Goal: Information Seeking & Learning: Learn about a topic

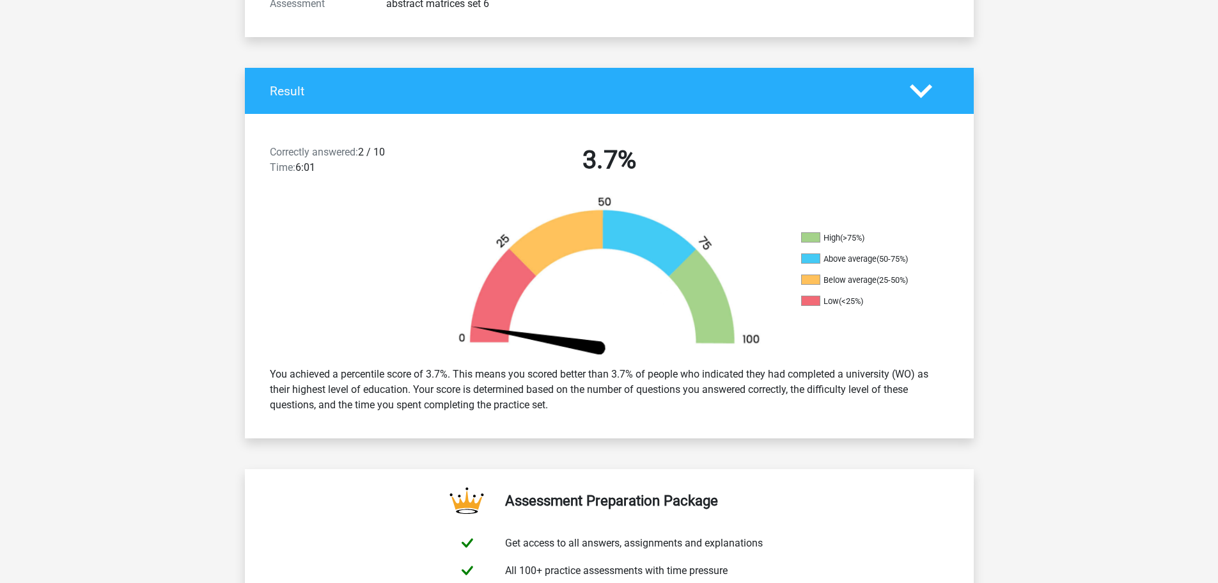
scroll to position [320, 0]
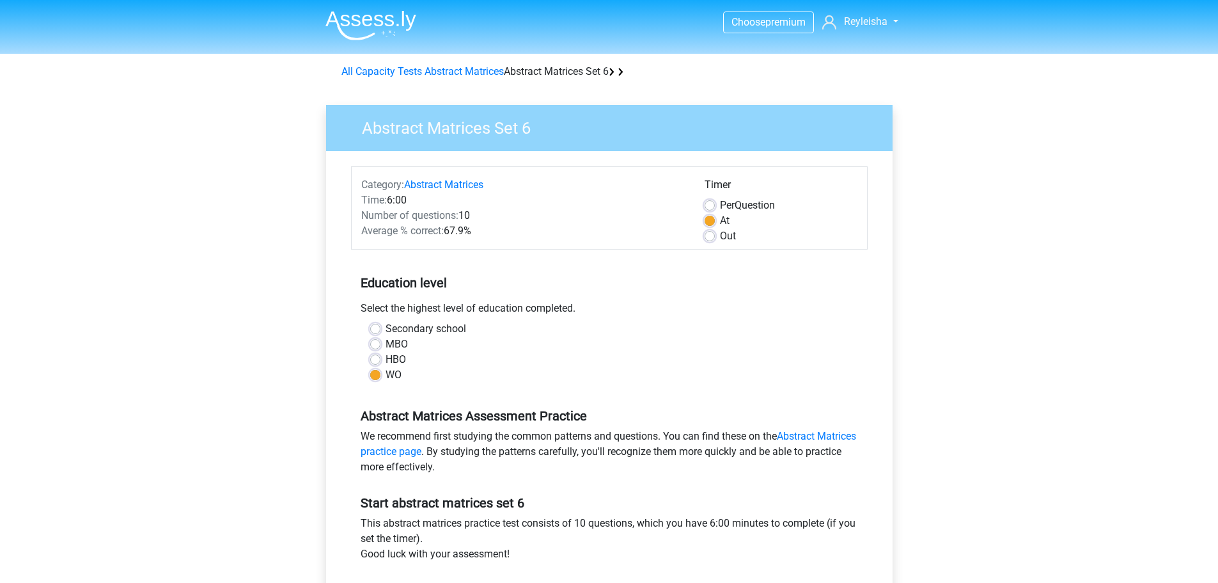
scroll to position [1075, 0]
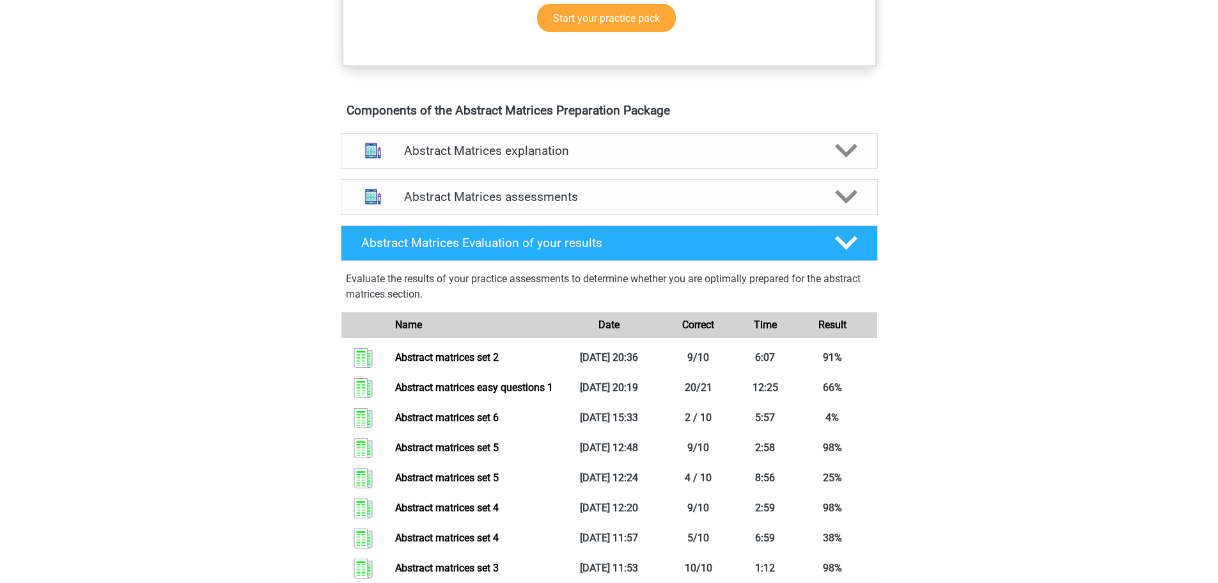
scroll to position [640, 0]
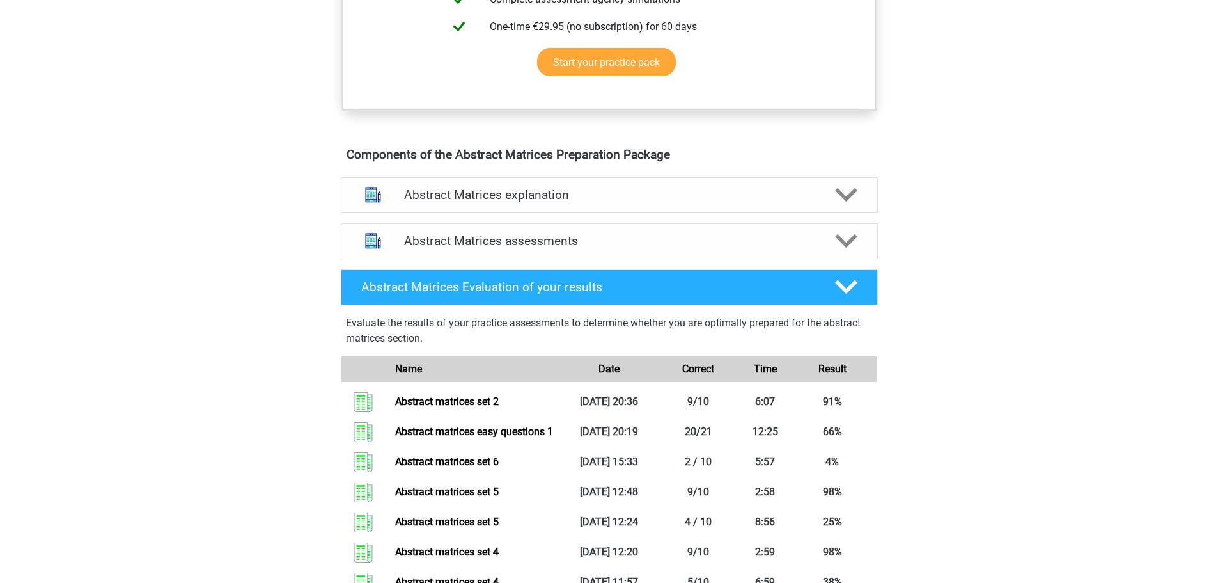
scroll to position [1305, 0]
click at [622, 248] on div "Abstract Matrices assessments" at bounding box center [609, 241] width 537 height 36
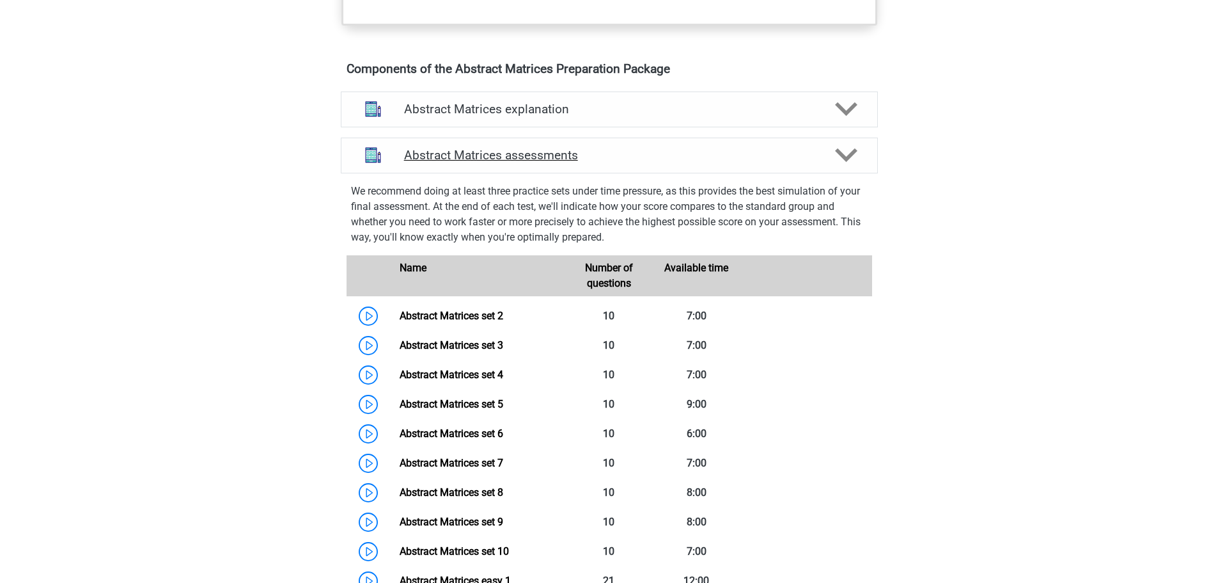
scroll to position [767, 0]
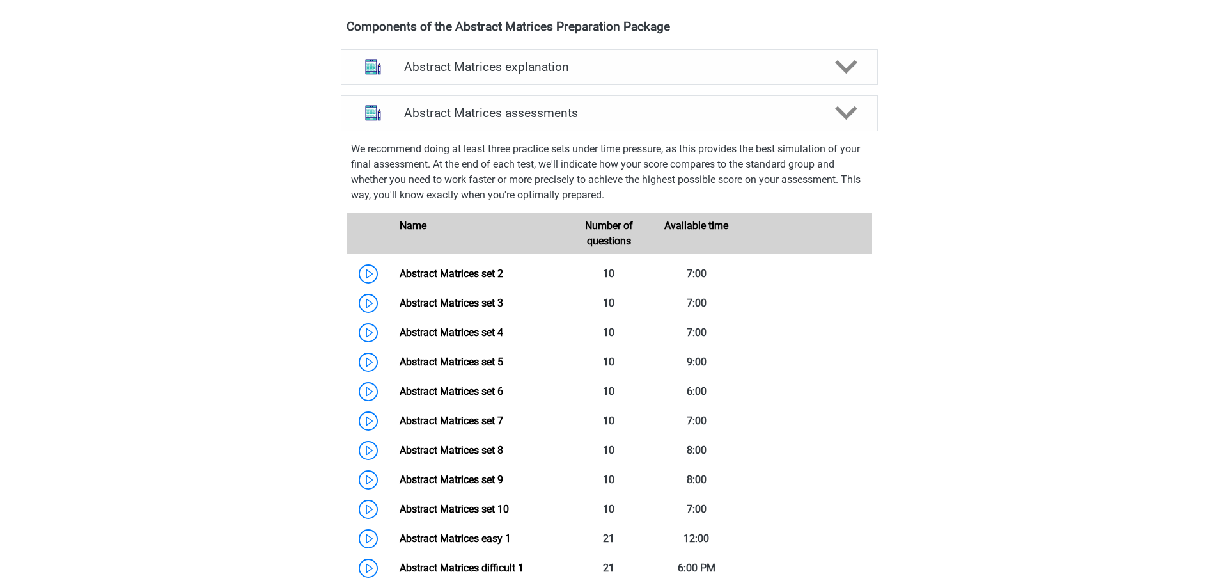
click at [721, 120] on h4 "Abstract Matrices assessments" at bounding box center [609, 113] width 411 height 15
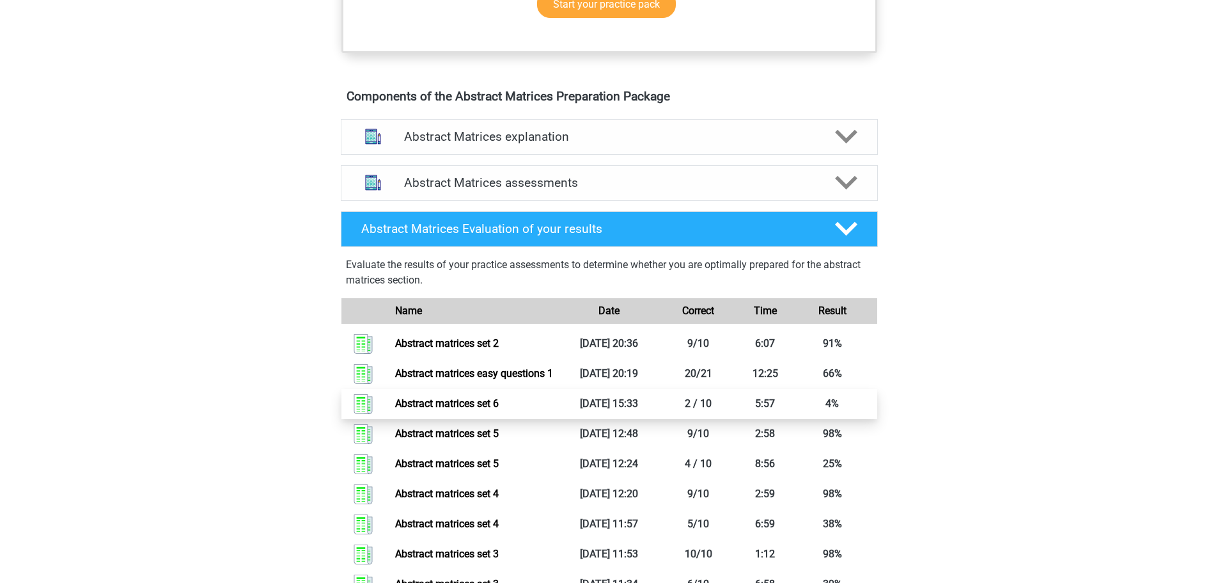
scroll to position [640, 0]
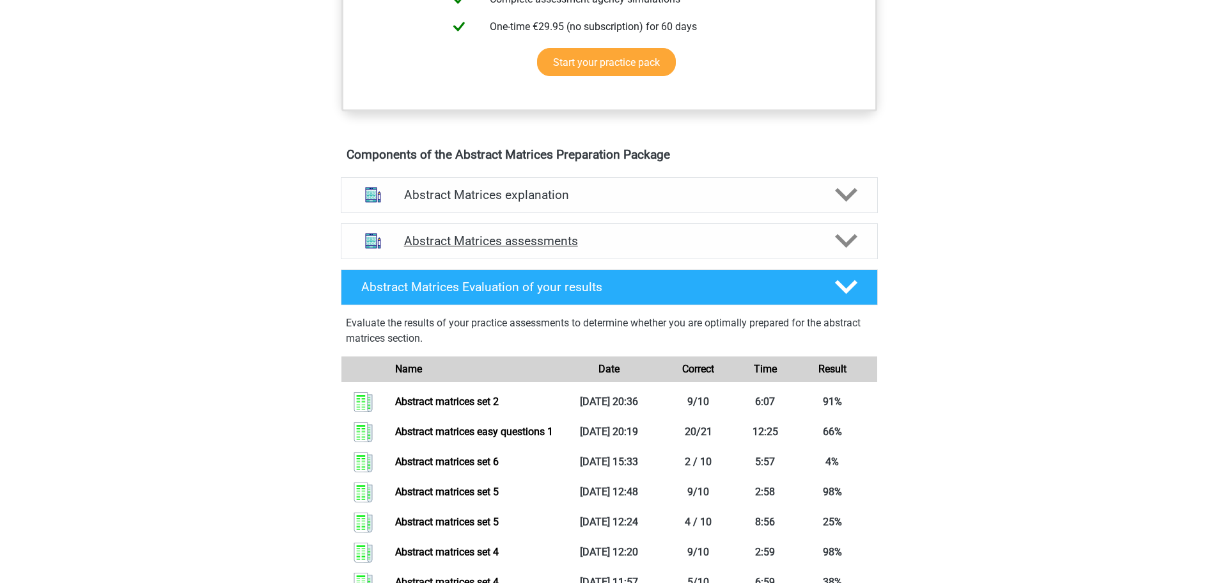
click at [514, 248] on font "Abstract Matrices assessments" at bounding box center [491, 240] width 174 height 15
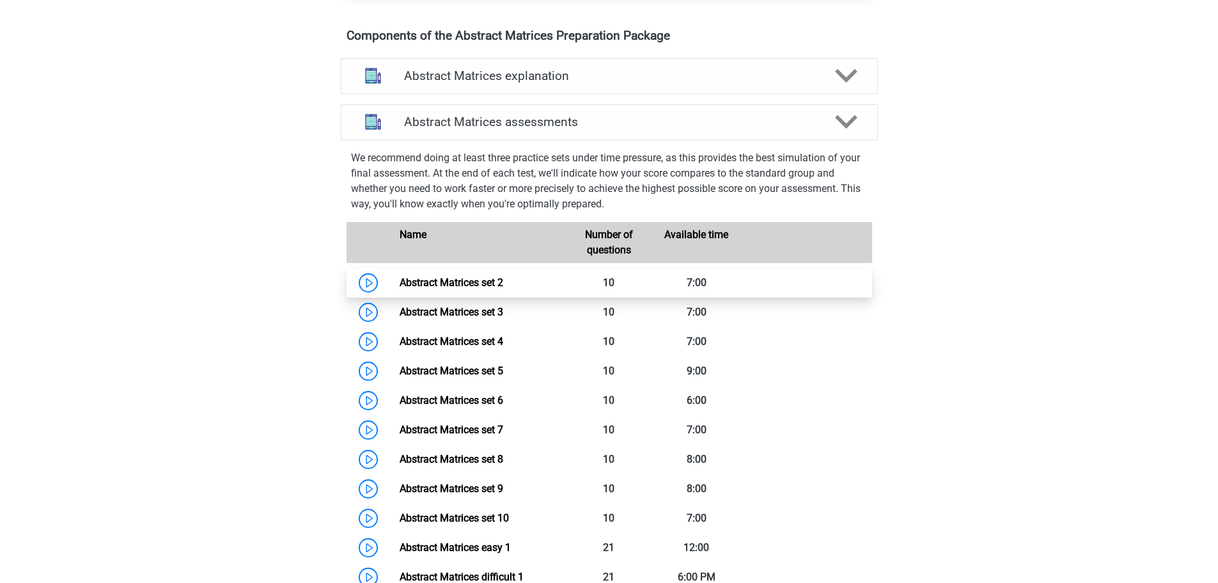
scroll to position [767, 0]
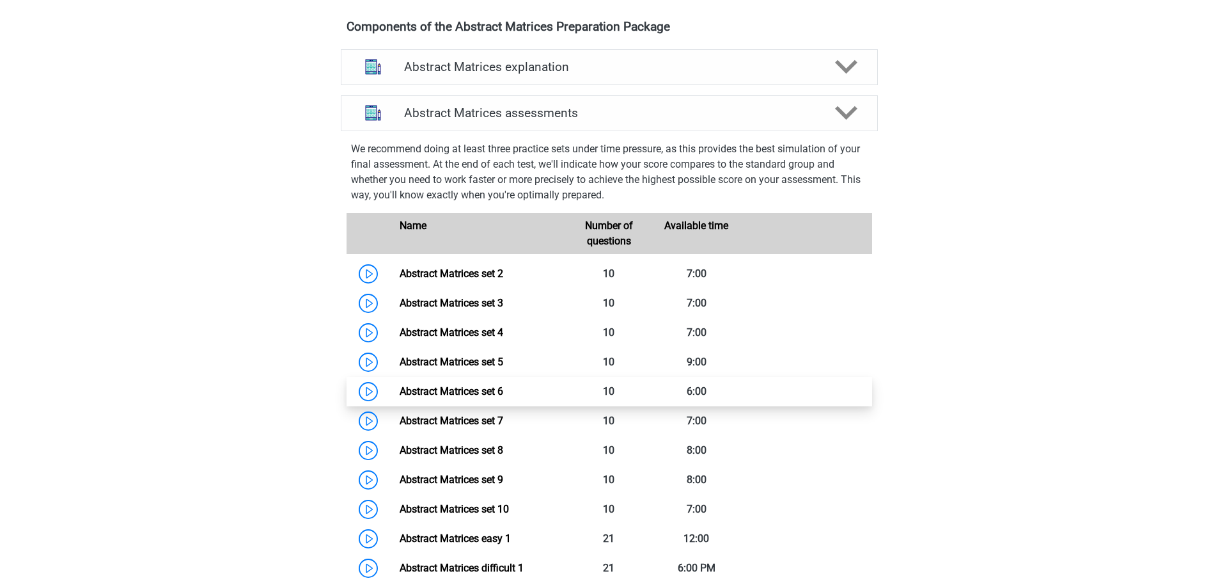
click at [470, 397] on link "Abstract Matrices set 6" at bounding box center [452, 391] width 104 height 12
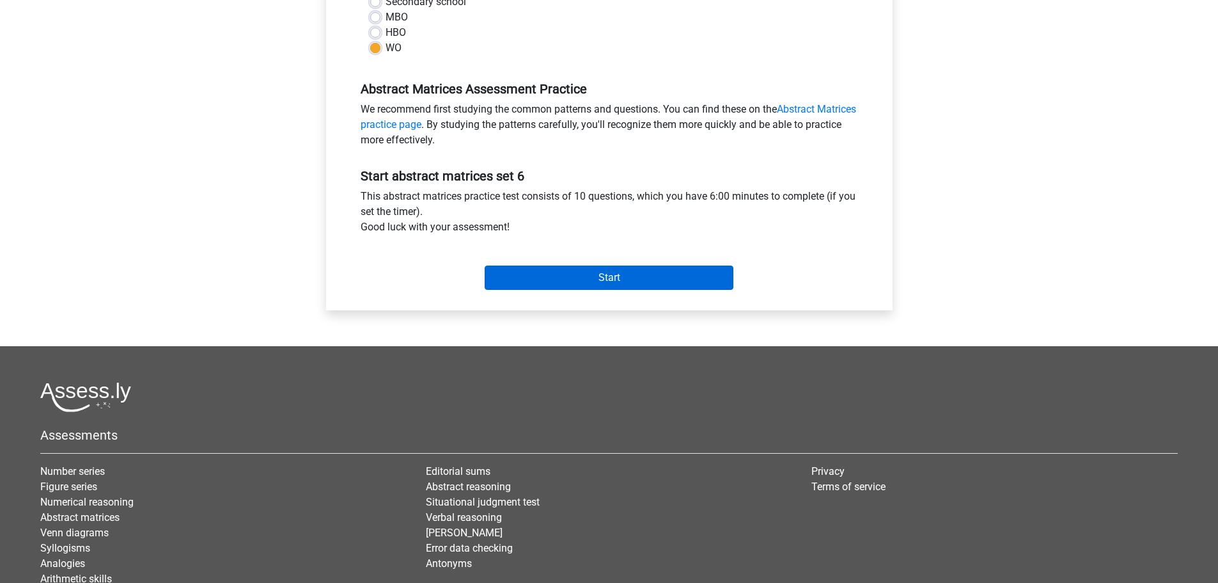
scroll to position [384, 0]
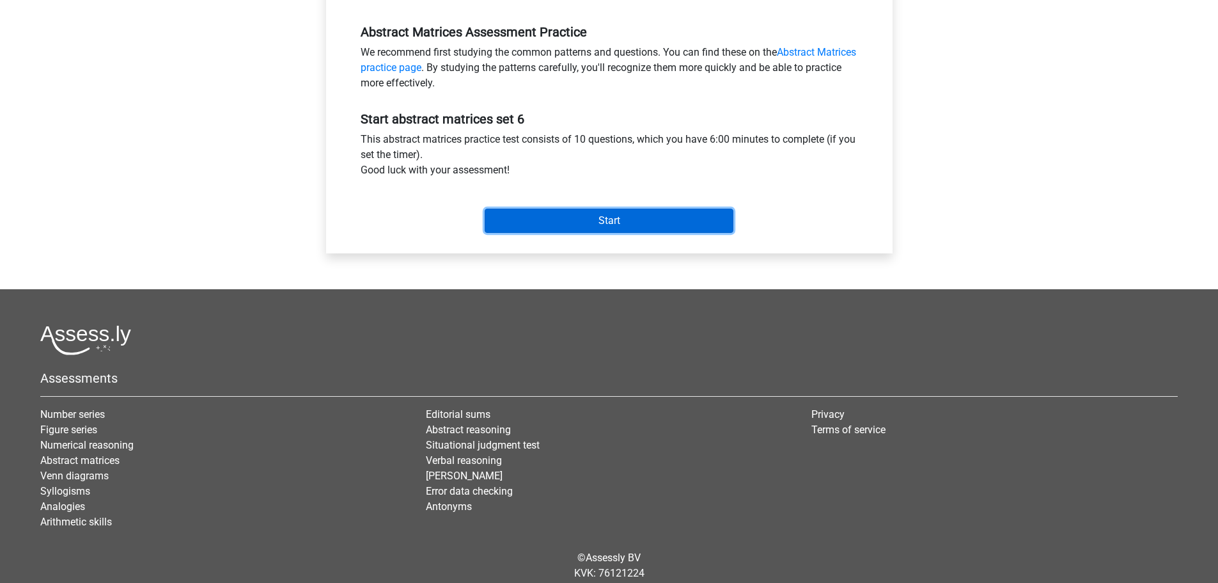
click at [553, 218] on input "Start" at bounding box center [609, 220] width 249 height 24
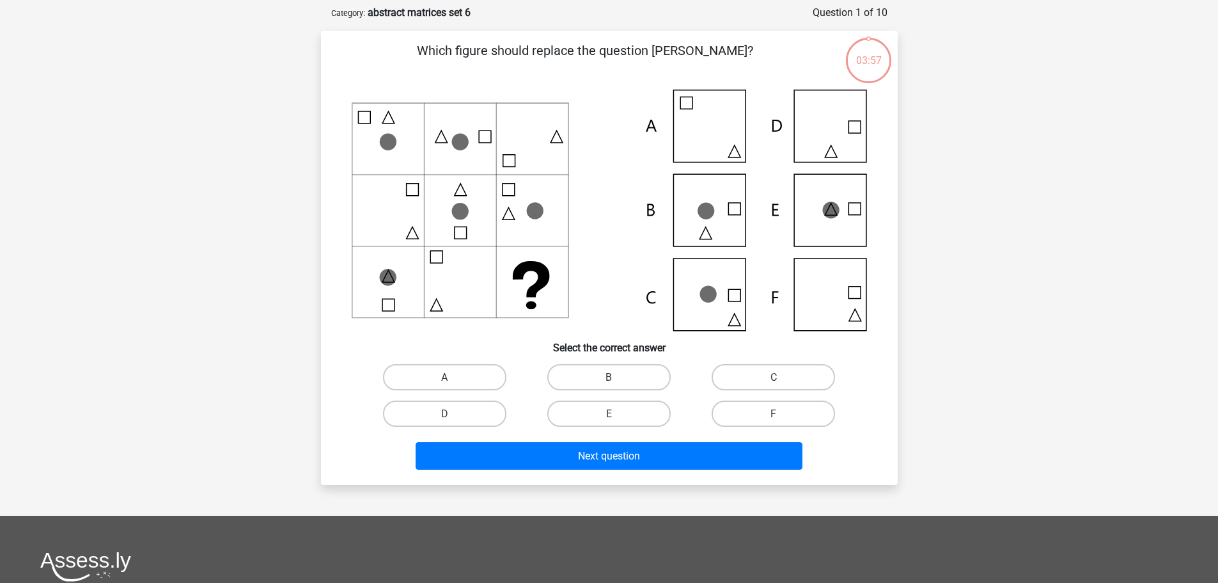
scroll to position [64, 0]
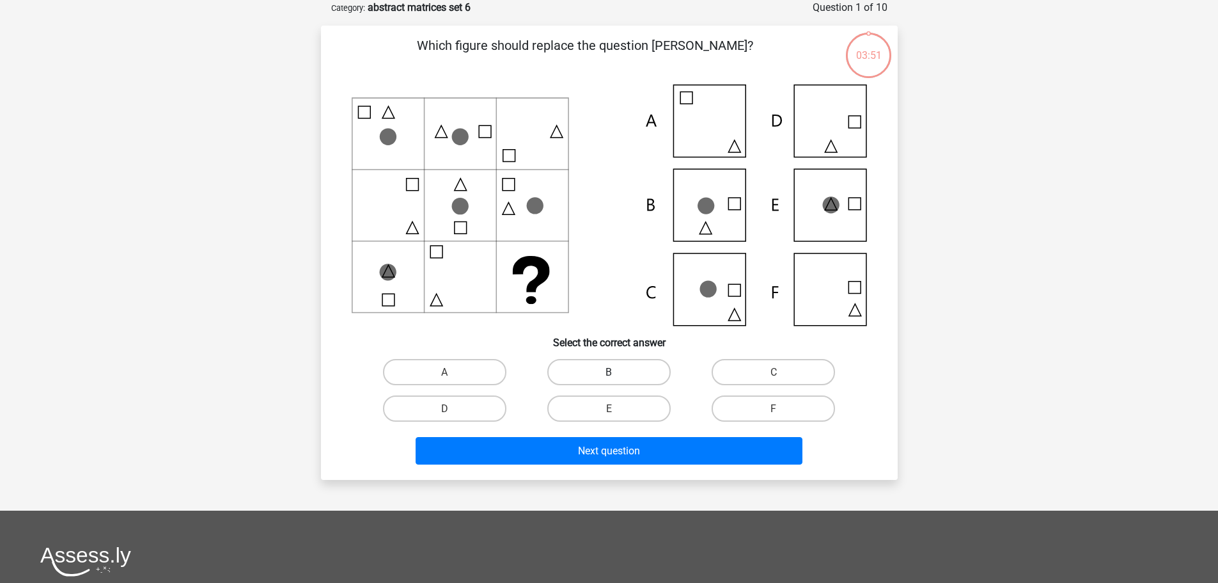
click at [611, 363] on label "B" at bounding box center [608, 372] width 123 height 26
click at [611, 372] on input "B" at bounding box center [613, 376] width 8 height 8
radio input "true"
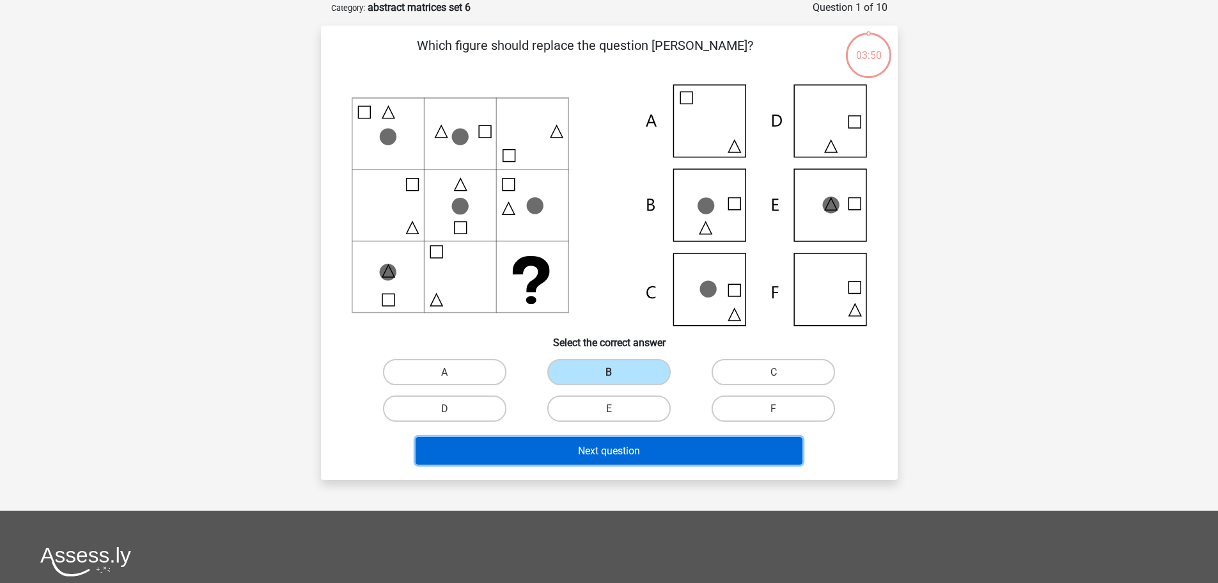
click at [619, 450] on font "Next question" at bounding box center [609, 450] width 62 height 12
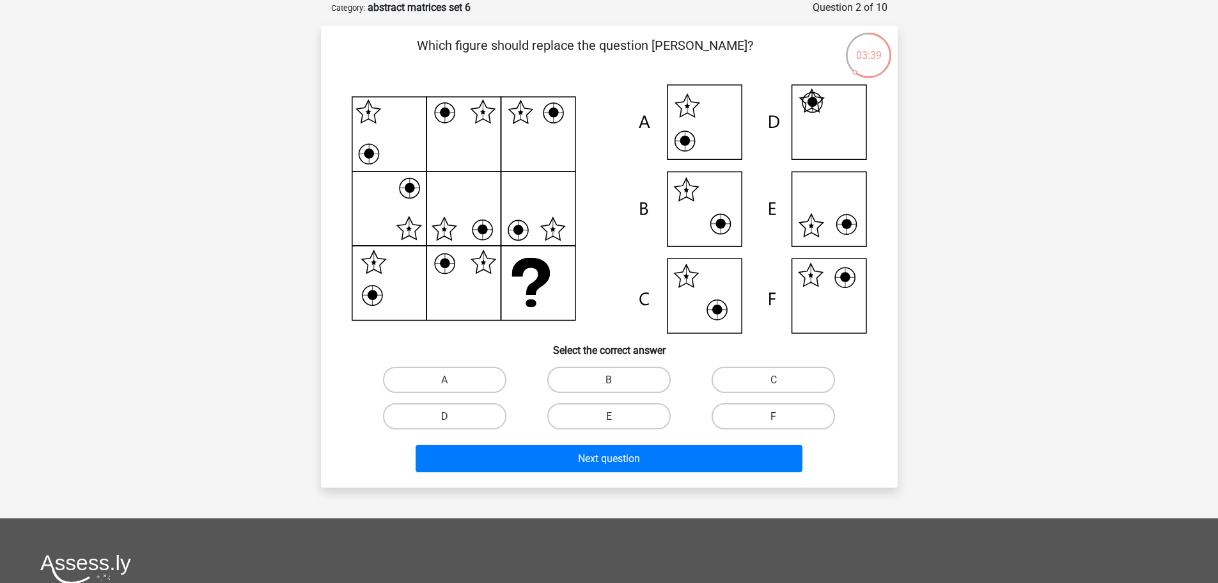
click at [760, 413] on label "F" at bounding box center [773, 416] width 123 height 26
click at [774, 416] on input "F" at bounding box center [778, 420] width 8 height 8
radio input "true"
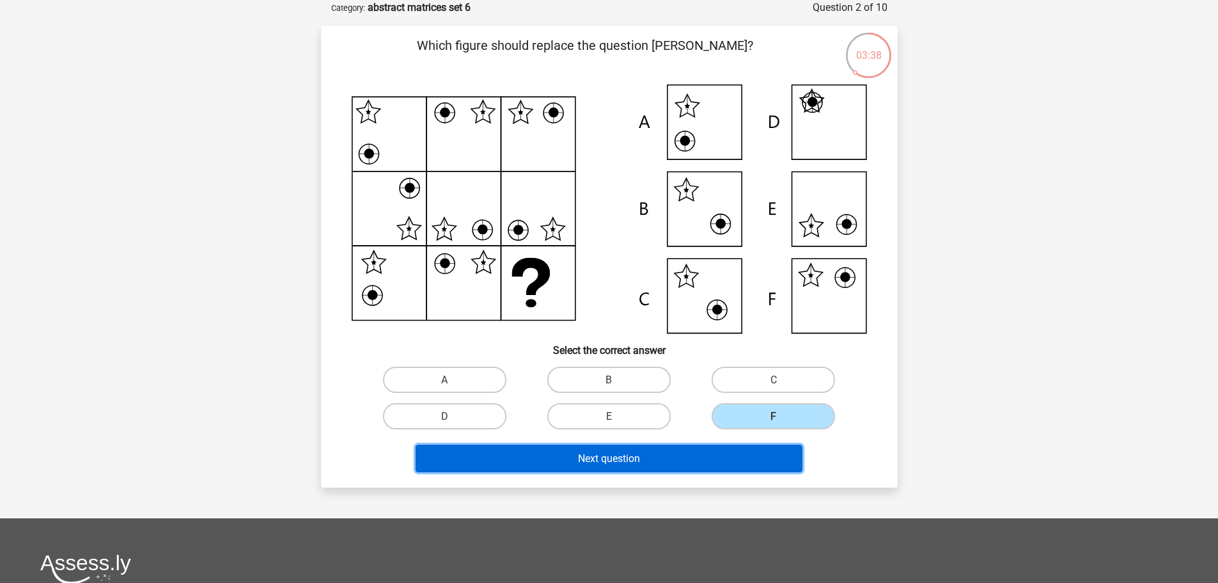
click at [722, 449] on button "Next question" at bounding box center [609, 458] width 387 height 28
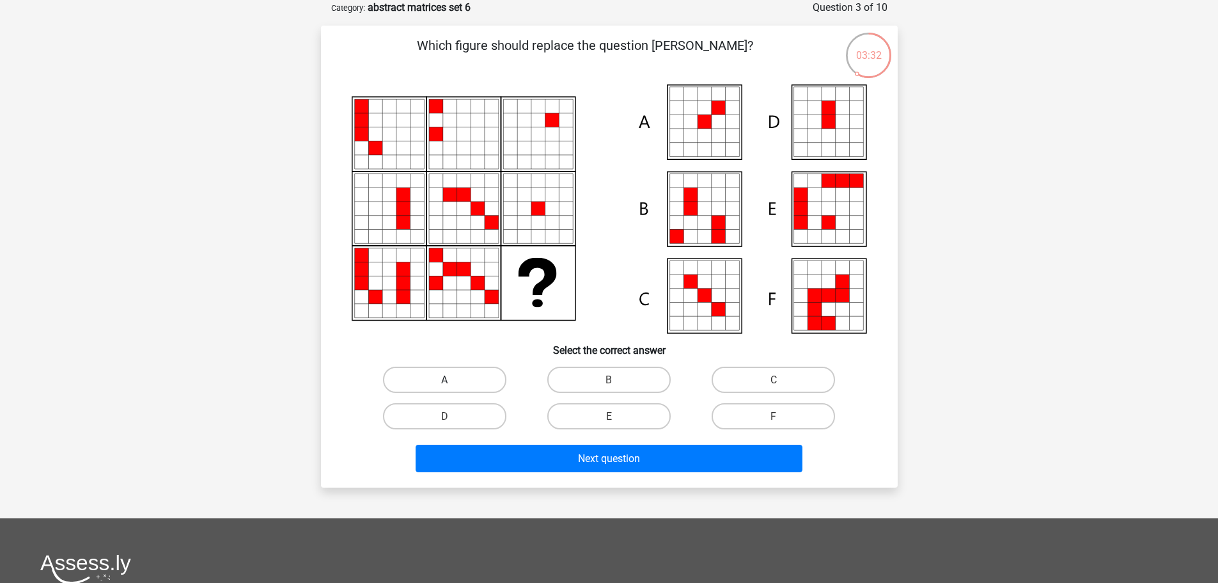
click at [482, 379] on label "A" at bounding box center [444, 379] width 123 height 26
click at [453, 379] on input "A" at bounding box center [448, 383] width 8 height 8
radio input "true"
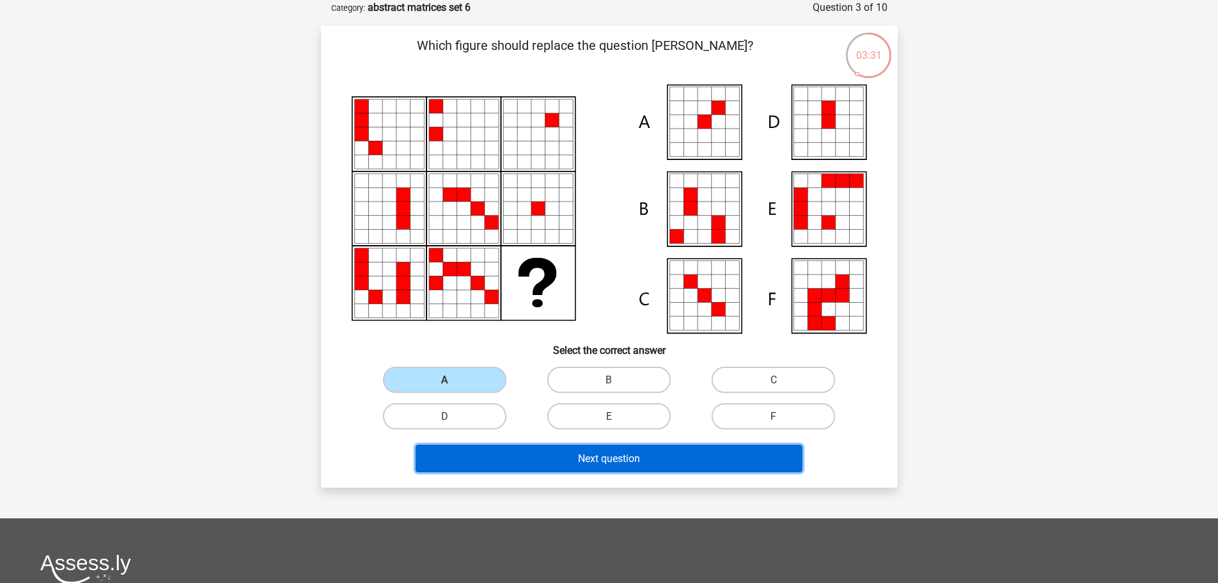
click at [518, 448] on button "Next question" at bounding box center [609, 458] width 387 height 28
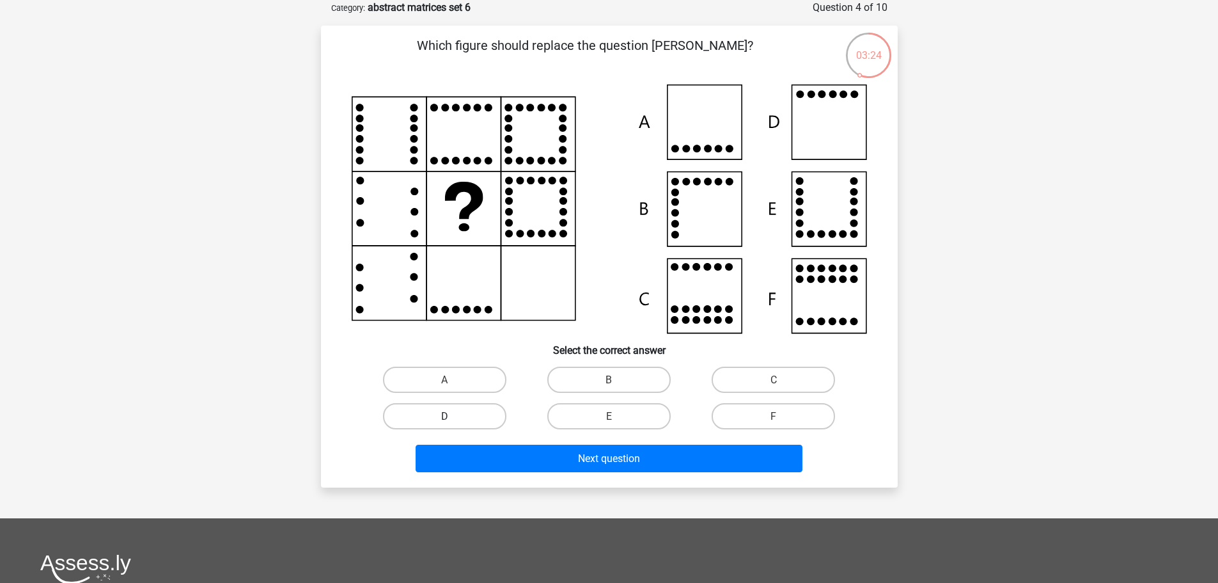
click at [480, 409] on label "D" at bounding box center [444, 416] width 123 height 26
click at [453, 416] on input "D" at bounding box center [448, 420] width 8 height 8
radio input "true"
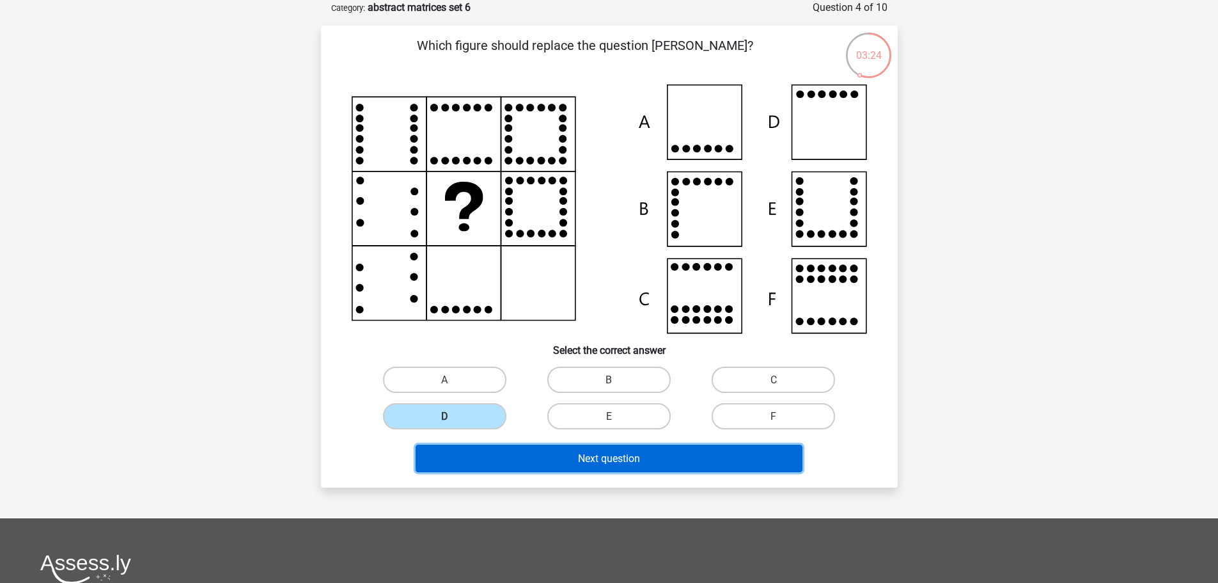
click at [572, 461] on button "Next question" at bounding box center [609, 458] width 387 height 28
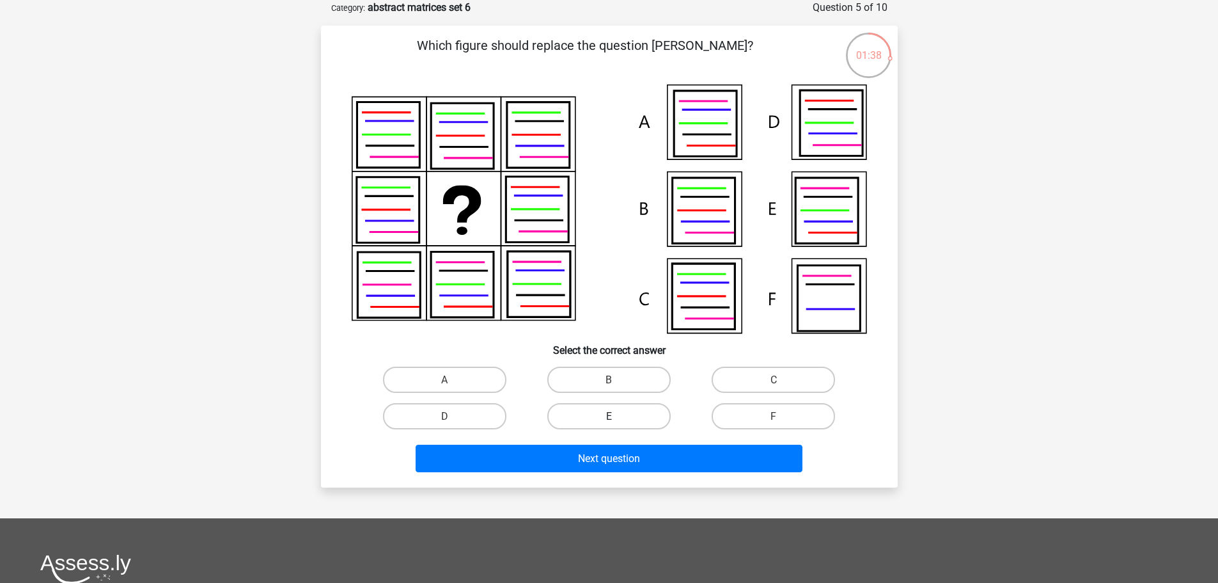
click at [624, 417] on label "E" at bounding box center [608, 416] width 123 height 26
click at [617, 417] on input "E" at bounding box center [613, 420] width 8 height 8
radio input "true"
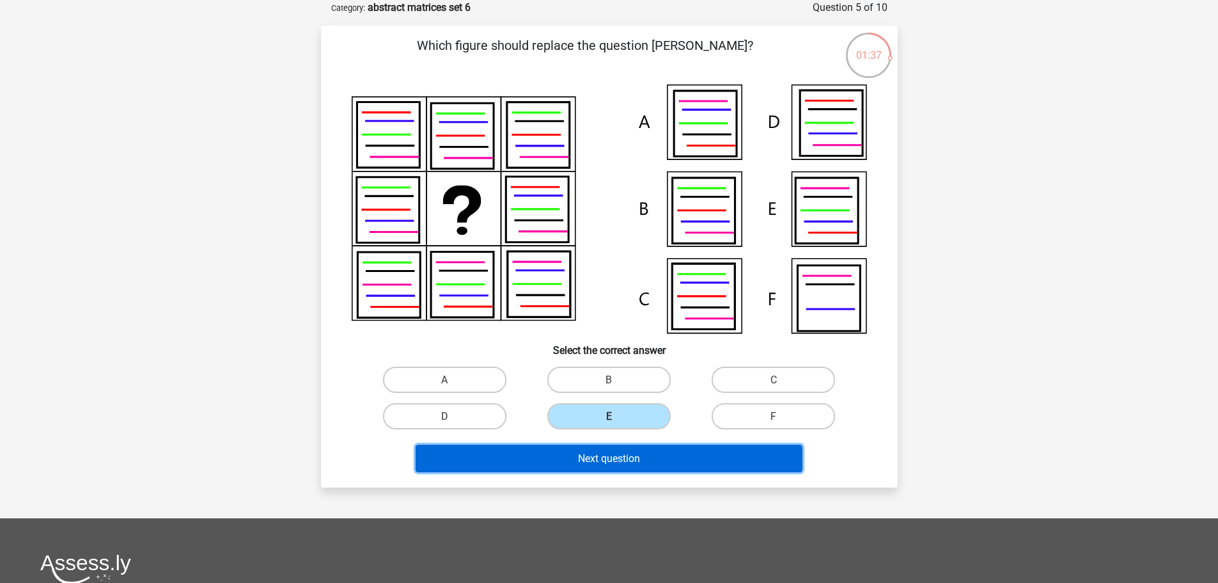
click at [626, 457] on font "Next question" at bounding box center [609, 458] width 62 height 12
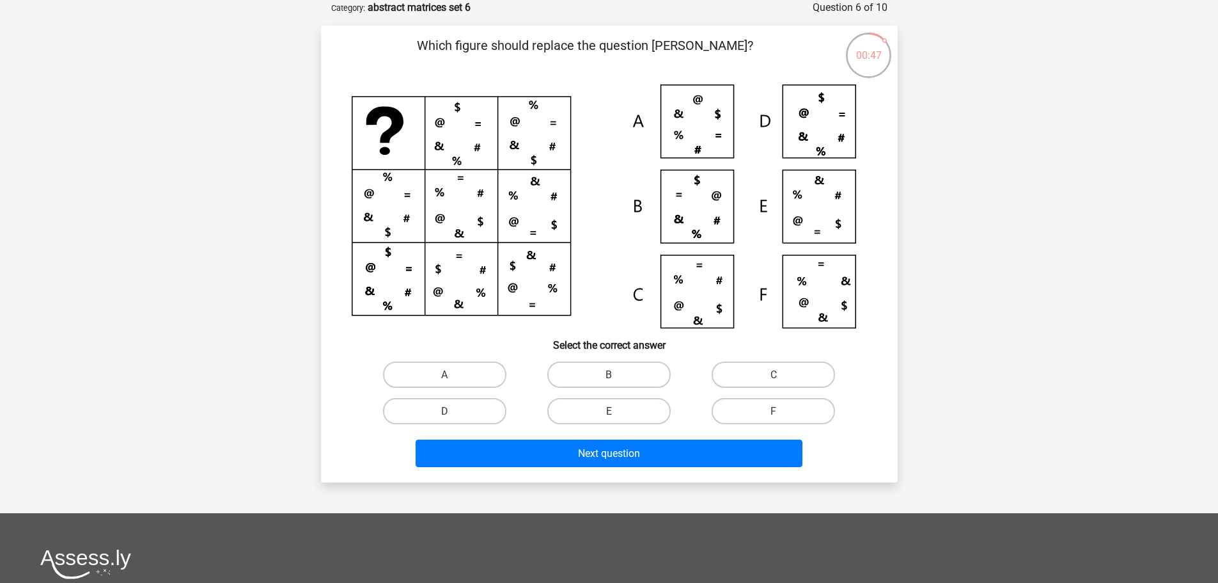
drag, startPoint x: 460, startPoint y: 437, endPoint x: 515, endPoint y: 425, distance: 56.2
click at [480, 430] on div "Next question" at bounding box center [610, 450] width 536 height 43
click at [560, 412] on label "E" at bounding box center [608, 411] width 123 height 26
click at [609, 412] on input "E" at bounding box center [613, 415] width 8 height 8
radio input "true"
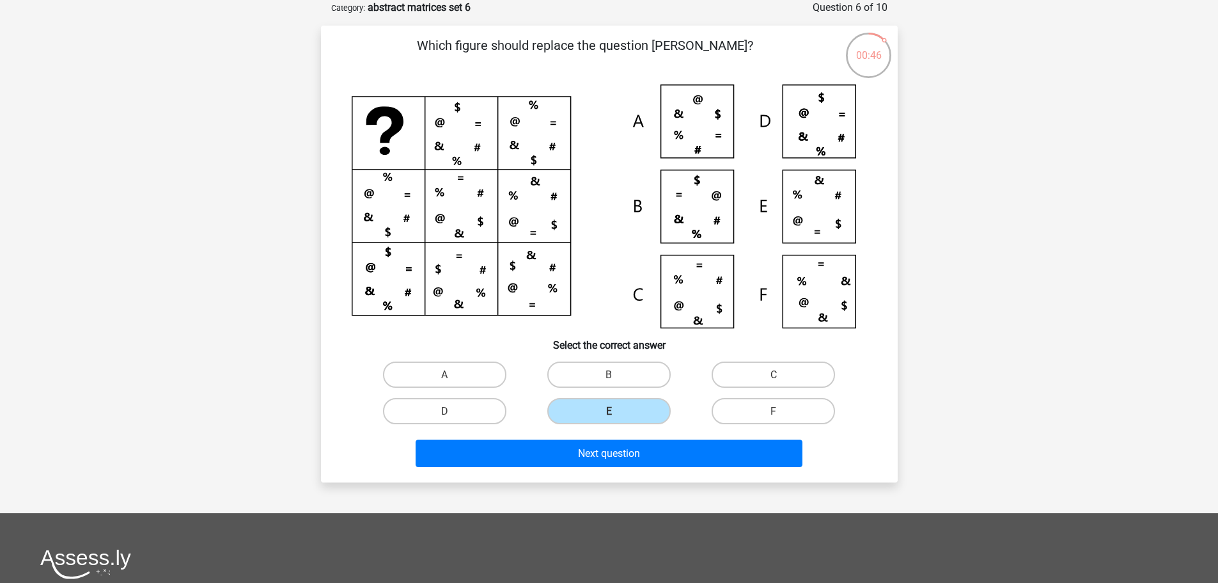
click at [553, 439] on div "Next question" at bounding box center [610, 450] width 536 height 43
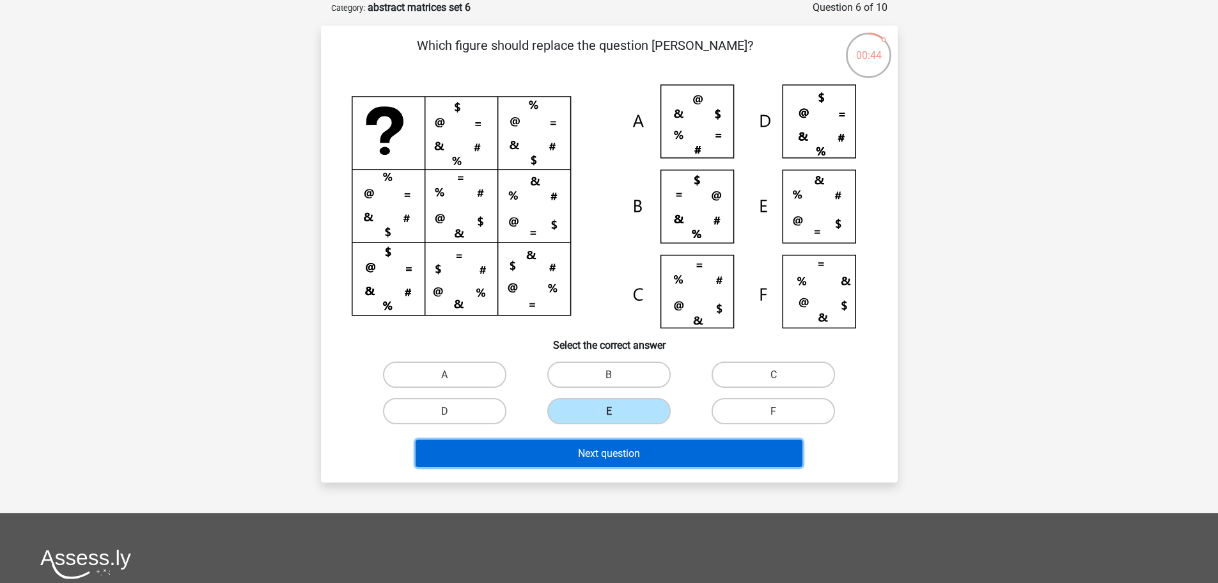
click at [600, 451] on font "Next question" at bounding box center [609, 453] width 62 height 12
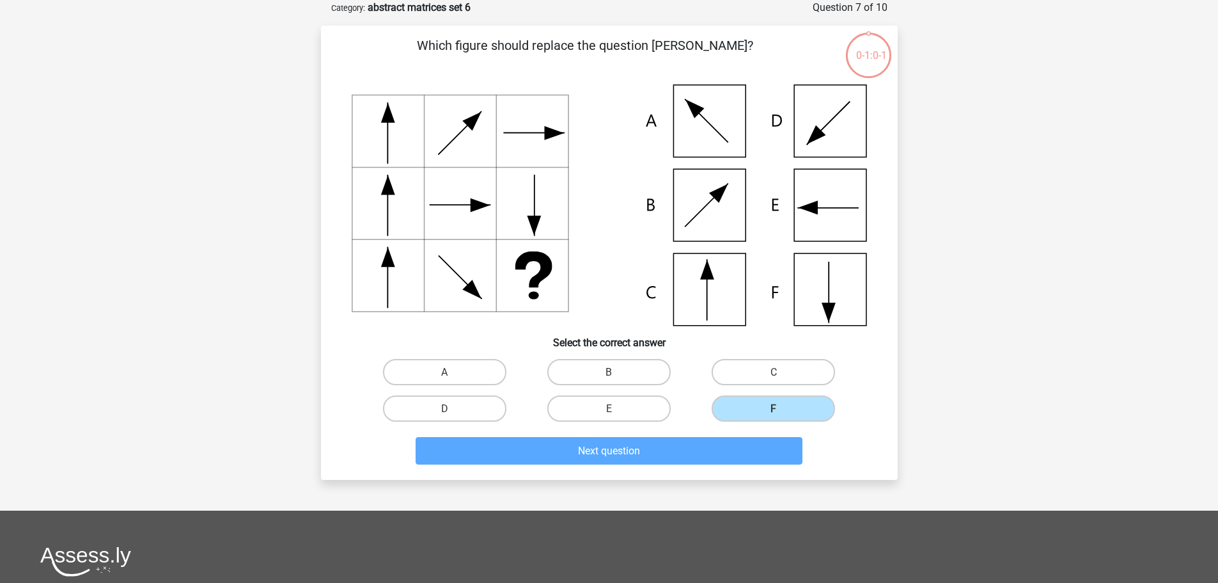
scroll to position [1203, 0]
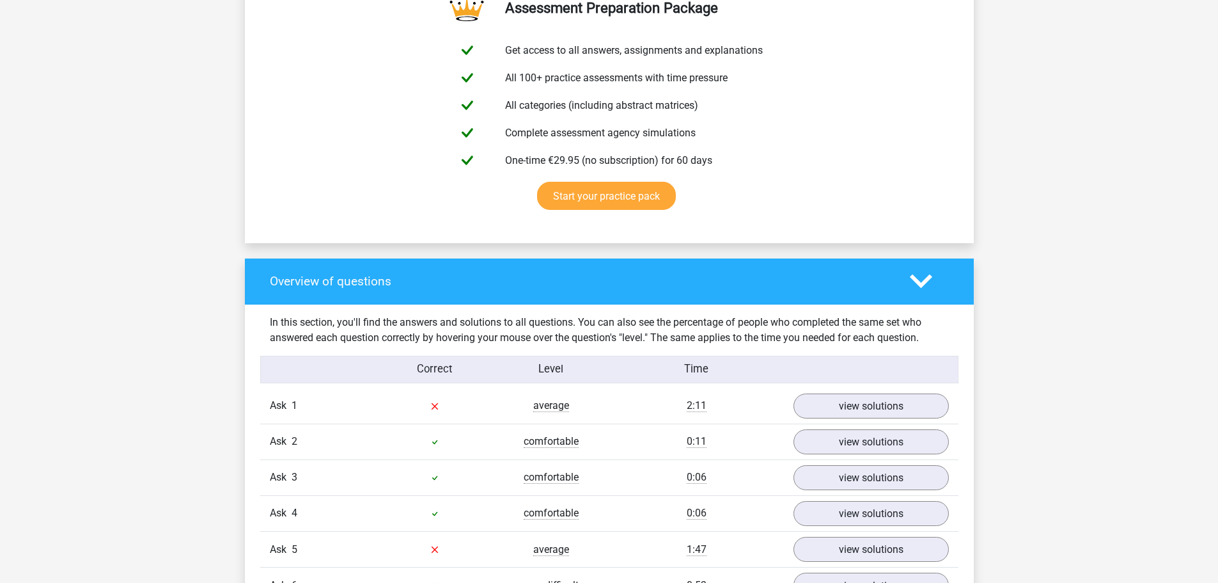
scroll to position [959, 0]
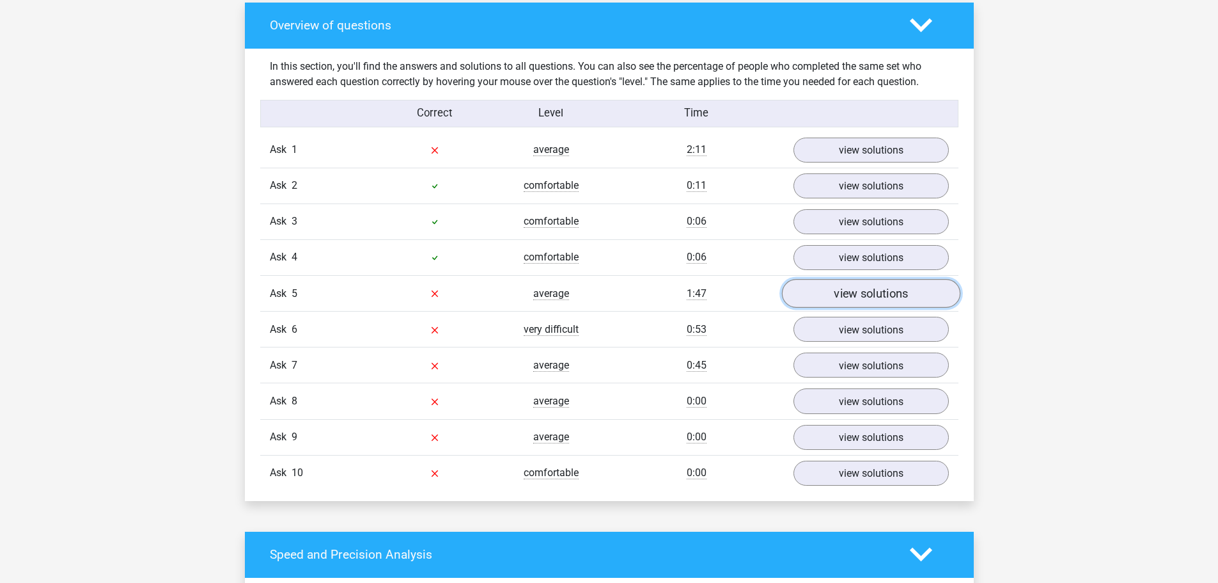
click at [856, 297] on font "view solutions" at bounding box center [871, 294] width 74 height 14
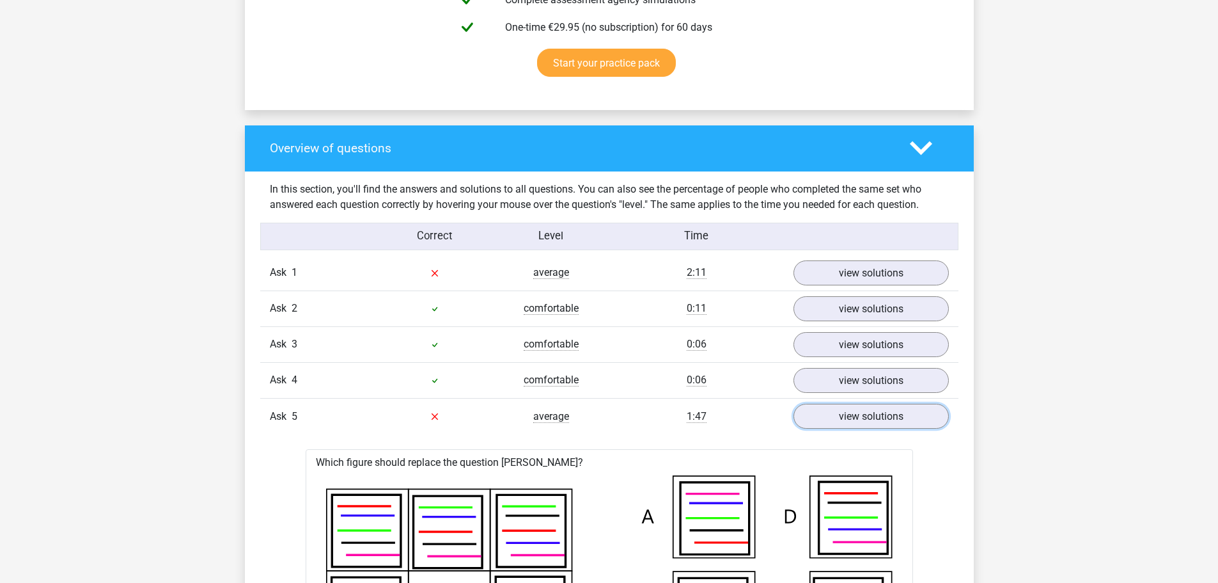
scroll to position [831, 0]
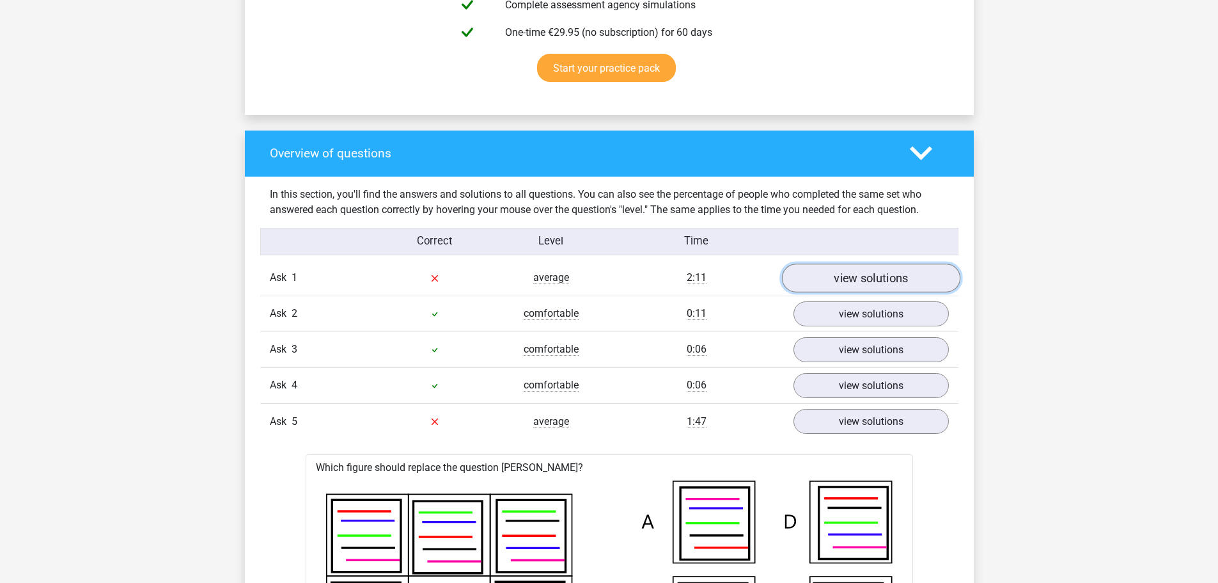
click at [837, 280] on font "view solutions" at bounding box center [871, 278] width 74 height 14
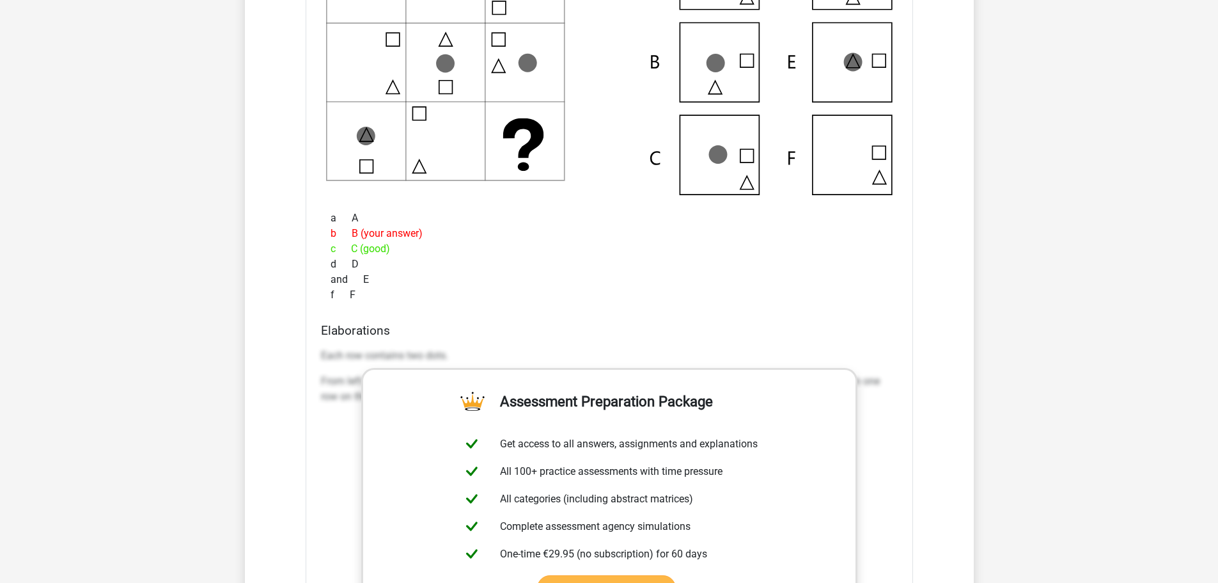
scroll to position [1279, 0]
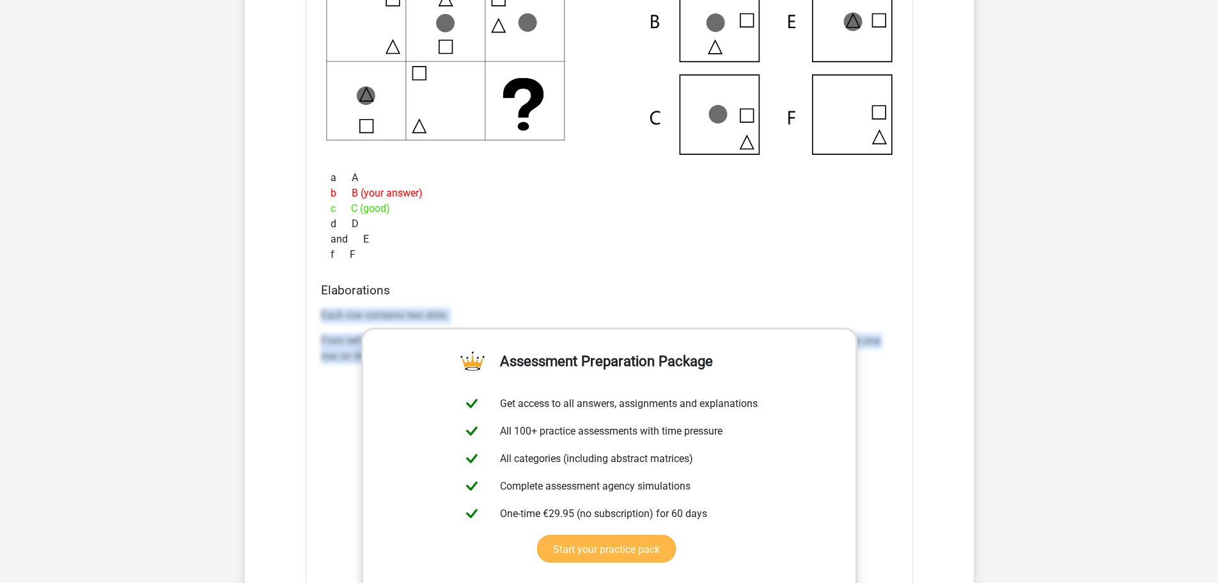
drag, startPoint x: 318, startPoint y: 313, endPoint x: 753, endPoint y: 485, distance: 467.9
type textarea "Each row contains two dots. From left to right, the square moves 3 spaces clock…"
copy div "Each row contains two dots. From left to right, the square moves 3 spaces clock…"
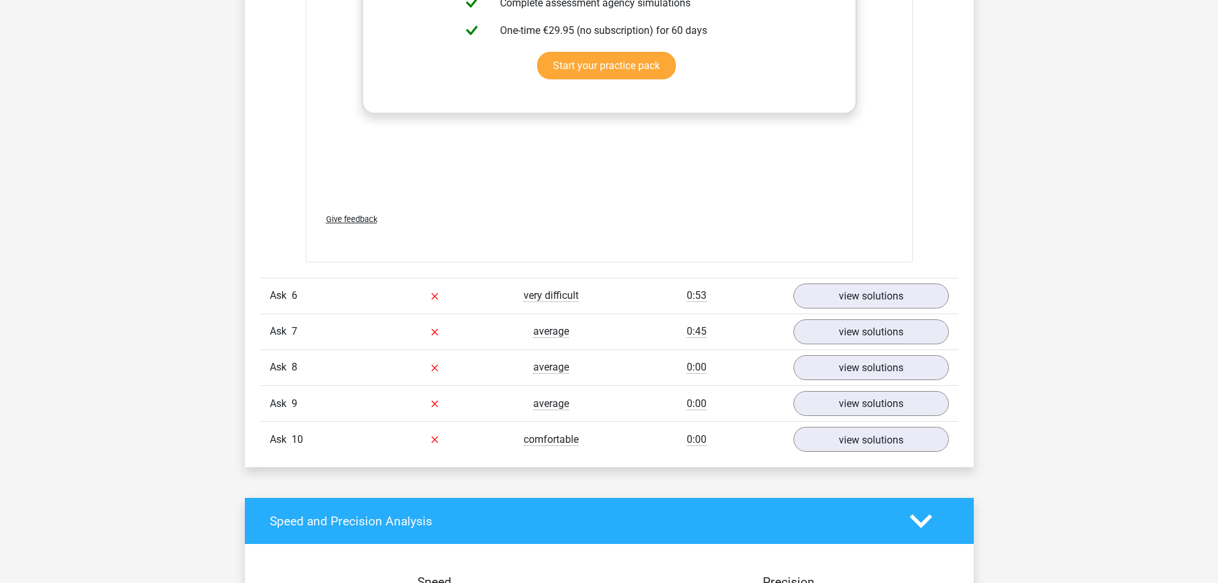
scroll to position [2878, 0]
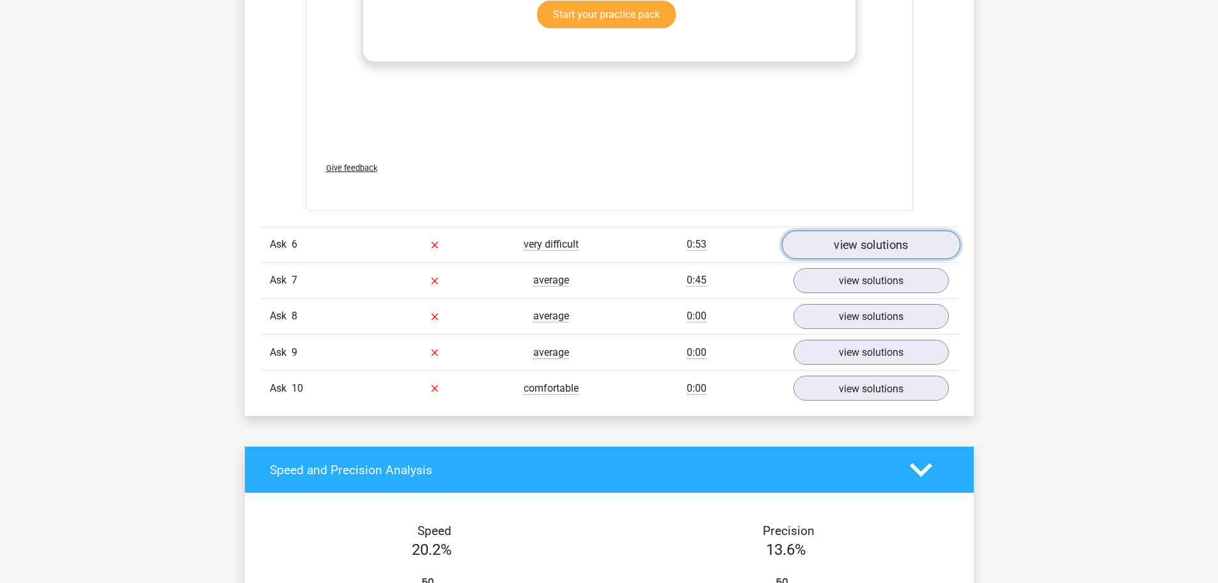
click at [888, 238] on font "view solutions" at bounding box center [871, 244] width 74 height 14
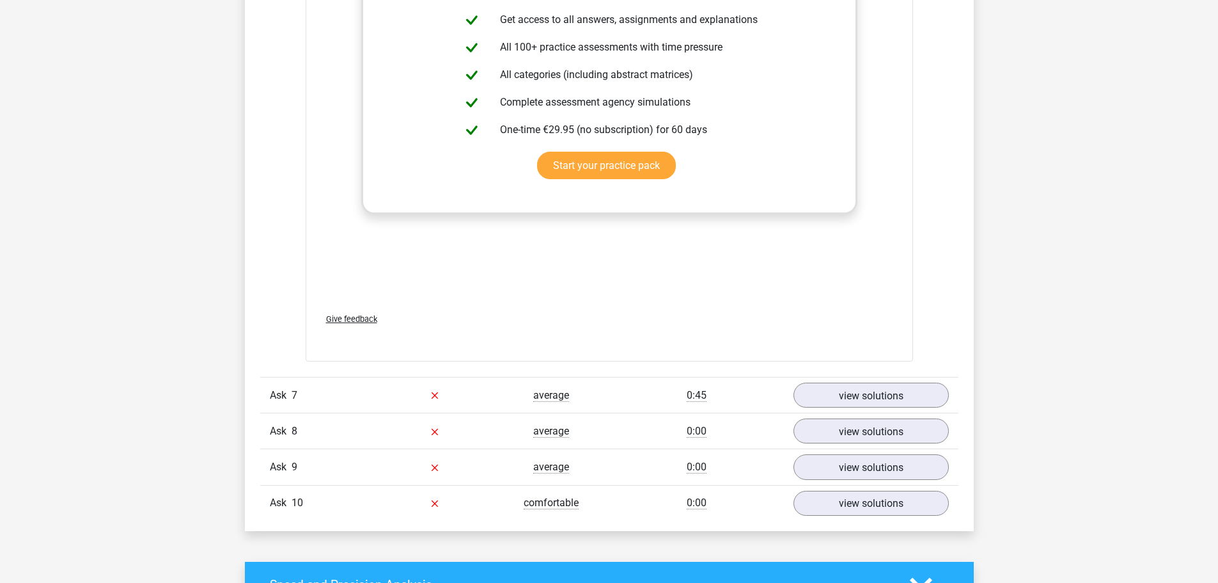
scroll to position [3709, 0]
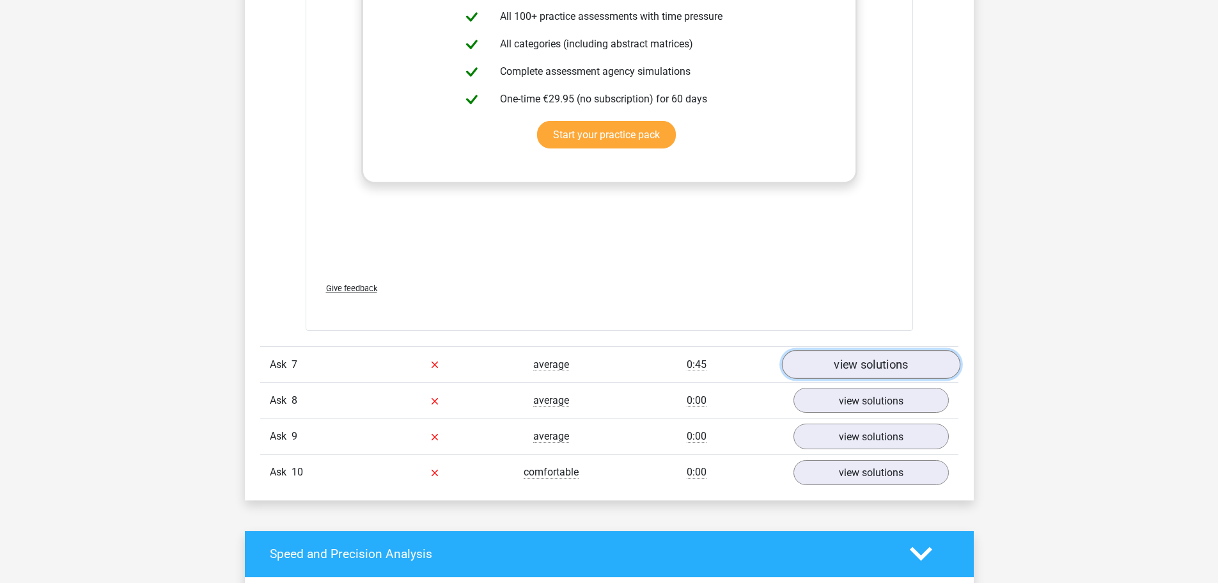
drag, startPoint x: 869, startPoint y: 363, endPoint x: 813, endPoint y: 368, distance: 55.9
click at [867, 362] on font "view solutions" at bounding box center [871, 365] width 74 height 14
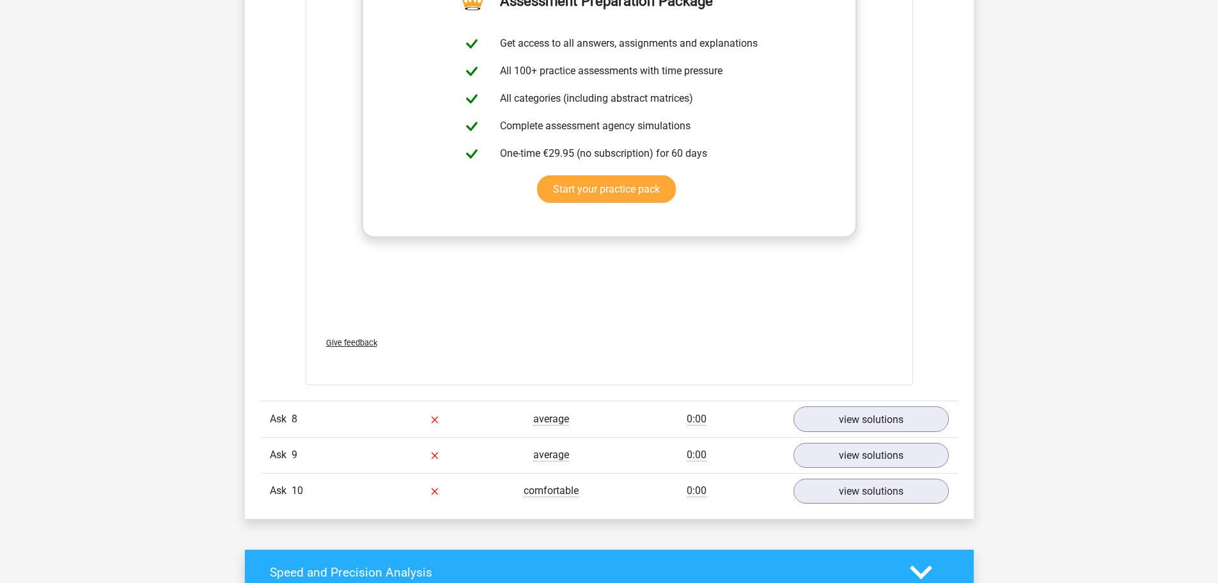
scroll to position [4669, 0]
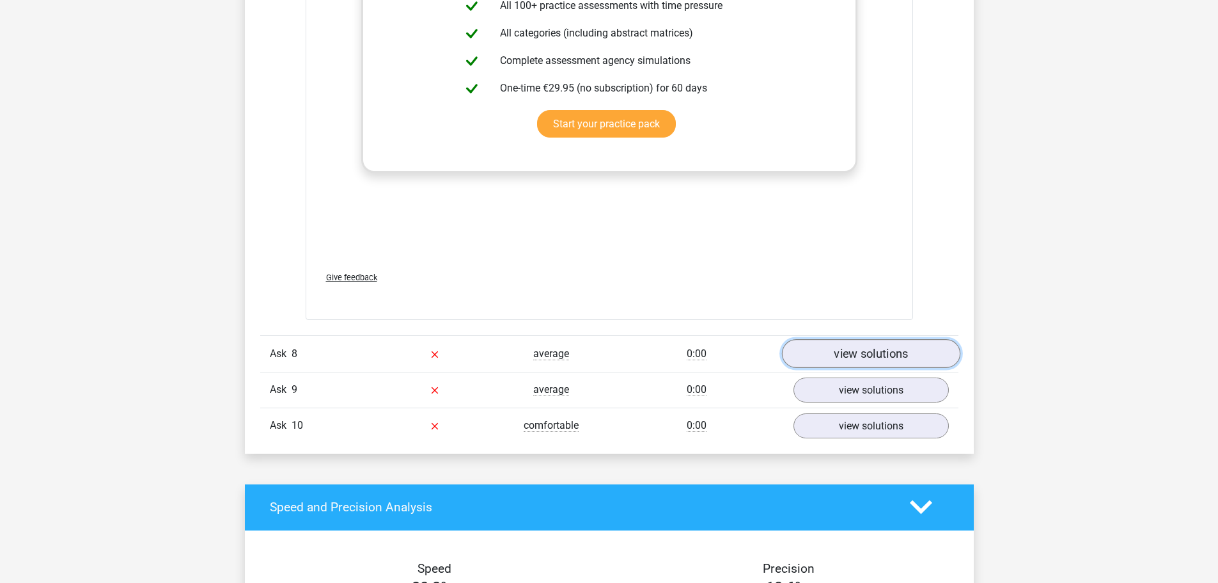
click at [854, 347] on font "view solutions" at bounding box center [871, 354] width 74 height 14
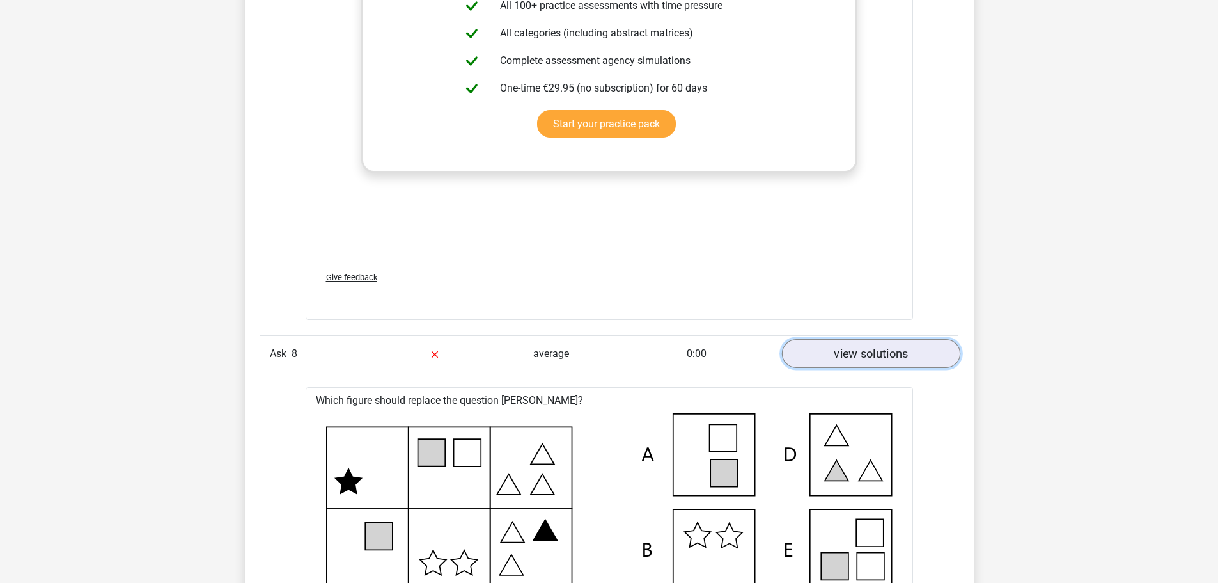
click at [854, 347] on font "view solutions" at bounding box center [871, 354] width 74 height 14
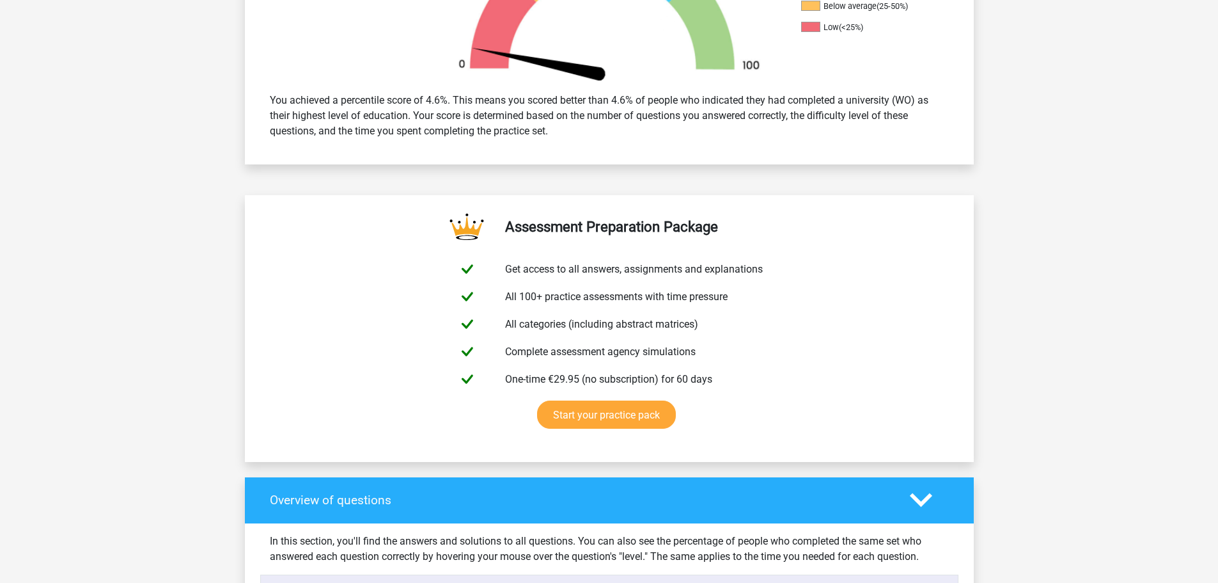
scroll to position [512, 0]
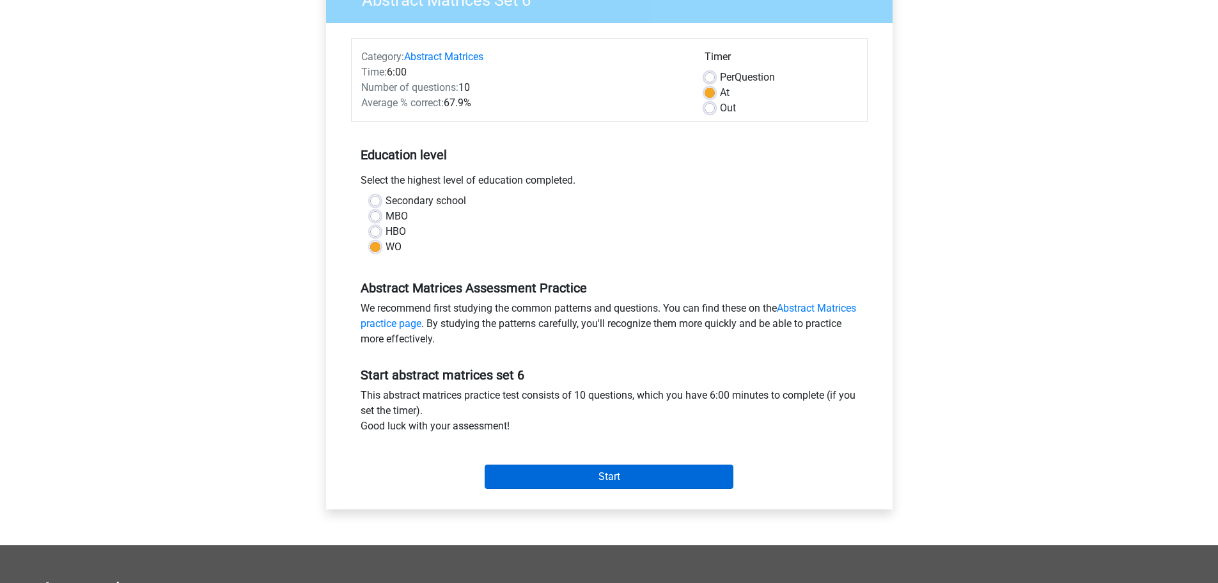
scroll to position [1305, 0]
click at [563, 478] on input "Start" at bounding box center [609, 476] width 249 height 24
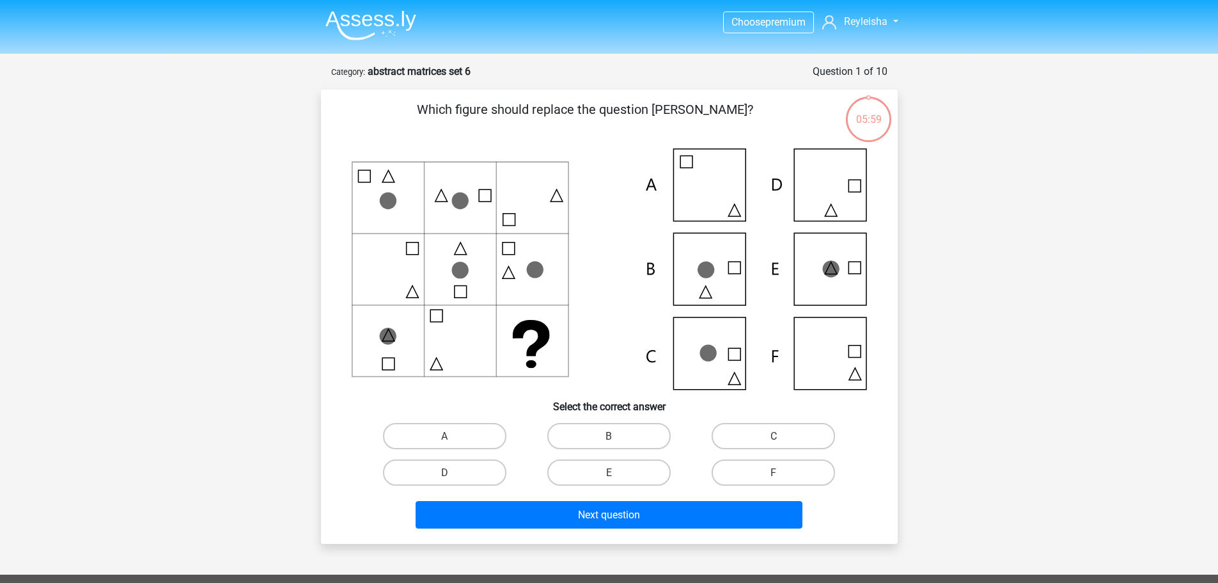
scroll to position [1305, 0]
click at [779, 436] on input "C" at bounding box center [778, 440] width 8 height 8
radio input "true"
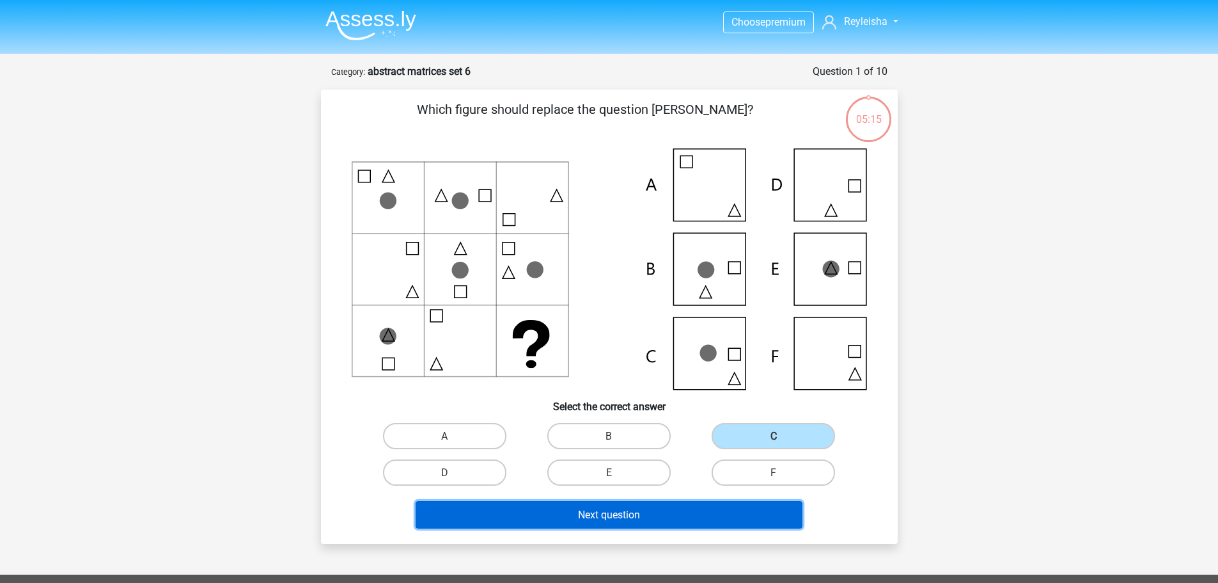
click at [688, 506] on button "Next question" at bounding box center [609, 515] width 387 height 28
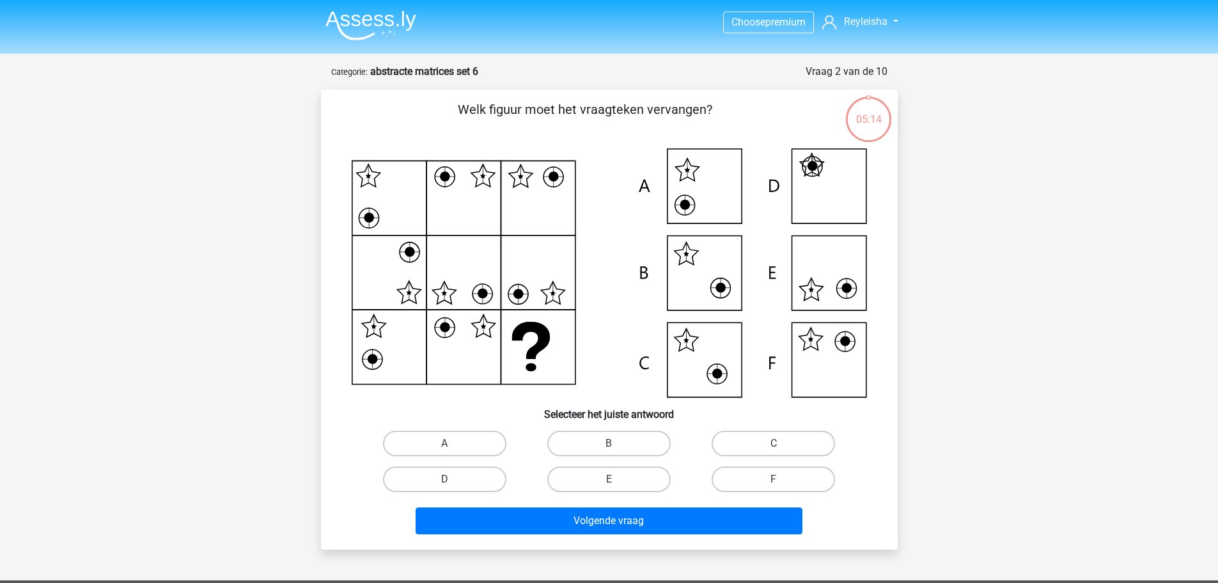
scroll to position [64, 0]
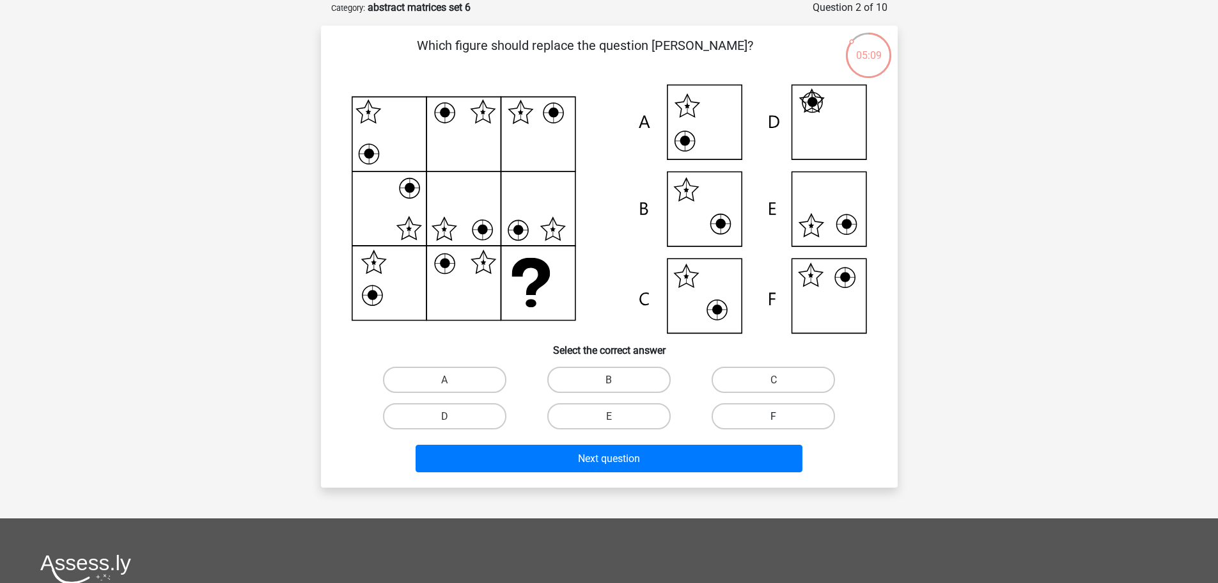
click at [805, 407] on label "F" at bounding box center [773, 416] width 123 height 26
click at [782, 416] on input "F" at bounding box center [778, 420] width 8 height 8
radio input "true"
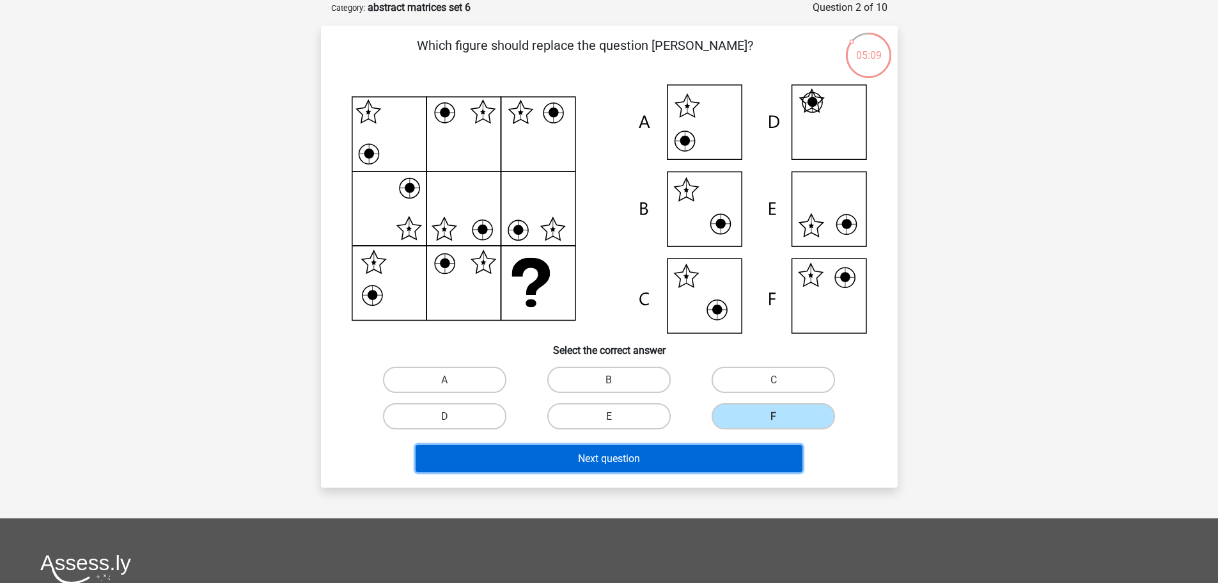
click at [773, 445] on button "Next question" at bounding box center [609, 458] width 387 height 28
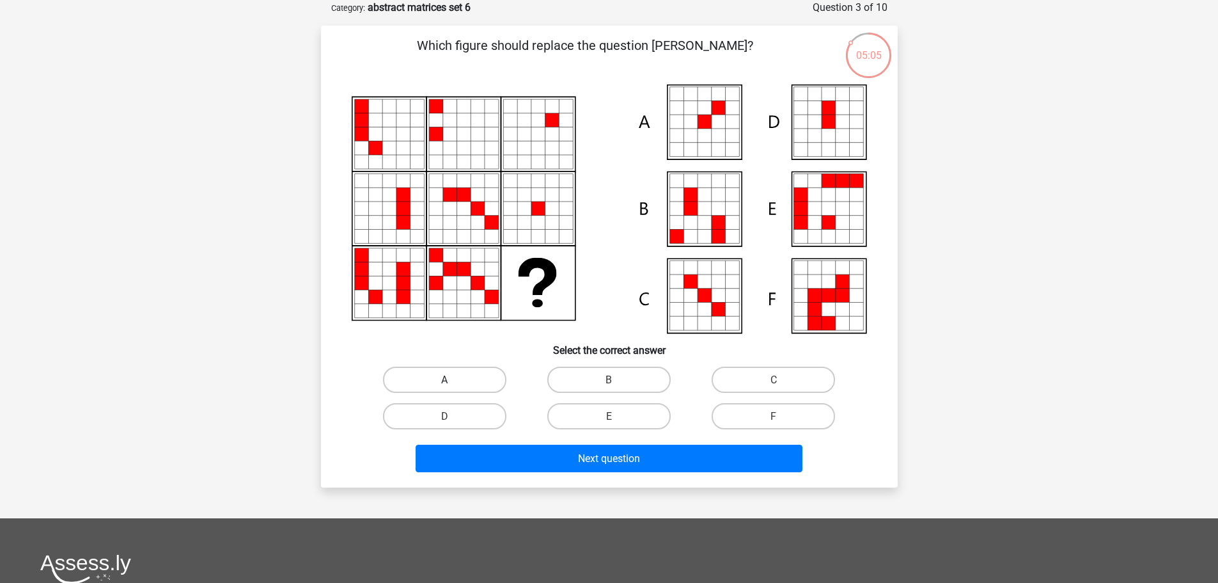
click at [487, 381] on label "A" at bounding box center [444, 379] width 123 height 26
click at [453, 381] on input "A" at bounding box center [448, 383] width 8 height 8
radio input "true"
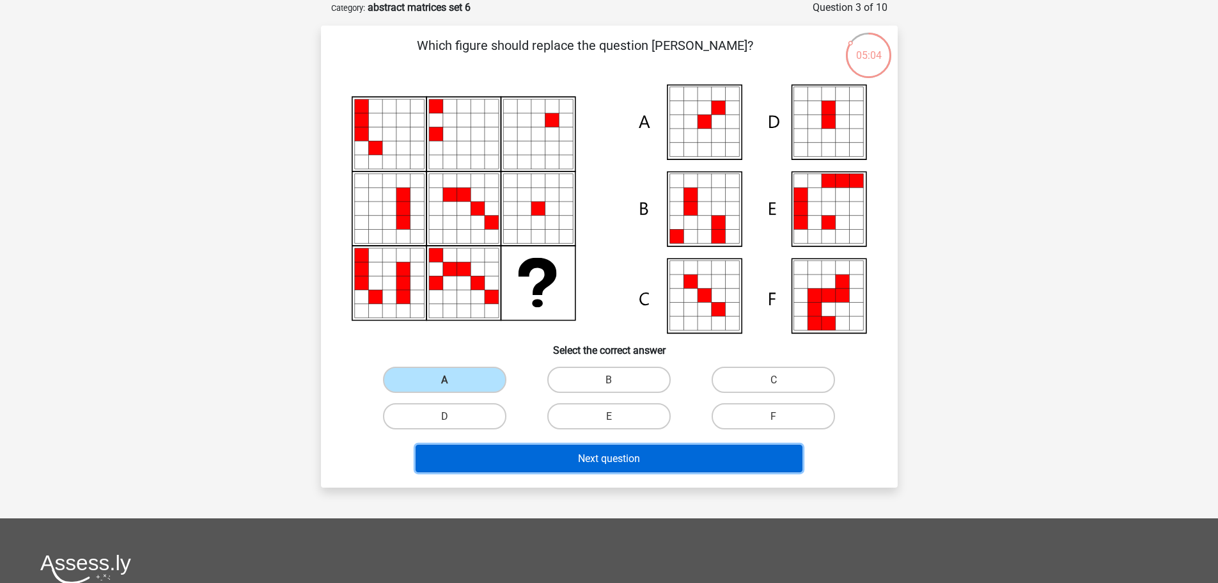
click at [548, 457] on button "Next question" at bounding box center [609, 458] width 387 height 28
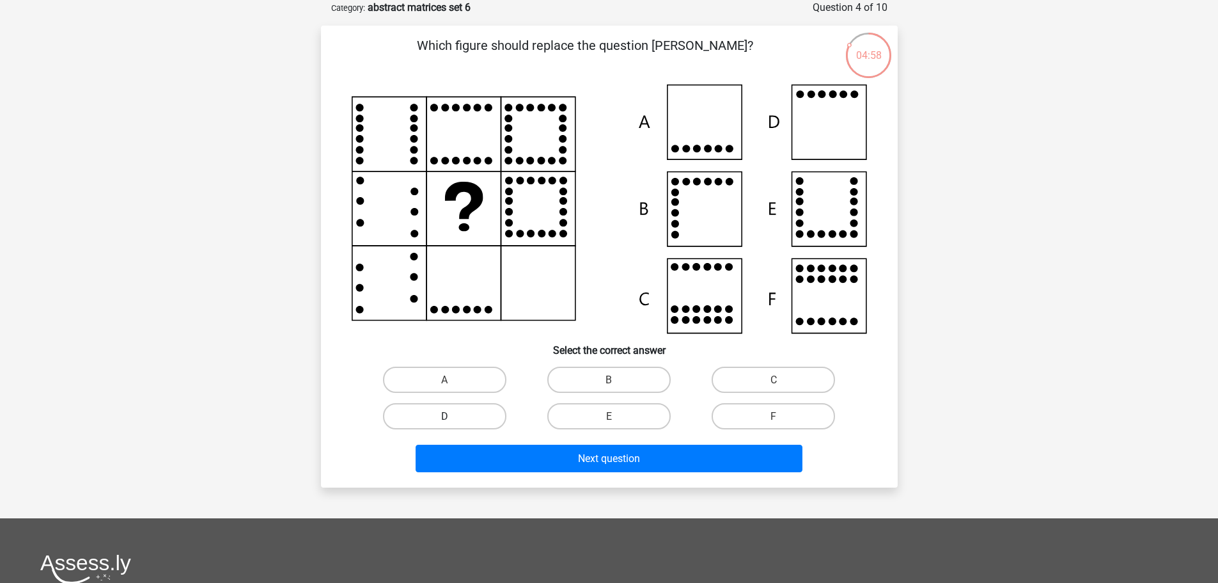
click at [412, 416] on label "D" at bounding box center [444, 416] width 123 height 26
click at [444, 416] on input "D" at bounding box center [448, 420] width 8 height 8
radio input "true"
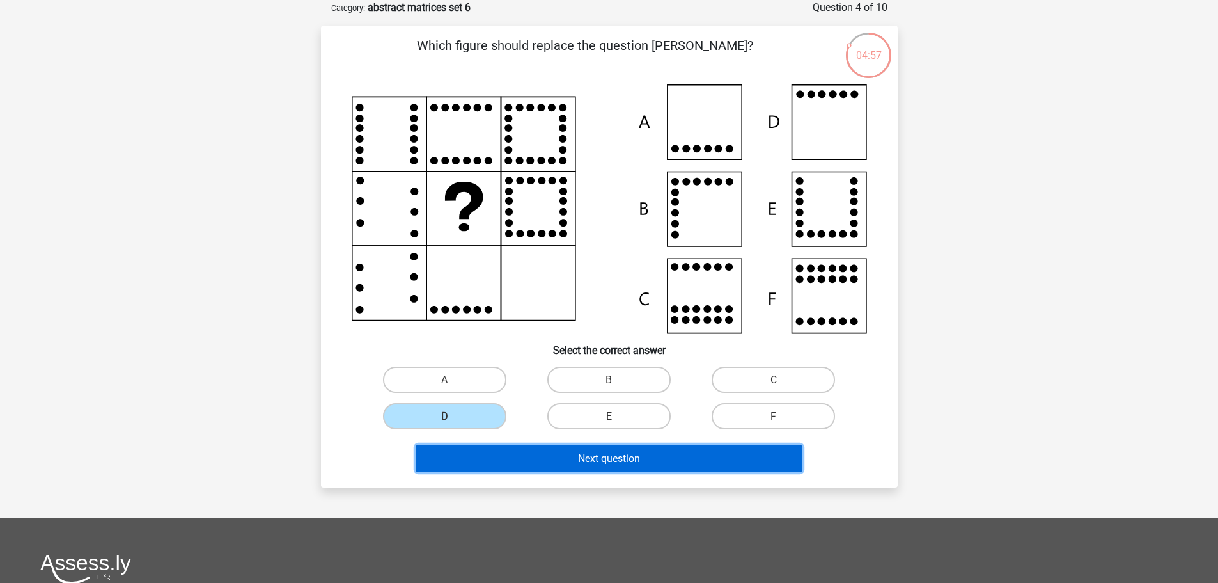
click at [478, 452] on button "Next question" at bounding box center [609, 458] width 387 height 28
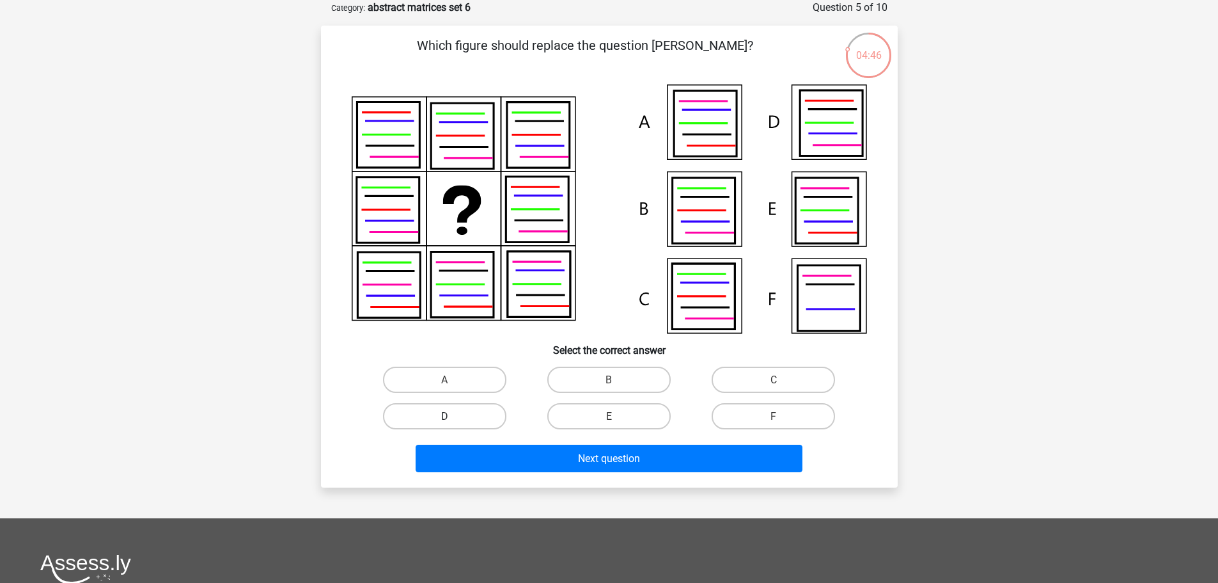
click at [443, 416] on font "D" at bounding box center [444, 416] width 7 height 12
click at [444, 416] on input "D" at bounding box center [448, 420] width 8 height 8
radio input "true"
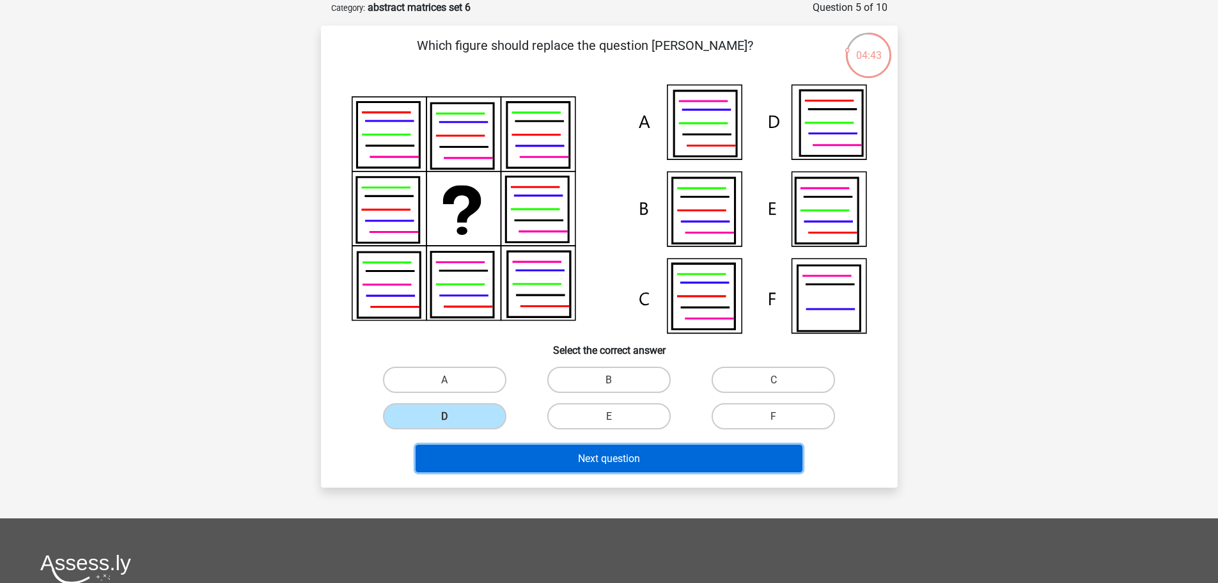
click at [560, 455] on button "Next question" at bounding box center [609, 458] width 387 height 28
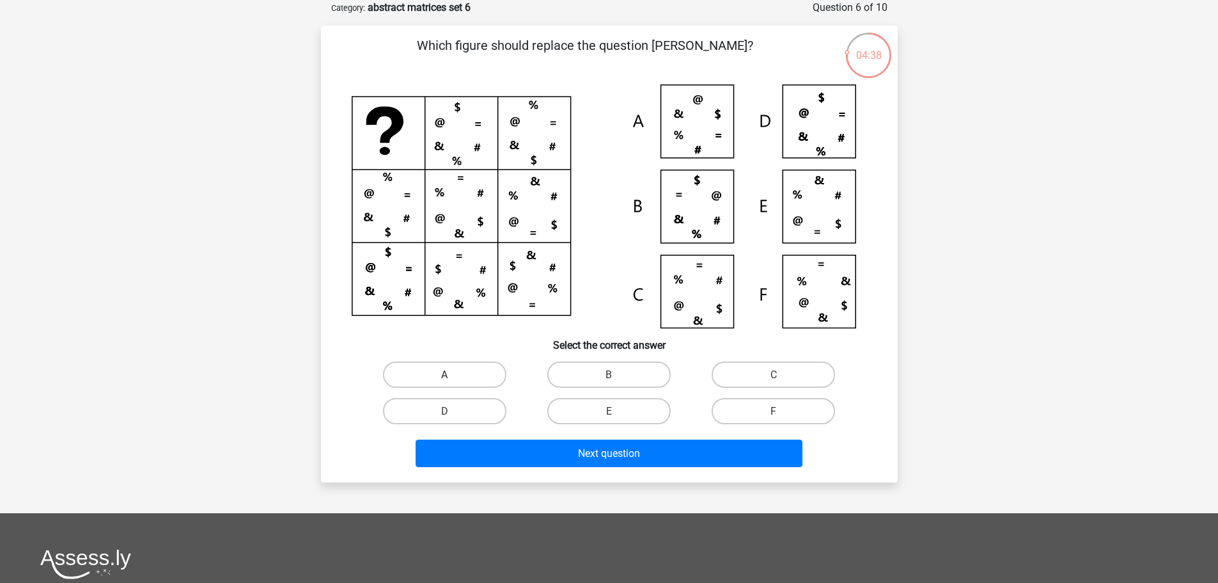
click at [440, 371] on label "A" at bounding box center [444, 374] width 123 height 26
click at [444, 374] on input "A" at bounding box center [448, 378] width 8 height 8
radio input "true"
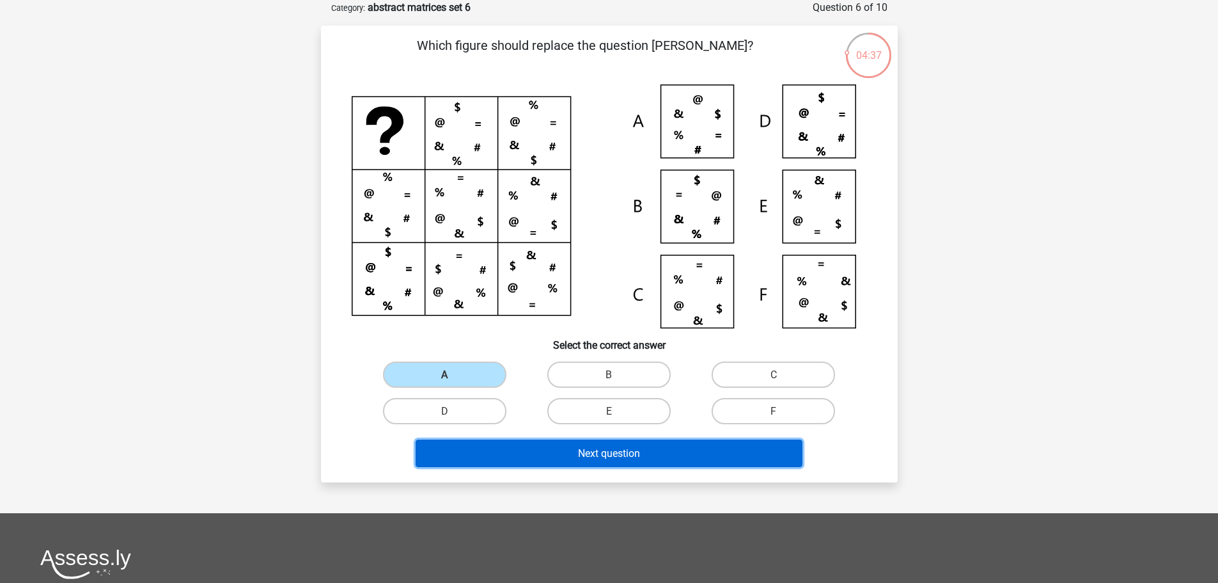
click at [551, 443] on button "Next question" at bounding box center [609, 453] width 387 height 28
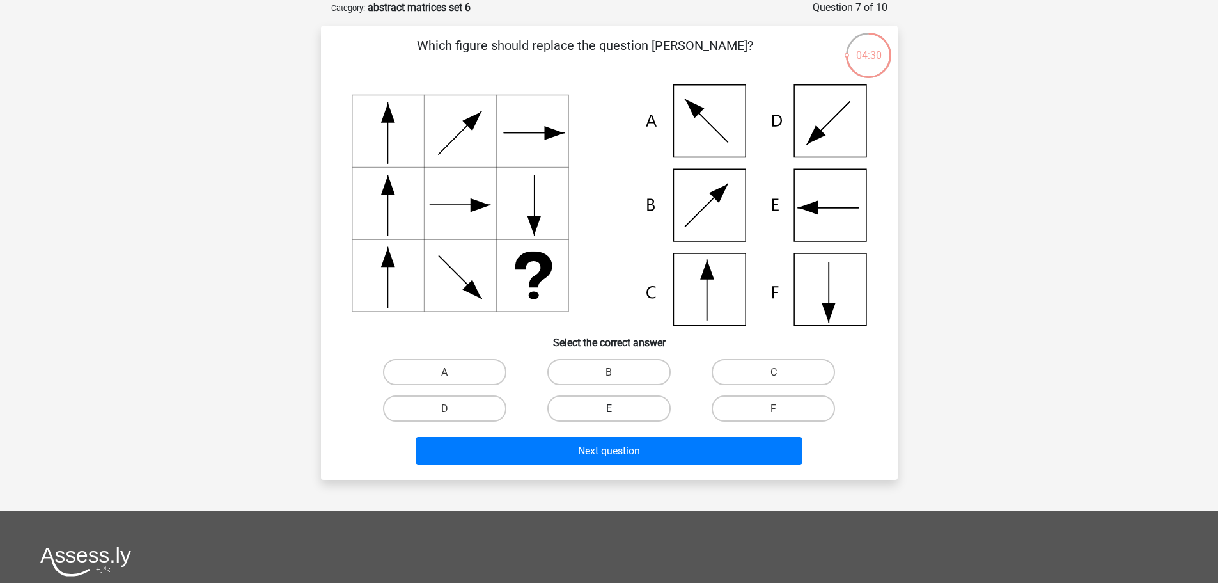
click at [593, 417] on label "E" at bounding box center [608, 408] width 123 height 26
click at [609, 416] on input "E" at bounding box center [613, 412] width 8 height 8
radio input "true"
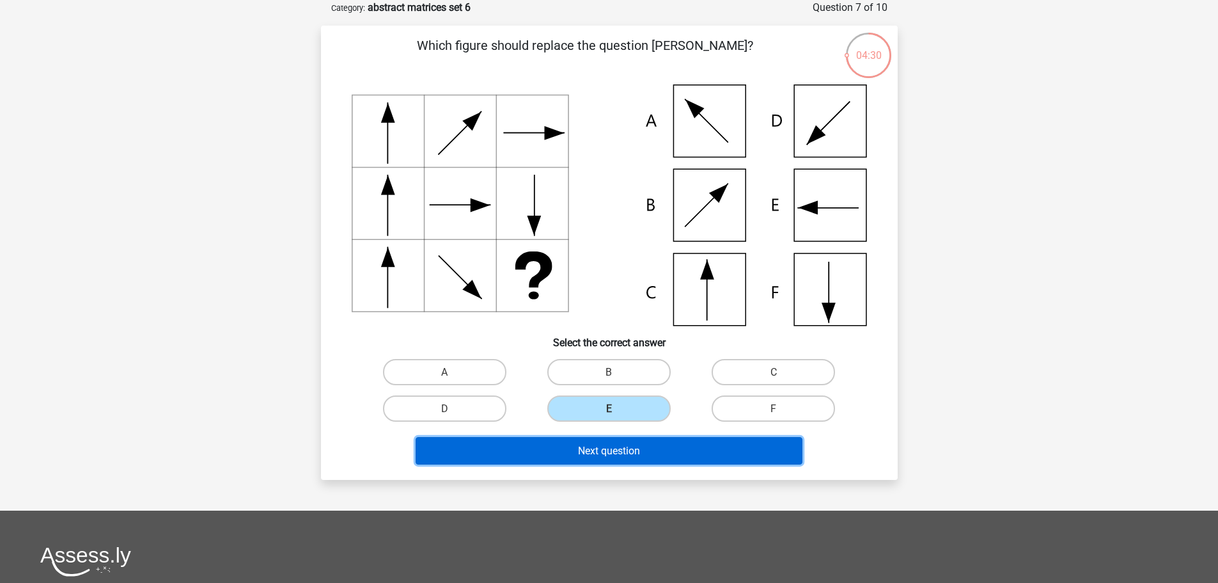
click at [578, 444] on font "Next question" at bounding box center [609, 450] width 62 height 12
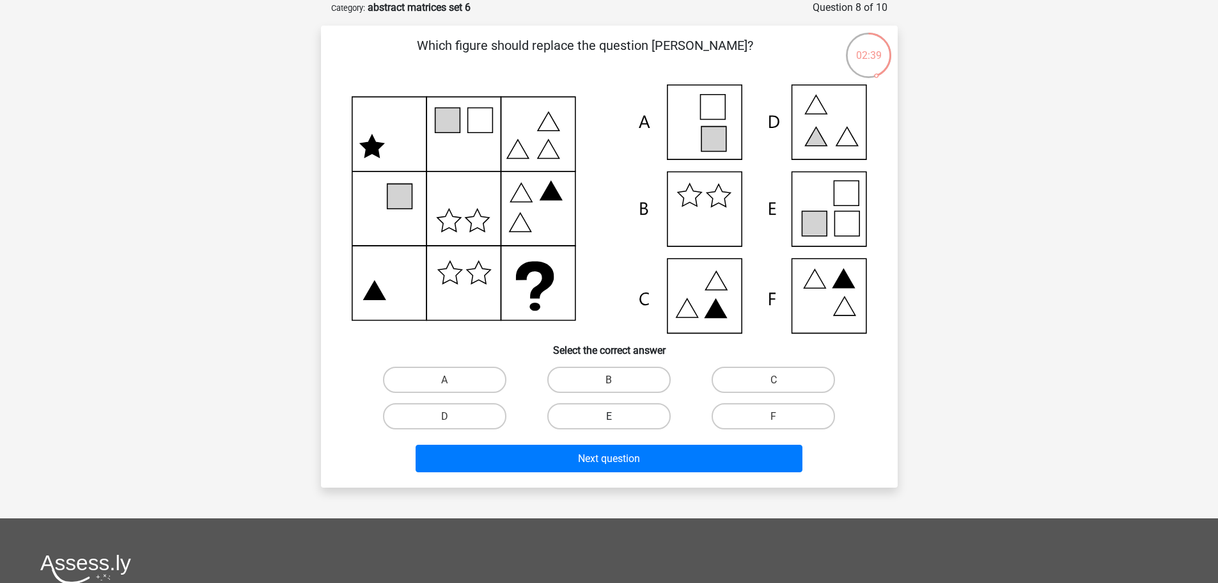
click at [606, 416] on font "E" at bounding box center [609, 416] width 6 height 12
click at [609, 416] on input "E" at bounding box center [613, 420] width 8 height 8
radio input "true"
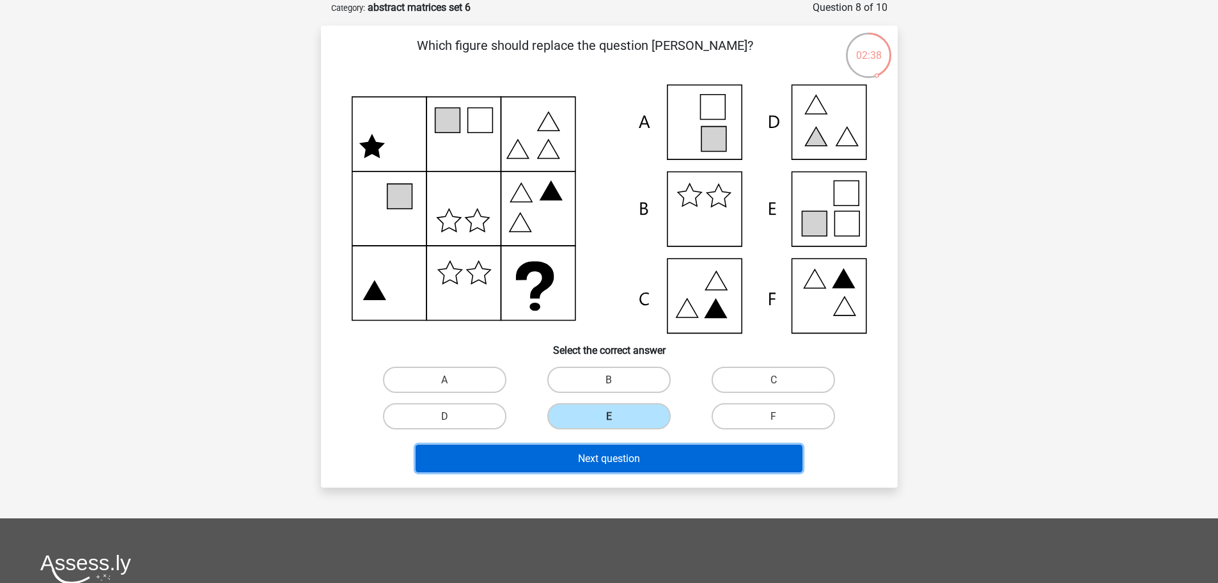
click at [622, 453] on font "Next question" at bounding box center [609, 458] width 62 height 12
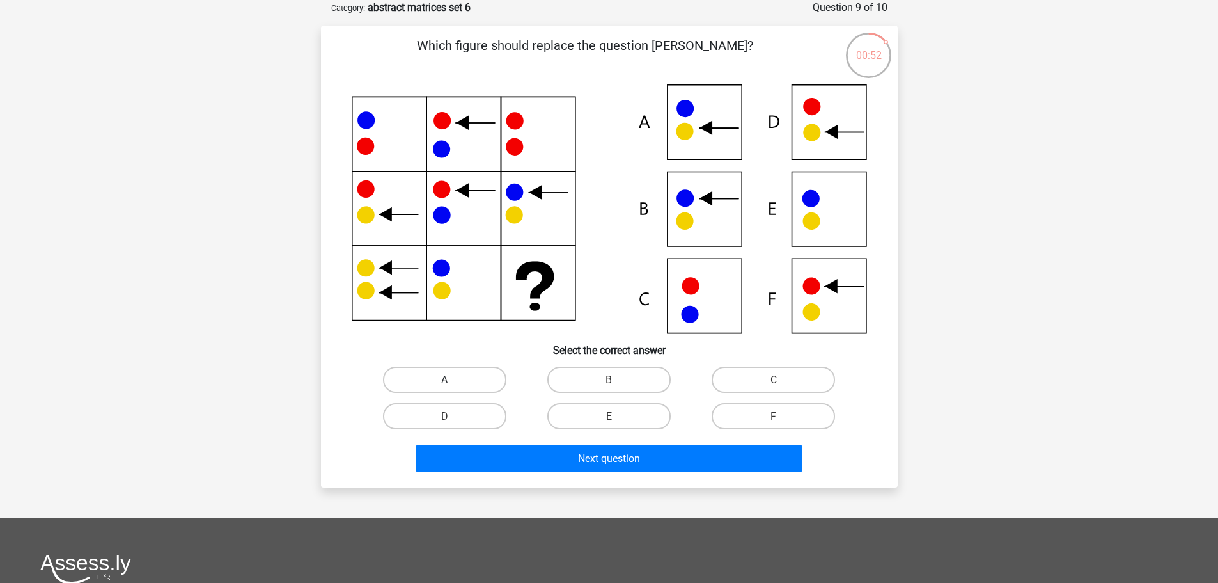
click at [464, 379] on label "A" at bounding box center [444, 379] width 123 height 26
click at [453, 379] on input "A" at bounding box center [448, 383] width 8 height 8
radio input "true"
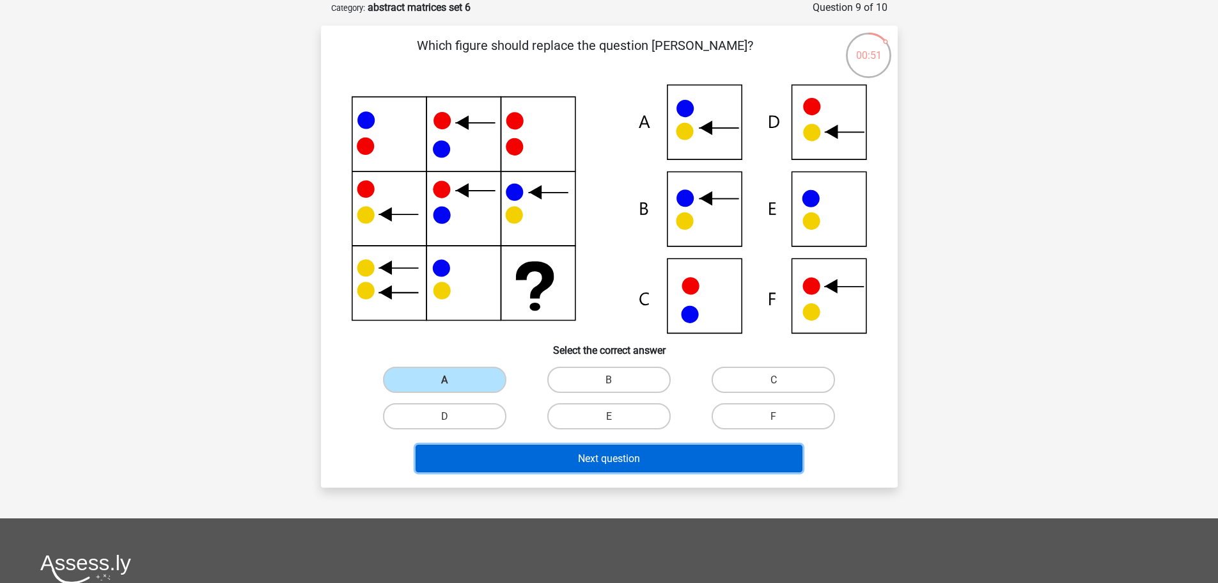
click at [549, 465] on button "Next question" at bounding box center [609, 458] width 387 height 28
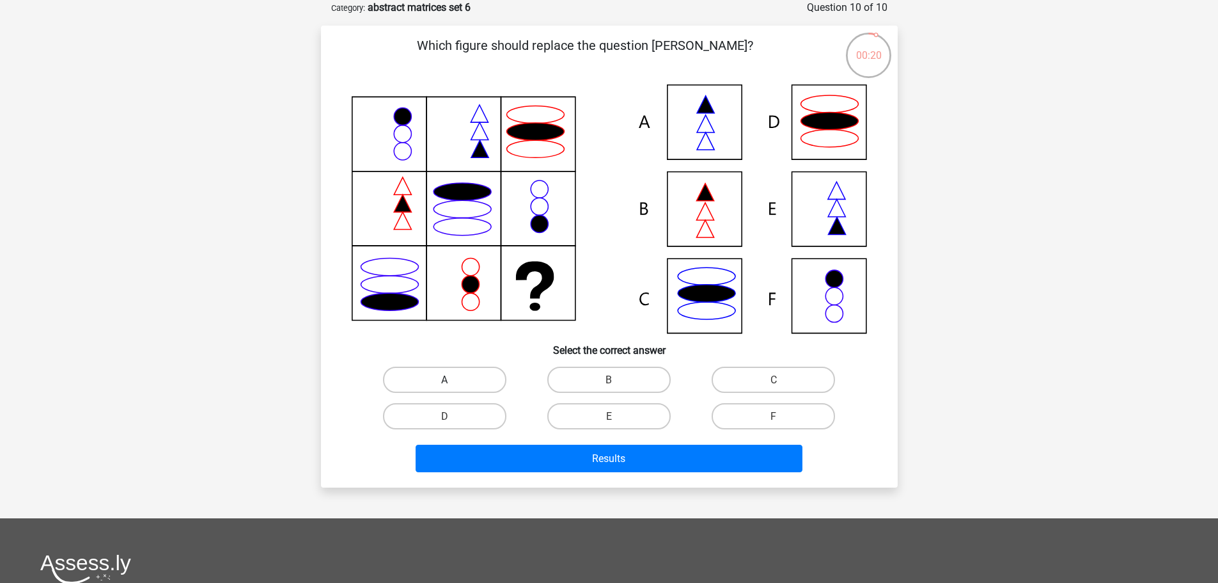
click at [469, 379] on label "A" at bounding box center [444, 379] width 123 height 26
click at [453, 379] on input "A" at bounding box center [448, 383] width 8 height 8
radio input "true"
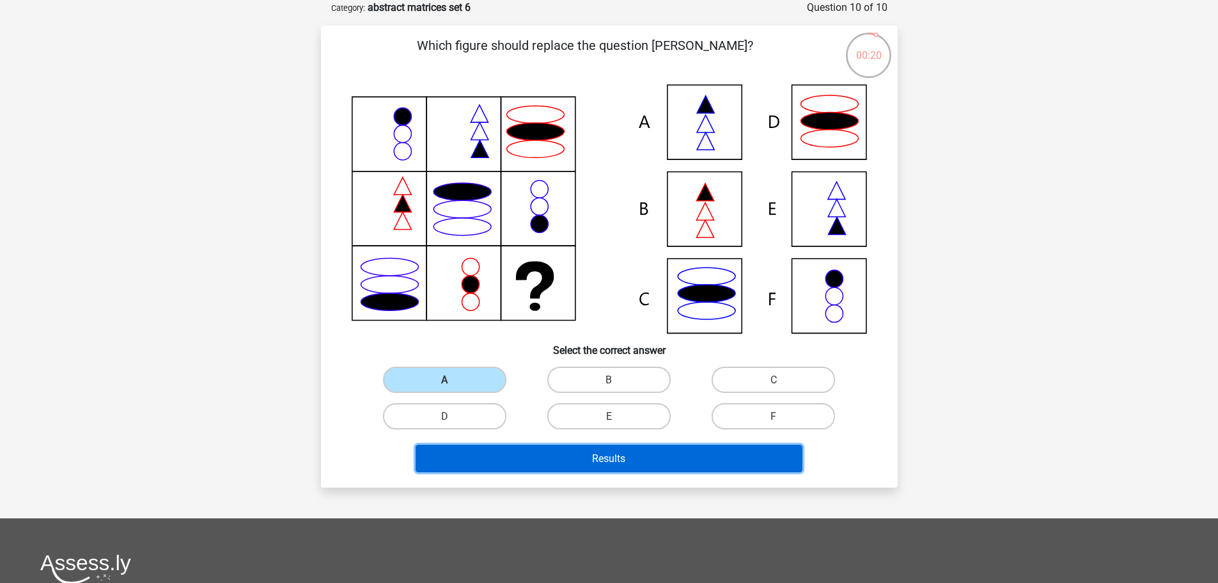
click at [512, 457] on button "Results" at bounding box center [609, 458] width 387 height 28
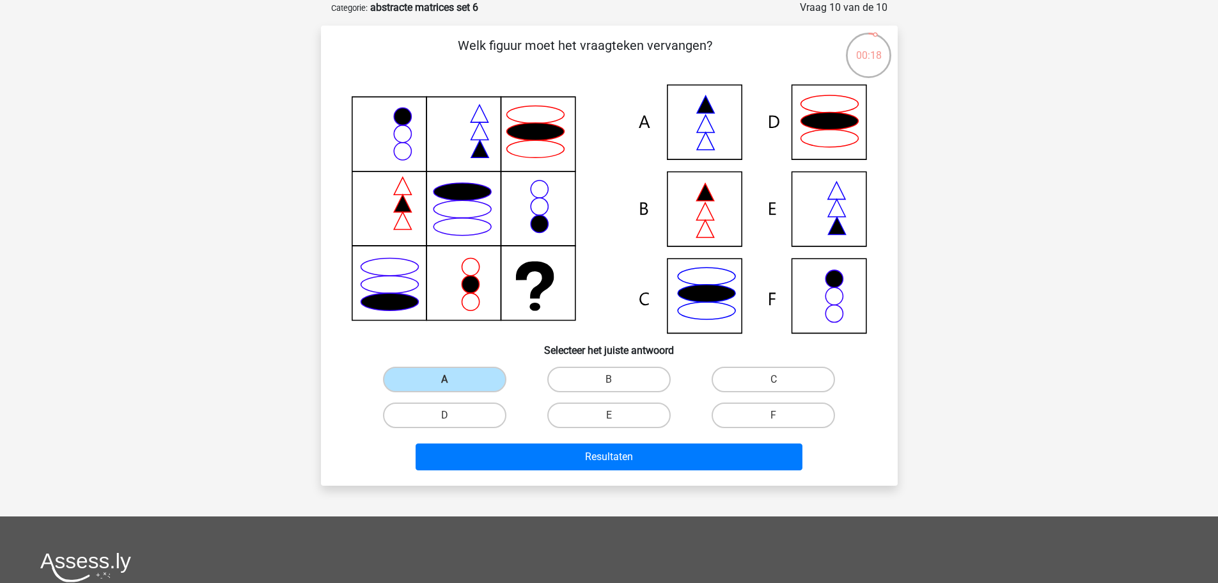
scroll to position [1297, 0]
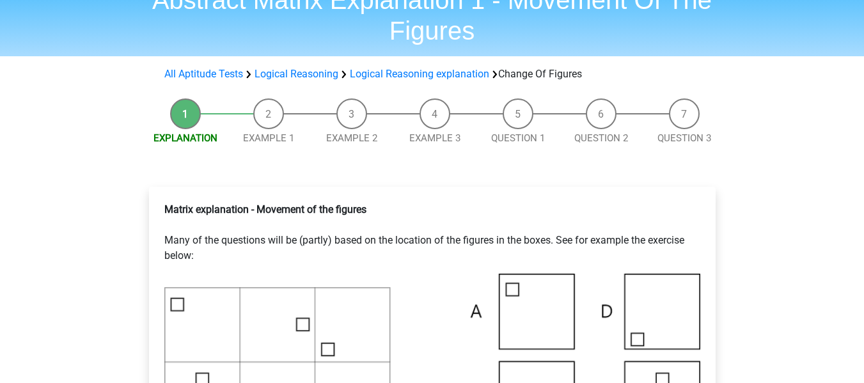
scroll to position [1559, 0]
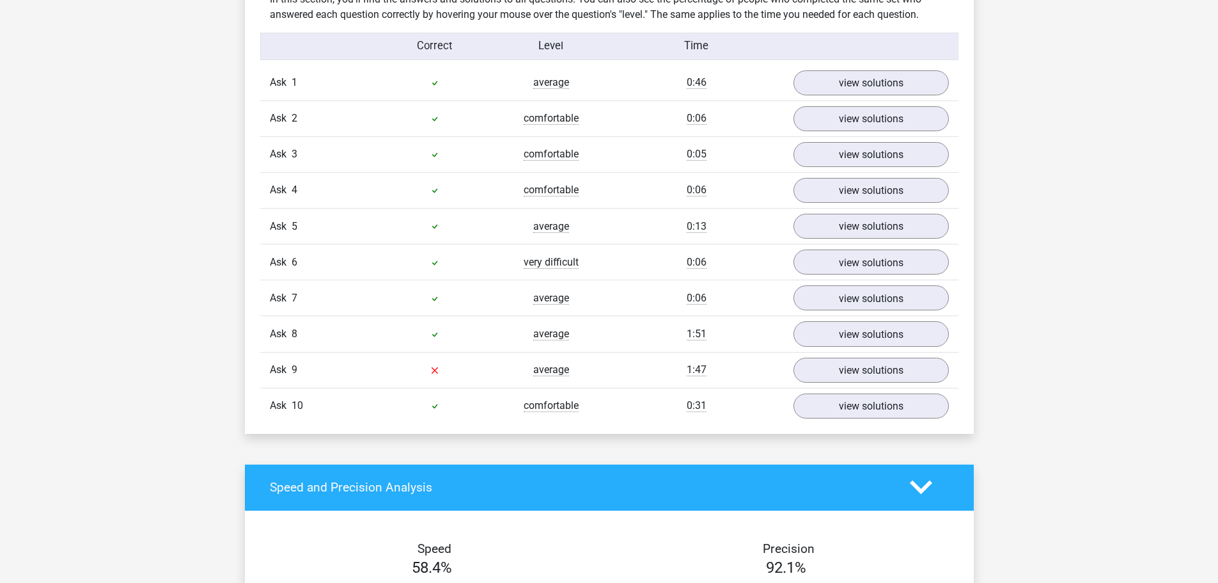
scroll to position [1087, 0]
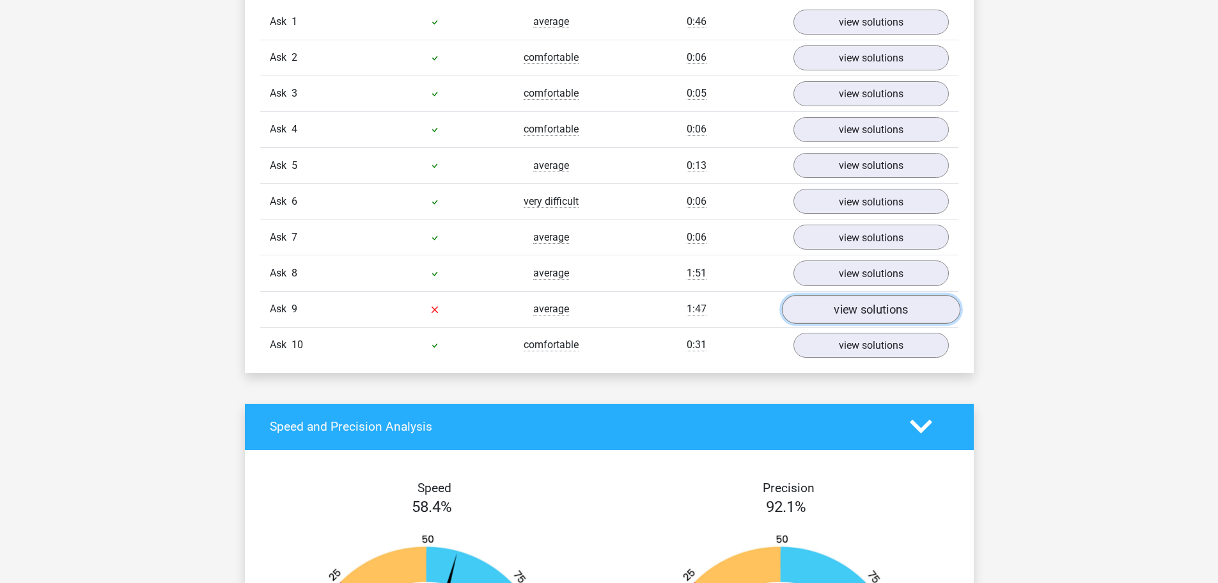
click at [884, 317] on link "view solutions" at bounding box center [871, 309] width 178 height 29
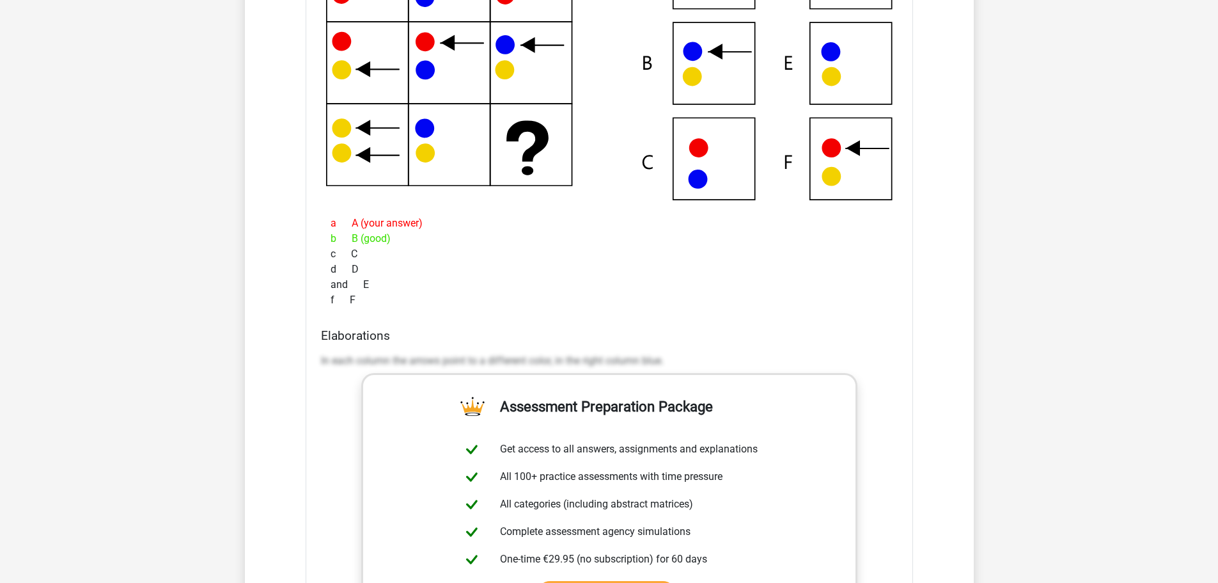
scroll to position [1599, 0]
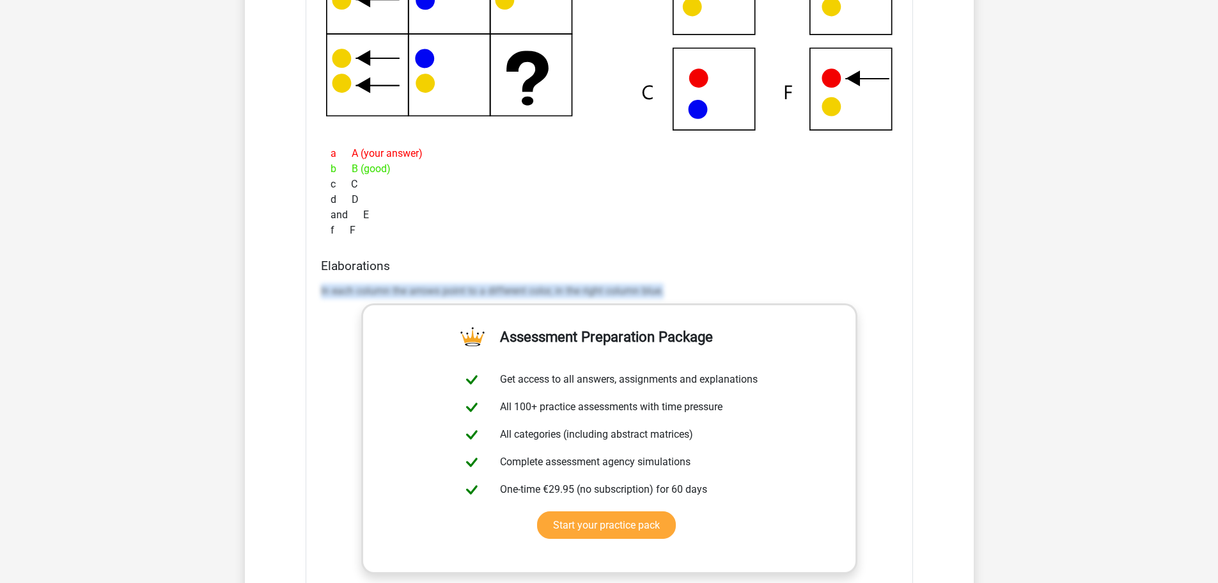
drag, startPoint x: 313, startPoint y: 290, endPoint x: 613, endPoint y: 290, distance: 299.9
type textarea "In each column the arrows point to a different color, in the right column blue."
click at [707, 294] on div "Which figure should replace the question [PERSON_NAME]?" at bounding box center [610, 276] width 608 height 890
copy font "In each column the arrows point to a different color, in the right column blue."
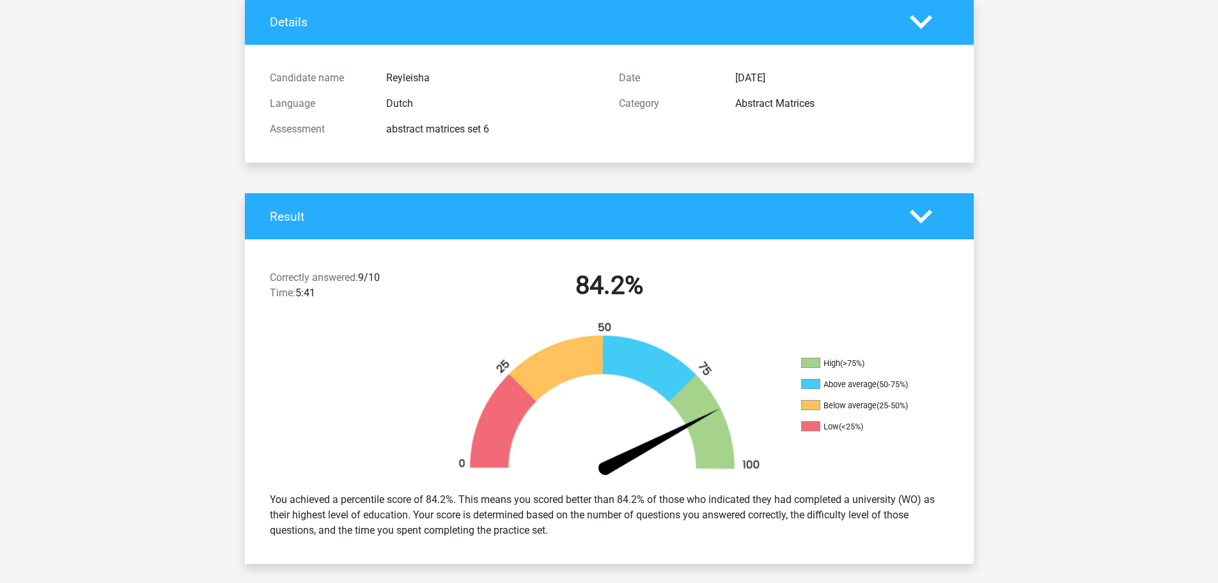
scroll to position [0, 0]
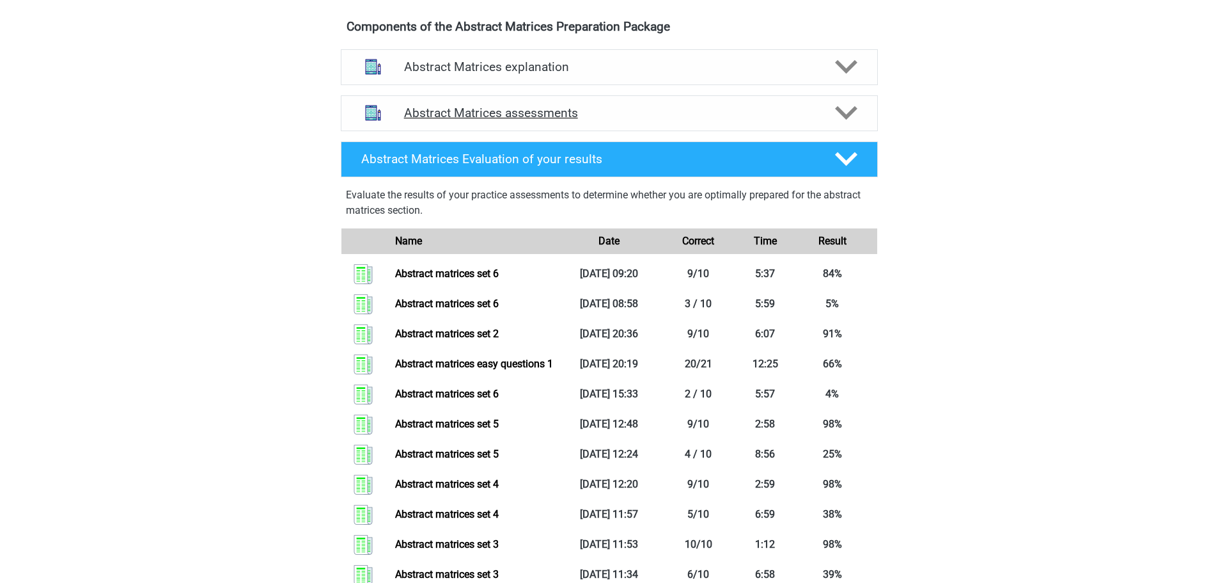
scroll to position [1305, 0]
click at [847, 131] on div "Abstract Matrices assessments" at bounding box center [609, 113] width 537 height 36
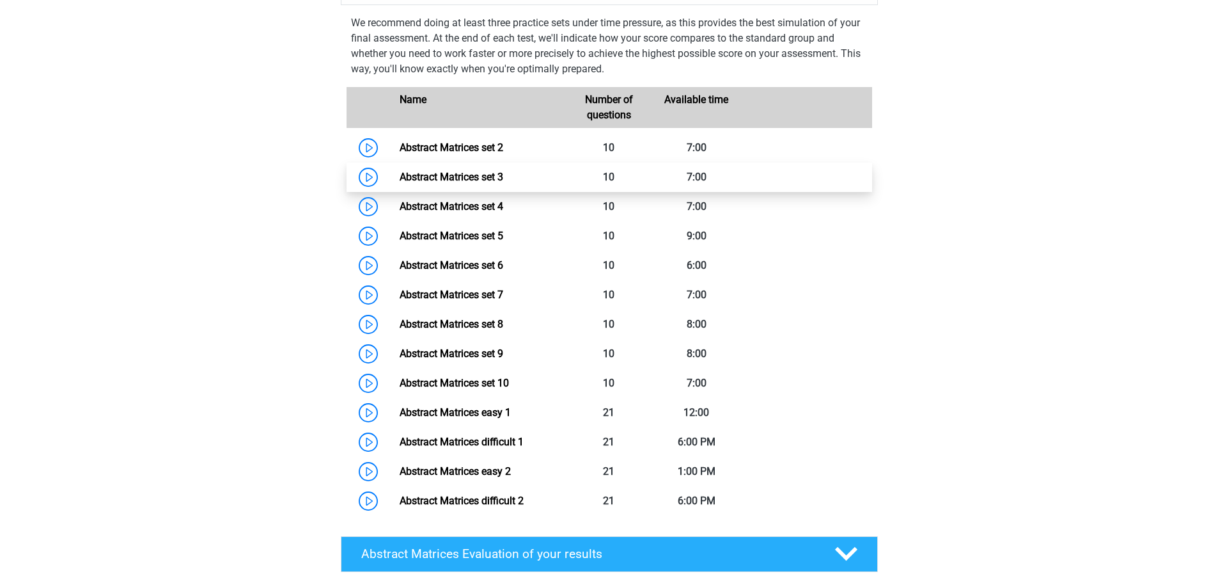
scroll to position [895, 0]
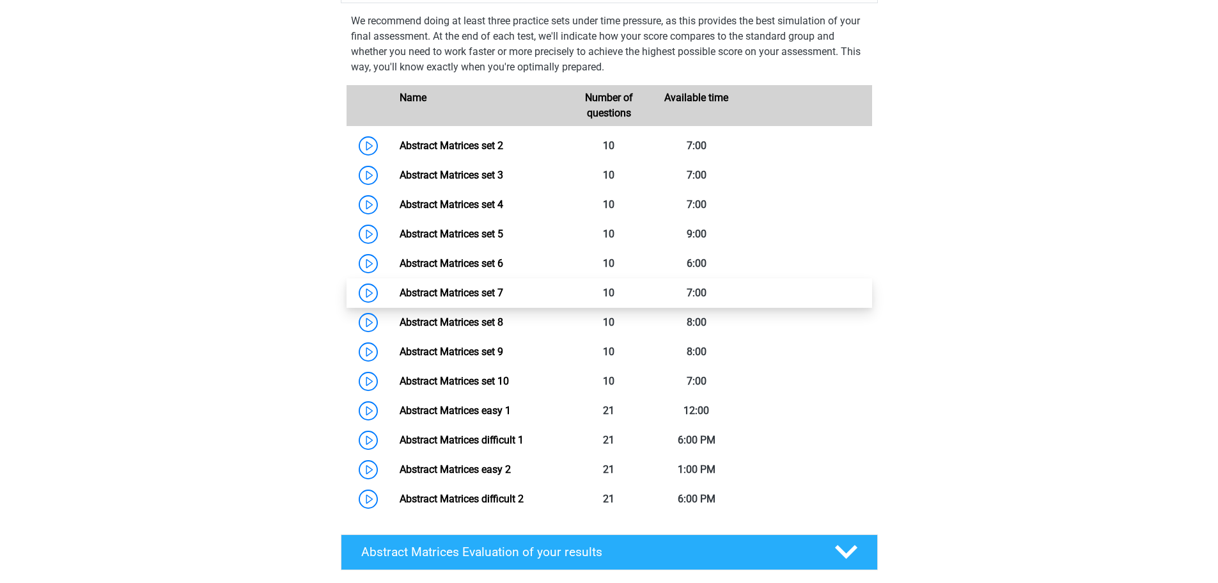
click at [436, 299] on link "Abstract Matrices set 7" at bounding box center [452, 293] width 104 height 12
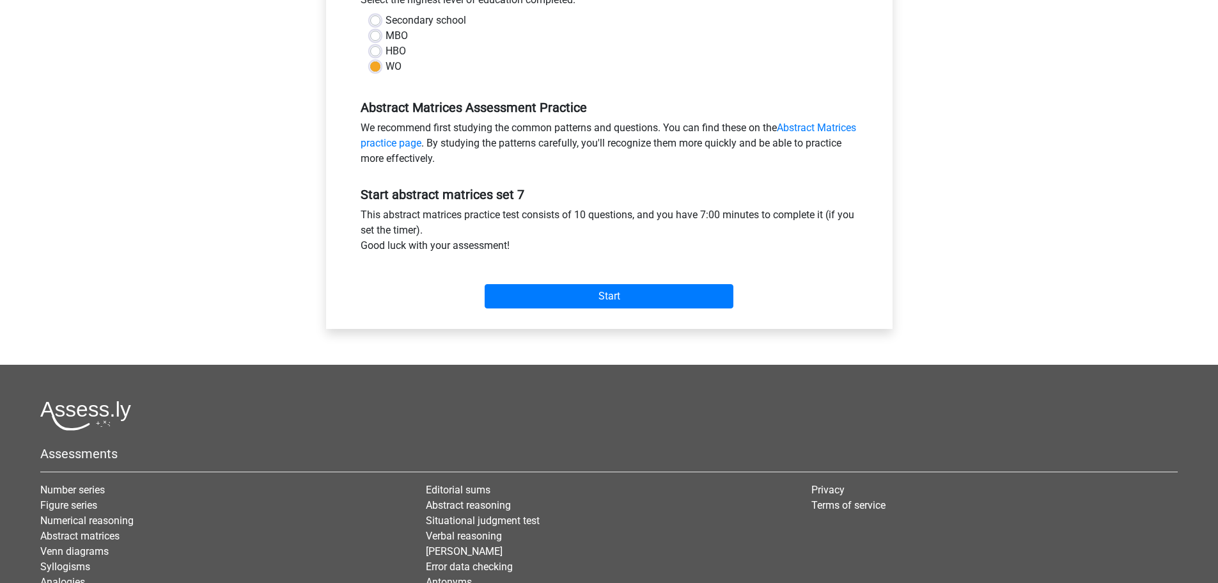
scroll to position [300, 0]
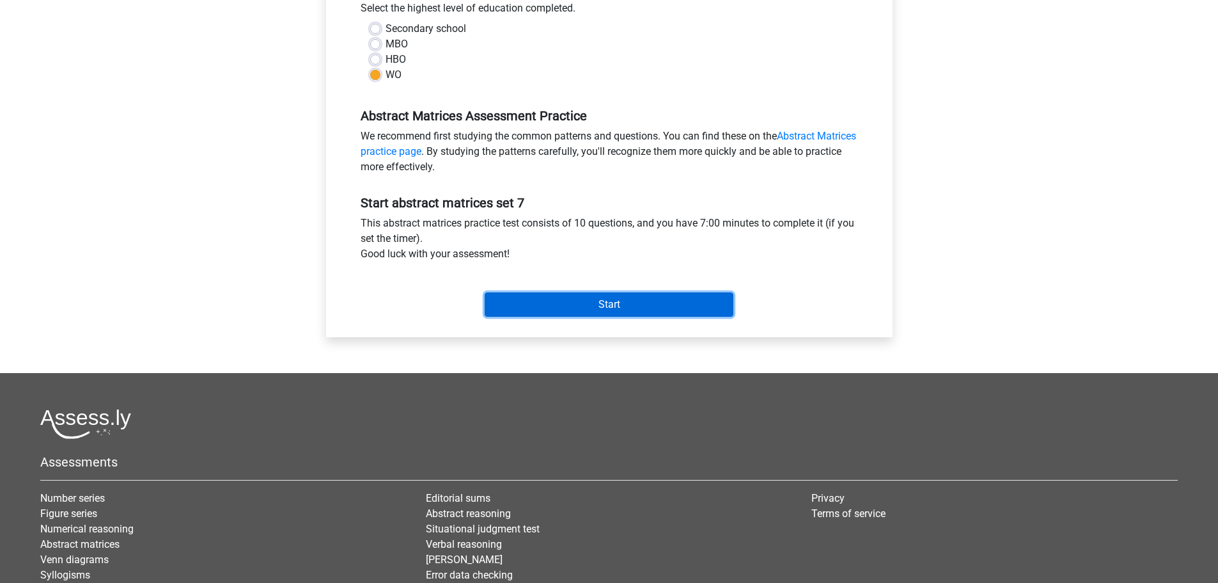
click at [634, 304] on input "Start" at bounding box center [609, 304] width 249 height 24
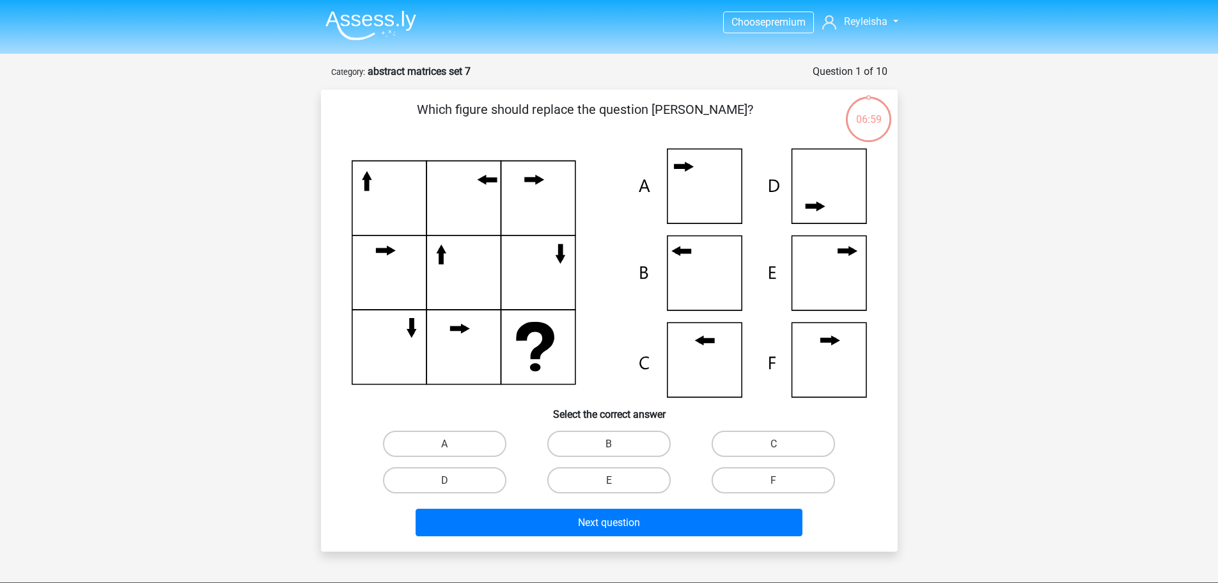
scroll to position [1305, 0]
click at [627, 444] on label "B" at bounding box center [608, 443] width 123 height 26
click at [617, 444] on input "B" at bounding box center [613, 447] width 8 height 8
radio input "true"
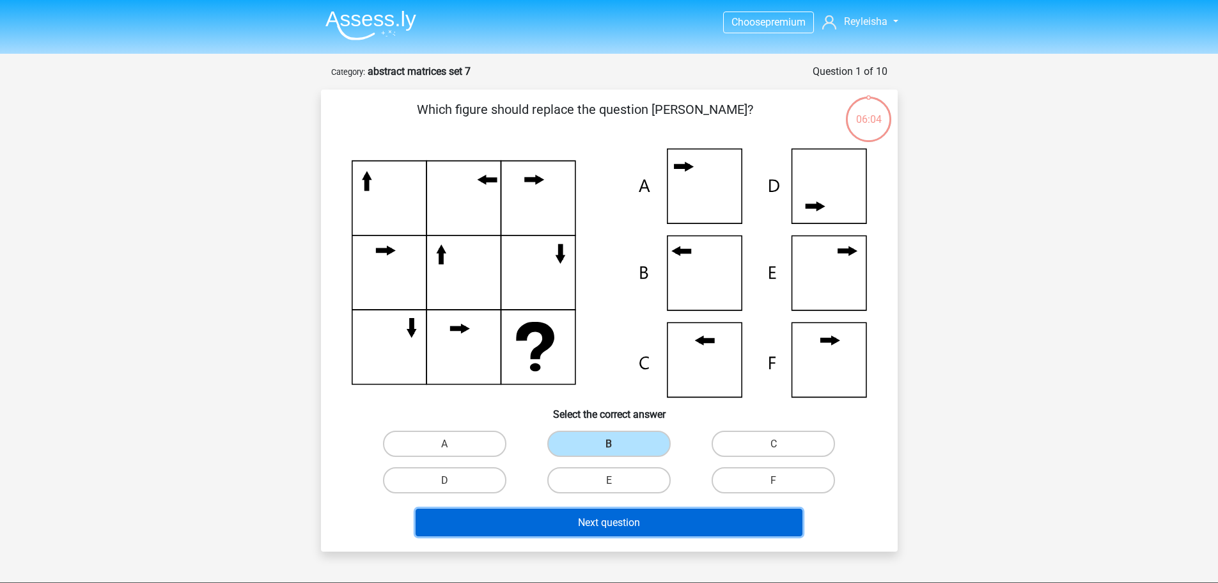
click at [589, 518] on font "Next question" at bounding box center [609, 522] width 62 height 12
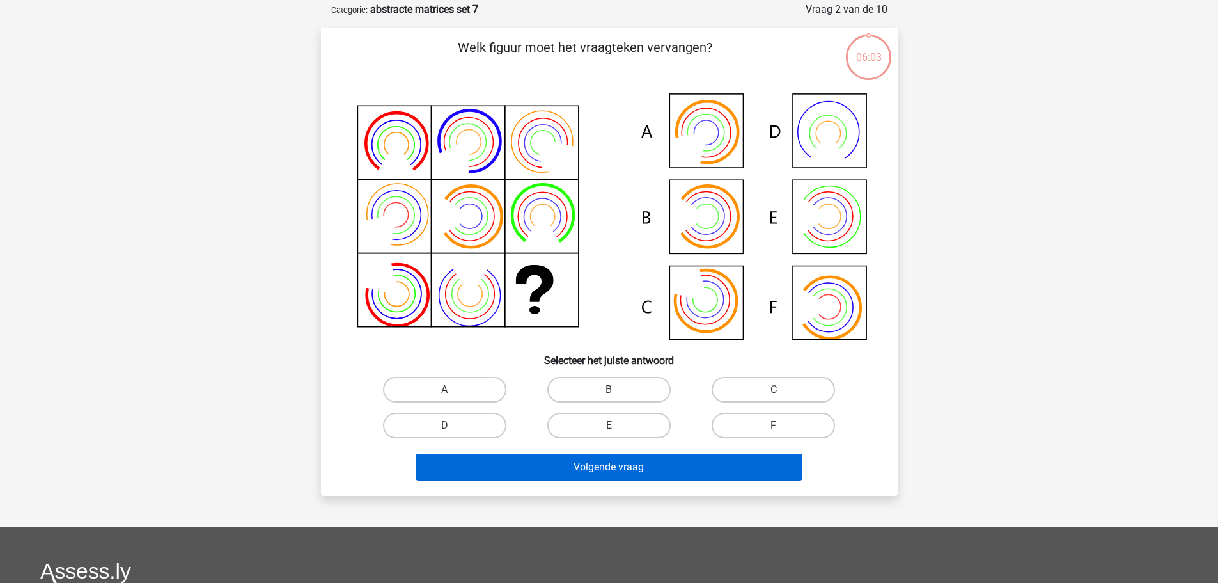
scroll to position [64, 0]
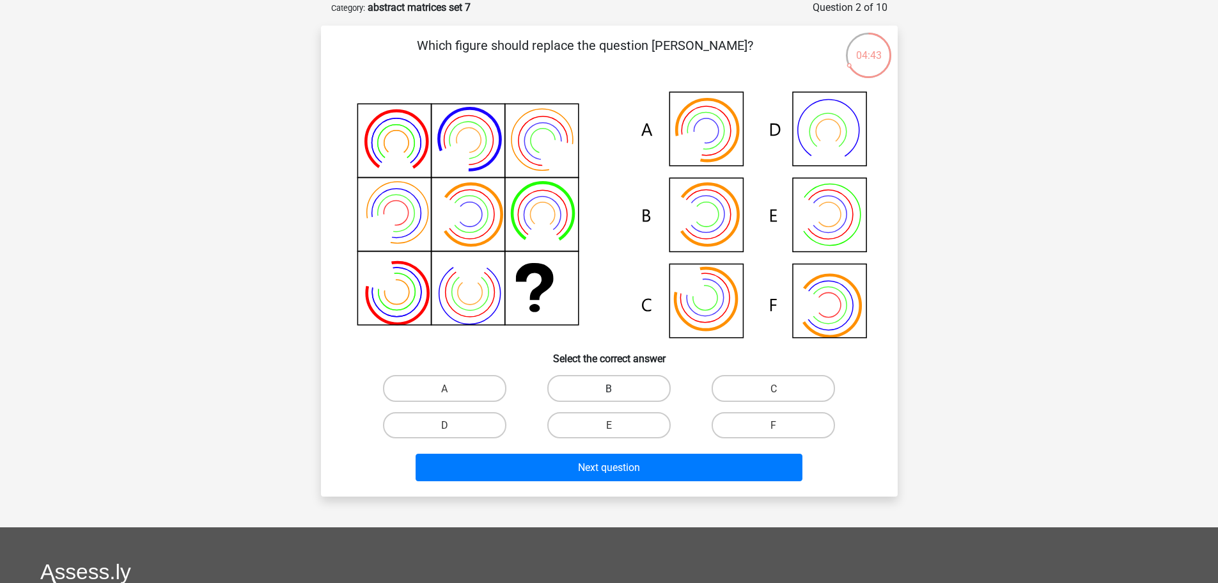
click at [620, 397] on label "B" at bounding box center [608, 388] width 123 height 26
click at [617, 396] on input "B" at bounding box center [613, 392] width 8 height 8
radio input "true"
click at [606, 485] on div "Next question" at bounding box center [610, 469] width 494 height 33
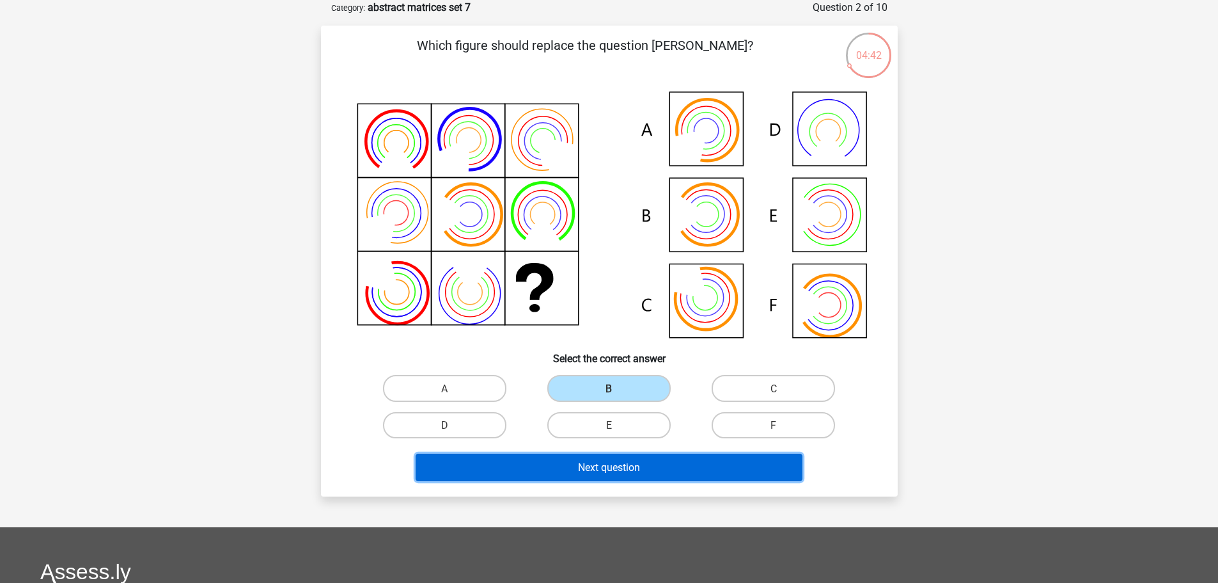
click at [598, 456] on button "Next question" at bounding box center [609, 467] width 387 height 28
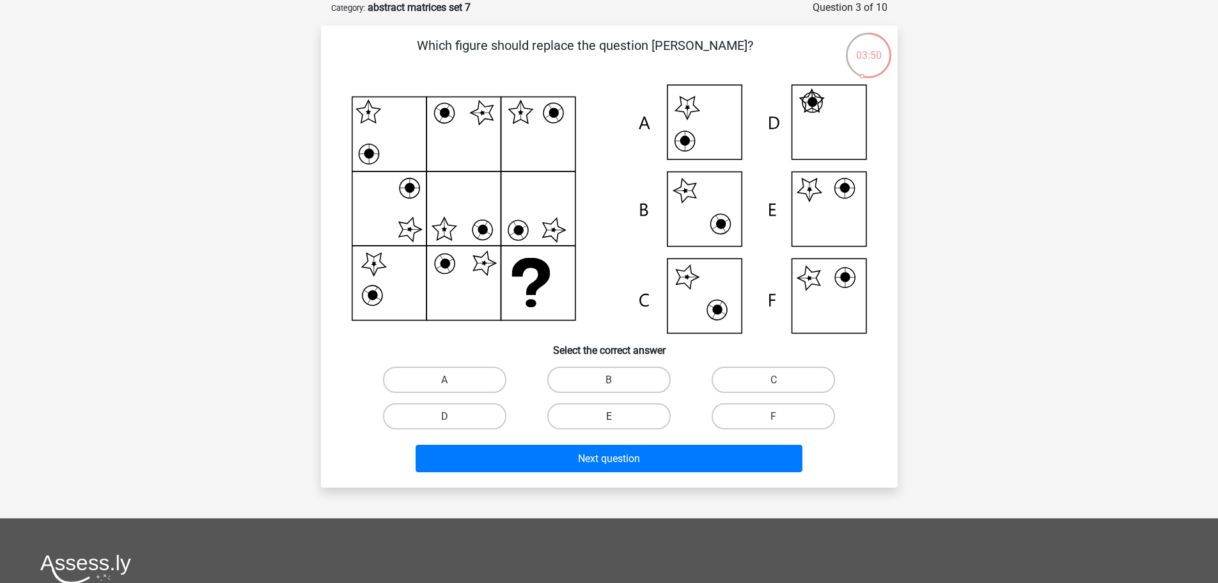
click at [594, 414] on label "E" at bounding box center [608, 416] width 123 height 26
click at [609, 416] on input "E" at bounding box center [613, 420] width 8 height 8
radio input "true"
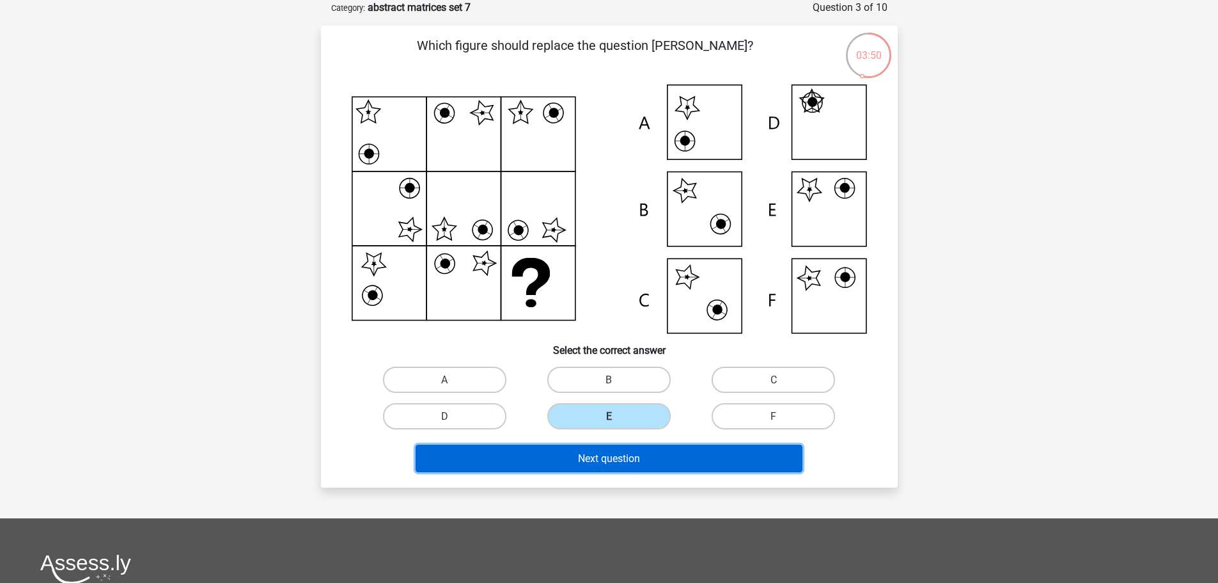
click at [576, 455] on button "Next question" at bounding box center [609, 458] width 387 height 28
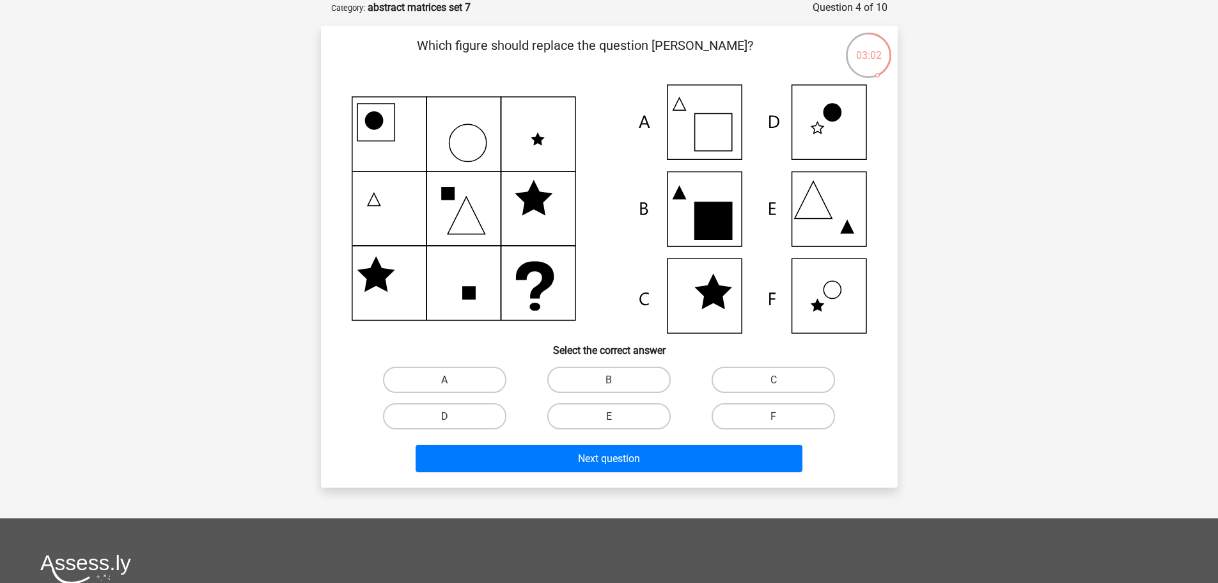
click at [449, 374] on label "A" at bounding box center [444, 379] width 123 height 26
click at [449, 379] on input "A" at bounding box center [448, 383] width 8 height 8
radio input "true"
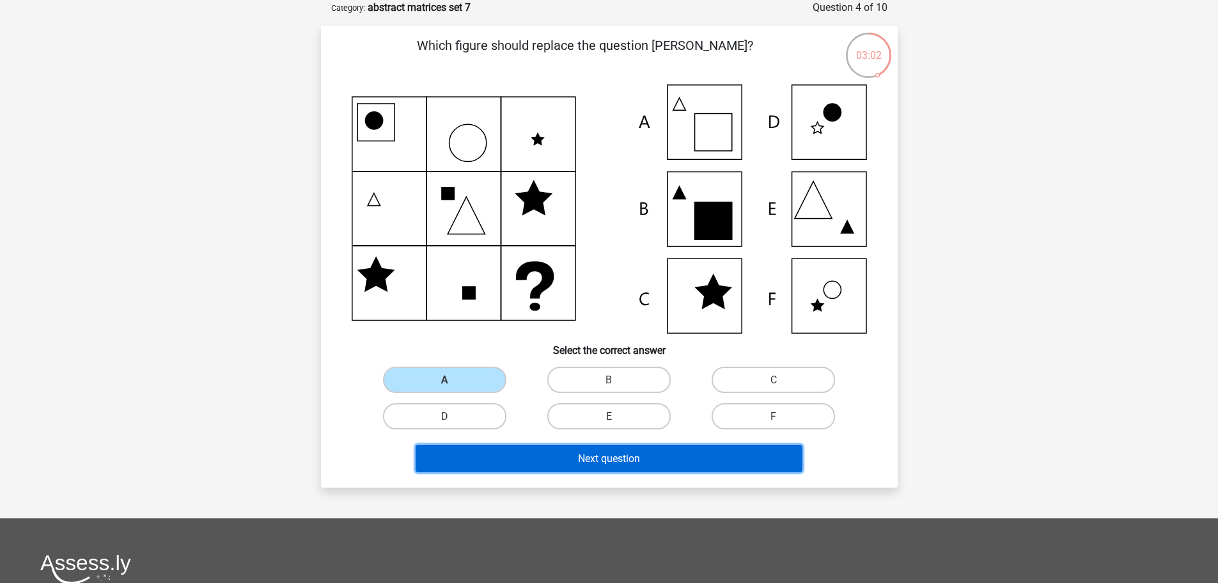
click at [533, 454] on button "Next question" at bounding box center [609, 458] width 387 height 28
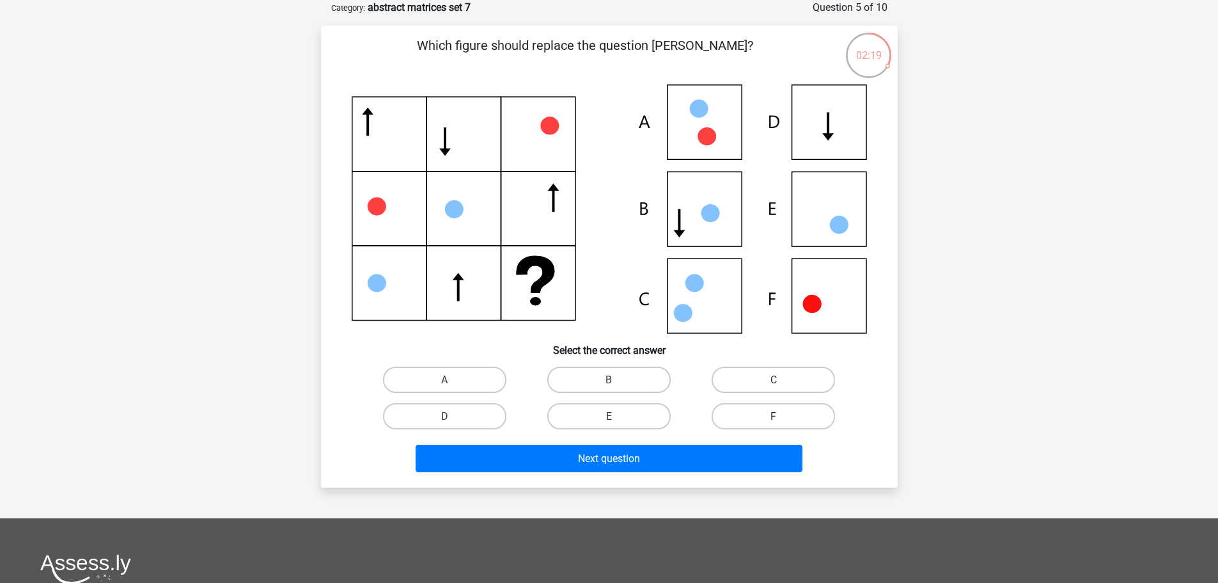
click at [742, 410] on label "F" at bounding box center [773, 416] width 123 height 26
click at [774, 416] on input "F" at bounding box center [778, 420] width 8 height 8
radio input "true"
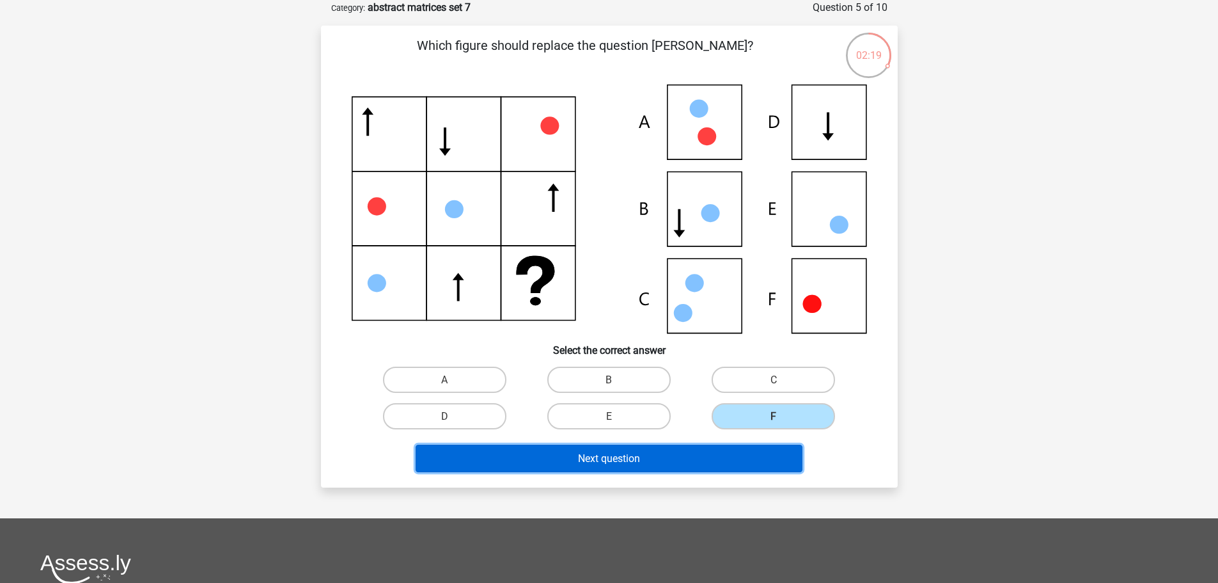
click at [705, 464] on button "Next question" at bounding box center [609, 458] width 387 height 28
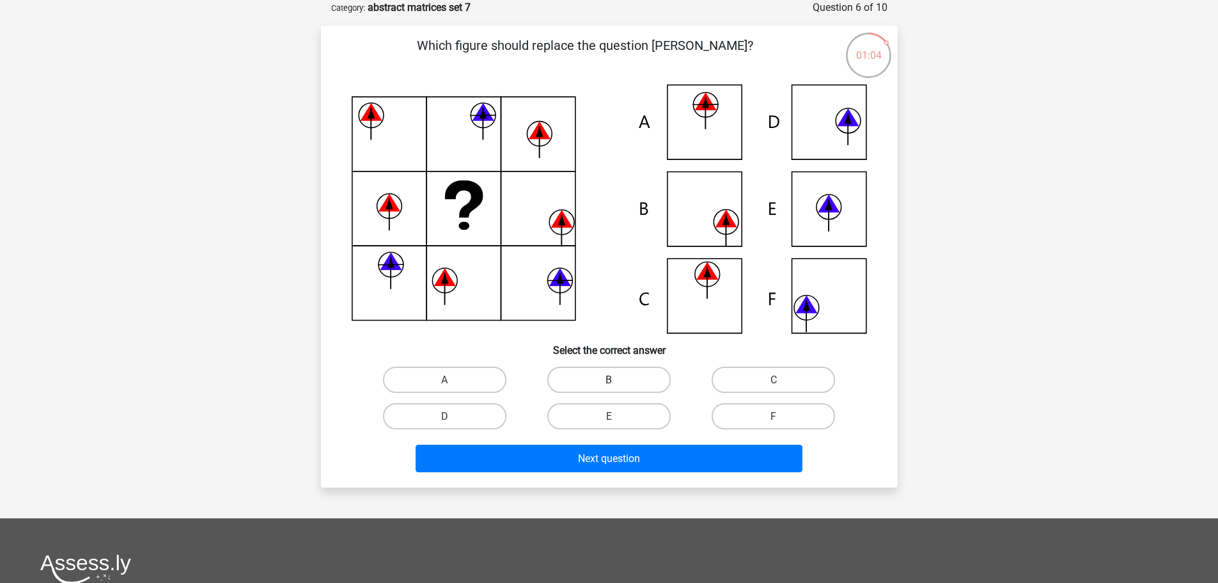
click at [585, 380] on label "B" at bounding box center [608, 379] width 123 height 26
click at [609, 380] on input "B" at bounding box center [613, 383] width 8 height 8
radio input "true"
click at [768, 386] on label "C" at bounding box center [773, 379] width 123 height 26
click at [774, 386] on input "C" at bounding box center [778, 383] width 8 height 8
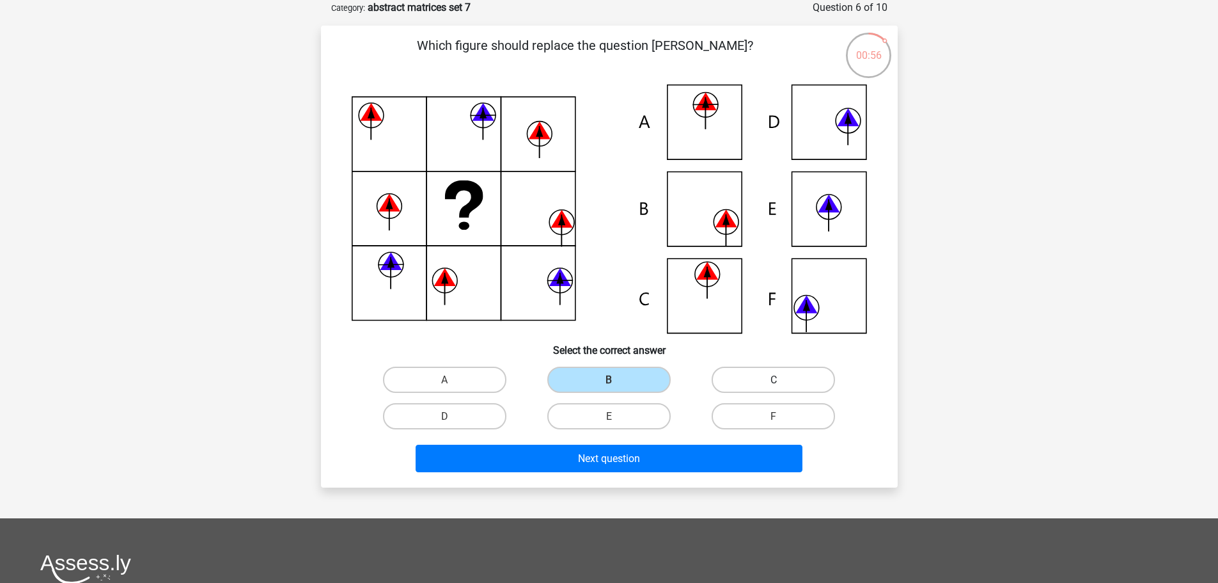
radio input "true"
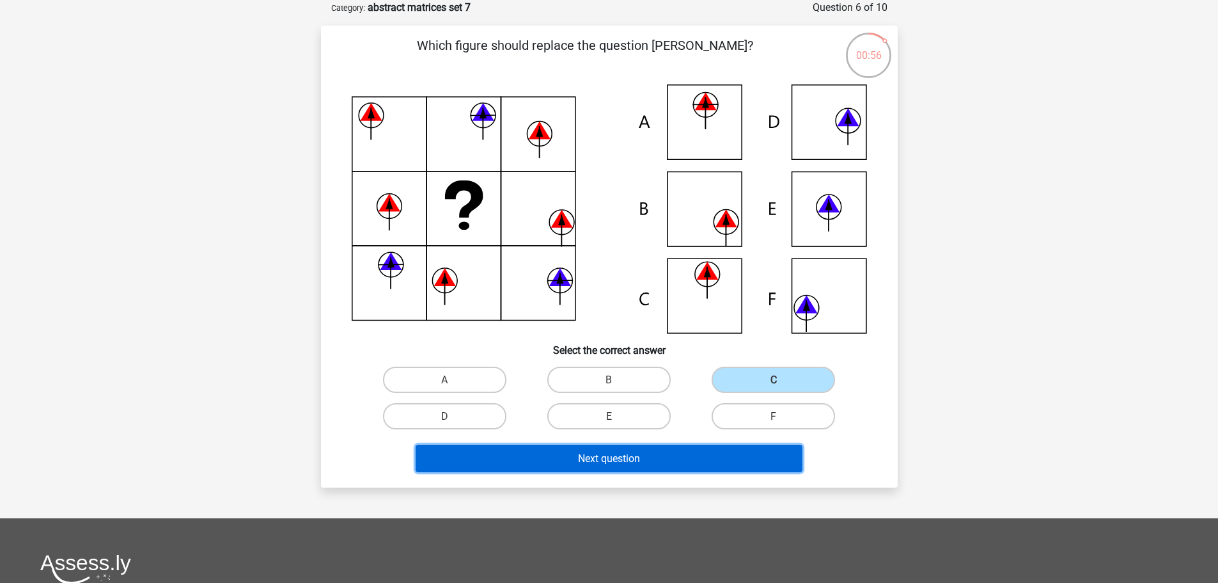
click at [664, 468] on button "Next question" at bounding box center [609, 458] width 387 height 28
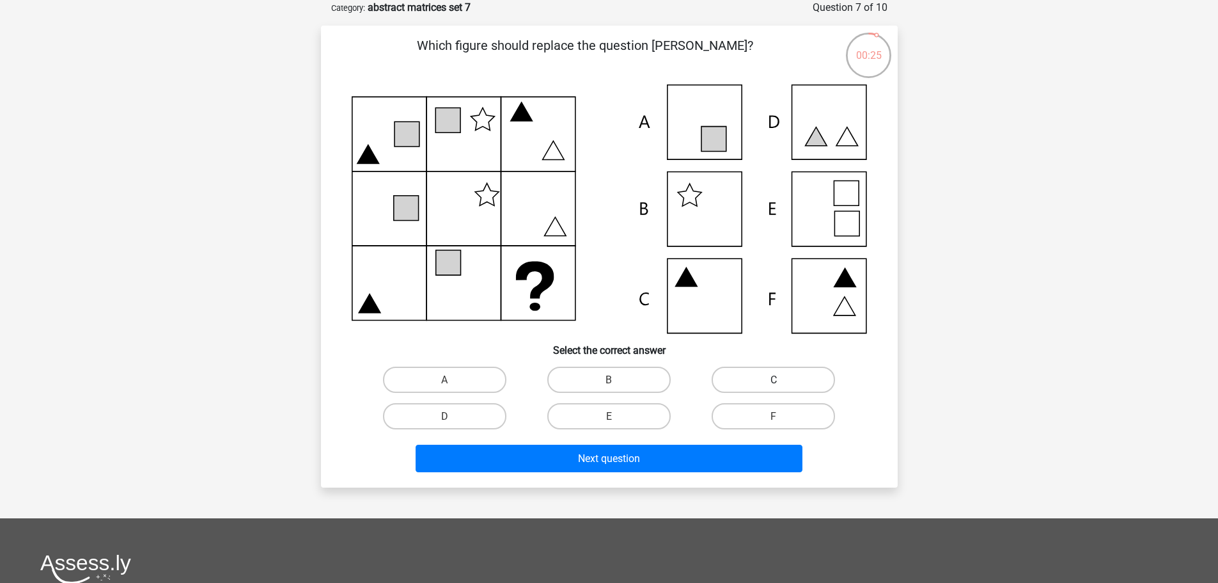
click at [783, 386] on label "C" at bounding box center [773, 379] width 123 height 26
click at [782, 386] on input "C" at bounding box center [778, 383] width 8 height 8
radio input "true"
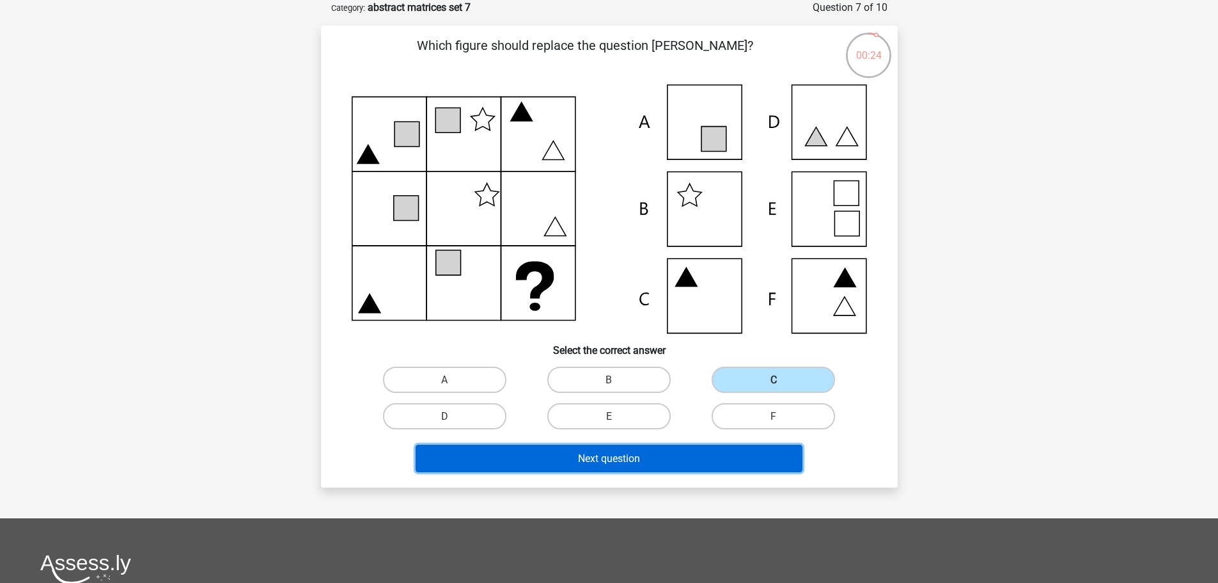
click at [731, 452] on button "Next question" at bounding box center [609, 458] width 387 height 28
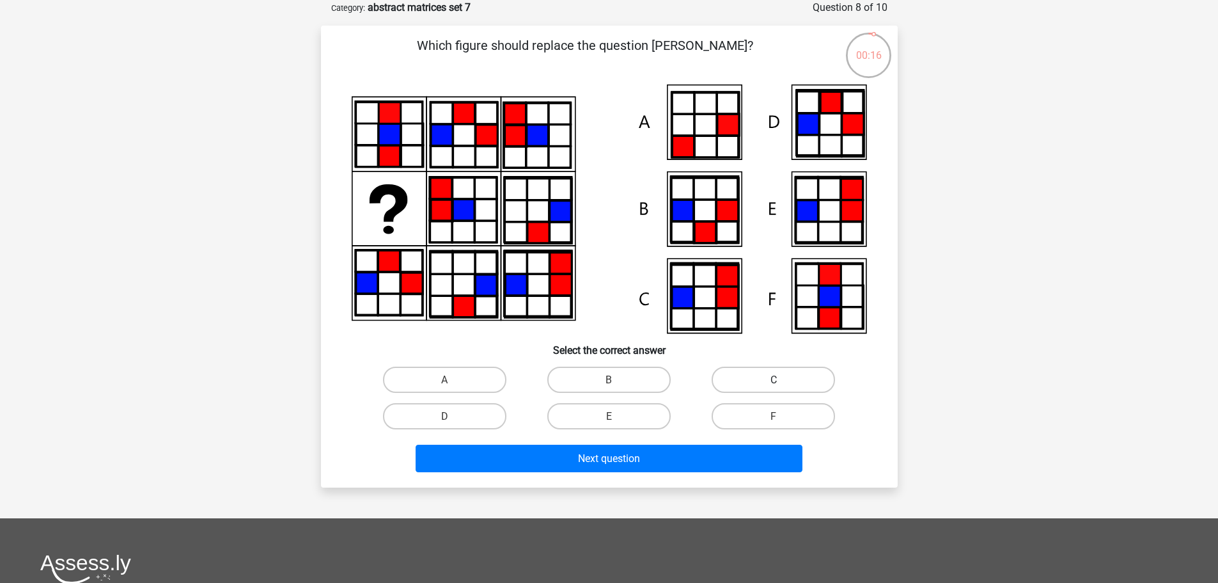
click at [789, 372] on label "C" at bounding box center [773, 379] width 123 height 26
click at [782, 379] on input "C" at bounding box center [778, 383] width 8 height 8
radio input "true"
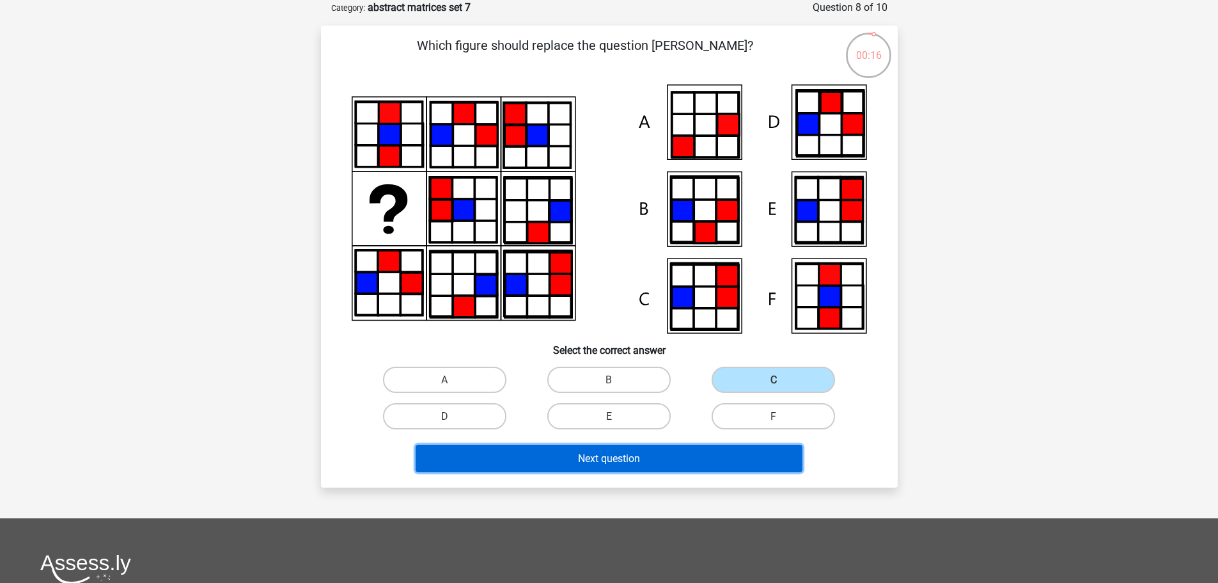
click at [730, 452] on button "Next question" at bounding box center [609, 458] width 387 height 28
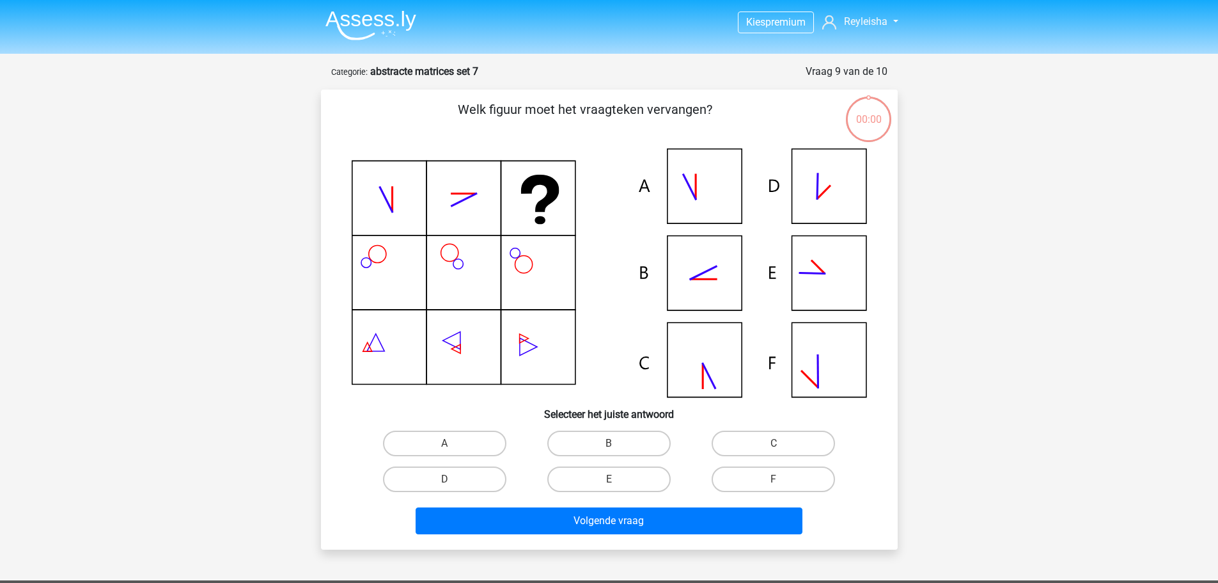
scroll to position [64, 0]
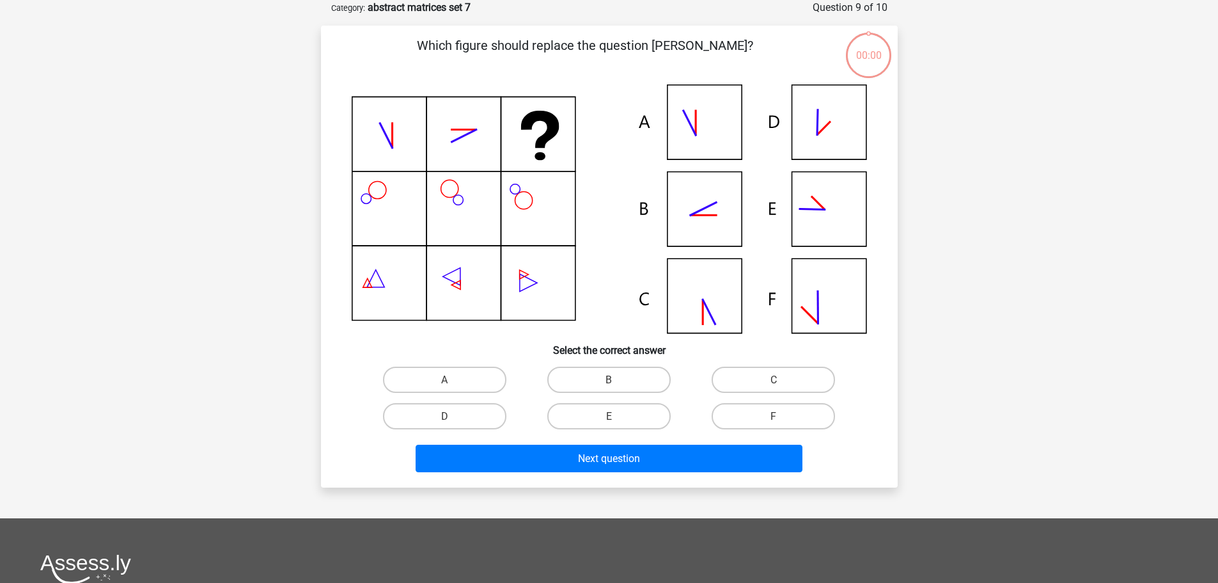
click at [827, 117] on icon at bounding box center [609, 208] width 515 height 249
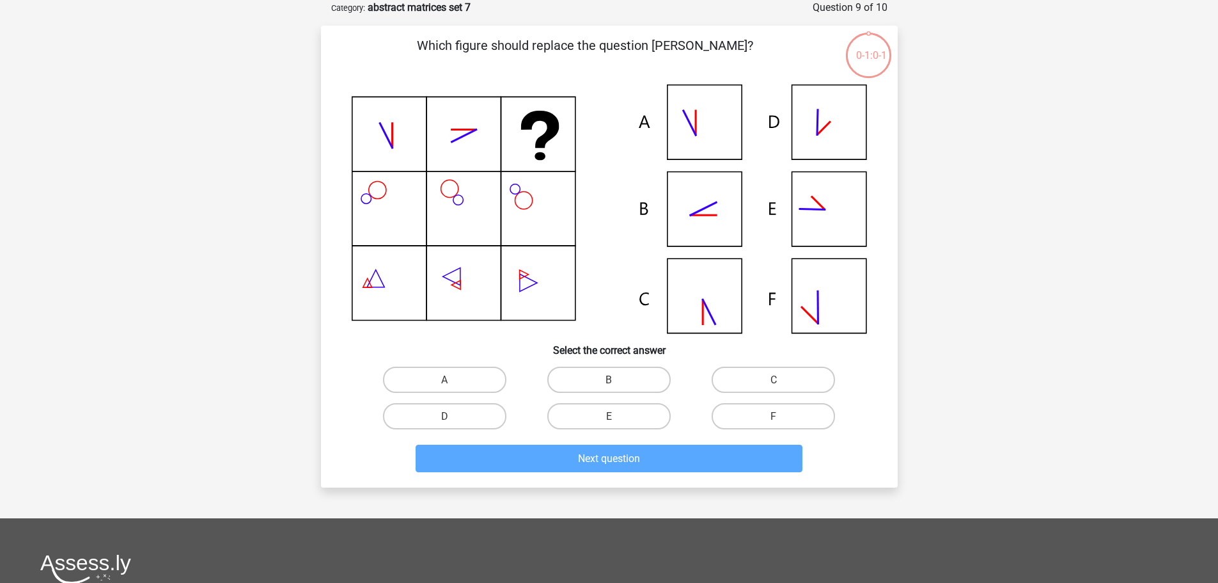
scroll to position [1305, 0]
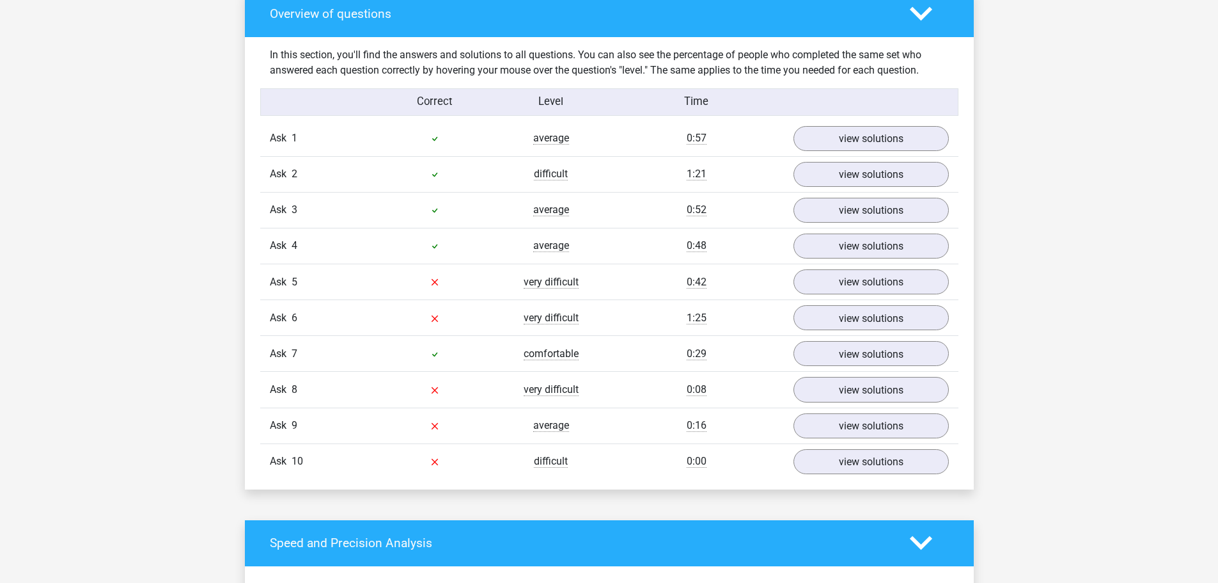
scroll to position [1023, 0]
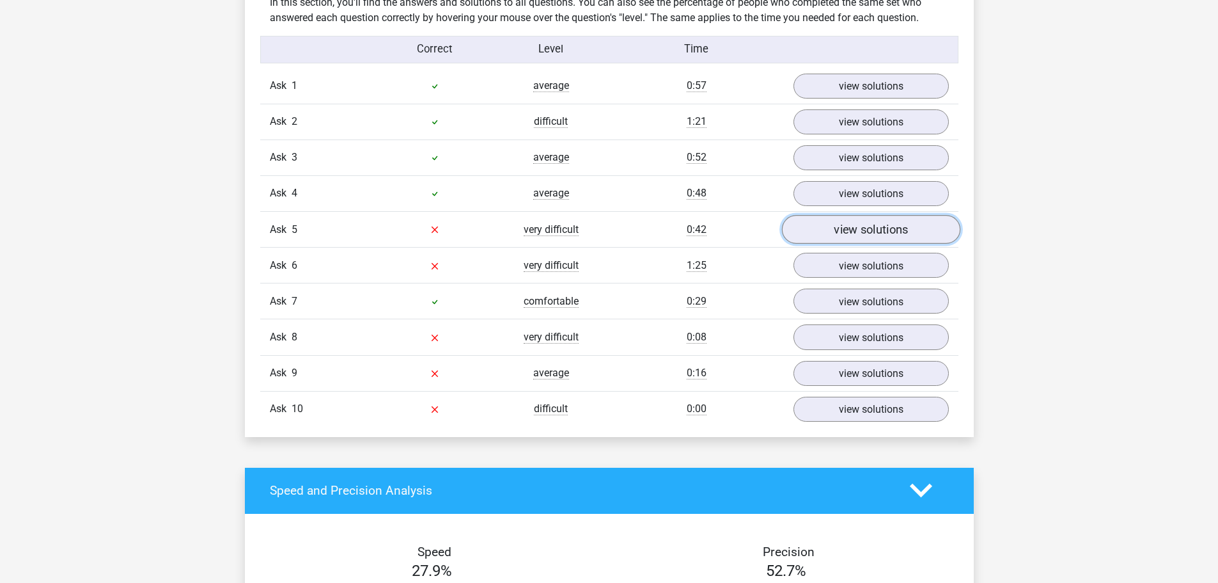
click at [829, 221] on link "view solutions" at bounding box center [871, 229] width 178 height 29
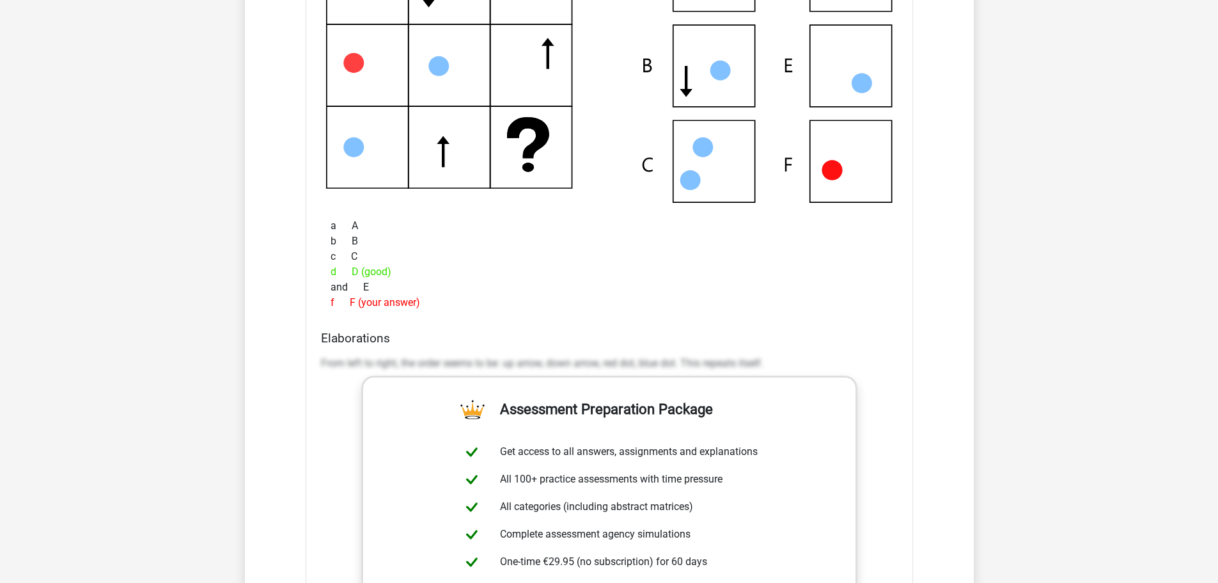
scroll to position [1407, 0]
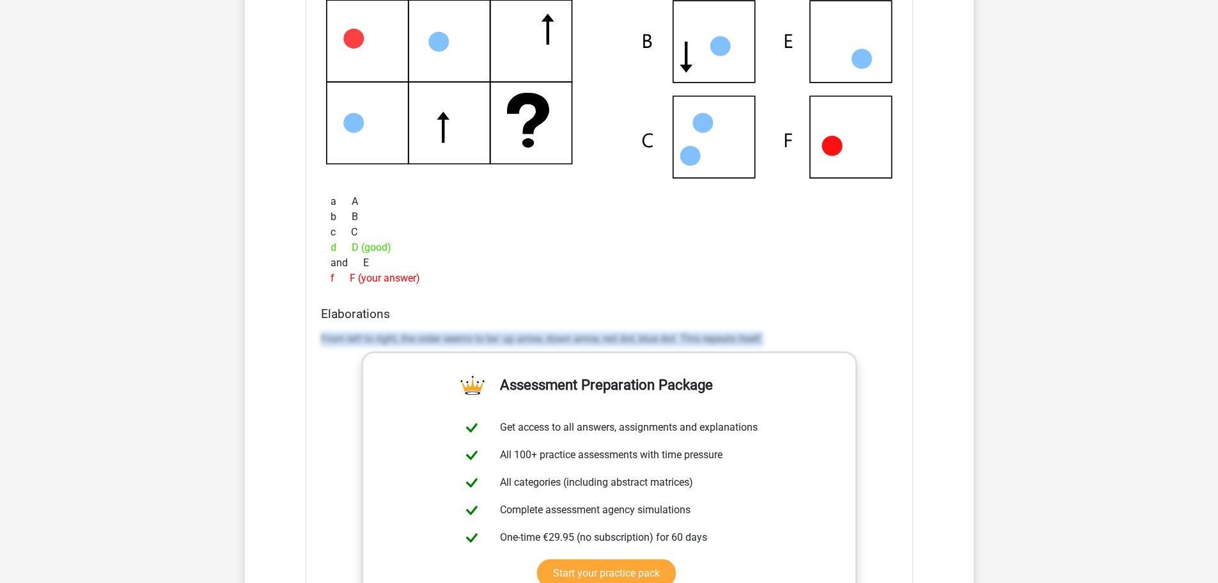
drag, startPoint x: 319, startPoint y: 334, endPoint x: 827, endPoint y: 341, distance: 507.8
type textarea "From left to right, the order seems to be: up arrow, down arrow, red dot, blue …"
click at [827, 341] on div "Elaborations From left to right, the order seems to be: up arrow, down arrow, r…" at bounding box center [609, 508] width 587 height 404
copy font "From left to right, the order seems to be: up arrow, down arrow, red dot, blue …"
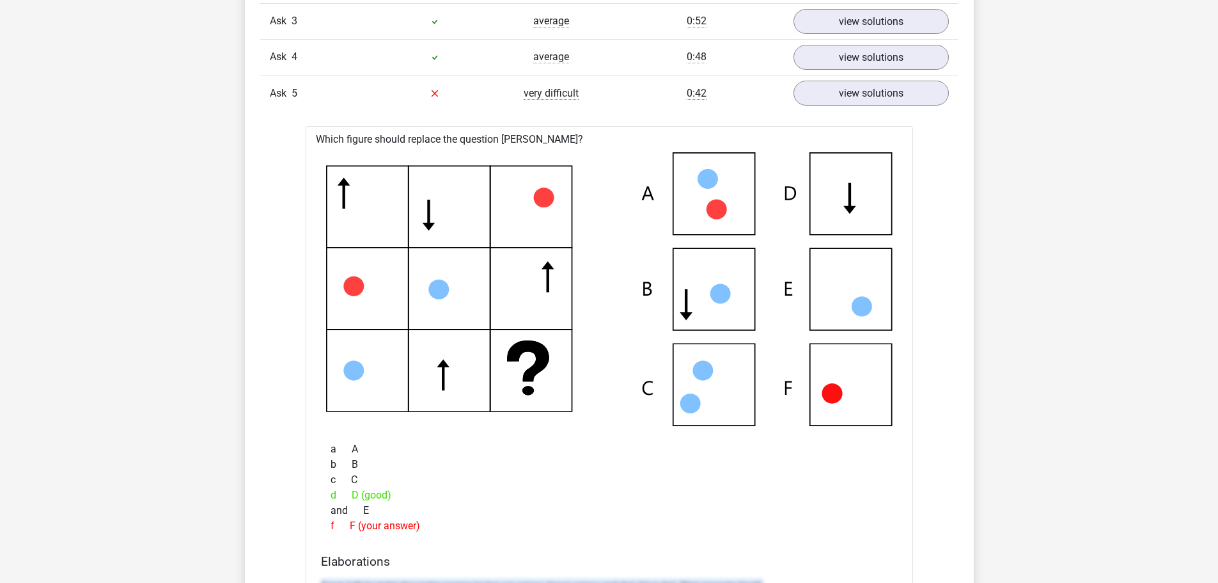
scroll to position [1151, 0]
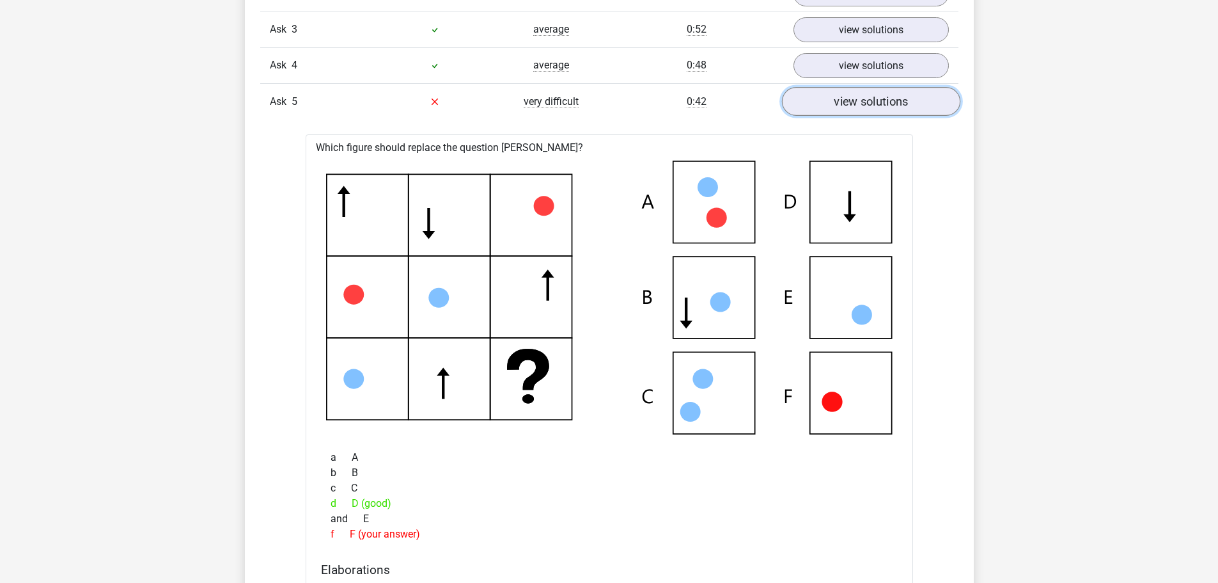
click at [872, 111] on link "view solutions" at bounding box center [871, 101] width 178 height 29
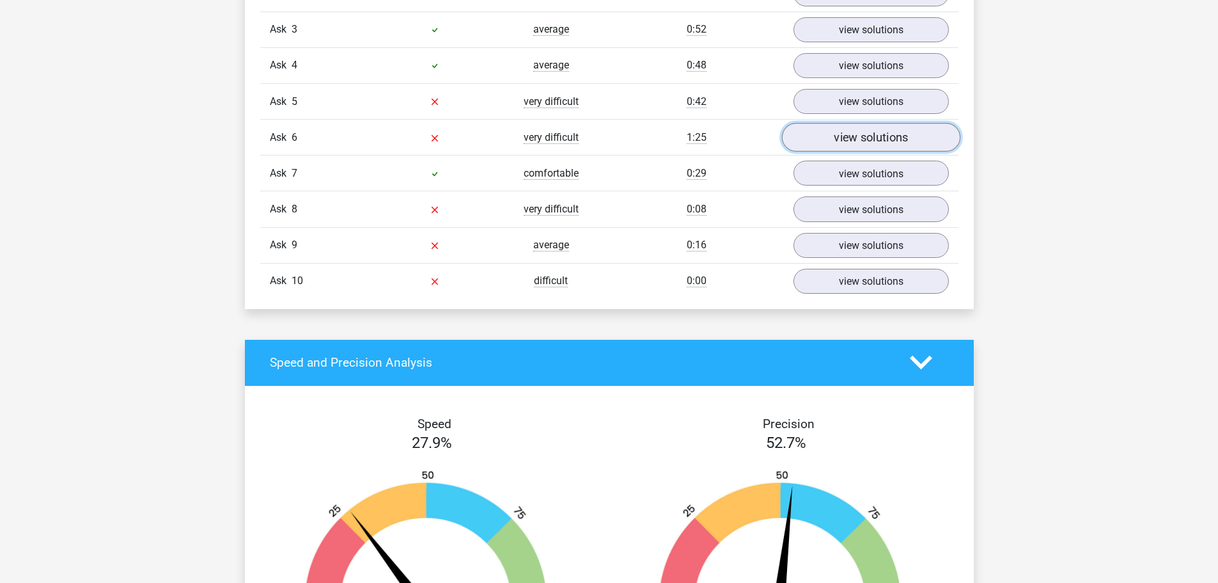
click at [865, 148] on link "view solutions" at bounding box center [871, 137] width 178 height 29
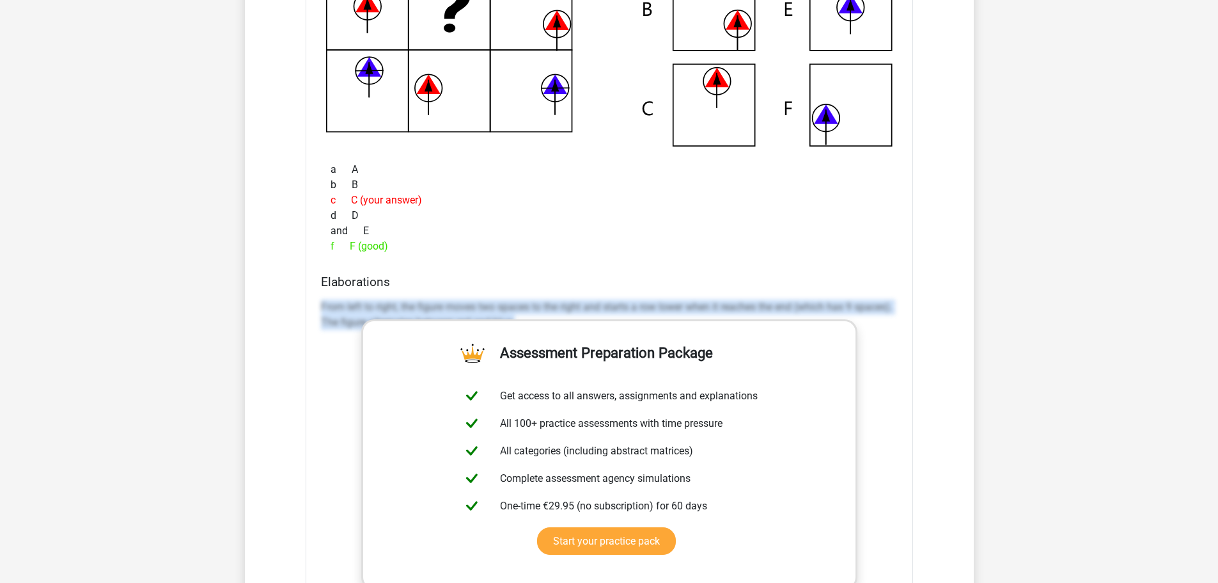
scroll to position [1539, 0]
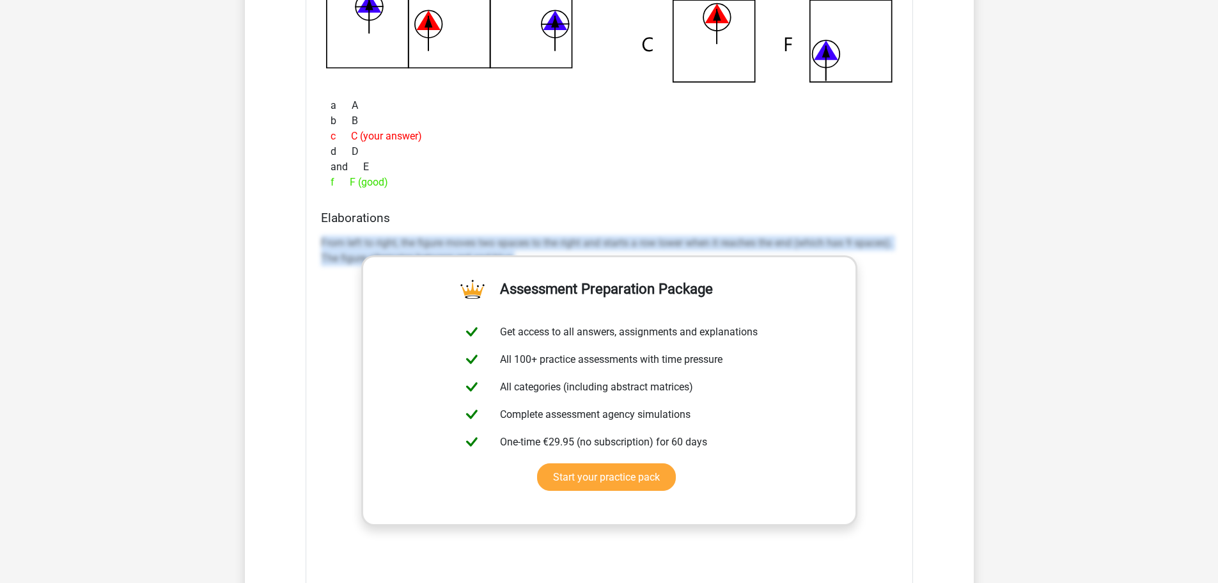
drag, startPoint x: 315, startPoint y: 496, endPoint x: 898, endPoint y: 362, distance: 598.5
click at [927, 359] on div "Ask 1 average 0:57 view solutions Which figure should replace the question mark?" at bounding box center [609, 193] width 679 height 1280
copy font "From left to right, the figure moves two spaces to the right and starts a row l…"
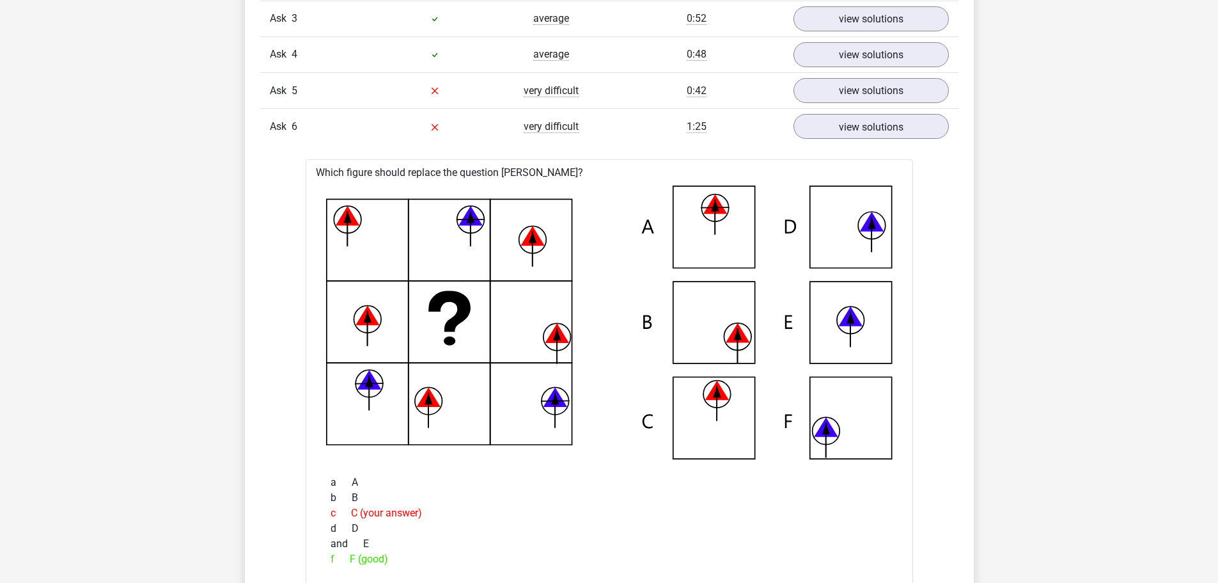
scroll to position [1155, 0]
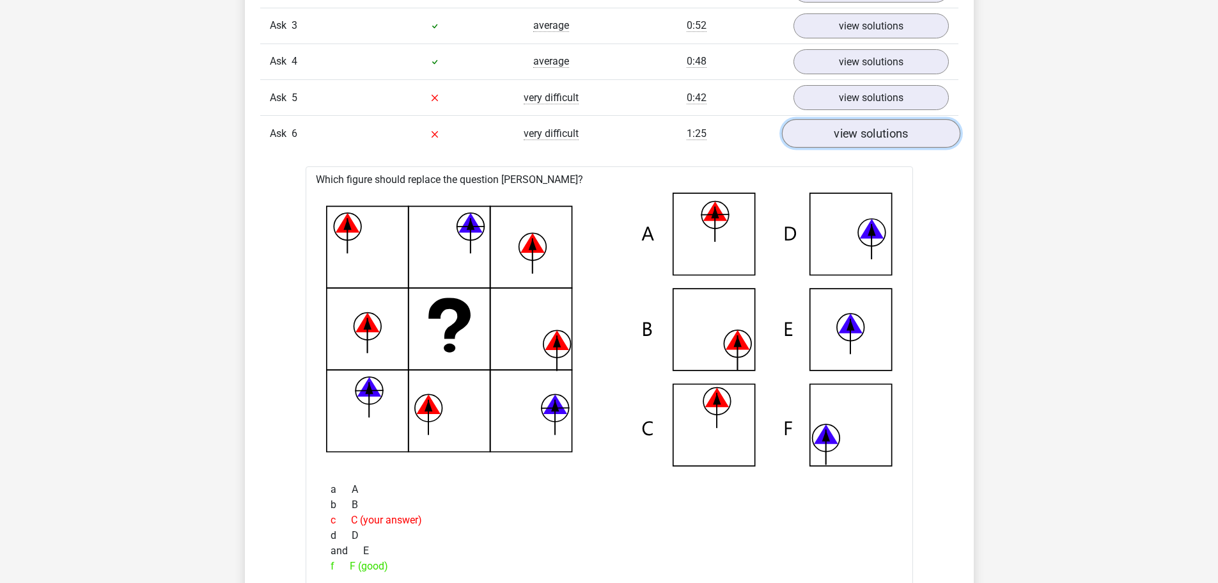
click at [835, 130] on font "view solutions" at bounding box center [871, 134] width 74 height 14
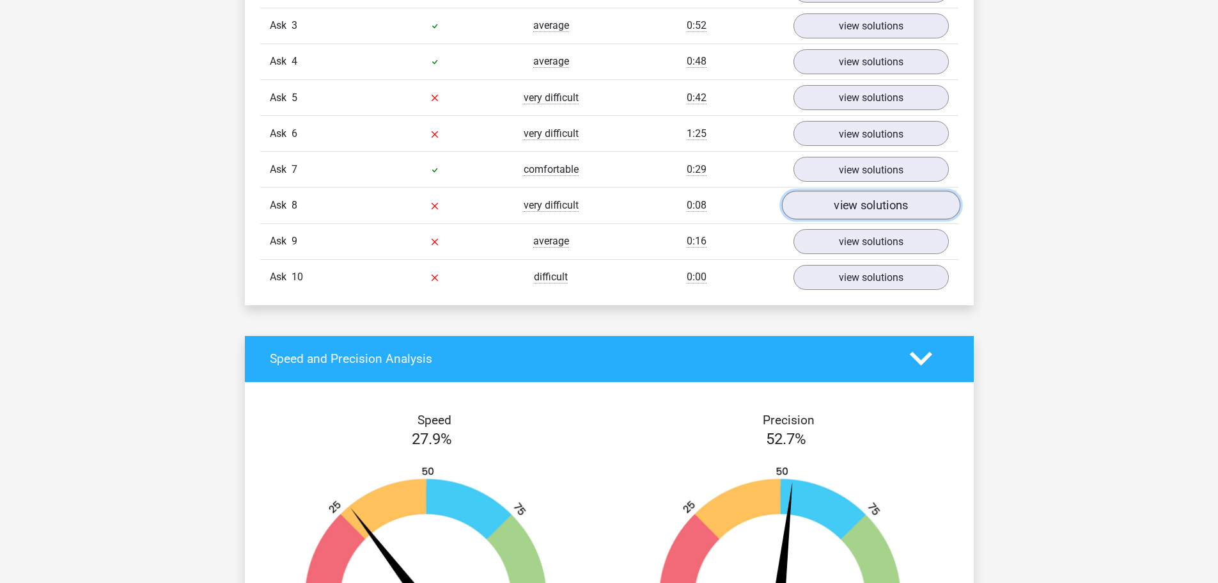
click at [897, 198] on font "view solutions" at bounding box center [871, 205] width 74 height 14
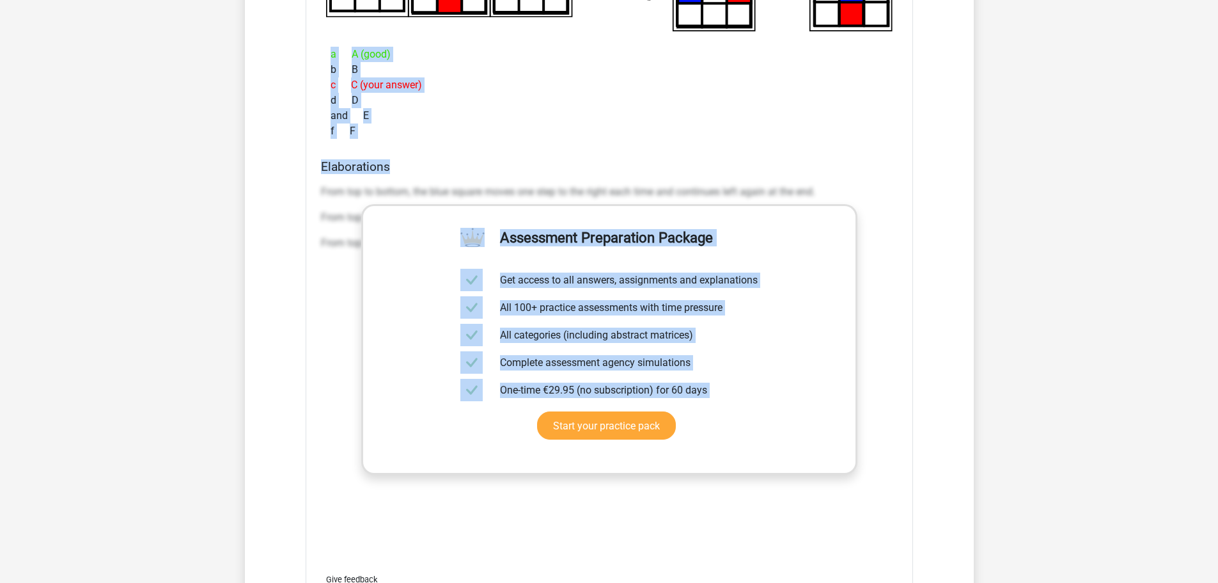
scroll to position [1561, 0]
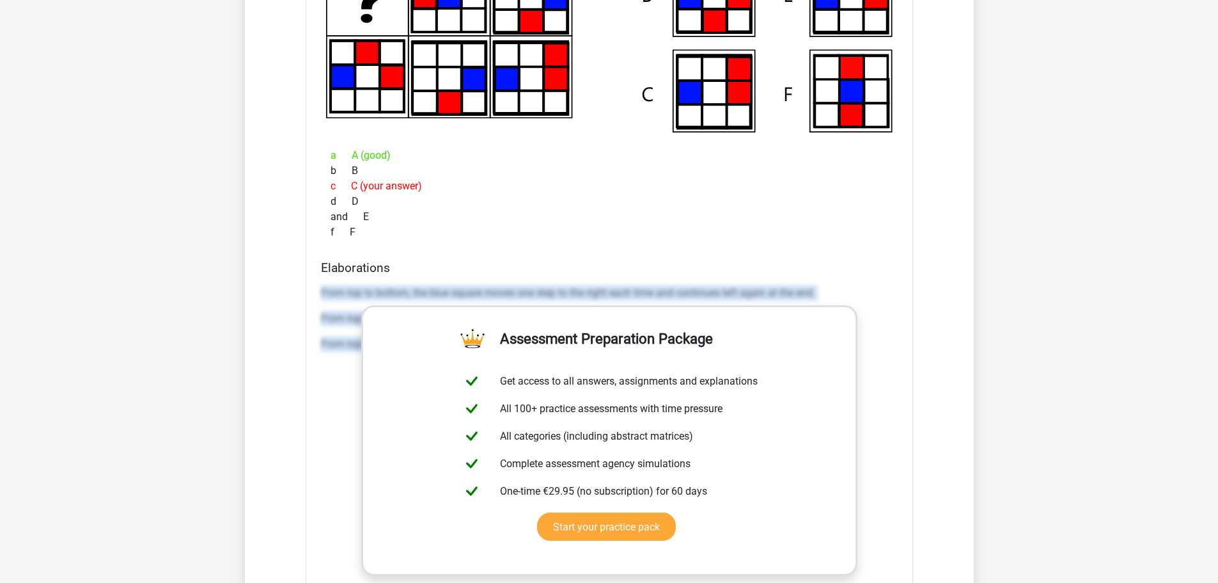
drag, startPoint x: 313, startPoint y: 437, endPoint x: 907, endPoint y: 418, distance: 593.8
click at [907, 418] on div "Which figure should replace the question [PERSON_NAME]?" at bounding box center [610, 277] width 608 height 890
copy div "From top to bottom, the blue square moves one step to the right each time and c…"
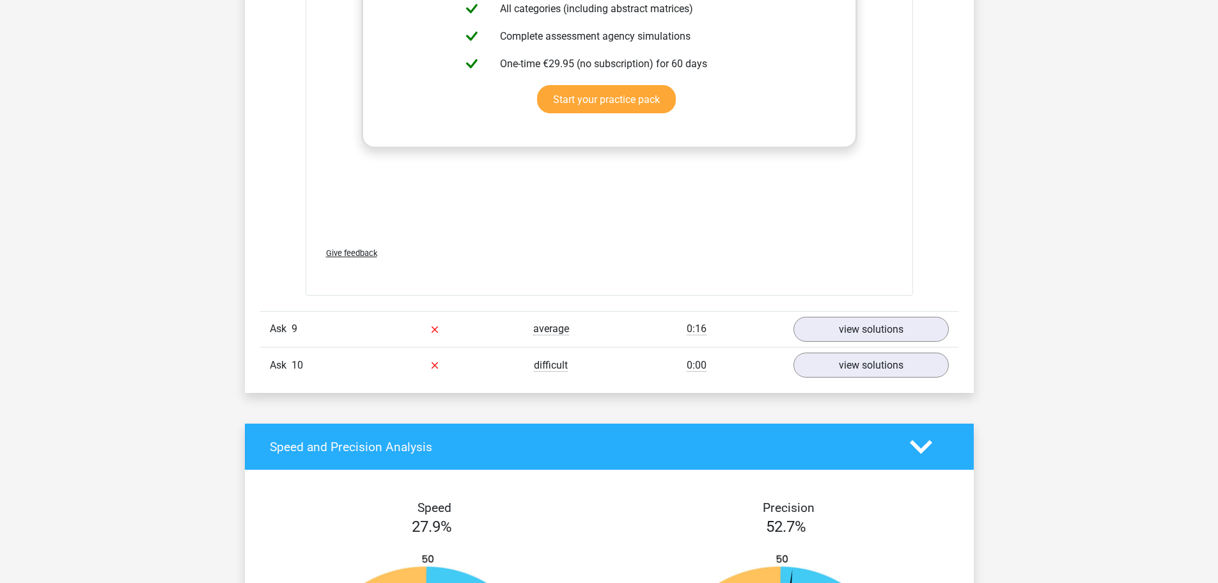
scroll to position [2009, 0]
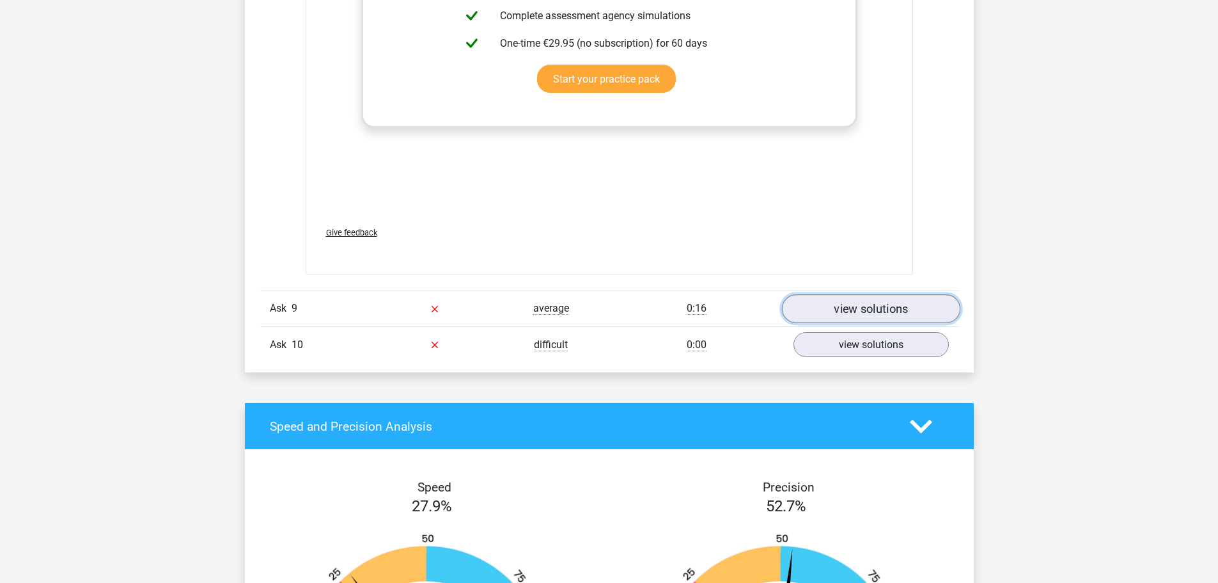
click at [847, 295] on link "view solutions" at bounding box center [871, 308] width 178 height 29
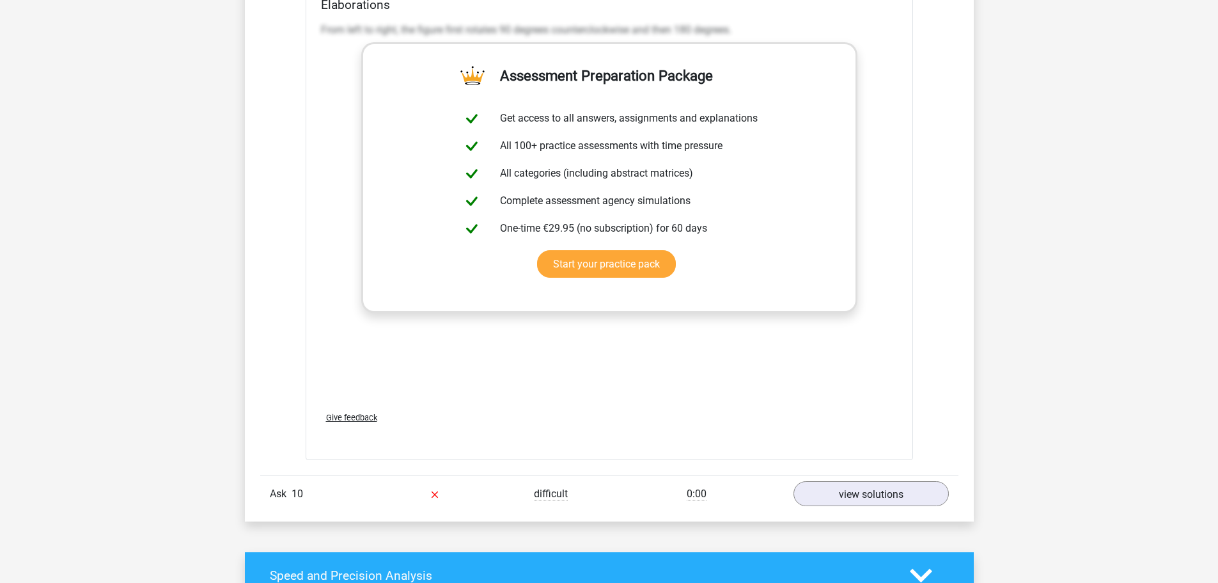
scroll to position [2840, 0]
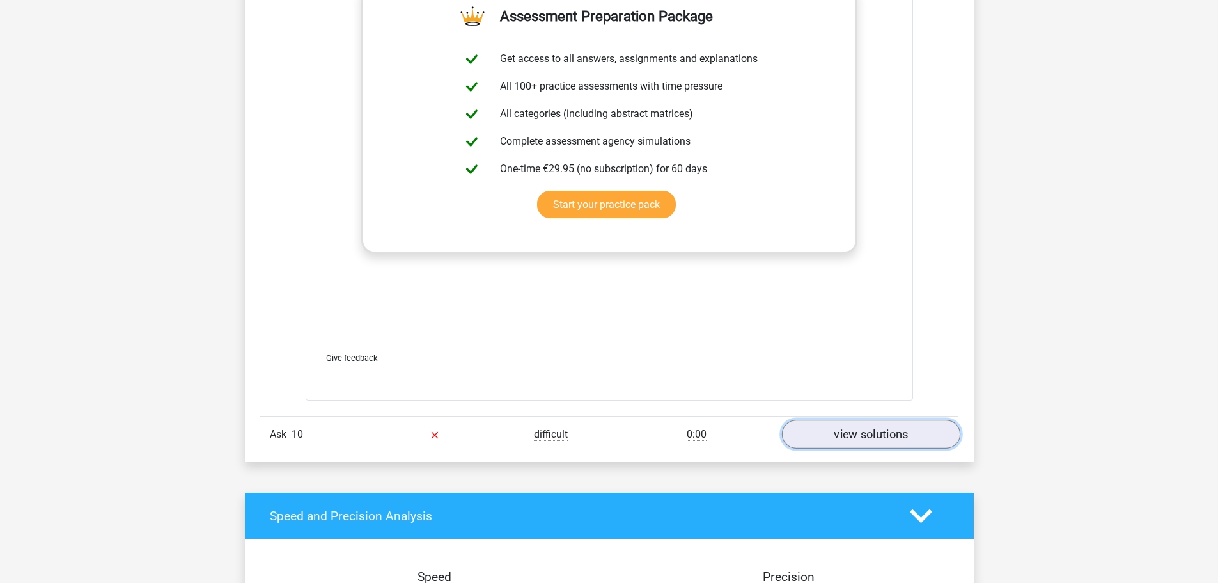
click at [898, 432] on font "view solutions" at bounding box center [871, 434] width 74 height 14
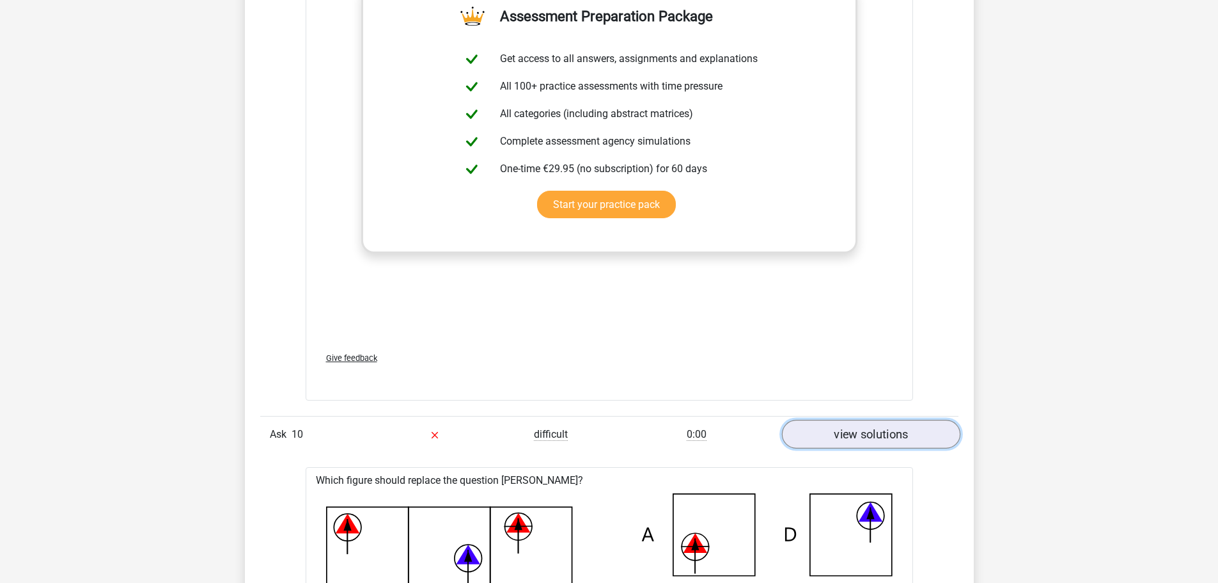
click at [897, 431] on font "view solutions" at bounding box center [871, 434] width 74 height 14
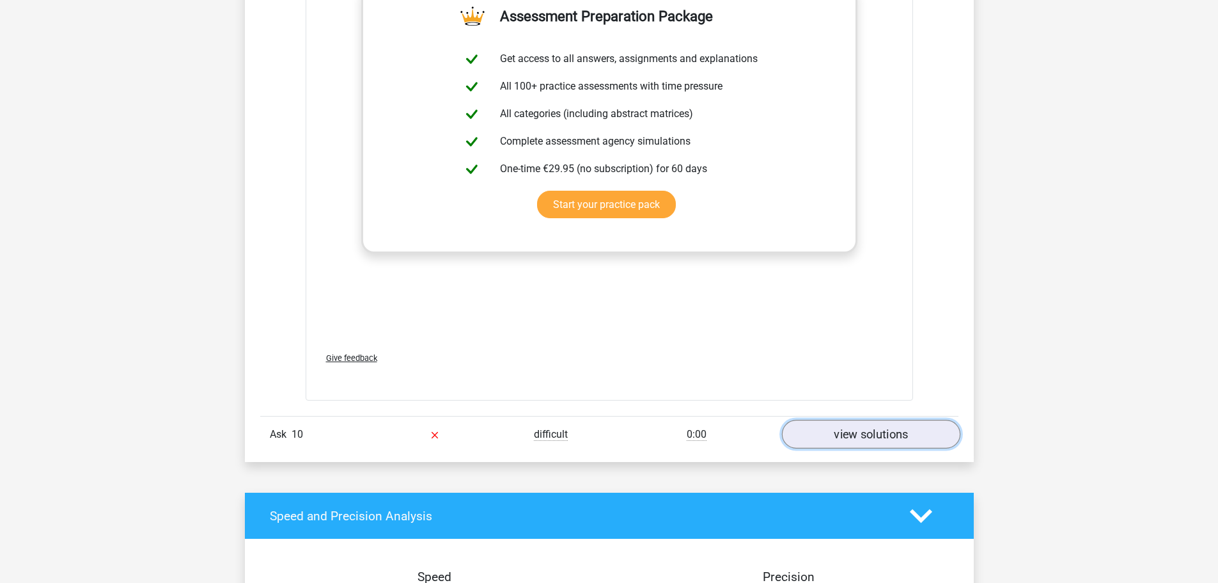
click at [895, 430] on font "view solutions" at bounding box center [871, 434] width 74 height 14
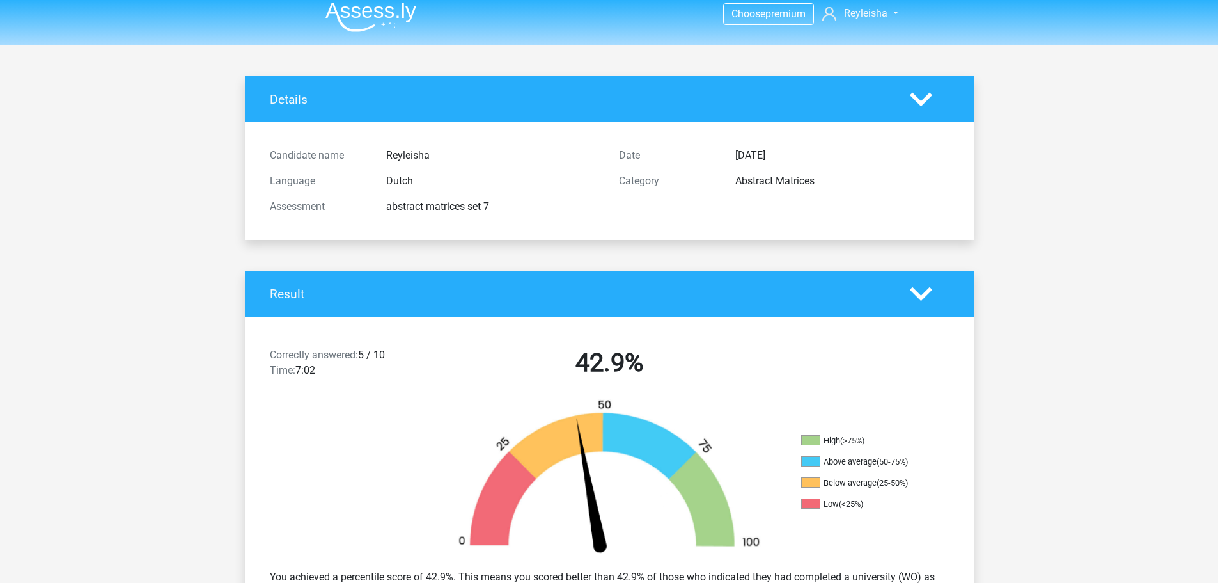
scroll to position [0, 0]
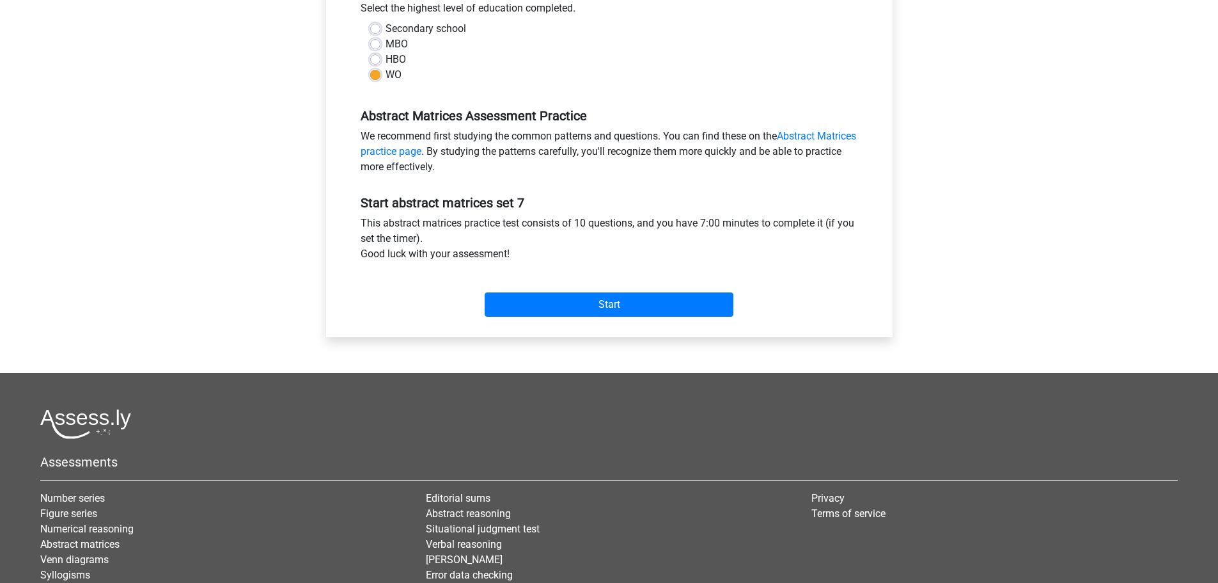
scroll to position [1305, 0]
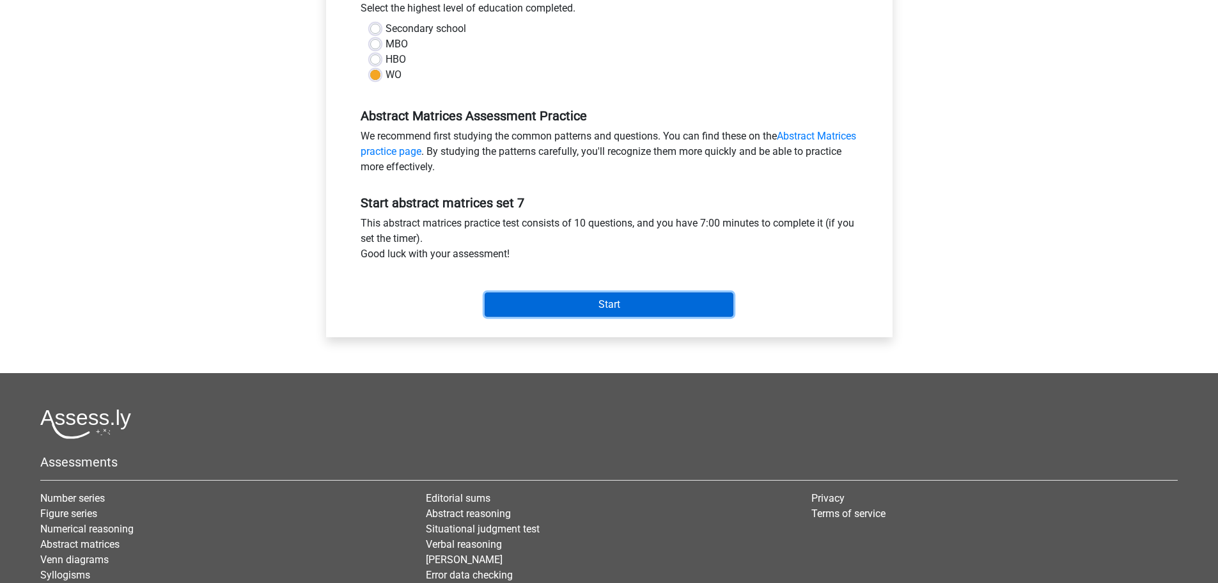
click at [554, 295] on input "Start" at bounding box center [609, 304] width 249 height 24
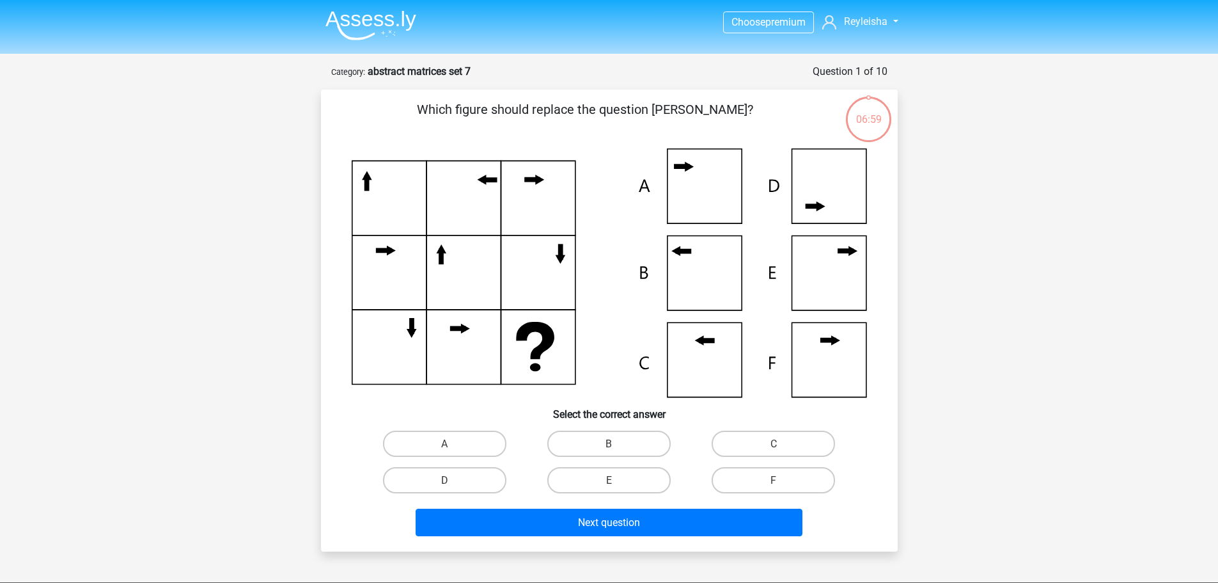
scroll to position [1305, 0]
click at [638, 439] on label "B" at bounding box center [608, 443] width 123 height 26
click at [617, 443] on input "B" at bounding box center [613, 447] width 8 height 8
radio input "true"
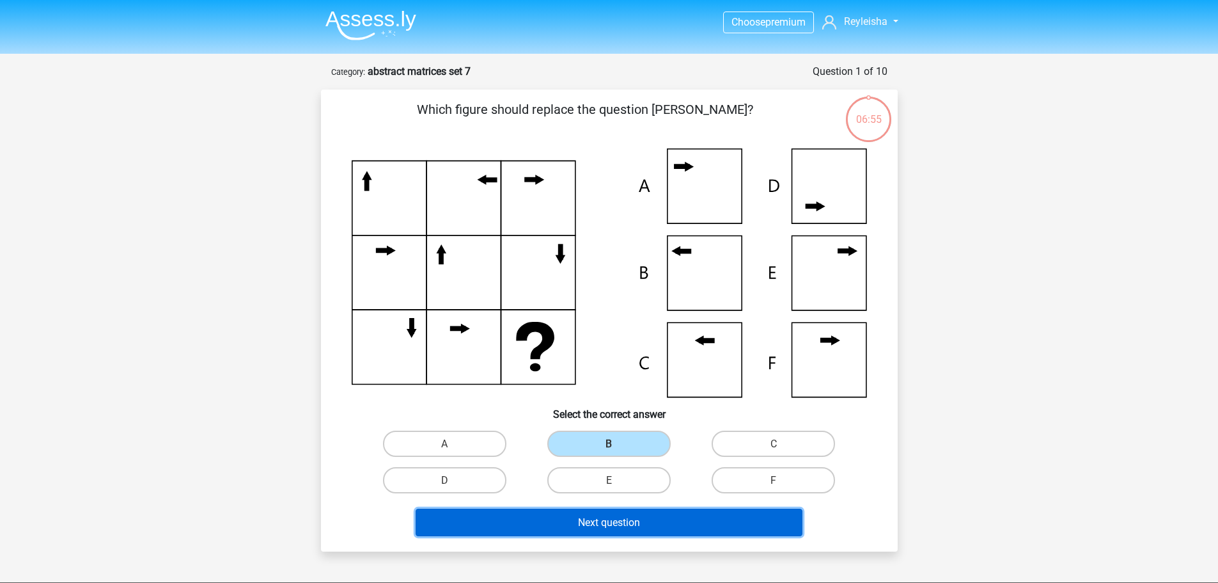
click at [663, 528] on button "Next question" at bounding box center [609, 522] width 387 height 28
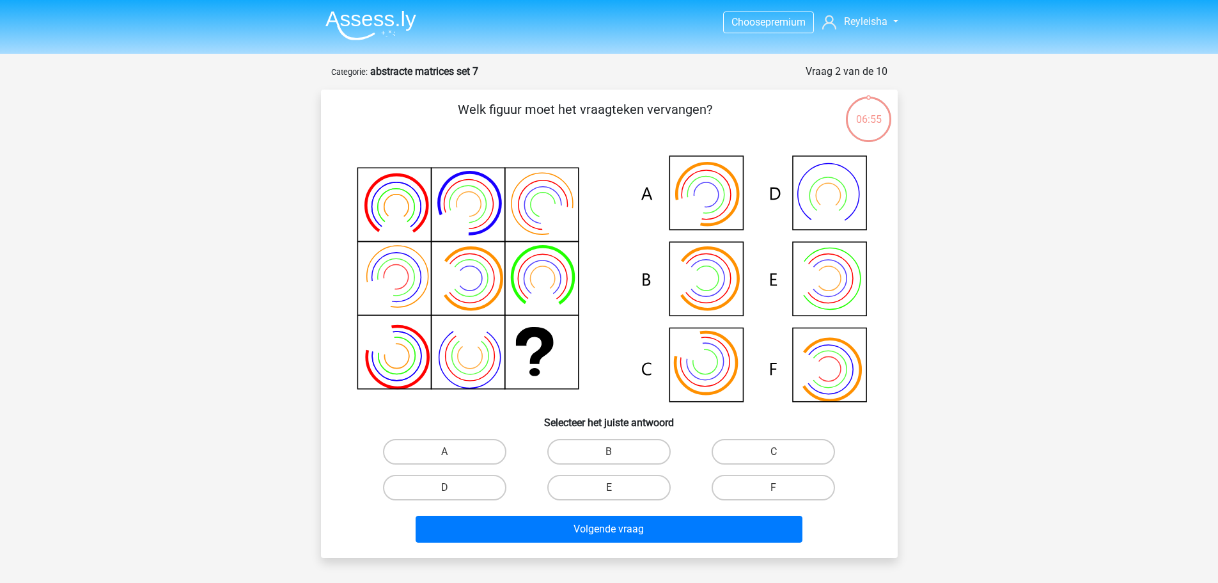
scroll to position [64, 0]
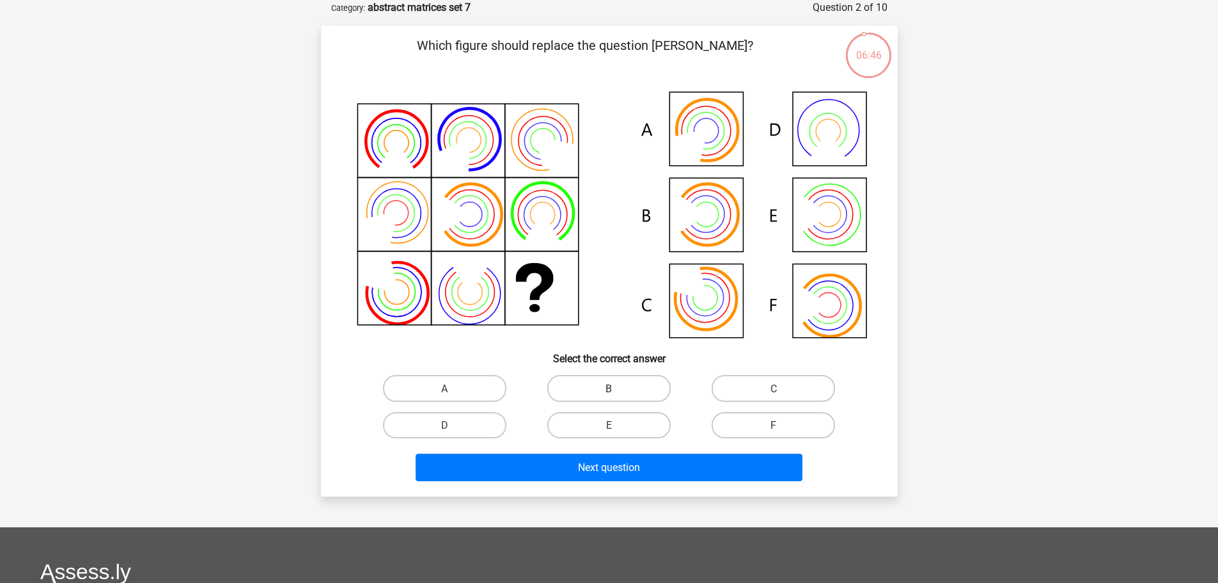
click at [606, 388] on font "B" at bounding box center [609, 388] width 6 height 12
click at [609, 388] on input "B" at bounding box center [613, 392] width 8 height 8
radio input "true"
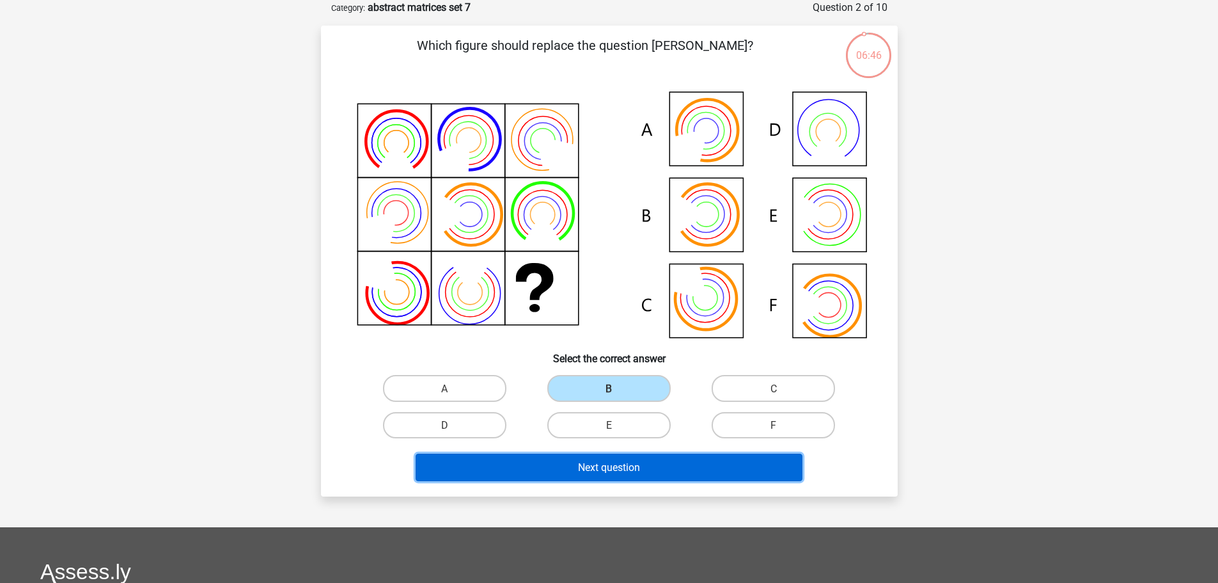
click at [604, 469] on font "Next question" at bounding box center [609, 467] width 62 height 12
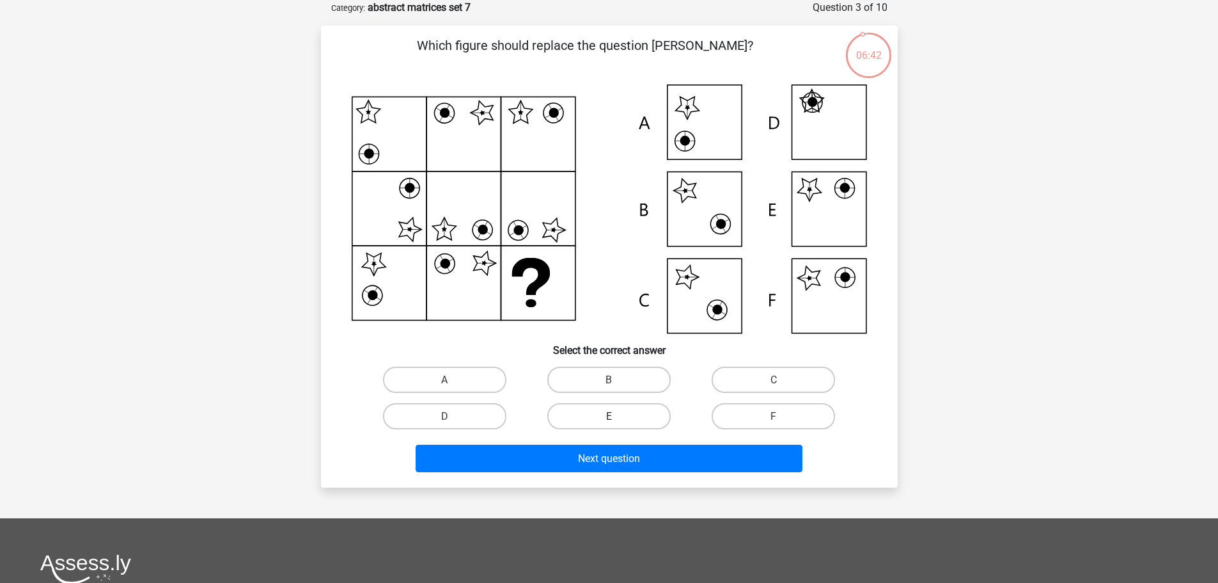
click at [601, 417] on label "E" at bounding box center [608, 416] width 123 height 26
click at [609, 417] on input "E" at bounding box center [613, 420] width 8 height 8
radio input "true"
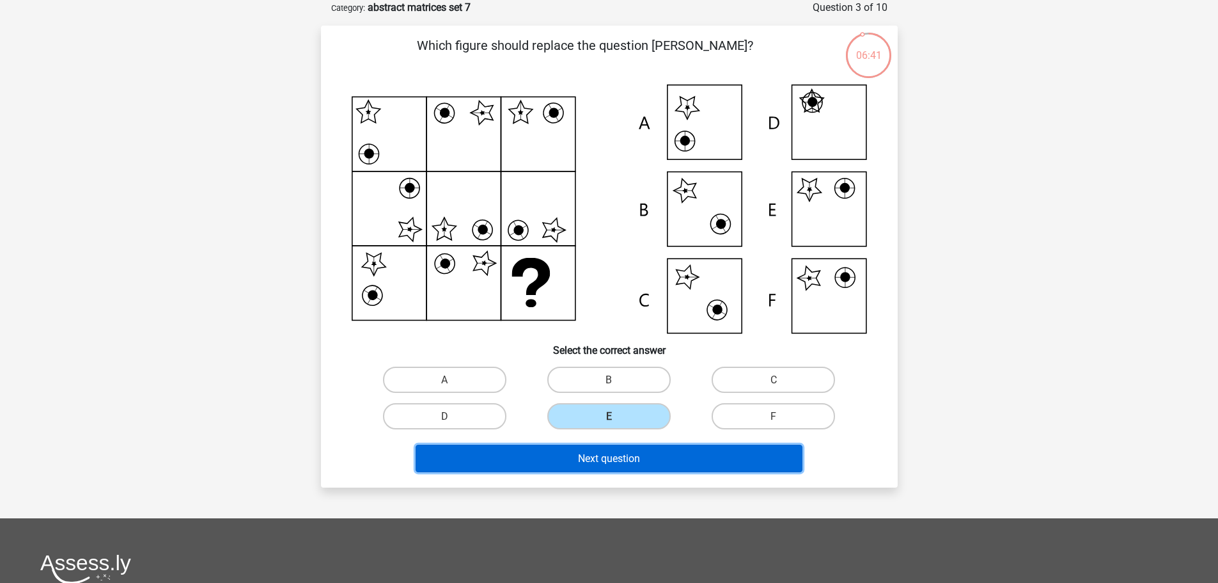
click at [592, 451] on button "Next question" at bounding box center [609, 458] width 387 height 28
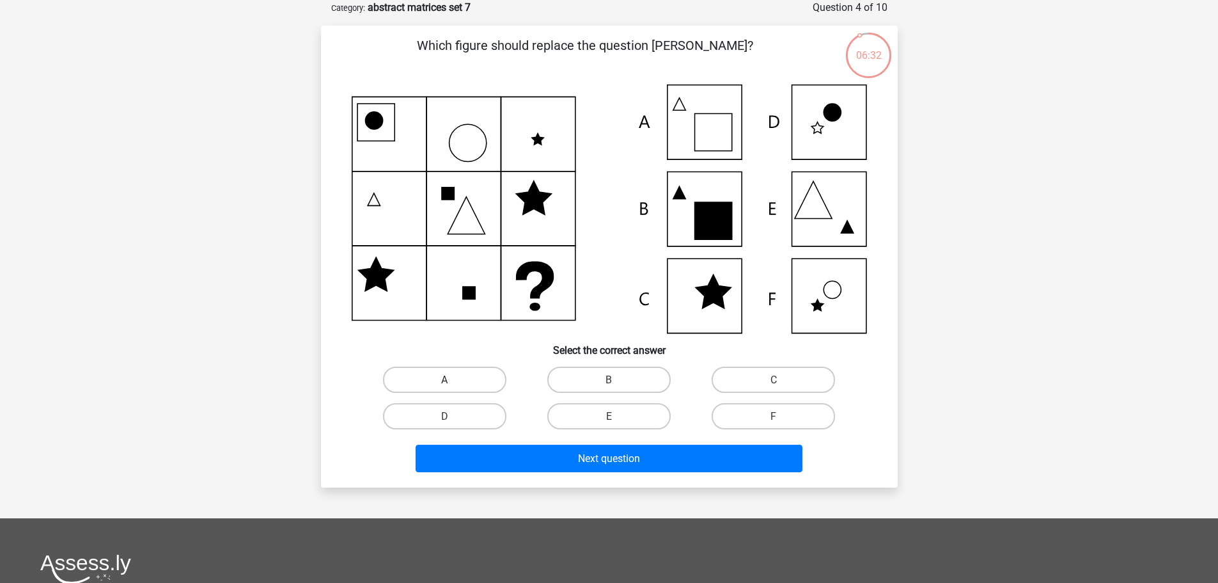
click at [455, 379] on label "A" at bounding box center [444, 379] width 123 height 26
click at [453, 379] on input "A" at bounding box center [448, 383] width 8 height 8
radio input "true"
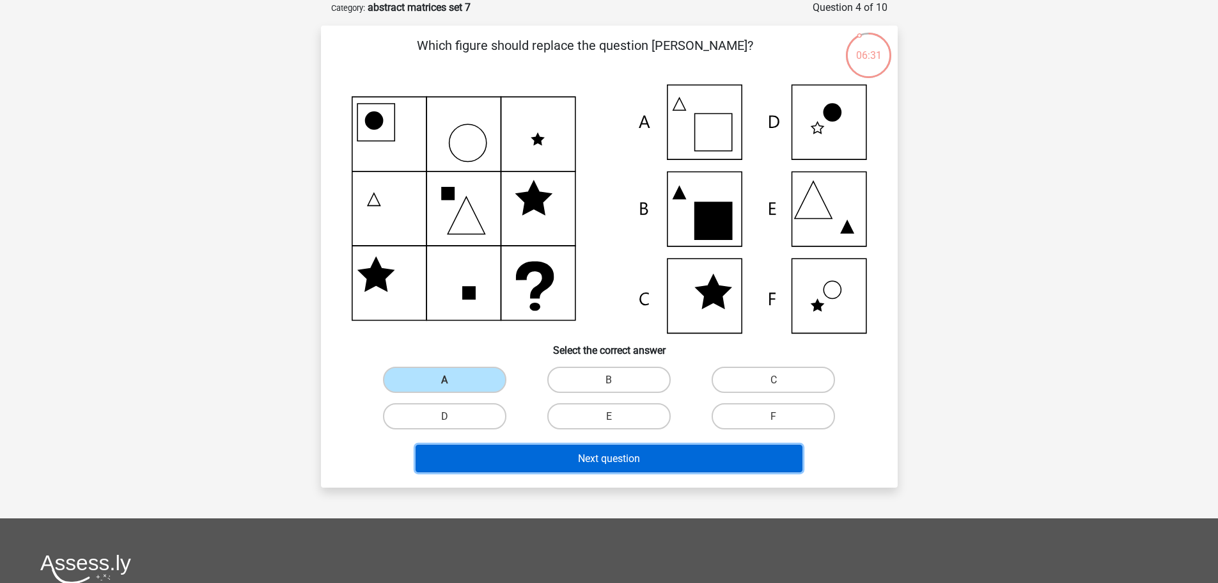
click at [516, 456] on button "Next question" at bounding box center [609, 458] width 387 height 28
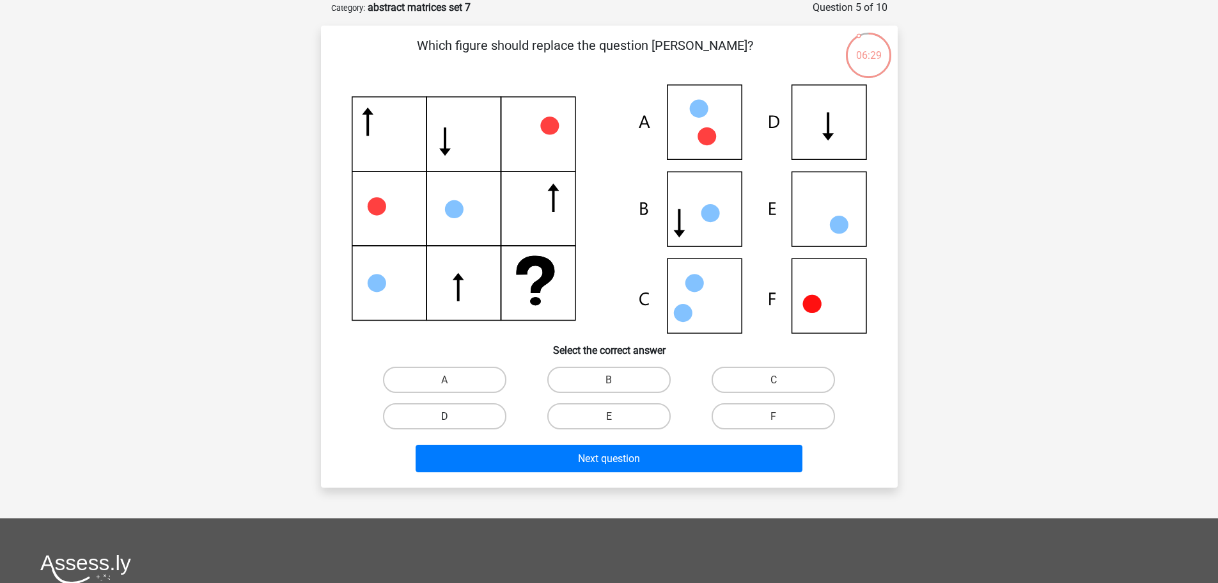
click at [420, 416] on label "D" at bounding box center [444, 416] width 123 height 26
click at [444, 416] on input "D" at bounding box center [448, 420] width 8 height 8
radio input "true"
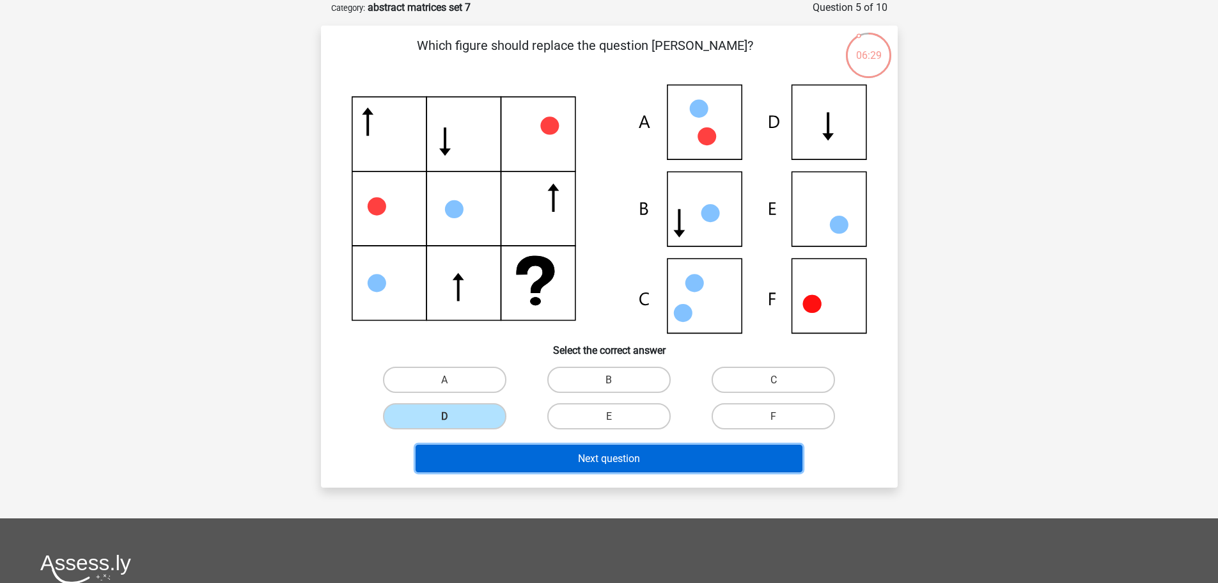
click at [453, 464] on button "Next question" at bounding box center [609, 458] width 387 height 28
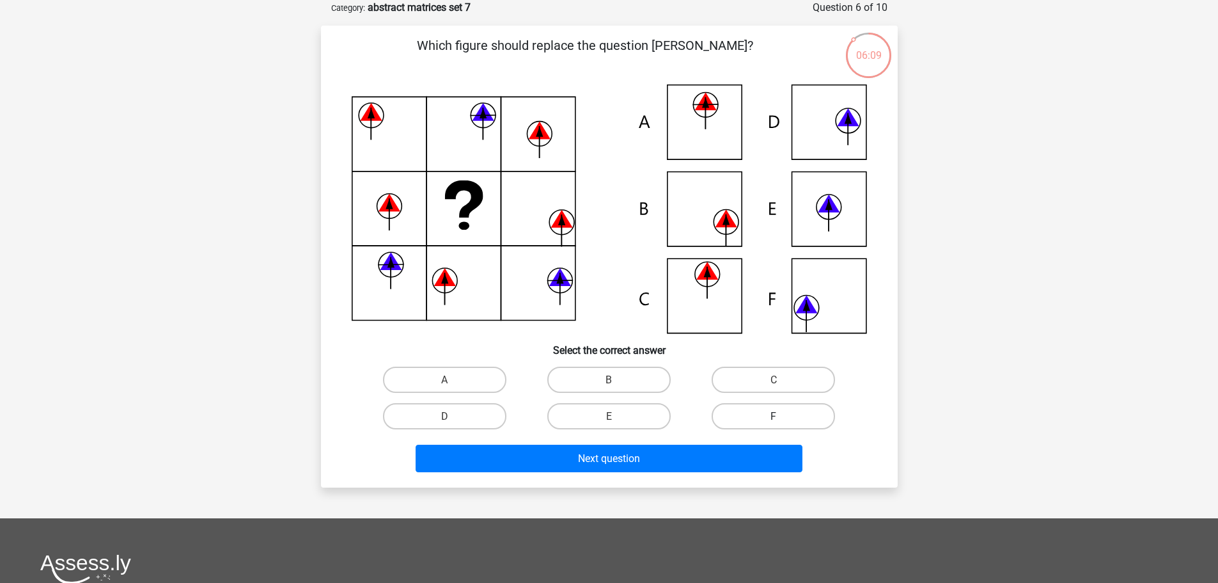
click at [782, 408] on label "F" at bounding box center [773, 416] width 123 height 26
click at [782, 416] on input "F" at bounding box center [778, 420] width 8 height 8
radio input "true"
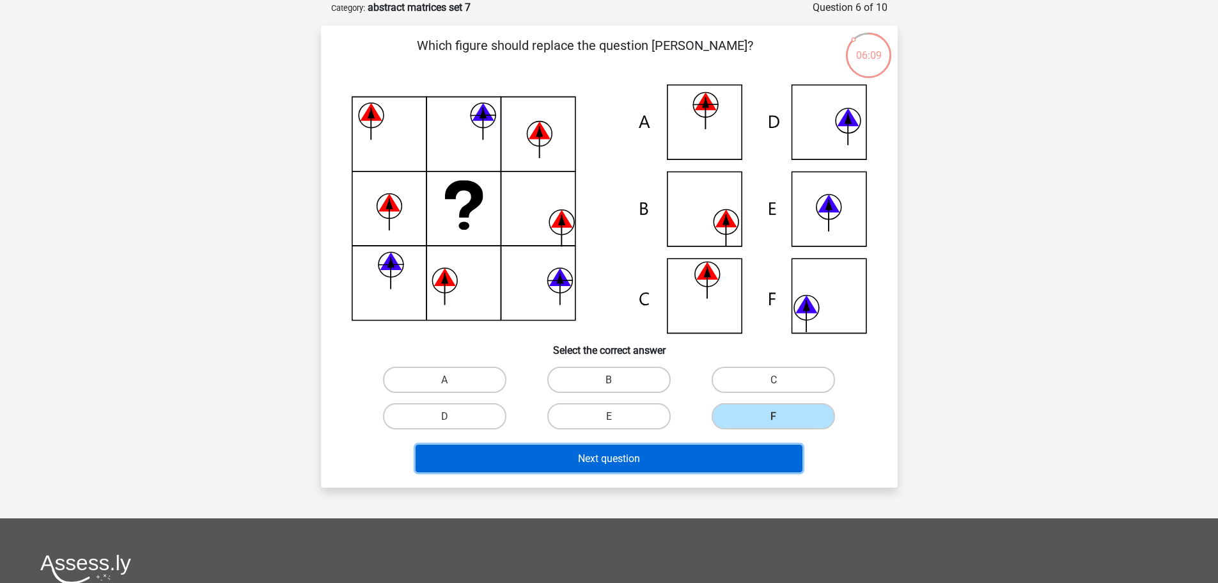
click at [737, 462] on button "Next question" at bounding box center [609, 458] width 387 height 28
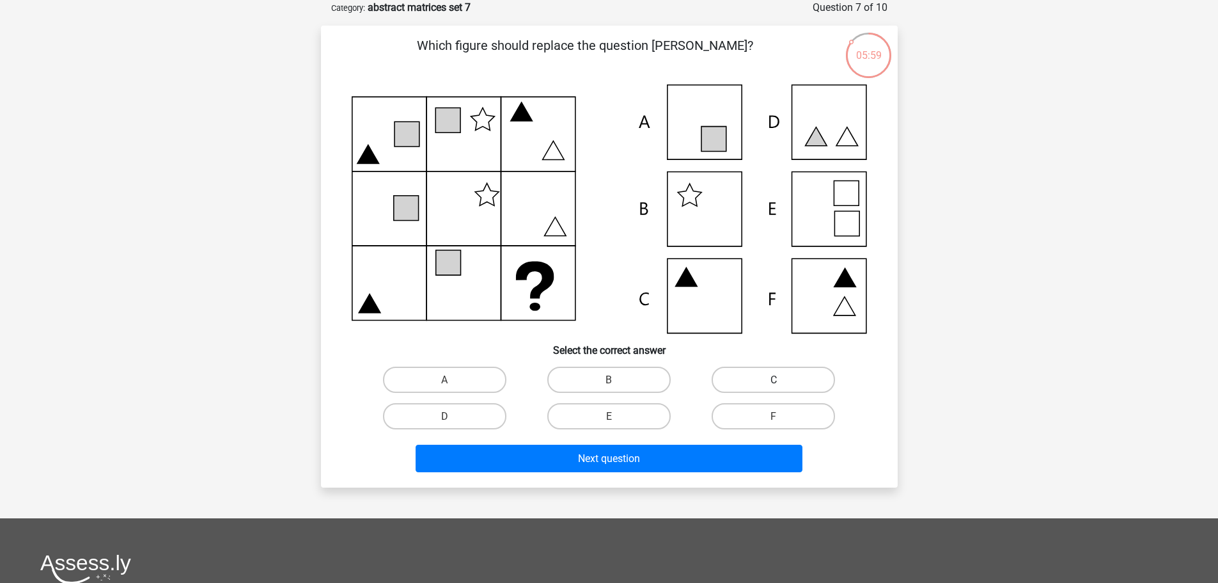
click at [740, 377] on label "C" at bounding box center [773, 379] width 123 height 26
click at [774, 379] on input "C" at bounding box center [778, 383] width 8 height 8
radio input "true"
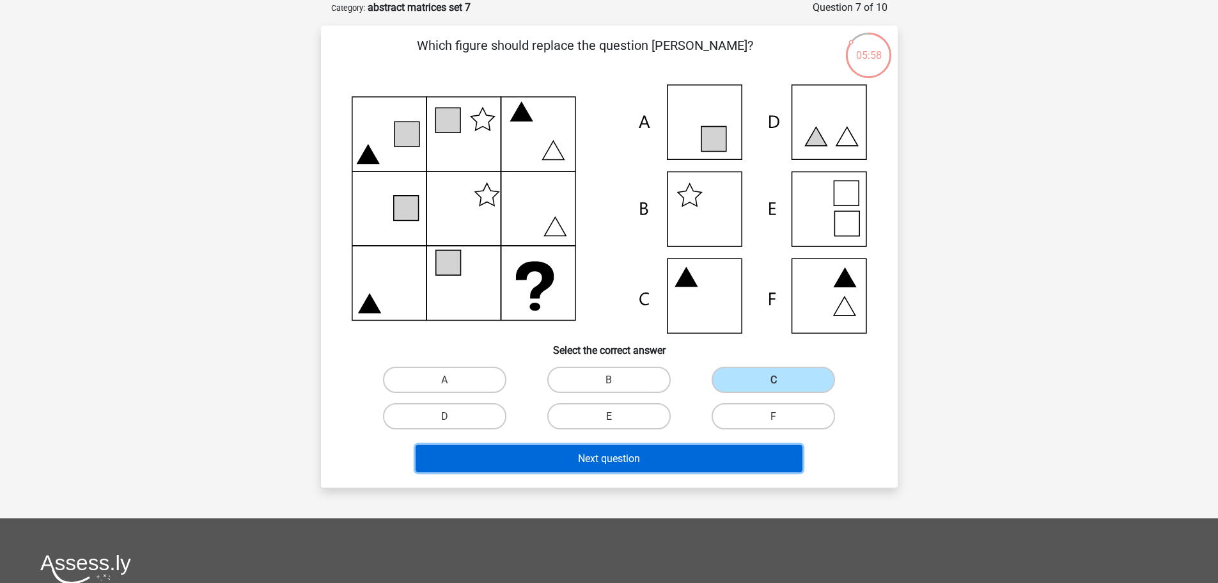
click at [676, 453] on button "Next question" at bounding box center [609, 458] width 387 height 28
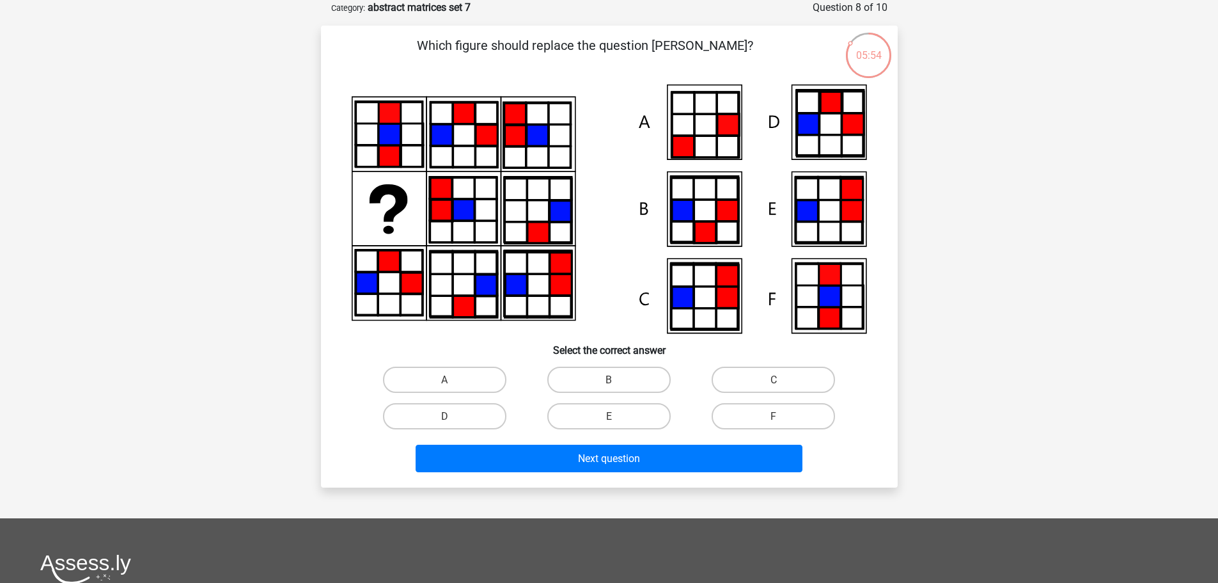
click at [452, 385] on input "A" at bounding box center [448, 383] width 8 height 8
radio input "true"
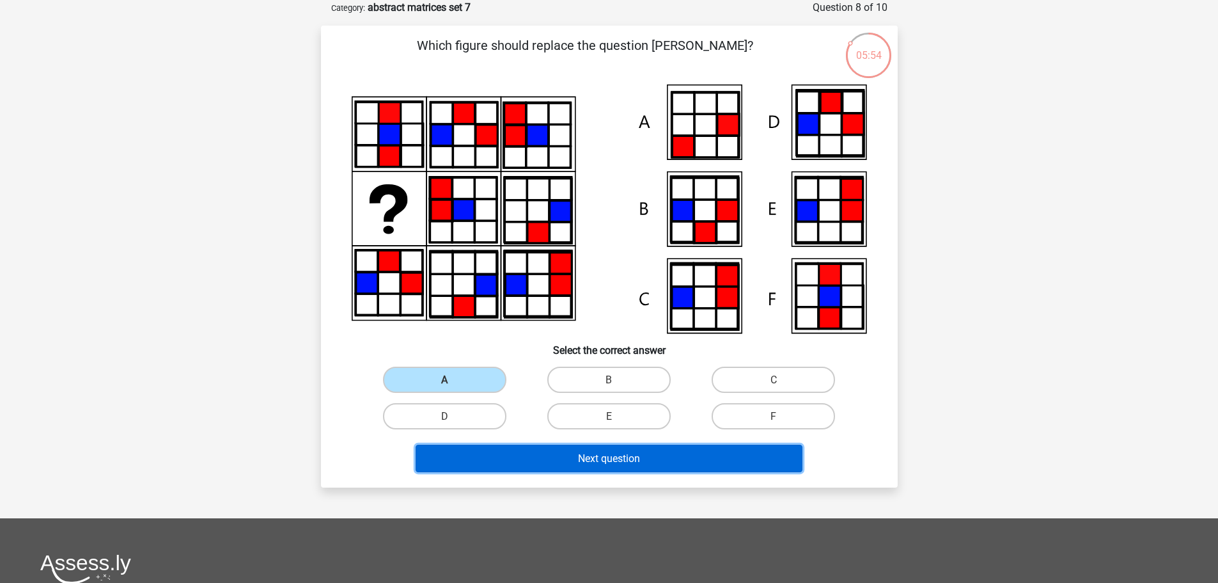
click at [487, 446] on button "Next question" at bounding box center [609, 458] width 387 height 28
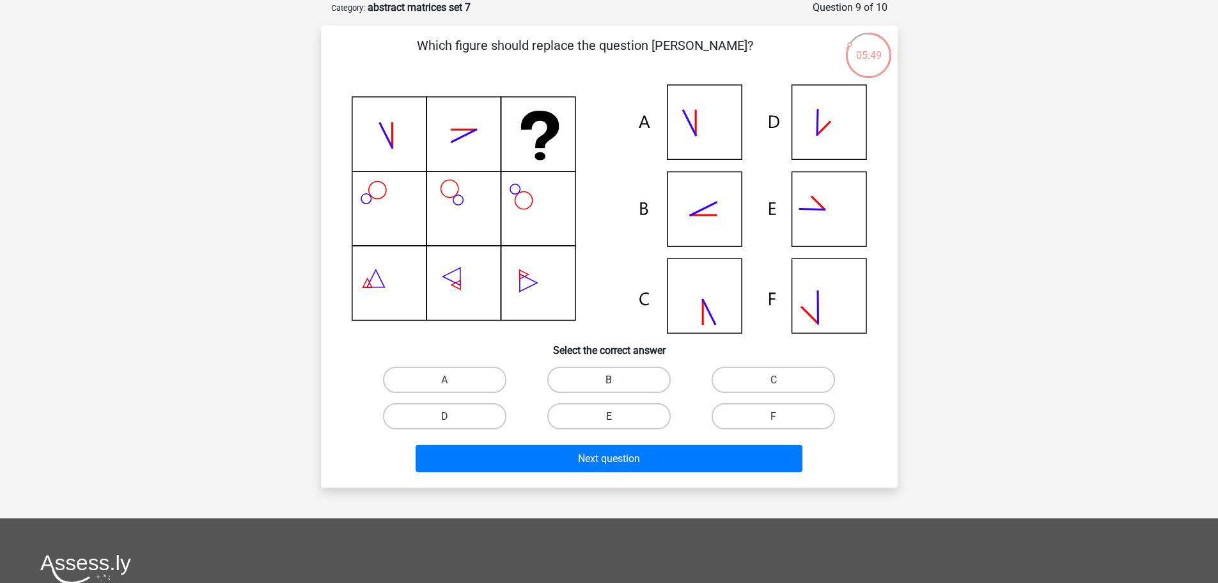
click at [623, 379] on label "B" at bounding box center [608, 379] width 123 height 26
click at [617, 379] on input "B" at bounding box center [613, 383] width 8 height 8
radio input "true"
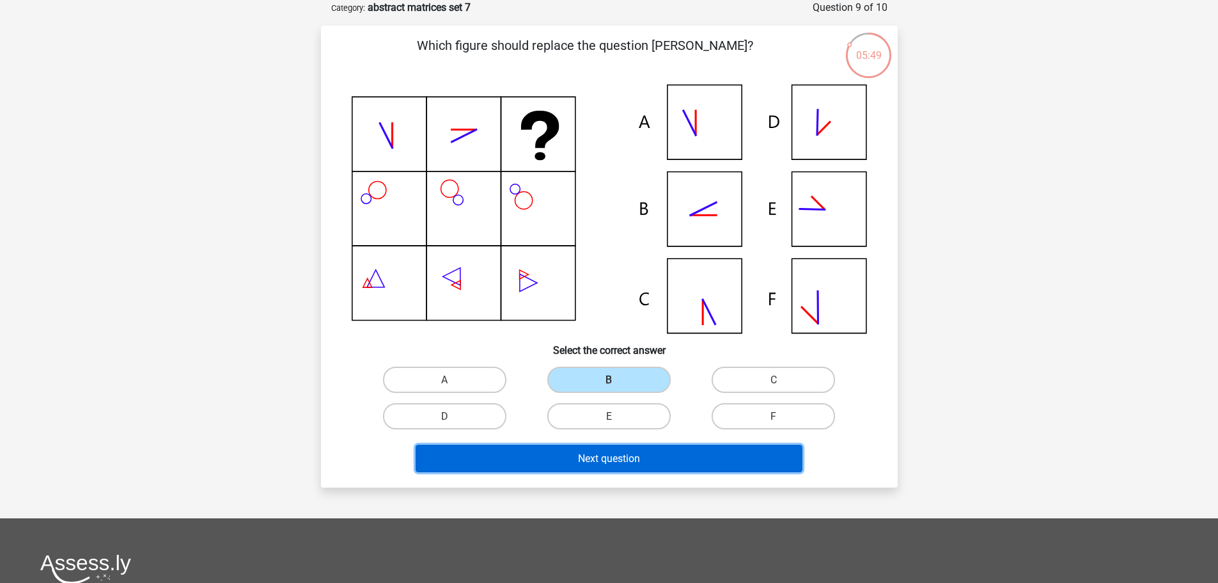
click at [615, 459] on font "Next question" at bounding box center [609, 458] width 62 height 12
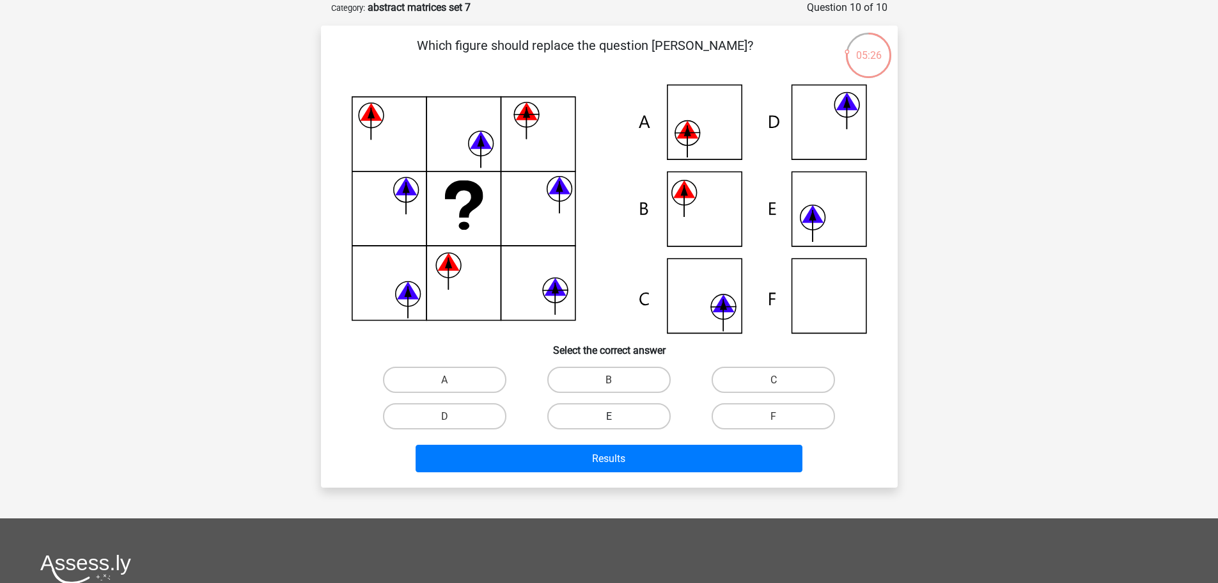
click at [631, 413] on label "E" at bounding box center [608, 416] width 123 height 26
click at [617, 416] on input "E" at bounding box center [613, 420] width 8 height 8
radio input "true"
click at [639, 444] on div "Results" at bounding box center [610, 455] width 536 height 43
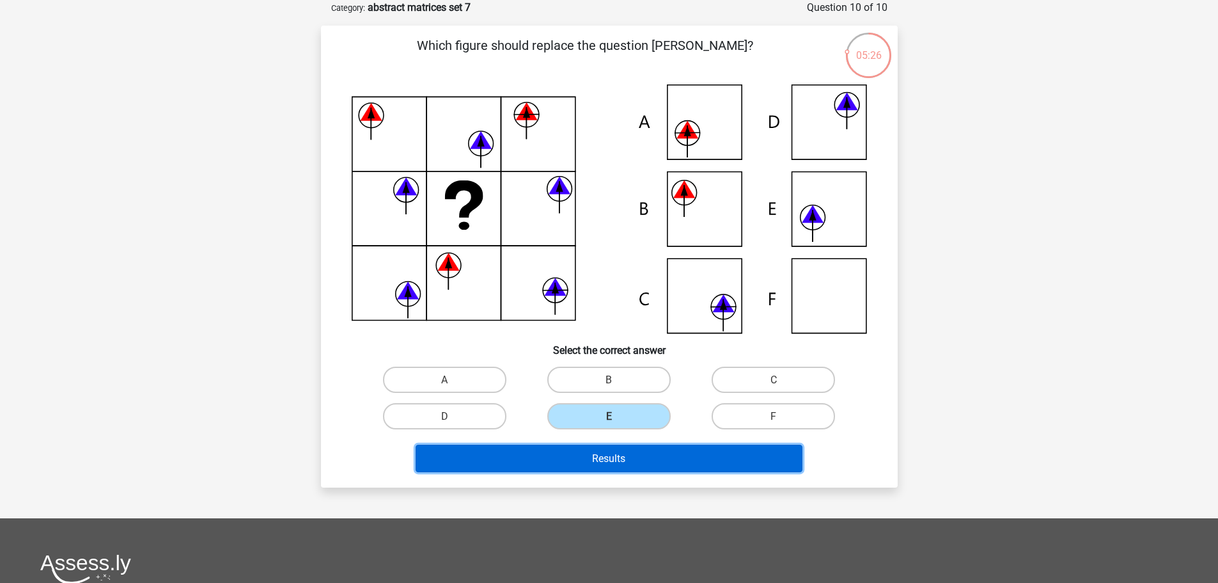
click at [640, 460] on button "Results" at bounding box center [609, 458] width 387 height 28
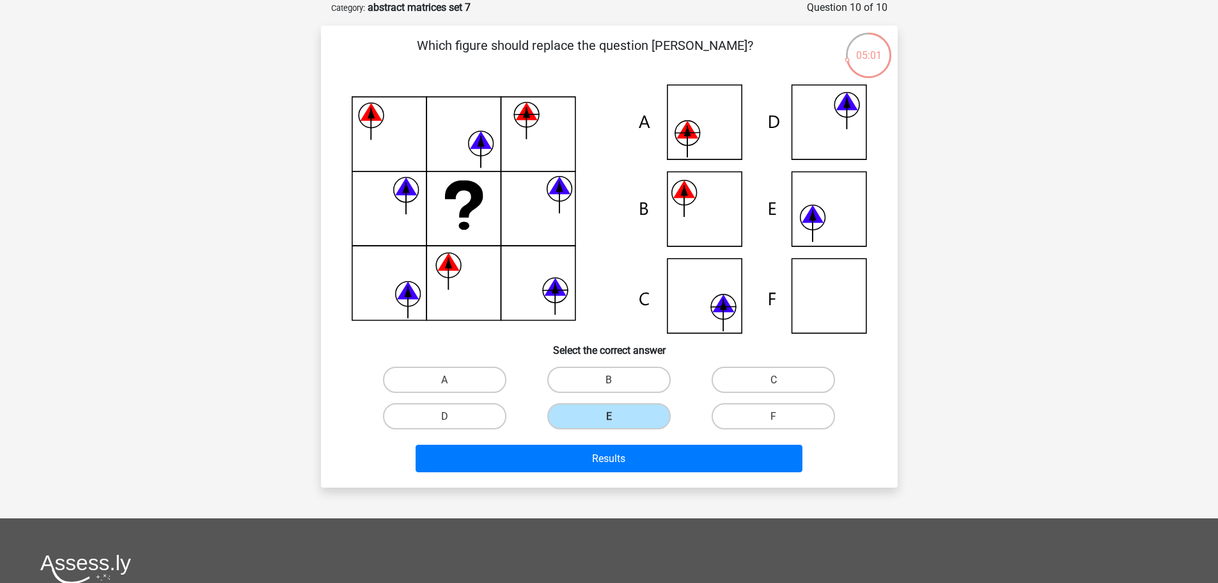
scroll to position [1305, 0]
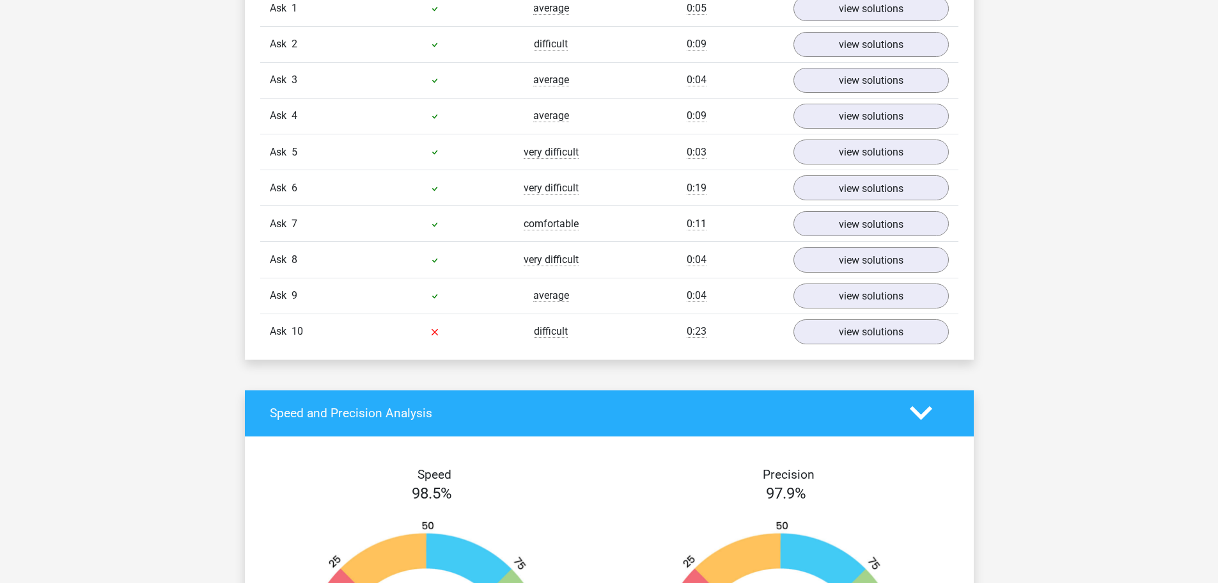
scroll to position [1151, 0]
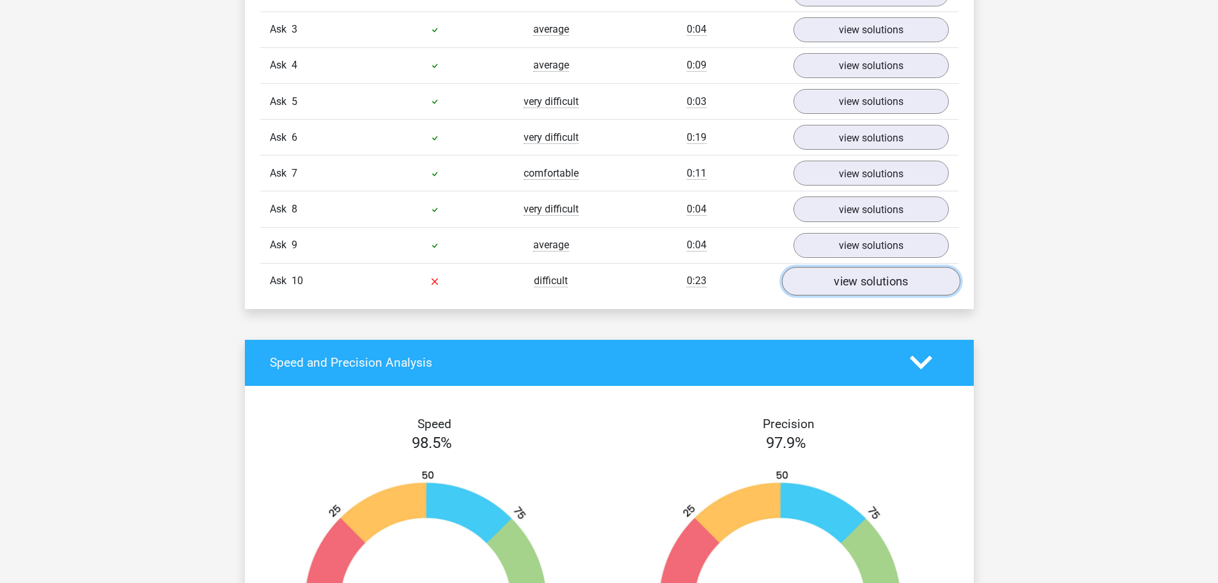
click at [844, 280] on font "view solutions" at bounding box center [871, 281] width 74 height 14
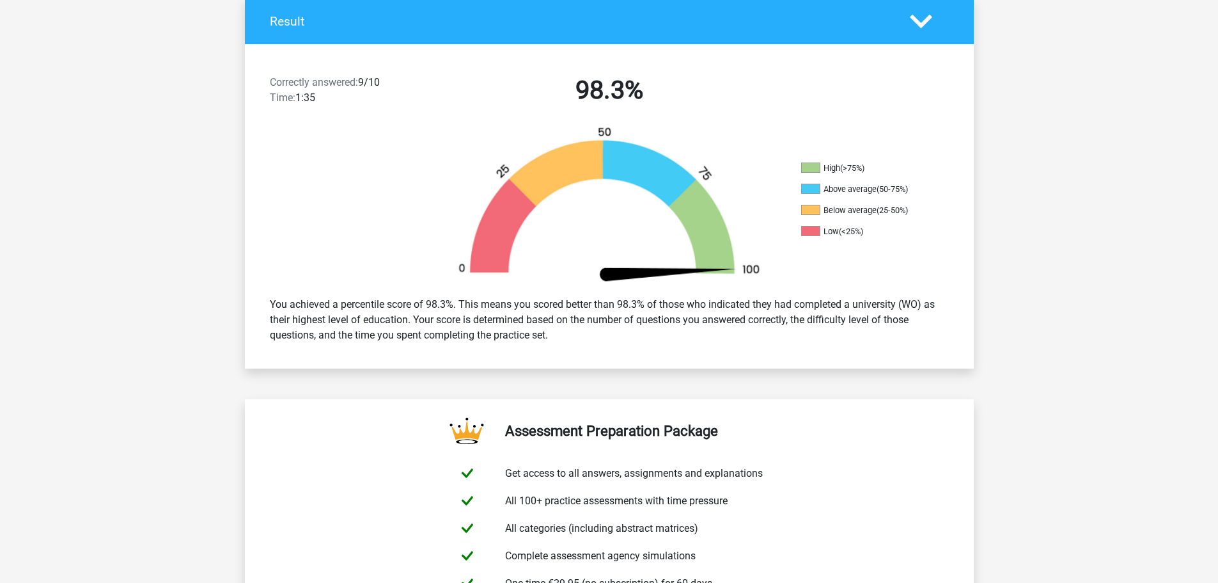
scroll to position [256, 0]
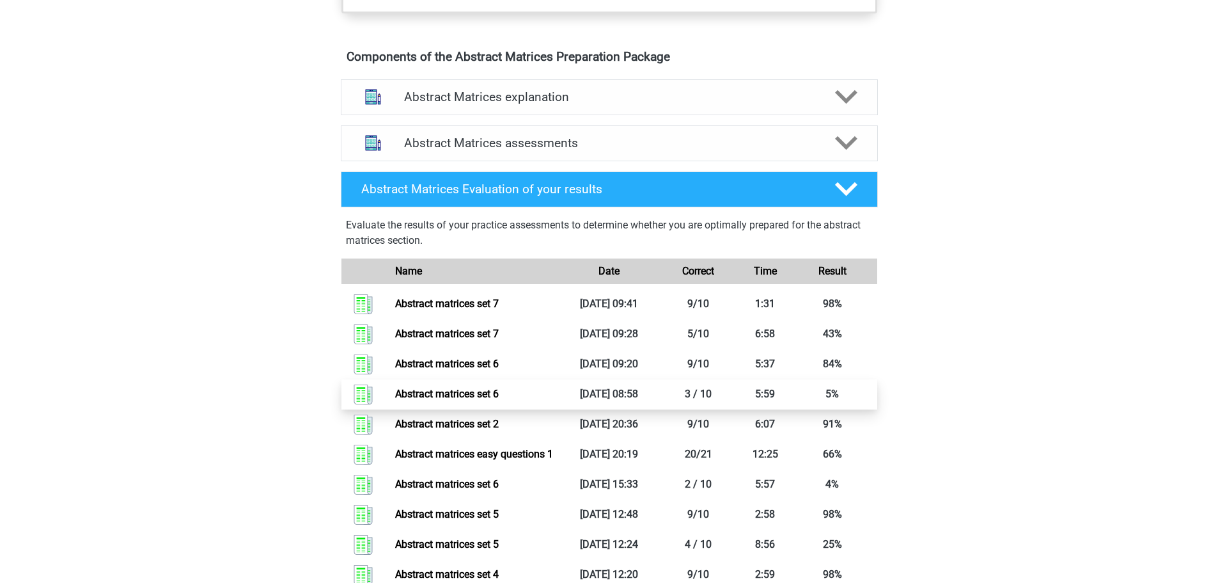
scroll to position [703, 0]
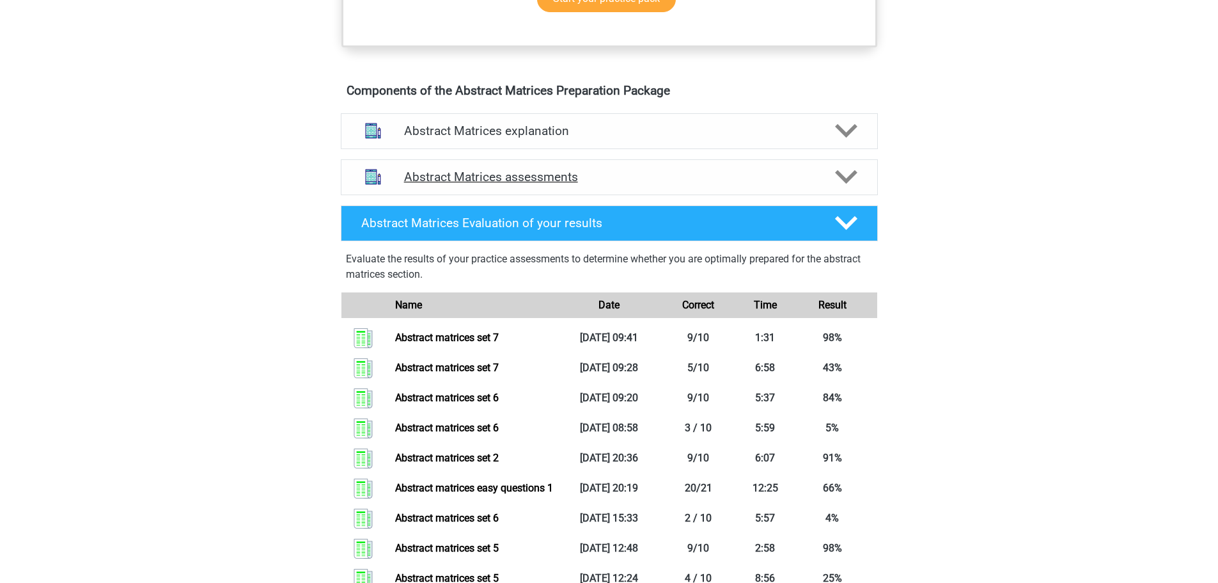
click at [637, 178] on div "Abstract Matrices assessments" at bounding box center [609, 177] width 537 height 36
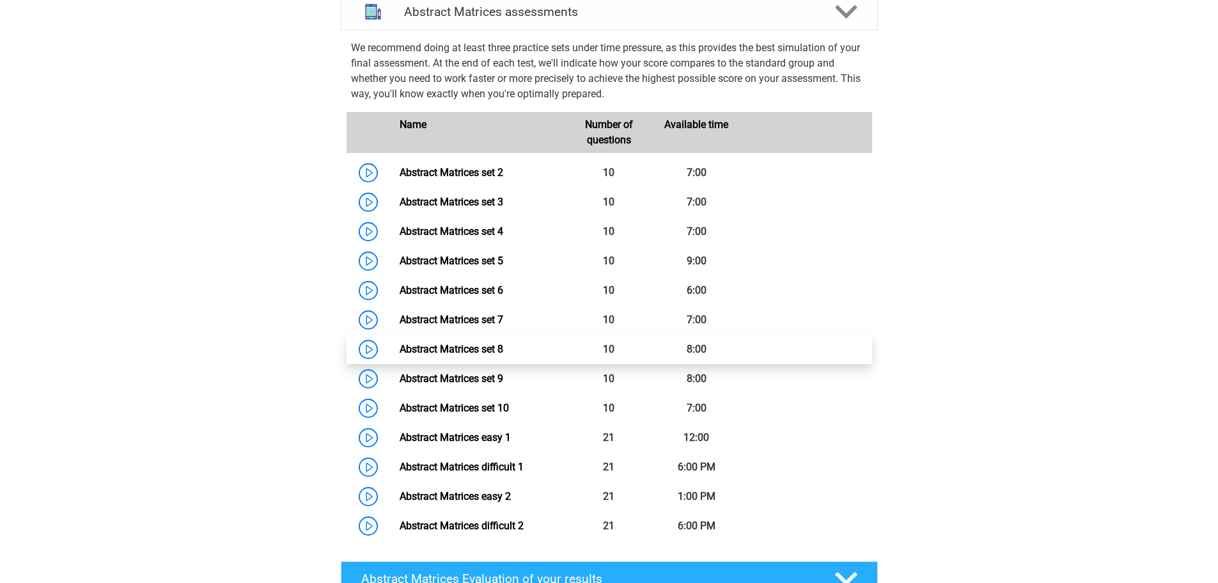
scroll to position [895, 0]
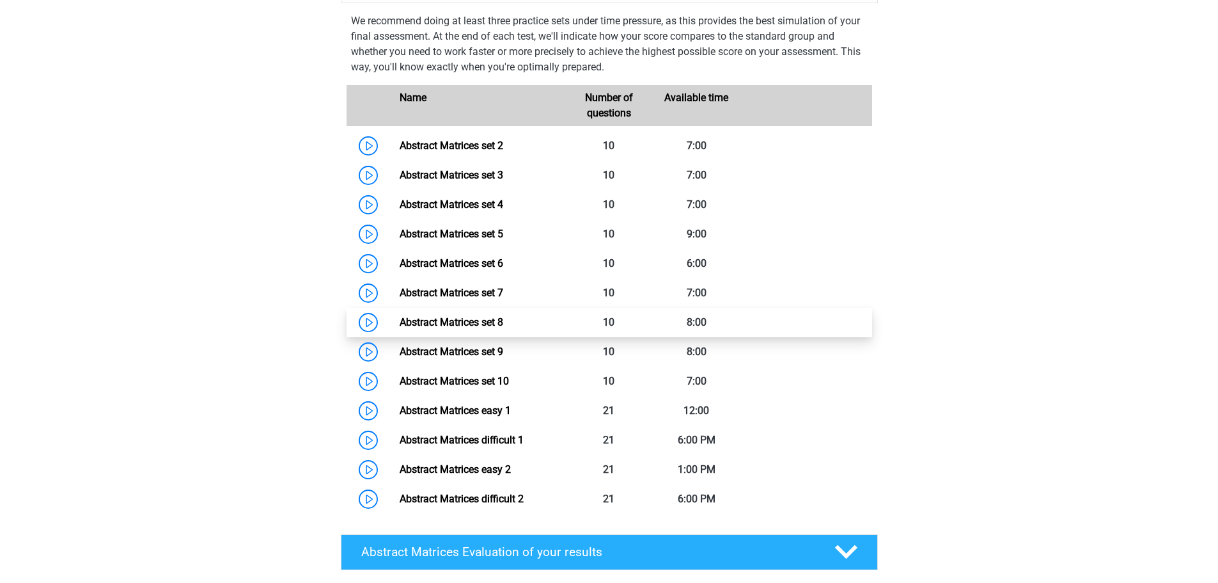
click at [441, 328] on link "Abstract Matrices set 8" at bounding box center [452, 322] width 104 height 12
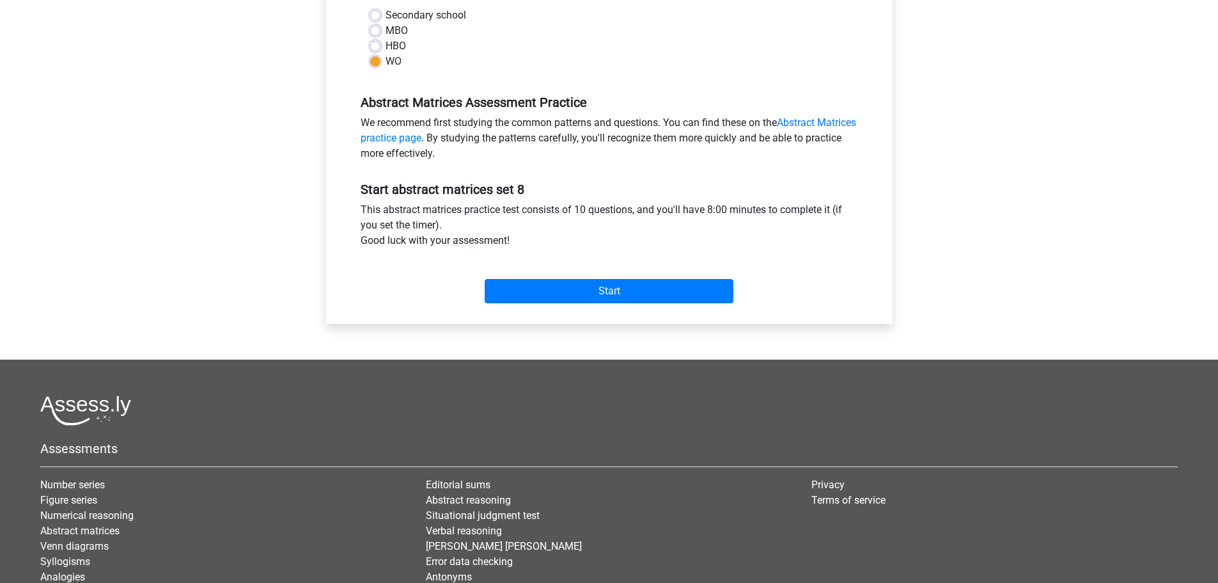
scroll to position [320, 0]
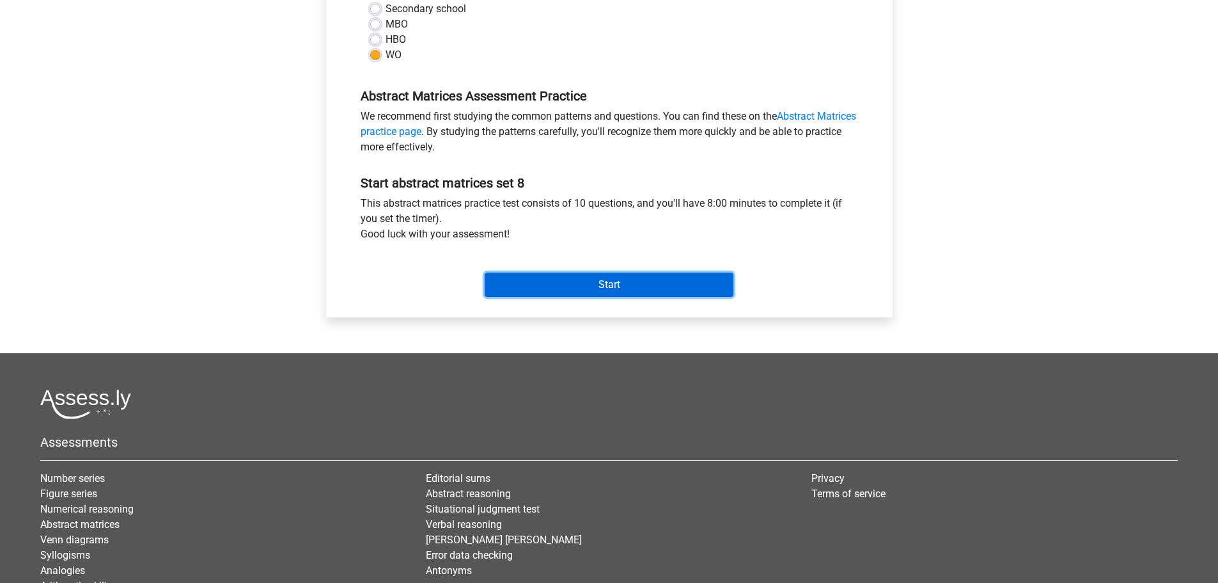
click at [573, 286] on input "Start" at bounding box center [609, 284] width 249 height 24
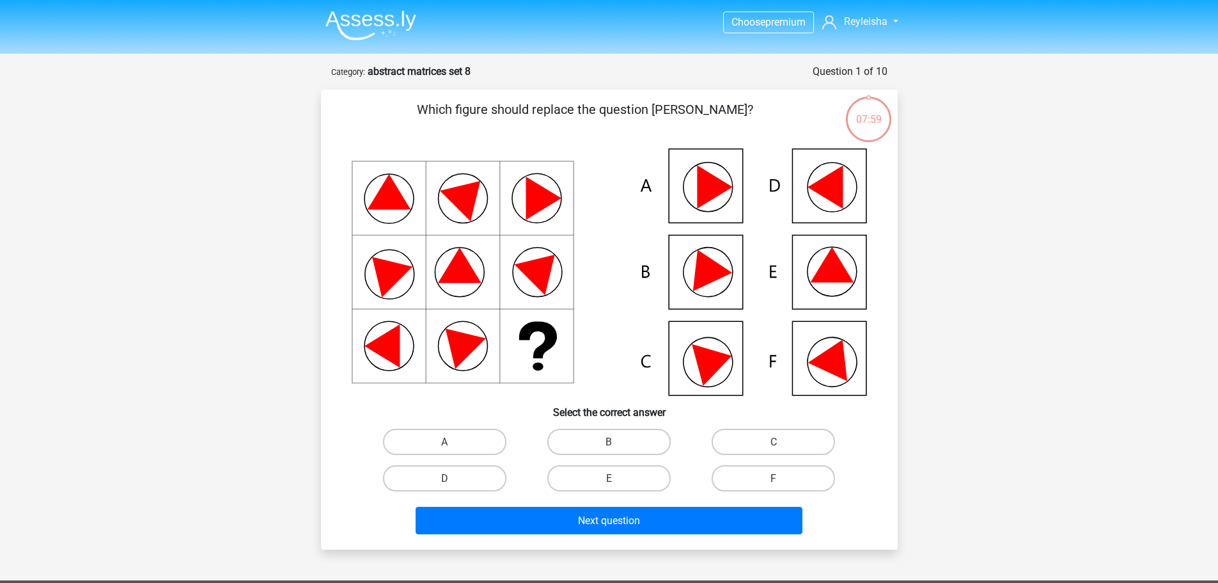
scroll to position [1305, 0]
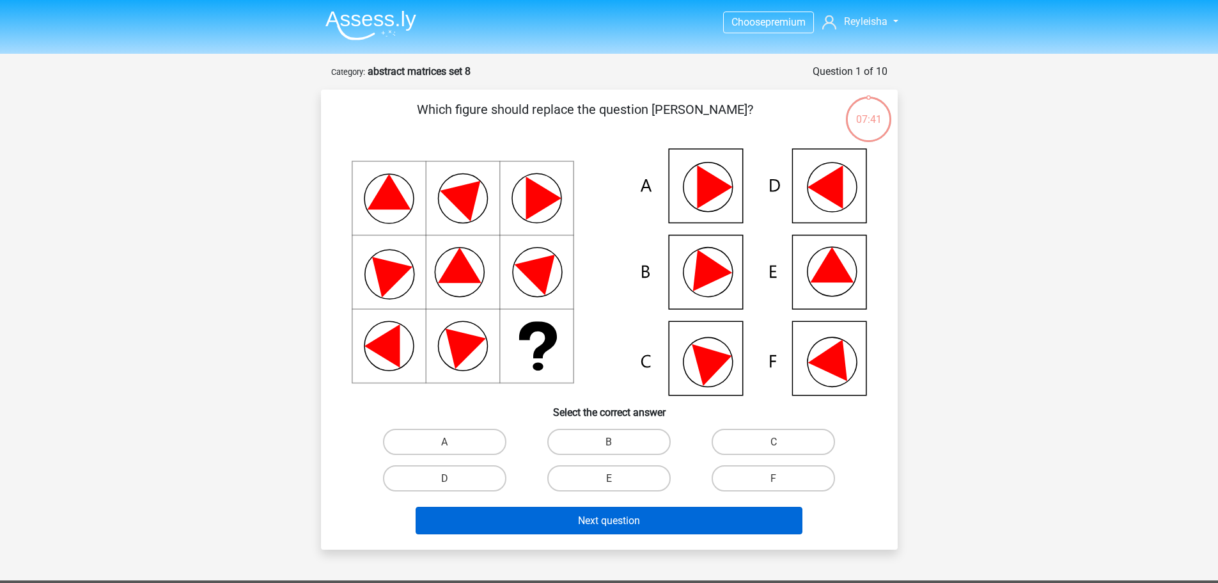
drag, startPoint x: 769, startPoint y: 473, endPoint x: 741, endPoint y: 511, distance: 47.2
click at [769, 473] on label "F" at bounding box center [773, 478] width 123 height 26
click at [774, 478] on input "F" at bounding box center [778, 482] width 8 height 8
radio input "true"
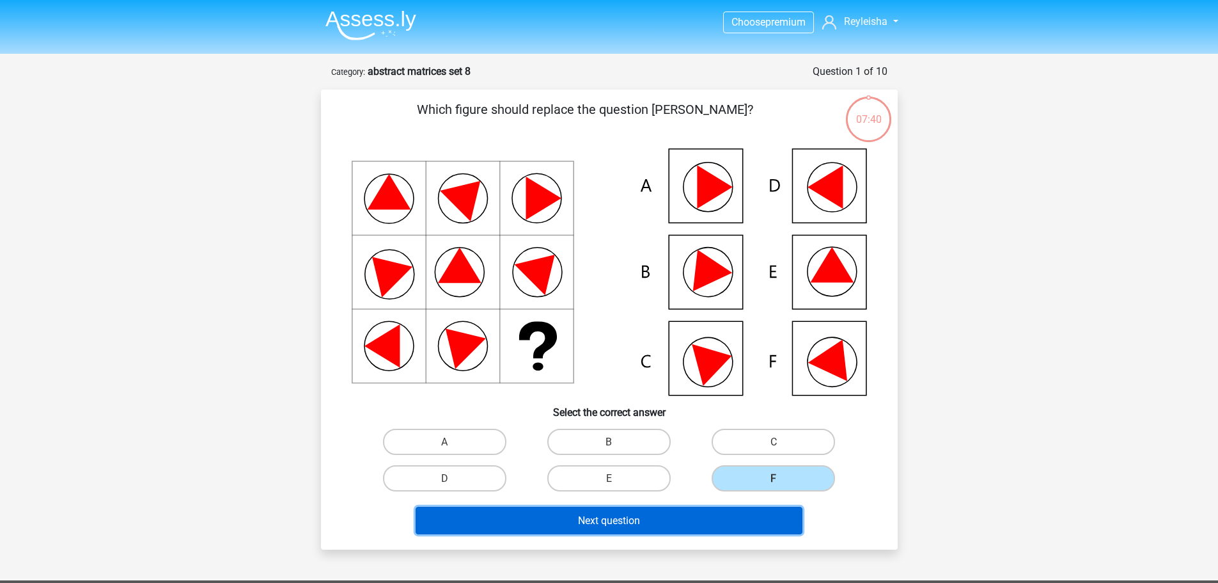
click at [739, 514] on button "Next question" at bounding box center [609, 521] width 387 height 28
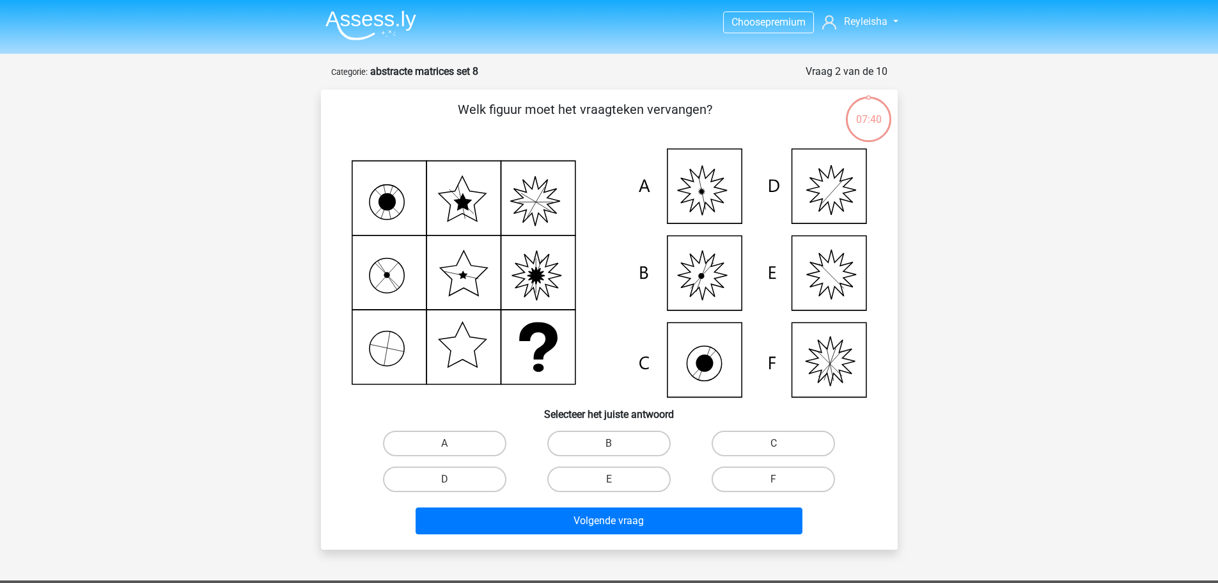
scroll to position [64, 0]
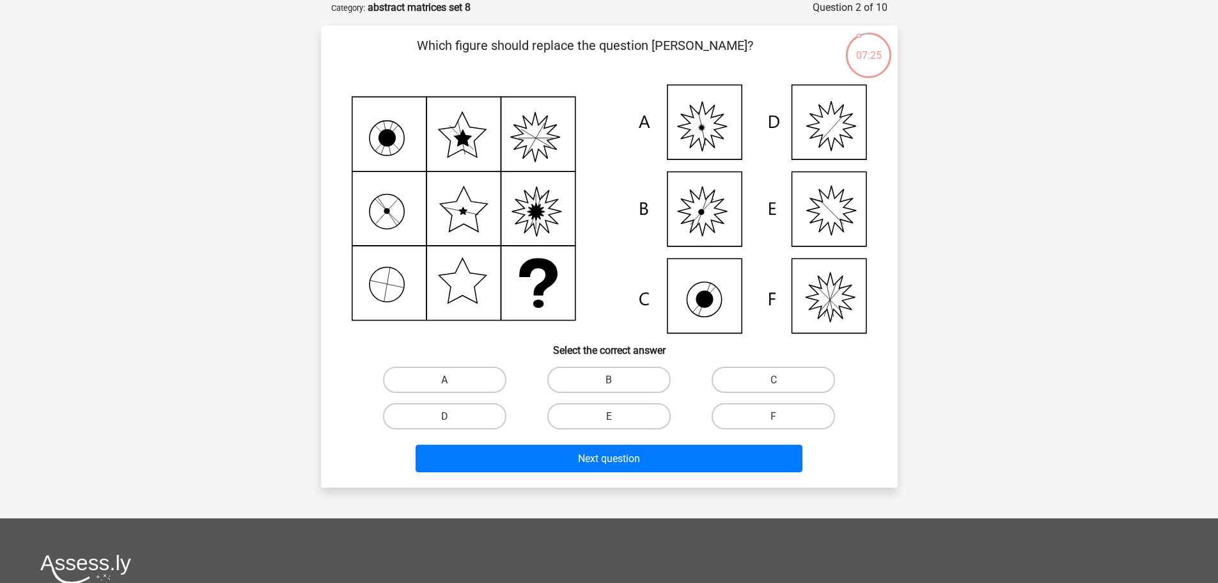
click at [487, 377] on label "A" at bounding box center [444, 379] width 123 height 26
click at [453, 379] on input "A" at bounding box center [448, 383] width 8 height 8
radio input "true"
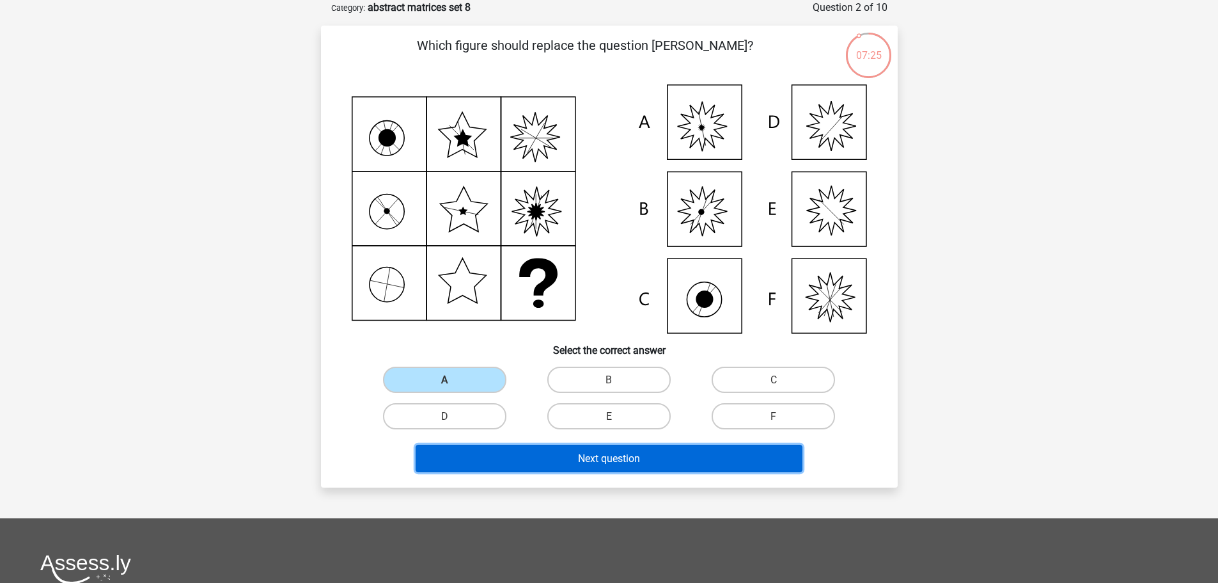
click at [559, 457] on button "Next question" at bounding box center [609, 458] width 387 height 28
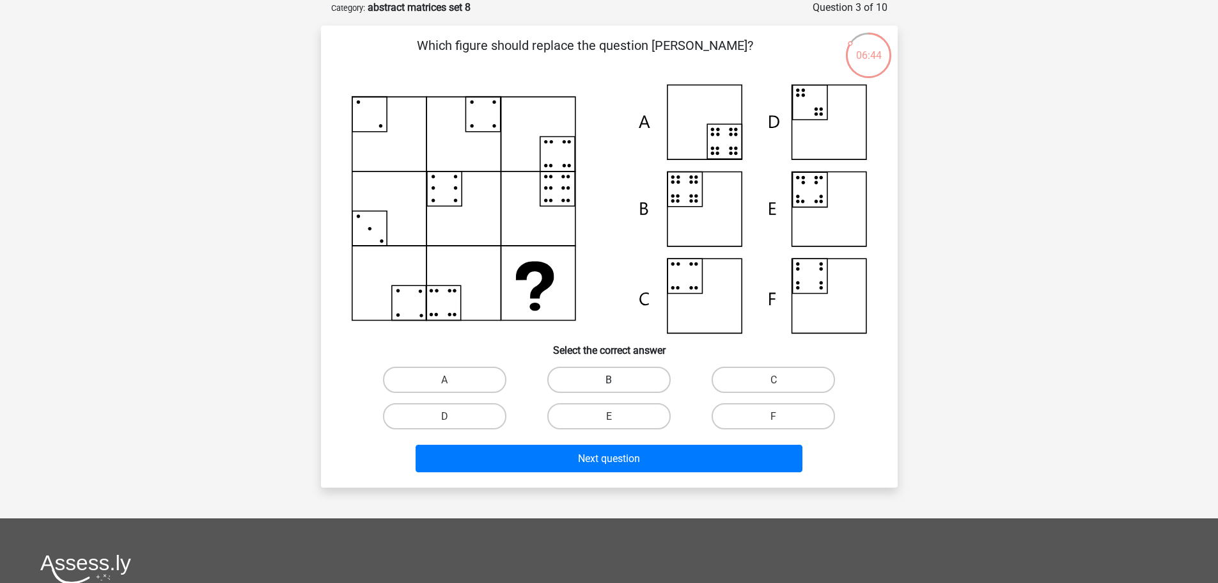
click at [628, 380] on label "B" at bounding box center [608, 379] width 123 height 26
click at [617, 380] on input "B" at bounding box center [613, 383] width 8 height 8
radio input "true"
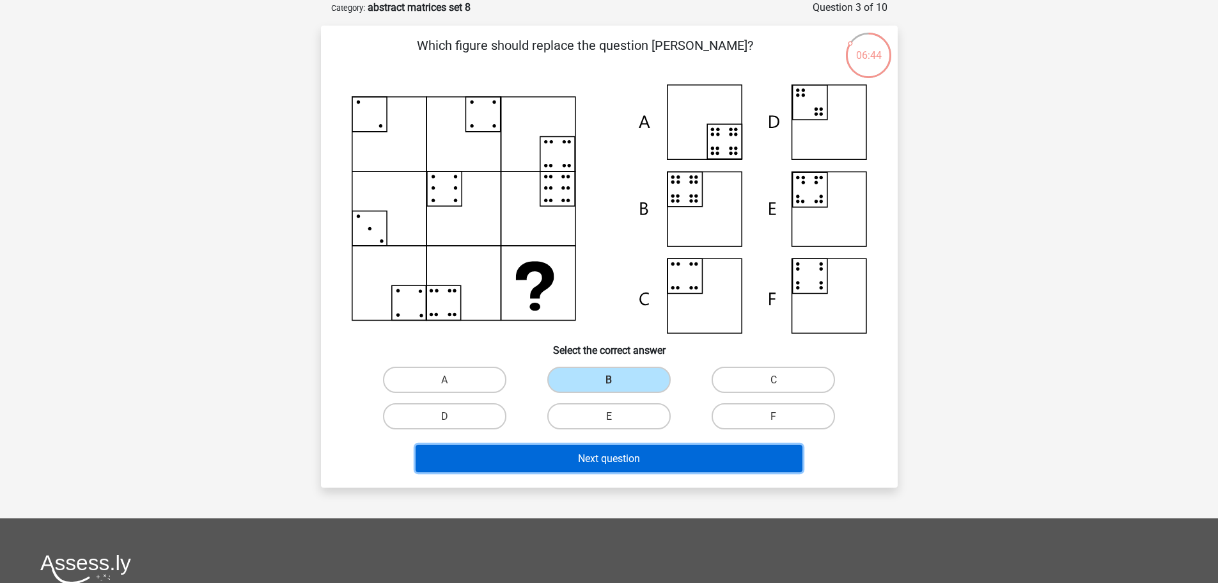
click at [625, 452] on button "Next question" at bounding box center [609, 458] width 387 height 28
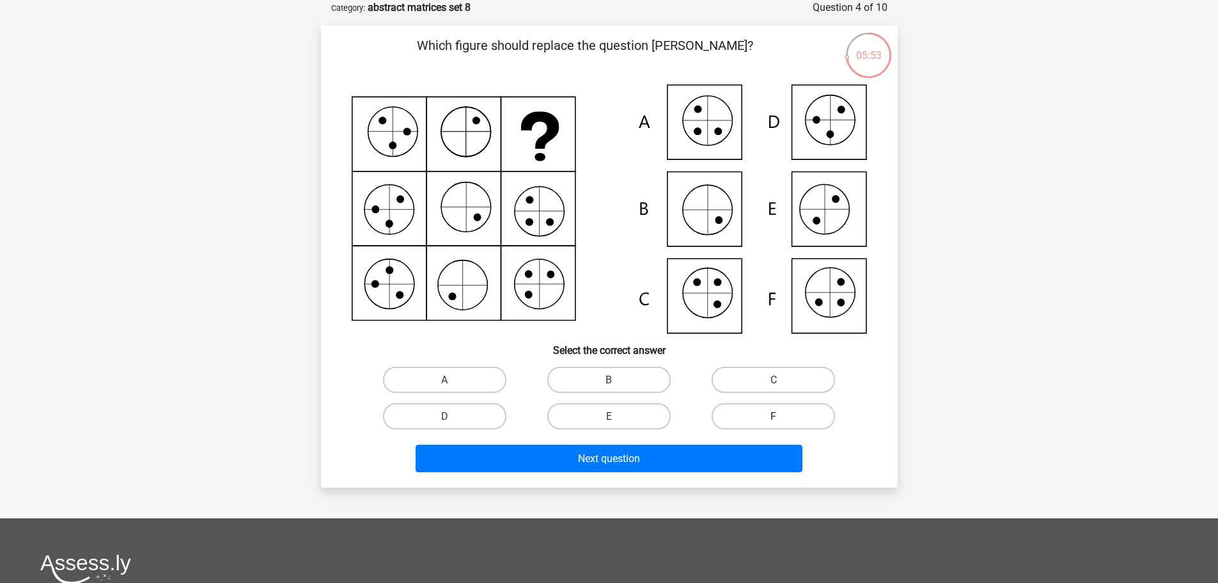
click at [774, 413] on font "F" at bounding box center [774, 416] width 6 height 12
click at [774, 416] on input "F" at bounding box center [778, 420] width 8 height 8
radio input "true"
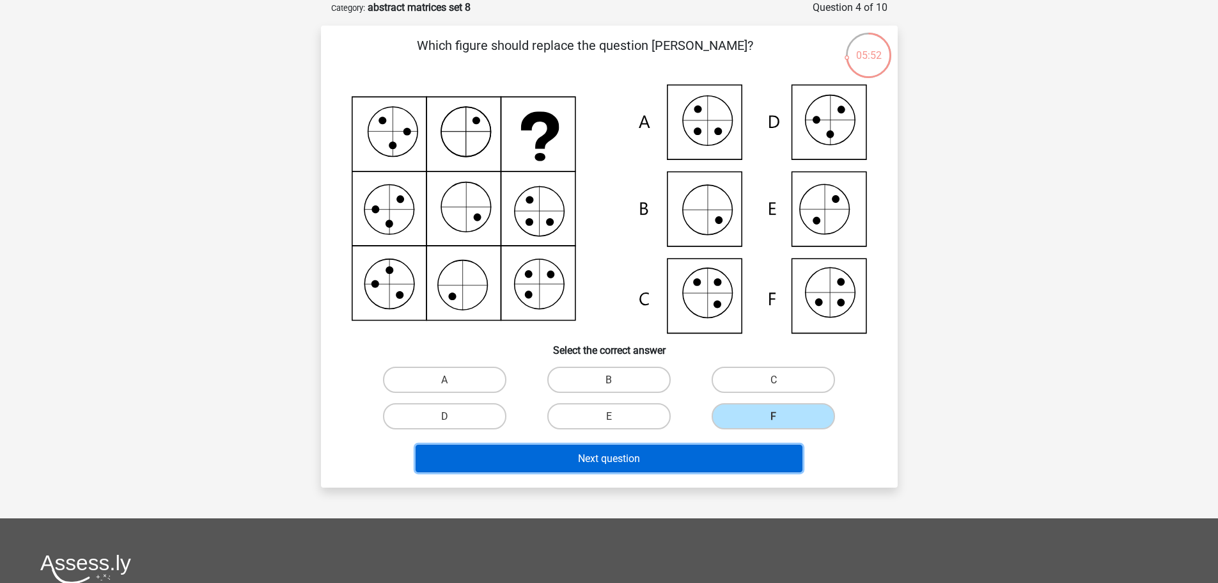
click at [759, 455] on button "Next question" at bounding box center [609, 458] width 387 height 28
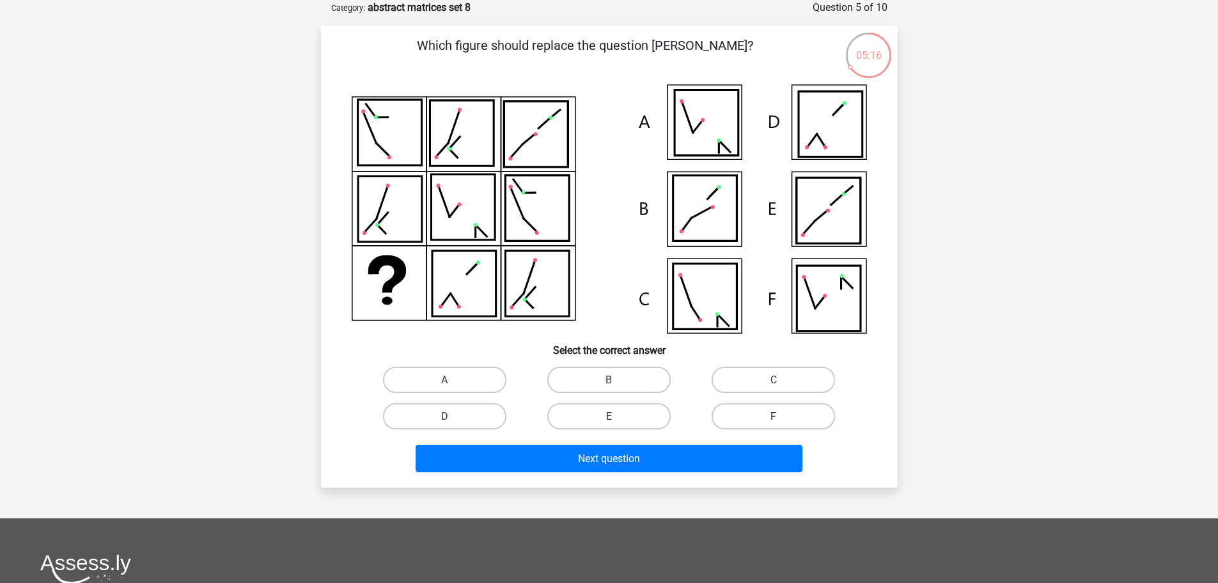
click at [764, 418] on label "F" at bounding box center [773, 416] width 123 height 26
click at [774, 418] on input "F" at bounding box center [778, 420] width 8 height 8
radio input "true"
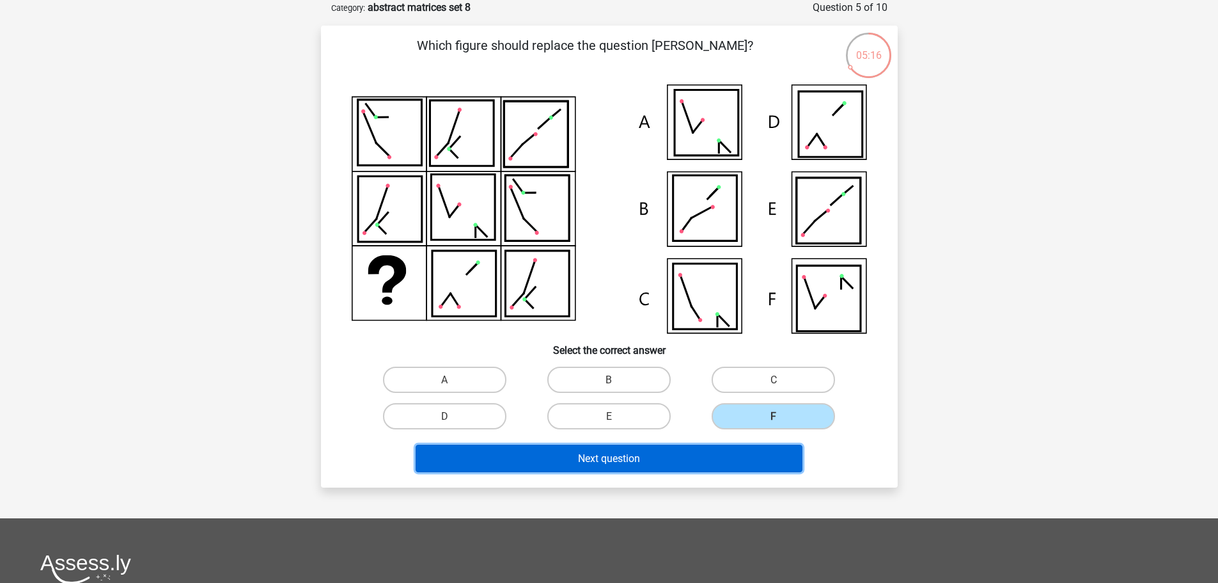
click at [735, 449] on button "Next question" at bounding box center [609, 458] width 387 height 28
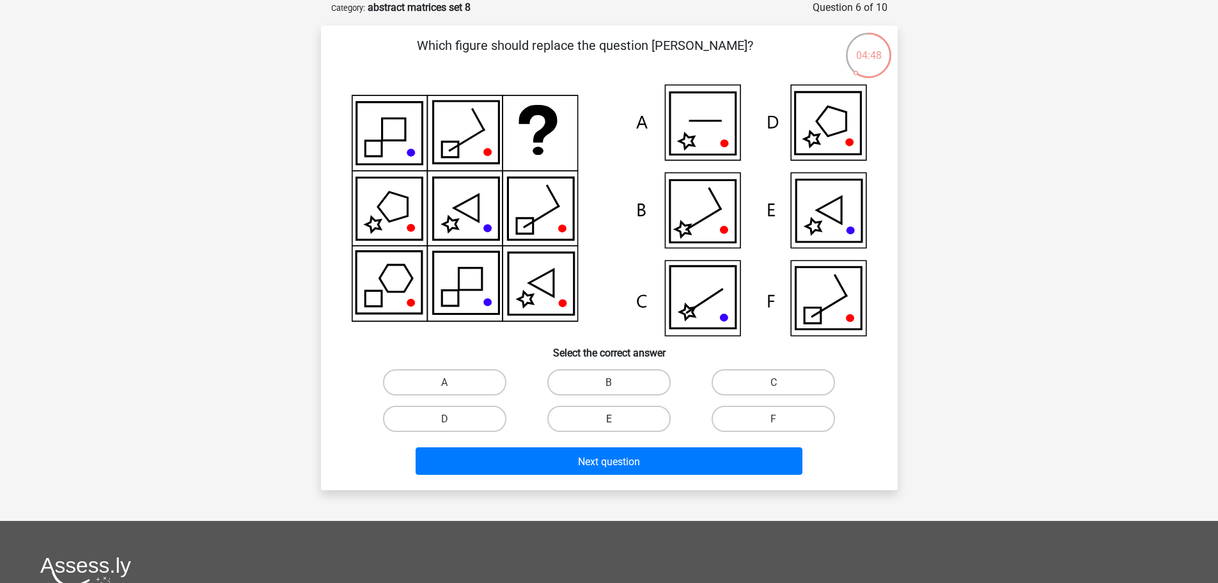
click at [620, 416] on label "E" at bounding box center [608, 418] width 123 height 26
click at [617, 418] on input "E" at bounding box center [613, 422] width 8 height 8
radio input "true"
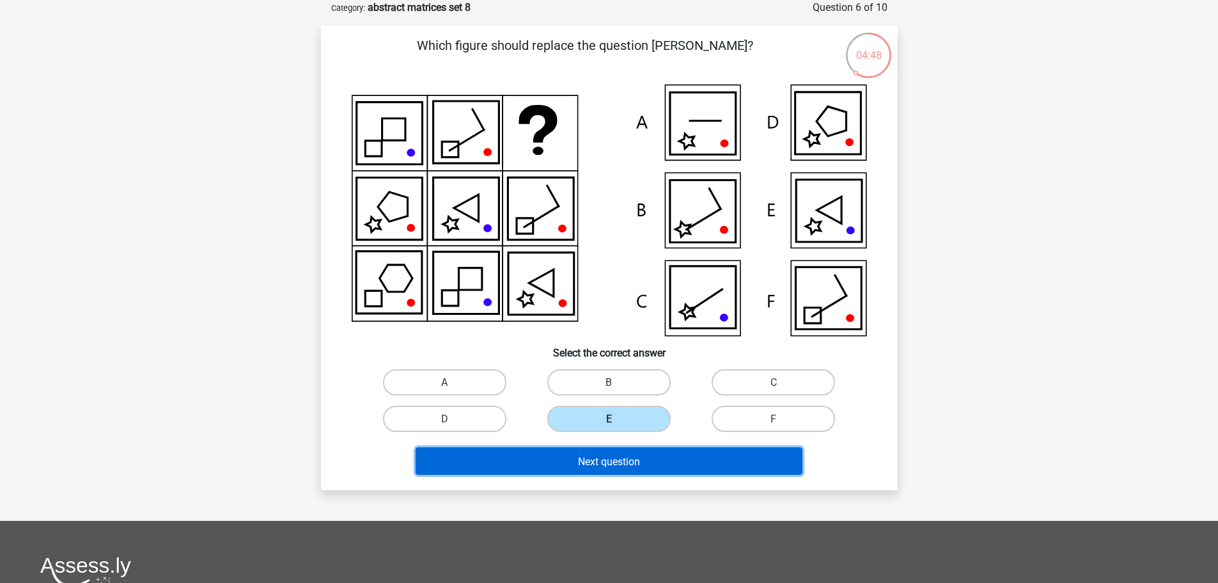
click at [629, 452] on button "Next question" at bounding box center [609, 461] width 387 height 28
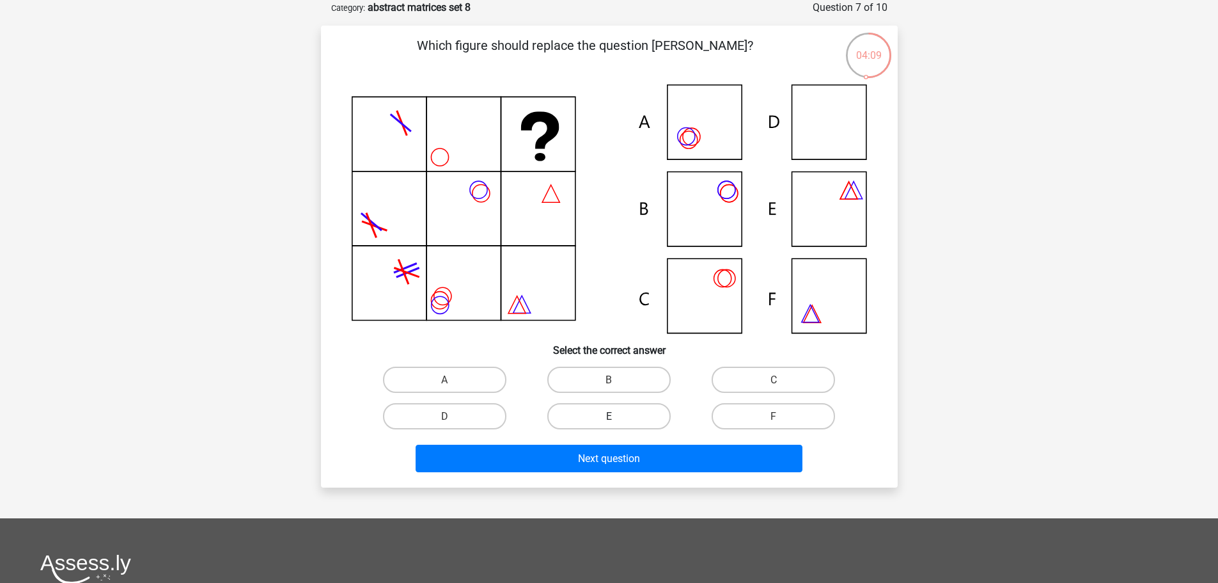
click at [599, 419] on label "E" at bounding box center [608, 416] width 123 height 26
click at [609, 419] on input "E" at bounding box center [613, 420] width 8 height 8
radio input "true"
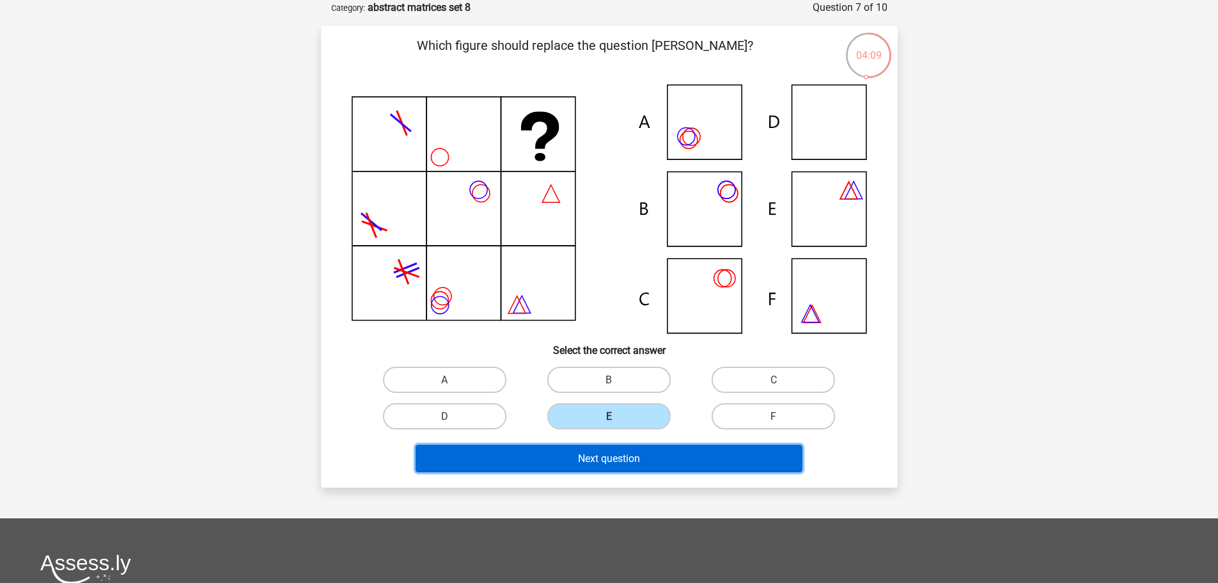
click at [601, 455] on font "Next question" at bounding box center [609, 458] width 62 height 12
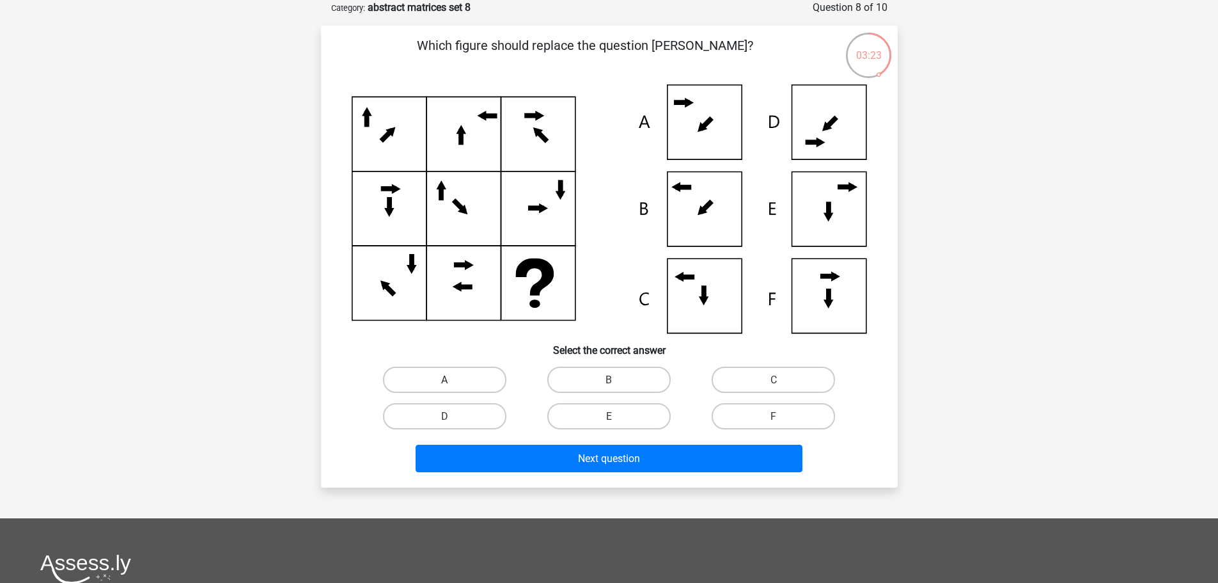
click at [466, 381] on label "A" at bounding box center [444, 379] width 123 height 26
click at [453, 381] on input "A" at bounding box center [448, 383] width 8 height 8
radio input "true"
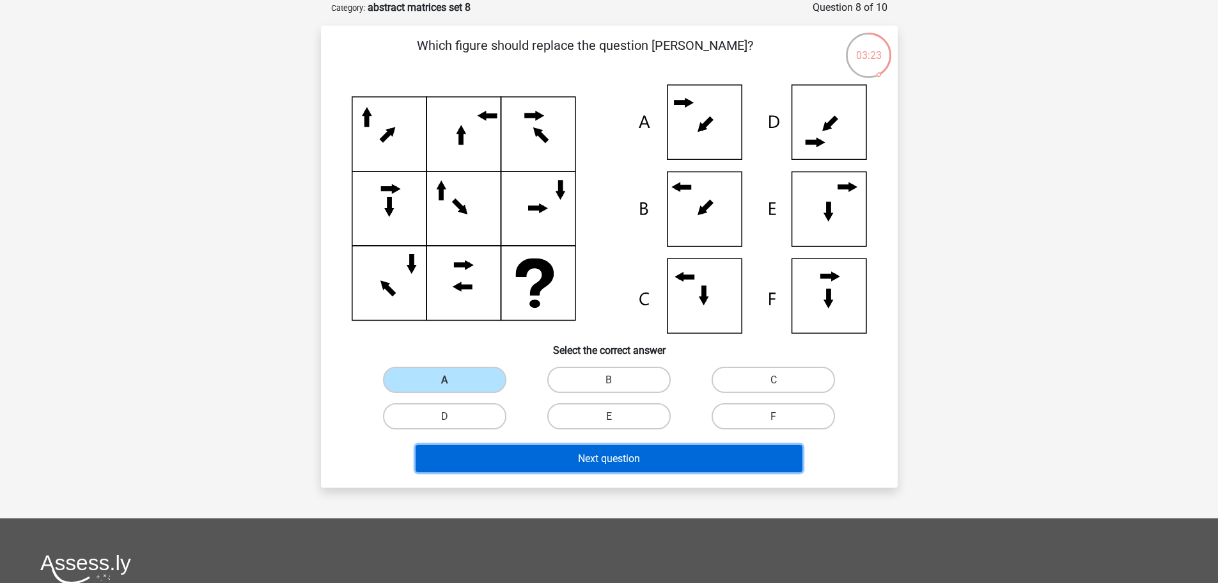
click at [492, 450] on button "Next question" at bounding box center [609, 458] width 387 height 28
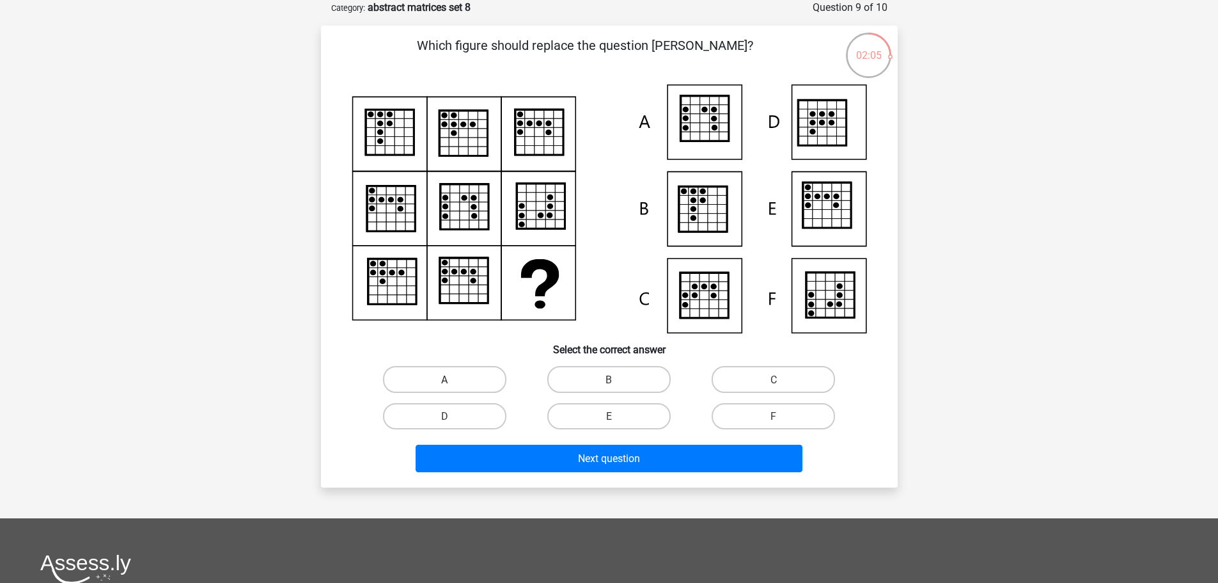
click at [464, 377] on label "A" at bounding box center [444, 379] width 123 height 26
click at [453, 379] on input "A" at bounding box center [448, 383] width 8 height 8
radio input "true"
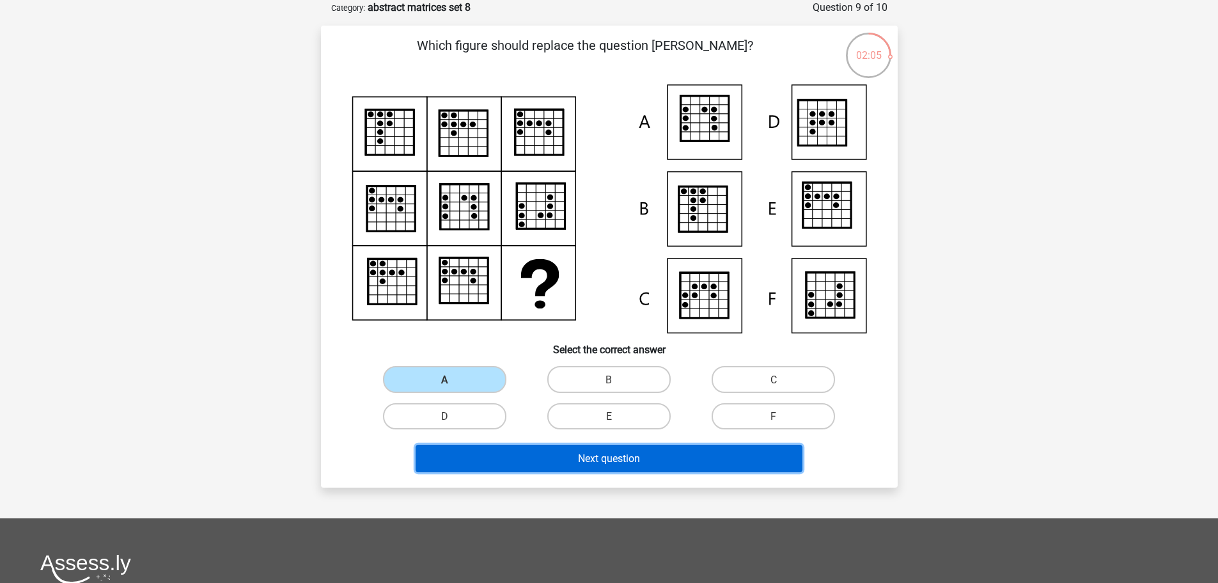
click at [480, 455] on button "Next question" at bounding box center [609, 458] width 387 height 28
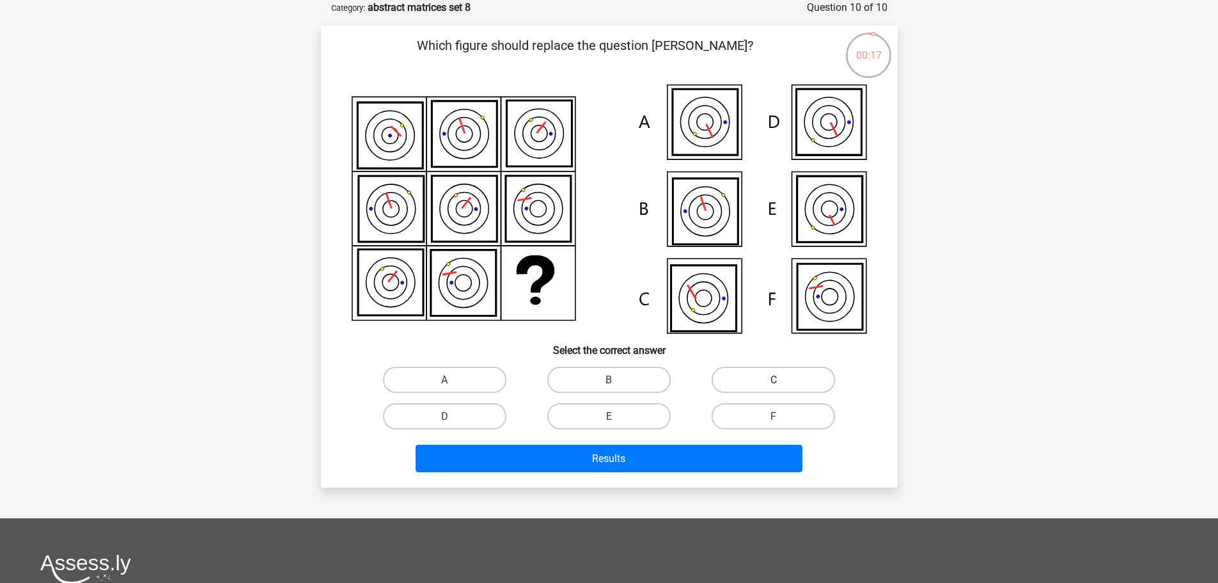
click at [783, 369] on label "C" at bounding box center [773, 379] width 123 height 26
click at [782, 379] on input "C" at bounding box center [778, 383] width 8 height 8
radio input "true"
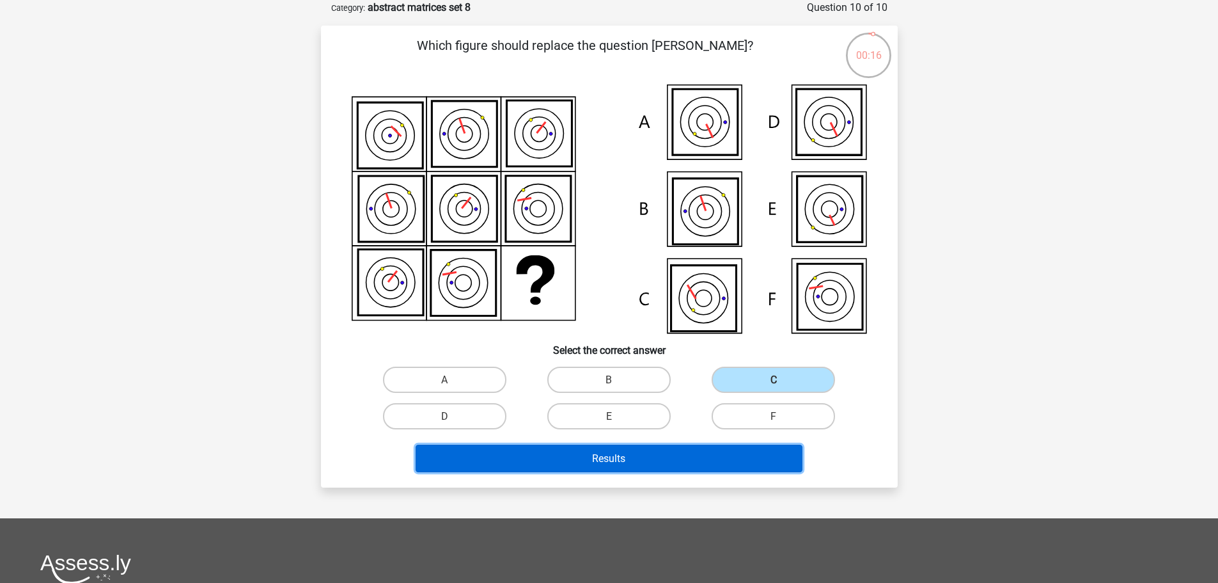
click at [704, 458] on button "Results" at bounding box center [609, 458] width 387 height 28
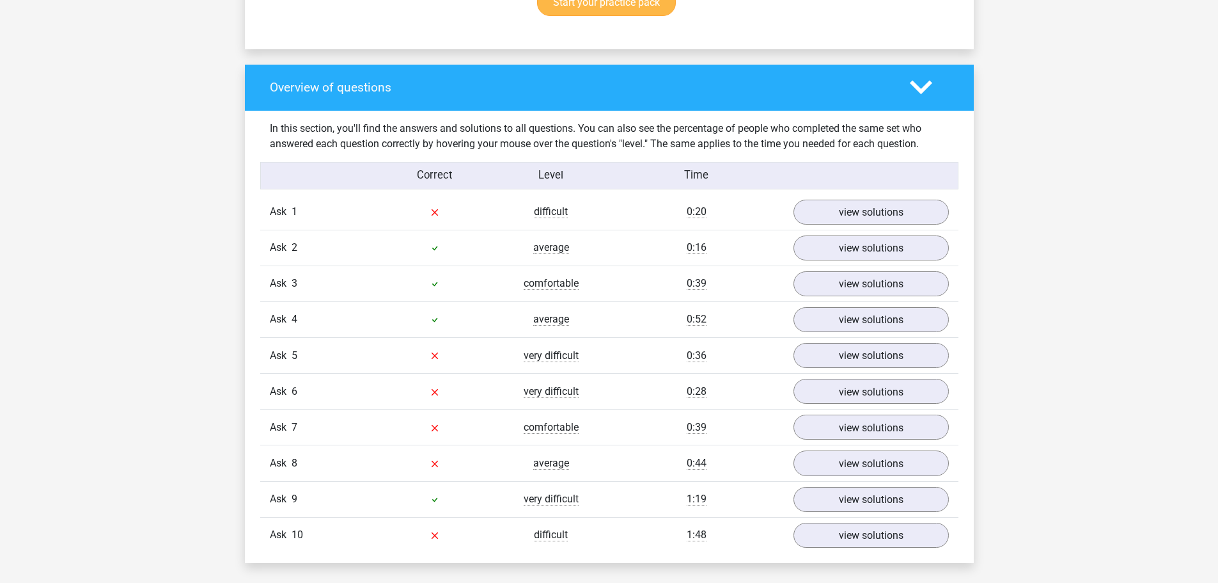
scroll to position [959, 0]
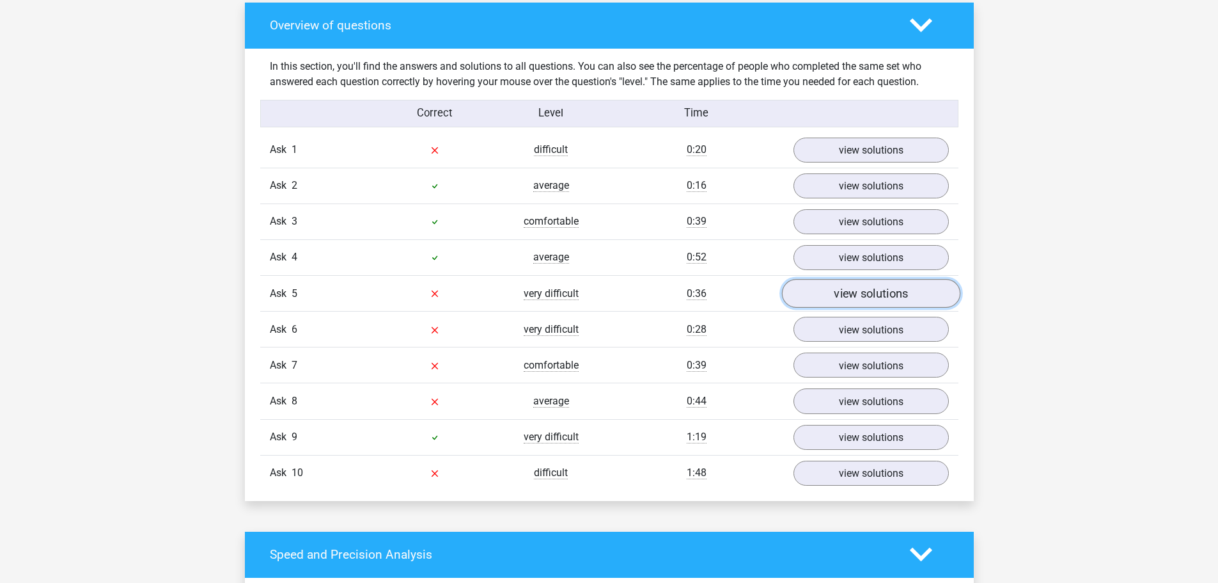
click at [822, 291] on link "view solutions" at bounding box center [871, 293] width 178 height 29
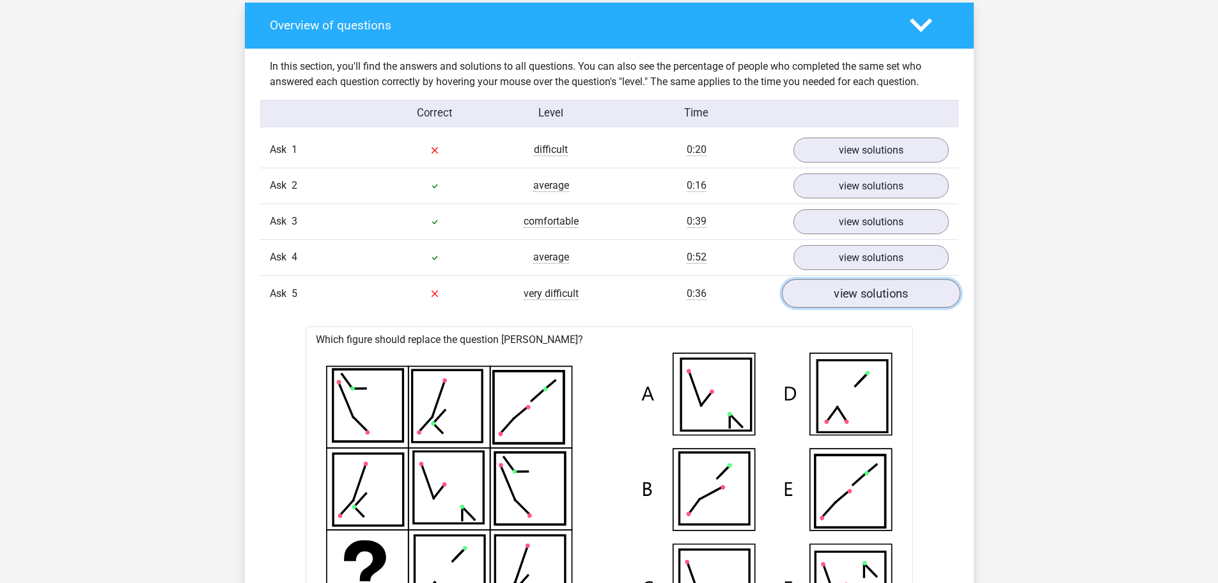
click at [822, 287] on link "view solutions" at bounding box center [871, 293] width 178 height 29
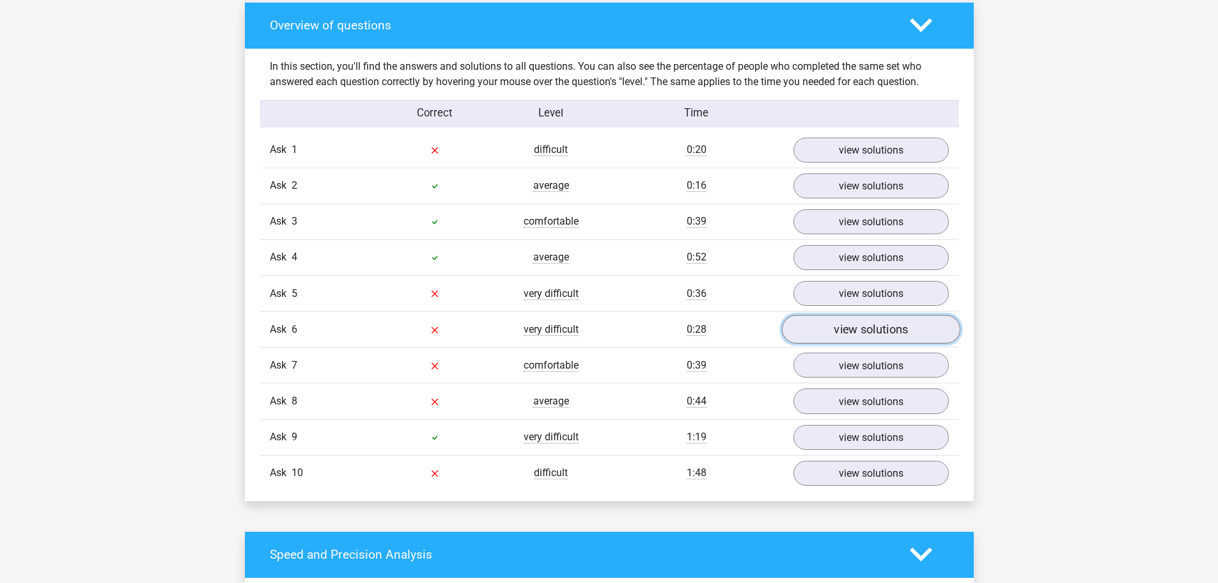
click at [851, 332] on font "view solutions" at bounding box center [871, 329] width 74 height 14
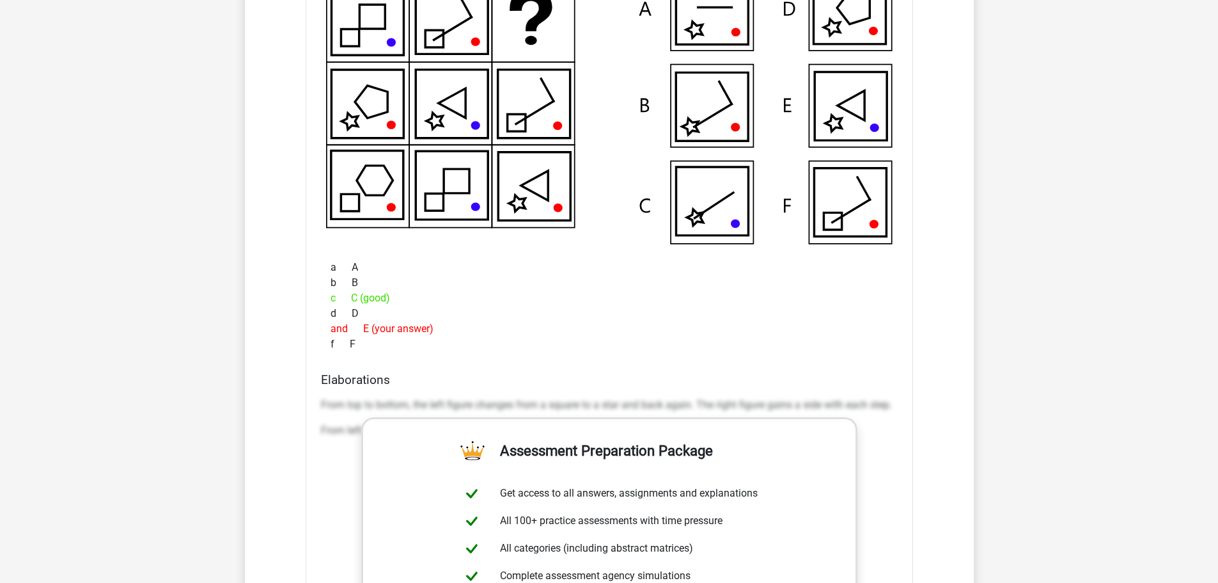
scroll to position [1407, 0]
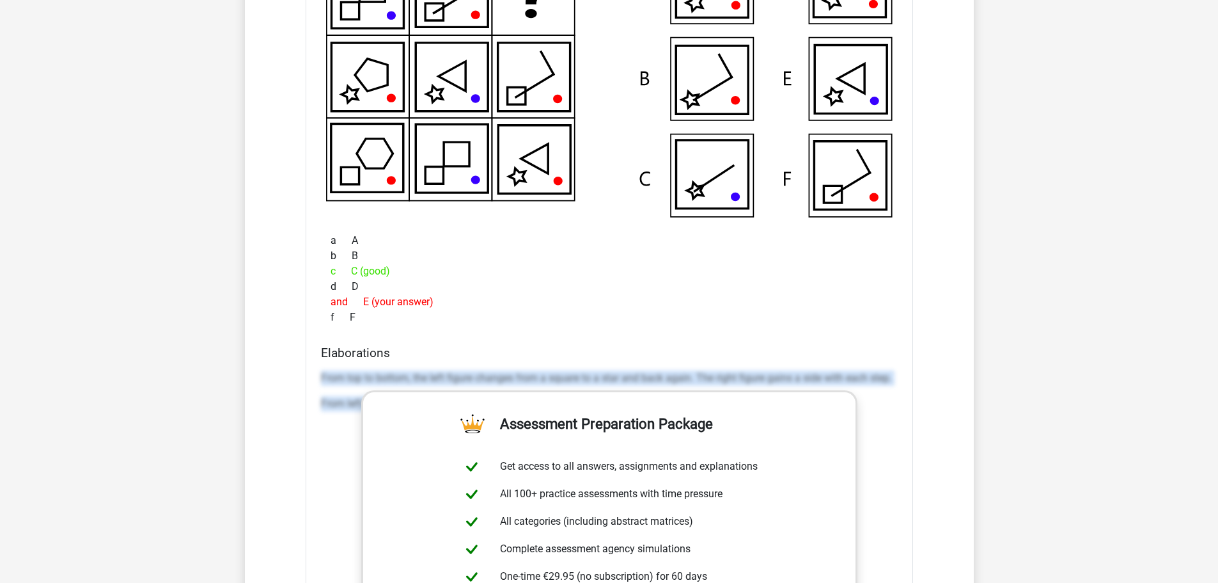
drag, startPoint x: 318, startPoint y: 376, endPoint x: 904, endPoint y: 450, distance: 591.1
type textarea "From top to bottom, the left figure changes from a square to a star and back ag…"
click at [929, 464] on div "Ask 1 difficult 0:20 view solutions Which figure should replace the question ma…" at bounding box center [609, 326] width 679 height 1282
copy div "From top to bottom, the left figure changes from a square to a star and back ag…"
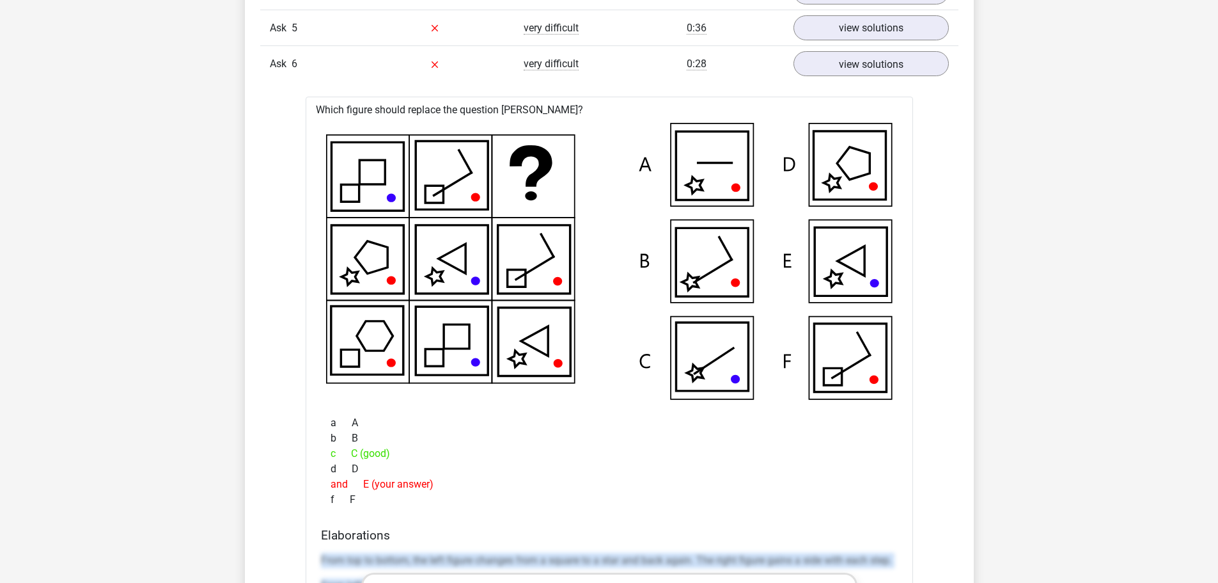
scroll to position [1215, 0]
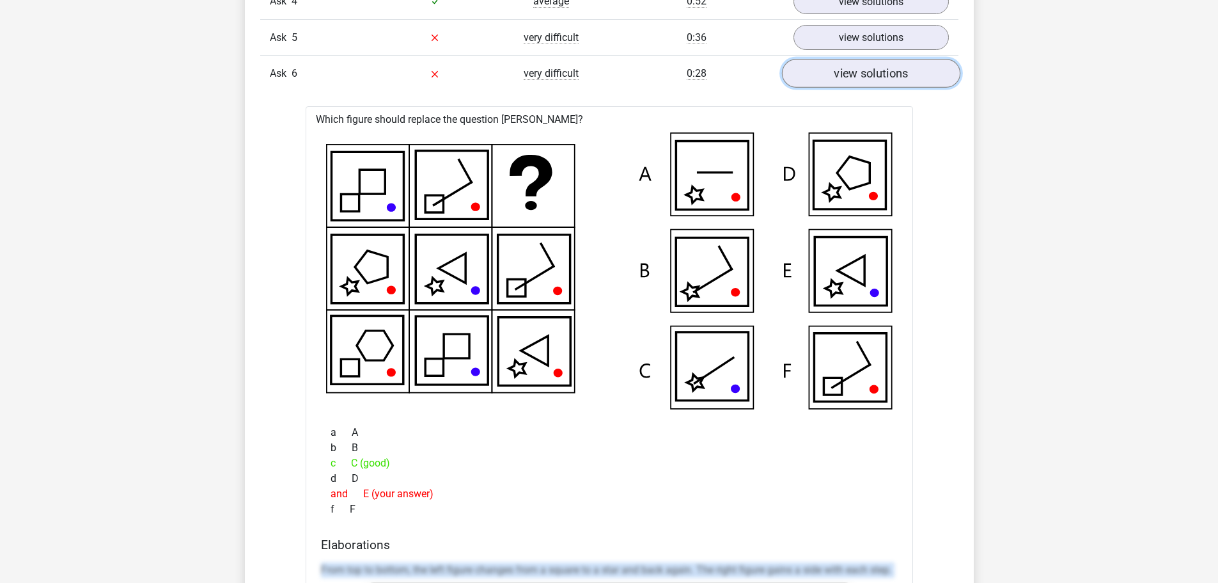
click at [888, 74] on font "view solutions" at bounding box center [871, 74] width 74 height 14
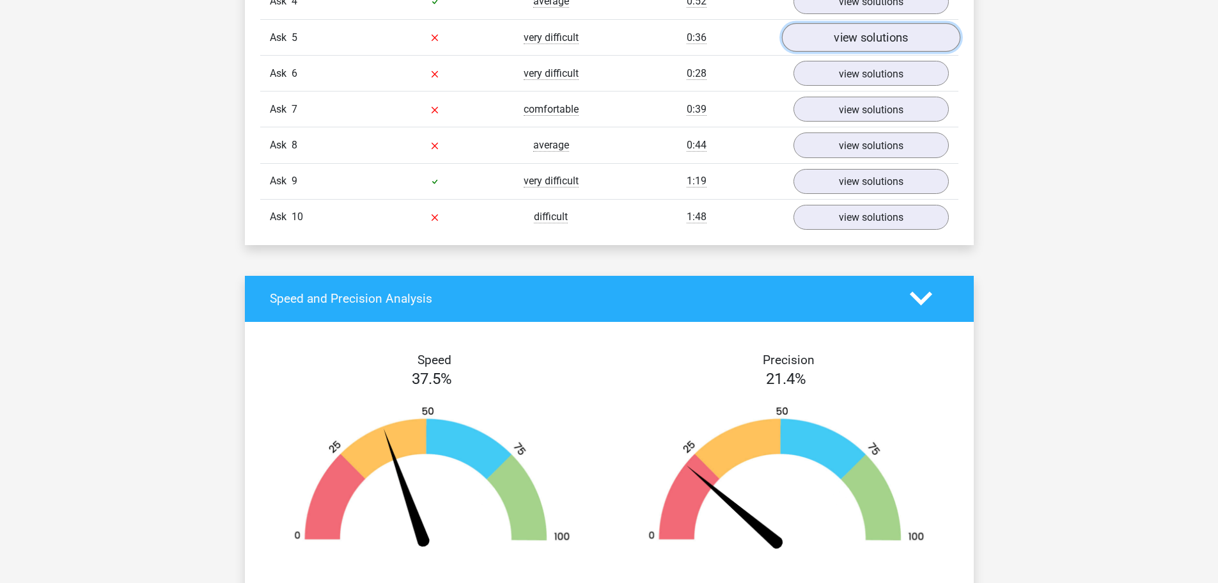
click at [874, 48] on link "view solutions" at bounding box center [871, 37] width 178 height 29
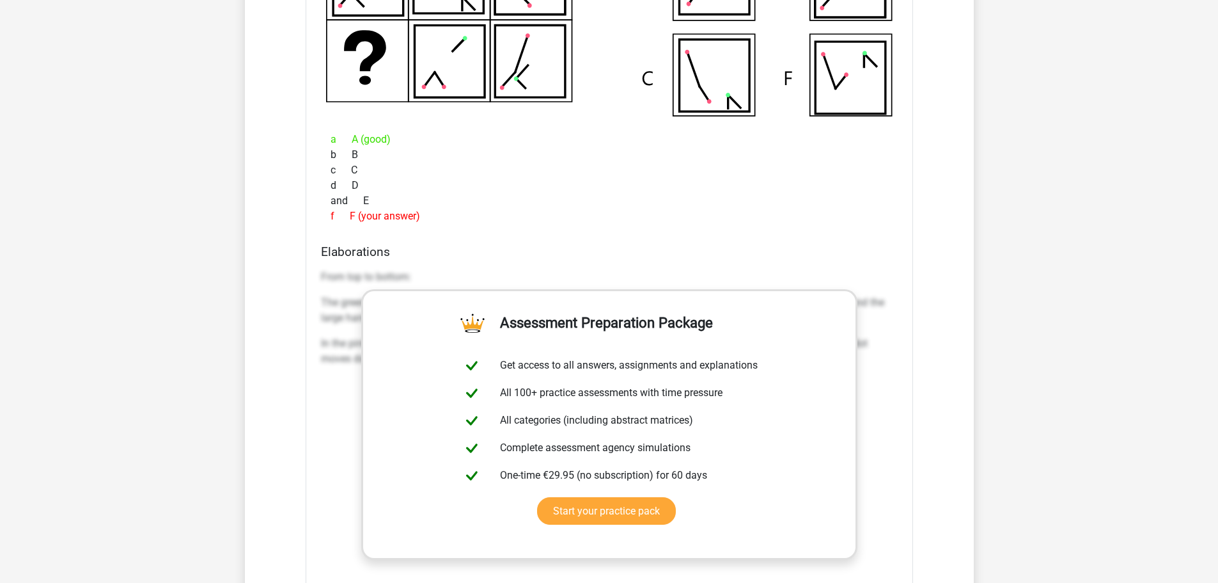
scroll to position [1535, 0]
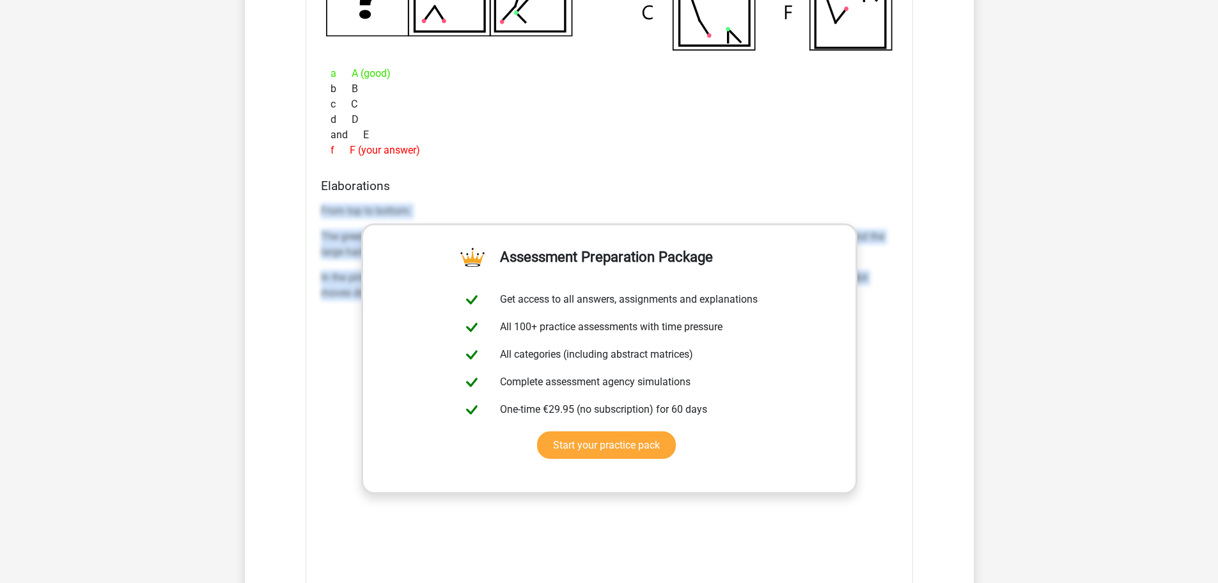
drag, startPoint x: 315, startPoint y: 202, endPoint x: 933, endPoint y: 379, distance: 642.7
click at [943, 369] on div "Ask 1 difficult 0:20 view solutions Which figure should replace the question ma…" at bounding box center [609, 197] width 679 height 1280
copy div "From top to bottom: The green figure moves a quarter turn counterclockwise with…"
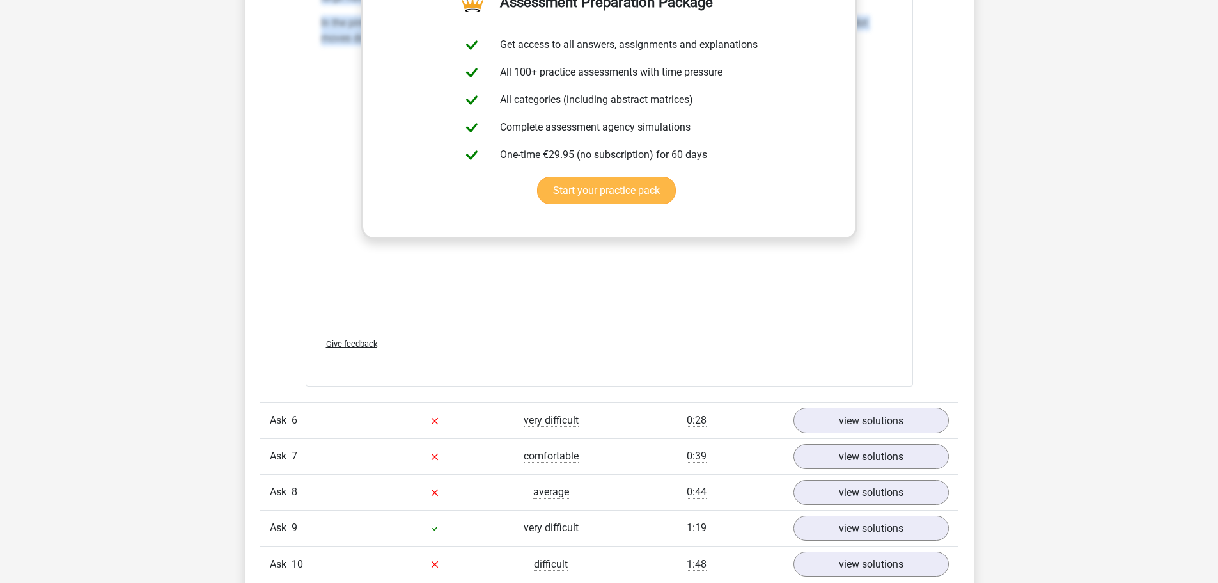
scroll to position [1855, 0]
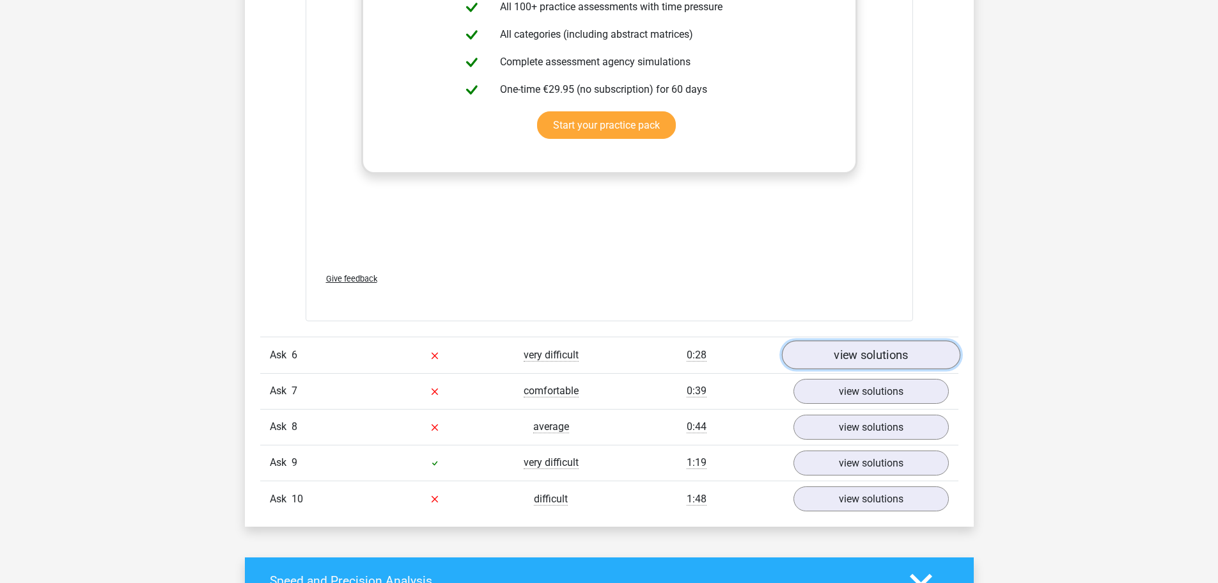
click at [853, 365] on link "view solutions" at bounding box center [871, 355] width 178 height 29
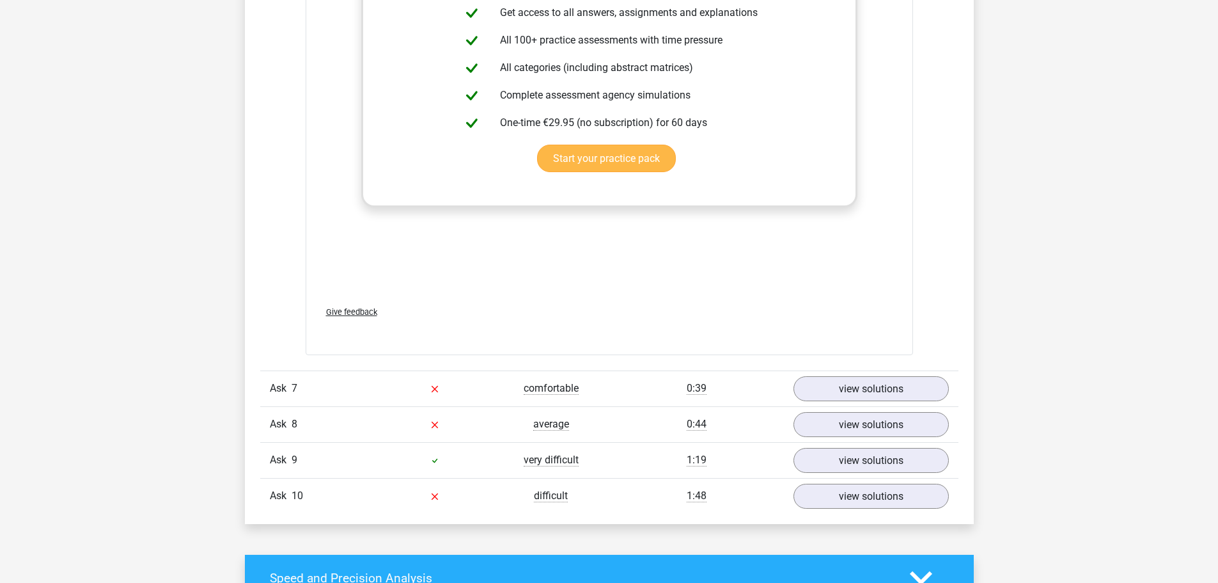
scroll to position [3070, 0]
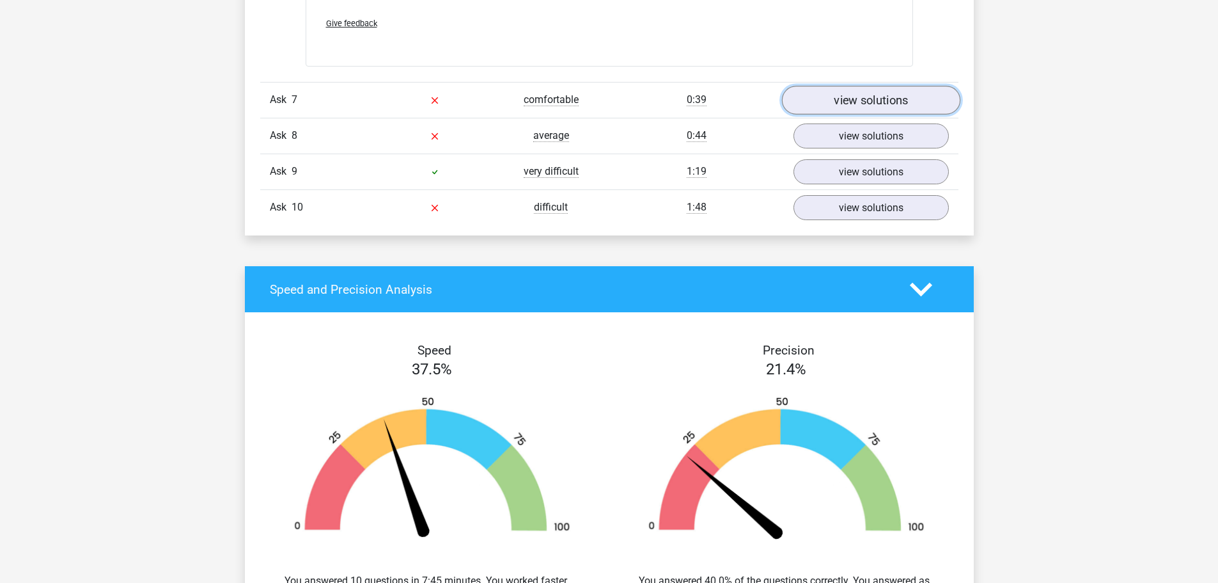
click at [856, 95] on font "view solutions" at bounding box center [871, 100] width 74 height 14
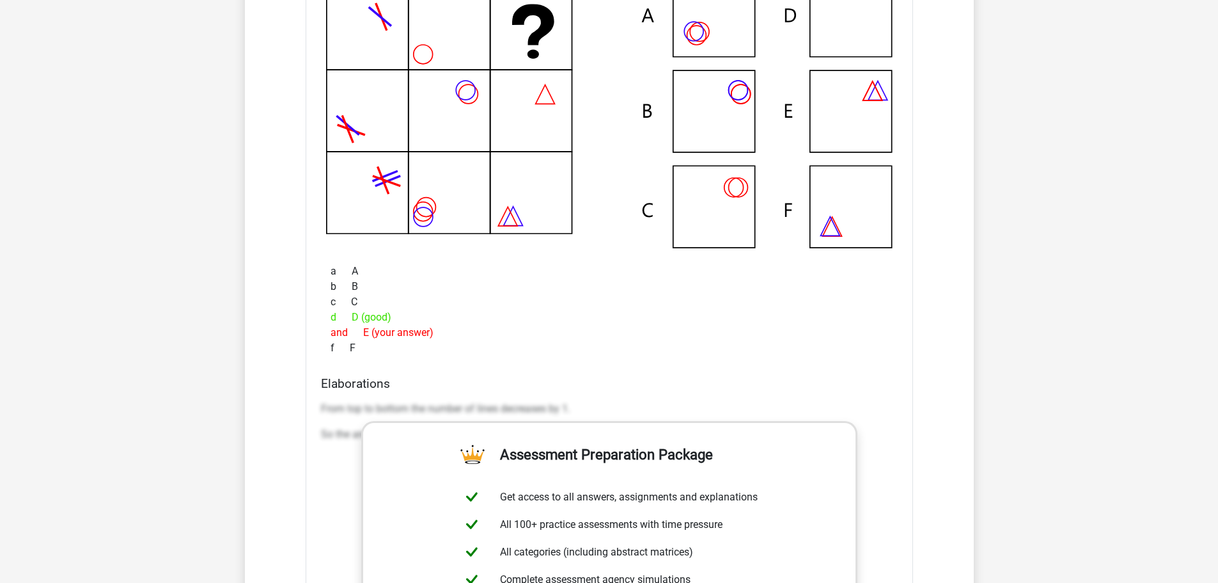
scroll to position [3326, 0]
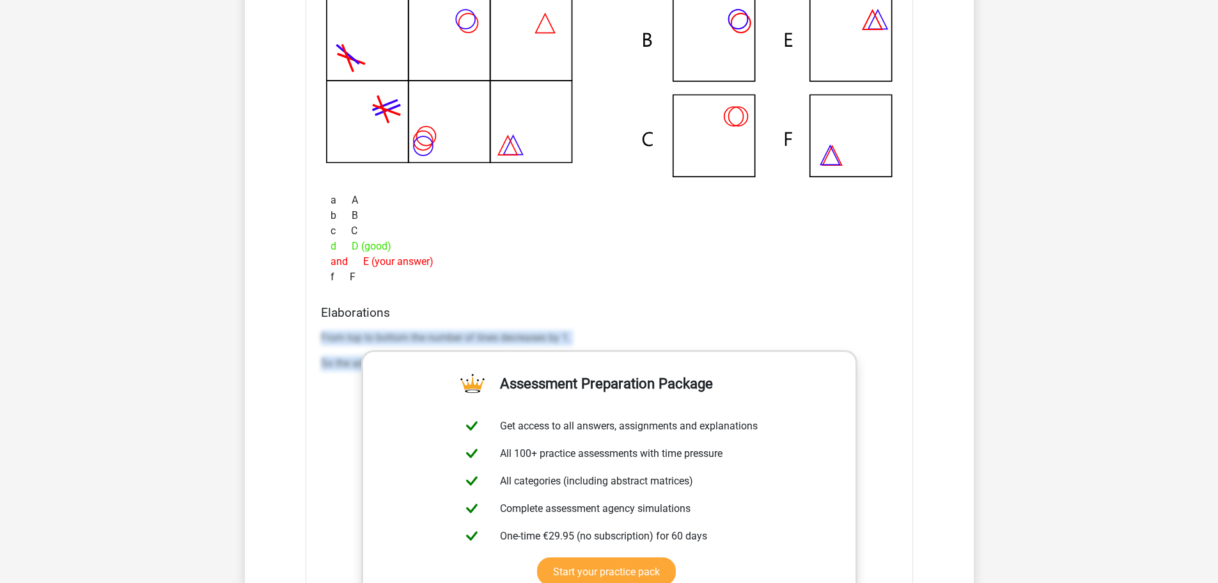
drag, startPoint x: 317, startPoint y: 331, endPoint x: 902, endPoint y: 464, distance: 600.0
click at [902, 464] on div "Elaborations From top to bottom the number of lines decreases by 1. So the answ…" at bounding box center [609, 507] width 587 height 404
copy div "From top to bottom the number of lines decreases by 1. So the answer is an empt…"
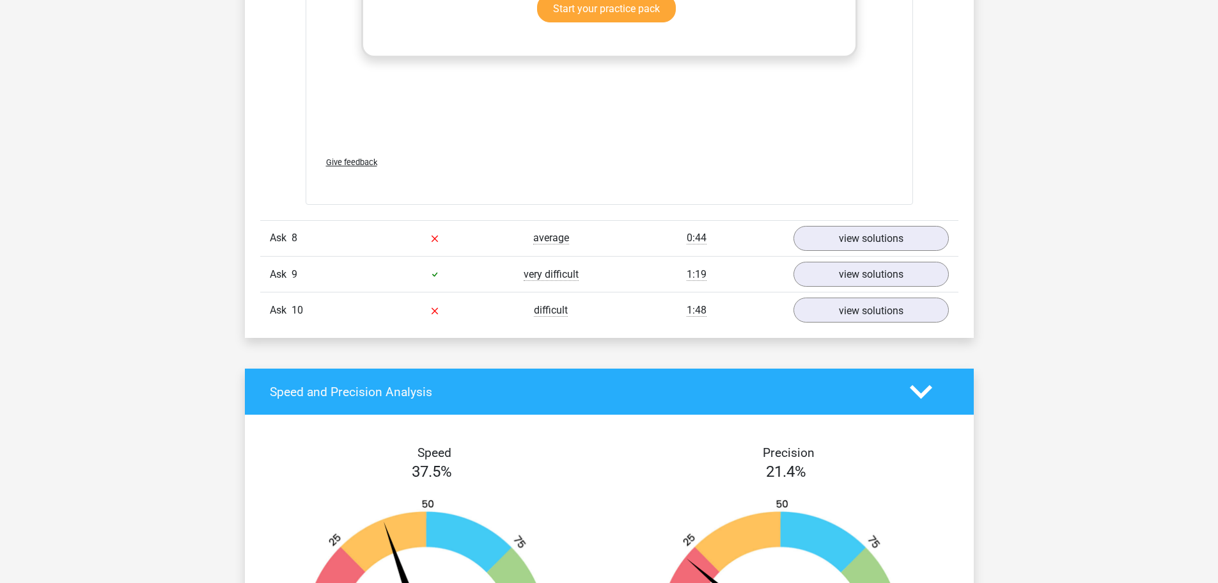
scroll to position [3901, 0]
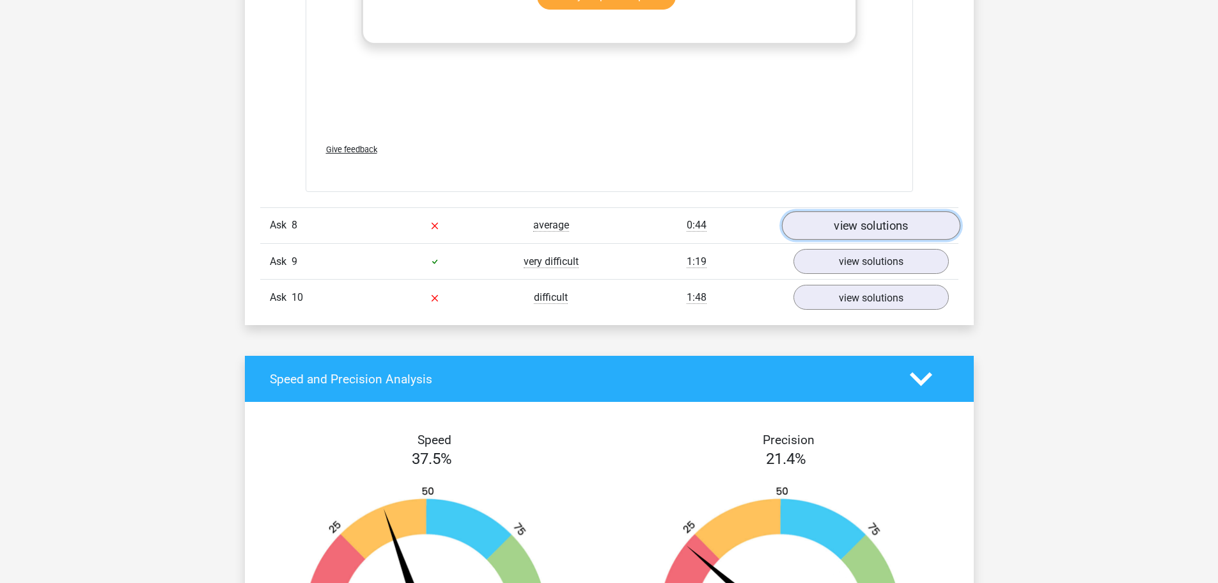
click at [886, 219] on font "view solutions" at bounding box center [871, 226] width 74 height 14
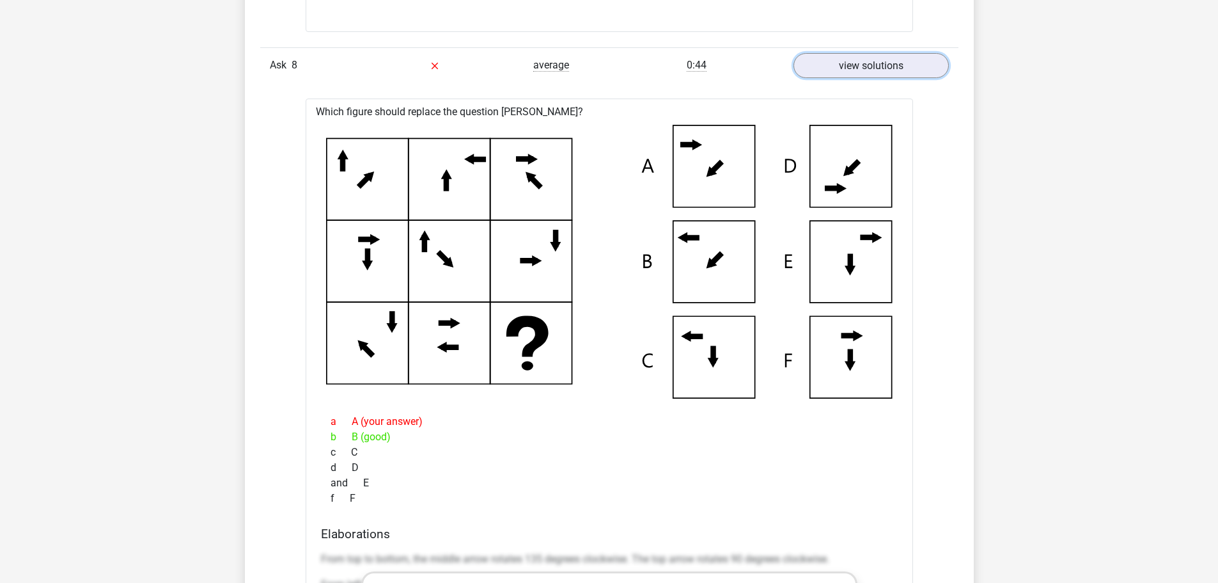
scroll to position [4157, 0]
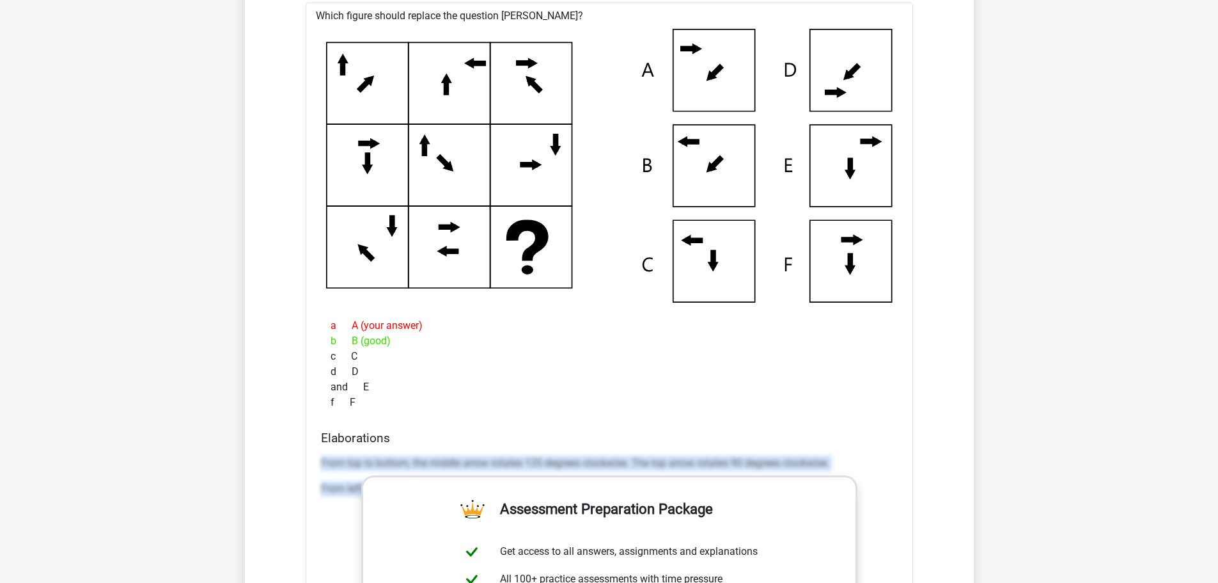
drag, startPoint x: 317, startPoint y: 457, endPoint x: 912, endPoint y: 562, distance: 604.0
click at [912, 562] on div "Which figure should replace the question [PERSON_NAME]?" at bounding box center [610, 448] width 608 height 890
copy div "From top to bottom, the middle arrow rotates 135 degrees clockwise. The top arr…"
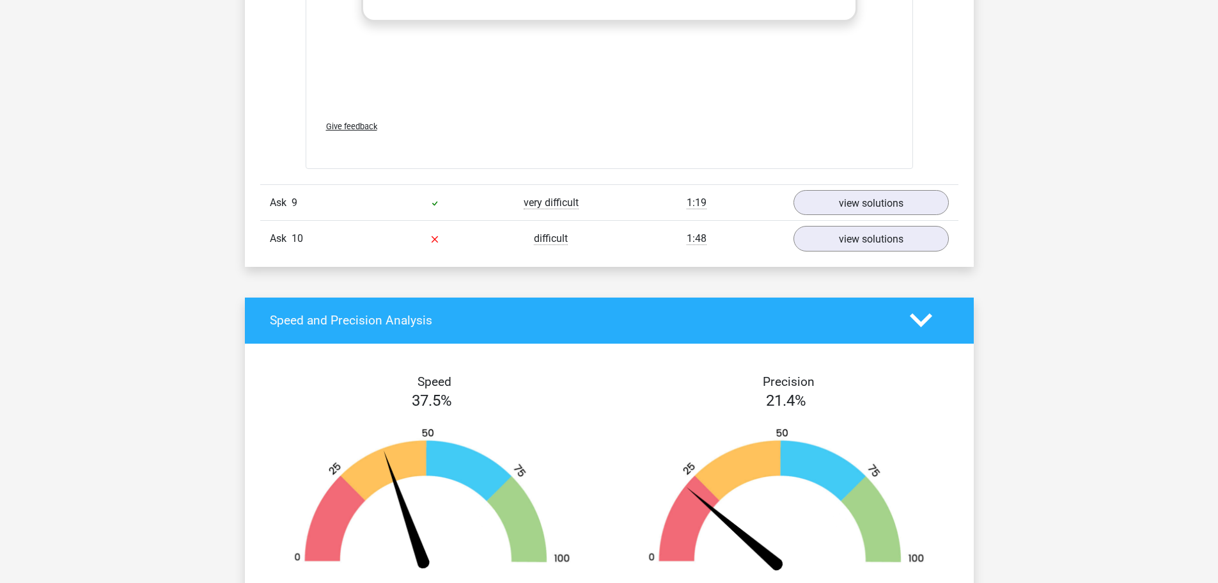
scroll to position [4924, 0]
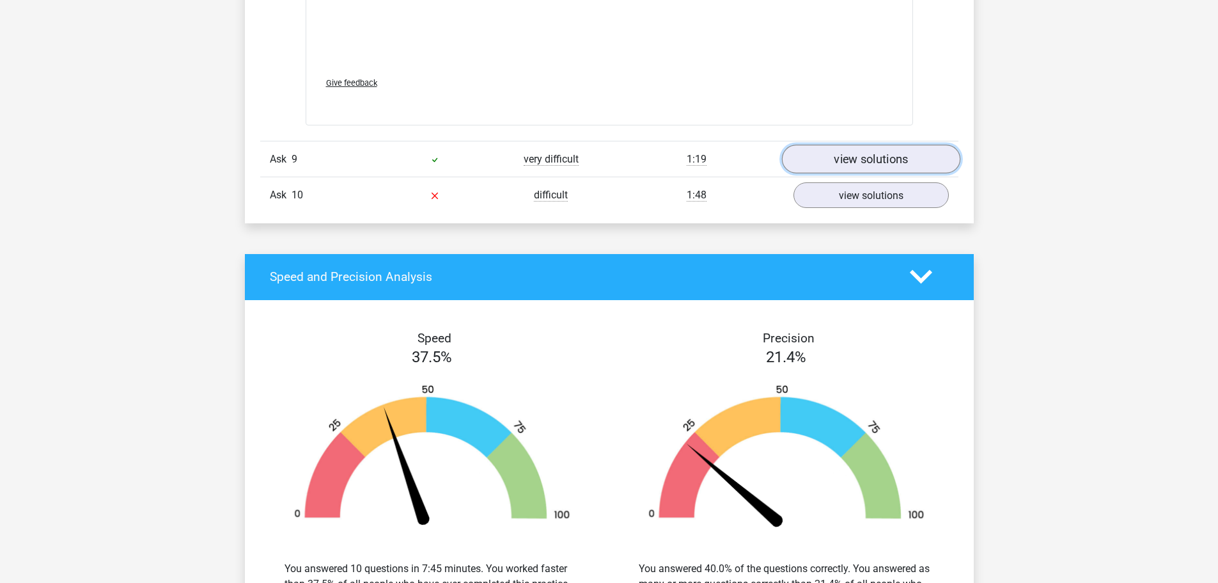
click at [873, 162] on font "view solutions" at bounding box center [871, 159] width 74 height 14
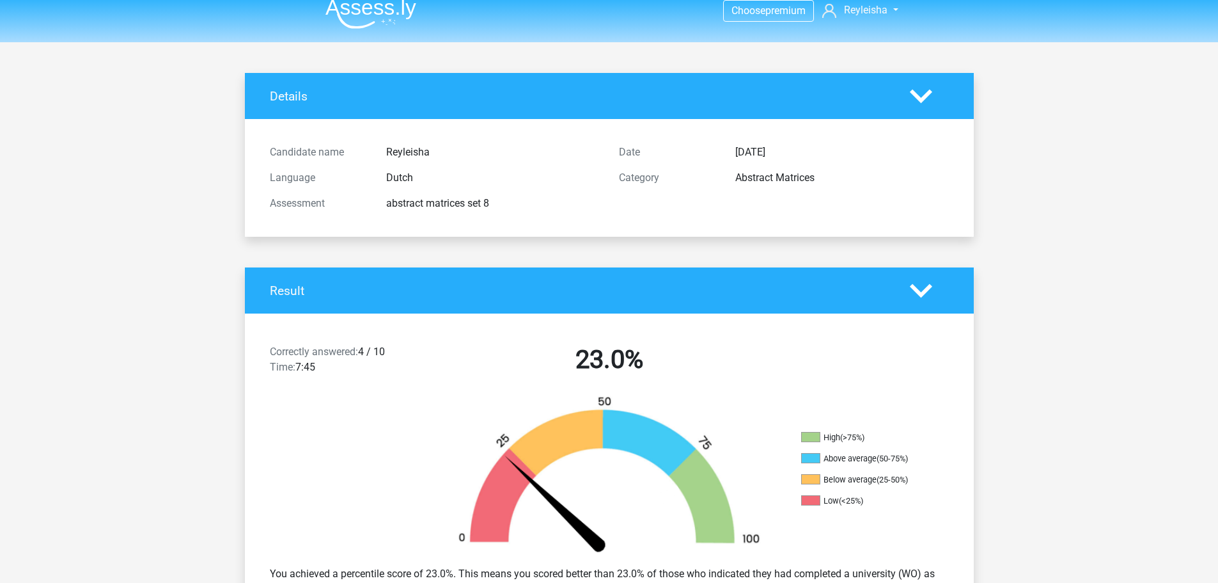
scroll to position [0, 0]
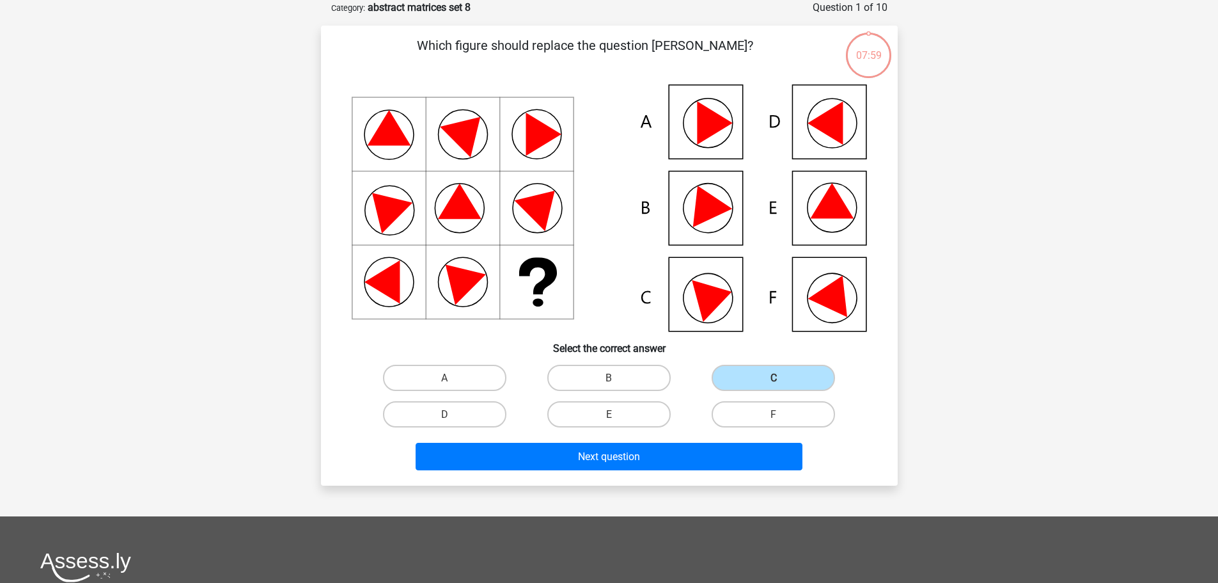
scroll to position [1305, 0]
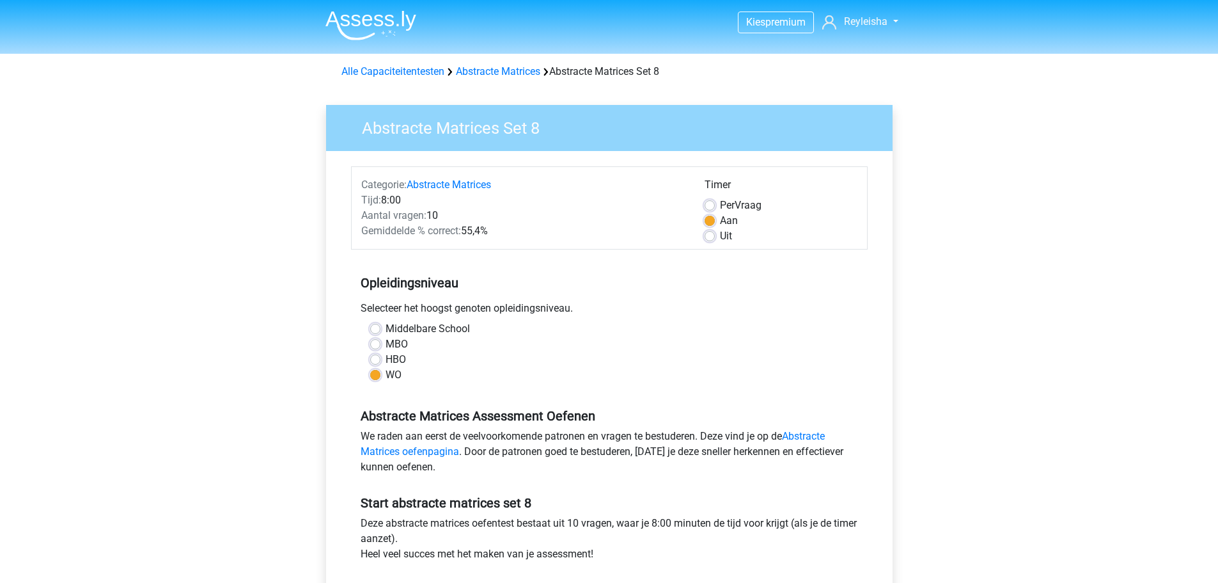
scroll to position [320, 0]
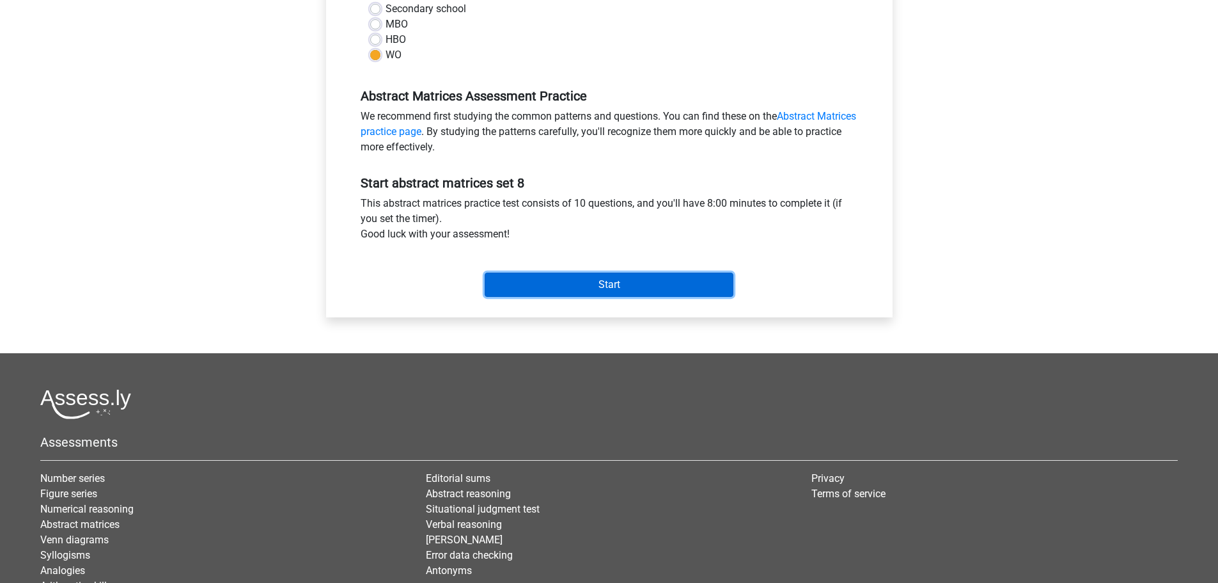
click at [615, 290] on input "Start" at bounding box center [609, 284] width 249 height 24
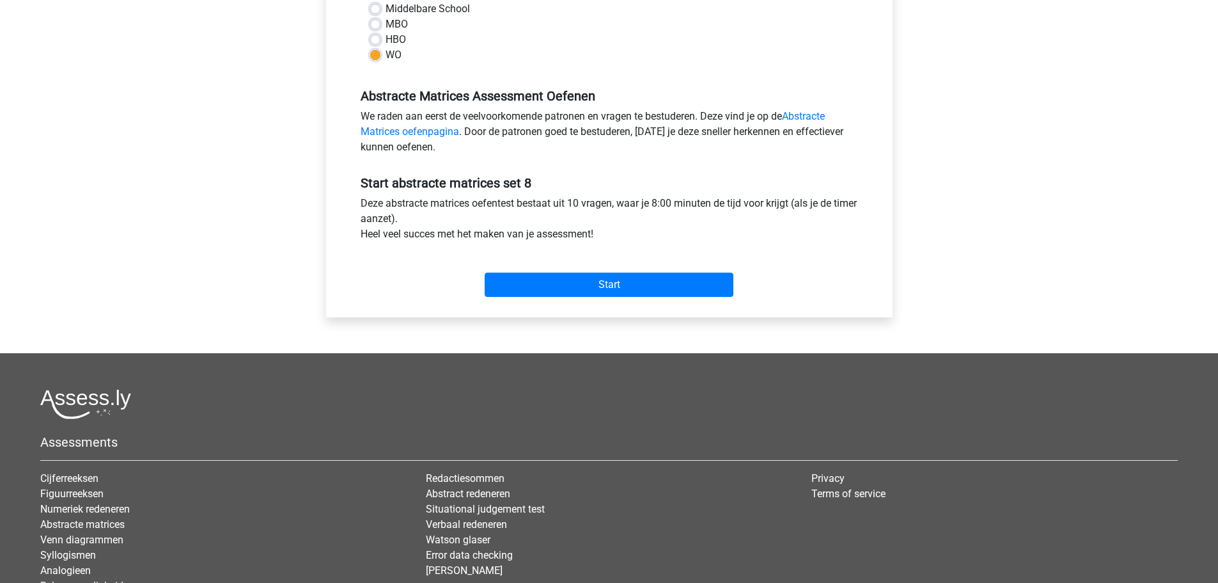
scroll to position [1305, 0]
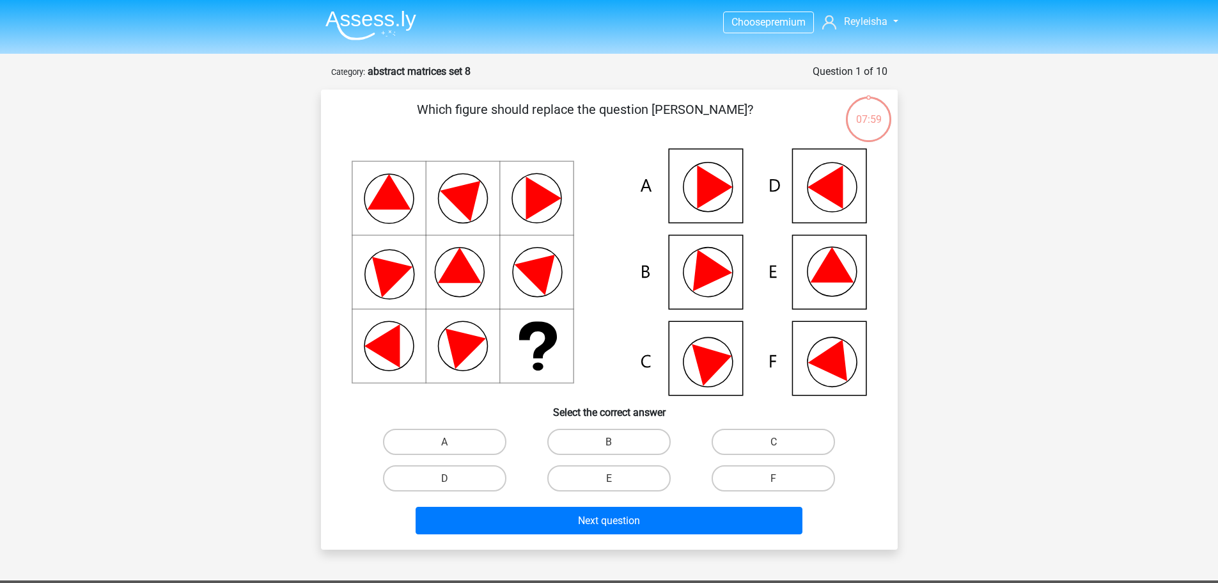
scroll to position [1305, 0]
click at [790, 476] on label "F" at bounding box center [773, 478] width 123 height 26
click at [782, 478] on input "F" at bounding box center [778, 482] width 8 height 8
radio input "true"
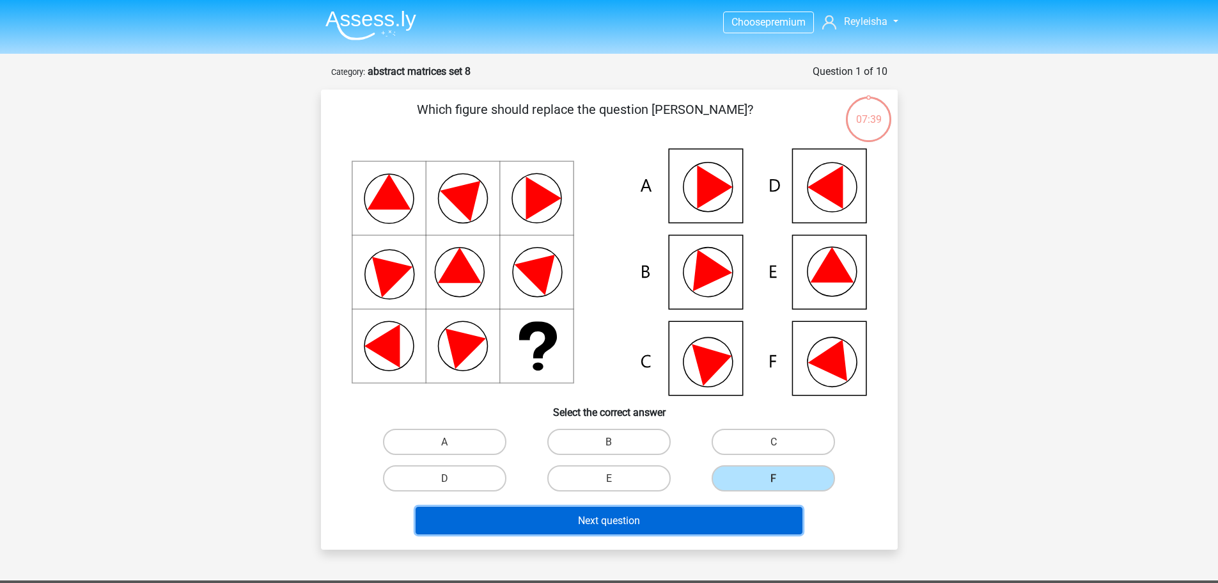
click at [782, 507] on button "Next question" at bounding box center [609, 521] width 387 height 28
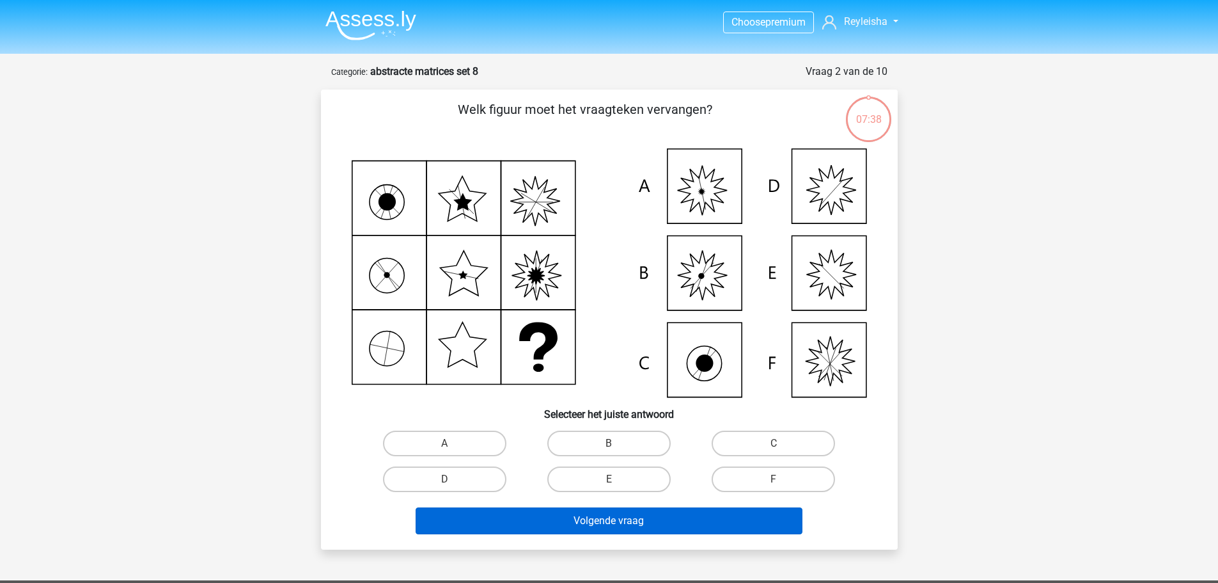
scroll to position [64, 0]
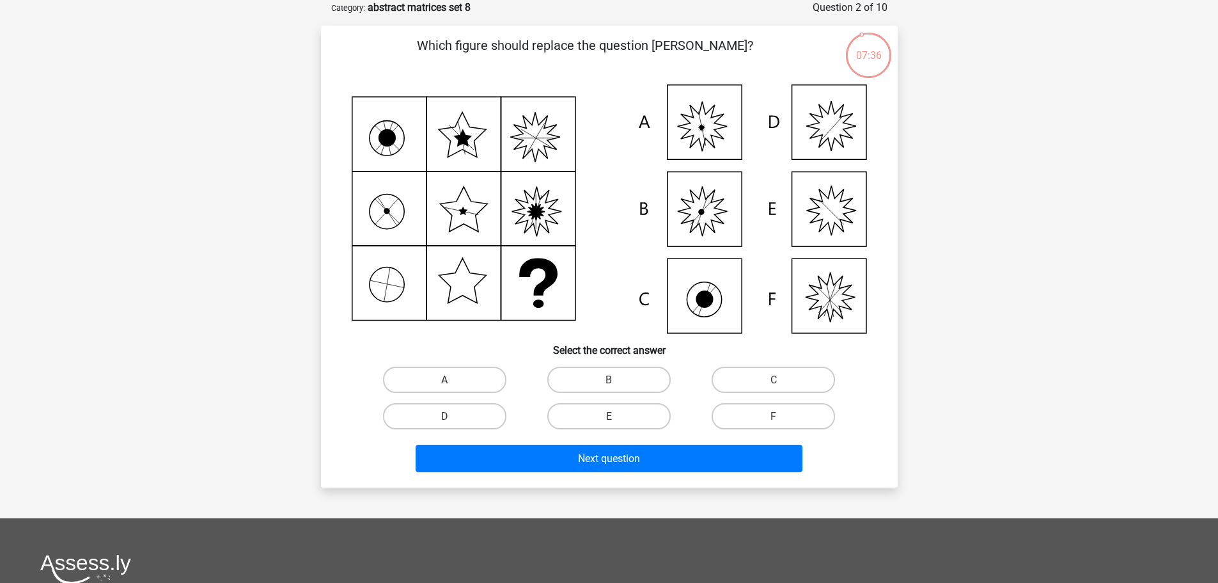
click at [468, 382] on label "A" at bounding box center [444, 379] width 123 height 26
click at [453, 382] on input "A" at bounding box center [448, 383] width 8 height 8
radio input "true"
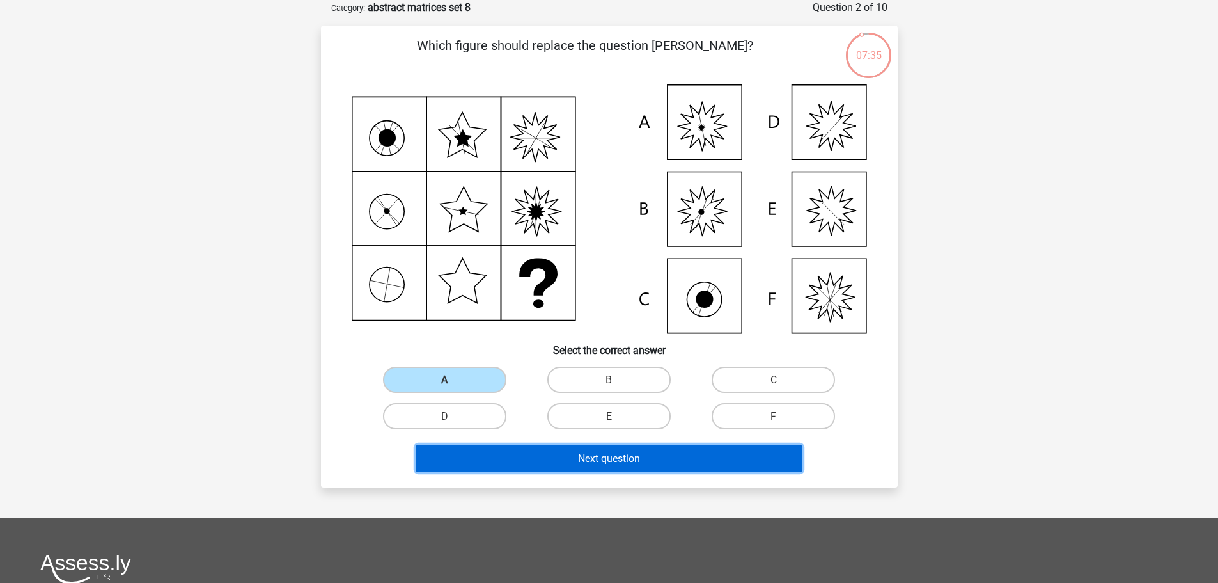
click at [572, 450] on button "Next question" at bounding box center [609, 458] width 387 height 28
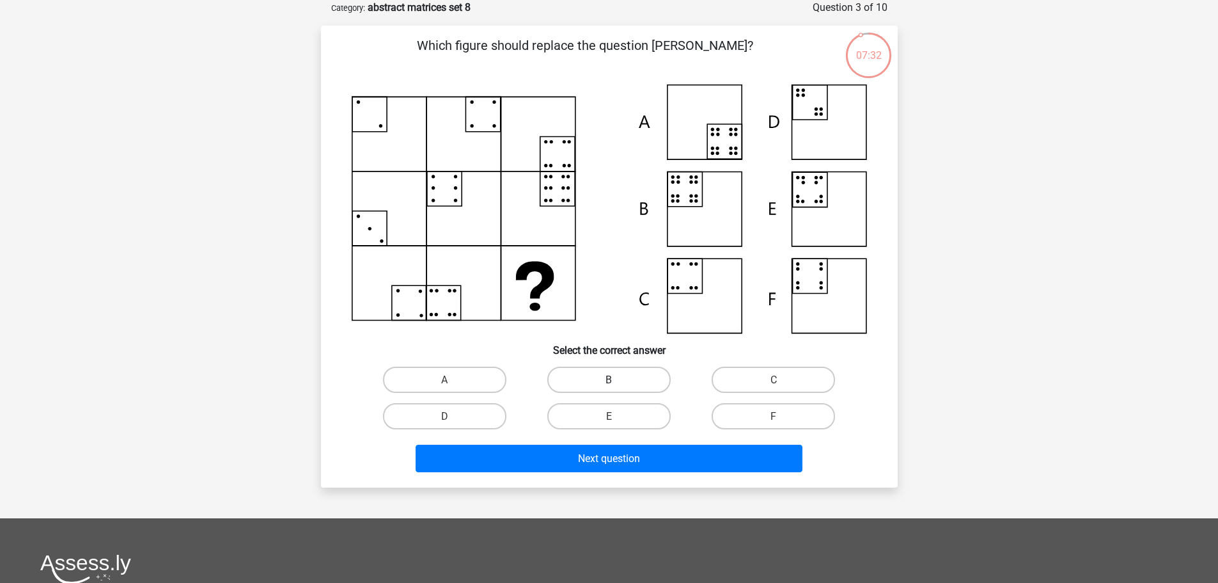
click at [618, 375] on label "B" at bounding box center [608, 379] width 123 height 26
click at [617, 379] on input "B" at bounding box center [613, 383] width 8 height 8
radio input "true"
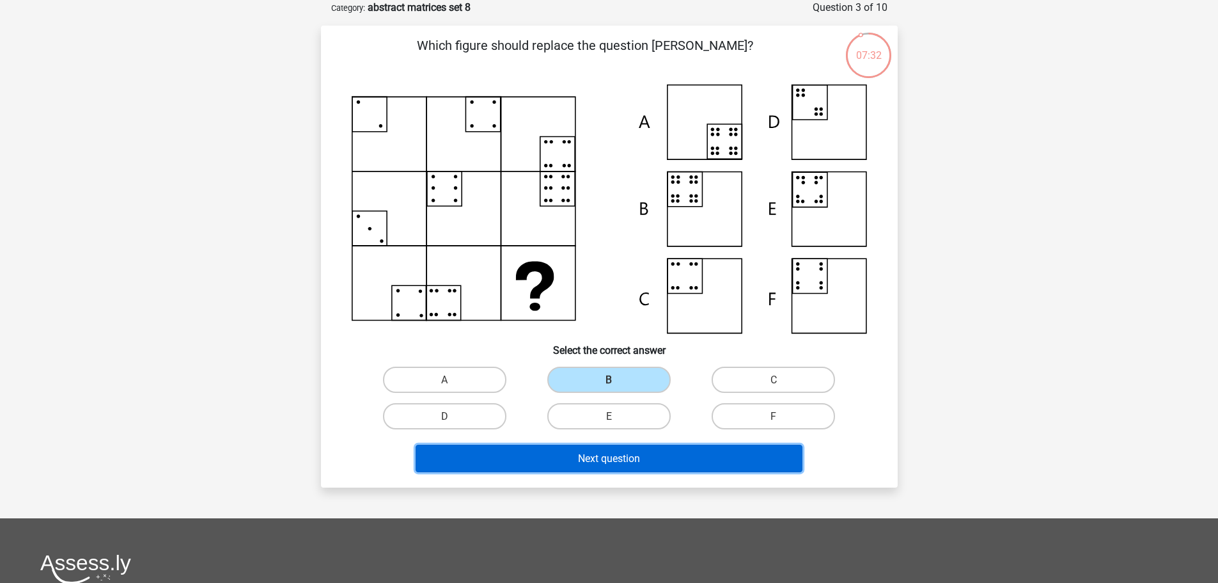
click at [569, 456] on button "Next question" at bounding box center [609, 458] width 387 height 28
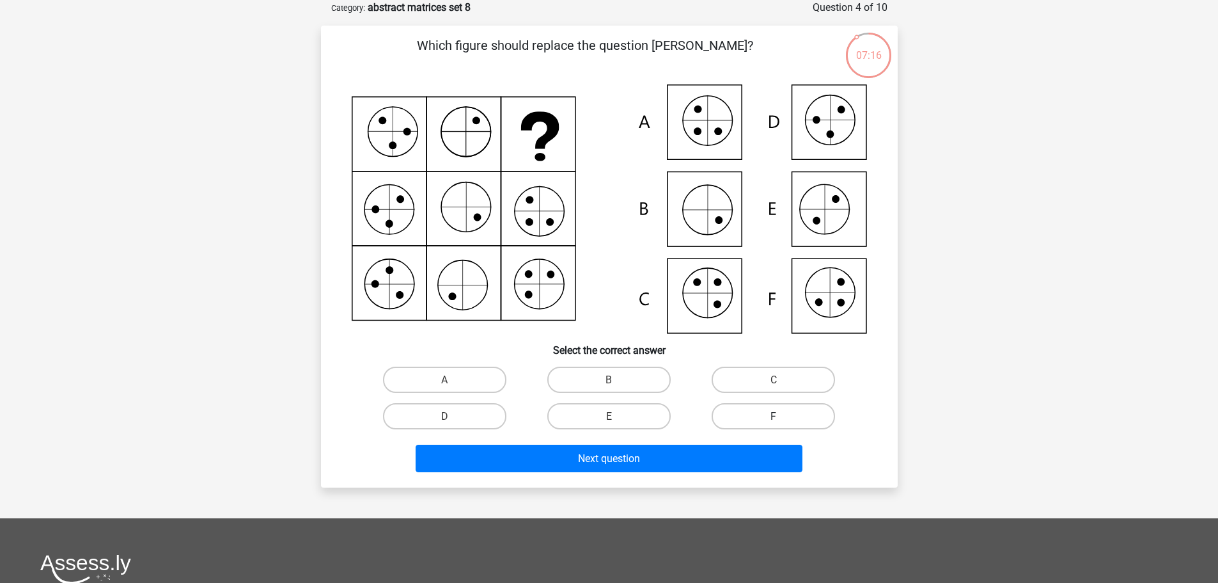
click at [758, 418] on label "F" at bounding box center [773, 416] width 123 height 26
click at [774, 418] on input "F" at bounding box center [778, 420] width 8 height 8
radio input "true"
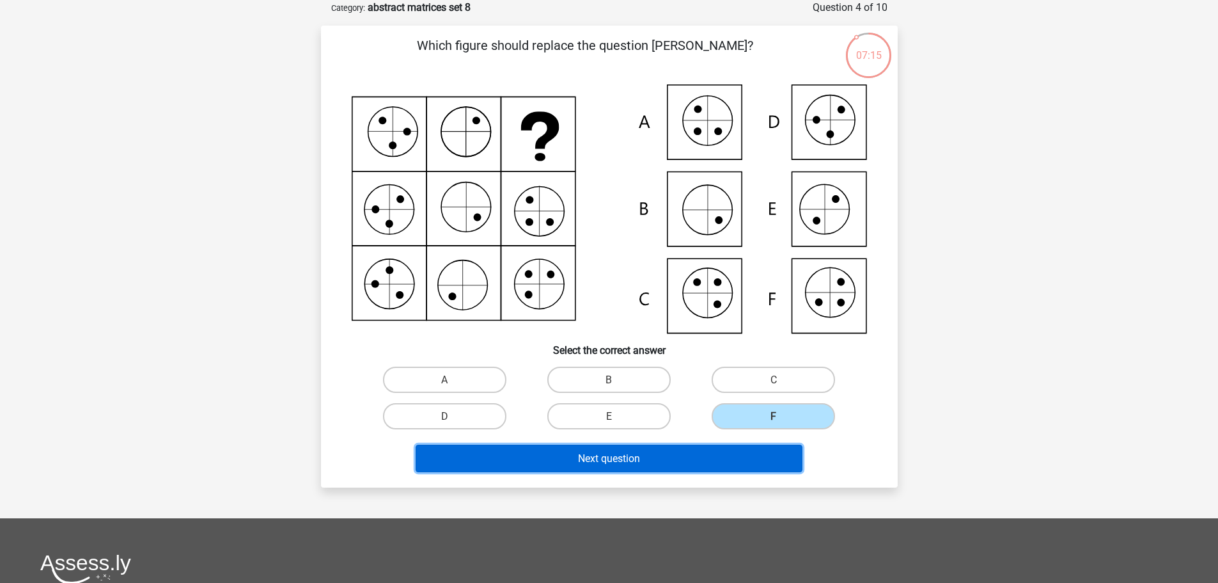
click at [741, 446] on button "Next question" at bounding box center [609, 458] width 387 height 28
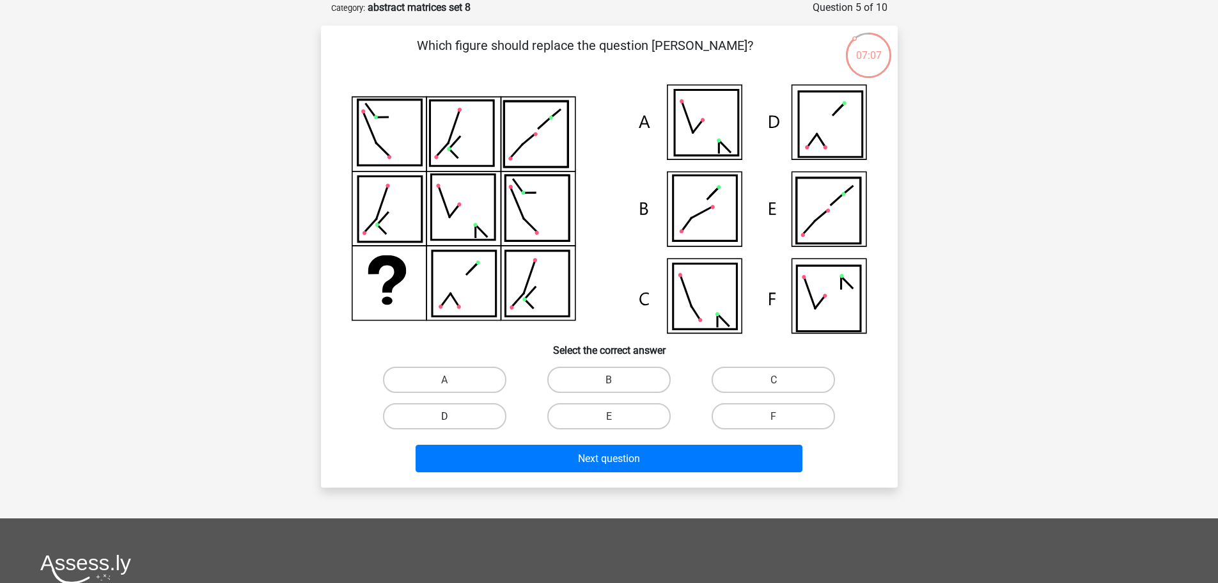
click at [489, 421] on label "D" at bounding box center [444, 416] width 123 height 26
click at [453, 421] on input "D" at bounding box center [448, 420] width 8 height 8
radio input "true"
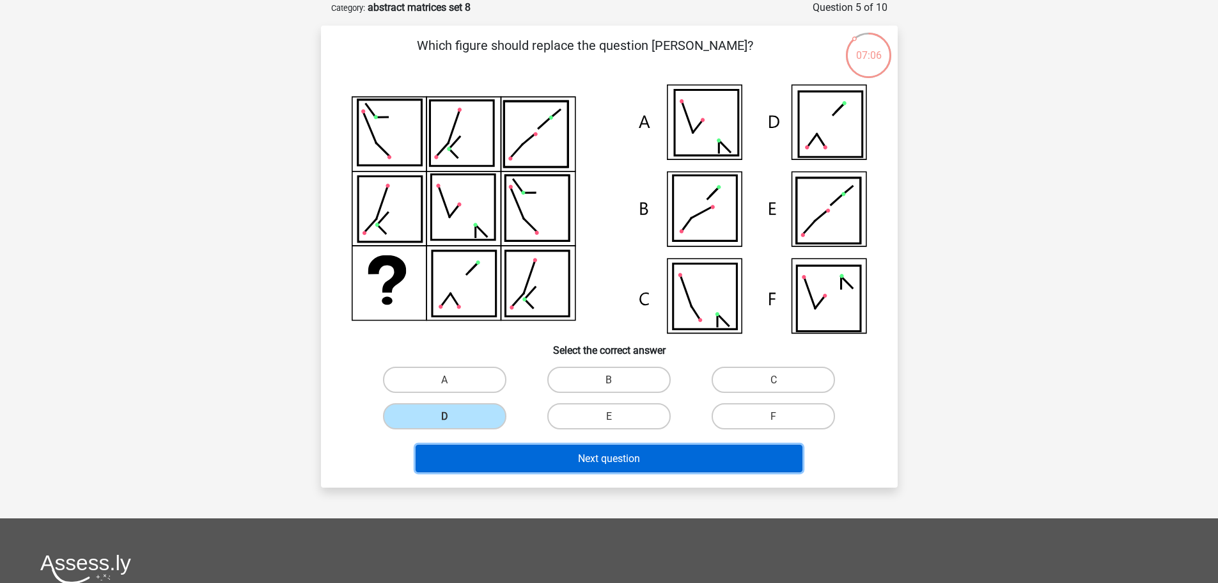
click at [551, 455] on button "Next question" at bounding box center [609, 458] width 387 height 28
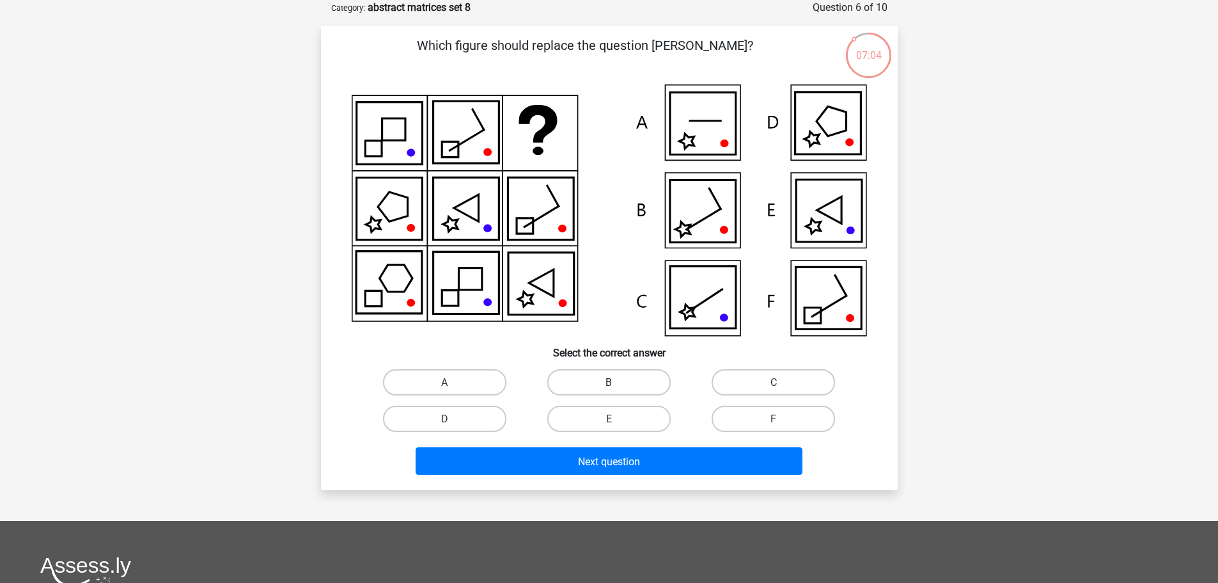
click at [653, 379] on label "B" at bounding box center [608, 382] width 123 height 26
click at [617, 382] on input "B" at bounding box center [613, 386] width 8 height 8
radio input "true"
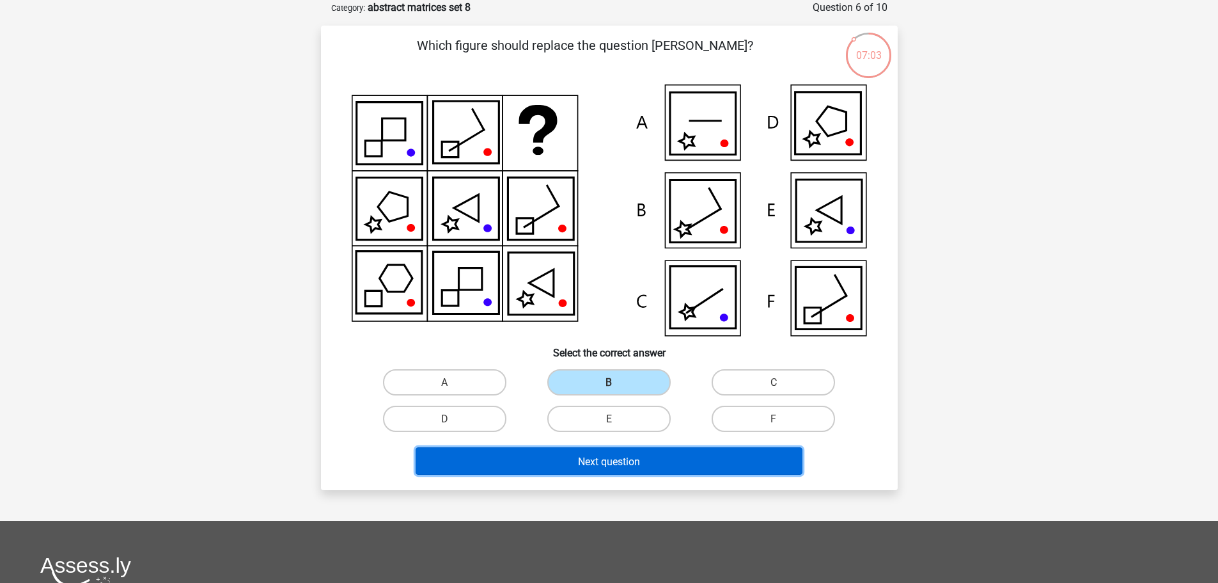
click at [656, 459] on button "Next question" at bounding box center [609, 461] width 387 height 28
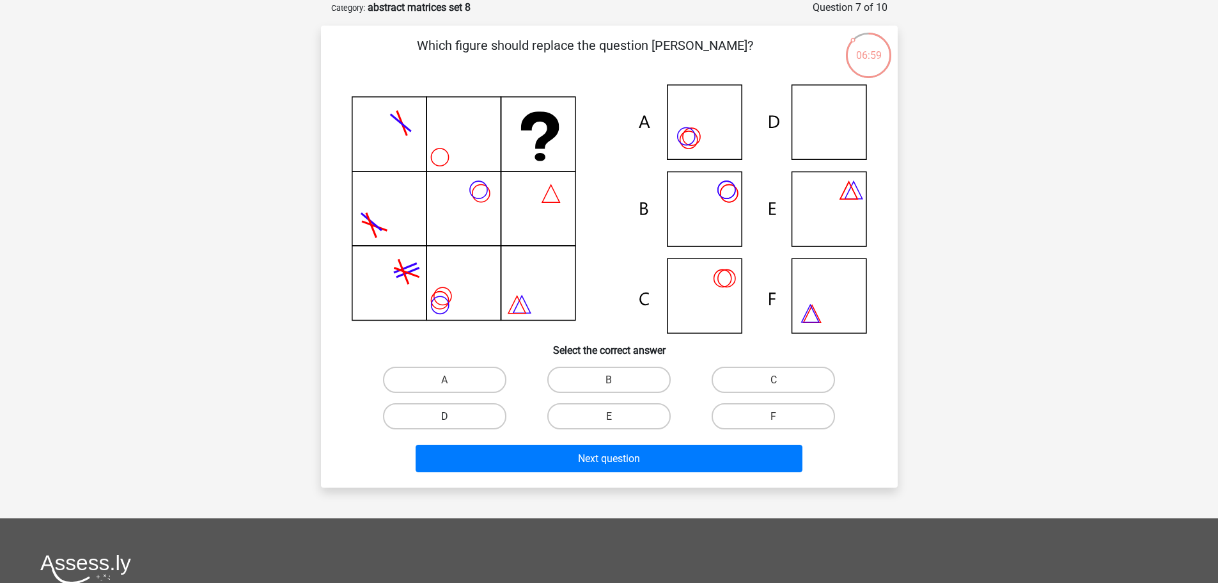
click at [465, 413] on label "D" at bounding box center [444, 416] width 123 height 26
click at [453, 416] on input "D" at bounding box center [448, 420] width 8 height 8
radio input "true"
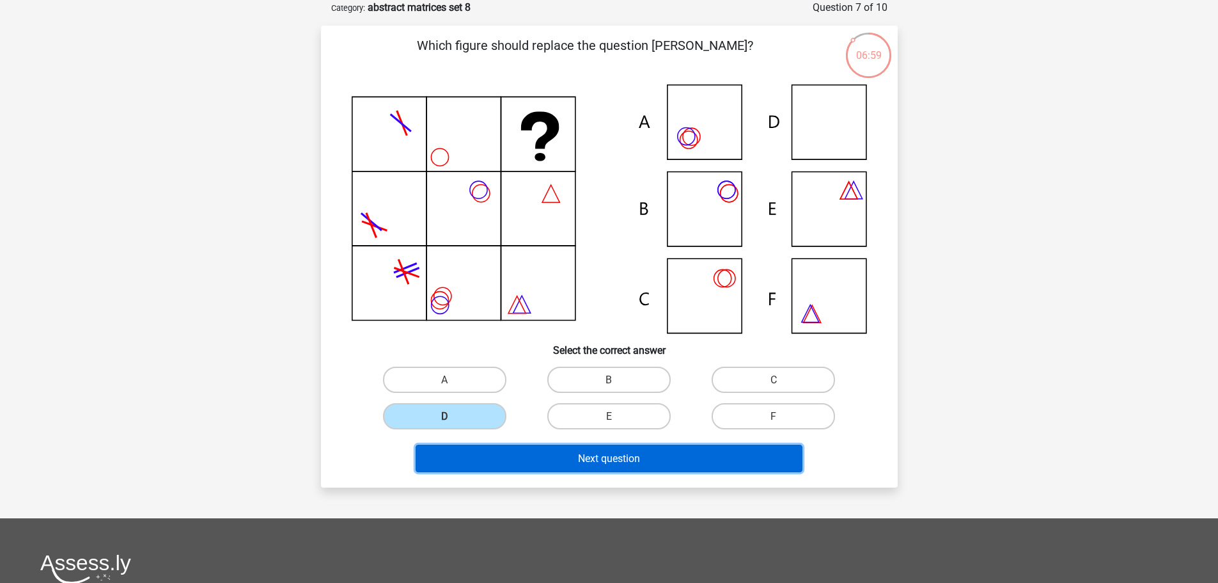
click at [508, 452] on button "Next question" at bounding box center [609, 458] width 387 height 28
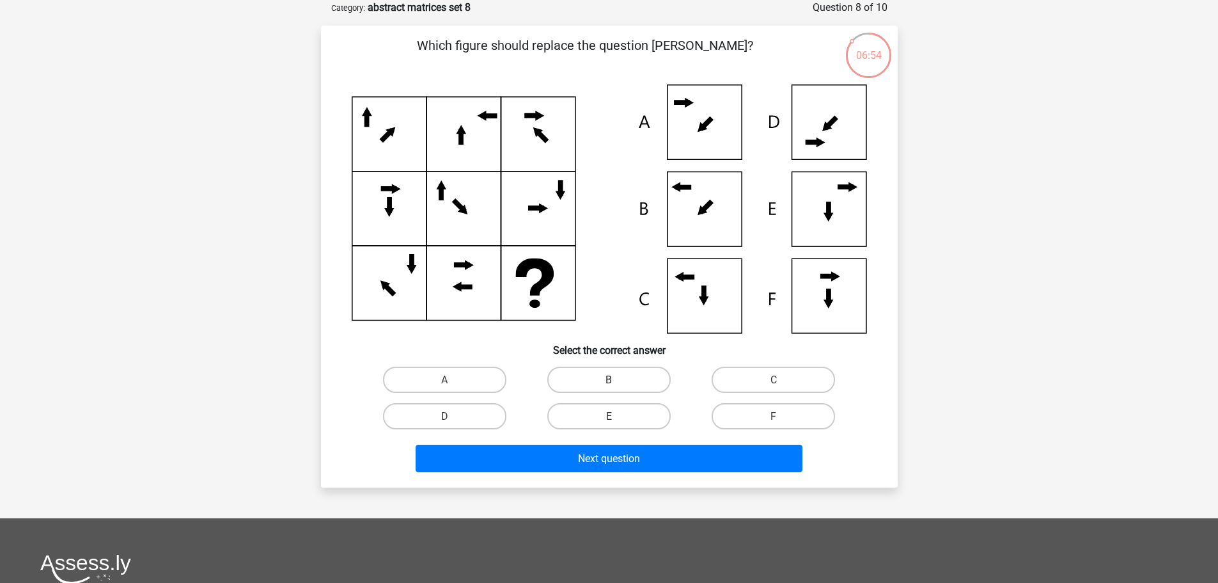
click at [624, 366] on label "B" at bounding box center [608, 379] width 123 height 26
click at [617, 379] on input "B" at bounding box center [613, 383] width 8 height 8
radio input "true"
click at [641, 440] on div "Next question" at bounding box center [610, 455] width 536 height 43
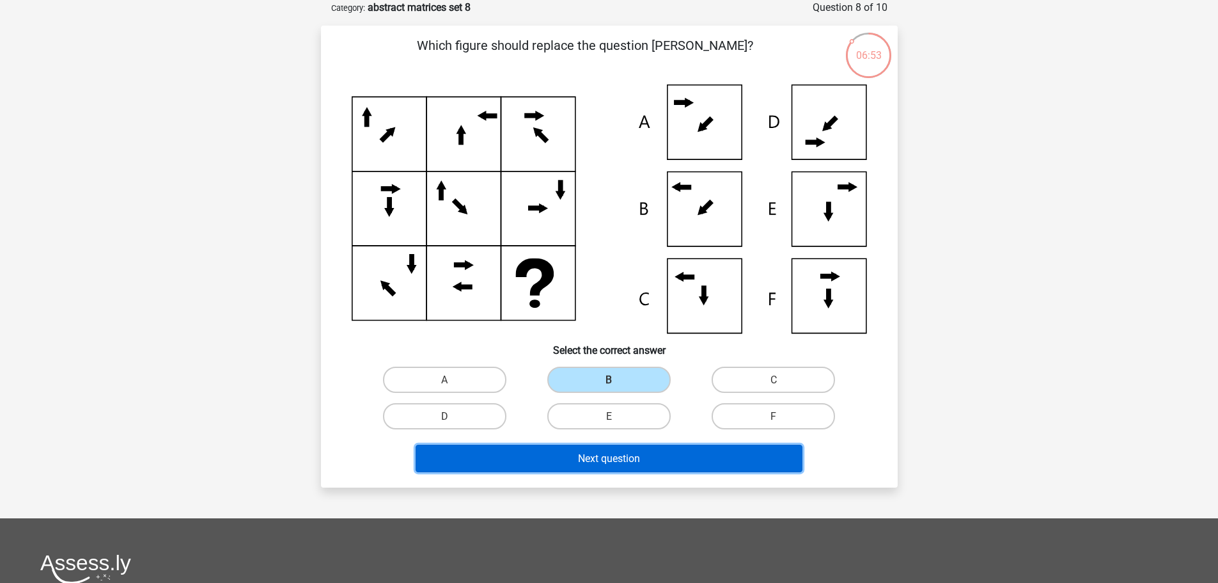
click at [645, 463] on button "Next question" at bounding box center [609, 458] width 387 height 28
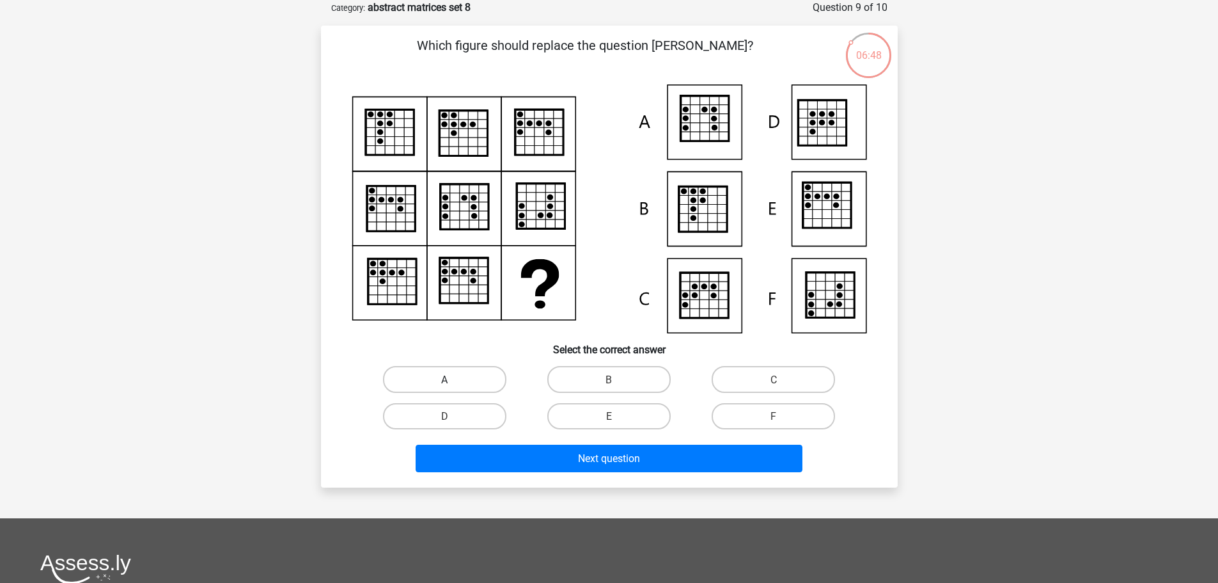
click at [438, 379] on label "A" at bounding box center [444, 379] width 123 height 26
click at [444, 379] on input "A" at bounding box center [448, 383] width 8 height 8
radio input "true"
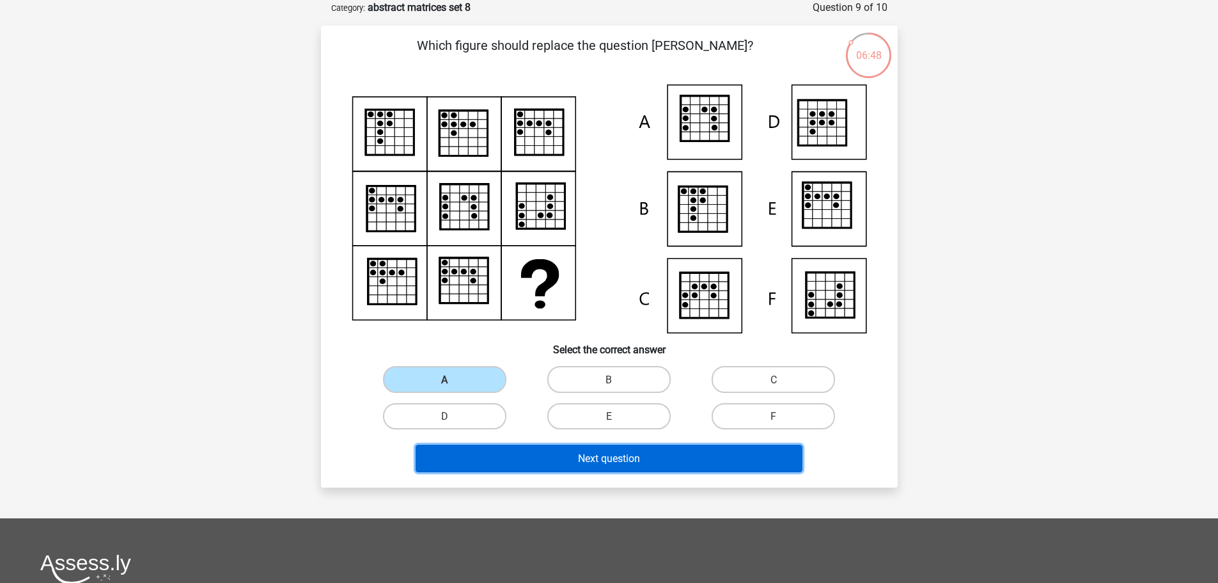
click at [470, 464] on button "Next question" at bounding box center [609, 458] width 387 height 28
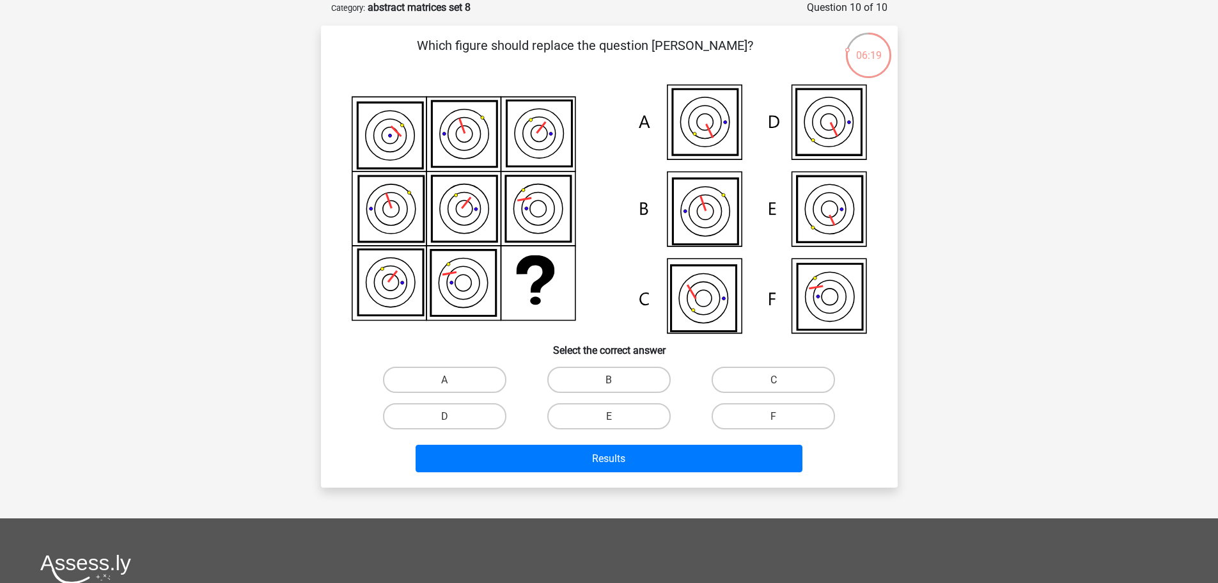
click at [778, 384] on input "C" at bounding box center [778, 383] width 8 height 8
radio input "true"
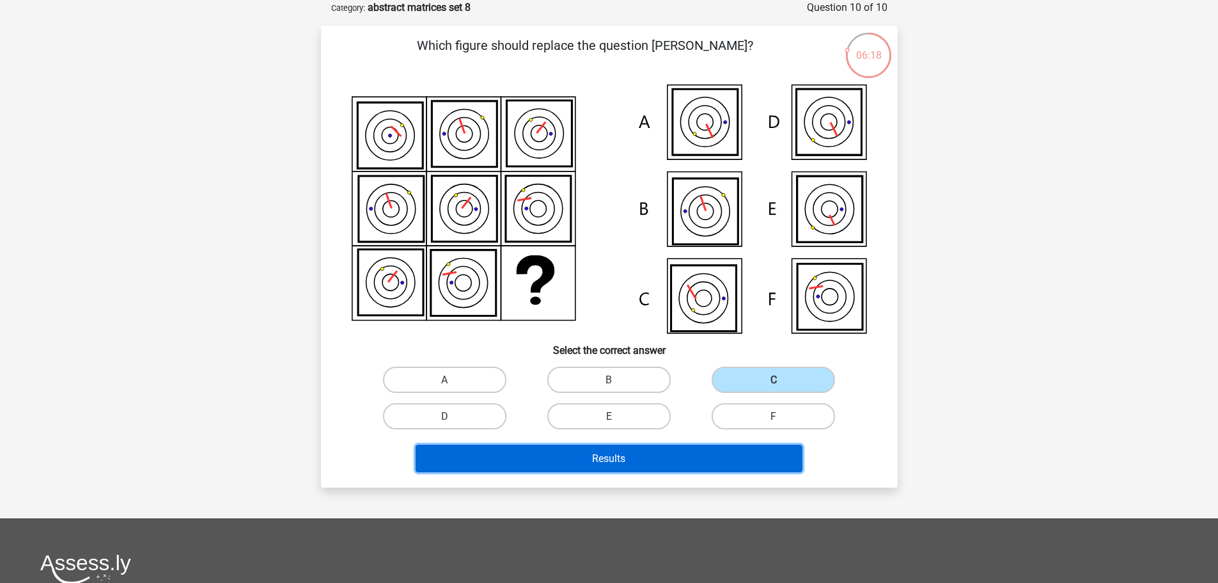
click at [762, 460] on button "Results" at bounding box center [609, 458] width 387 height 28
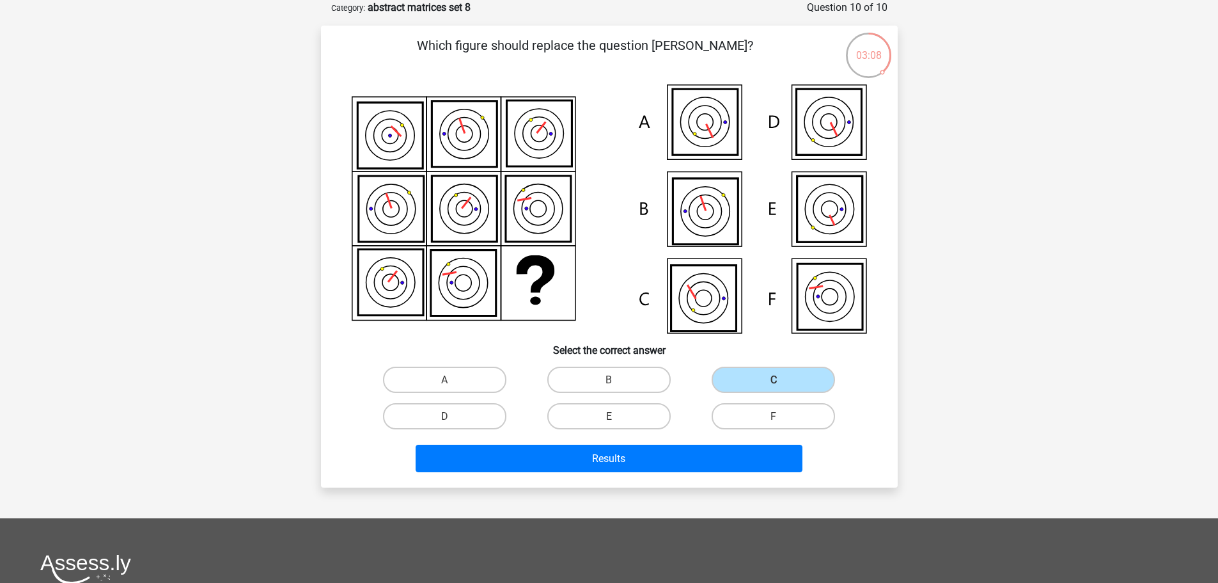
scroll to position [1305, 0]
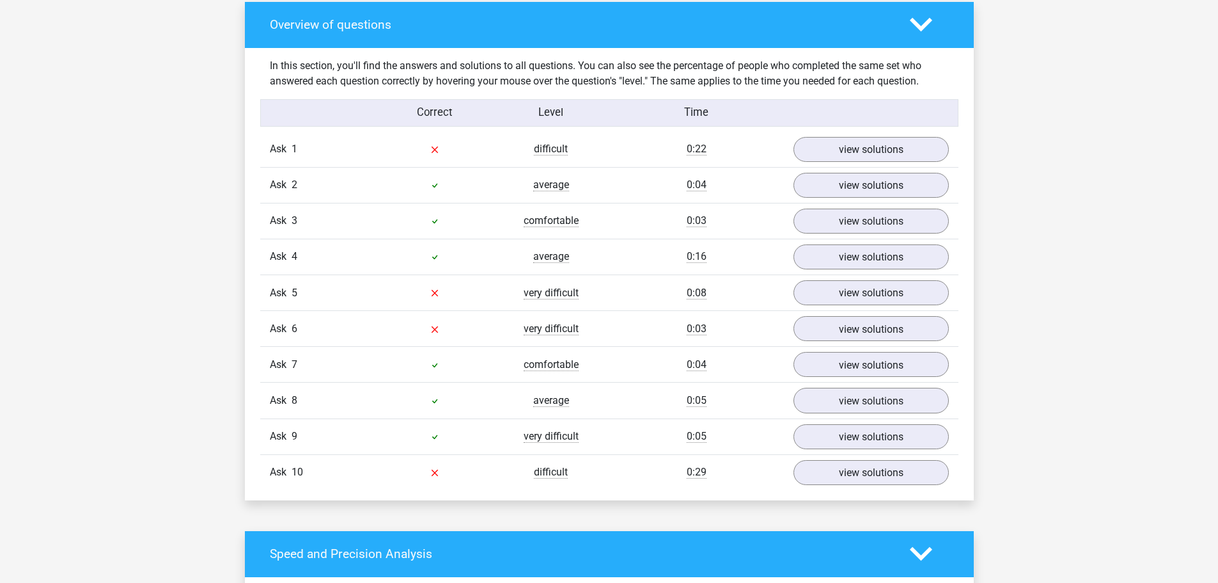
scroll to position [1023, 0]
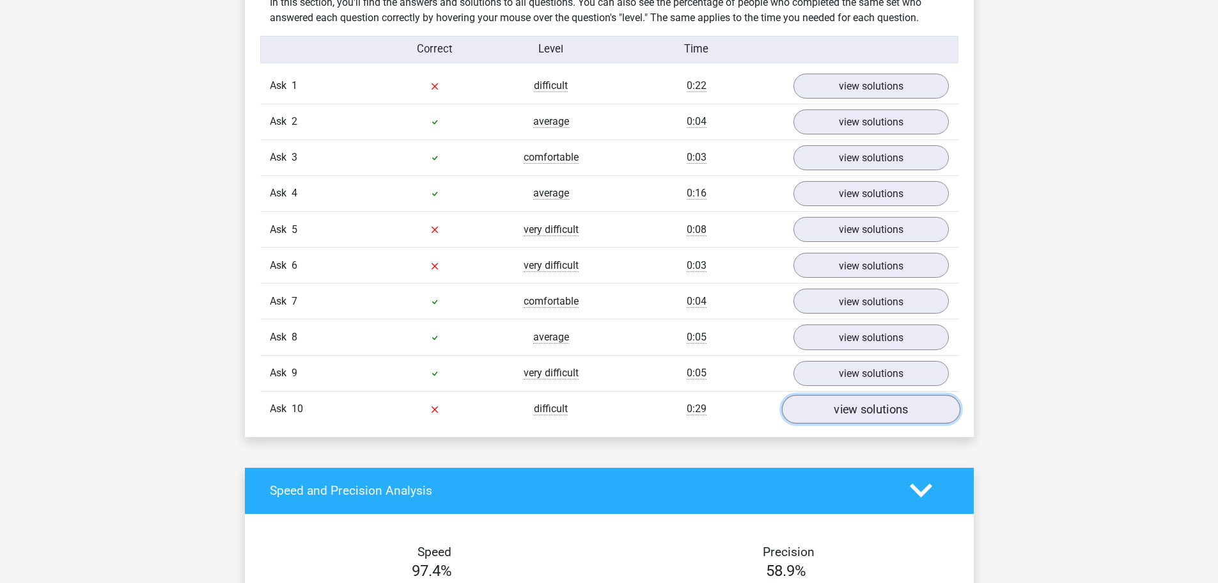
click at [888, 411] on font "view solutions" at bounding box center [871, 409] width 74 height 14
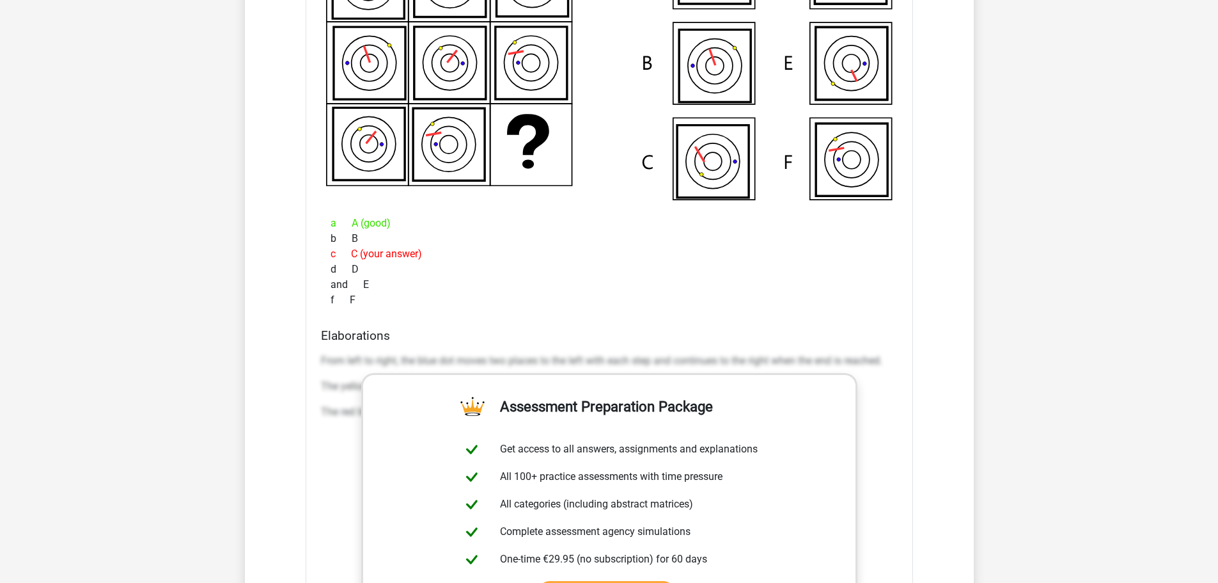
scroll to position [1663, 0]
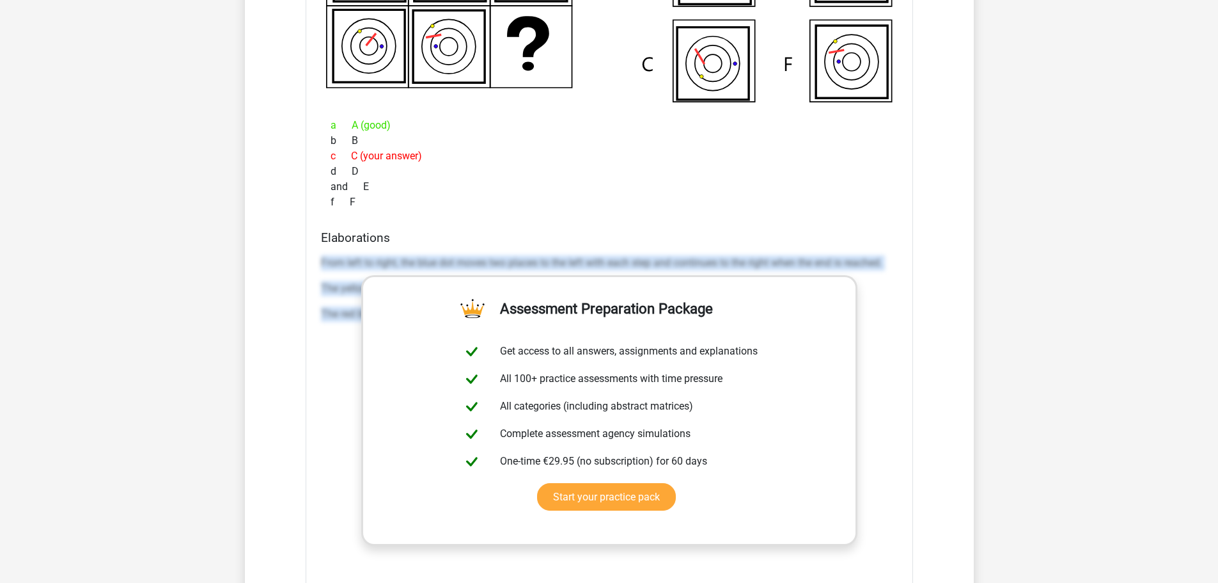
drag, startPoint x: 316, startPoint y: 257, endPoint x: 934, endPoint y: 457, distance: 649.8
type textarea "From left to right, the blue dot moves two places to the left with each step an…"
click at [941, 452] on div "Ask 1 difficult 0:22 view solutions Which figure should replace the question ma…" at bounding box center [609, 61] width 679 height 1264
copy div "From left to right, the blue dot moves two places to the left with each step an…"
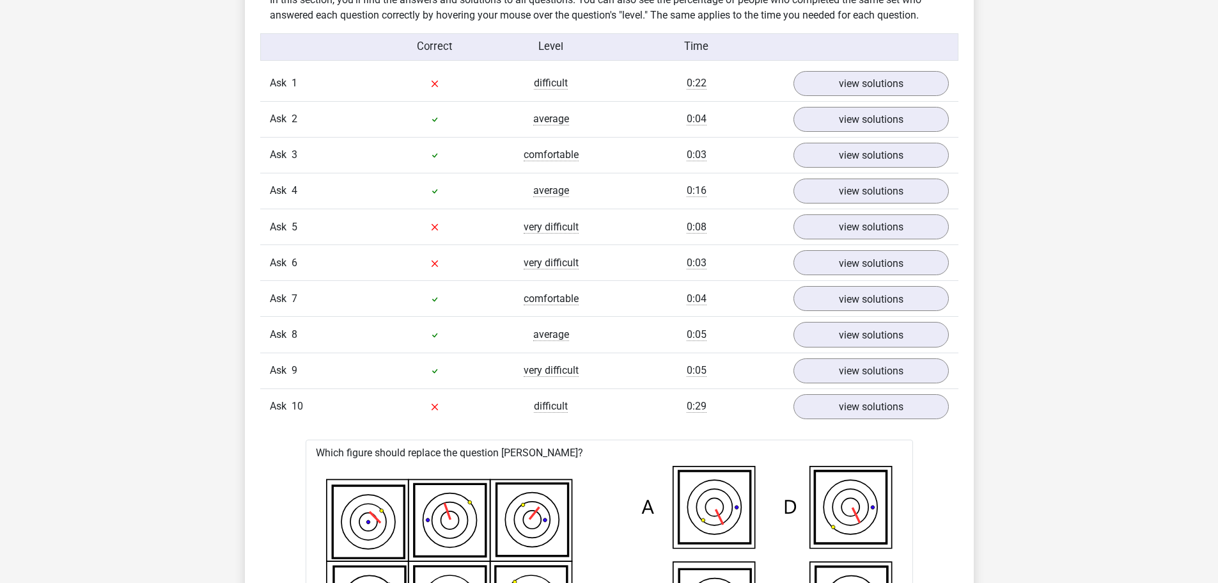
scroll to position [1023, 0]
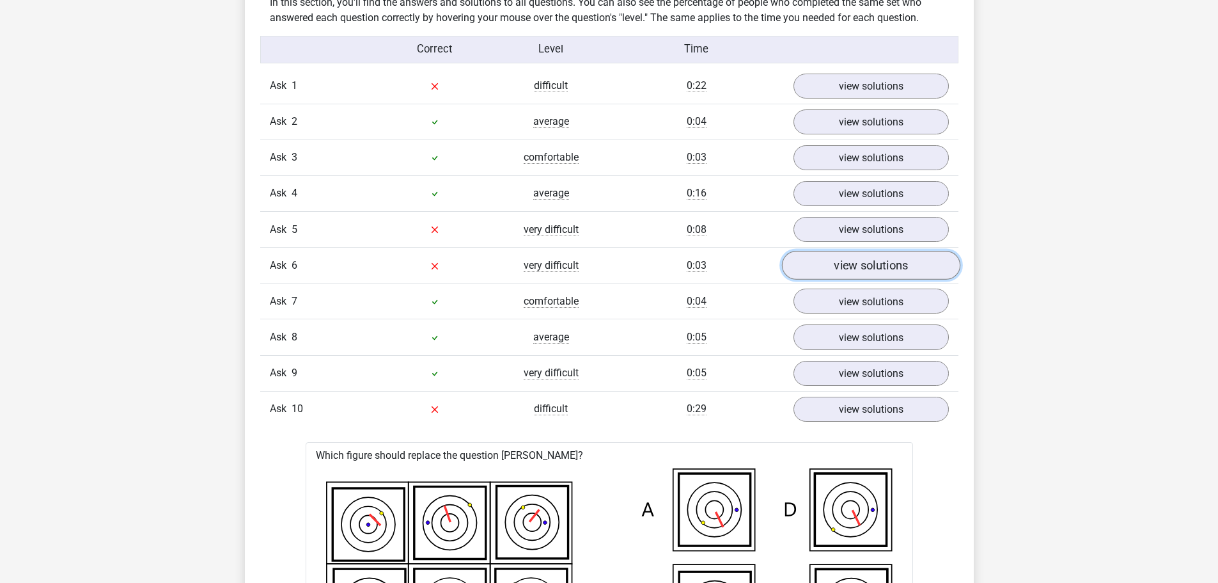
click at [870, 264] on font "view solutions" at bounding box center [871, 265] width 74 height 14
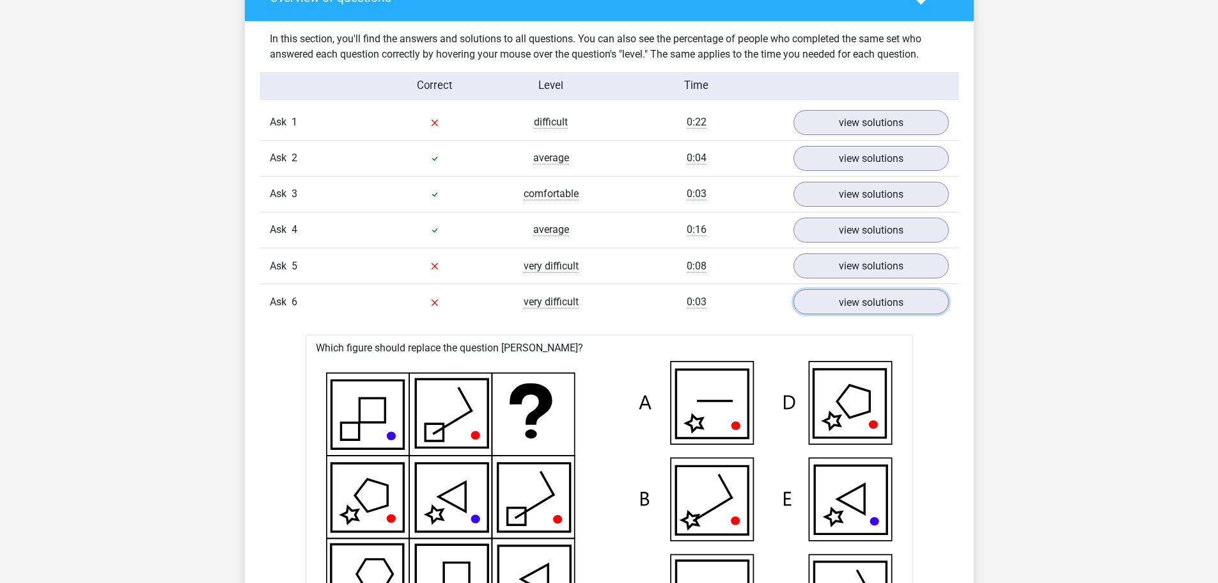
scroll to position [895, 0]
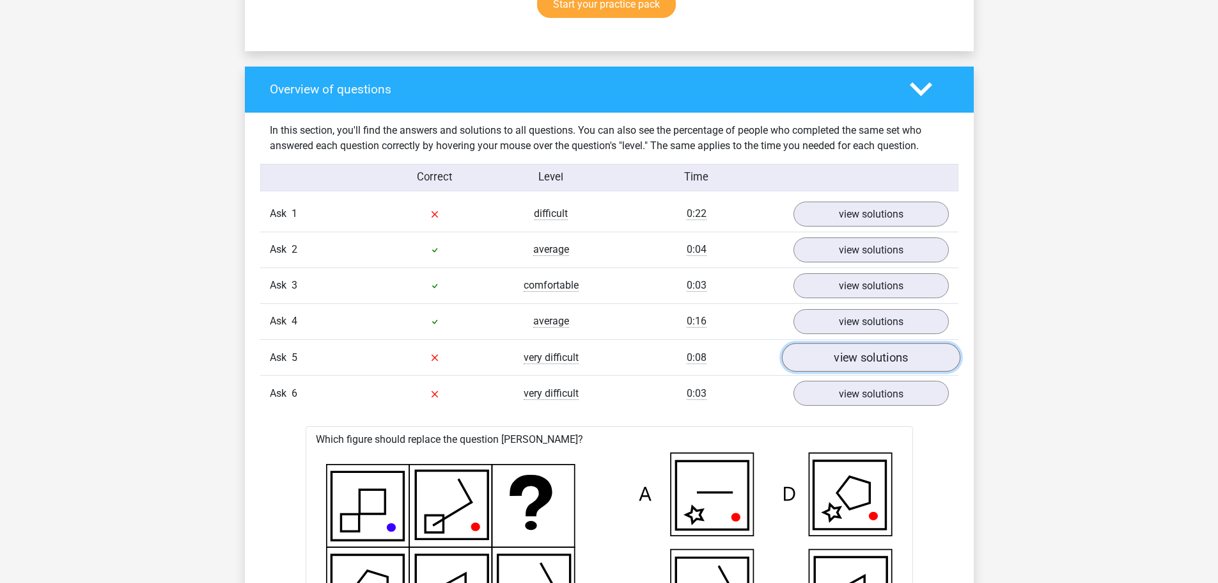
click at [847, 361] on font "view solutions" at bounding box center [871, 357] width 74 height 14
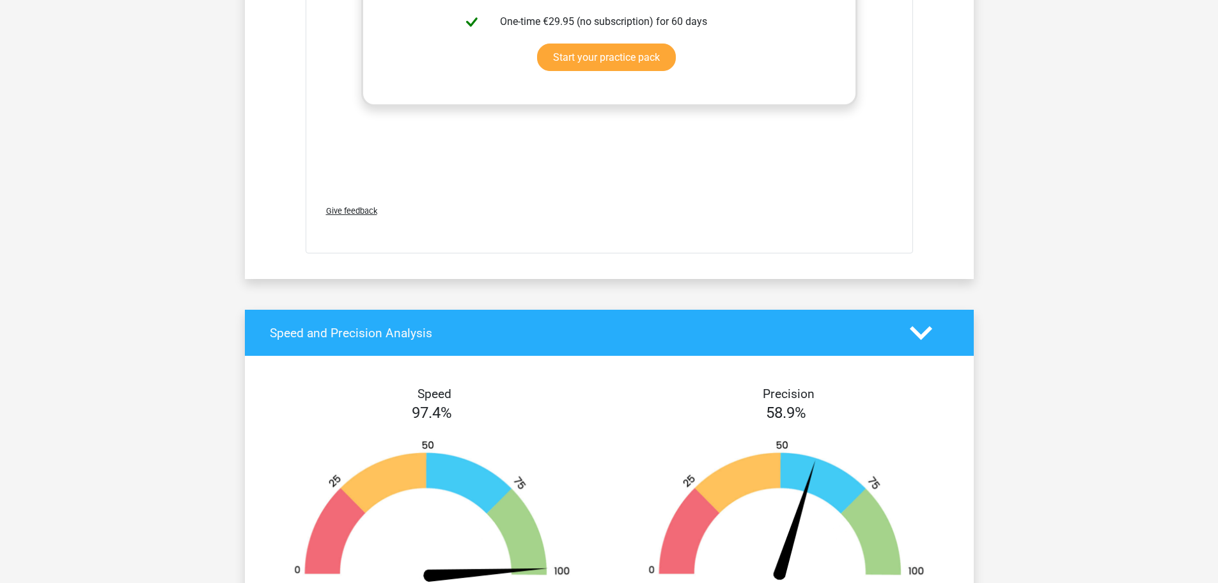
scroll to position [3901, 0]
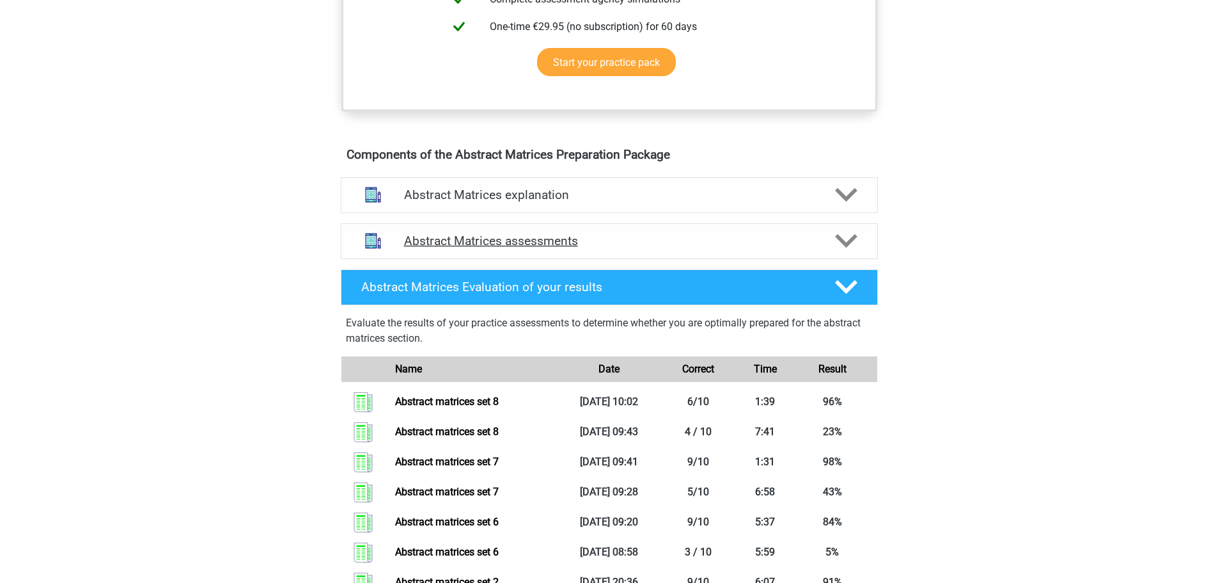
scroll to position [1305, 0]
click at [528, 248] on font "Abstract Matrices assessments" at bounding box center [491, 240] width 174 height 15
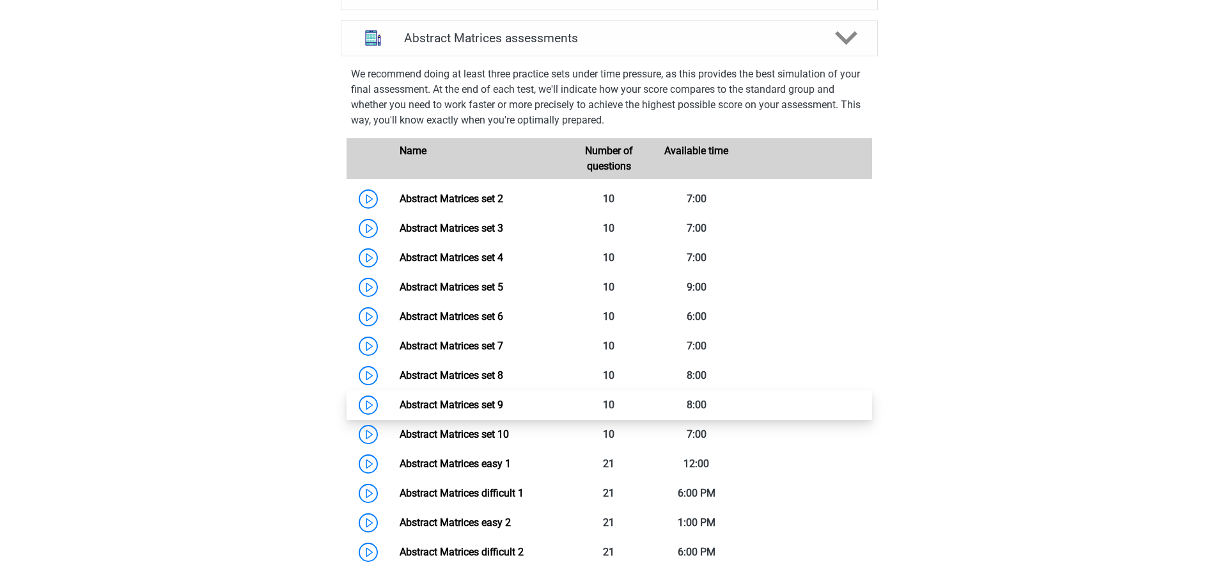
scroll to position [895, 0]
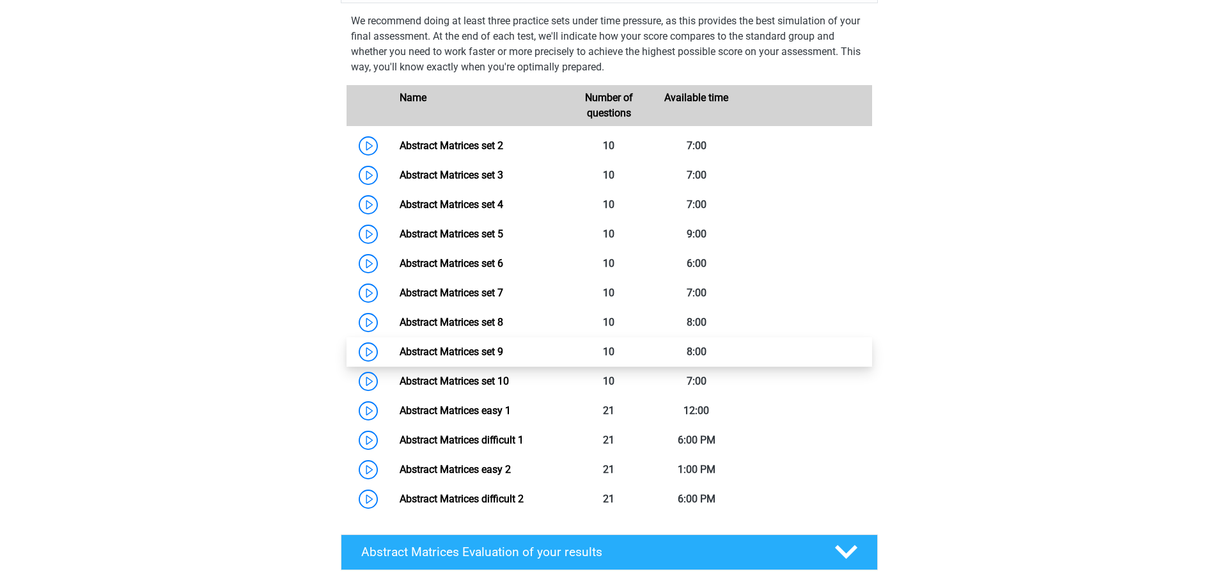
click at [503, 358] on link "Abstract Matrices set 9" at bounding box center [452, 351] width 104 height 12
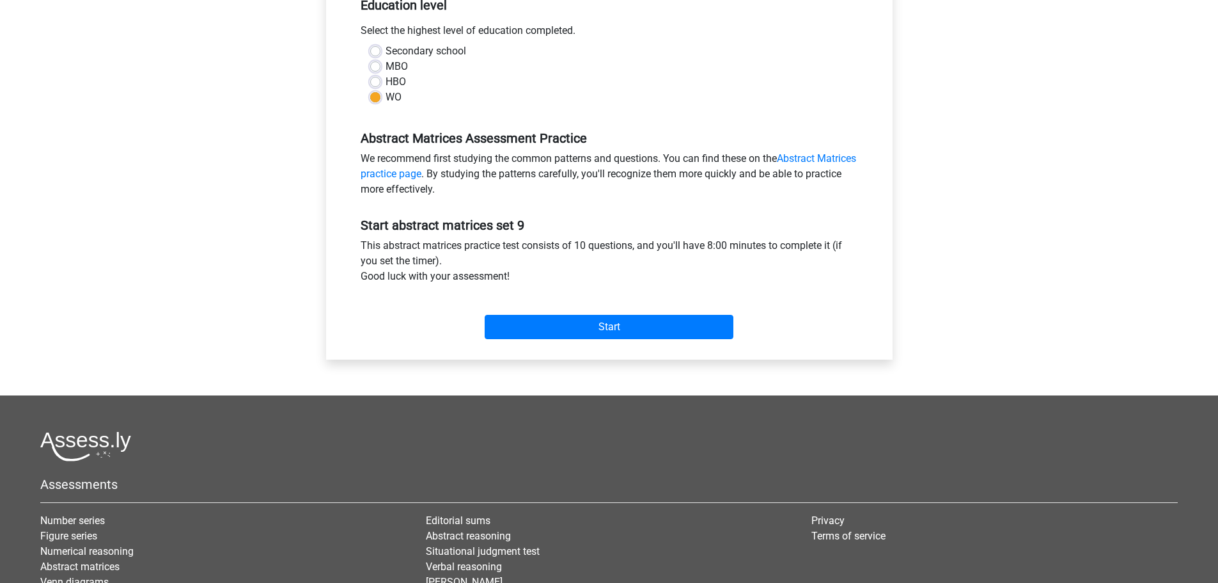
scroll to position [320, 0]
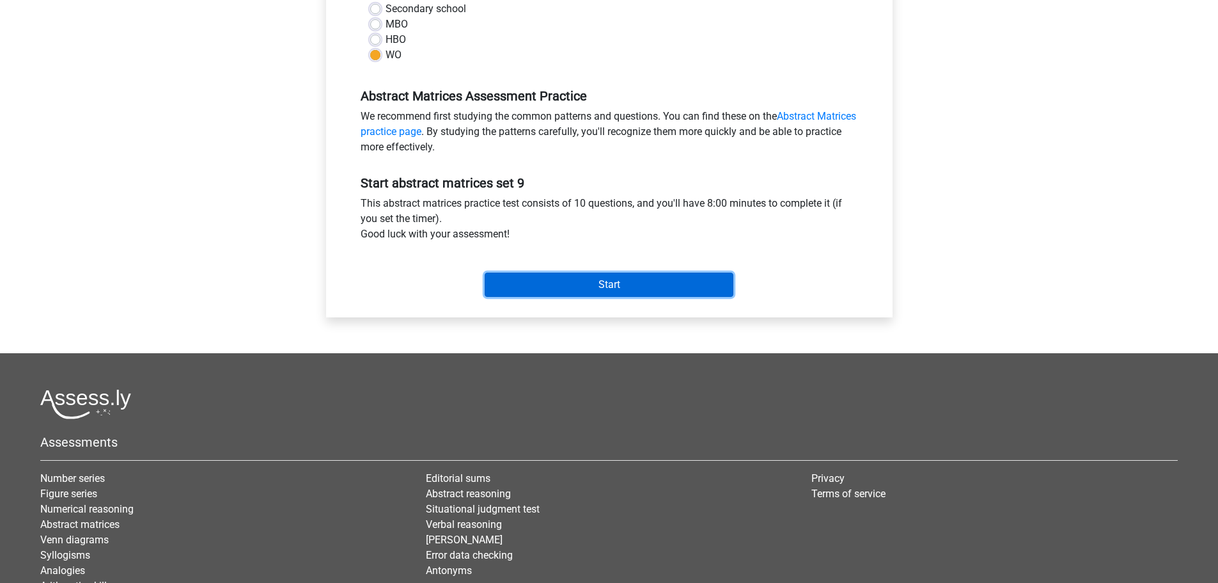
click at [631, 289] on input "Start" at bounding box center [609, 284] width 249 height 24
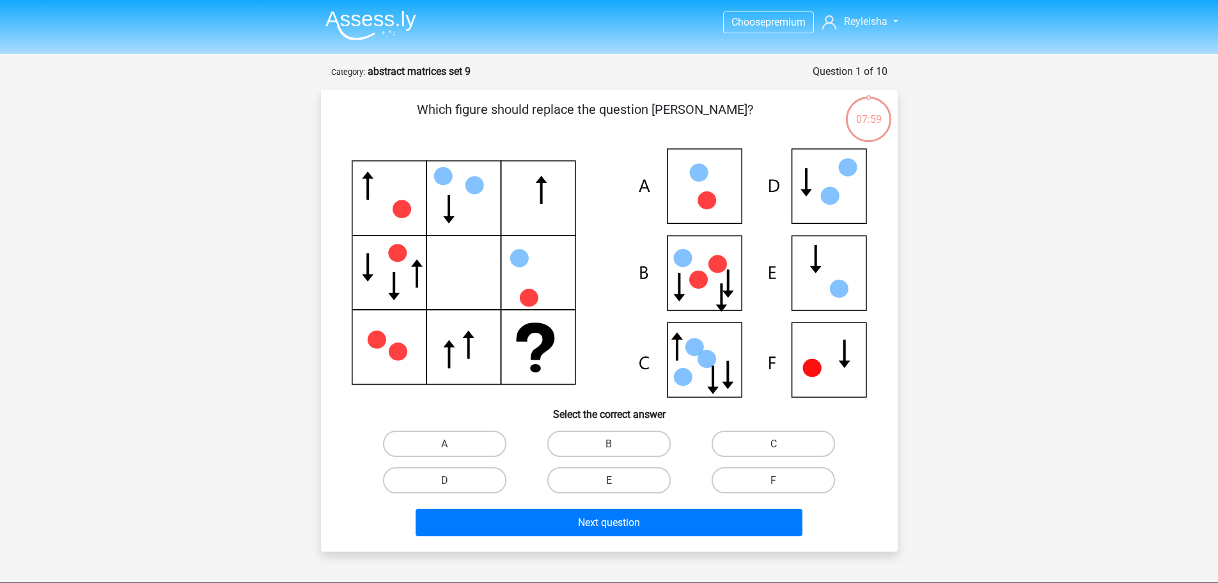
scroll to position [1305, 0]
drag, startPoint x: 448, startPoint y: 475, endPoint x: 465, endPoint y: 491, distance: 23.5
click at [448, 475] on font "D" at bounding box center [444, 480] width 7 height 12
click at [448, 480] on input "D" at bounding box center [448, 484] width 8 height 8
radio input "true"
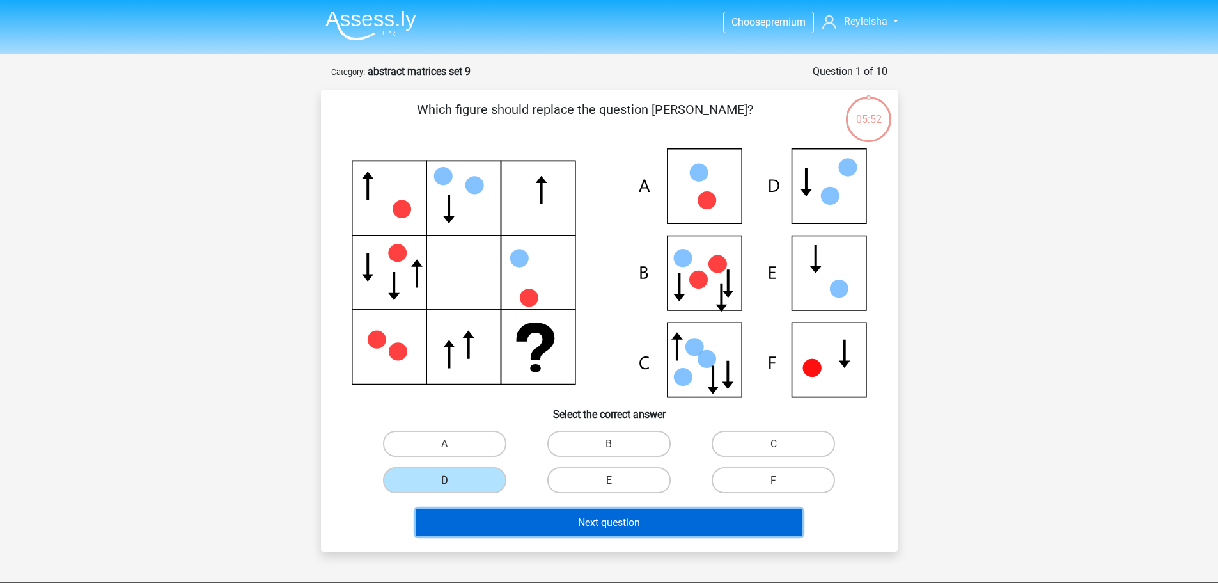
click at [505, 518] on button "Next question" at bounding box center [609, 522] width 387 height 28
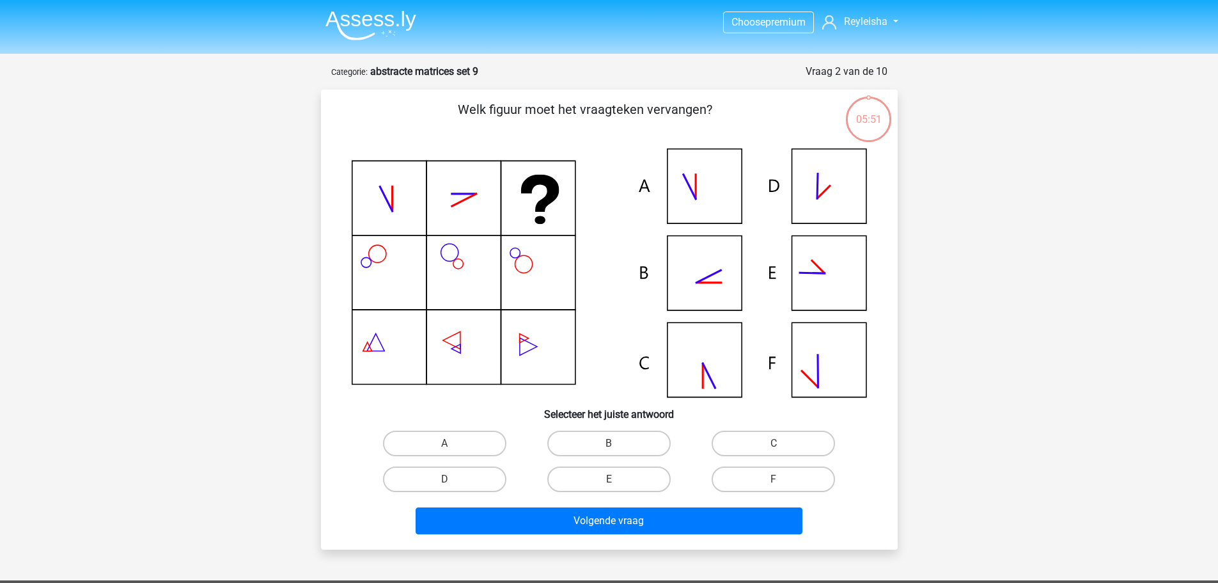
scroll to position [64, 0]
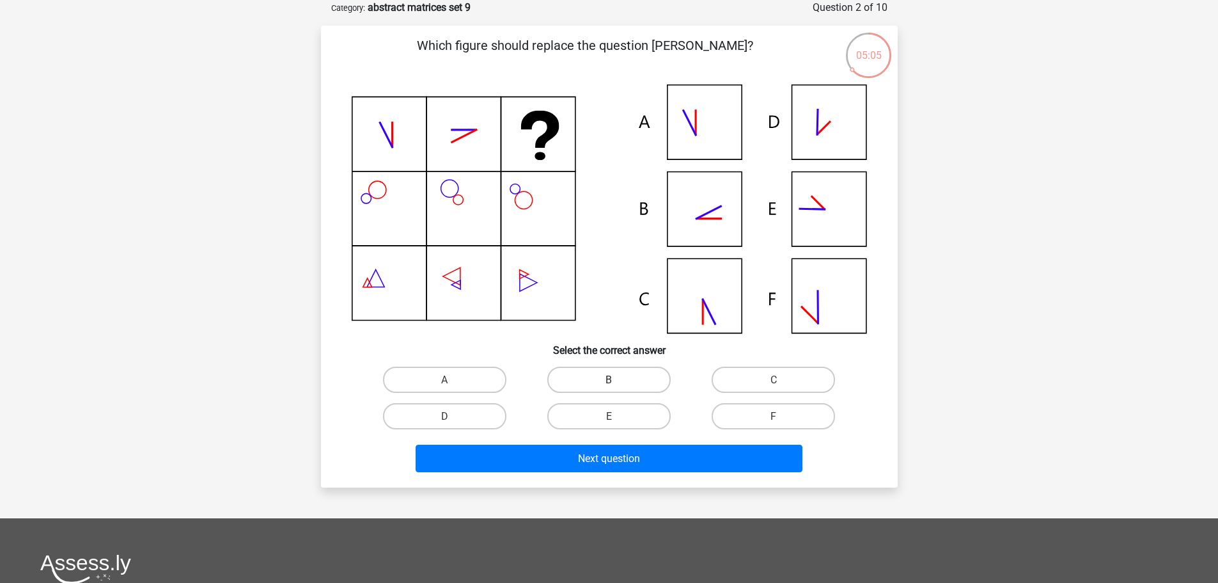
click at [606, 380] on font "B" at bounding box center [609, 379] width 6 height 12
click at [609, 380] on input "B" at bounding box center [613, 383] width 8 height 8
radio input "true"
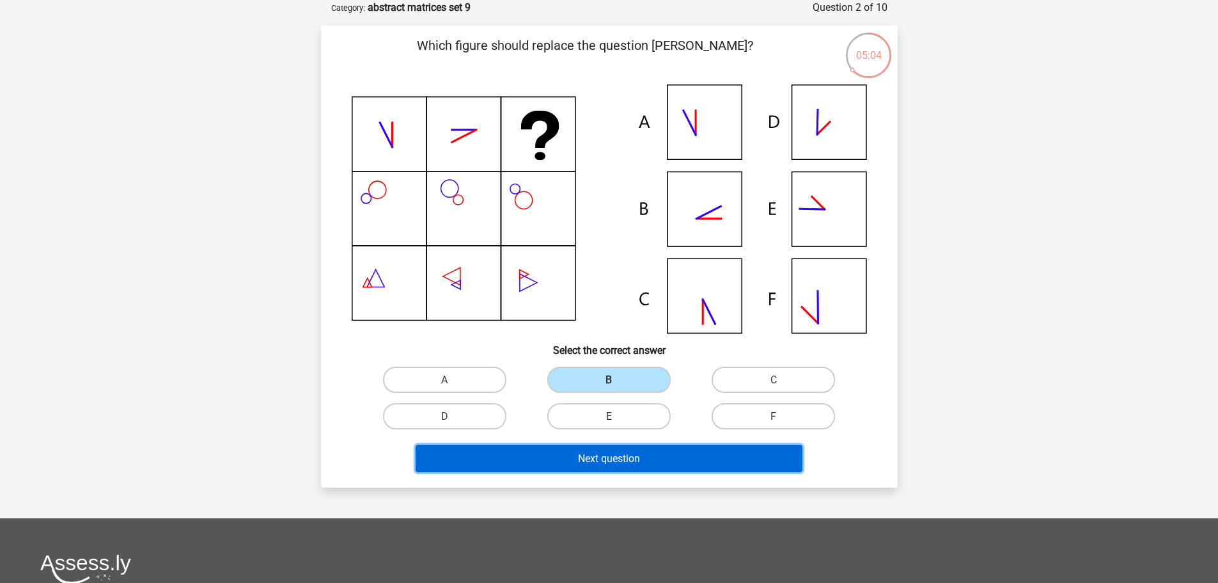
drag, startPoint x: 604, startPoint y: 453, endPoint x: 608, endPoint y: 439, distance: 15.4
click at [604, 454] on font "Next question" at bounding box center [609, 458] width 62 height 12
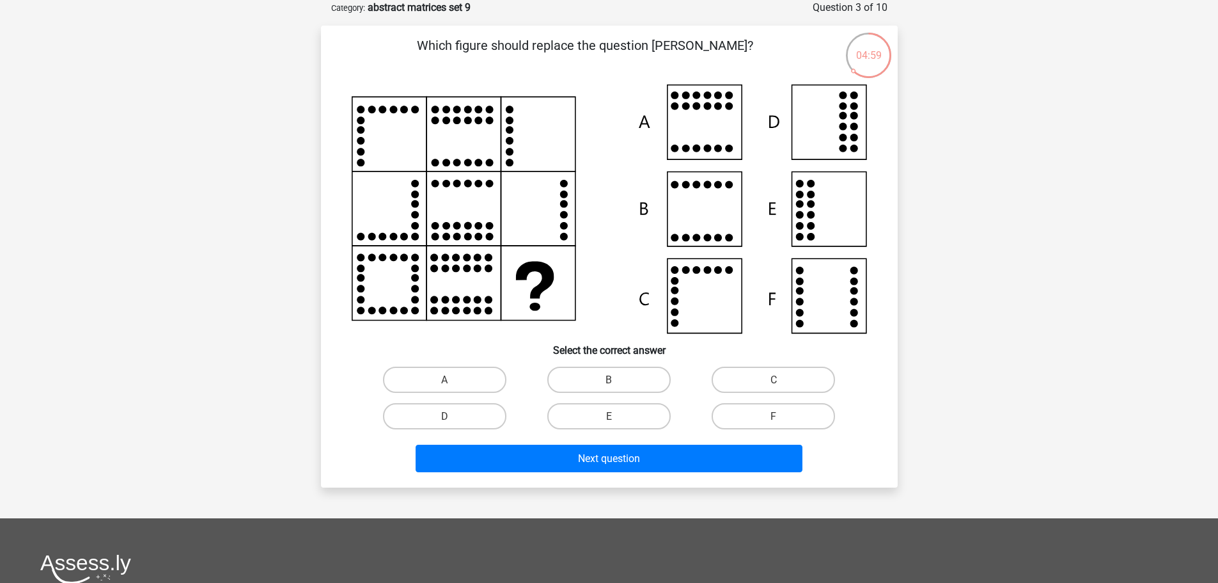
click at [782, 421] on div "F" at bounding box center [773, 416] width 154 height 26
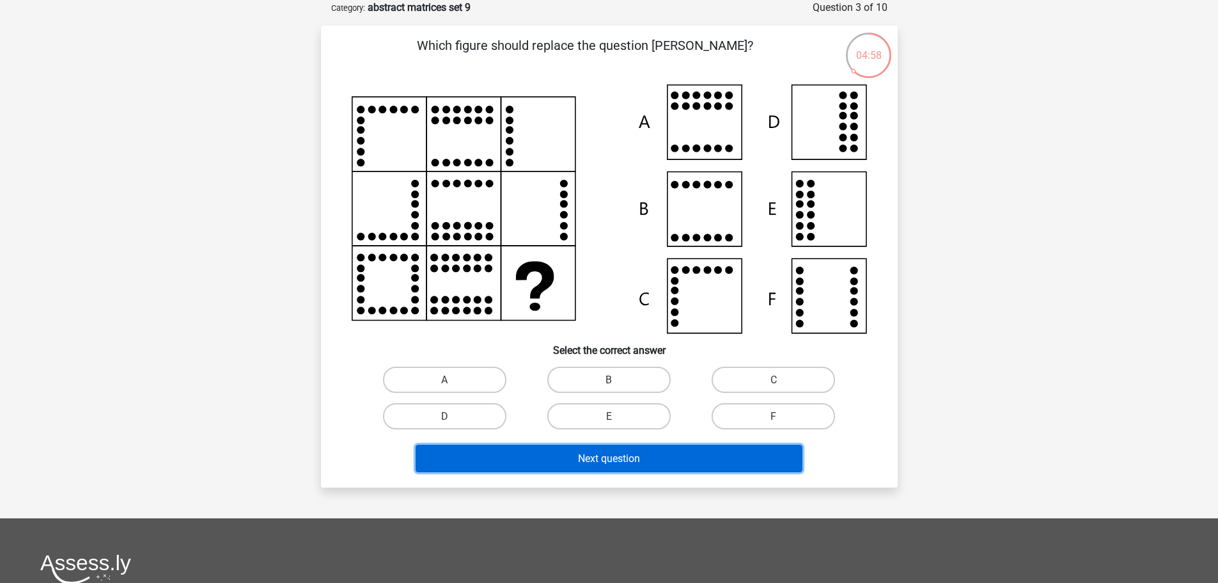
click at [760, 462] on button "Next question" at bounding box center [609, 458] width 387 height 28
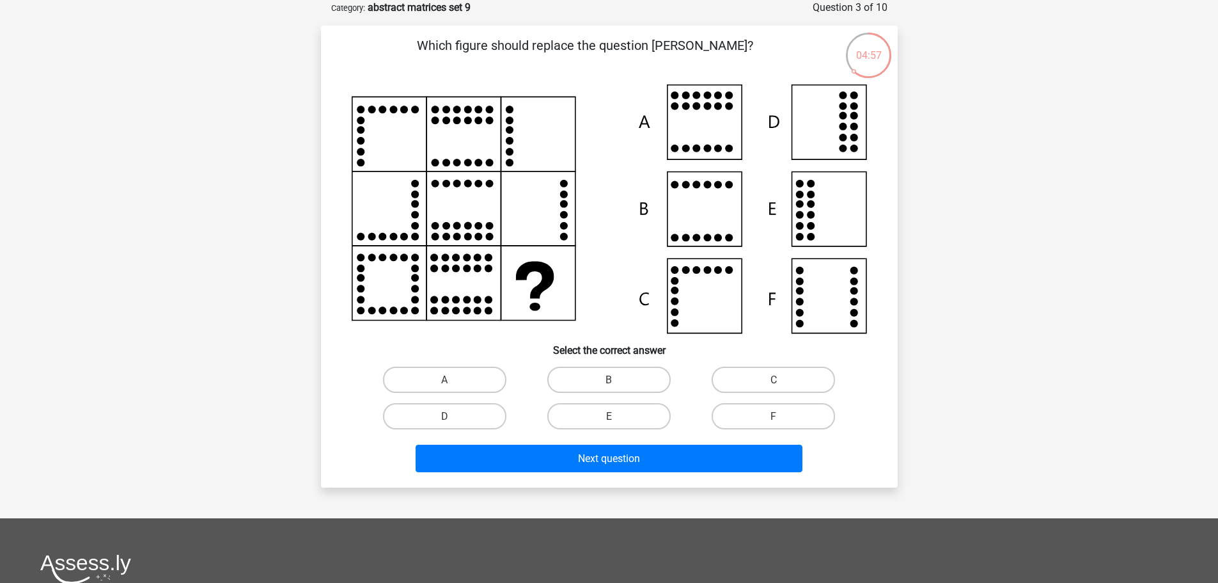
click at [781, 417] on input "F" at bounding box center [778, 420] width 8 height 8
radio input "true"
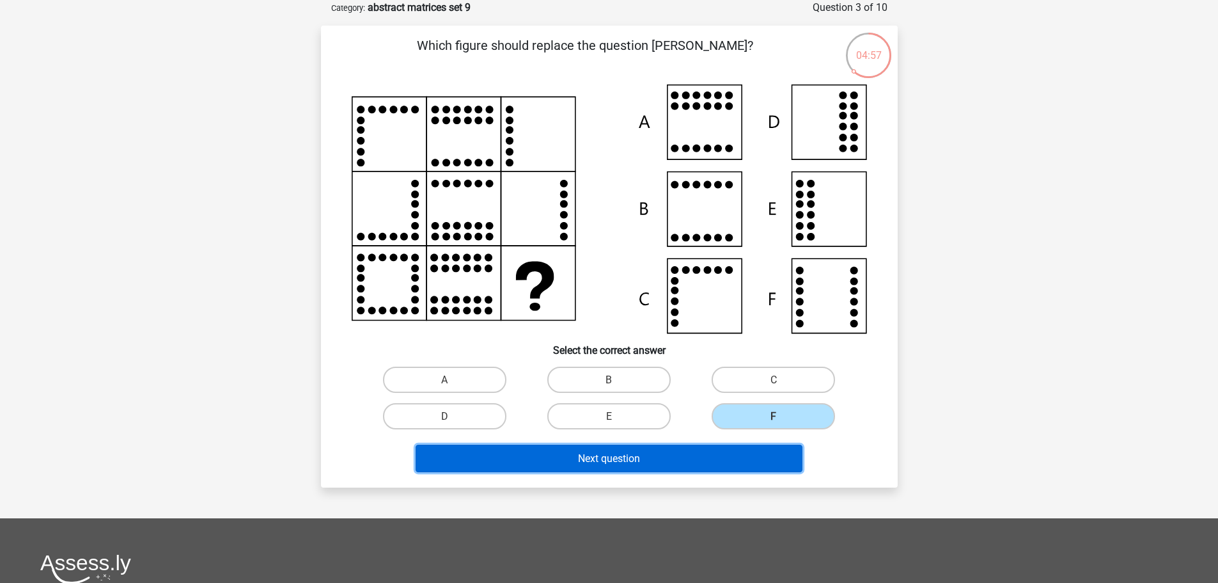
click at [756, 455] on button "Next question" at bounding box center [609, 458] width 387 height 28
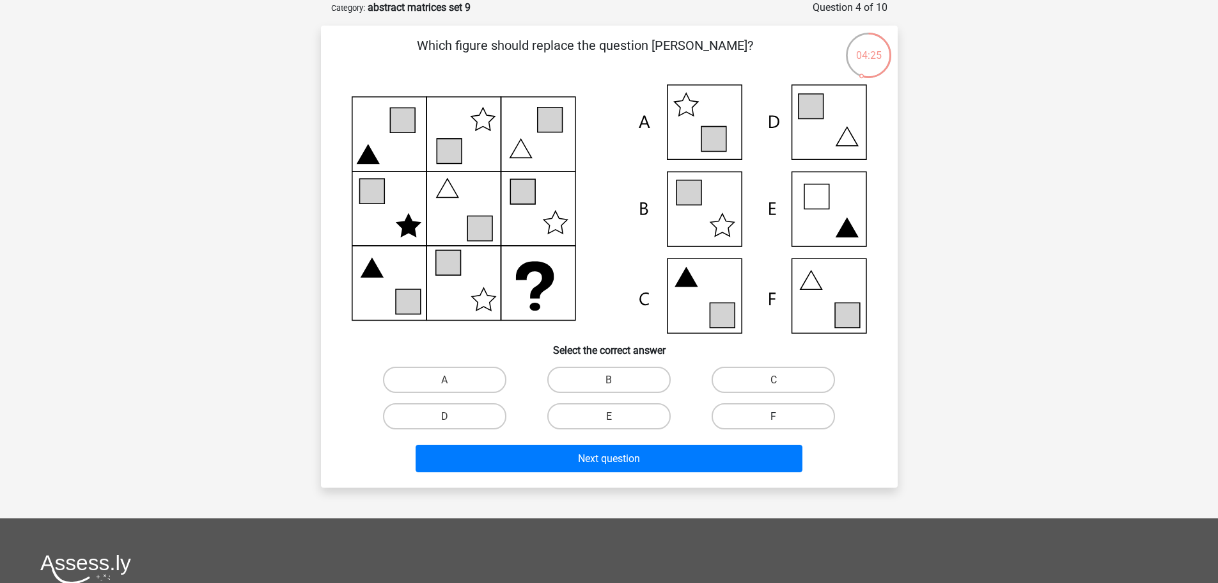
click at [790, 420] on label "F" at bounding box center [773, 416] width 123 height 26
click at [782, 420] on input "F" at bounding box center [778, 420] width 8 height 8
radio input "true"
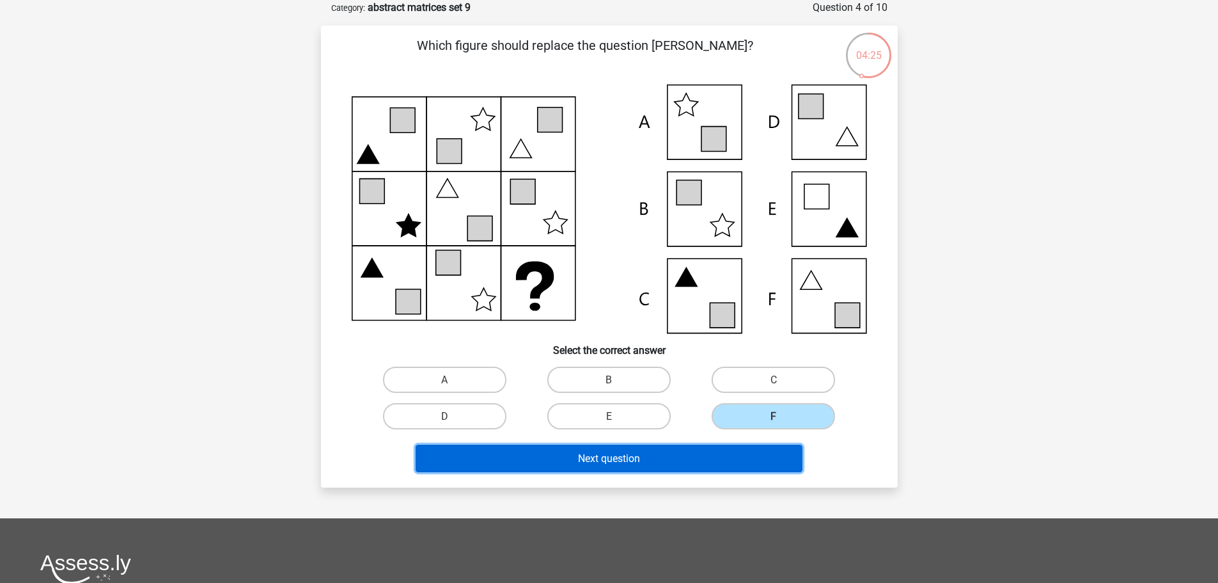
click at [764, 455] on button "Next question" at bounding box center [609, 458] width 387 height 28
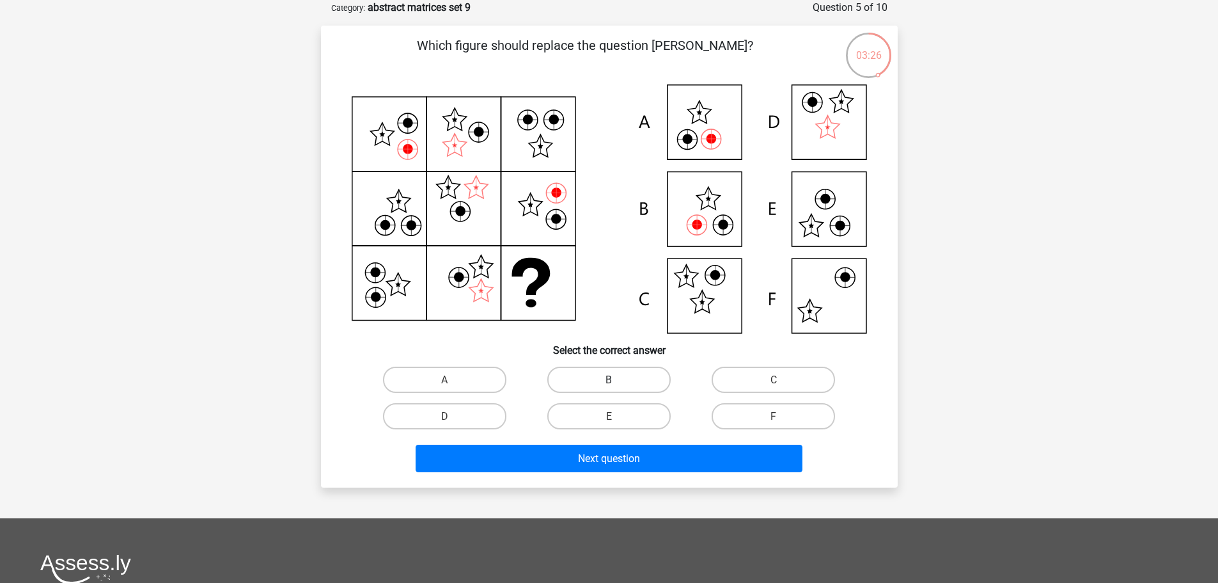
click at [596, 372] on label "B" at bounding box center [608, 379] width 123 height 26
click at [609, 379] on input "B" at bounding box center [613, 383] width 8 height 8
radio input "true"
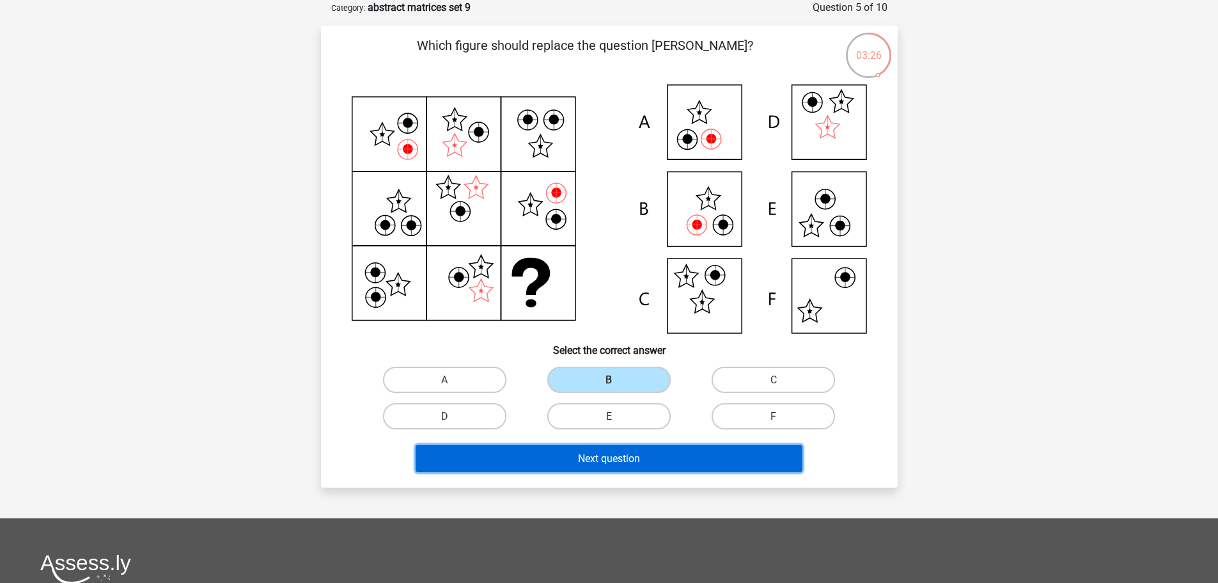
click at [595, 461] on font "Next question" at bounding box center [609, 458] width 62 height 12
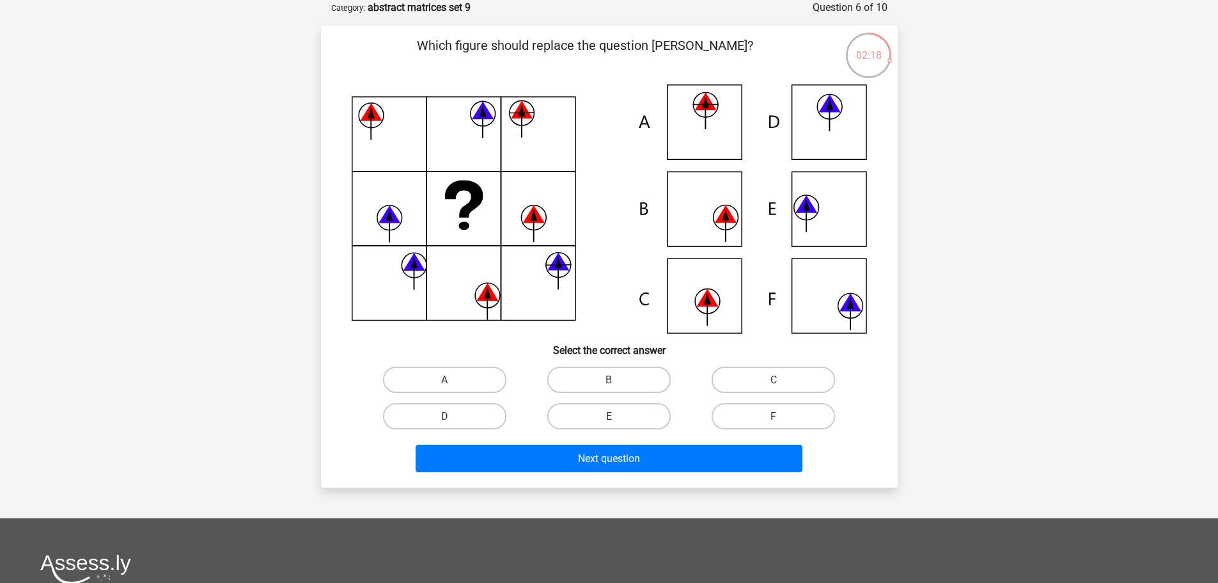
click at [623, 357] on div "Which figure should replace the question [PERSON_NAME]?" at bounding box center [609, 256] width 567 height 441
click at [623, 388] on label "B" at bounding box center [608, 379] width 123 height 26
click at [617, 388] on input "B" at bounding box center [613, 383] width 8 height 8
radio input "true"
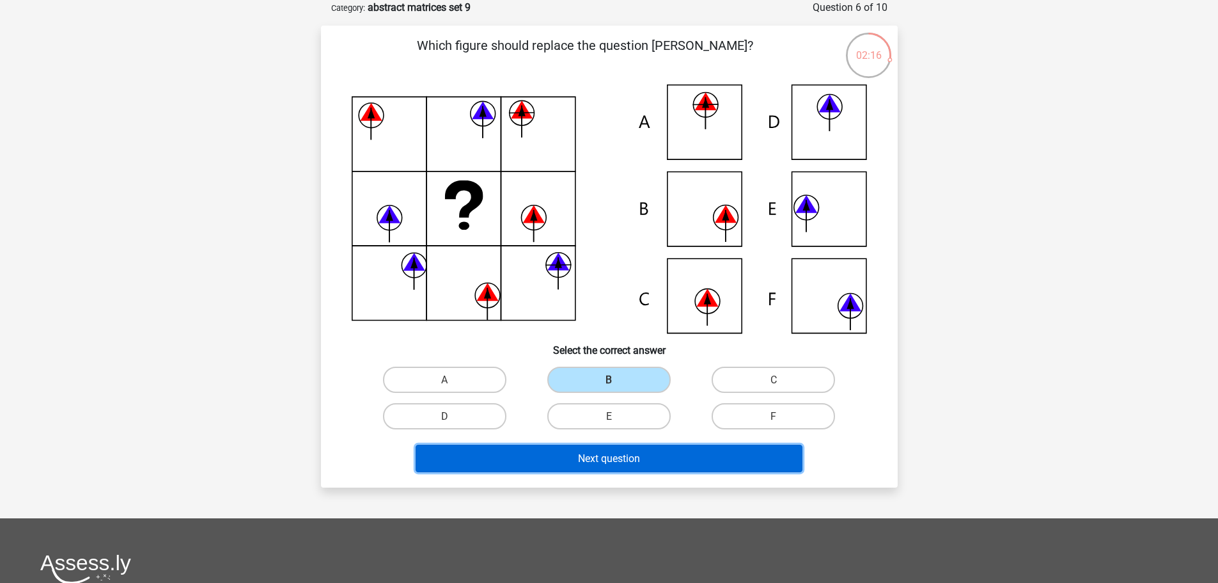
click at [623, 451] on button "Next question" at bounding box center [609, 458] width 387 height 28
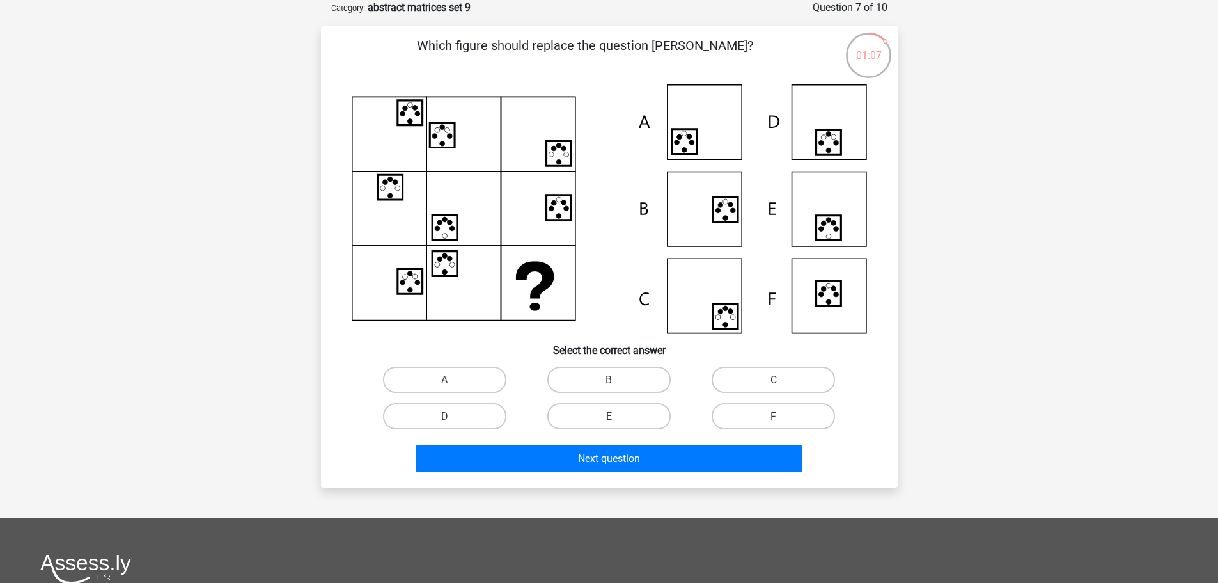
click at [778, 421] on input "F" at bounding box center [778, 420] width 8 height 8
radio input "true"
click at [754, 441] on div "Next question" at bounding box center [610, 455] width 536 height 43
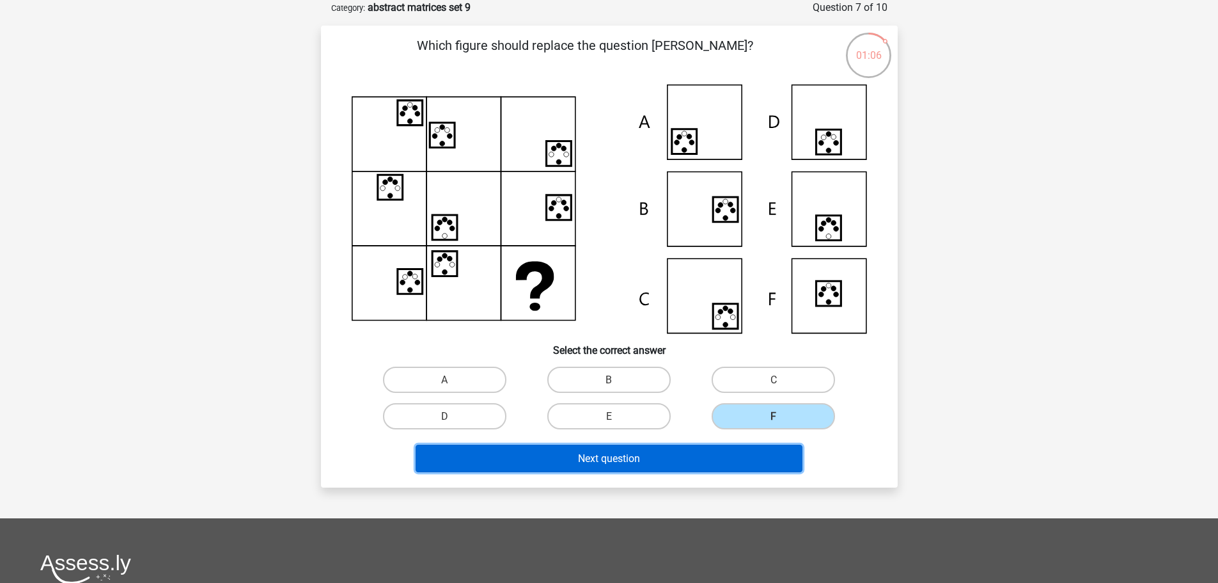
click at [750, 459] on button "Next question" at bounding box center [609, 458] width 387 height 28
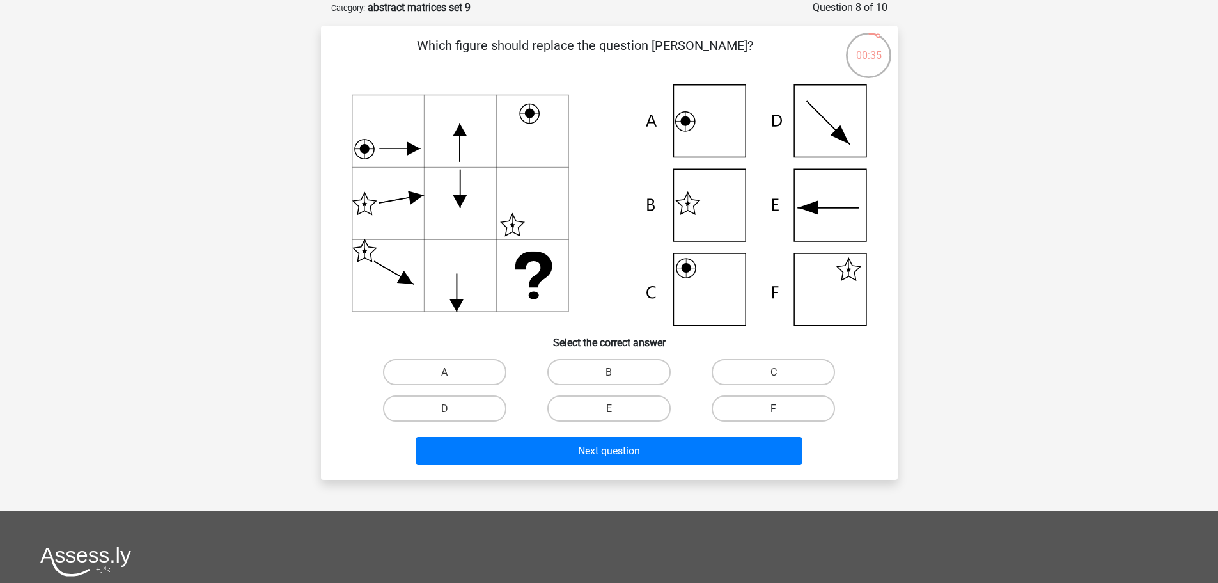
click at [804, 403] on label "F" at bounding box center [773, 408] width 123 height 26
click at [782, 408] on input "F" at bounding box center [778, 412] width 8 height 8
radio input "true"
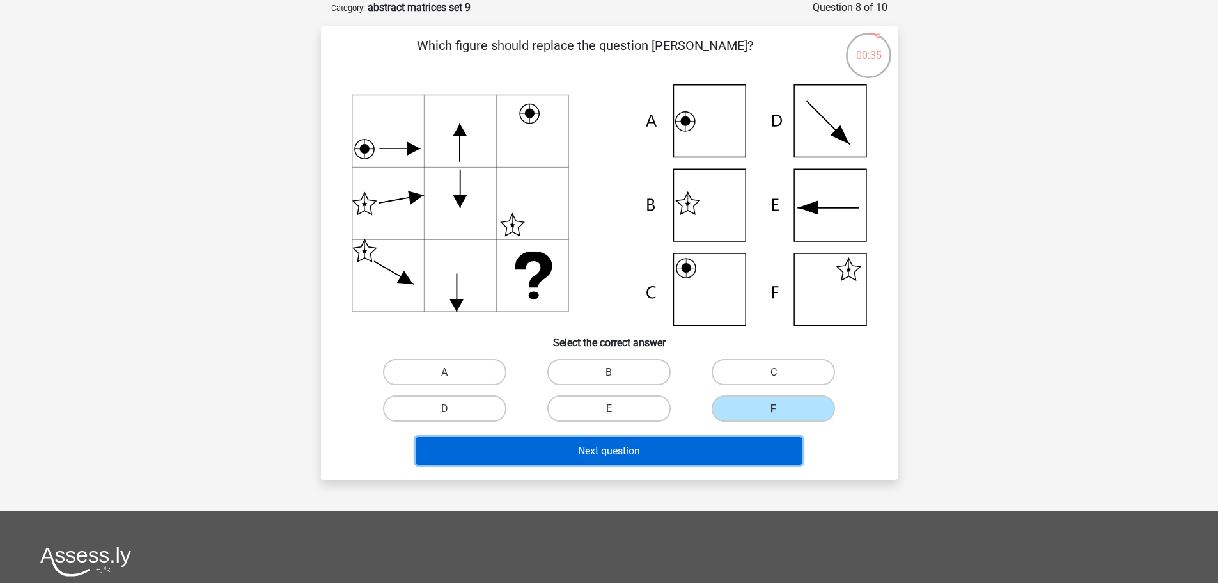
click at [787, 439] on button "Next question" at bounding box center [609, 451] width 387 height 28
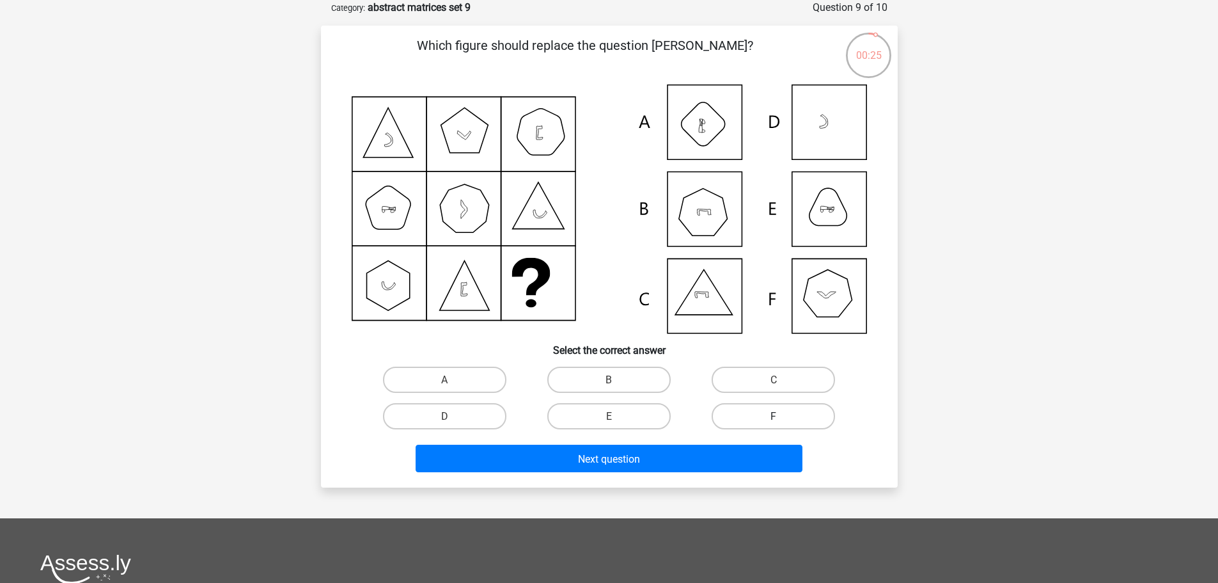
click at [766, 415] on label "F" at bounding box center [773, 416] width 123 height 26
click at [774, 416] on input "F" at bounding box center [778, 420] width 8 height 8
radio input "true"
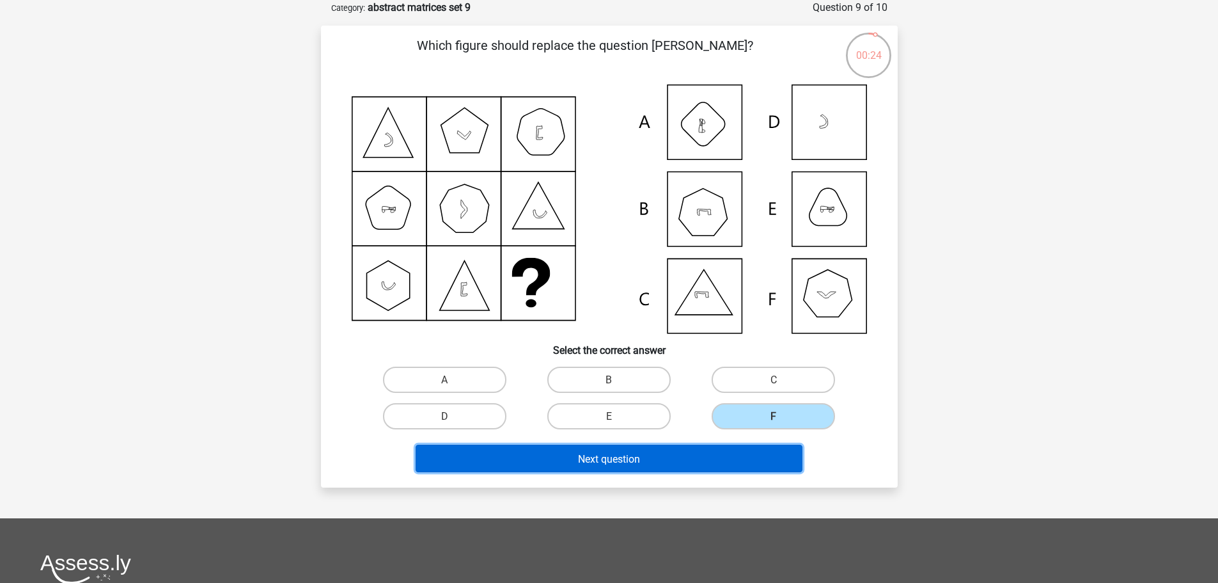
click at [753, 448] on button "Next question" at bounding box center [609, 458] width 387 height 28
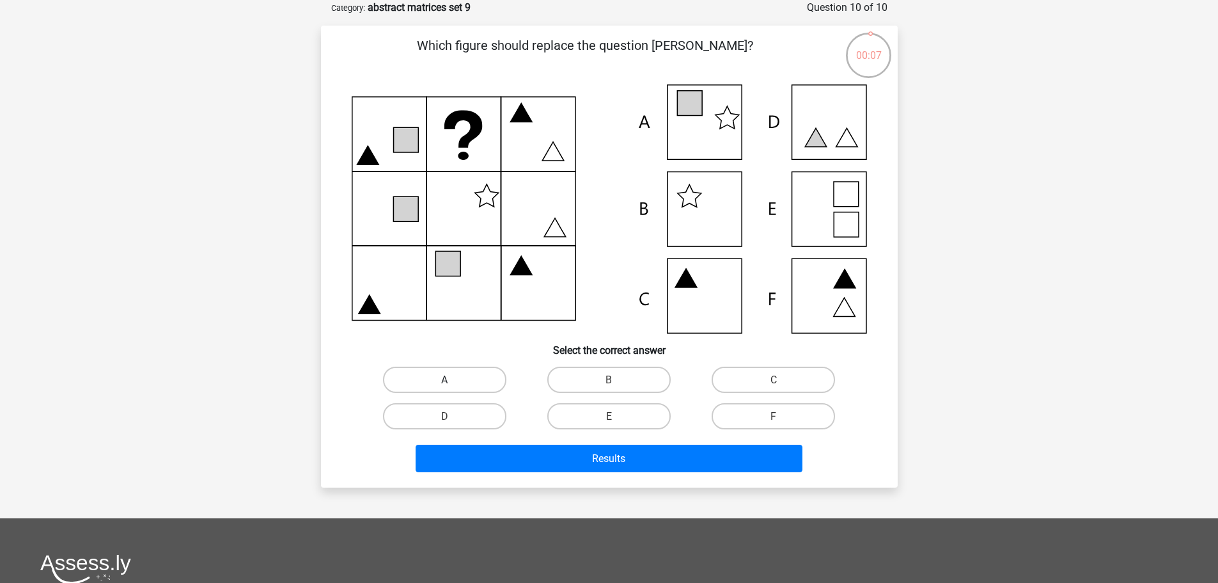
click at [425, 379] on label "A" at bounding box center [444, 379] width 123 height 26
click at [444, 379] on input "A" at bounding box center [448, 383] width 8 height 8
radio input "true"
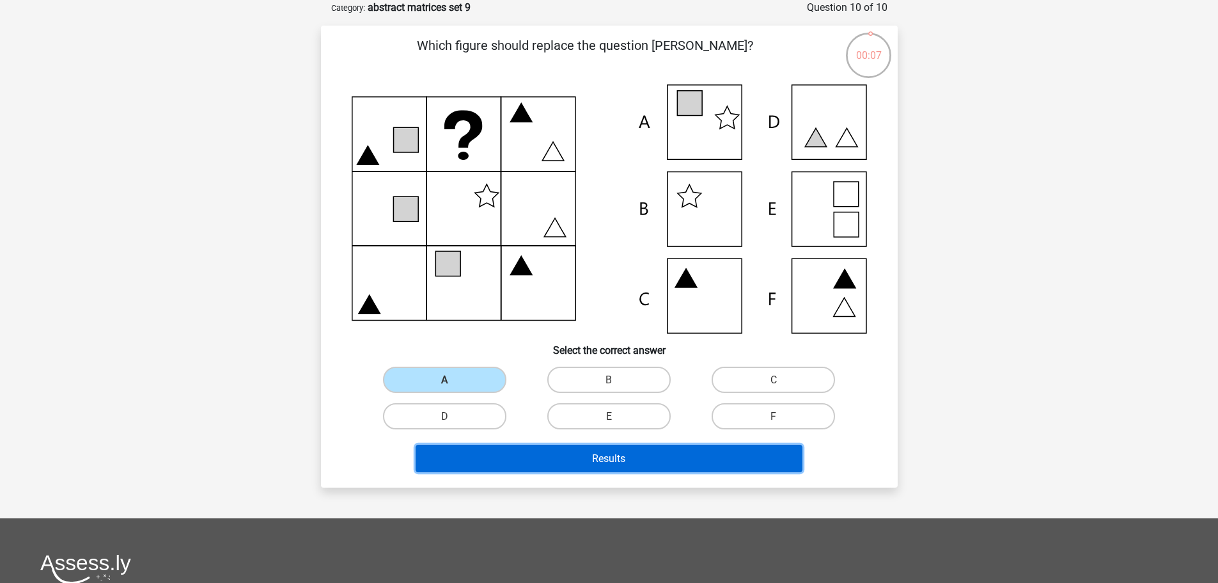
click at [487, 462] on button "Results" at bounding box center [609, 458] width 387 height 28
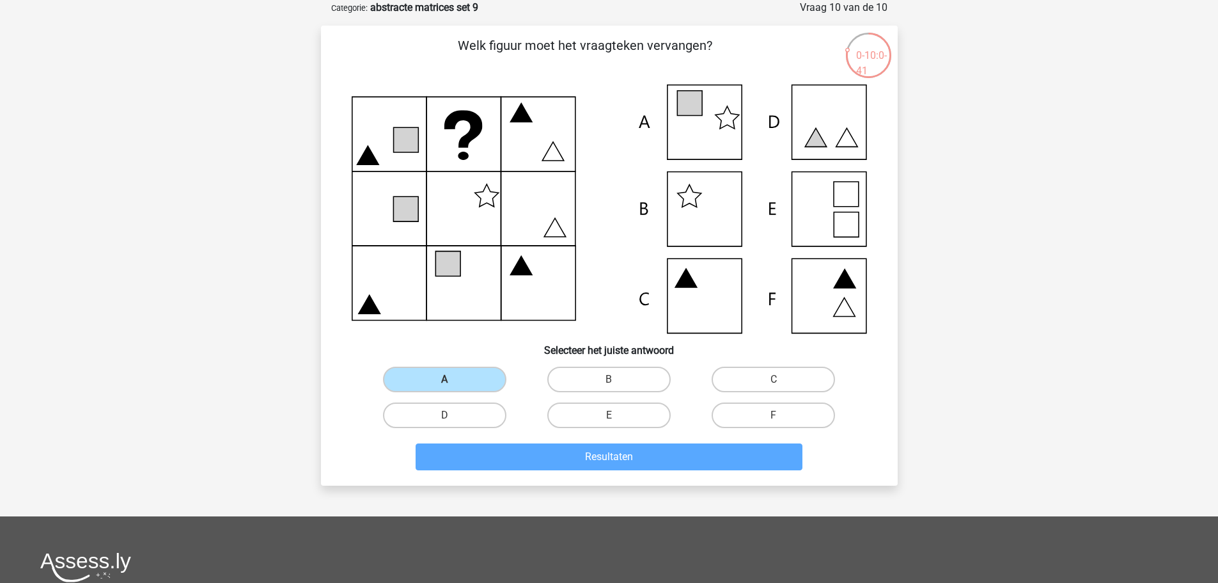
scroll to position [1305, 0]
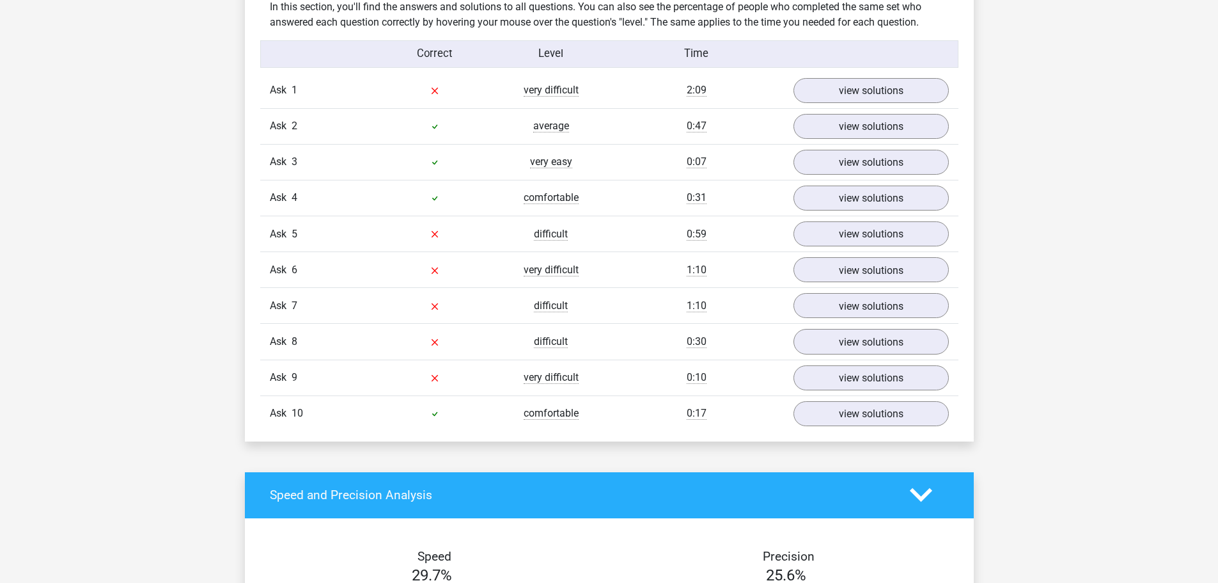
scroll to position [1023, 0]
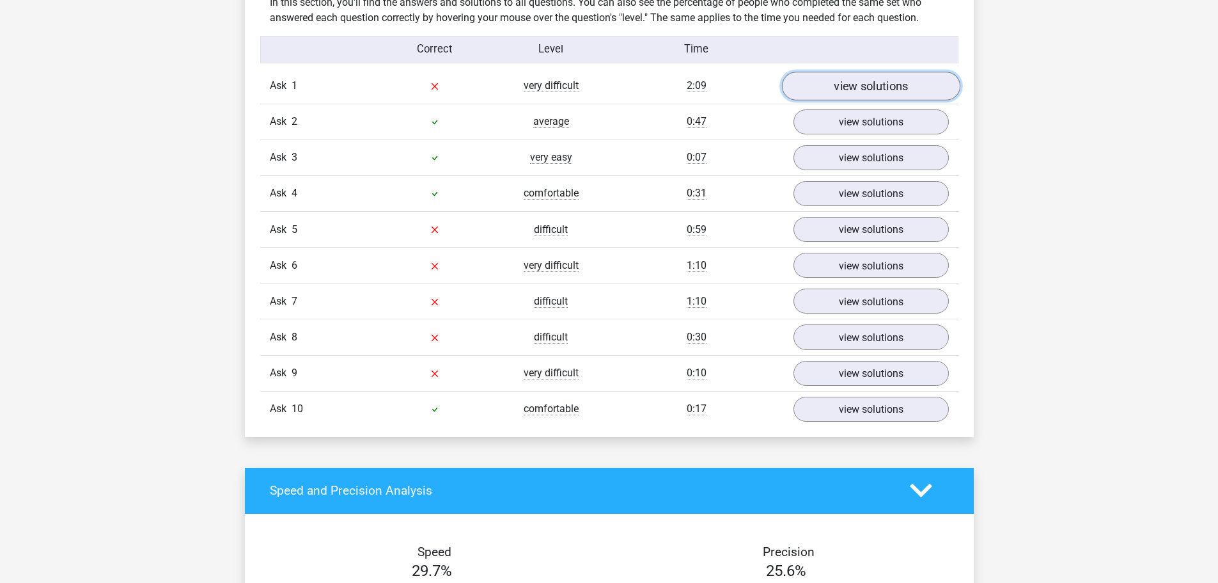
click at [877, 86] on font "view solutions" at bounding box center [871, 86] width 74 height 14
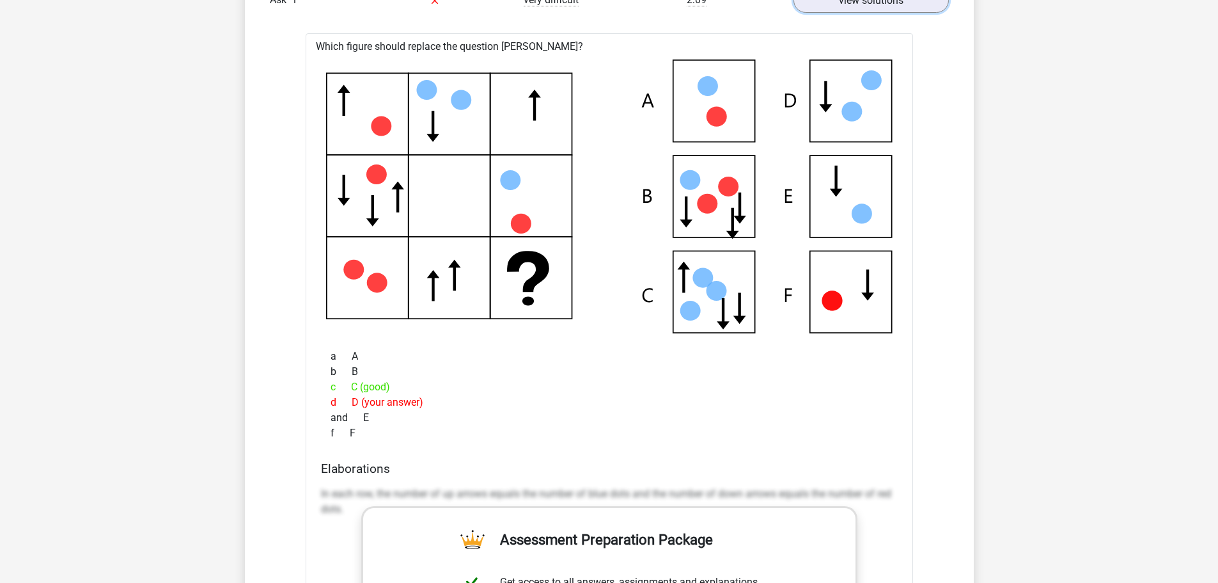
scroll to position [1151, 0]
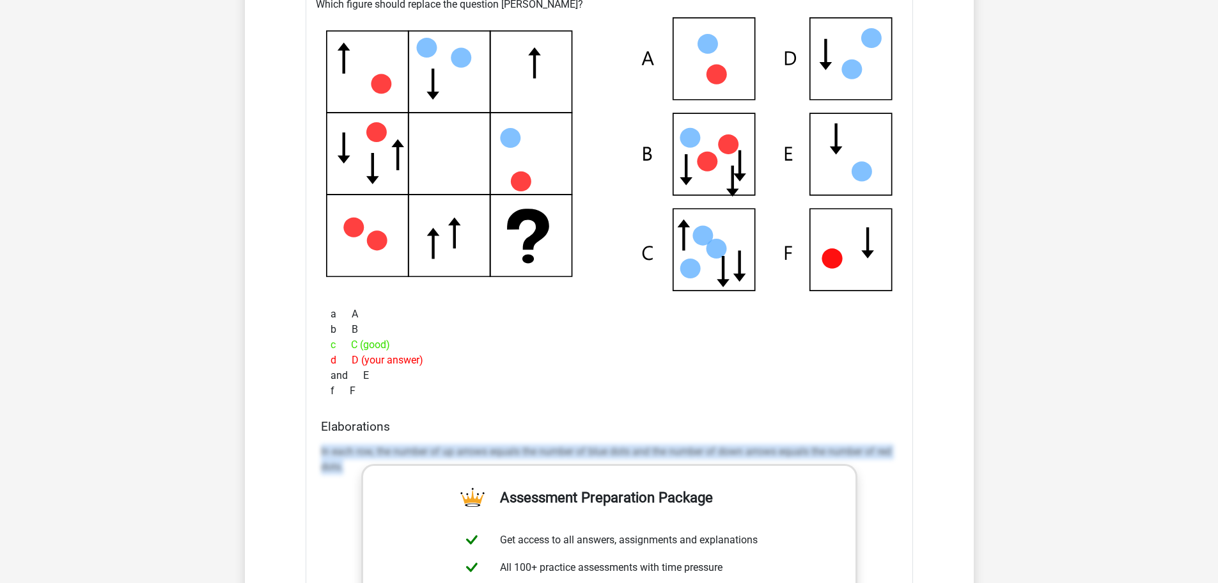
drag, startPoint x: 316, startPoint y: 447, endPoint x: 345, endPoint y: 464, distance: 34.1
type textarea "In each row, the number of up arrows equals the number of blue dots and the num…"
copy font "In each row, the number of up arrows equals the number of blue dots and the num…"
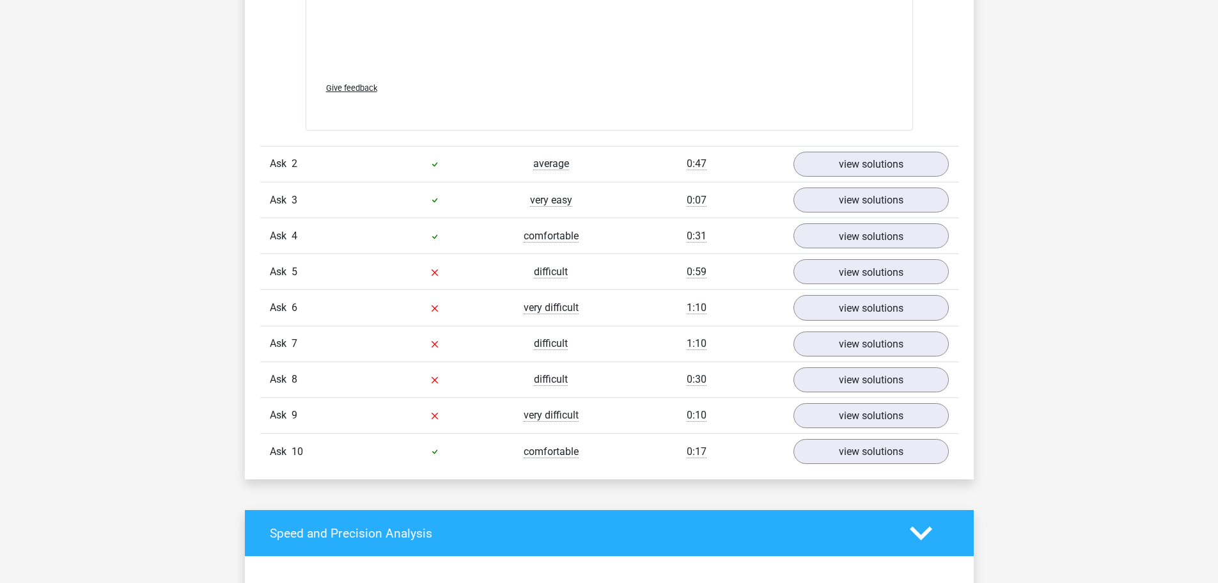
scroll to position [1919, 0]
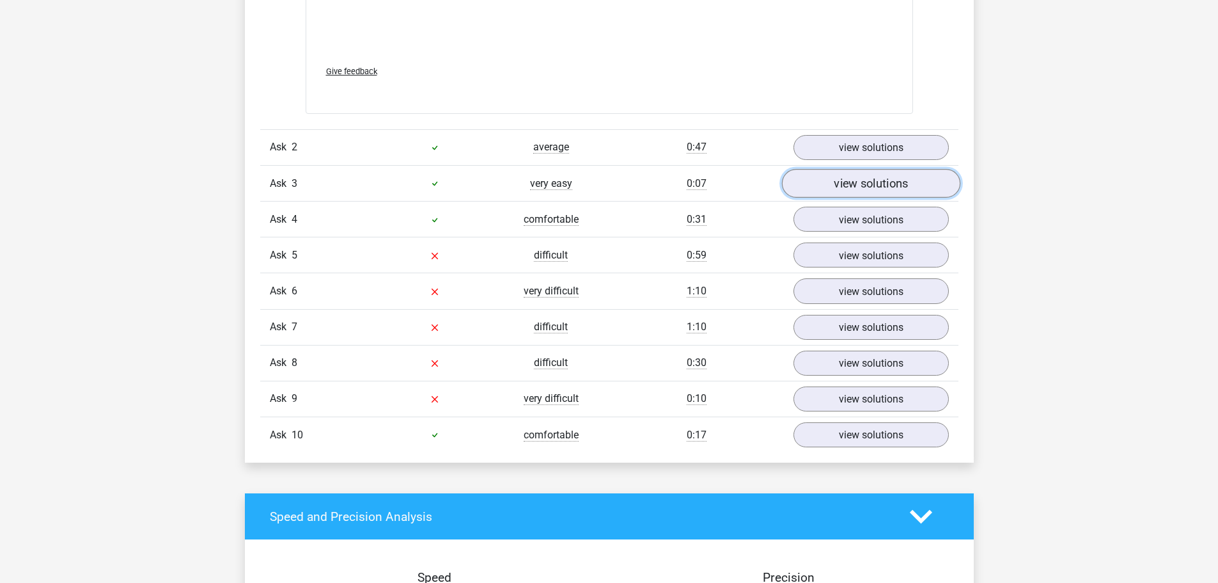
click at [835, 185] on font "view solutions" at bounding box center [871, 184] width 74 height 14
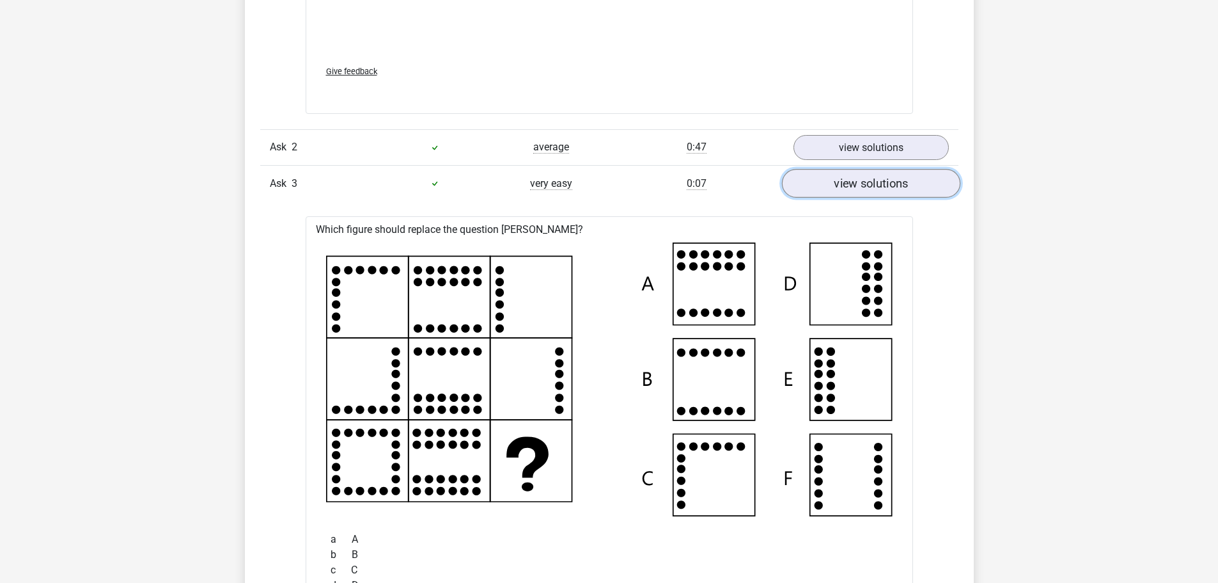
click at [835, 185] on font "view solutions" at bounding box center [871, 184] width 74 height 14
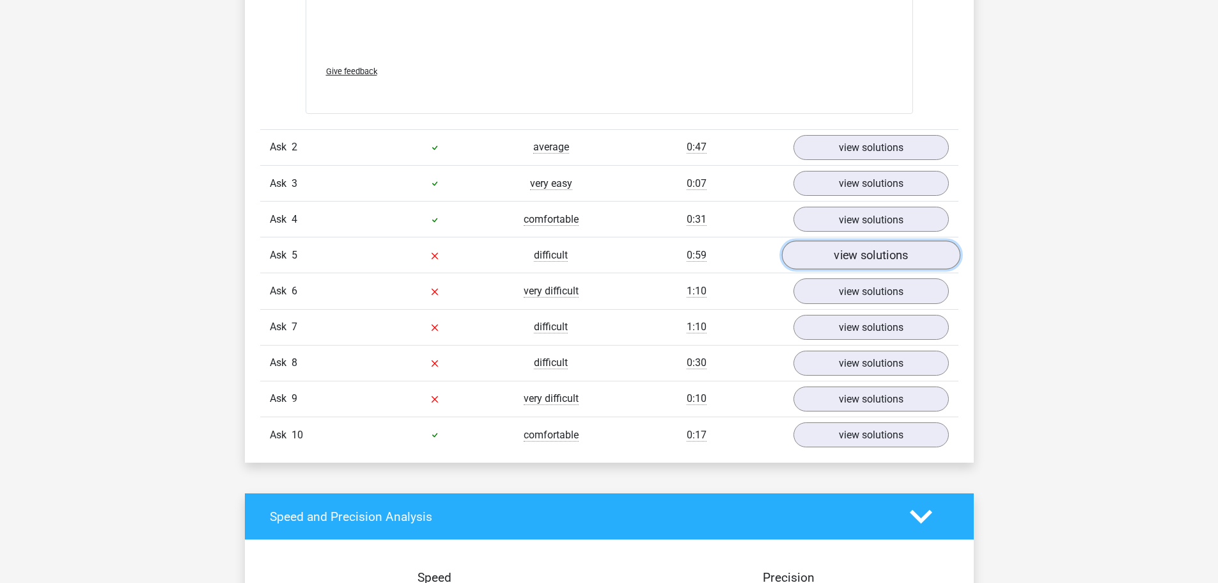
click at [869, 257] on font "view solutions" at bounding box center [871, 255] width 74 height 14
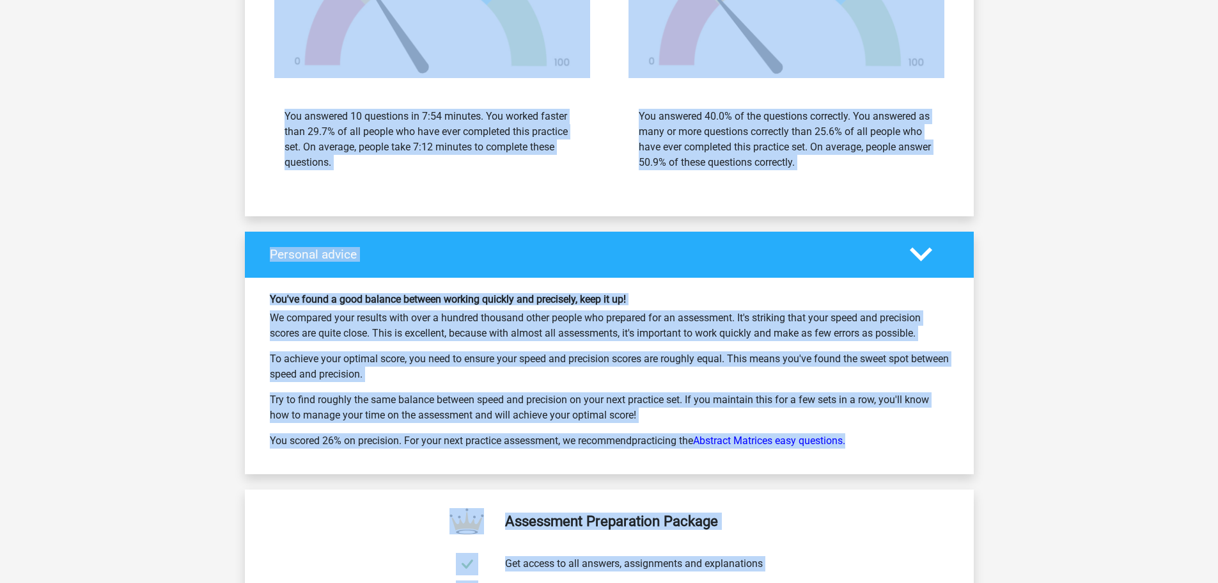
scroll to position [3533, 0]
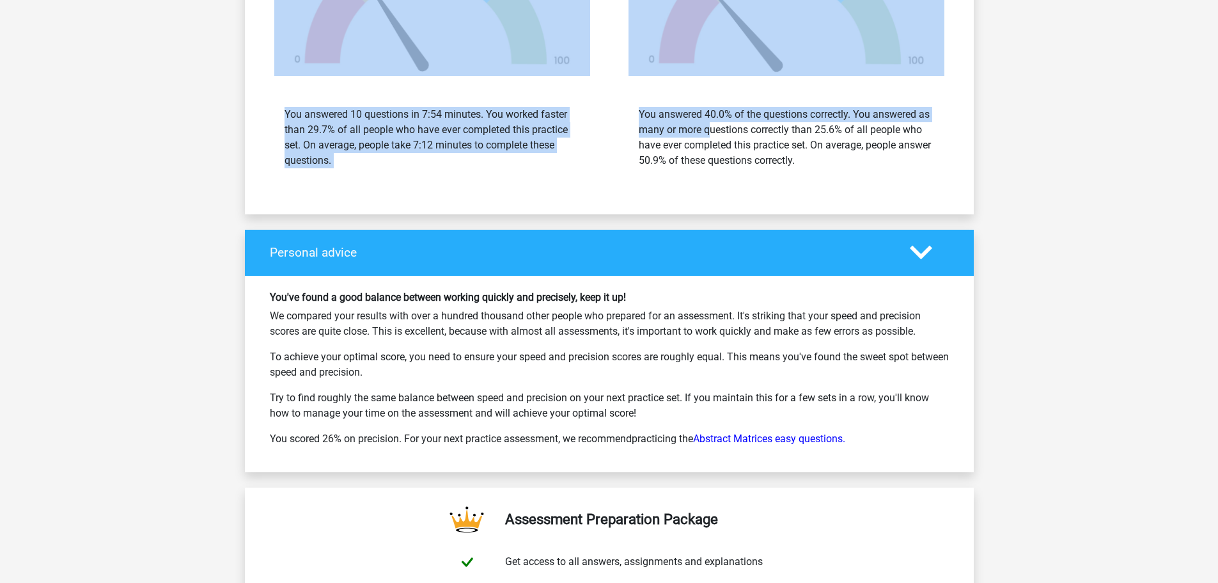
drag, startPoint x: 319, startPoint y: 487, endPoint x: 977, endPoint y: 157, distance: 736.5
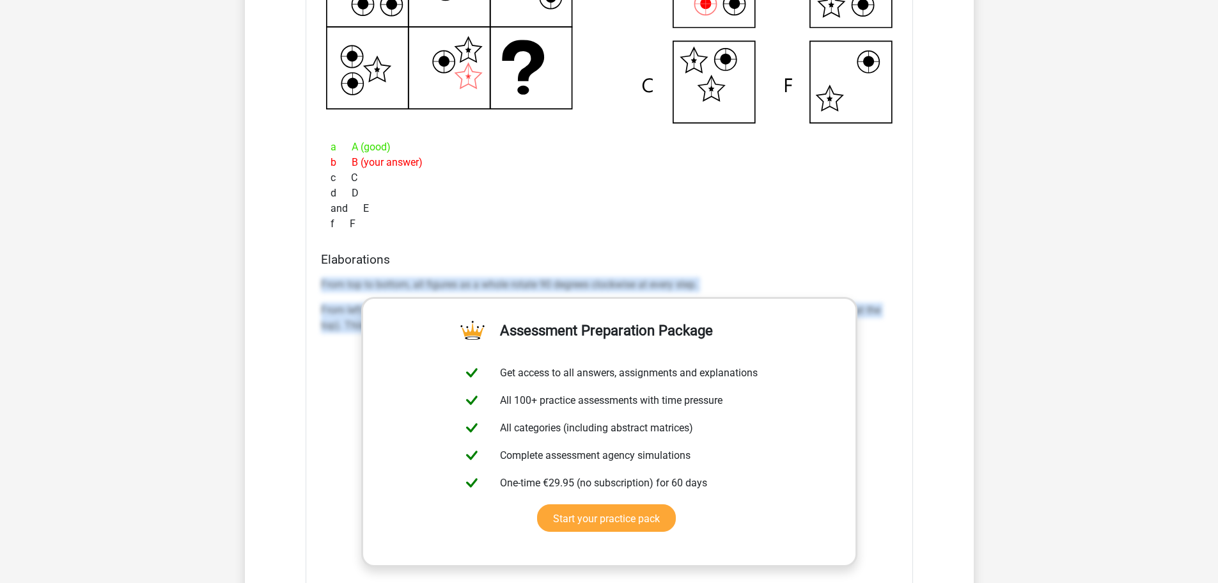
scroll to position [2318, 0]
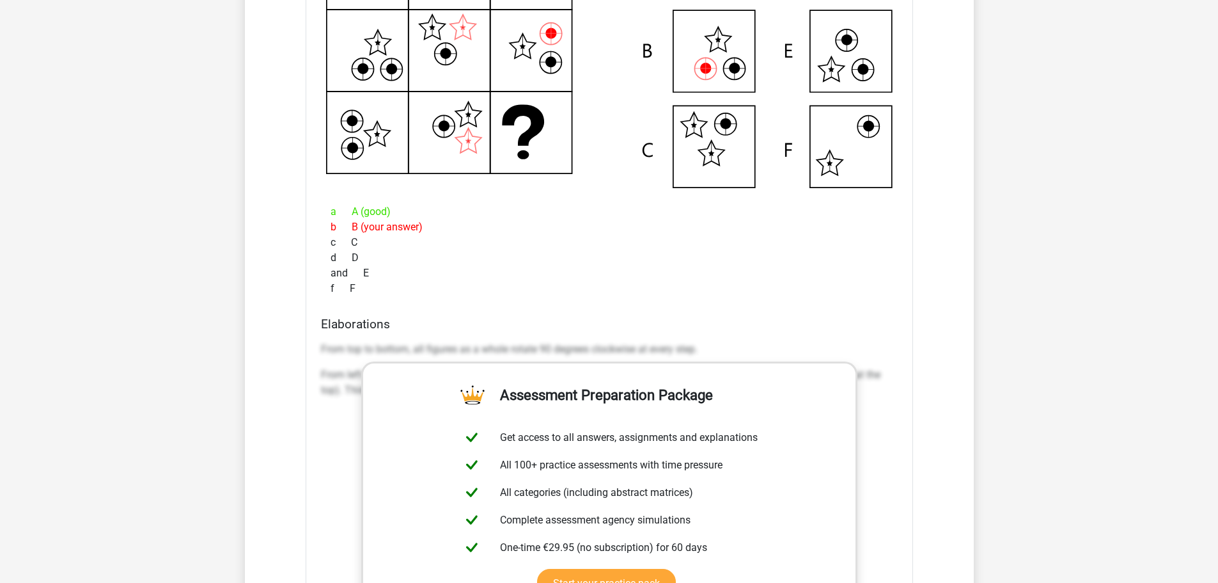
click at [438, 285] on div "f F" at bounding box center [609, 288] width 577 height 15
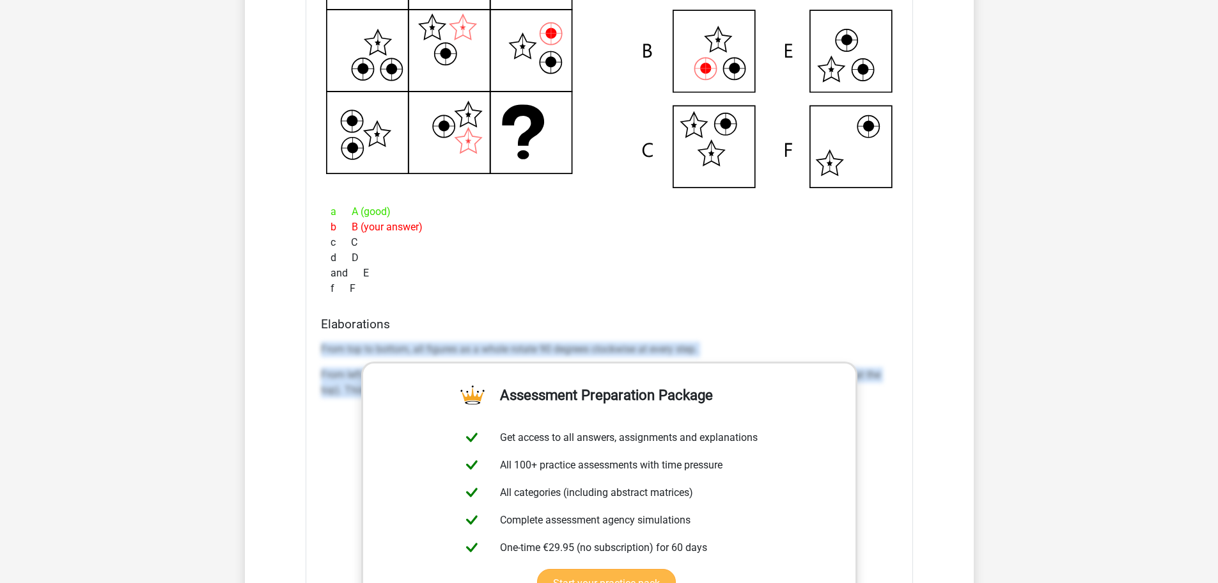
drag, startPoint x: 318, startPoint y: 342, endPoint x: 717, endPoint y: 438, distance: 410.4
click at [867, 432] on div "Elaborations From top to bottom, all figures as a whole rotate 90 degrees clock…" at bounding box center [609, 519] width 587 height 404
copy div "From top to bottom, all figures as a whole rotate 90 degrees clockwise at every…"
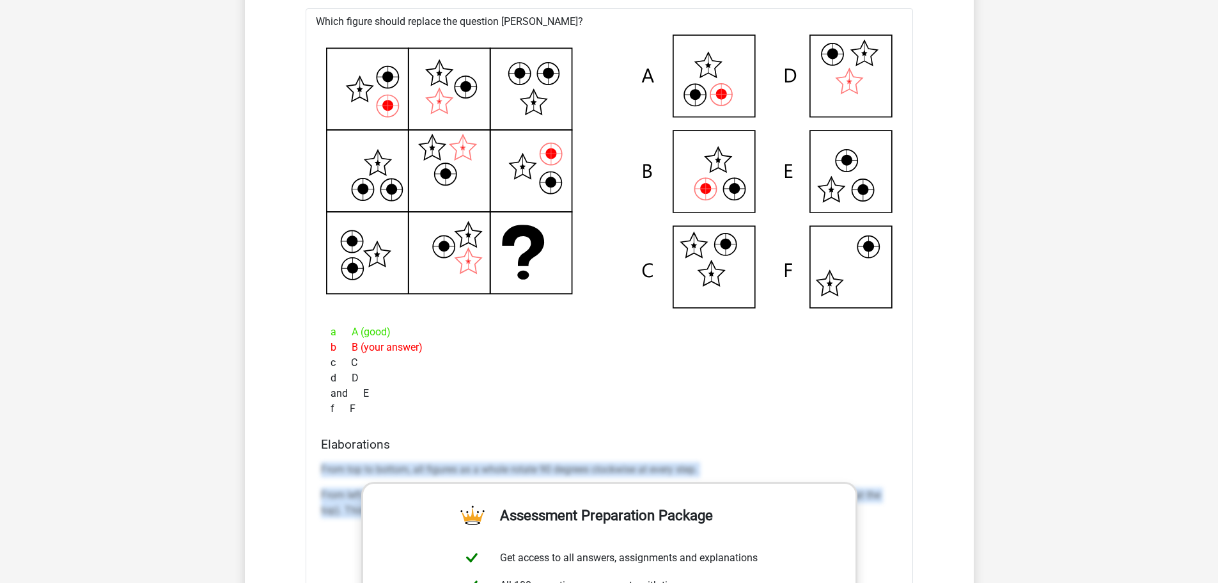
scroll to position [2126, 0]
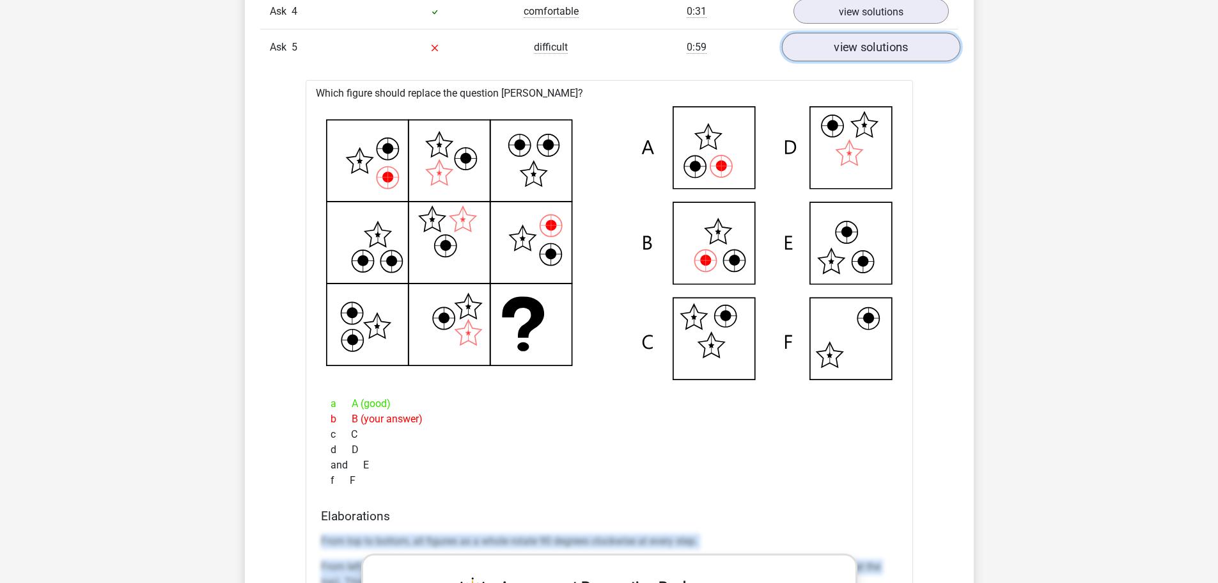
click at [874, 38] on link "view solutions" at bounding box center [871, 47] width 178 height 29
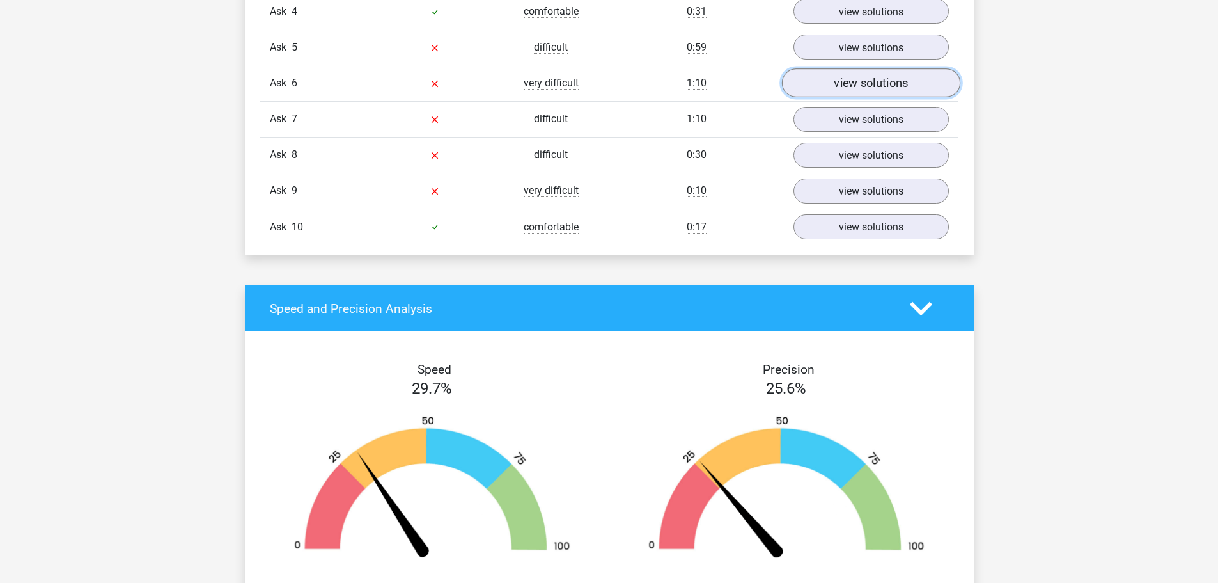
click at [834, 95] on link "view solutions" at bounding box center [871, 83] width 178 height 29
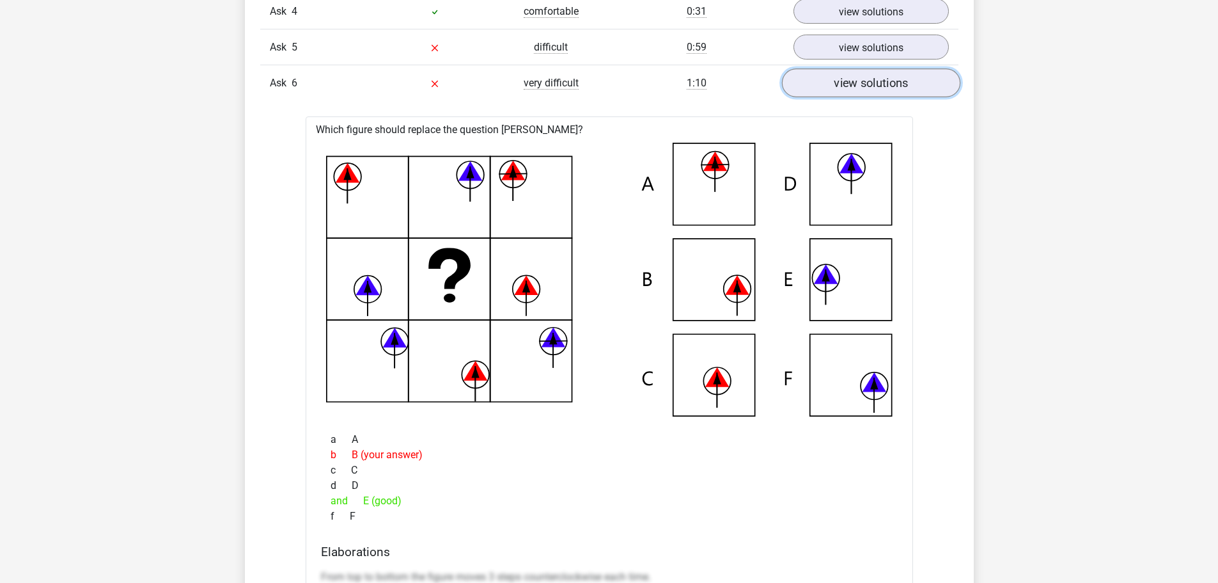
click at [834, 95] on link "view solutions" at bounding box center [871, 83] width 178 height 29
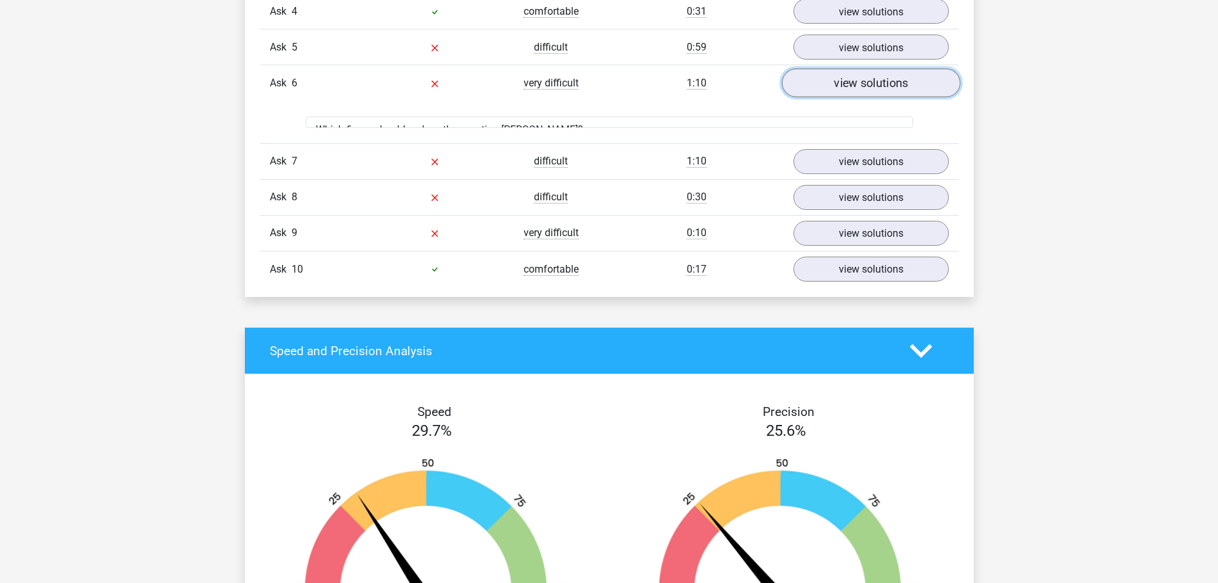
click at [834, 95] on link "view solutions" at bounding box center [871, 83] width 178 height 29
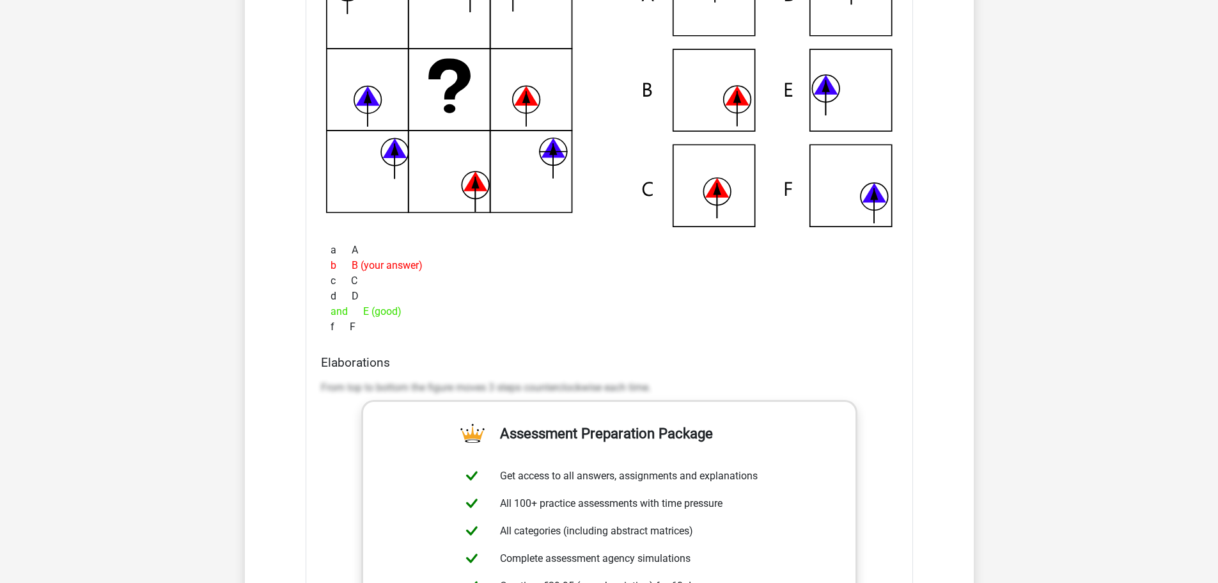
scroll to position [2318, 0]
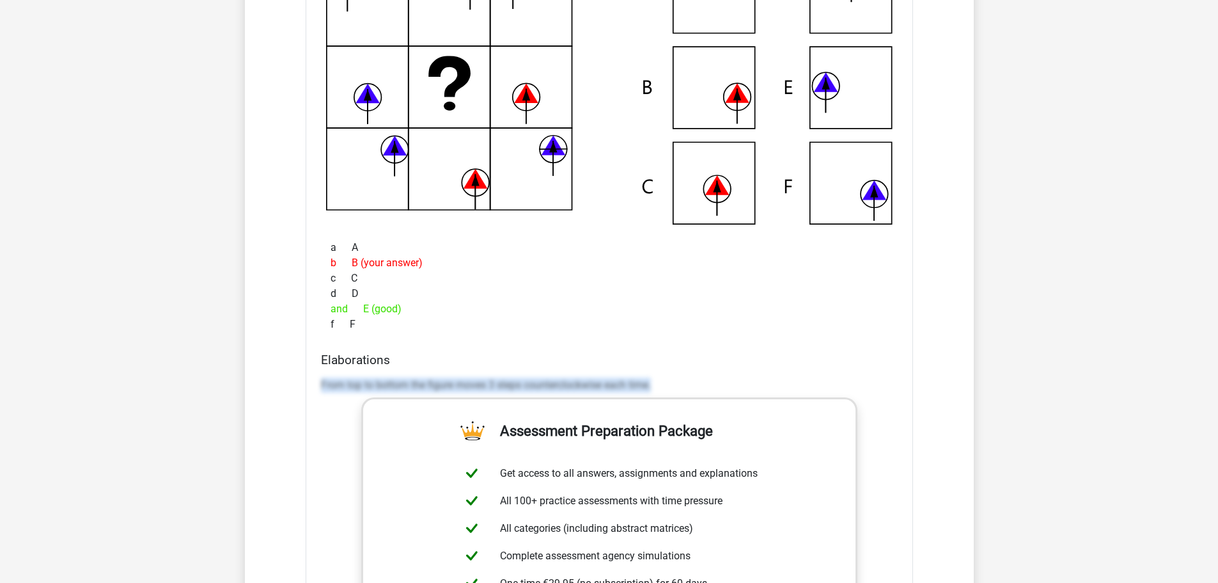
drag, startPoint x: 316, startPoint y: 381, endPoint x: 694, endPoint y: 379, distance: 378.0
click at [711, 379] on div "Elaborations From top to bottom the figure moves 3 steps counterclockwise each …" at bounding box center [609, 554] width 587 height 404
copy font "From top to bottom the figure moves 3 steps counterclockwise each time."
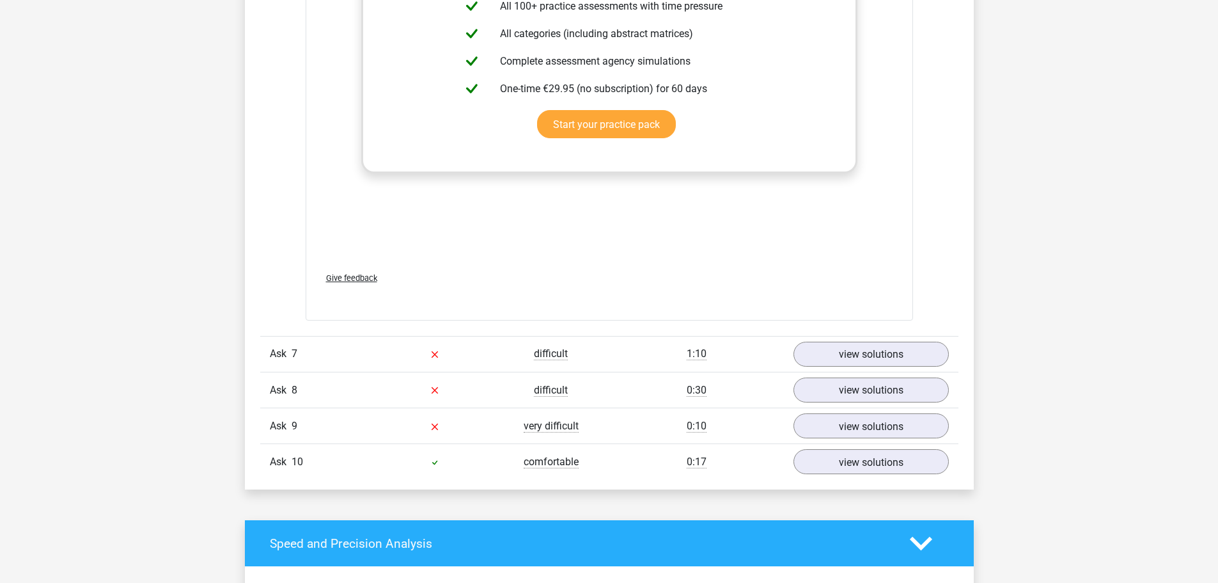
scroll to position [2894, 0]
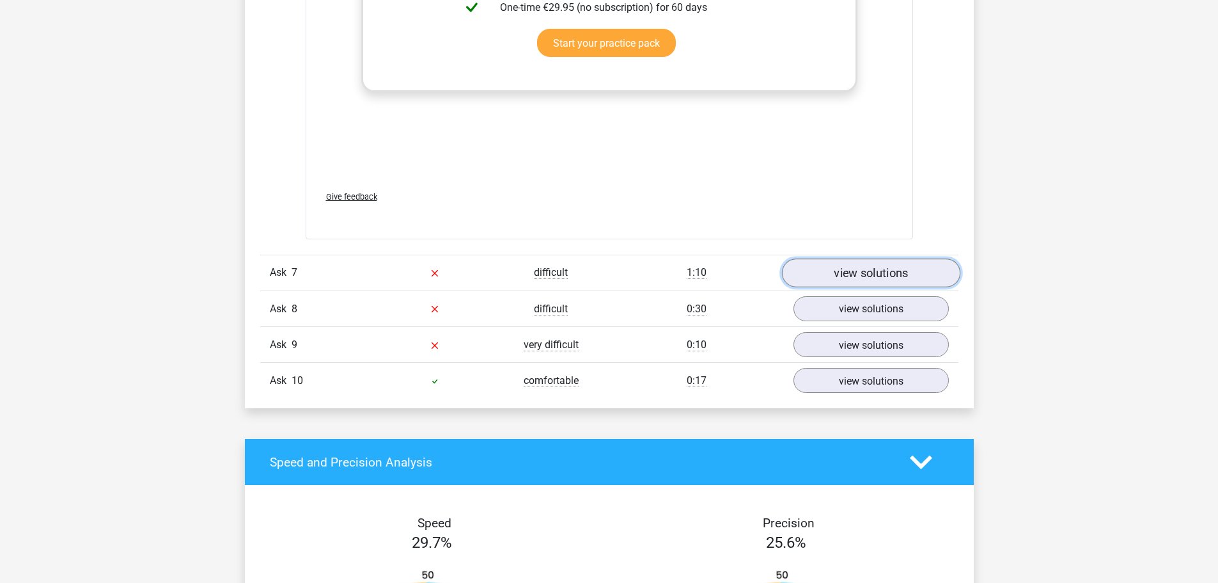
click at [876, 270] on font "view solutions" at bounding box center [871, 273] width 74 height 14
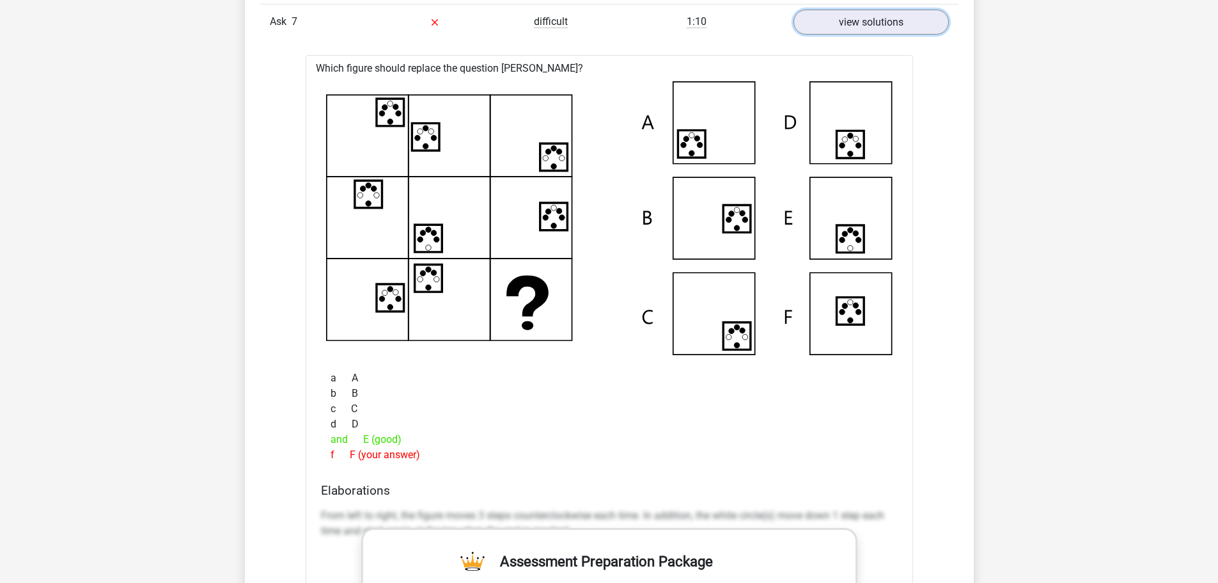
scroll to position [3150, 0]
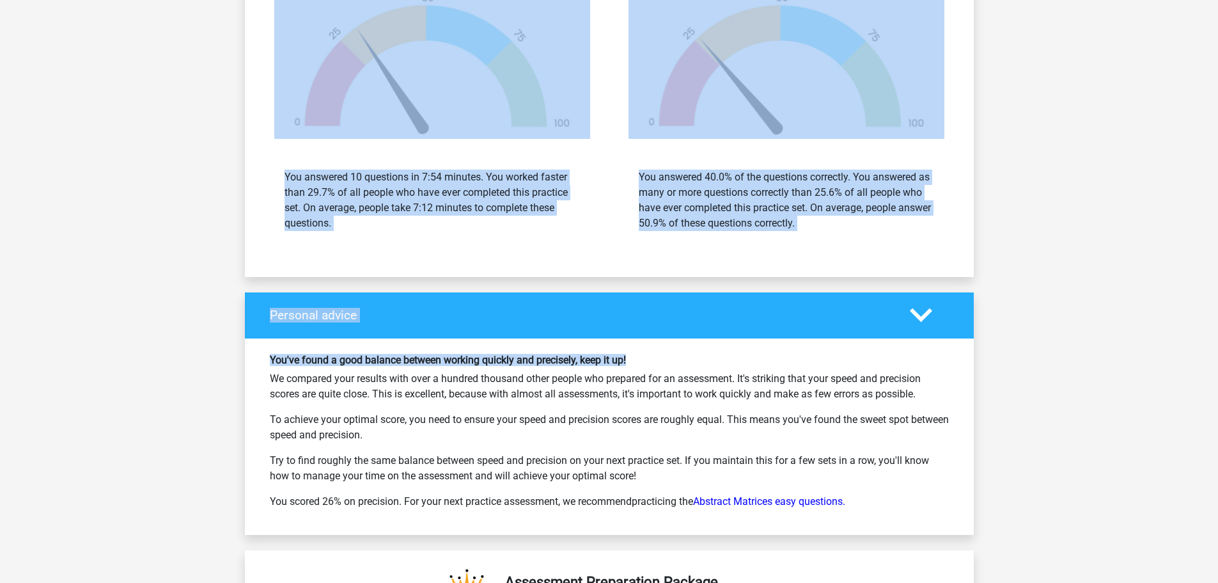
drag, startPoint x: 317, startPoint y: 505, endPoint x: 854, endPoint y: 342, distance: 561.2
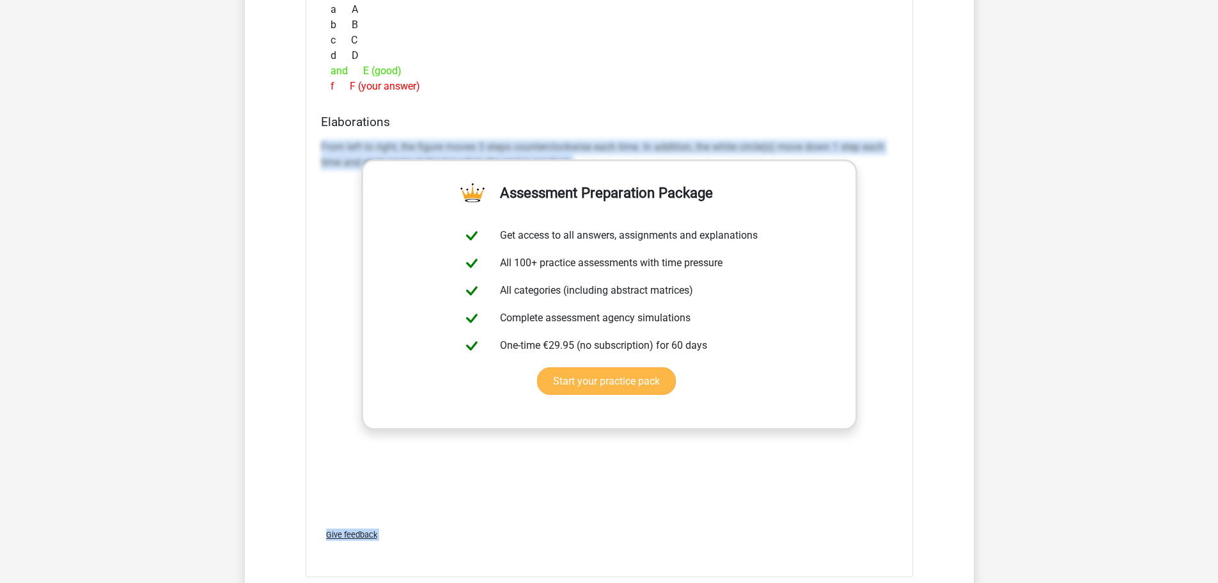
scroll to position [3432, 0]
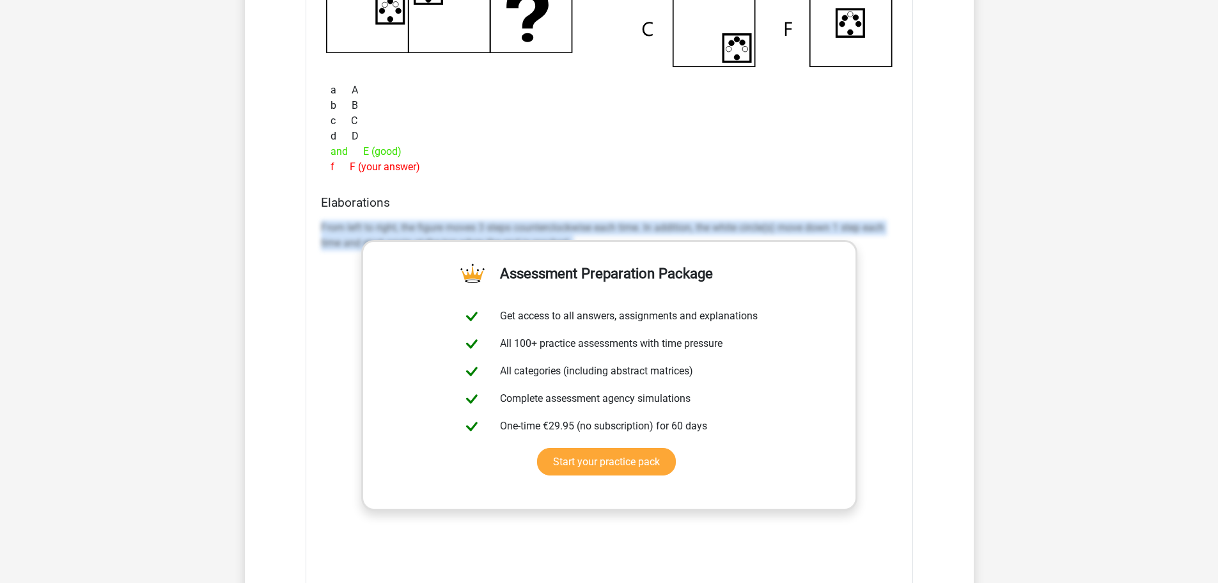
click at [327, 285] on div "From left to right, the figure moves 3 steps counterclockwise each time. In add…" at bounding box center [609, 407] width 577 height 384
drag, startPoint x: 319, startPoint y: 222, endPoint x: 868, endPoint y: 262, distance: 550.2
click at [868, 262] on div "Elaborations From left to right, the figure moves 3 steps counterclockwise each…" at bounding box center [609, 397] width 587 height 404
copy font "From left to right, the figure moves 3 steps counterclockwise each time. In add…"
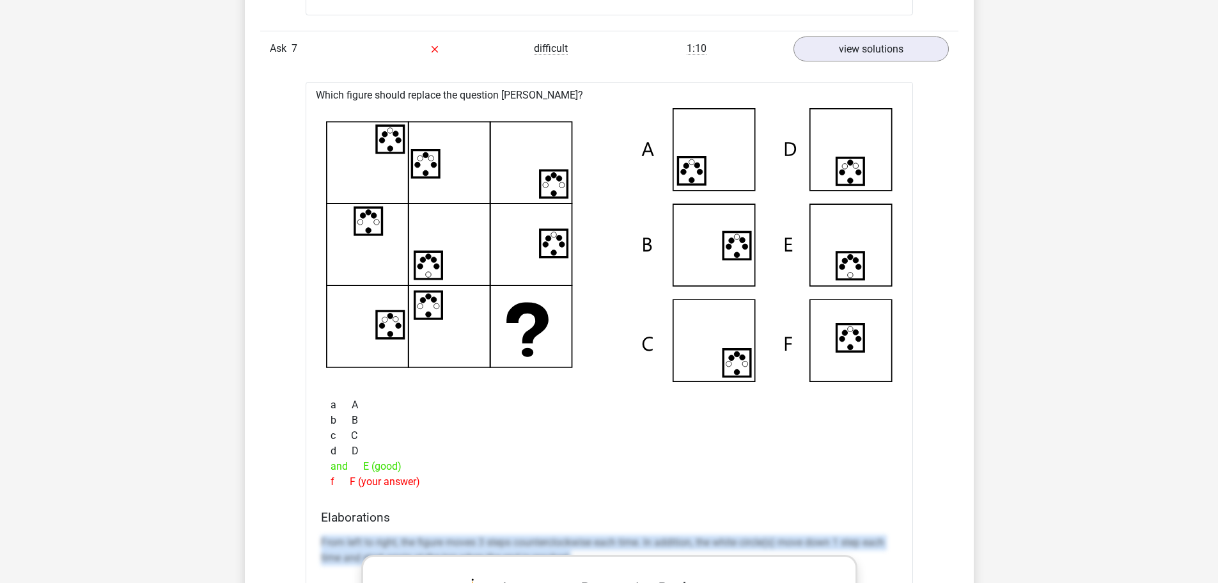
scroll to position [3113, 0]
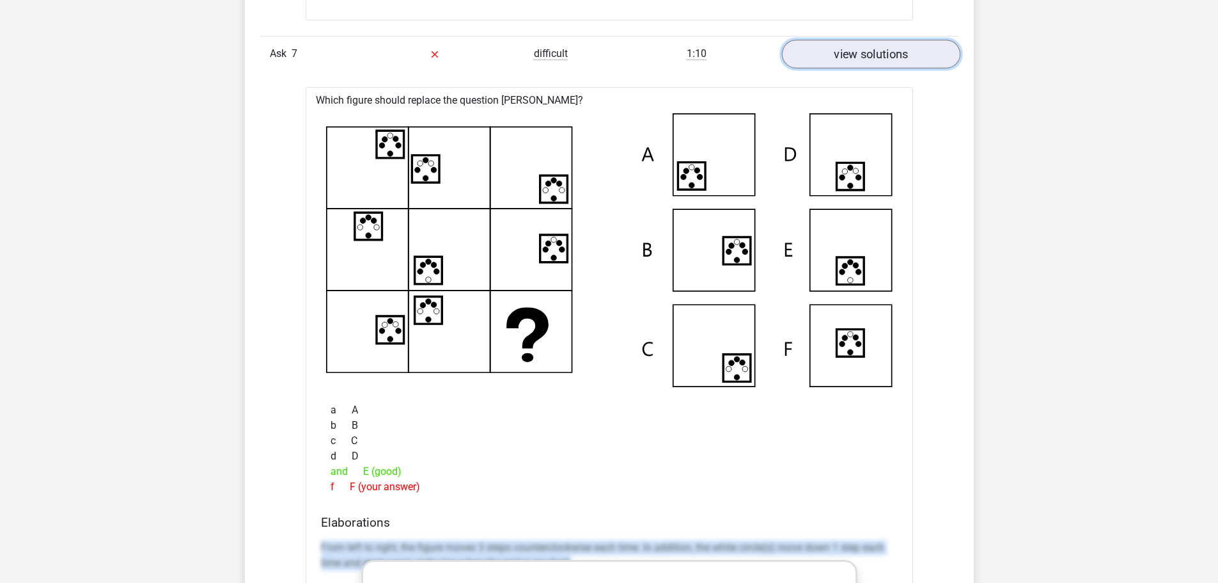
click at [861, 47] on font "view solutions" at bounding box center [871, 54] width 74 height 14
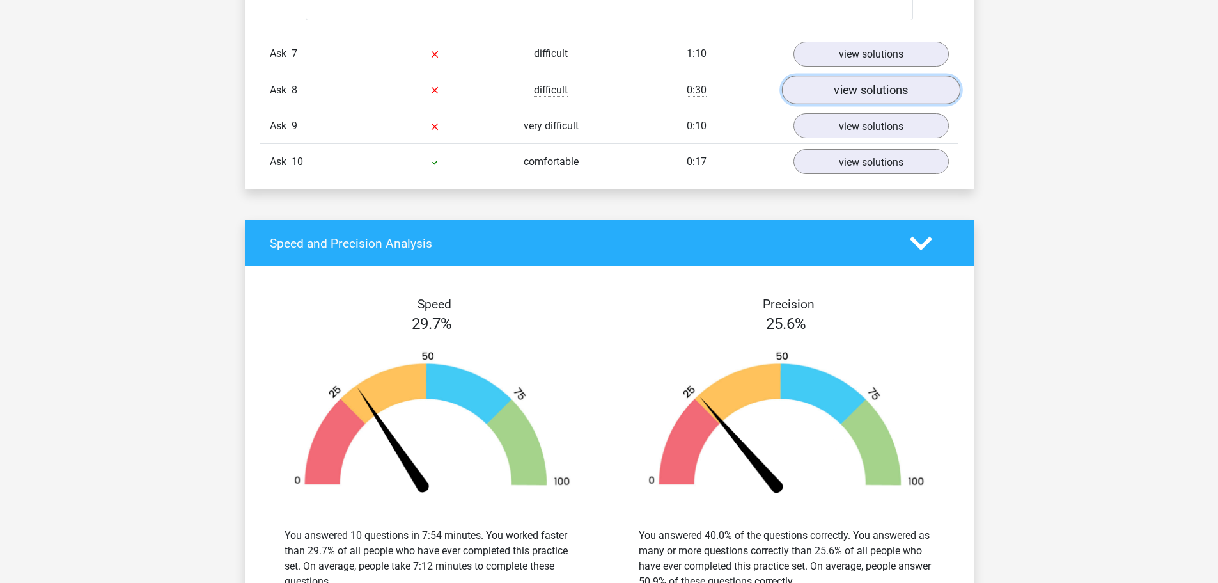
click at [845, 95] on font "view solutions" at bounding box center [871, 90] width 74 height 14
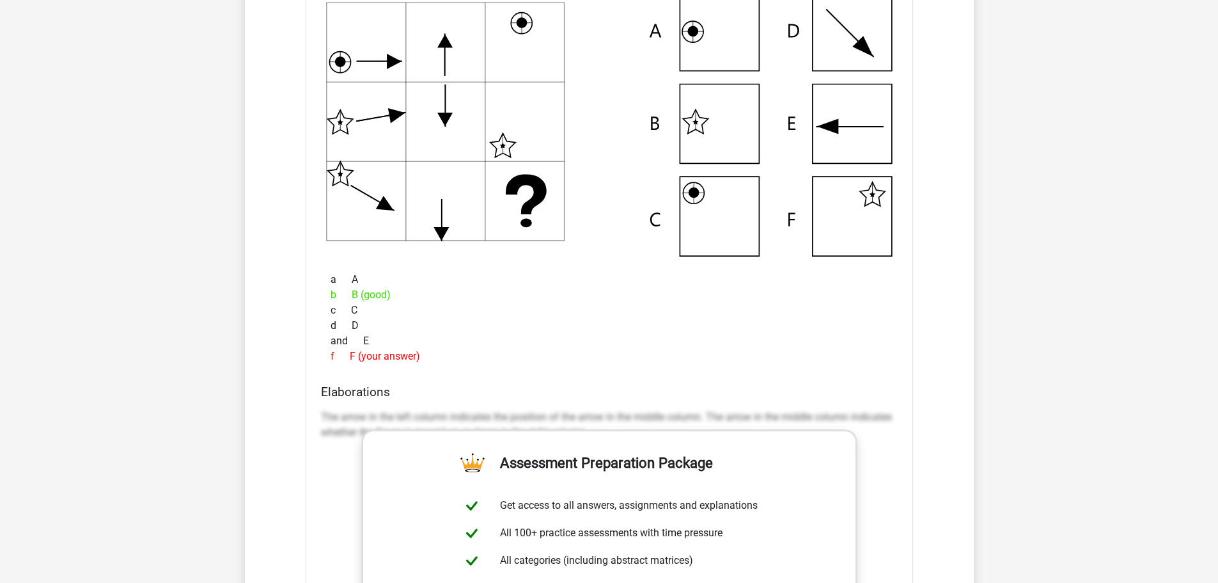
scroll to position [3305, 0]
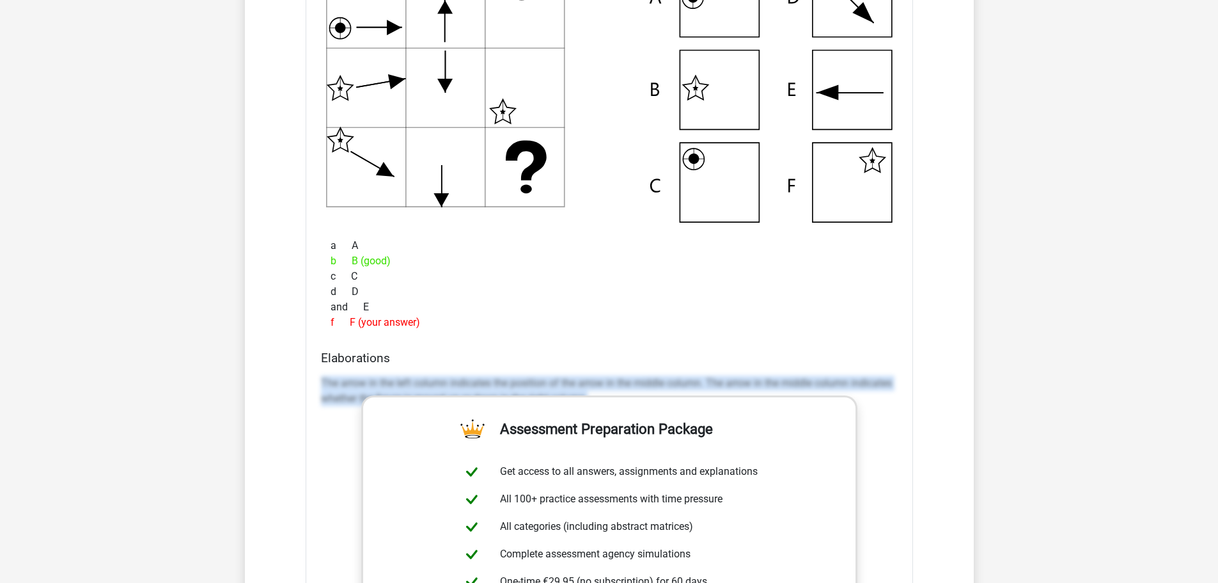
drag, startPoint x: 323, startPoint y: 382, endPoint x: 899, endPoint y: 407, distance: 576.7
click at [899, 407] on div "Elaborations The arrow in the left column indicates the position of the arrow i…" at bounding box center [609, 552] width 587 height 404
copy font "The arrow in the left column indicates the position of the arrow in the middle …"
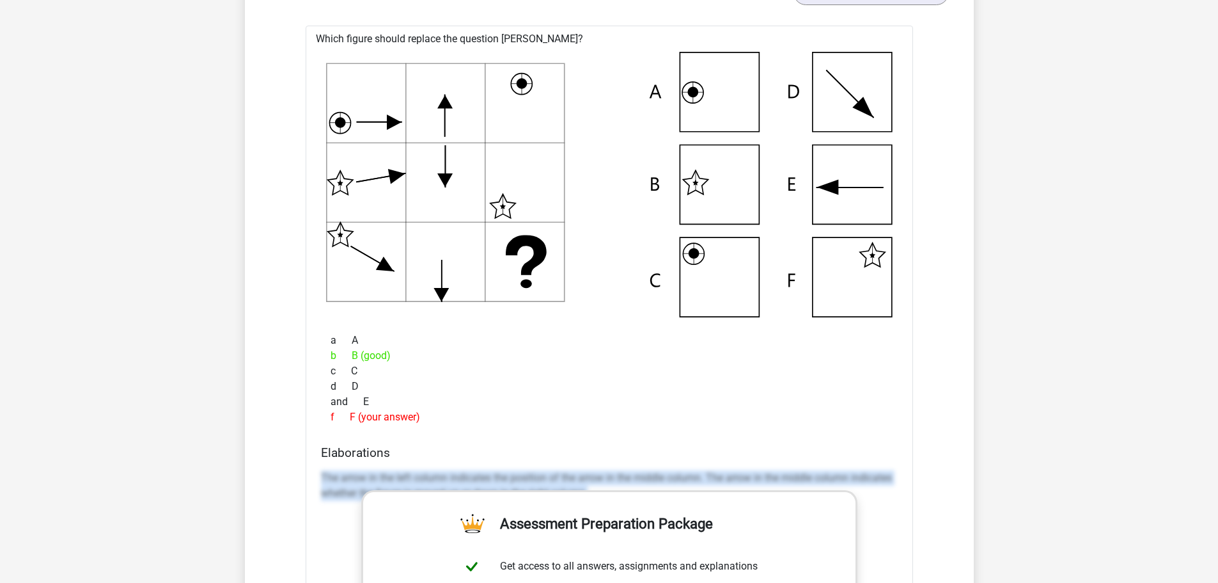
scroll to position [3177, 0]
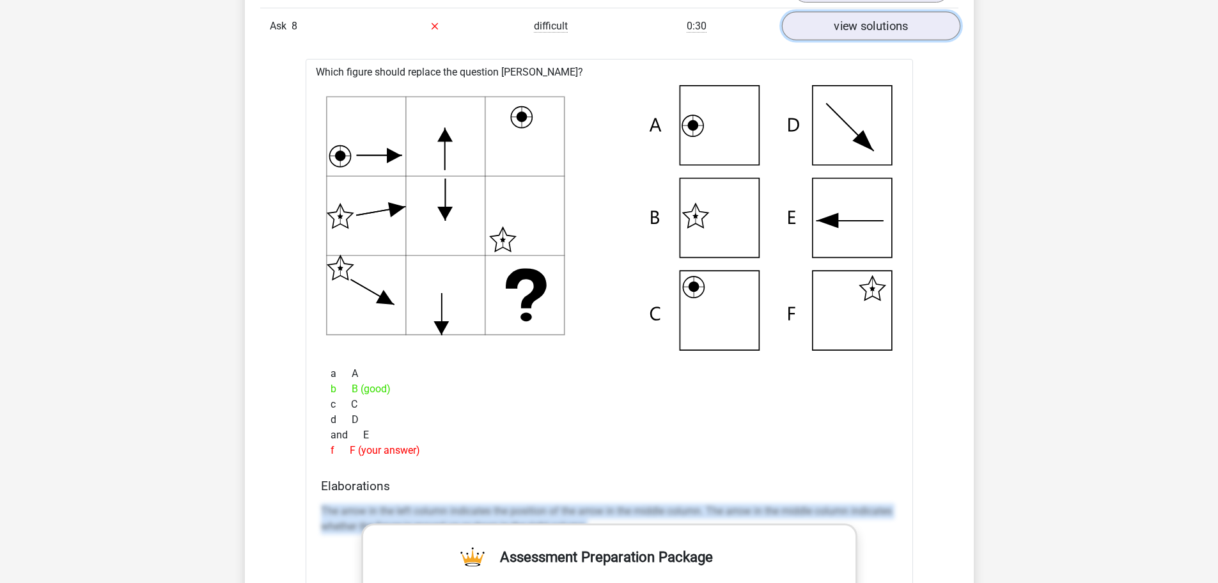
click at [864, 20] on font "view solutions" at bounding box center [871, 26] width 74 height 14
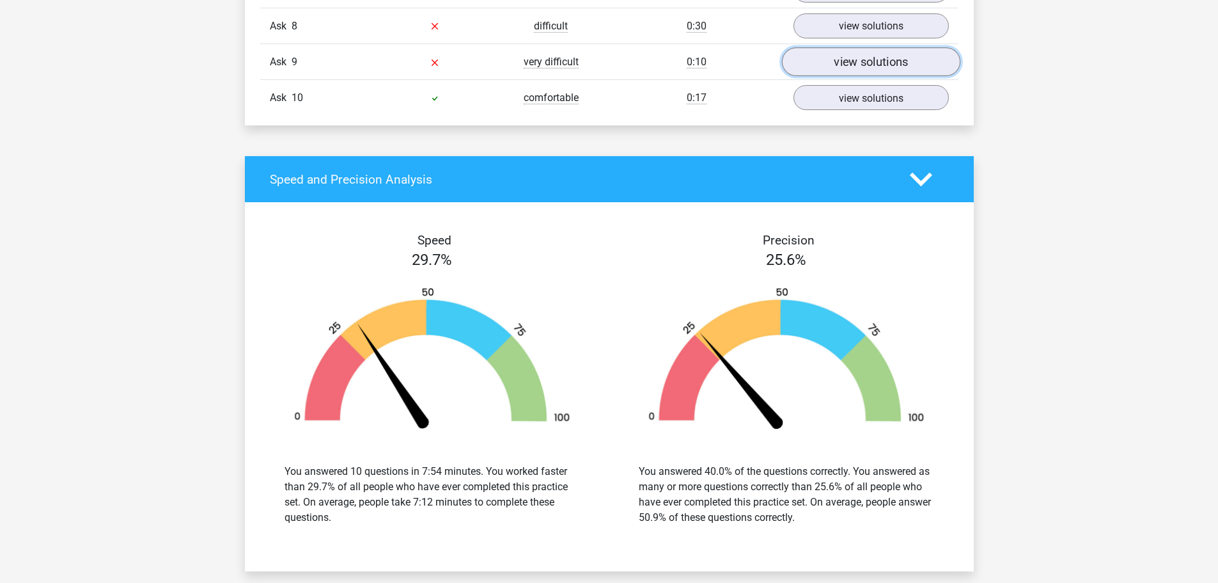
click at [849, 67] on font "view solutions" at bounding box center [871, 62] width 74 height 14
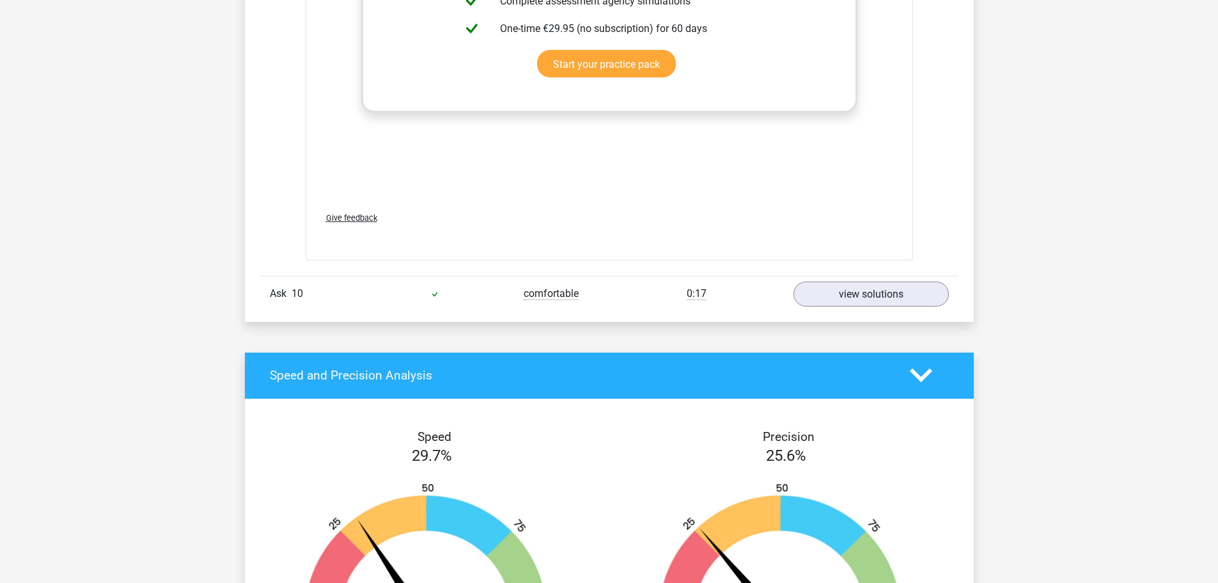
scroll to position [3944, 0]
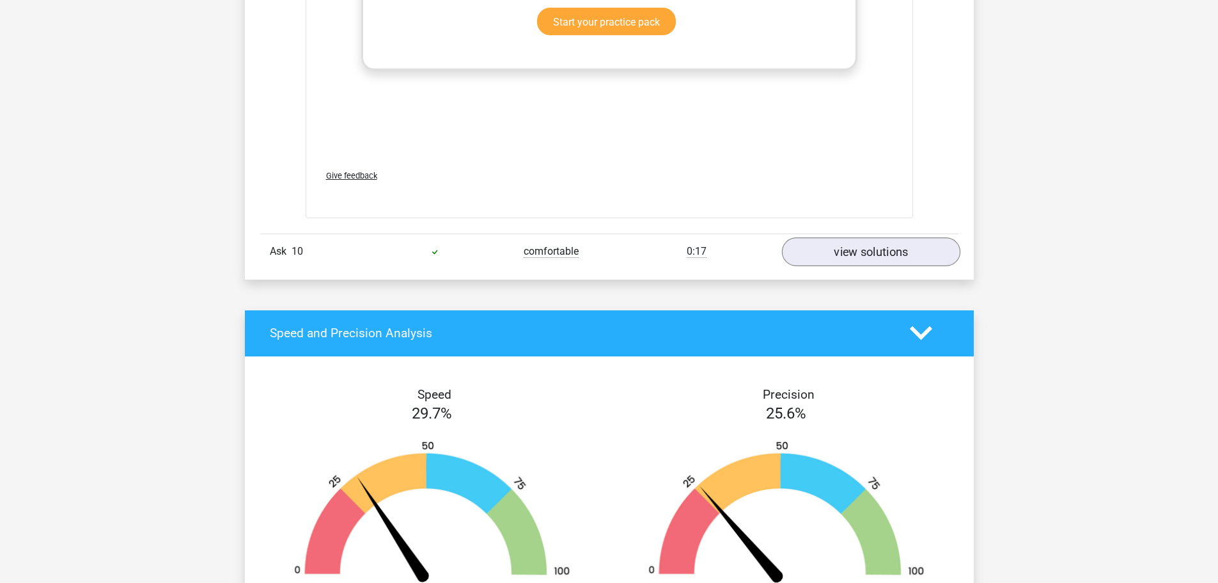
click at [881, 264] on div "Ask 10 comfortable 0:17 view solutions" at bounding box center [609, 251] width 698 height 36
click at [877, 255] on font "view solutions" at bounding box center [871, 252] width 74 height 14
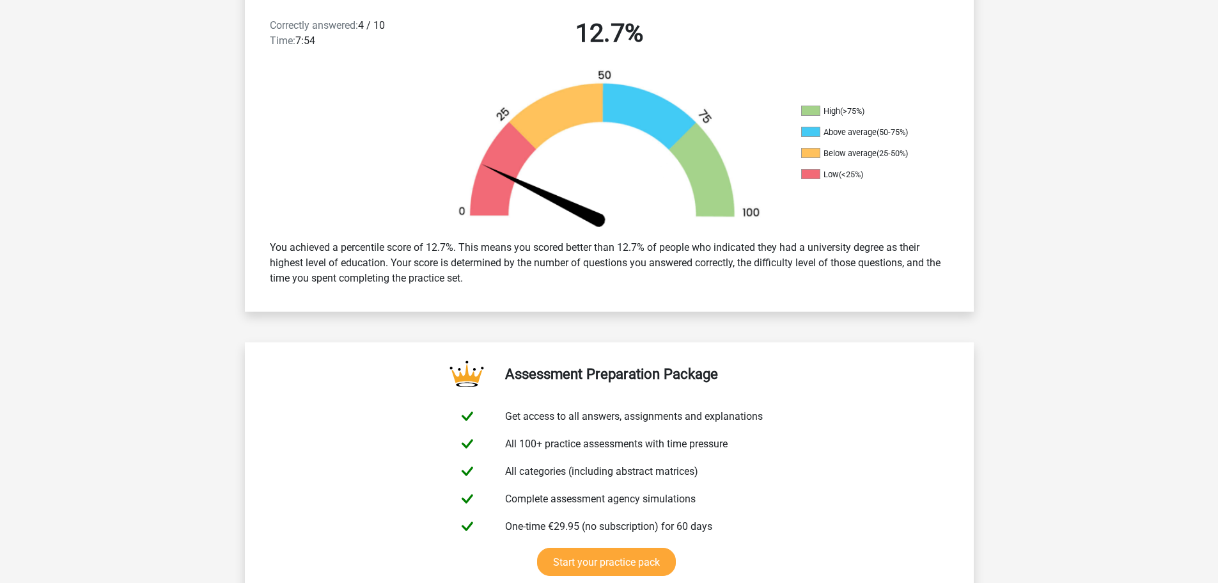
scroll to position [0, 0]
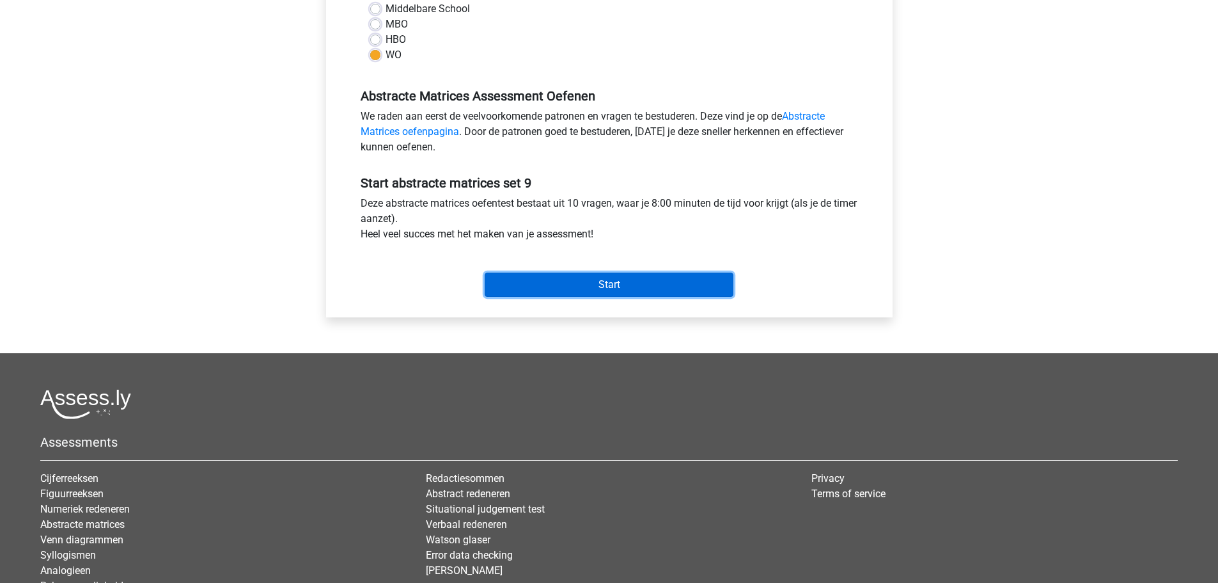
scroll to position [320, 0]
click at [641, 287] on input "Start" at bounding box center [609, 284] width 249 height 24
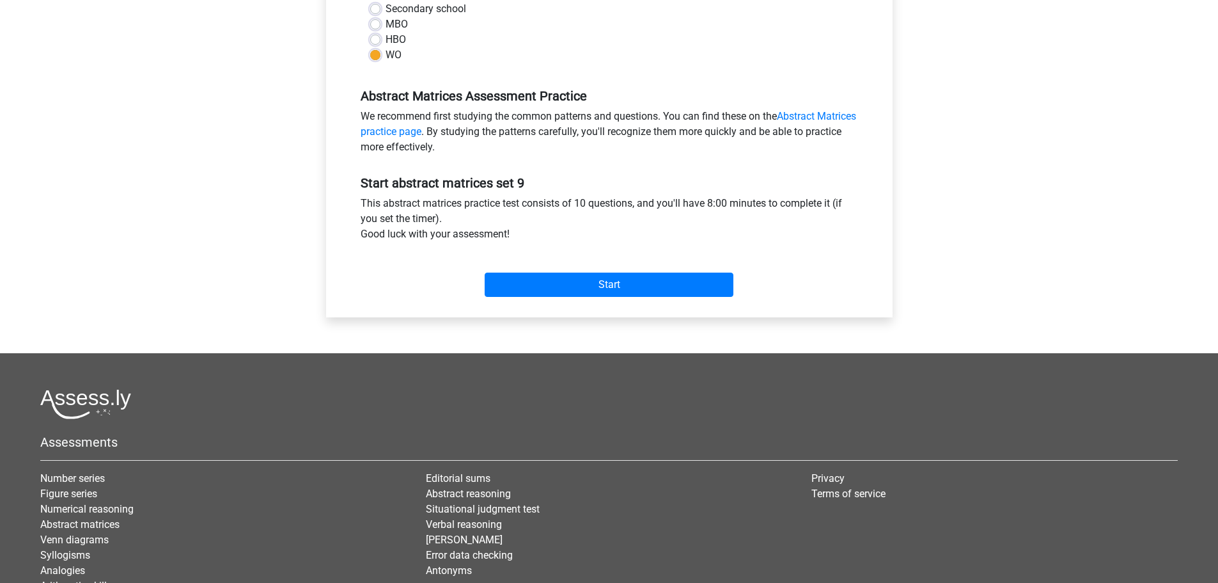
scroll to position [1305, 0]
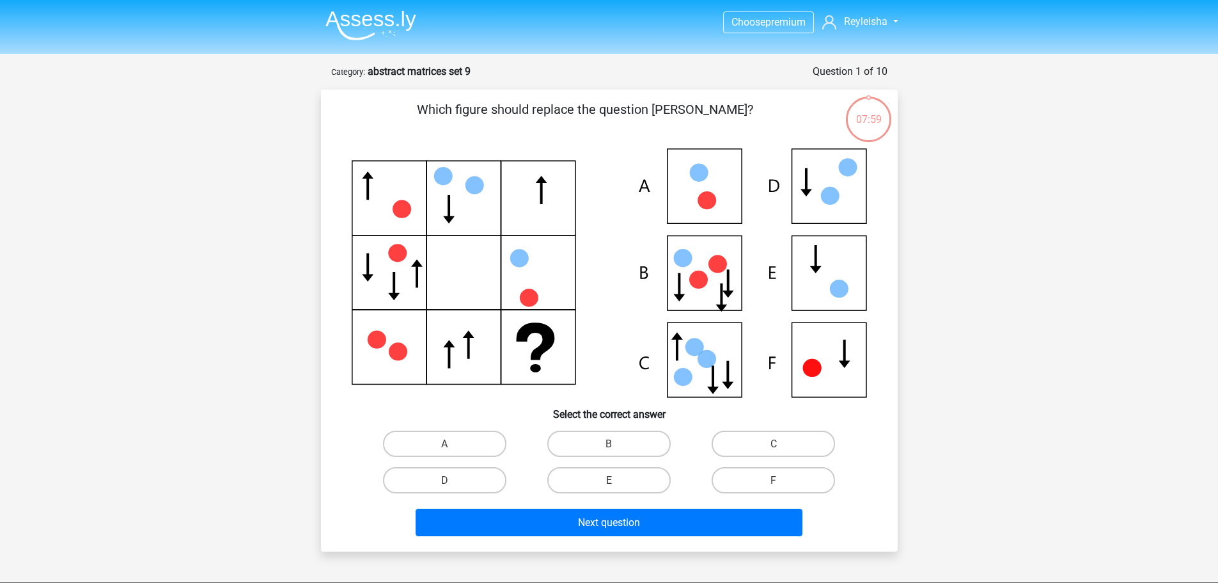
scroll to position [1305, 0]
click at [771, 444] on font "C" at bounding box center [774, 443] width 6 height 12
click at [774, 444] on input "C" at bounding box center [778, 447] width 8 height 8
radio input "true"
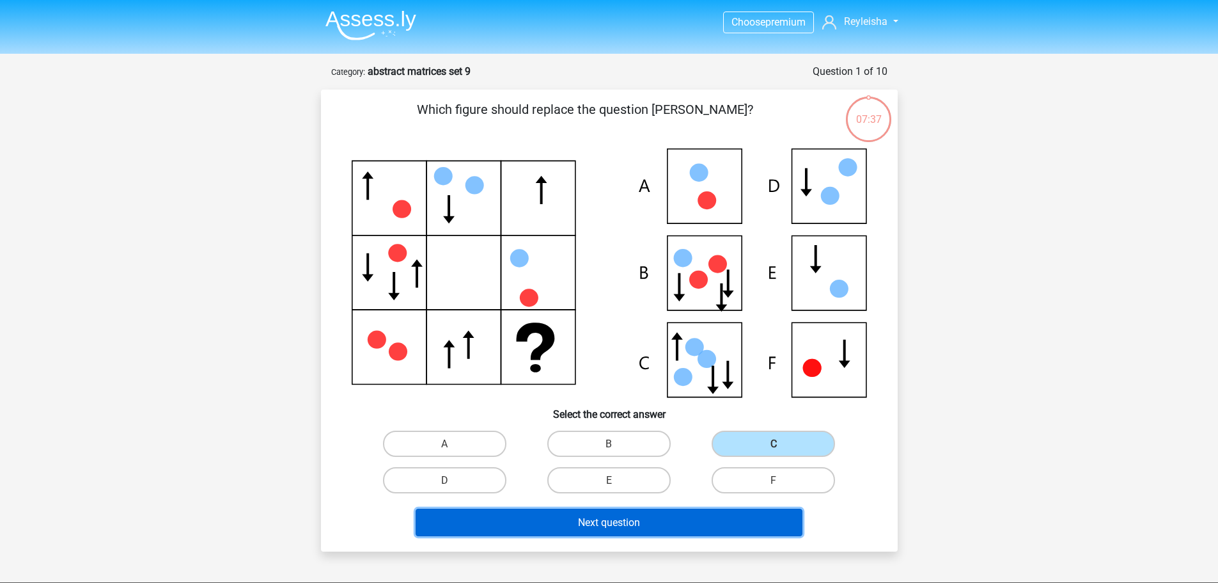
click at [607, 525] on font "Next question" at bounding box center [609, 522] width 62 height 12
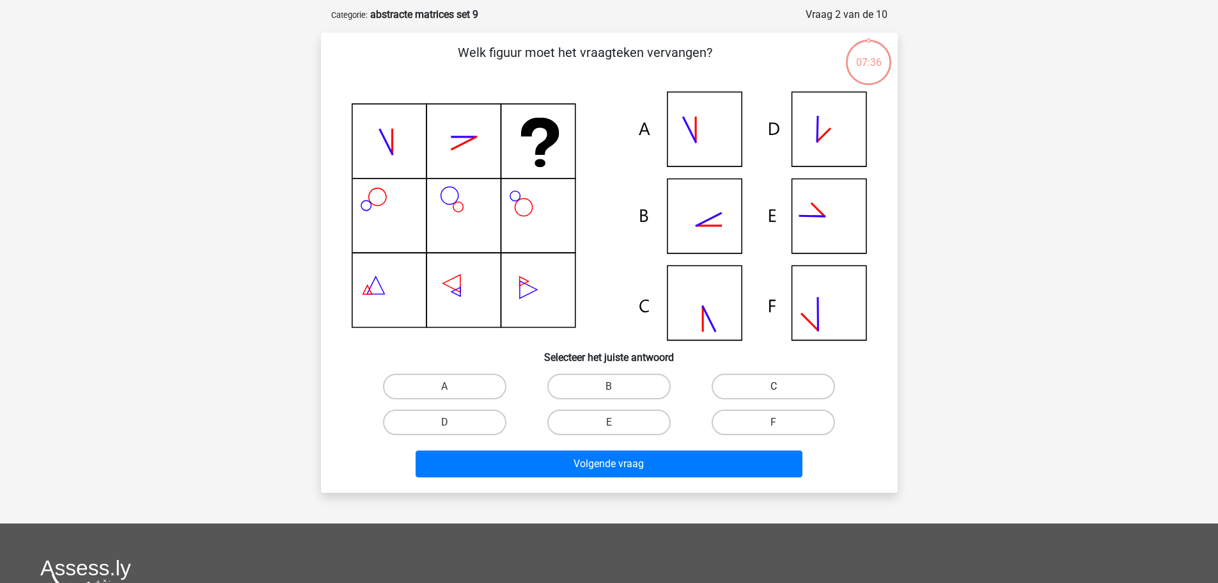
scroll to position [64, 0]
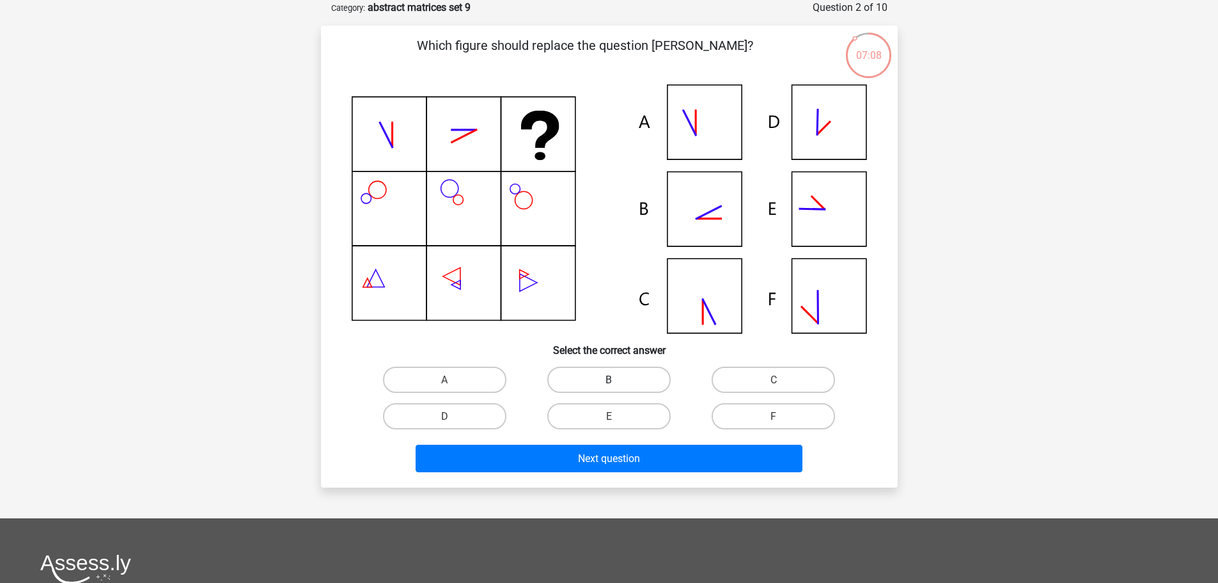
click at [605, 375] on label "B" at bounding box center [608, 379] width 123 height 26
click at [609, 379] on input "B" at bounding box center [613, 383] width 8 height 8
radio input "true"
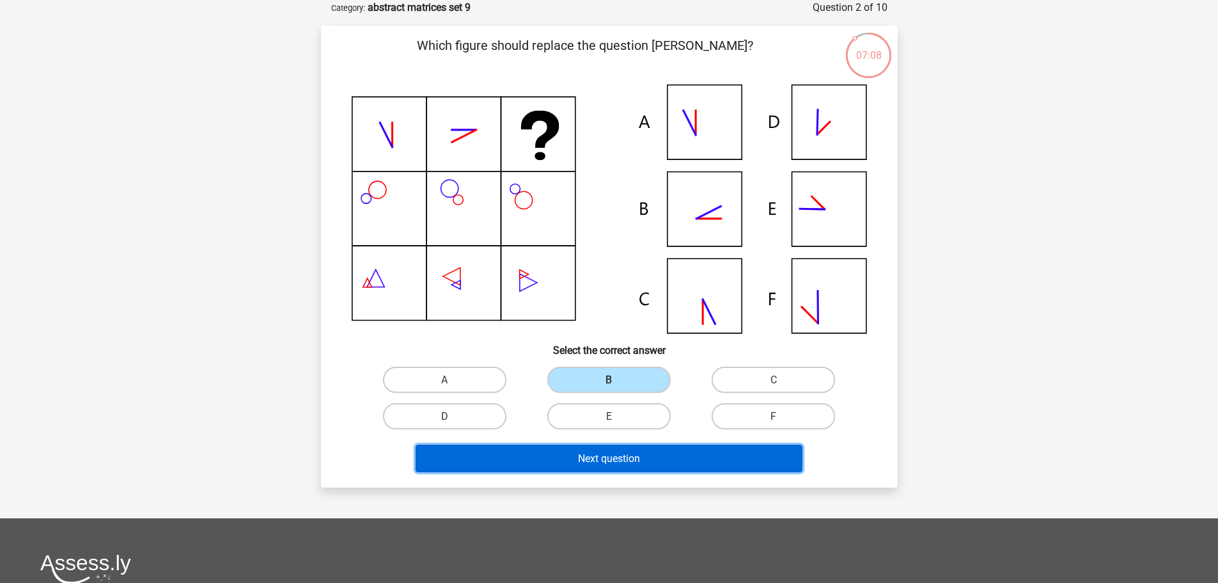
click at [589, 450] on button "Next question" at bounding box center [609, 458] width 387 height 28
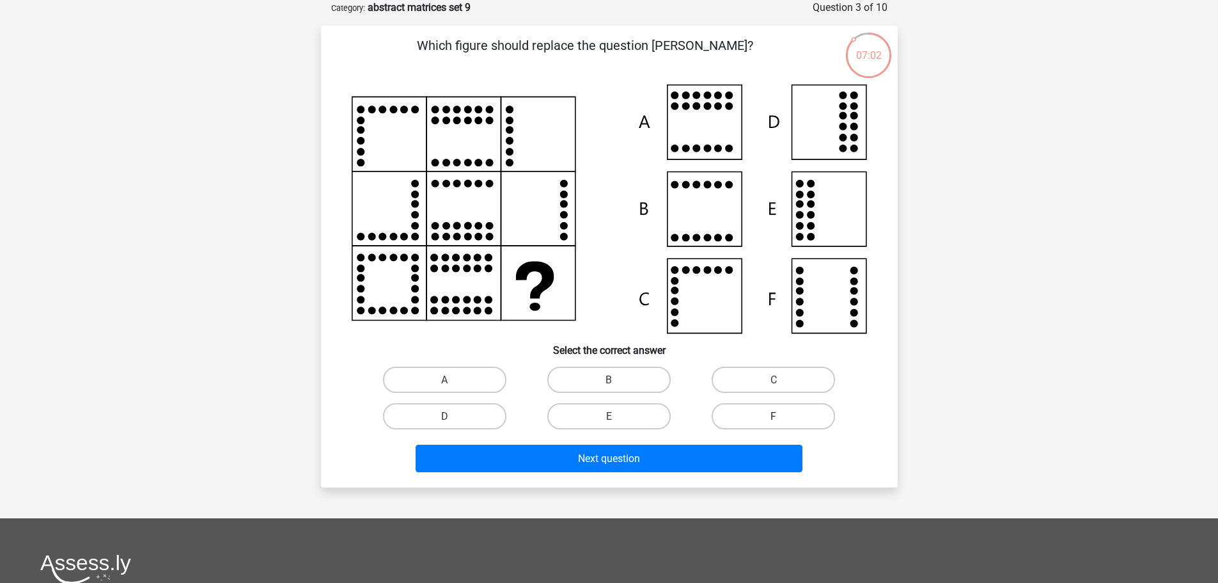
click at [803, 425] on label "F" at bounding box center [773, 416] width 123 height 26
click at [782, 424] on input "F" at bounding box center [778, 420] width 8 height 8
radio input "true"
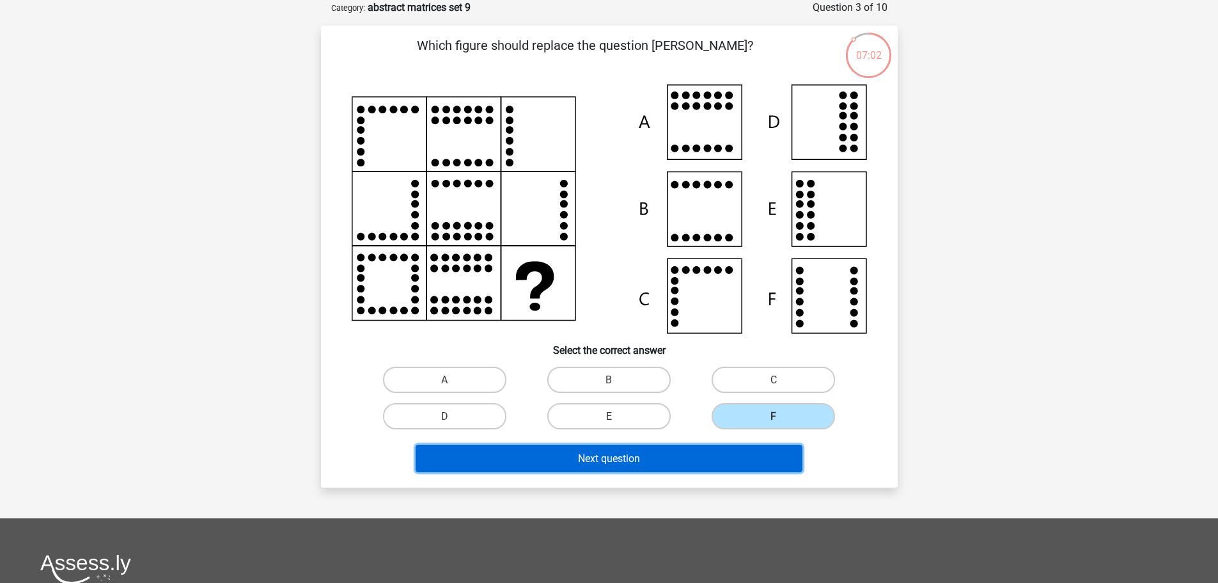
click at [779, 453] on button "Next question" at bounding box center [609, 458] width 387 height 28
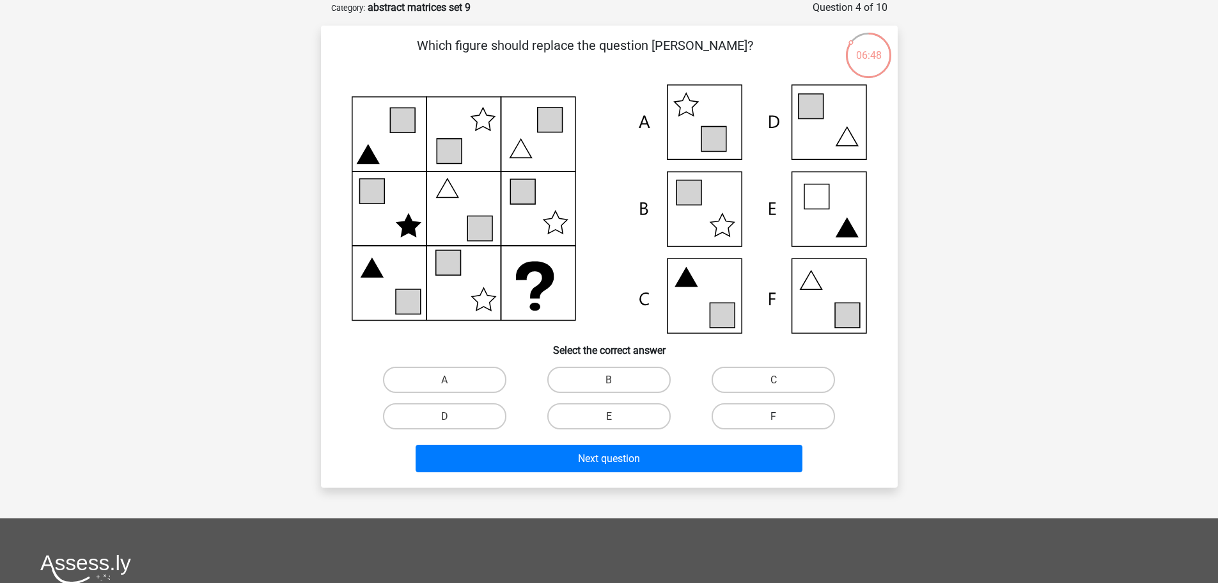
click at [786, 404] on label "F" at bounding box center [773, 416] width 123 height 26
click at [782, 416] on input "F" at bounding box center [778, 420] width 8 height 8
radio input "true"
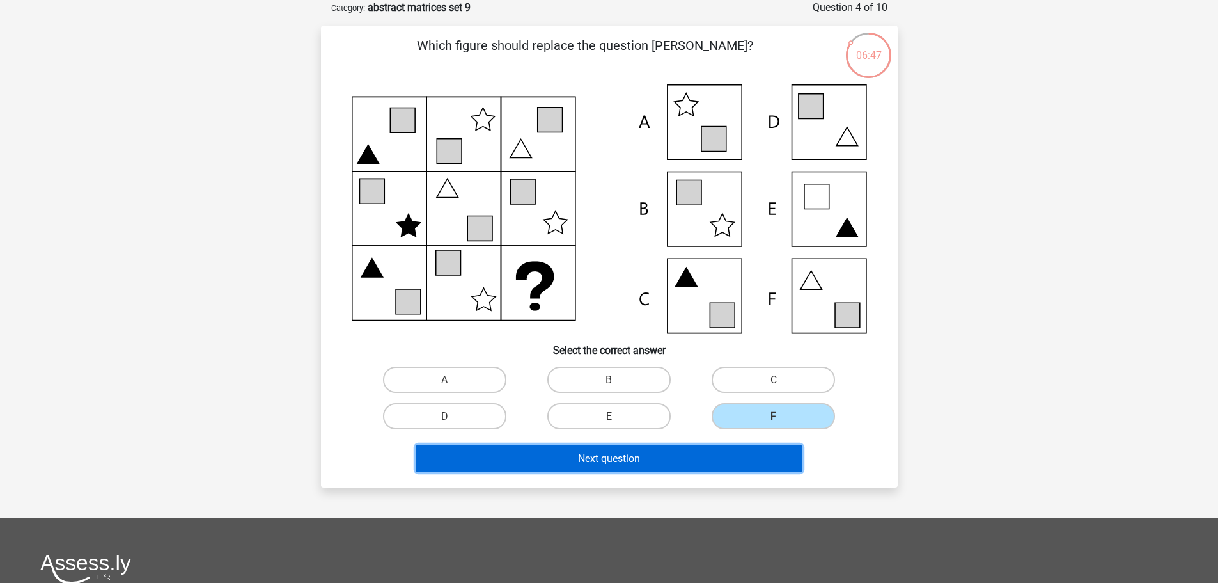
click at [770, 456] on button "Next question" at bounding box center [609, 458] width 387 height 28
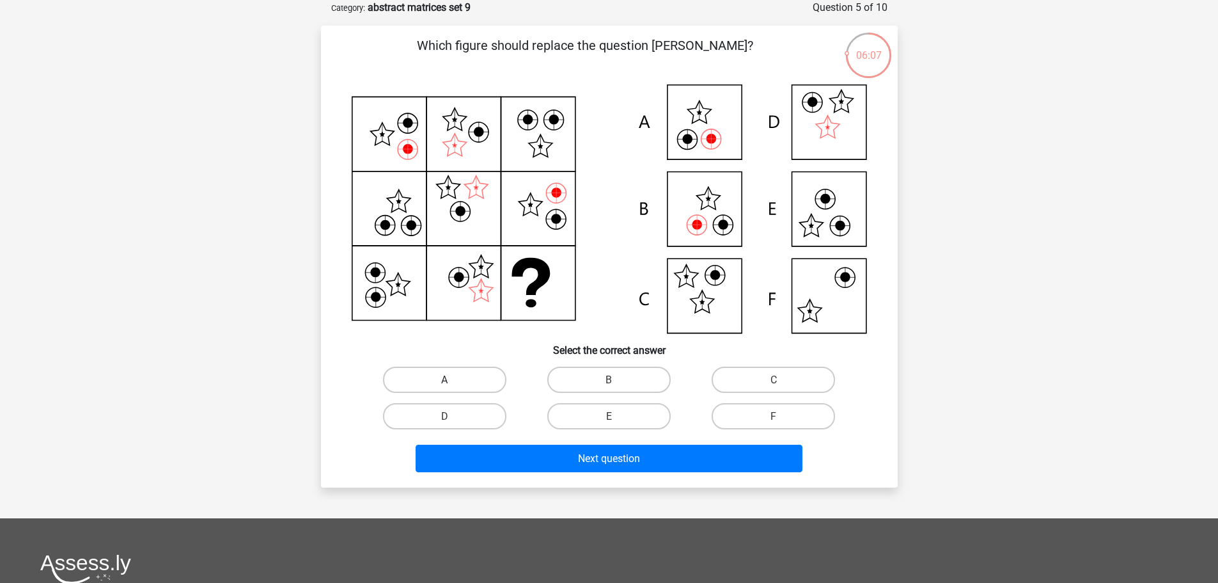
click at [443, 375] on font "A" at bounding box center [444, 379] width 6 height 12
click at [444, 379] on input "A" at bounding box center [448, 383] width 8 height 8
radio input "true"
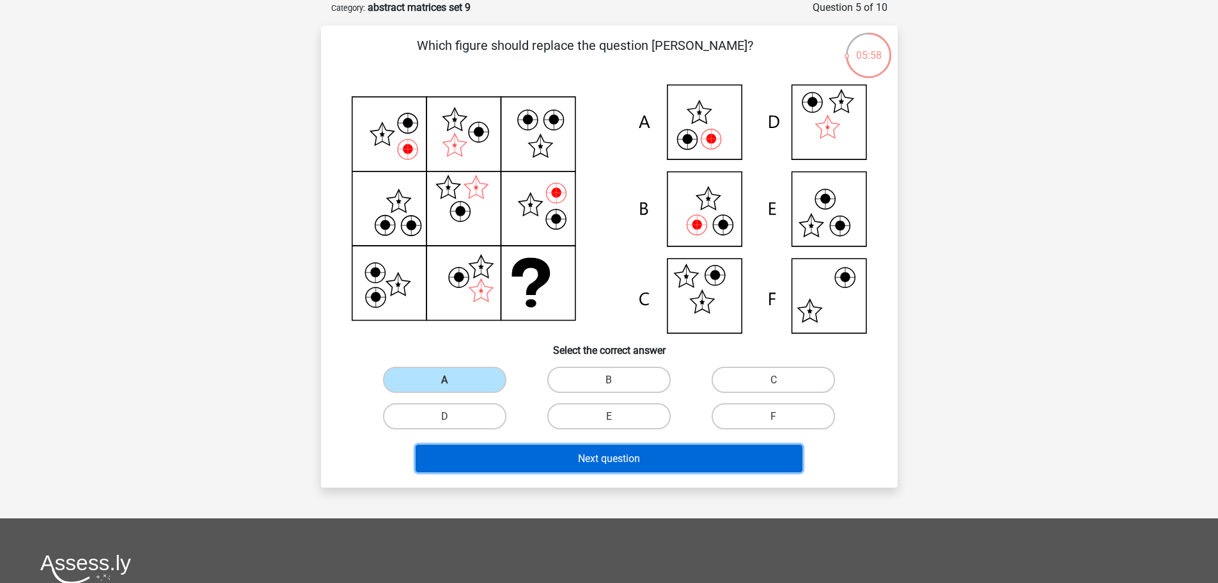
click at [543, 459] on button "Next question" at bounding box center [609, 458] width 387 height 28
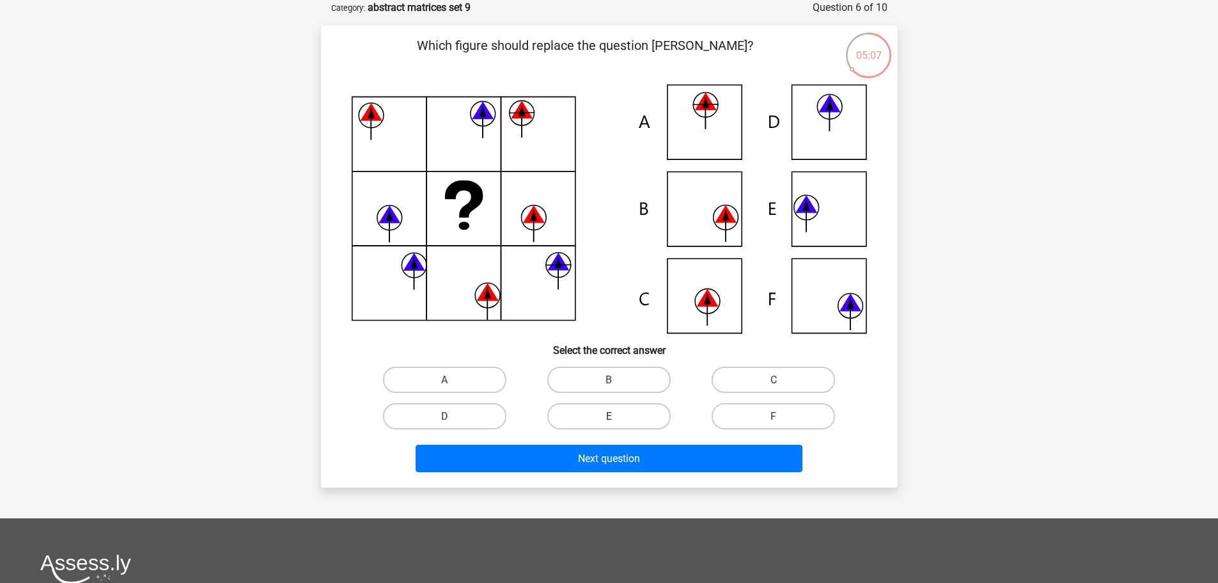
click at [602, 414] on label "E" at bounding box center [608, 416] width 123 height 26
click at [609, 416] on input "E" at bounding box center [613, 420] width 8 height 8
radio input "true"
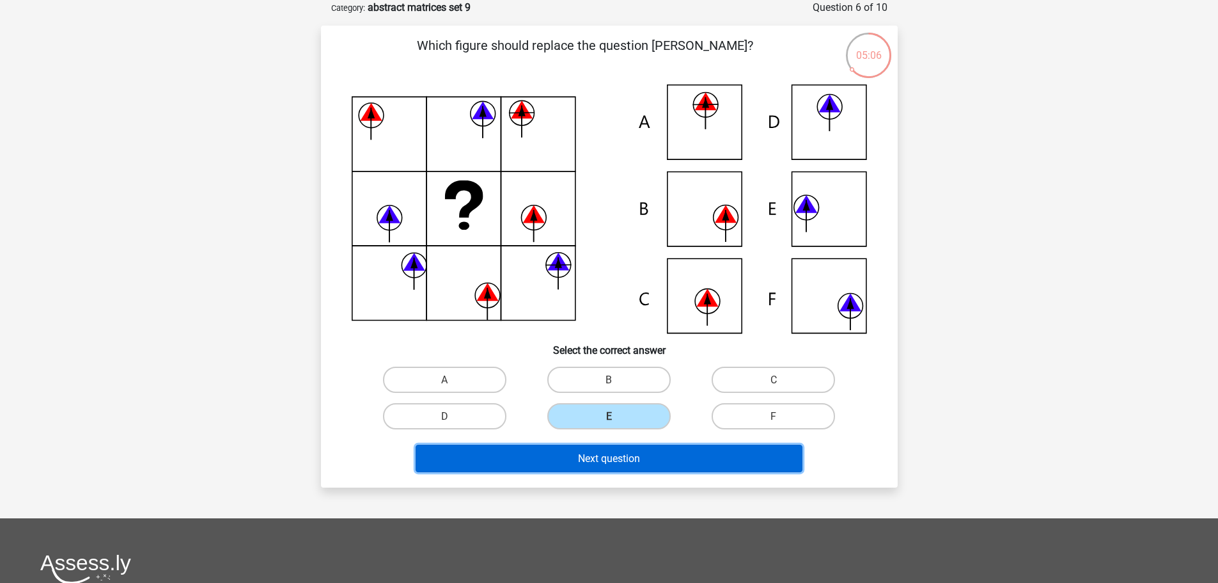
click at [590, 450] on button "Next question" at bounding box center [609, 458] width 387 height 28
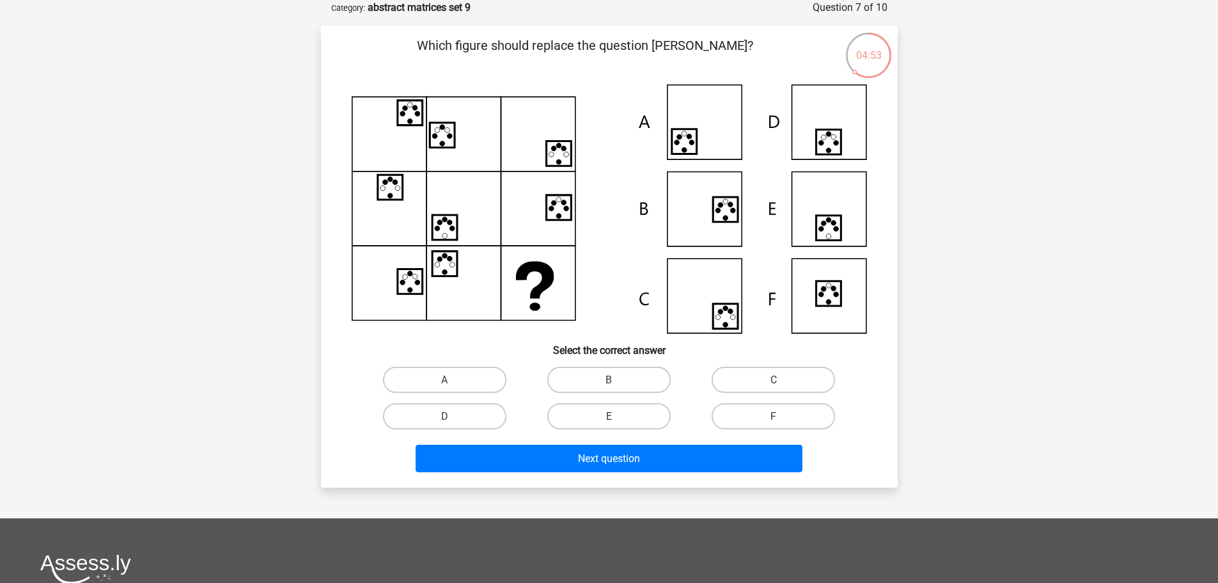
drag, startPoint x: 770, startPoint y: 405, endPoint x: 755, endPoint y: 441, distance: 39.6
click at [770, 405] on label "F" at bounding box center [773, 416] width 123 height 26
click at [774, 416] on input "F" at bounding box center [778, 420] width 8 height 8
radio input "true"
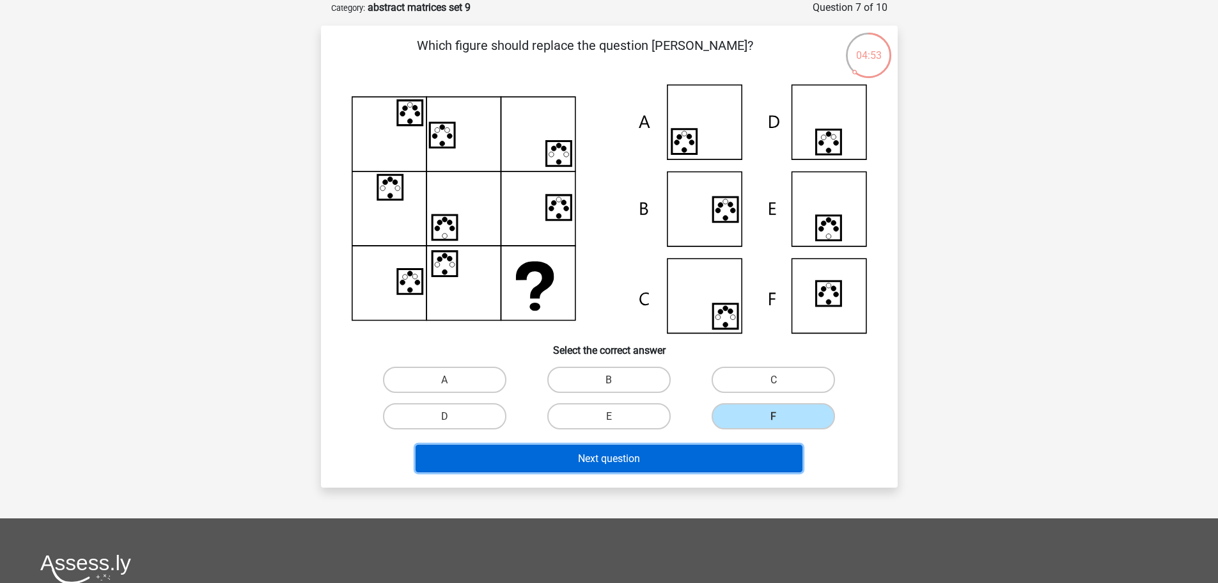
click at [745, 444] on button "Next question" at bounding box center [609, 458] width 387 height 28
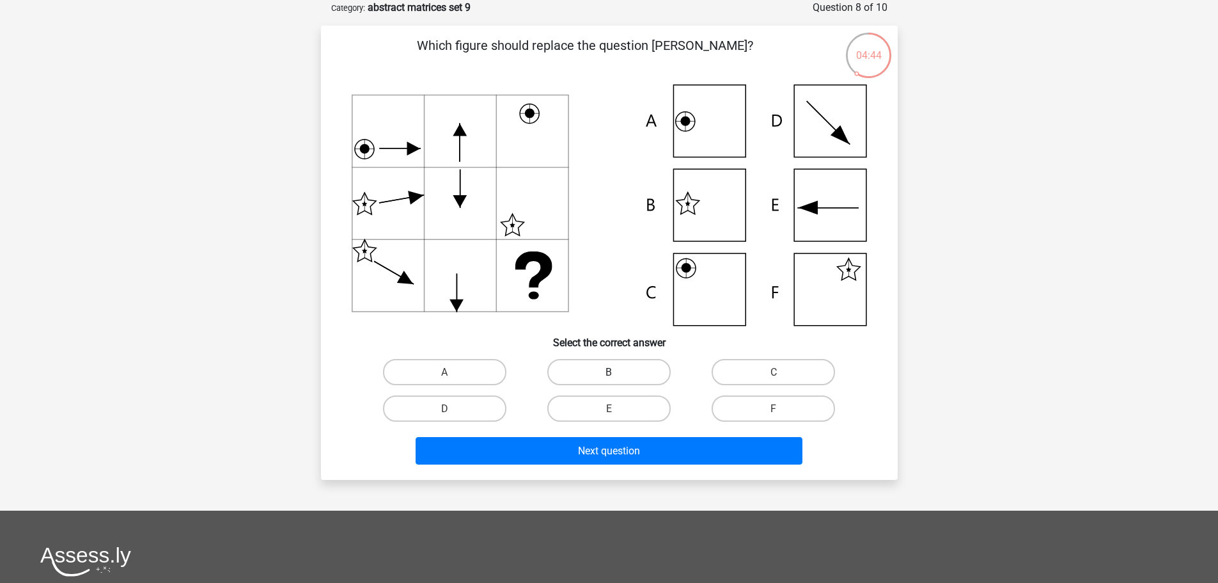
click at [601, 374] on label "B" at bounding box center [608, 372] width 123 height 26
click at [609, 374] on input "B" at bounding box center [613, 376] width 8 height 8
radio input "true"
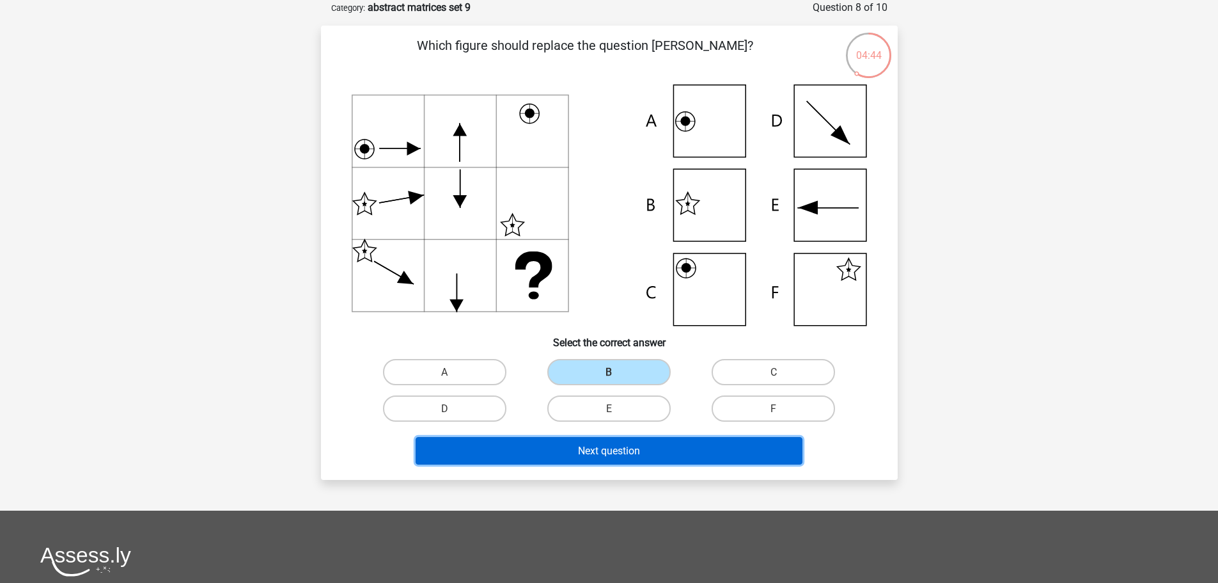
click at [582, 459] on button "Next question" at bounding box center [609, 451] width 387 height 28
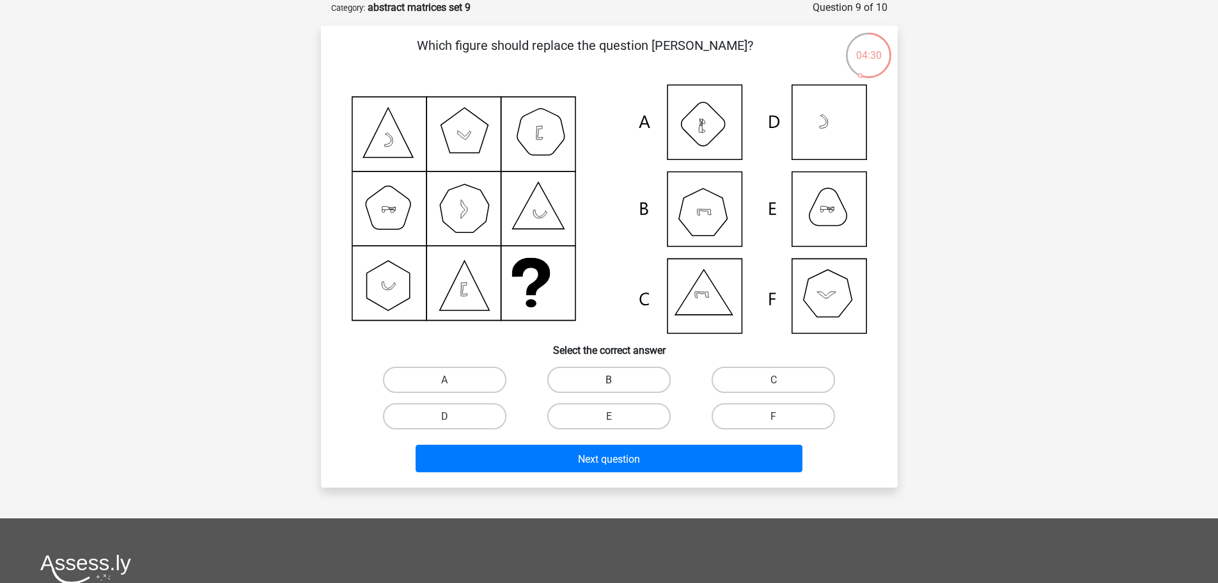
click at [631, 380] on label "B" at bounding box center [608, 379] width 123 height 26
click at [617, 380] on input "B" at bounding box center [613, 383] width 8 height 8
radio input "true"
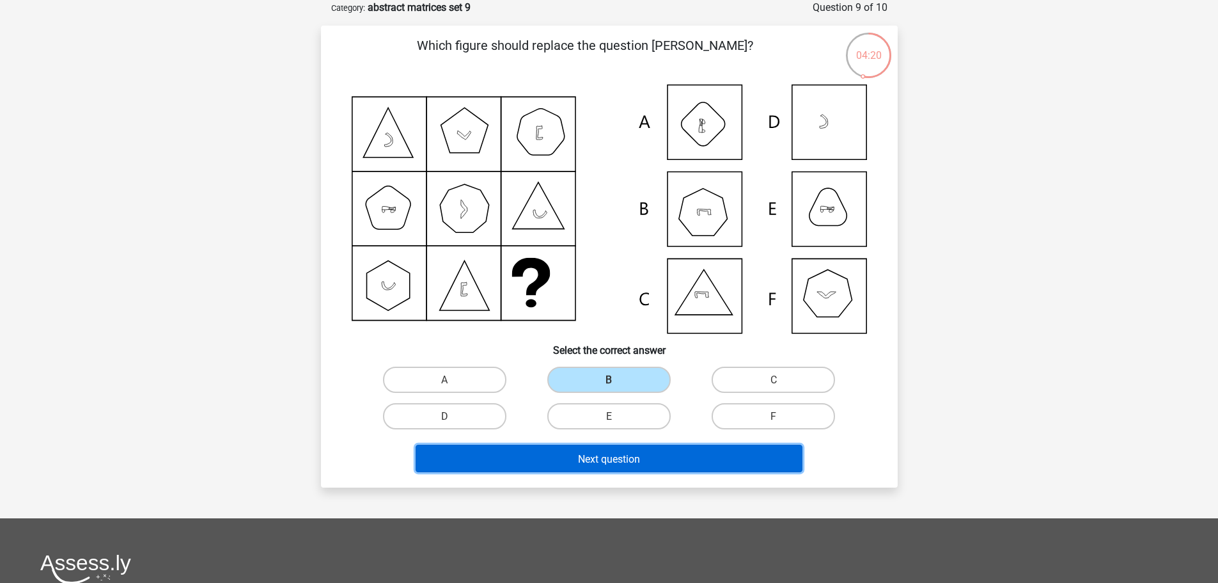
click at [598, 457] on font "Next question" at bounding box center [609, 458] width 62 height 12
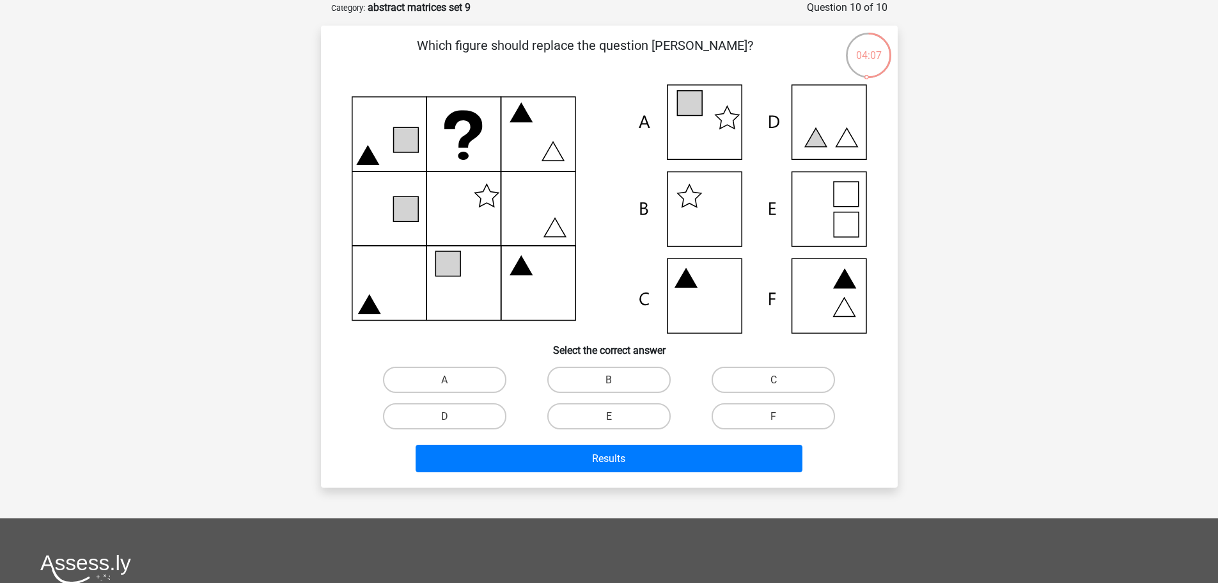
click at [452, 382] on input "A" at bounding box center [448, 383] width 8 height 8
radio input "true"
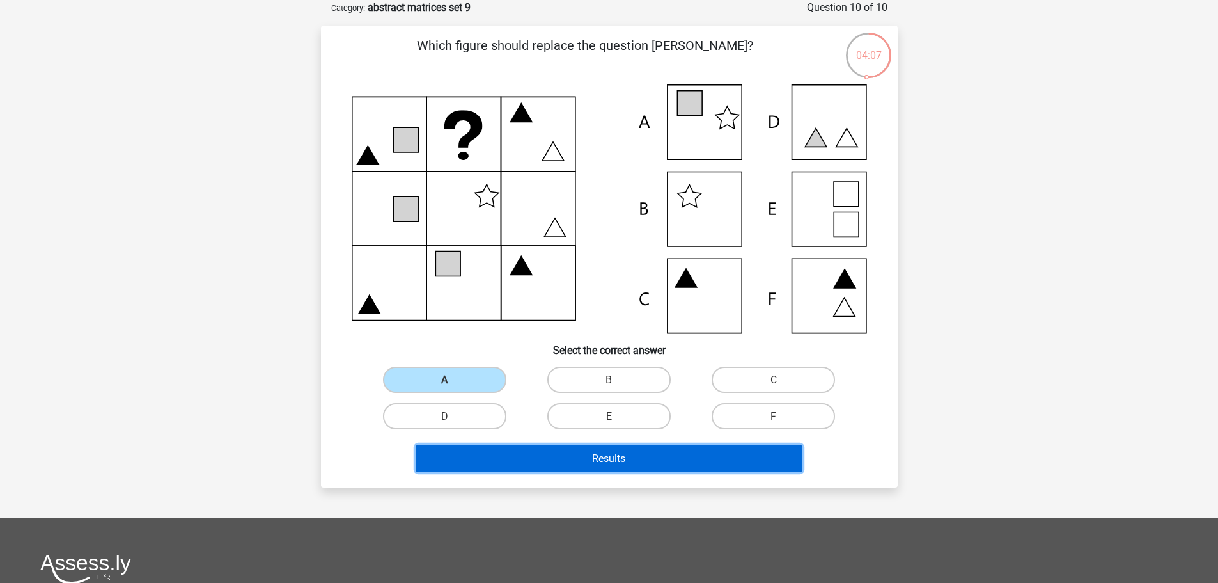
click at [506, 456] on button "Results" at bounding box center [609, 458] width 387 height 28
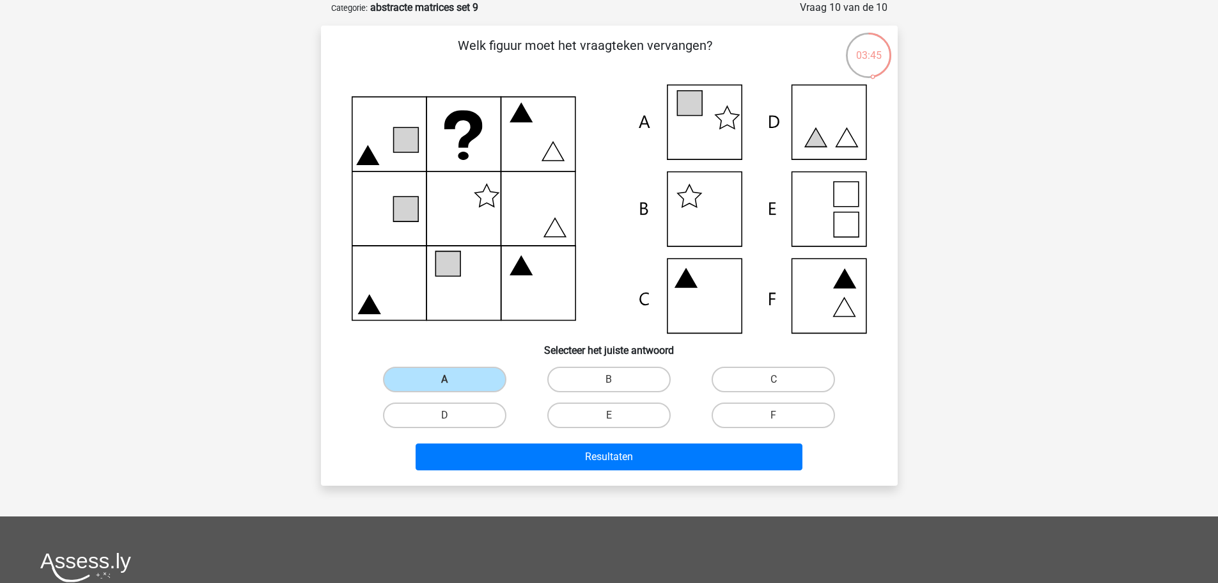
scroll to position [1305, 0]
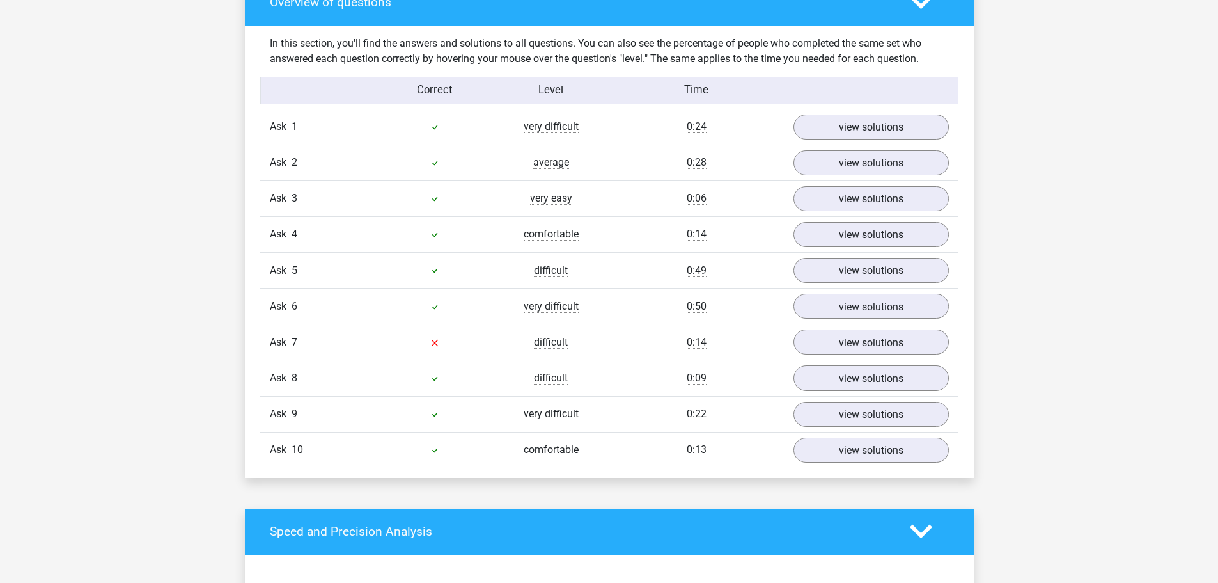
scroll to position [1023, 0]
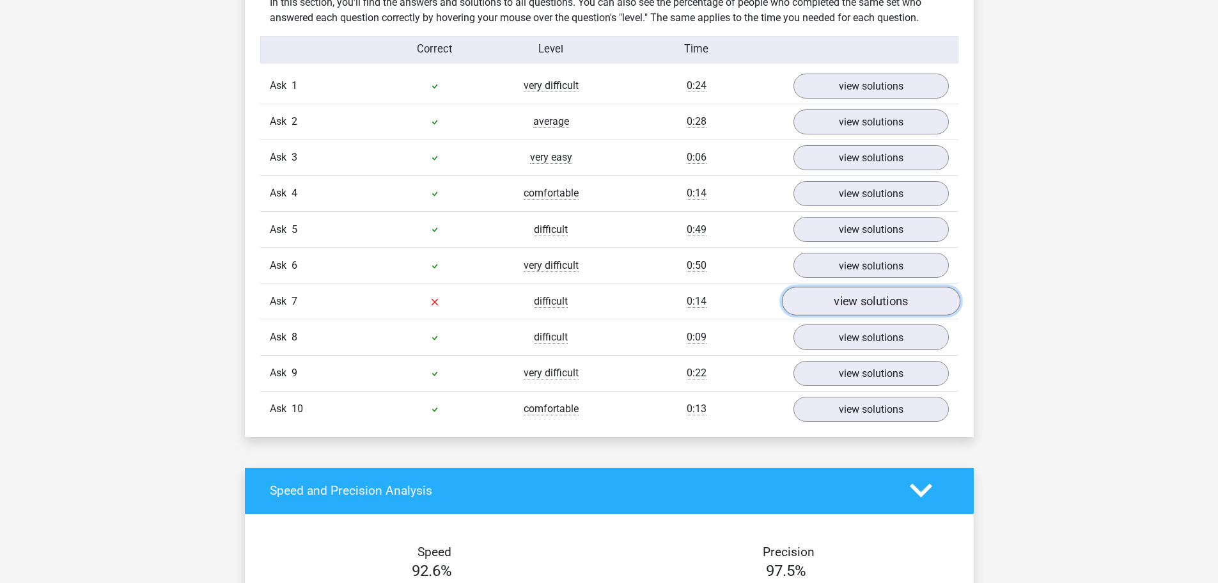
click at [822, 291] on link "view solutions" at bounding box center [871, 301] width 178 height 29
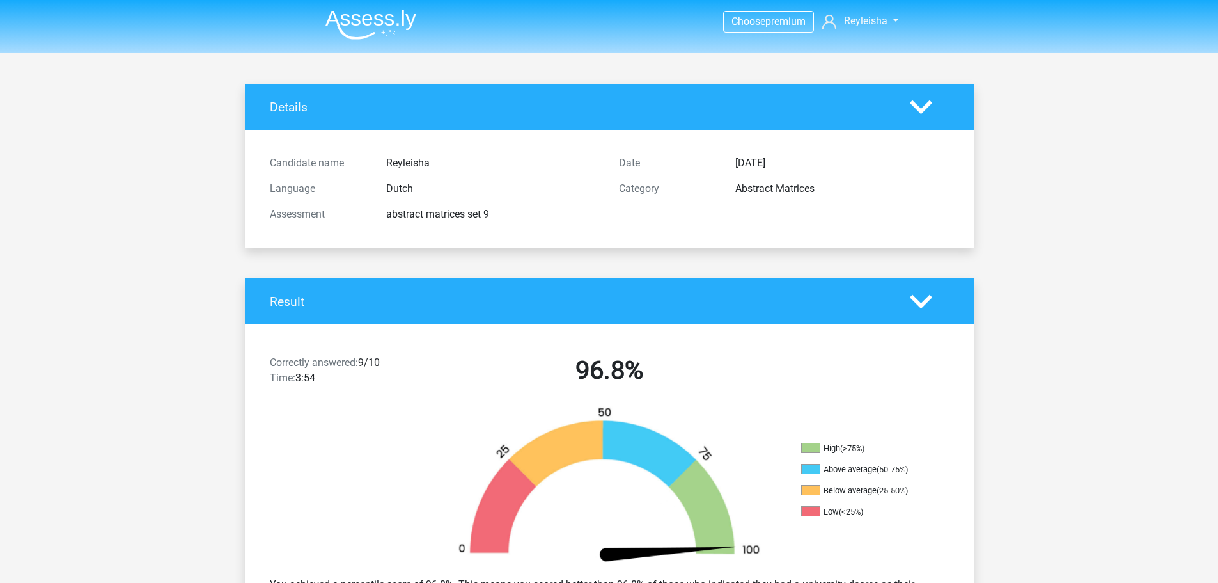
scroll to position [0, 0]
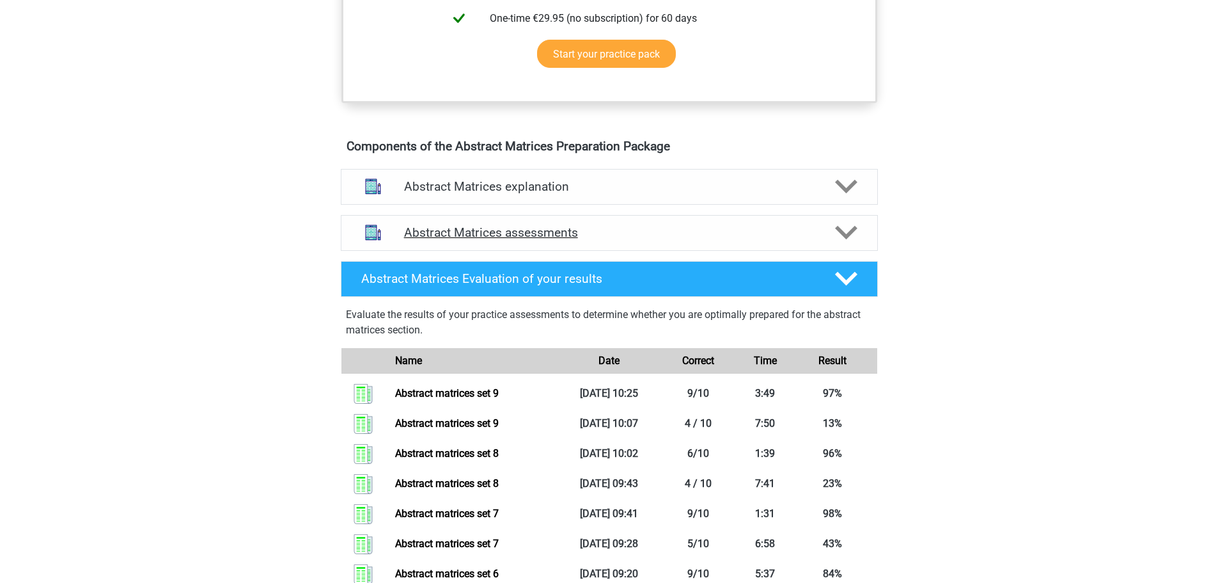
scroll to position [640, 0]
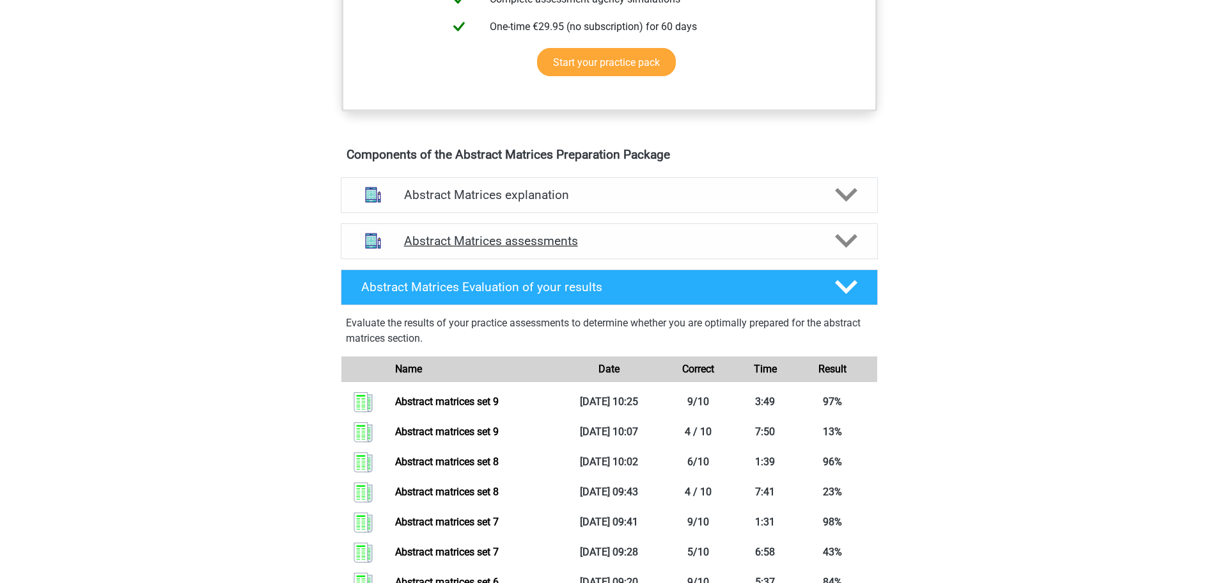
click at [851, 248] on polygon at bounding box center [846, 241] width 22 height 14
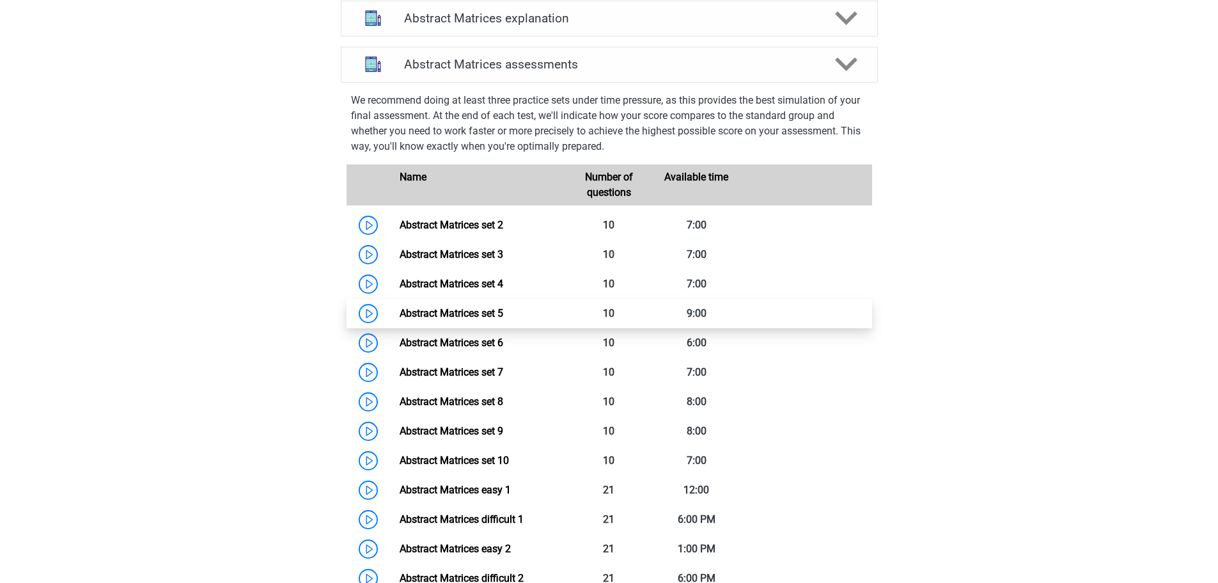
scroll to position [895, 0]
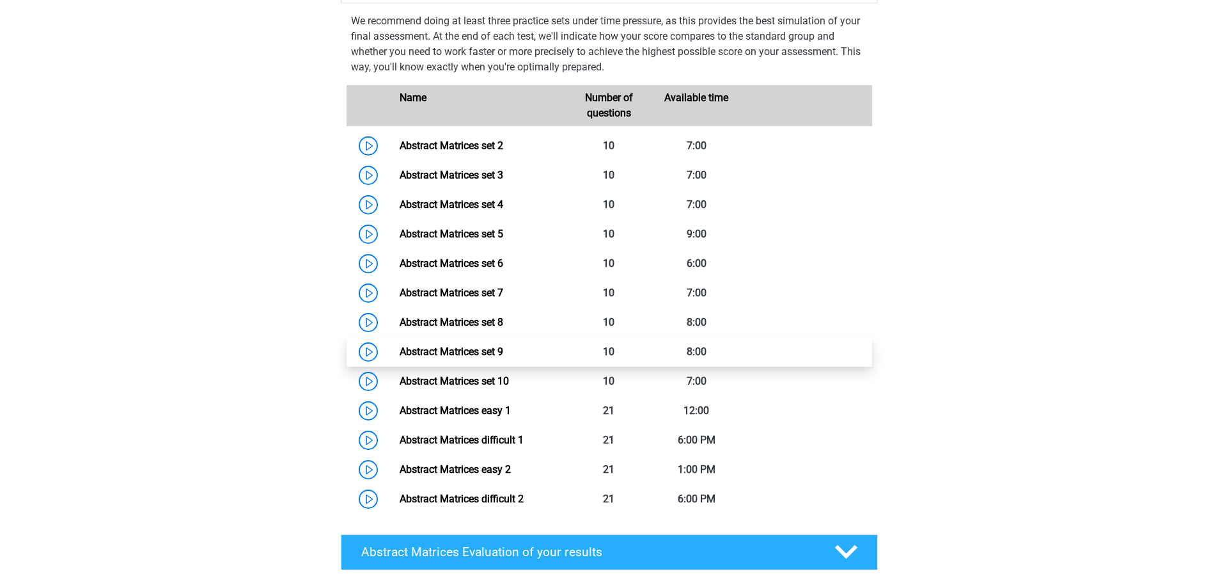
click at [477, 358] on link "Abstract Matrices set 9" at bounding box center [452, 351] width 104 height 12
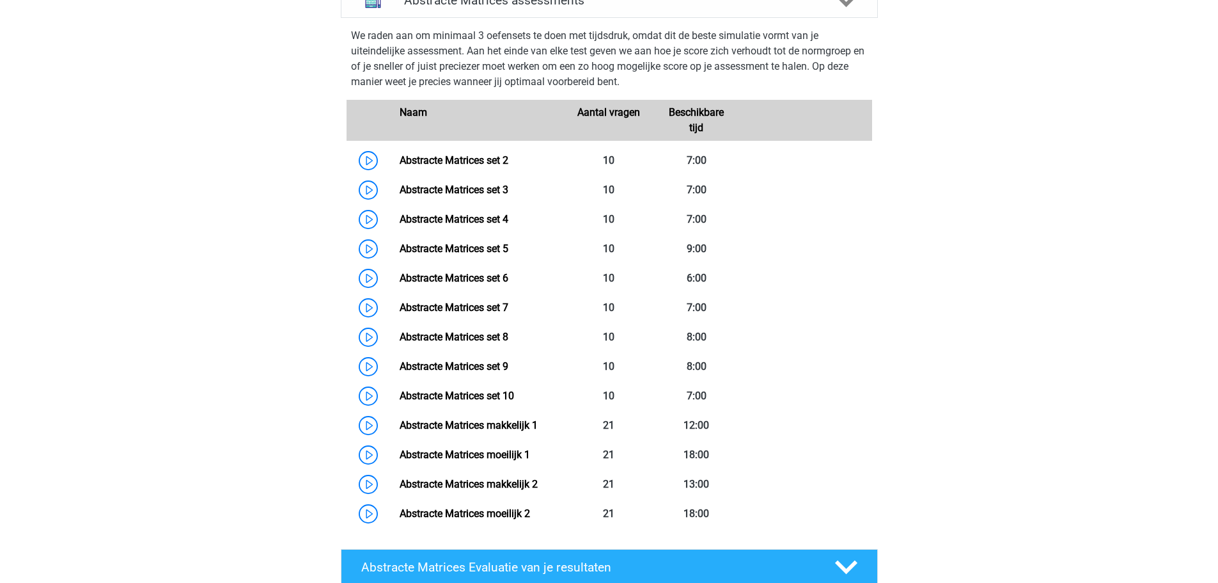
scroll to position [1305, 0]
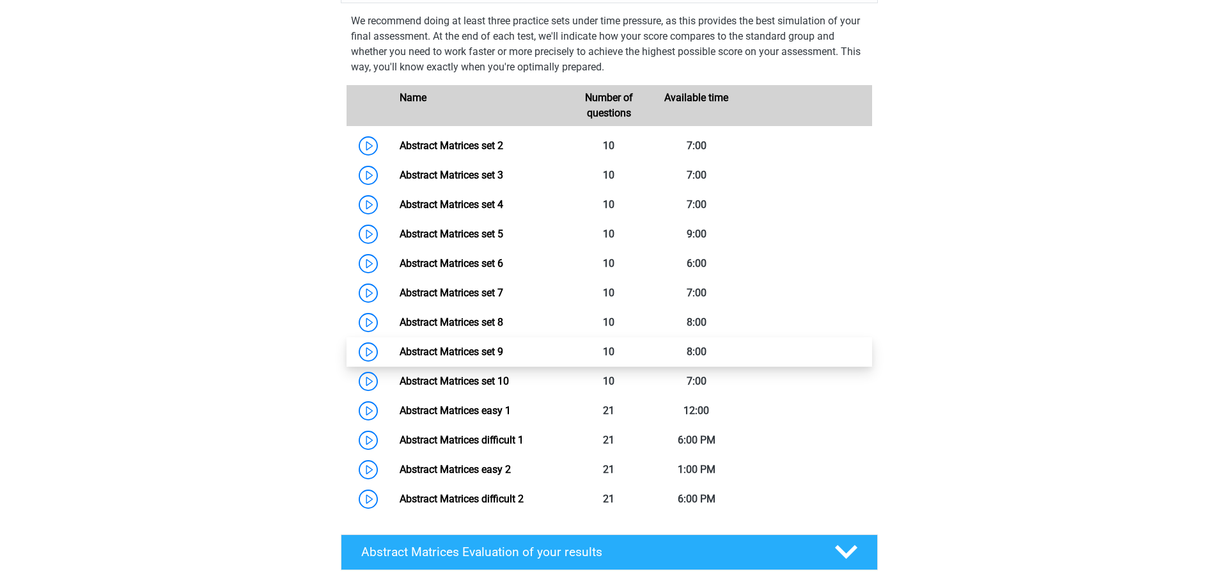
click at [503, 358] on link "Abstract Matrices set 9" at bounding box center [452, 351] width 104 height 12
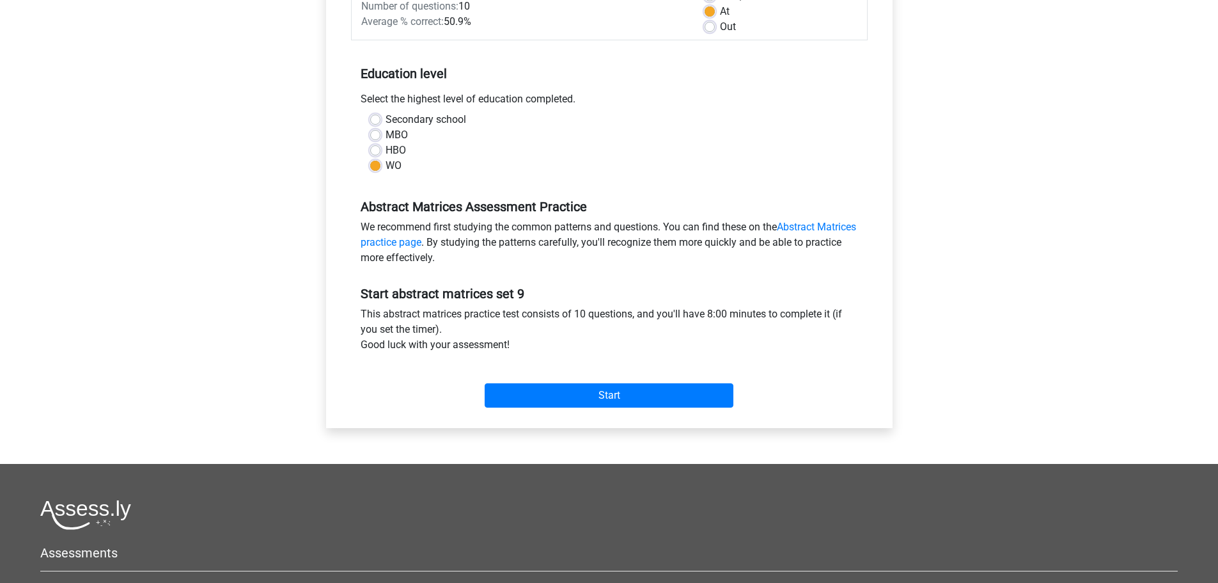
scroll to position [256, 0]
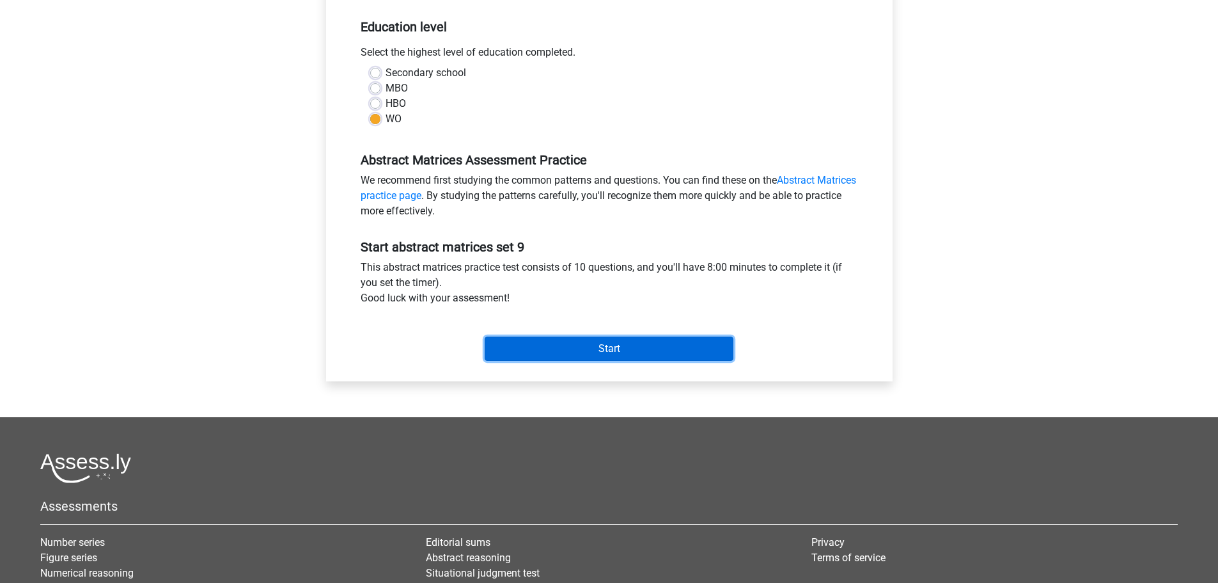
click at [611, 349] on input "Start" at bounding box center [609, 348] width 249 height 24
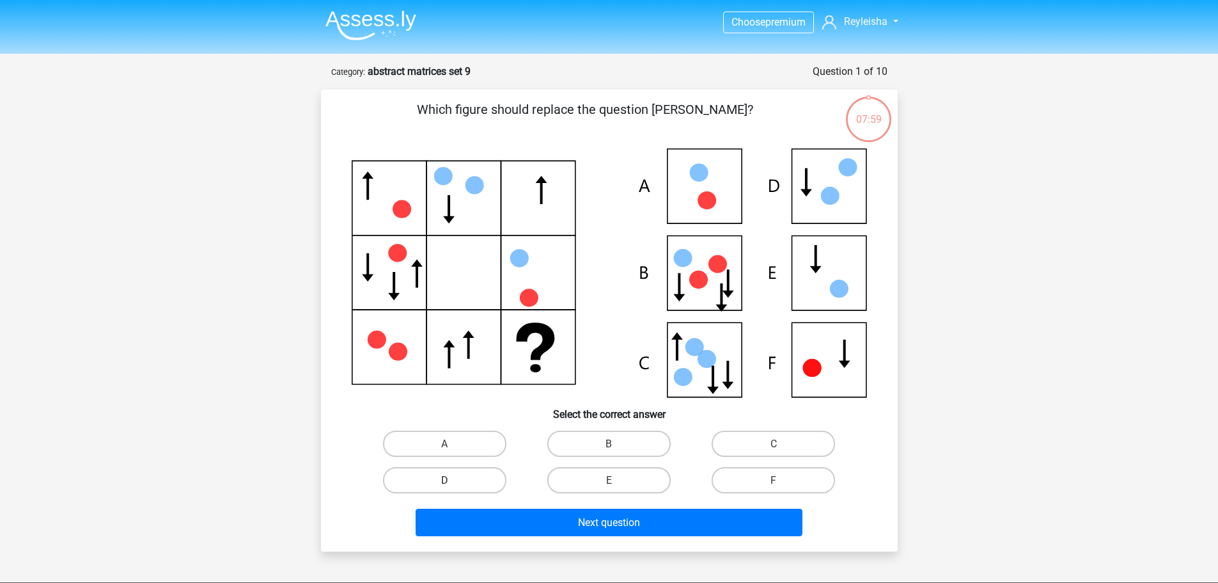
scroll to position [1305, 0]
click at [793, 444] on label "C" at bounding box center [773, 443] width 123 height 26
click at [782, 444] on input "C" at bounding box center [778, 447] width 8 height 8
radio input "true"
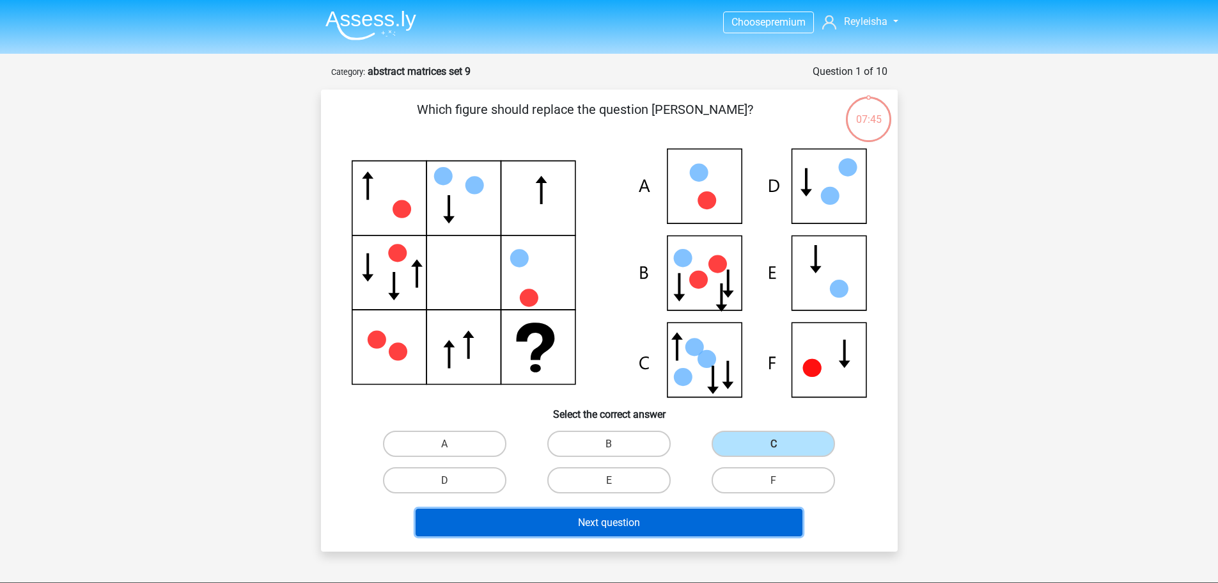
click at [583, 523] on font "Next question" at bounding box center [609, 522] width 62 height 12
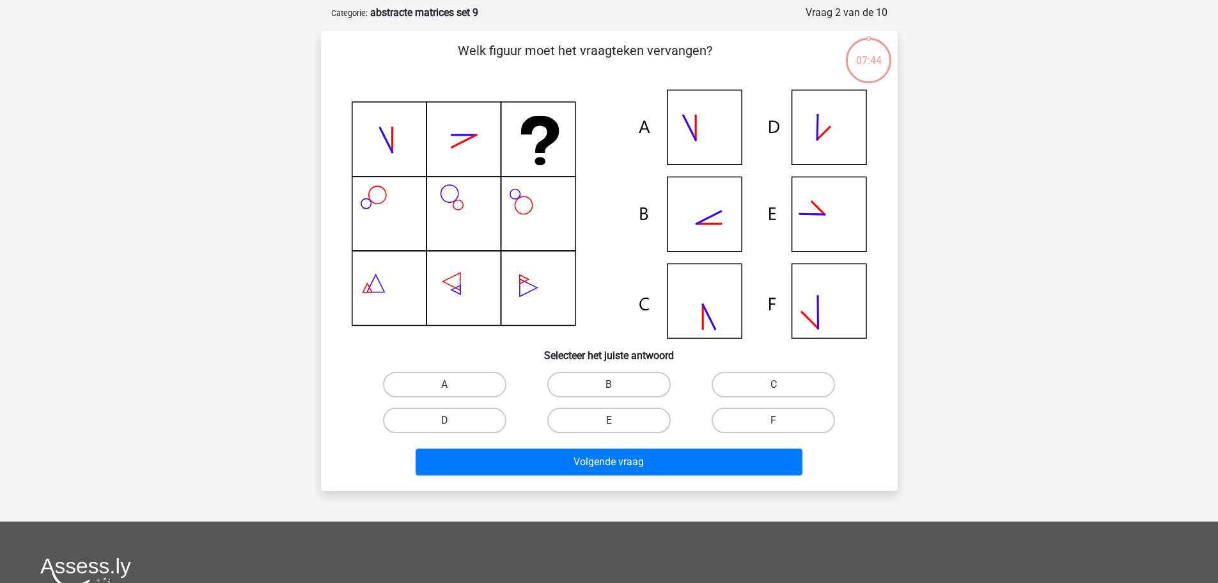
scroll to position [64, 0]
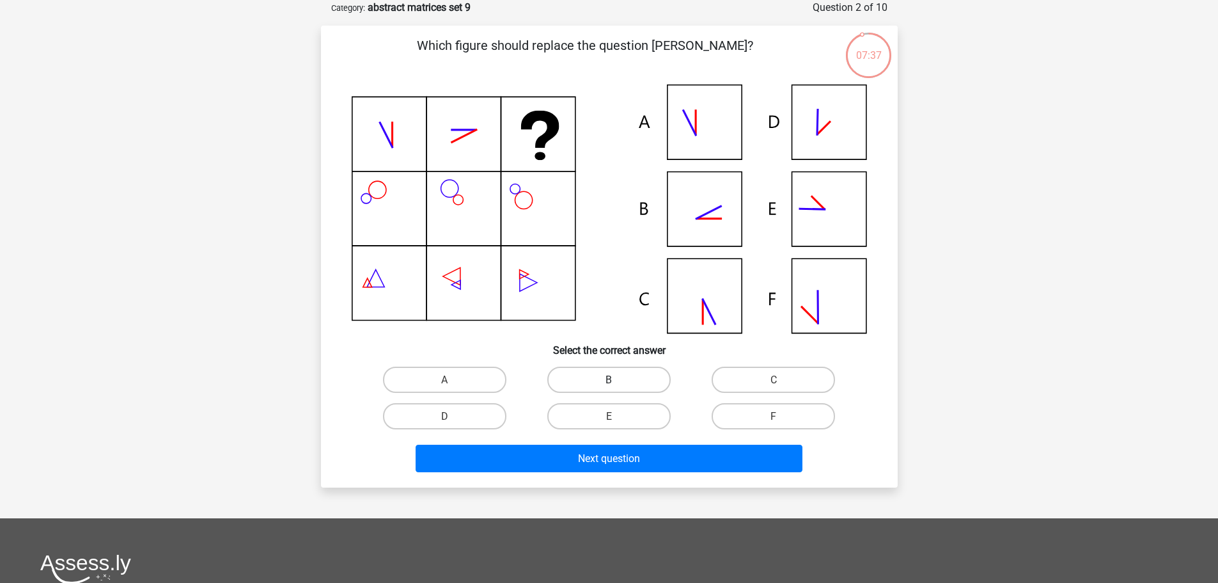
click at [622, 372] on label "B" at bounding box center [608, 379] width 123 height 26
click at [617, 379] on input "B" at bounding box center [613, 383] width 8 height 8
radio input "true"
click at [627, 444] on div "Next question" at bounding box center [610, 455] width 536 height 43
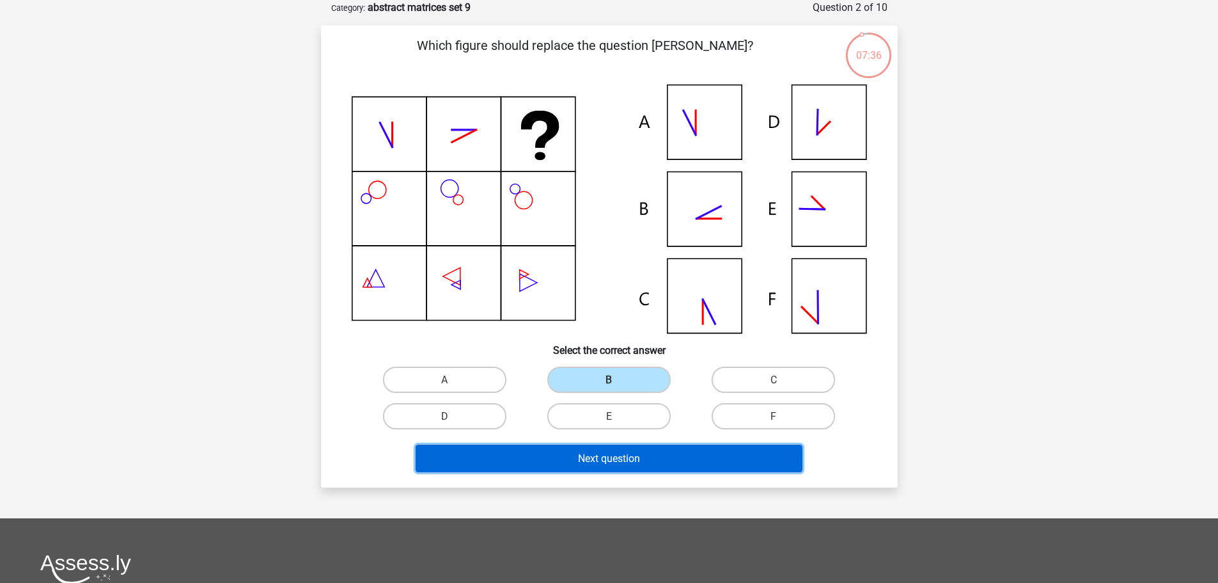
click at [625, 452] on font "Next question" at bounding box center [609, 458] width 62 height 12
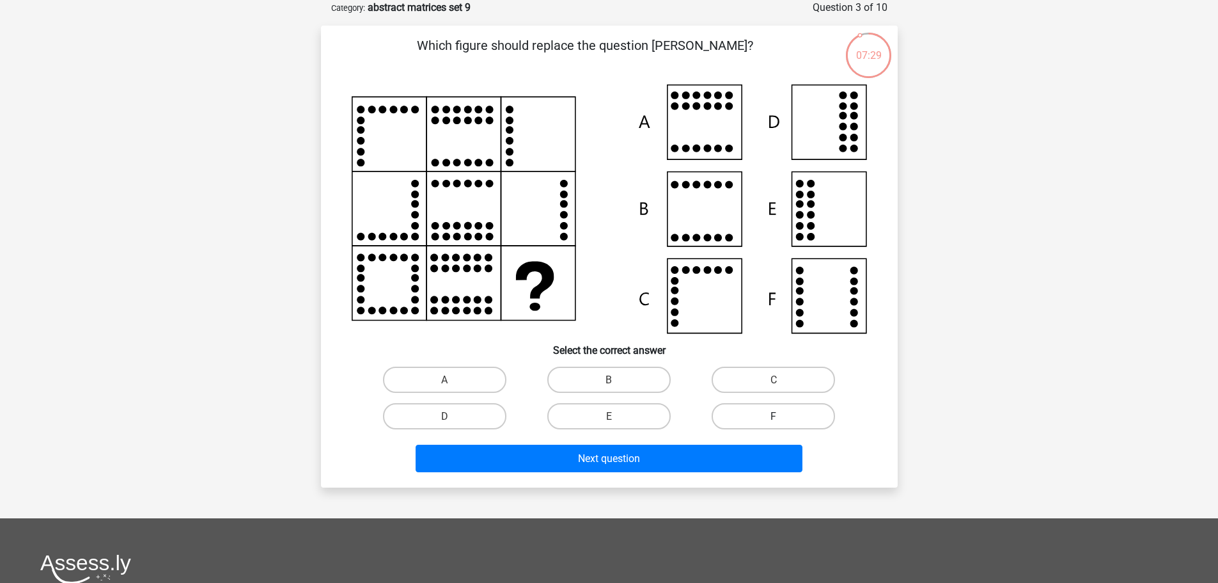
click at [748, 405] on label "F" at bounding box center [773, 416] width 123 height 26
click at [774, 416] on input "F" at bounding box center [778, 420] width 8 height 8
radio input "true"
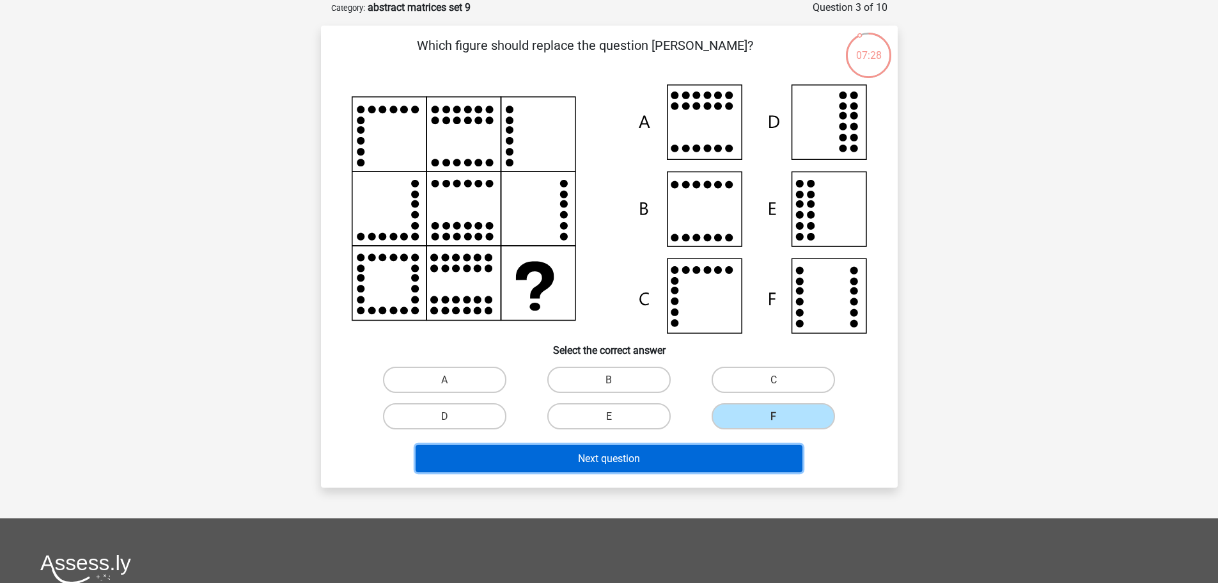
drag, startPoint x: 740, startPoint y: 453, endPoint x: 748, endPoint y: 446, distance: 10.9
click at [739, 453] on button "Next question" at bounding box center [609, 458] width 387 height 28
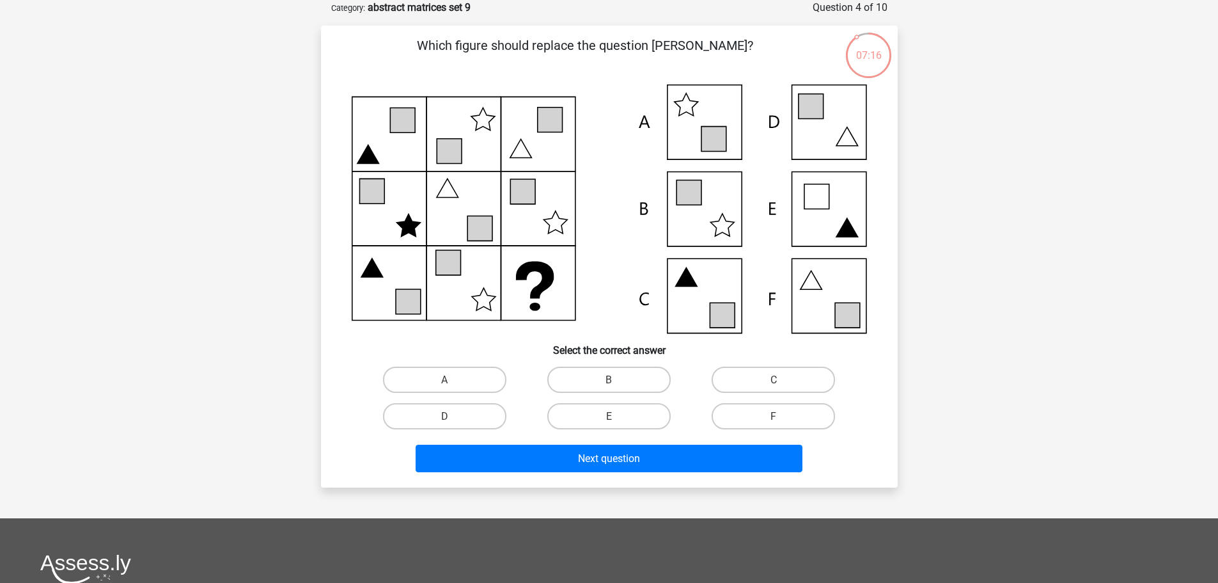
click at [778, 417] on input "F" at bounding box center [778, 420] width 8 height 8
radio input "true"
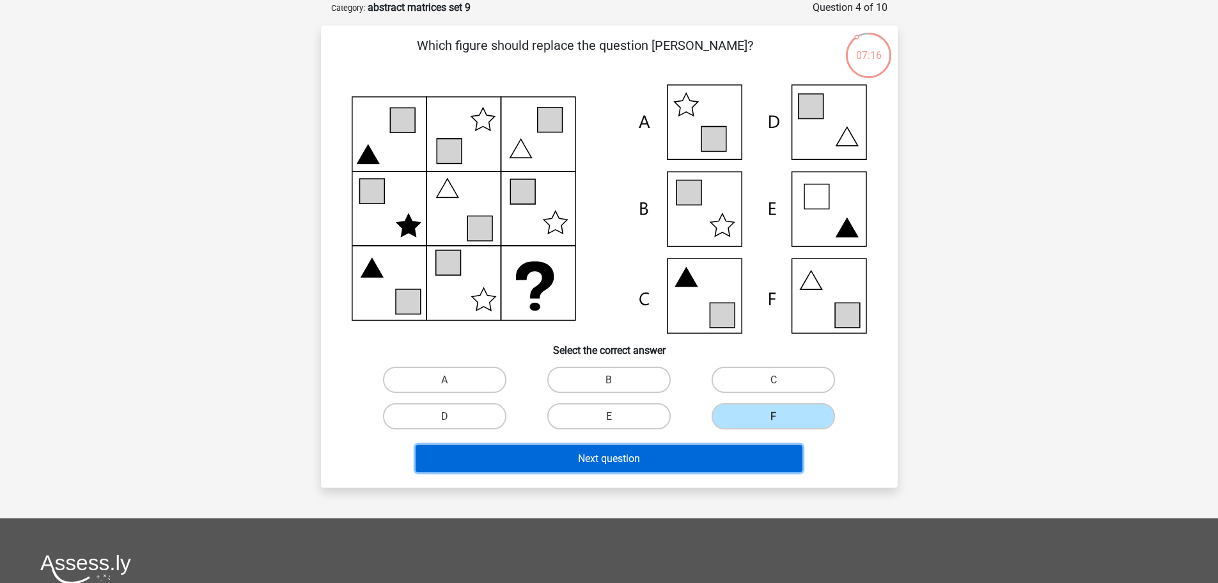
click at [778, 446] on button "Next question" at bounding box center [609, 458] width 387 height 28
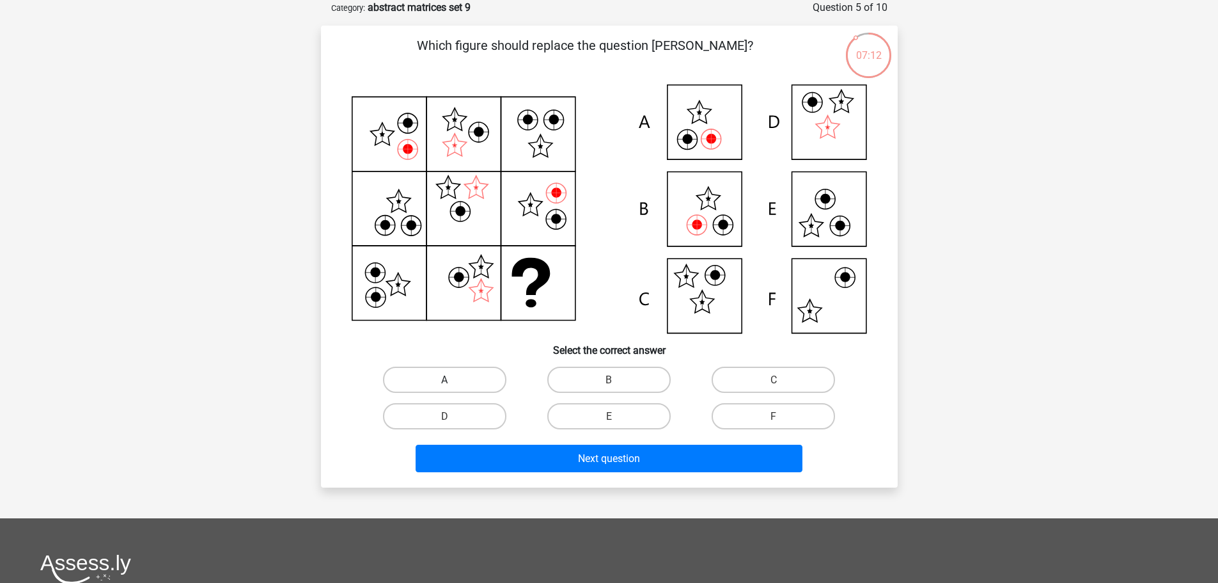
click at [468, 375] on label "A" at bounding box center [444, 379] width 123 height 26
click at [453, 379] on input "A" at bounding box center [448, 383] width 8 height 8
radio input "true"
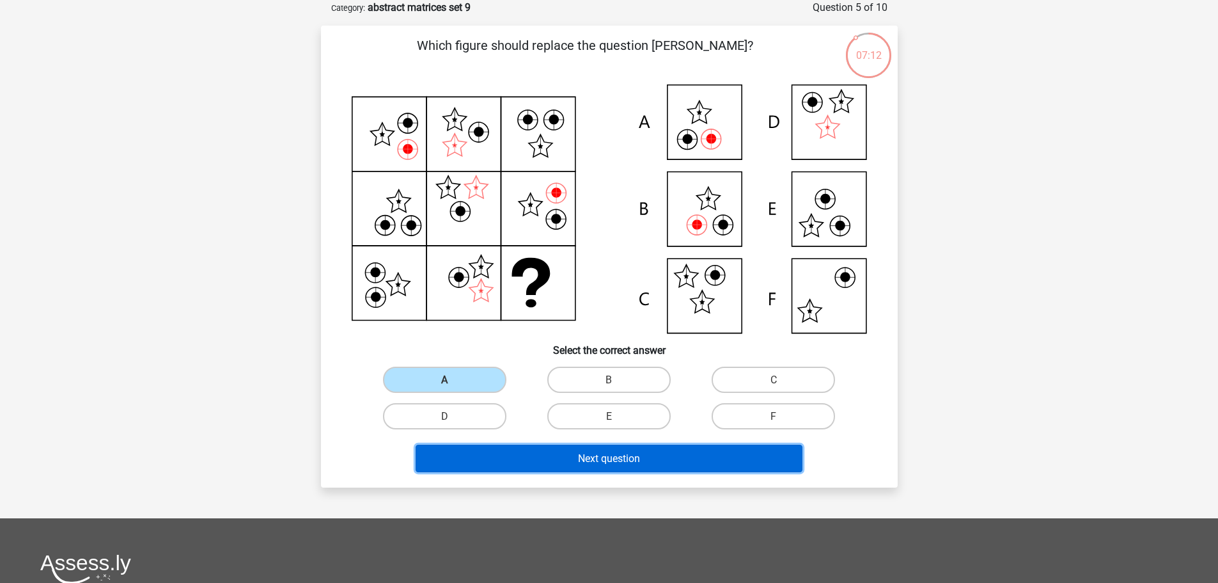
click at [494, 450] on button "Next question" at bounding box center [609, 458] width 387 height 28
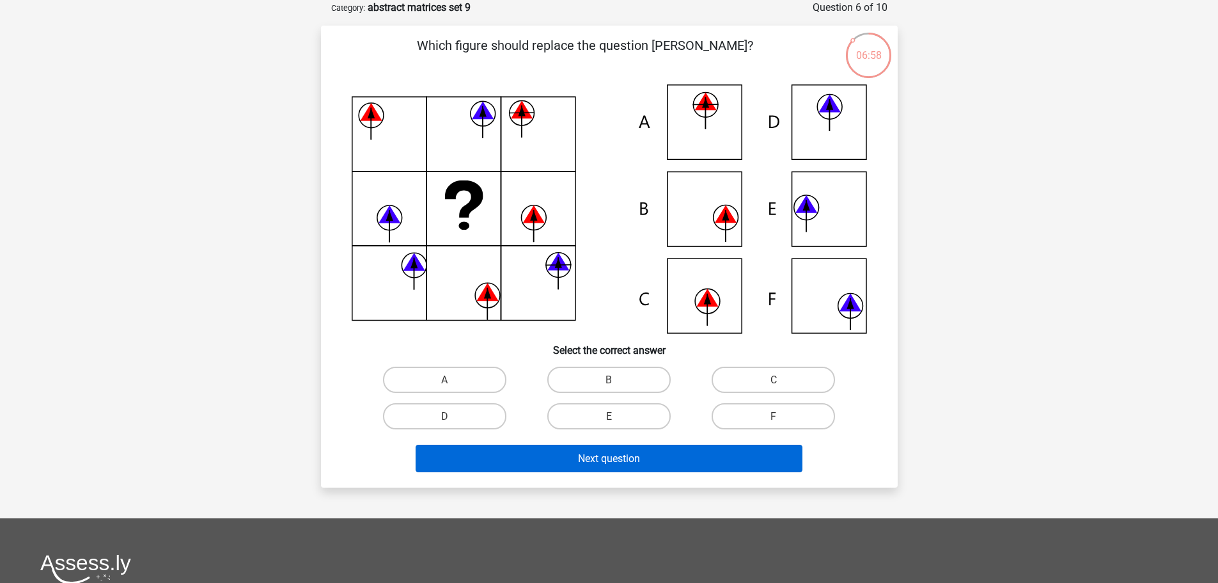
drag, startPoint x: 581, startPoint y: 418, endPoint x: 581, endPoint y: 450, distance: 32.0
click at [581, 417] on label "E" at bounding box center [608, 416] width 123 height 26
click at [609, 417] on input "E" at bounding box center [613, 420] width 8 height 8
radio input "true"
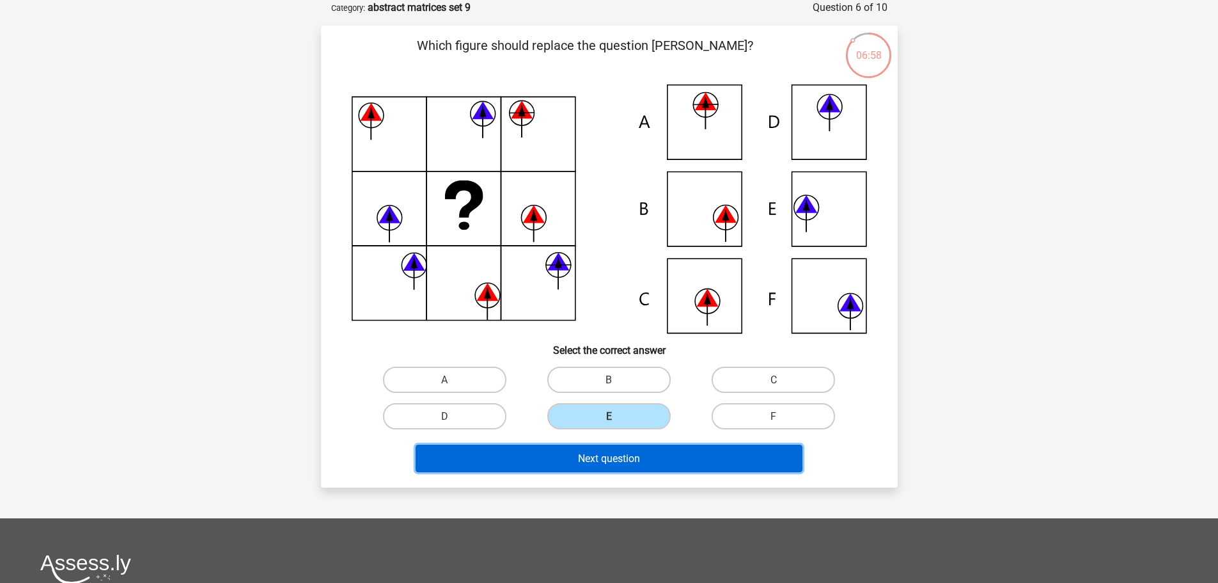
click at [581, 451] on button "Next question" at bounding box center [609, 458] width 387 height 28
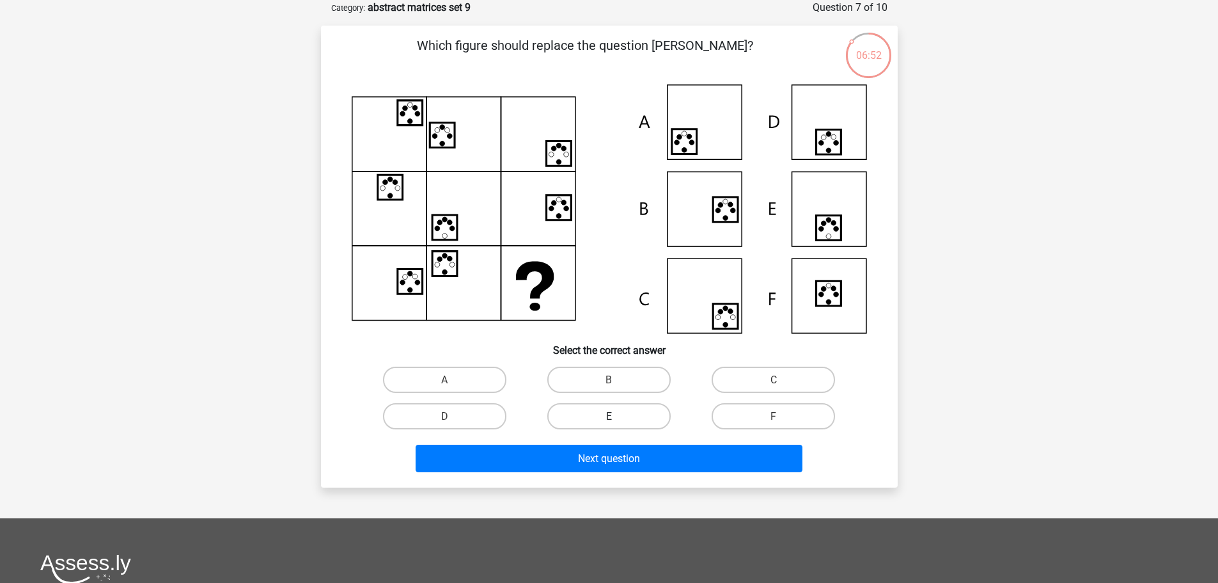
click at [563, 411] on label "E" at bounding box center [608, 416] width 123 height 26
click at [609, 416] on input "E" at bounding box center [613, 420] width 8 height 8
radio input "true"
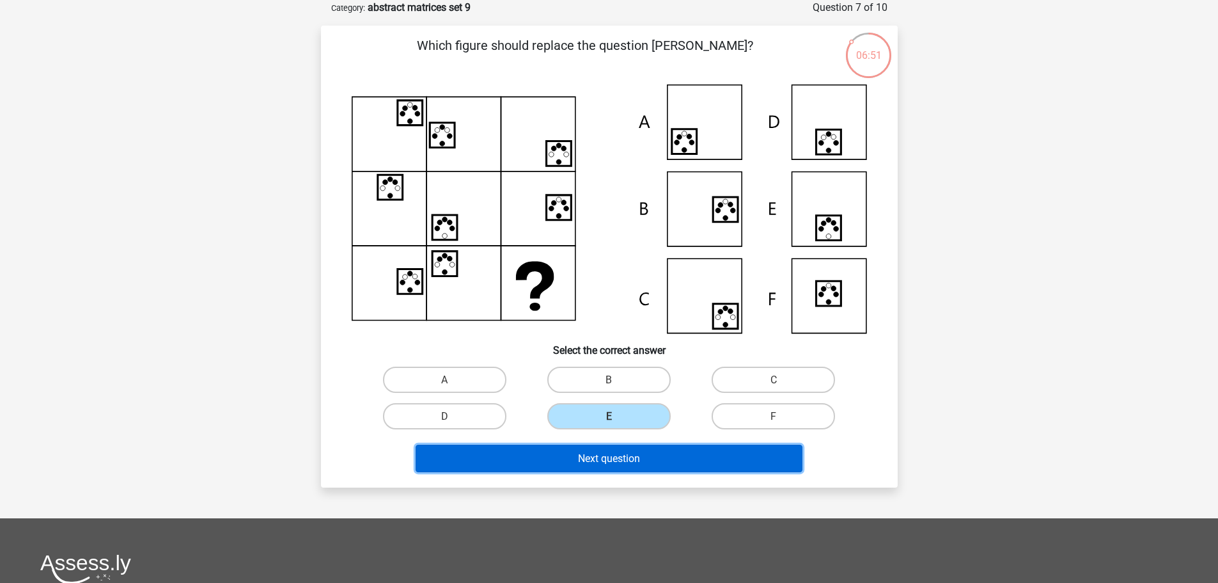
drag, startPoint x: 562, startPoint y: 450, endPoint x: 584, endPoint y: 444, distance: 22.7
click at [562, 451] on button "Next question" at bounding box center [609, 458] width 387 height 28
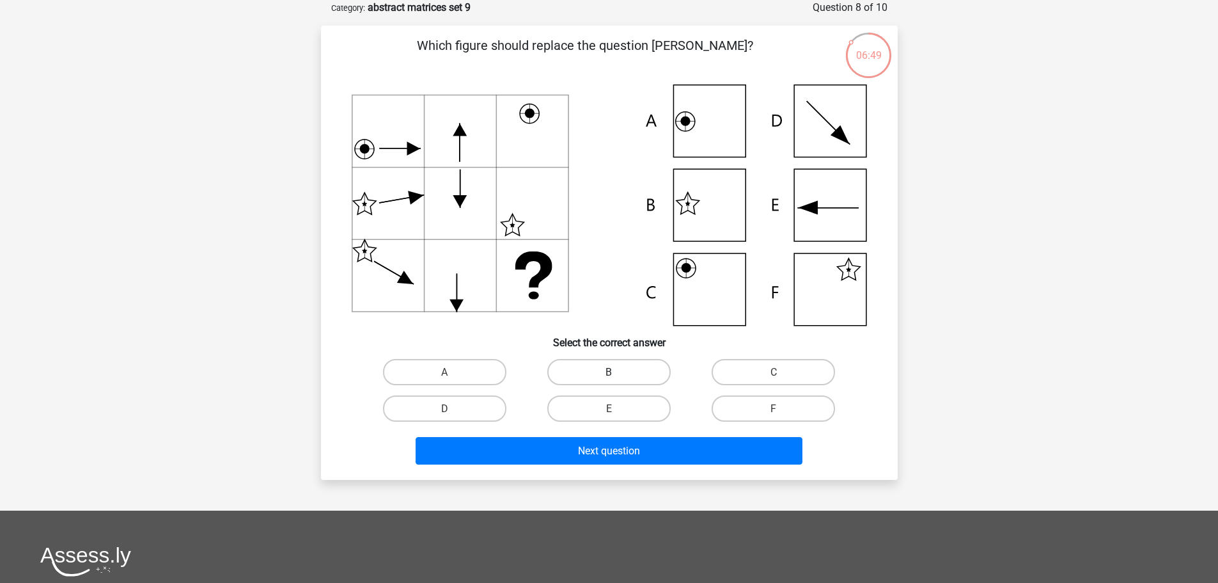
click at [601, 363] on label "B" at bounding box center [608, 372] width 123 height 26
click at [609, 372] on input "B" at bounding box center [613, 376] width 8 height 8
radio input "true"
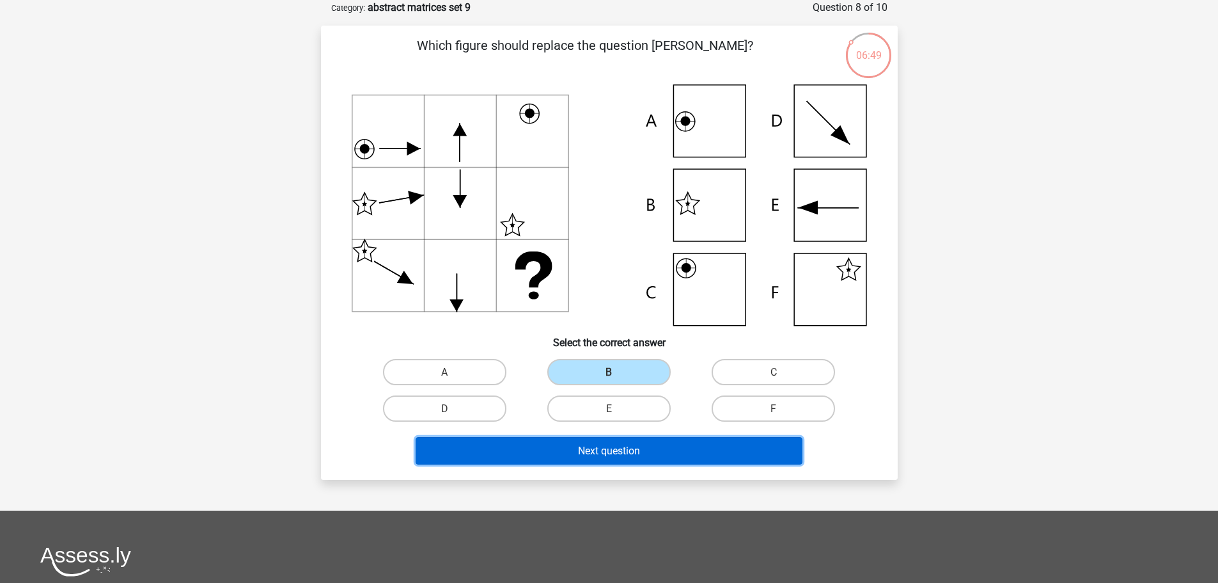
click at [580, 444] on font "Next question" at bounding box center [609, 450] width 62 height 12
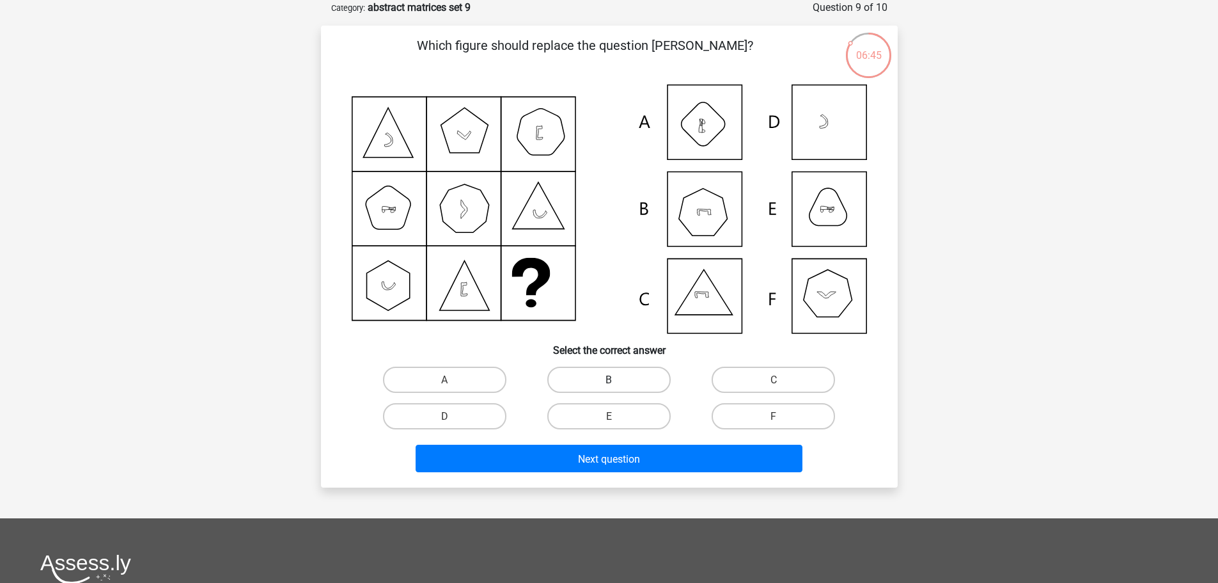
click at [620, 378] on label "B" at bounding box center [608, 379] width 123 height 26
click at [617, 379] on input "B" at bounding box center [613, 383] width 8 height 8
radio input "true"
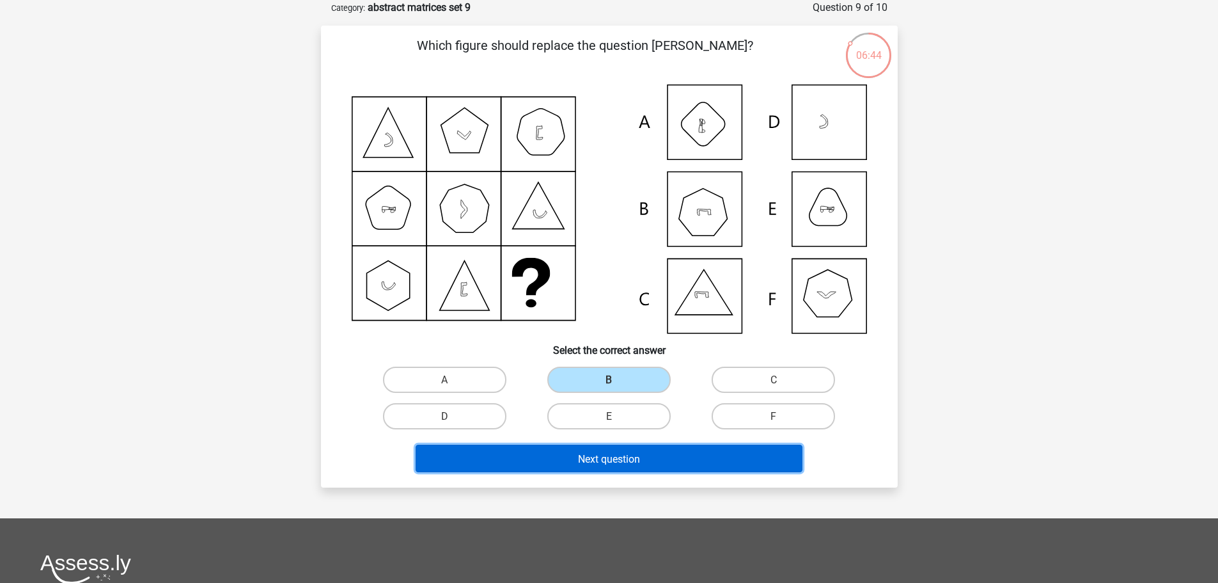
click at [596, 452] on button "Next question" at bounding box center [609, 458] width 387 height 28
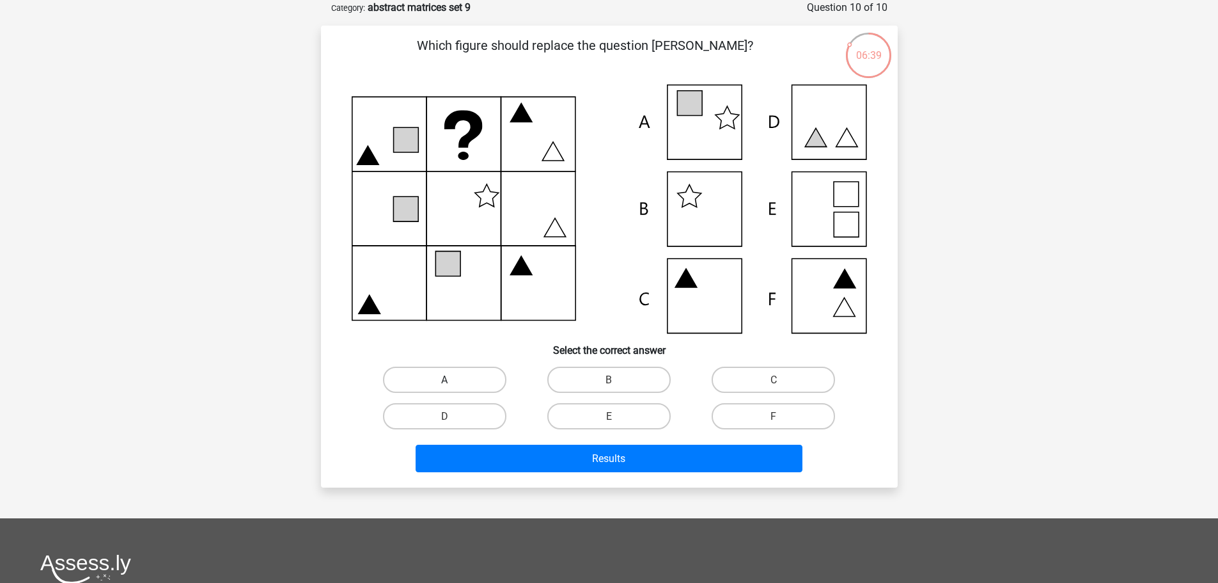
click at [452, 373] on label "A" at bounding box center [444, 379] width 123 height 26
click at [452, 379] on input "A" at bounding box center [448, 383] width 8 height 8
radio input "true"
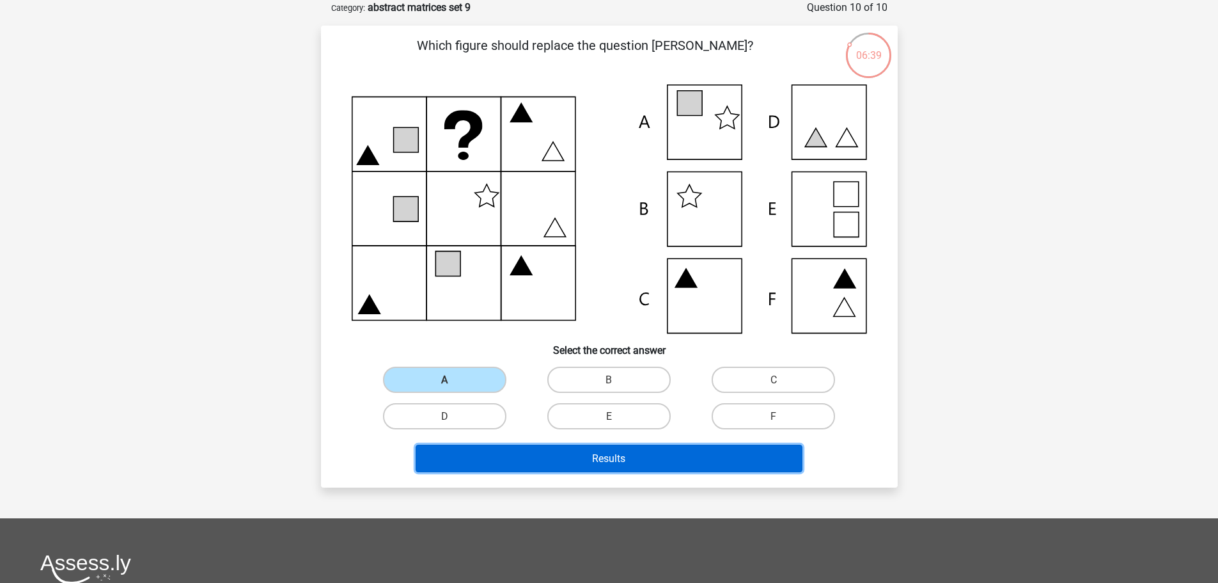
click at [492, 450] on button "Results" at bounding box center [609, 458] width 387 height 28
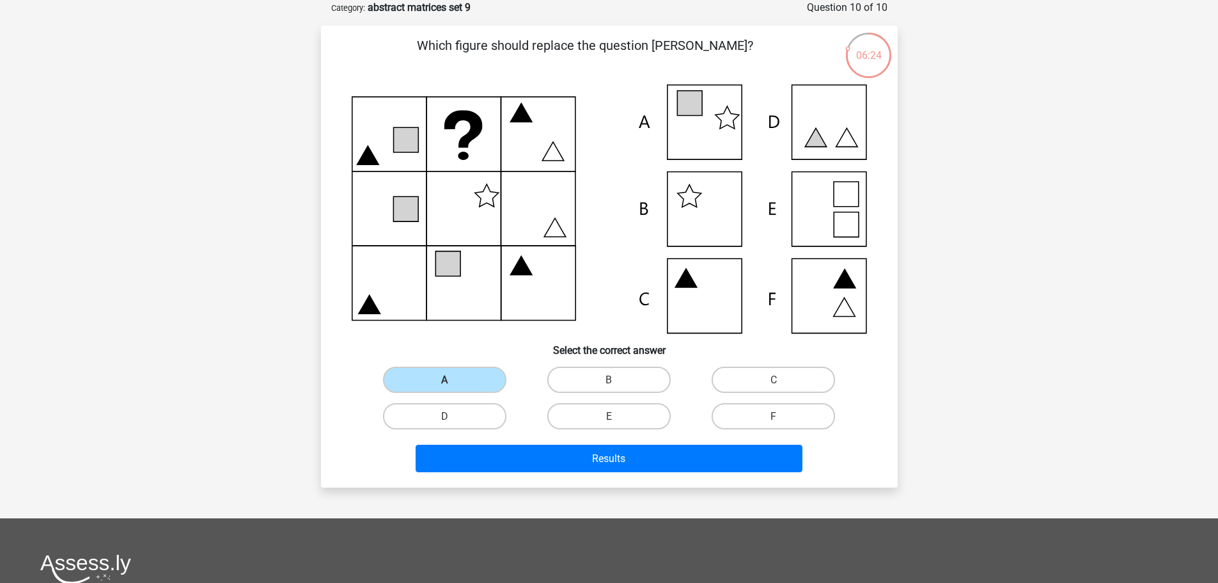
scroll to position [1305, 0]
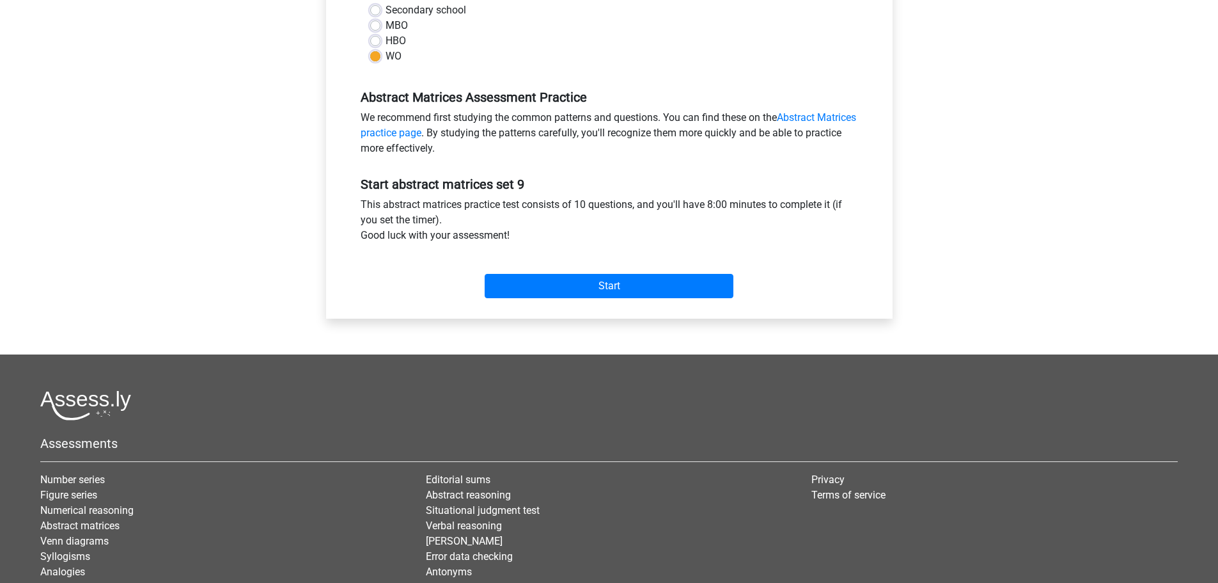
scroll to position [1305, 0]
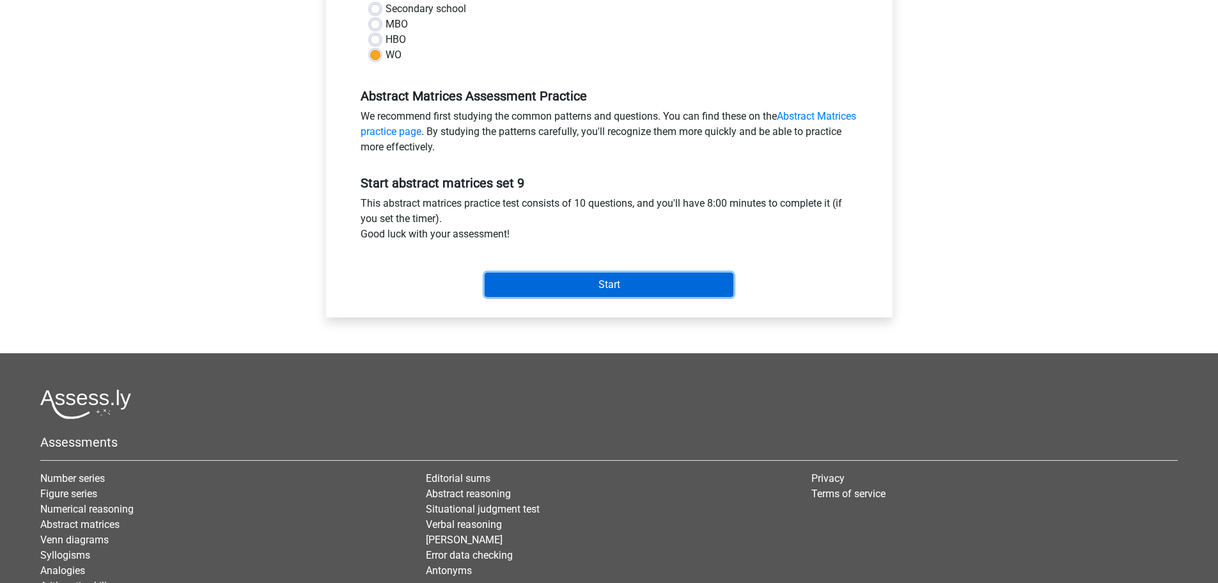
click at [593, 294] on input "Start" at bounding box center [609, 284] width 249 height 24
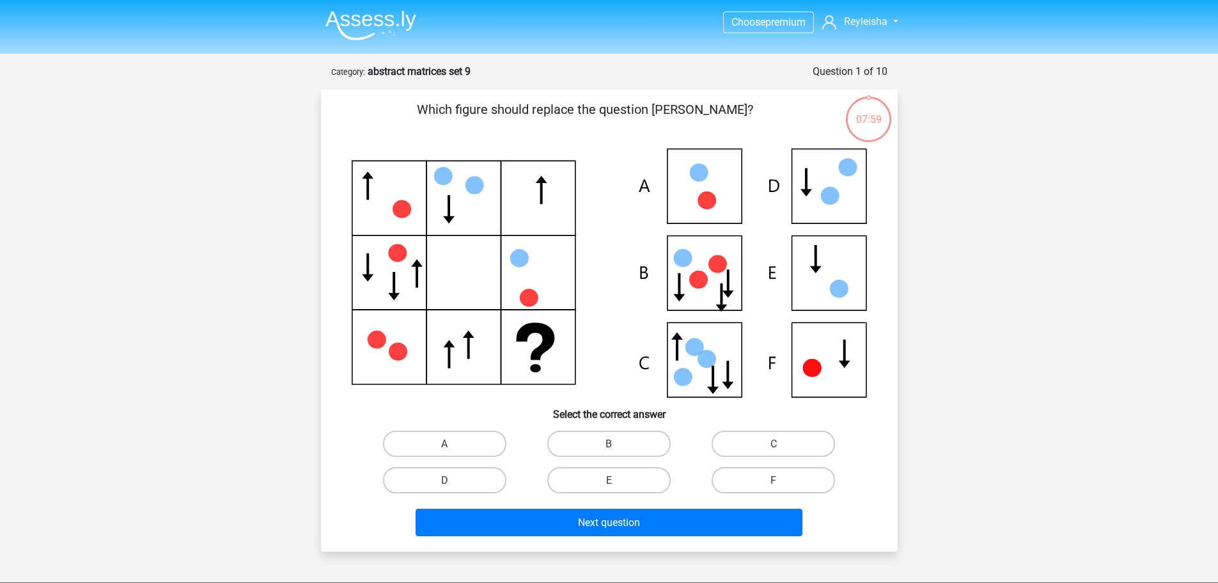
scroll to position [1305, 0]
type textarea "A B C"
click at [778, 421] on div "Which figure should replace the question [PERSON_NAME]? Select the correct answ…" at bounding box center [609, 320] width 567 height 441
click at [779, 444] on input "C" at bounding box center [778, 447] width 8 height 8
radio input "true"
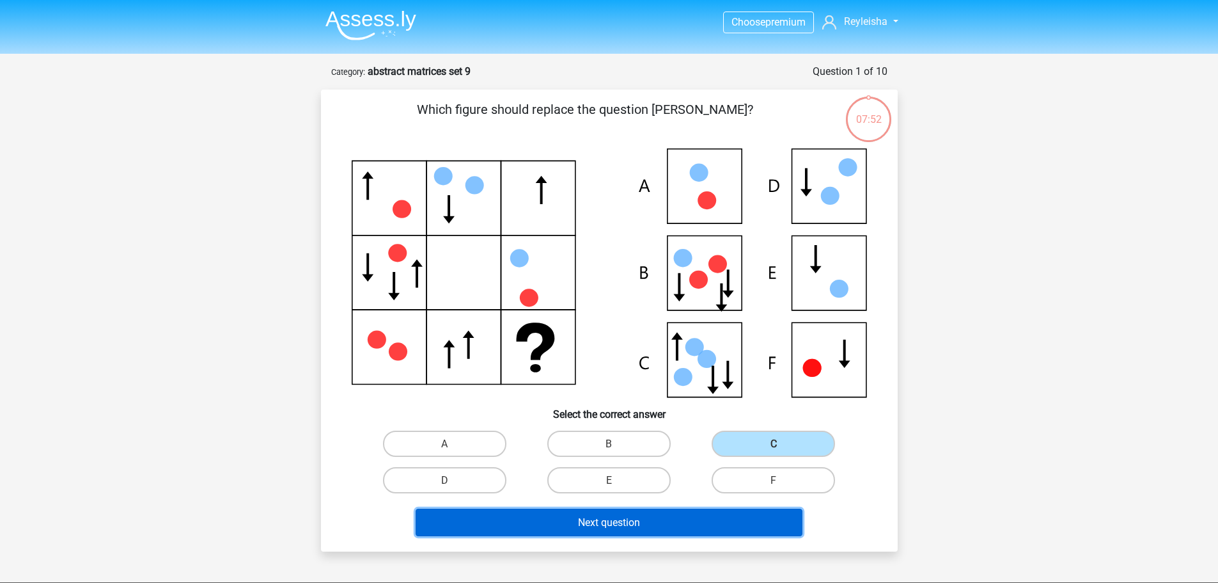
click at [615, 520] on font "Next question" at bounding box center [609, 522] width 62 height 12
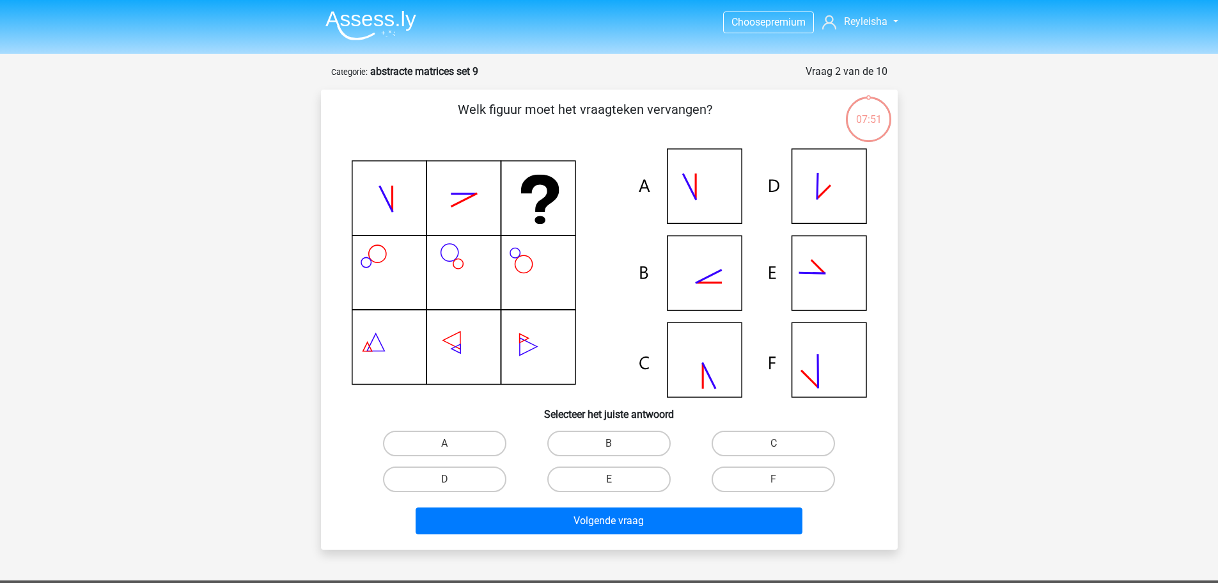
scroll to position [64, 0]
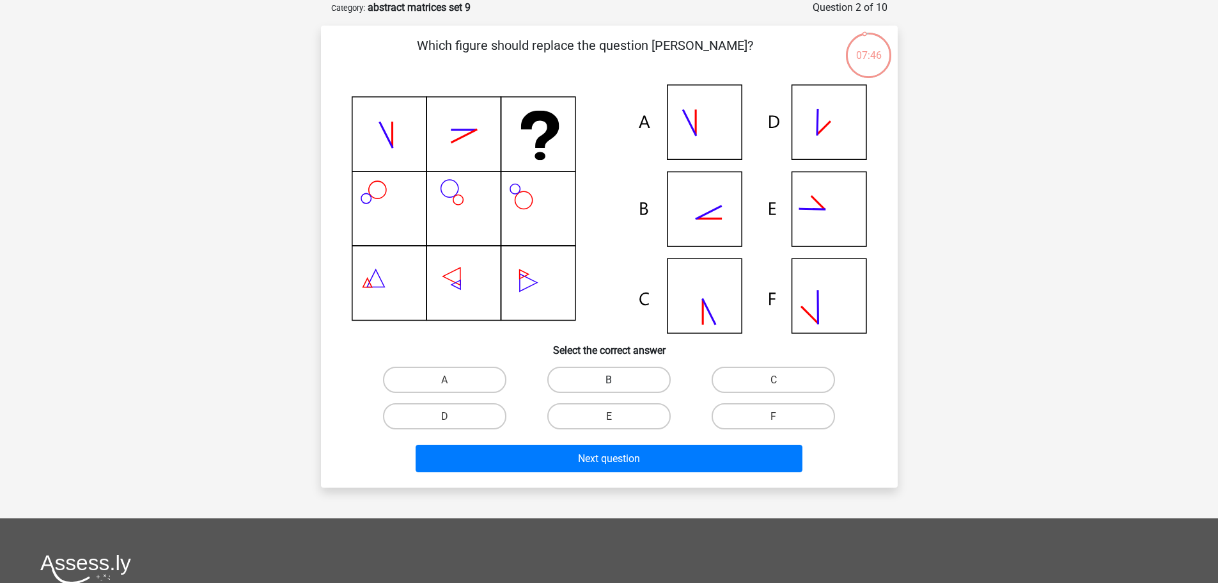
click at [583, 370] on label "B" at bounding box center [608, 379] width 123 height 26
click at [609, 379] on input "B" at bounding box center [613, 383] width 8 height 8
radio input "true"
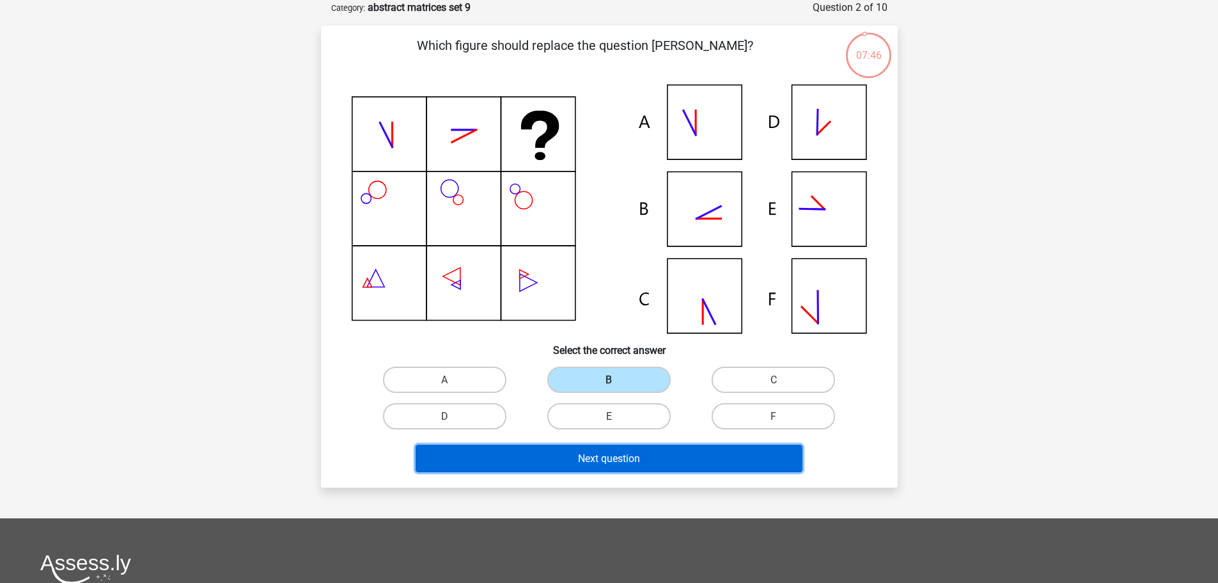
click at [585, 448] on button "Next question" at bounding box center [609, 458] width 387 height 28
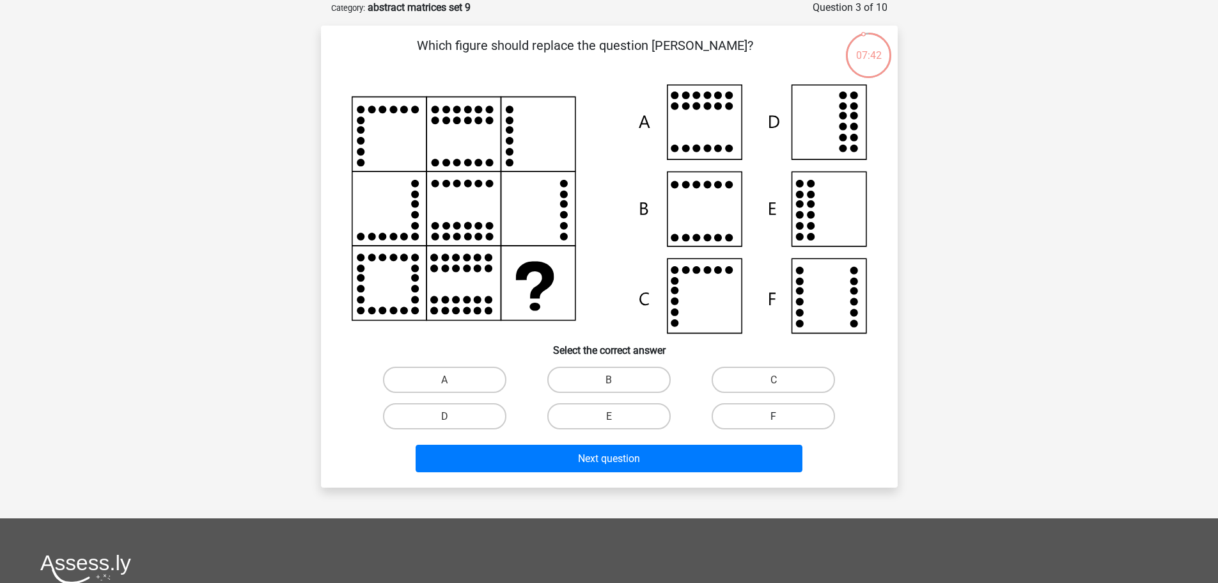
click at [766, 414] on label "F" at bounding box center [773, 416] width 123 height 26
click at [774, 416] on input "F" at bounding box center [778, 420] width 8 height 8
radio input "true"
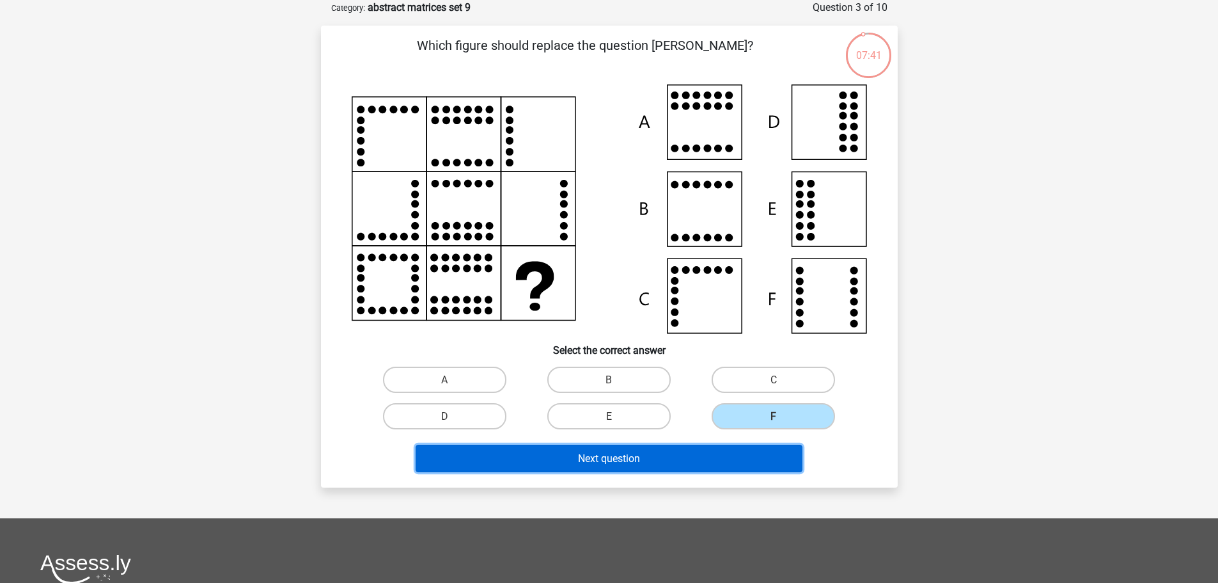
click at [725, 460] on button "Next question" at bounding box center [609, 458] width 387 height 28
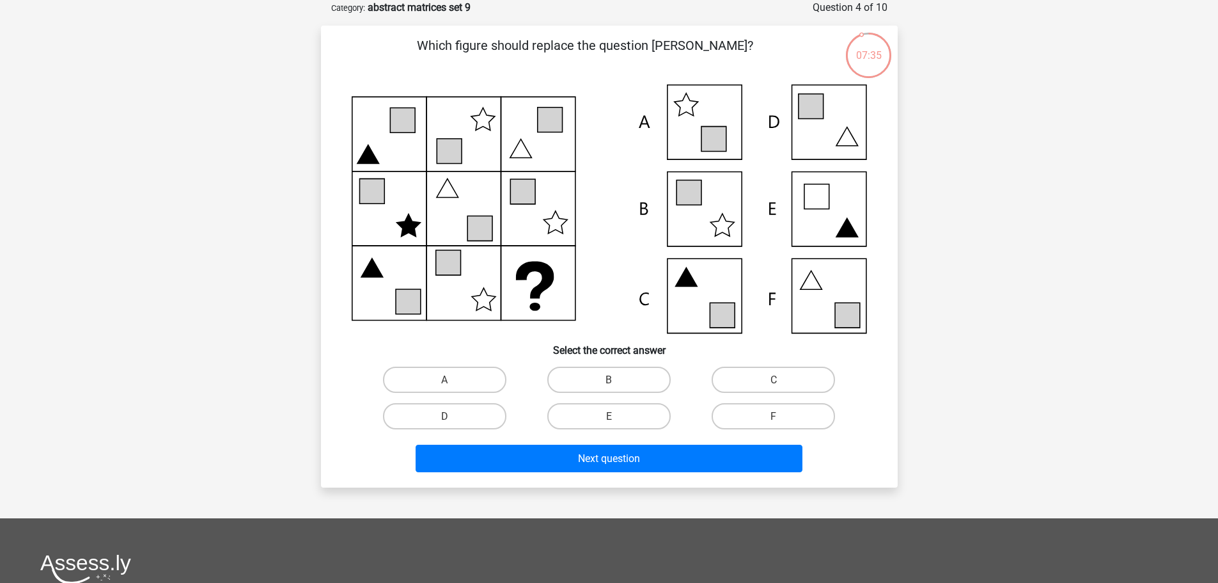
click at [777, 420] on input "F" at bounding box center [778, 420] width 8 height 8
radio input "true"
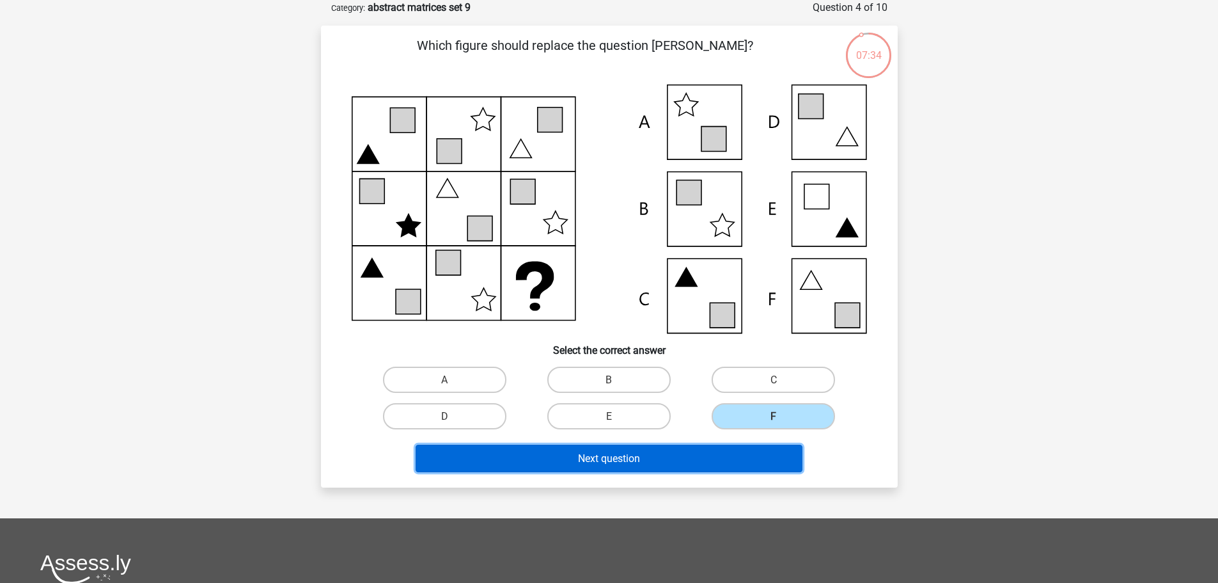
click at [759, 464] on button "Next question" at bounding box center [609, 458] width 387 height 28
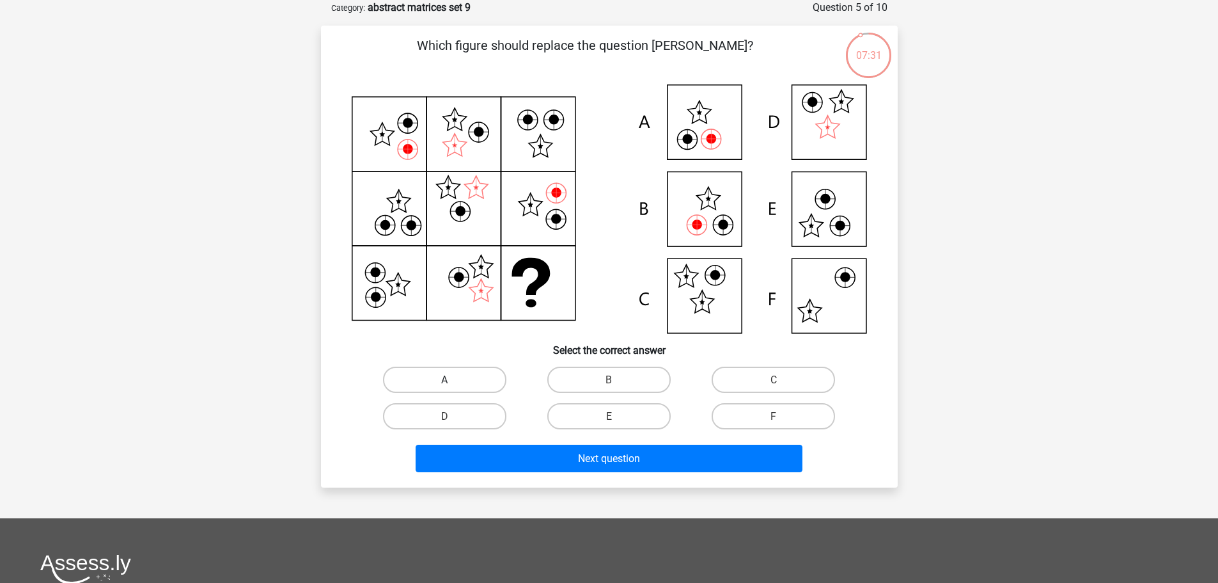
click at [451, 376] on label "A" at bounding box center [444, 379] width 123 height 26
click at [451, 379] on input "A" at bounding box center [448, 383] width 8 height 8
radio input "true"
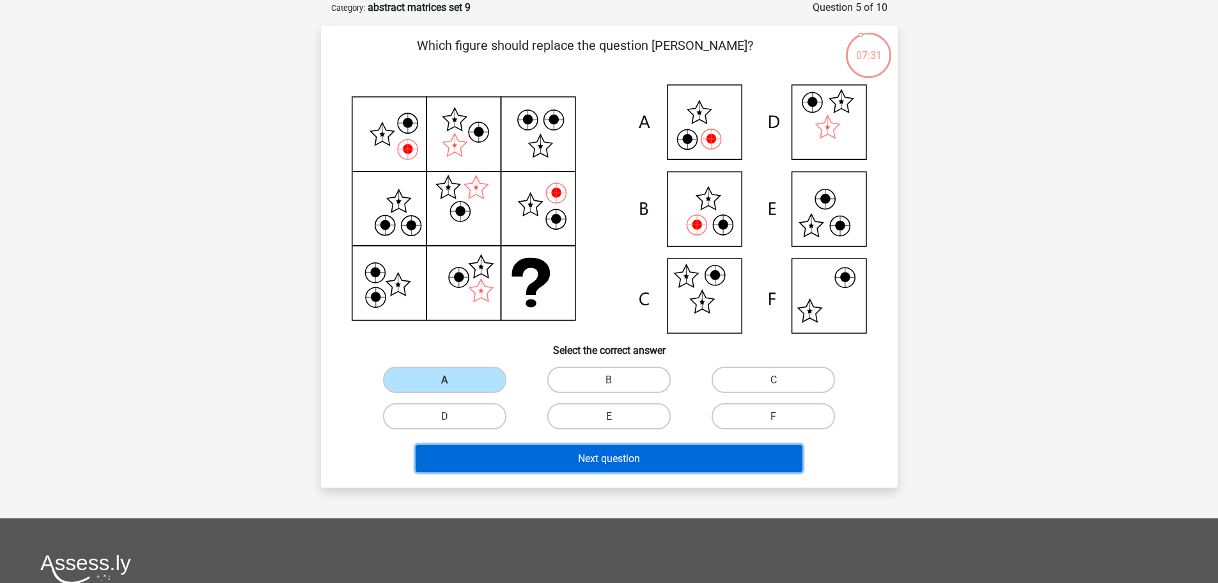
click at [475, 469] on button "Next question" at bounding box center [609, 458] width 387 height 28
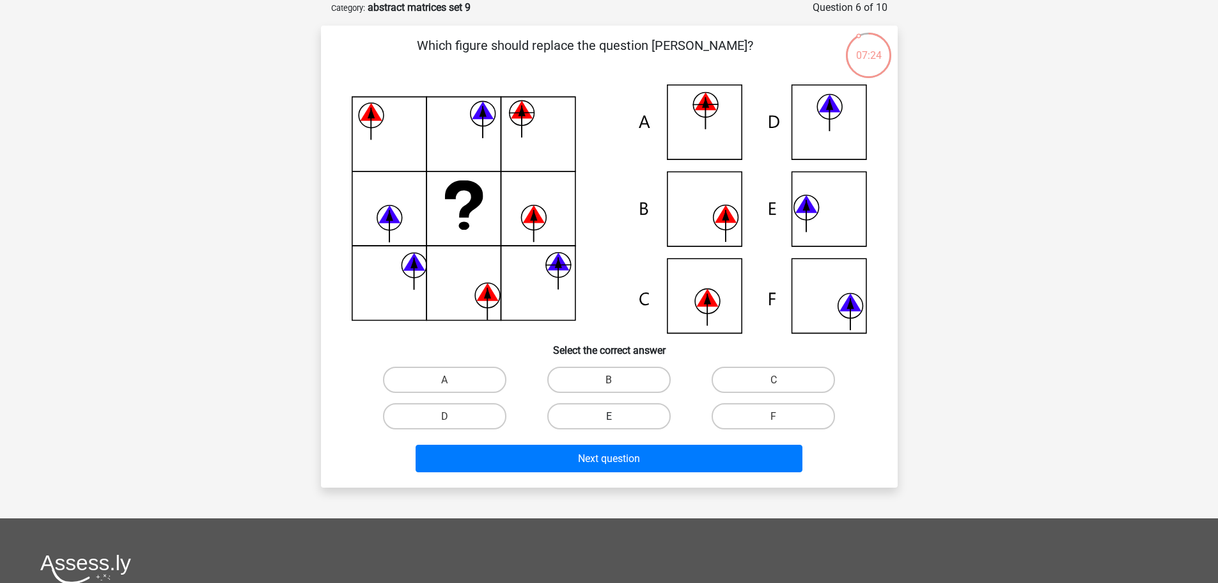
click at [621, 413] on label "E" at bounding box center [608, 416] width 123 height 26
click at [617, 416] on input "E" at bounding box center [613, 420] width 8 height 8
radio input "true"
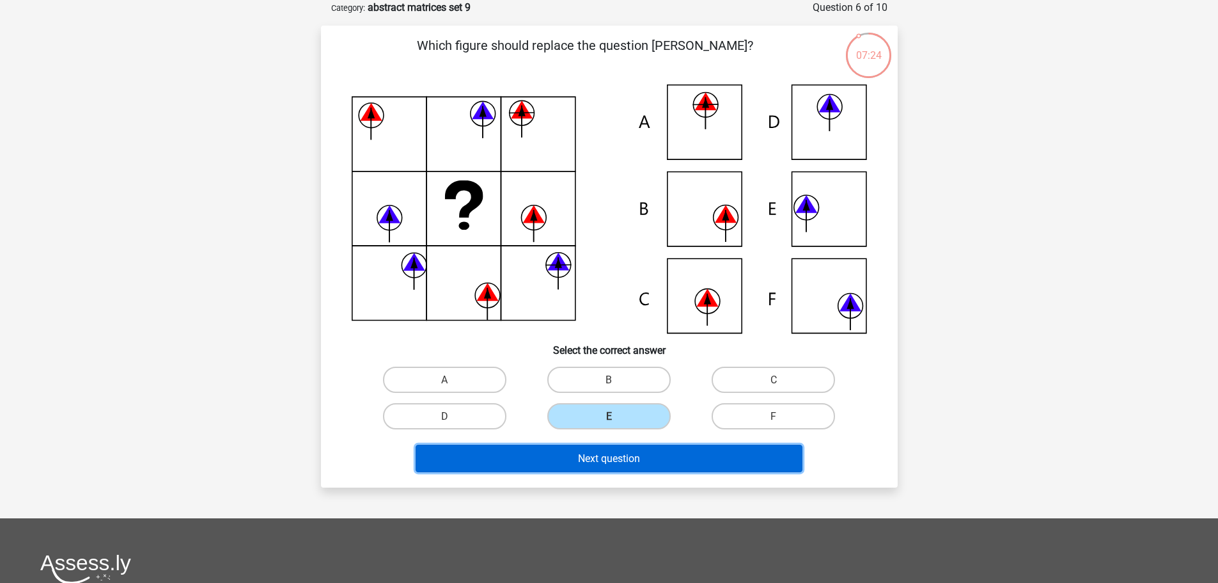
click at [631, 453] on font "Next question" at bounding box center [609, 458] width 62 height 12
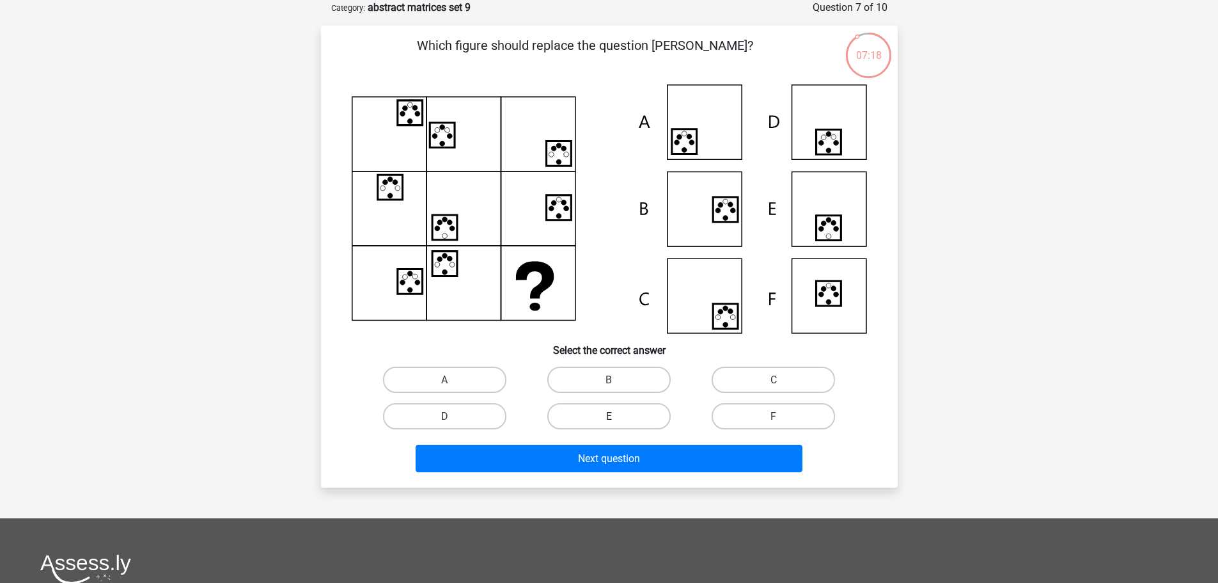
click at [589, 418] on label "E" at bounding box center [608, 416] width 123 height 26
click at [609, 418] on input "E" at bounding box center [613, 420] width 8 height 8
radio input "true"
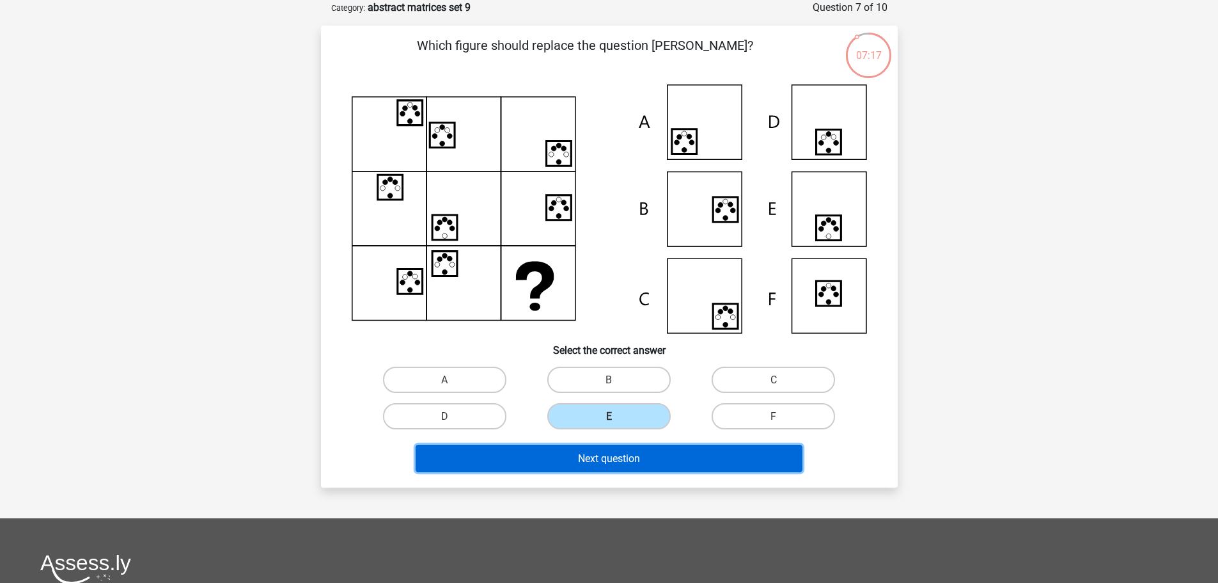
click at [589, 455] on font "Next question" at bounding box center [609, 458] width 62 height 12
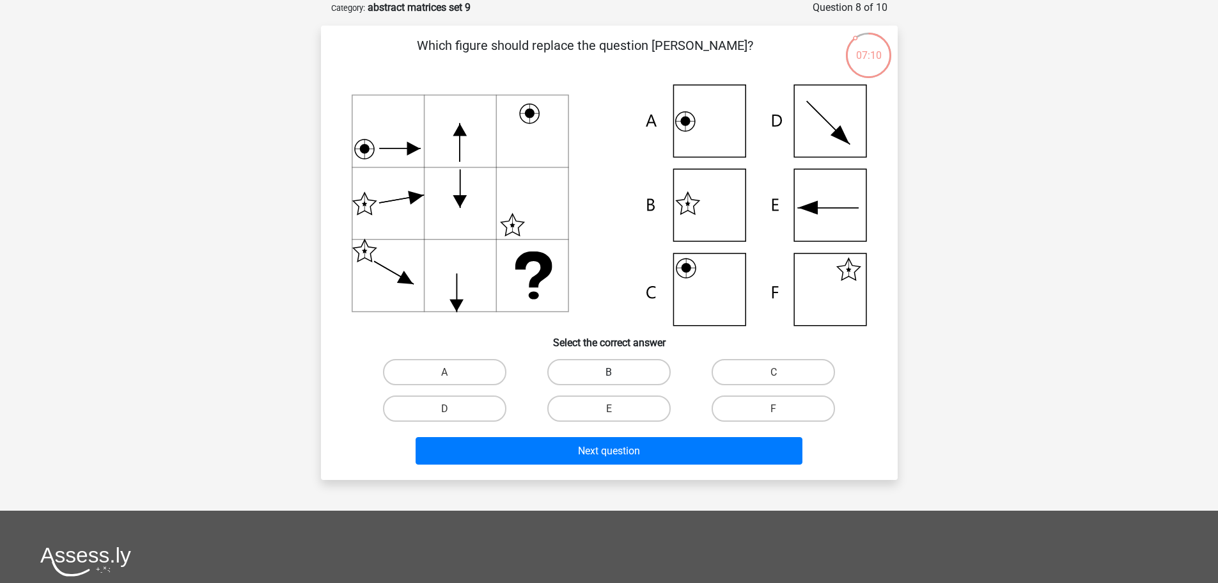
click at [621, 370] on label "B" at bounding box center [608, 372] width 123 height 26
click at [617, 372] on input "B" at bounding box center [613, 376] width 8 height 8
radio input "true"
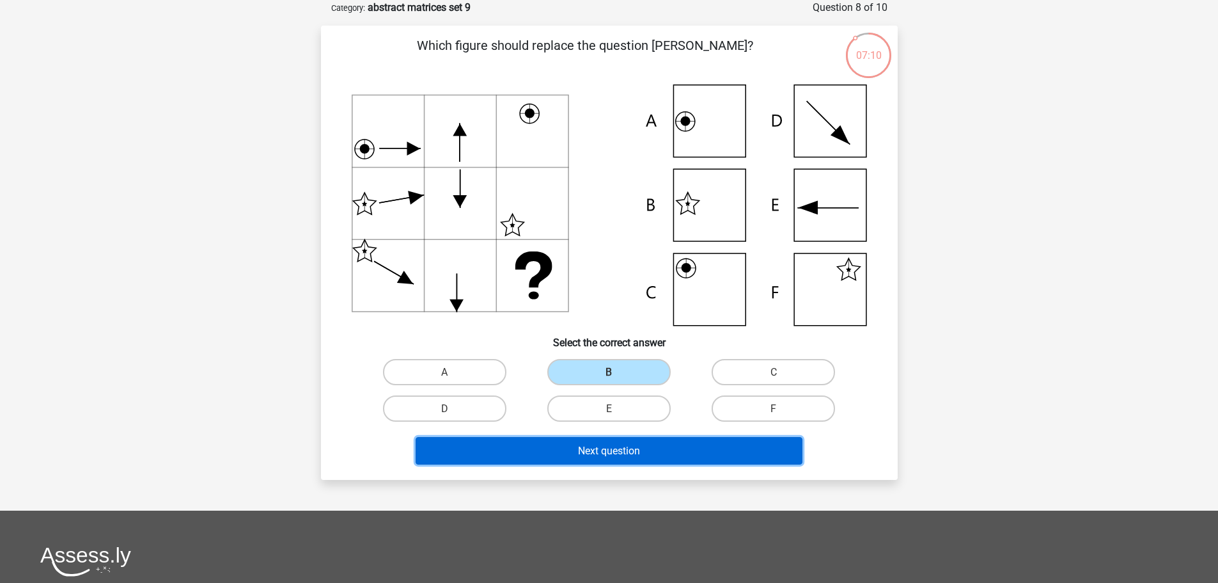
click at [618, 462] on button "Next question" at bounding box center [609, 451] width 387 height 28
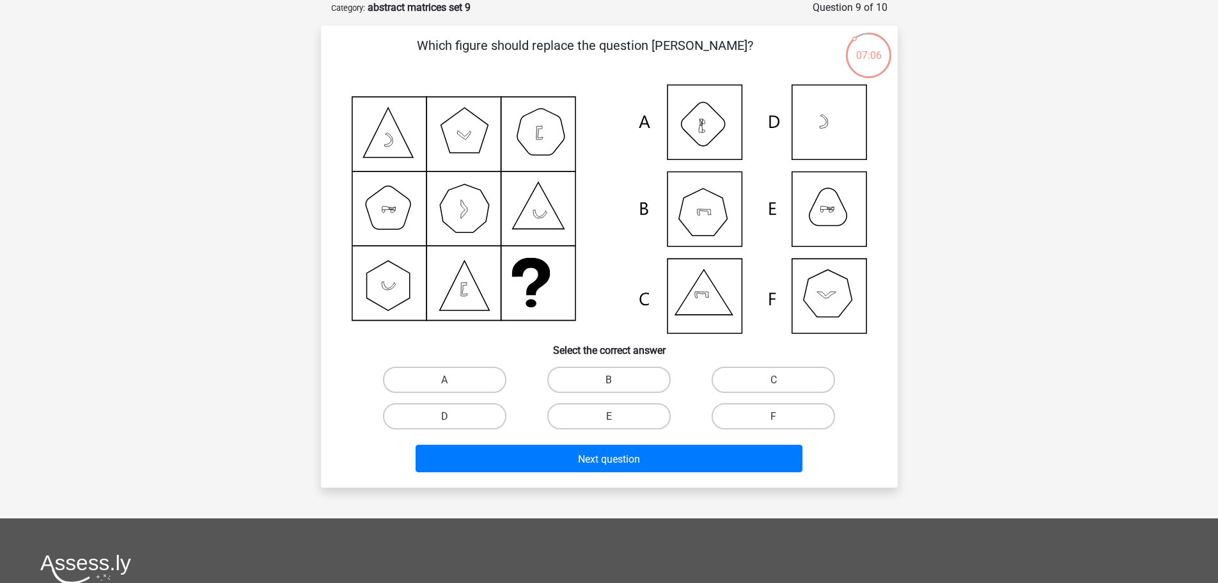
drag, startPoint x: 636, startPoint y: 377, endPoint x: 625, endPoint y: 431, distance: 54.8
click at [636, 376] on label "B" at bounding box center [608, 379] width 123 height 26
click at [617, 379] on input "B" at bounding box center [613, 383] width 8 height 8
radio input "true"
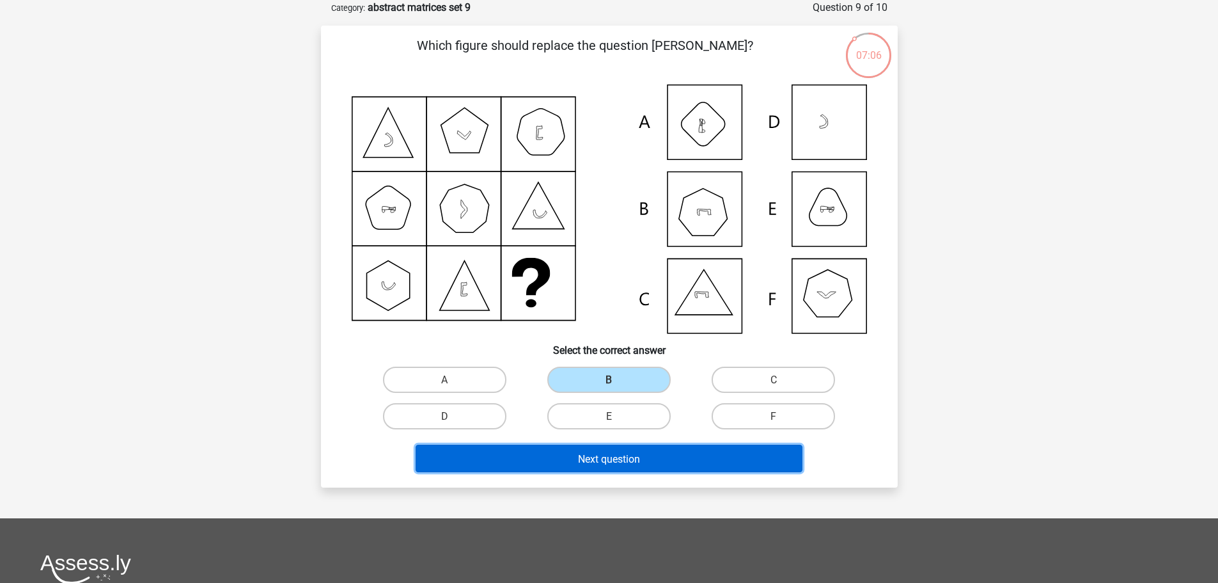
click at [625, 448] on button "Next question" at bounding box center [609, 458] width 387 height 28
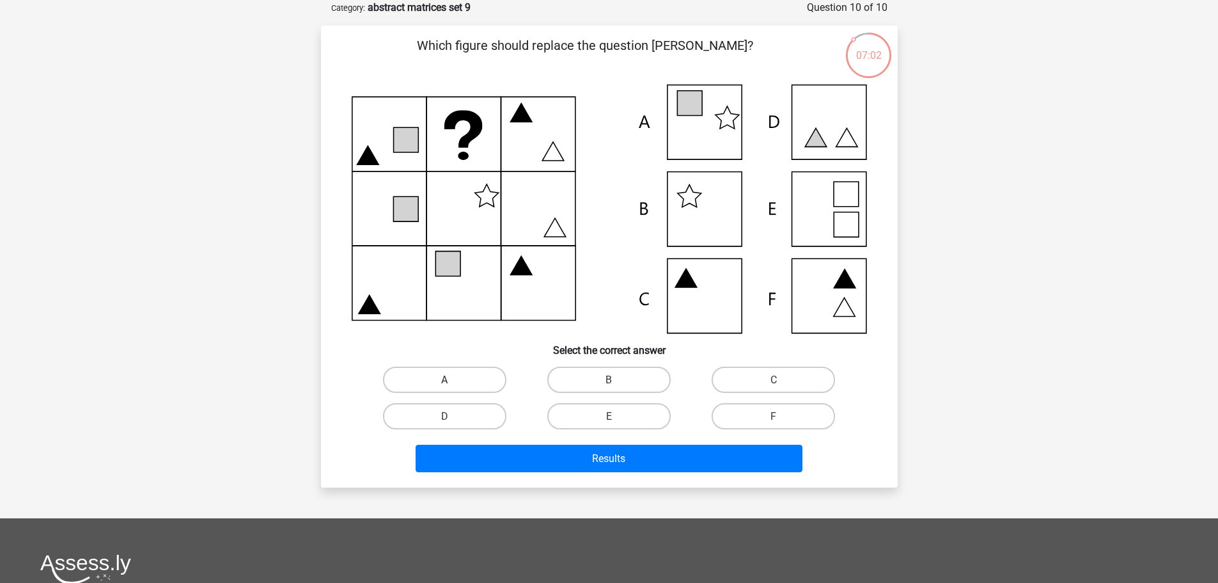
click at [473, 379] on label "A" at bounding box center [444, 379] width 123 height 26
click at [453, 379] on input "A" at bounding box center [448, 383] width 8 height 8
radio input "true"
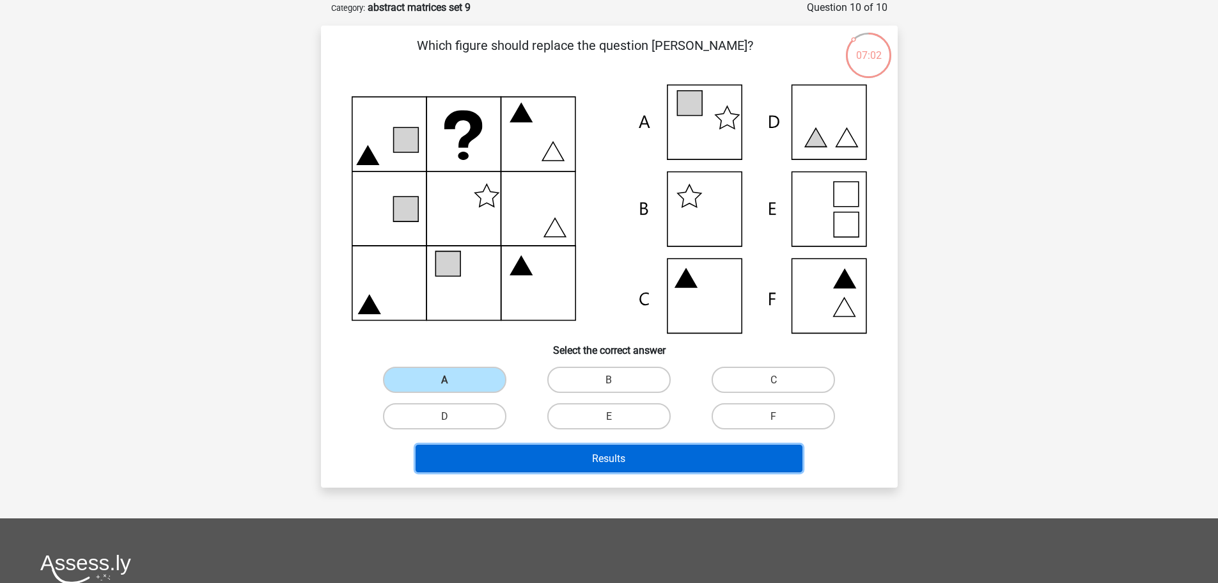
click at [507, 469] on button "Results" at bounding box center [609, 458] width 387 height 28
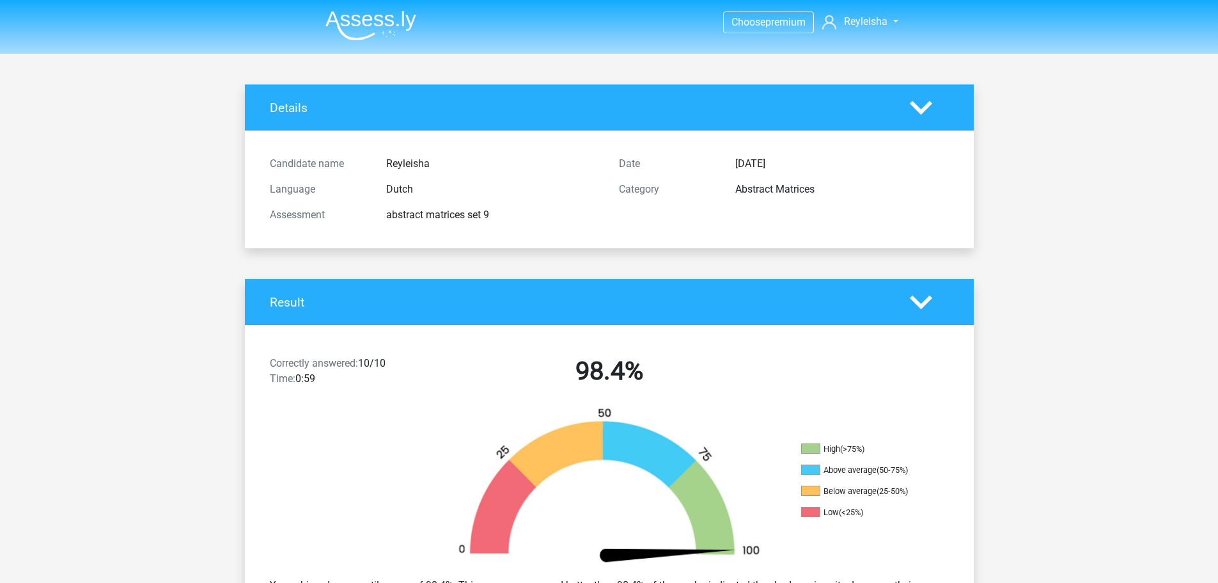
click at [365, 15] on img at bounding box center [371, 25] width 91 height 30
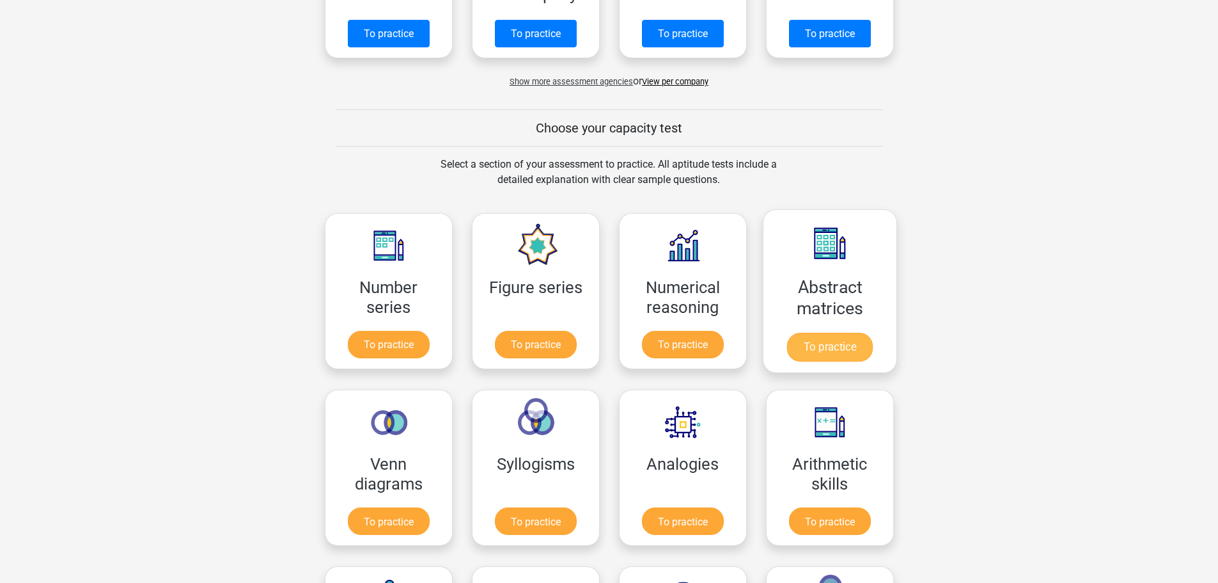
scroll to position [384, 0]
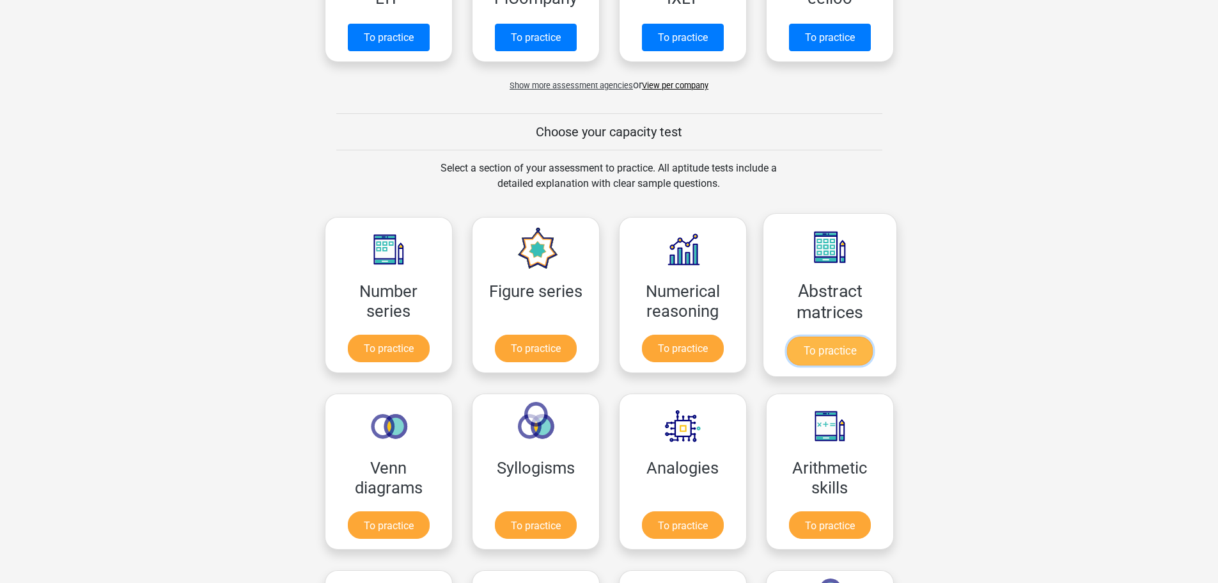
click at [847, 336] on link "To practice" at bounding box center [830, 350] width 86 height 29
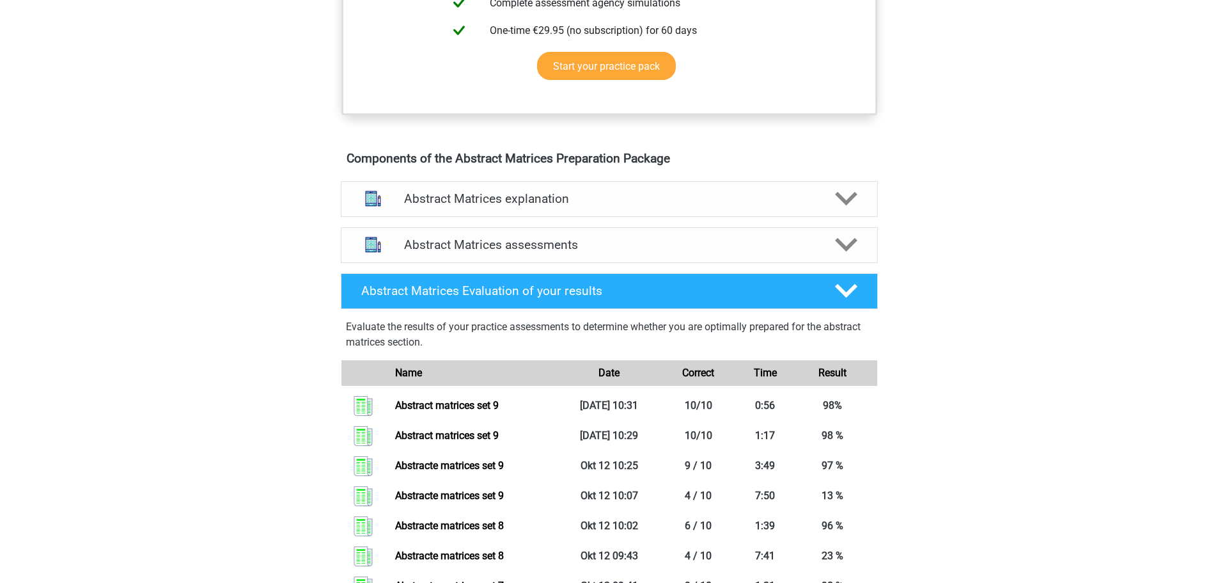
scroll to position [1305, 0]
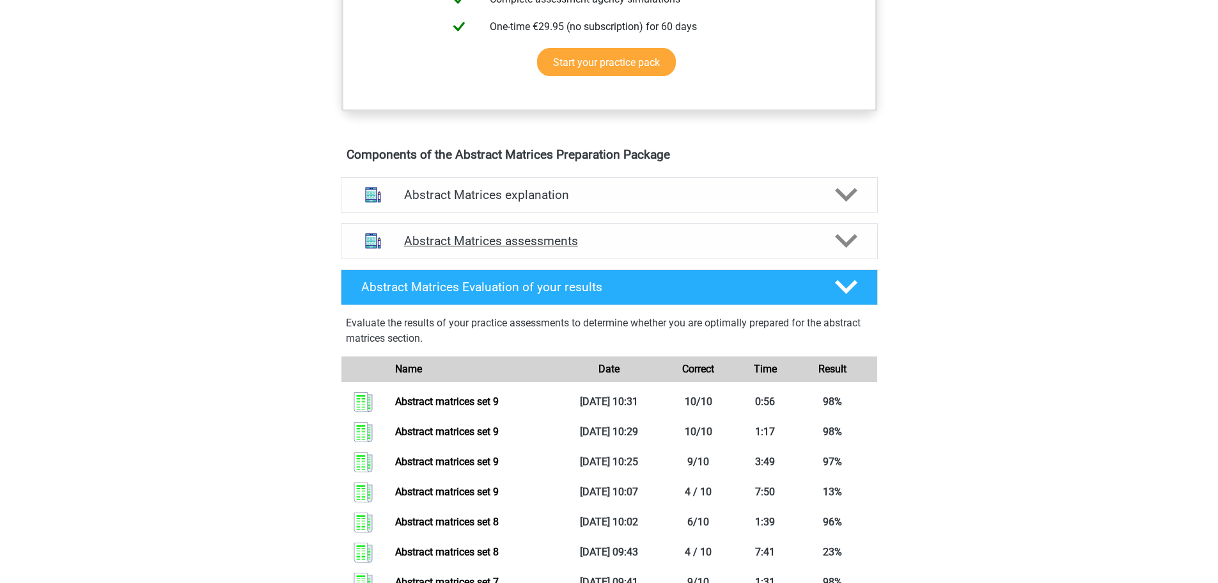
click at [838, 248] on polygon at bounding box center [846, 241] width 22 height 14
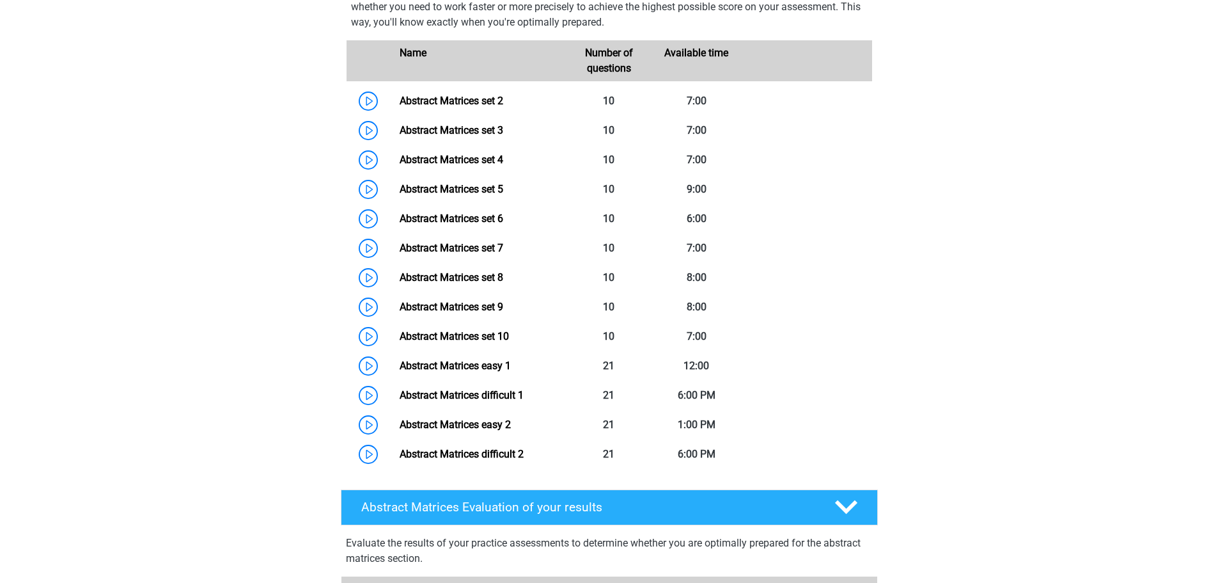
scroll to position [1023, 0]
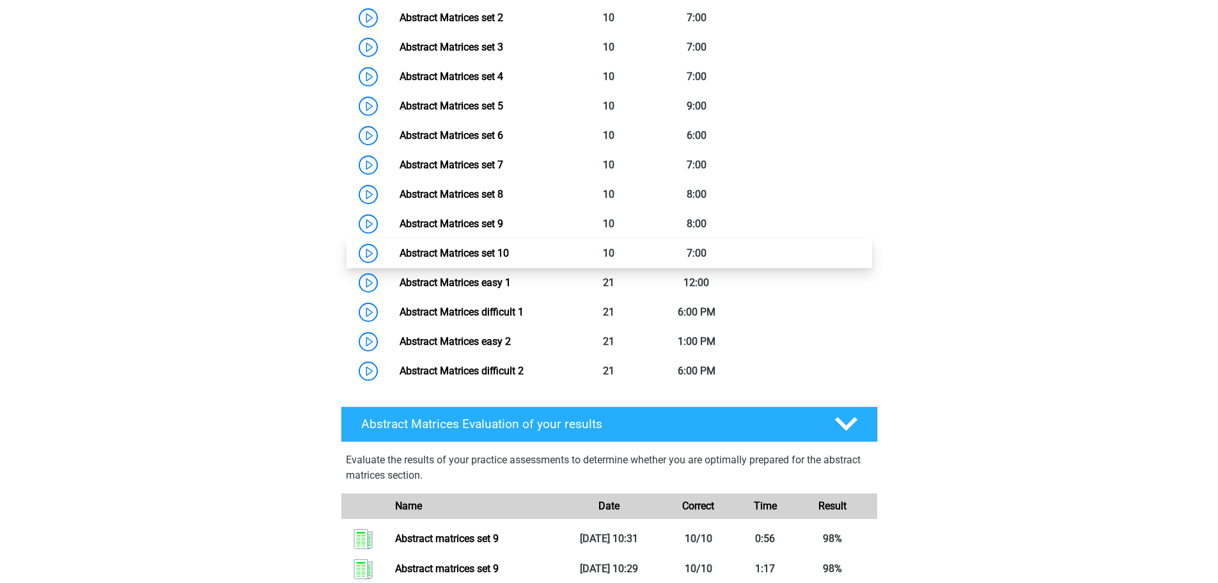
click at [442, 259] on link "Abstract Matrices set 10" at bounding box center [454, 253] width 109 height 12
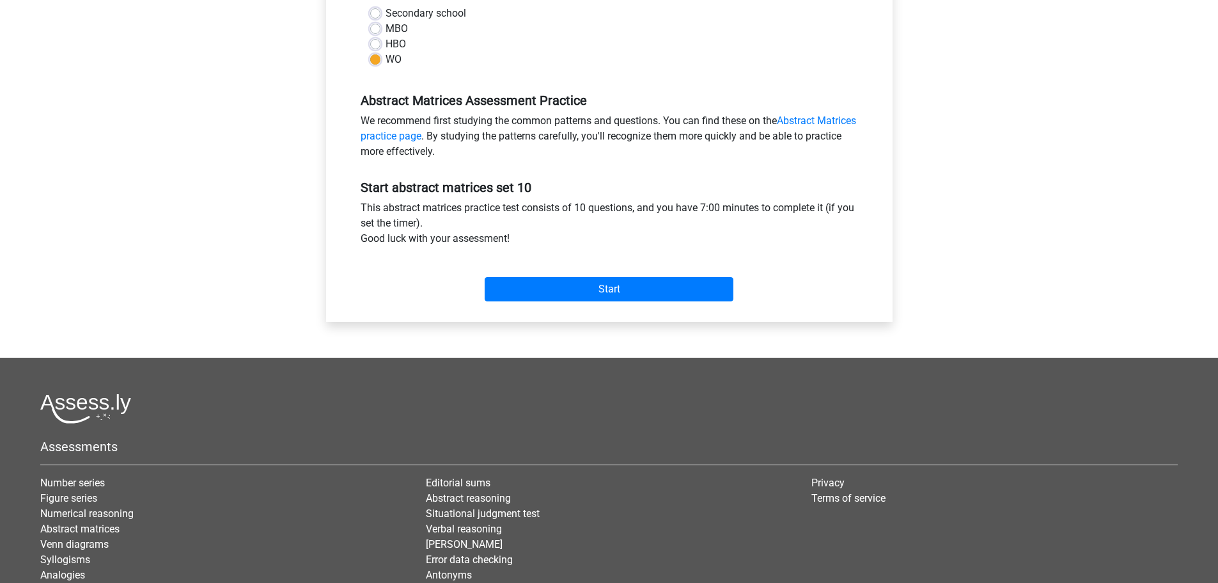
scroll to position [320, 0]
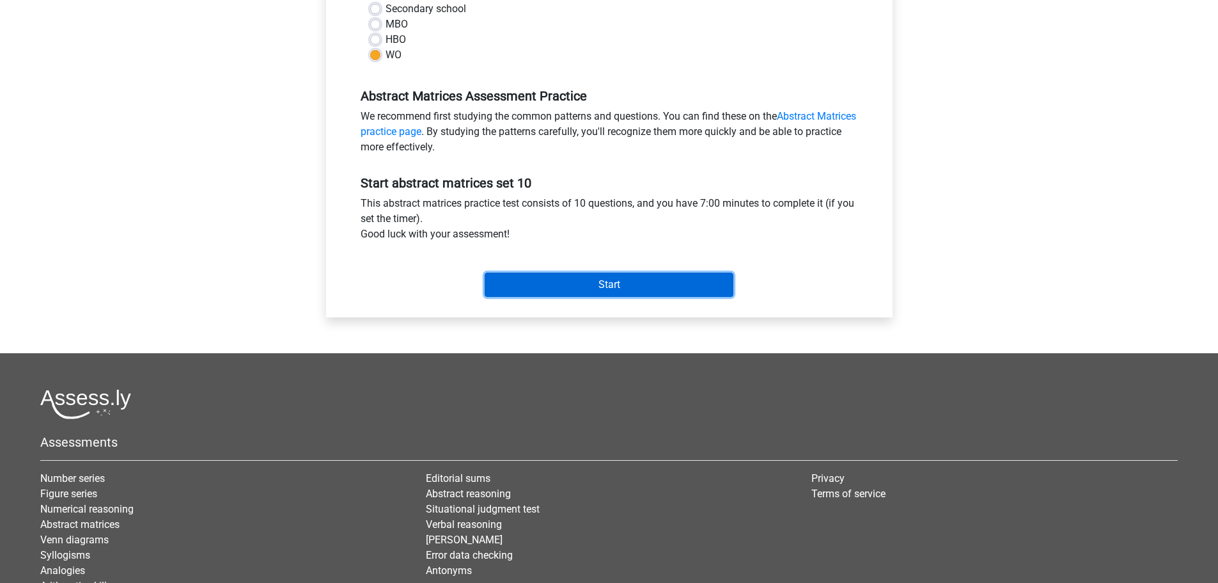
click at [556, 282] on input "Start" at bounding box center [609, 284] width 249 height 24
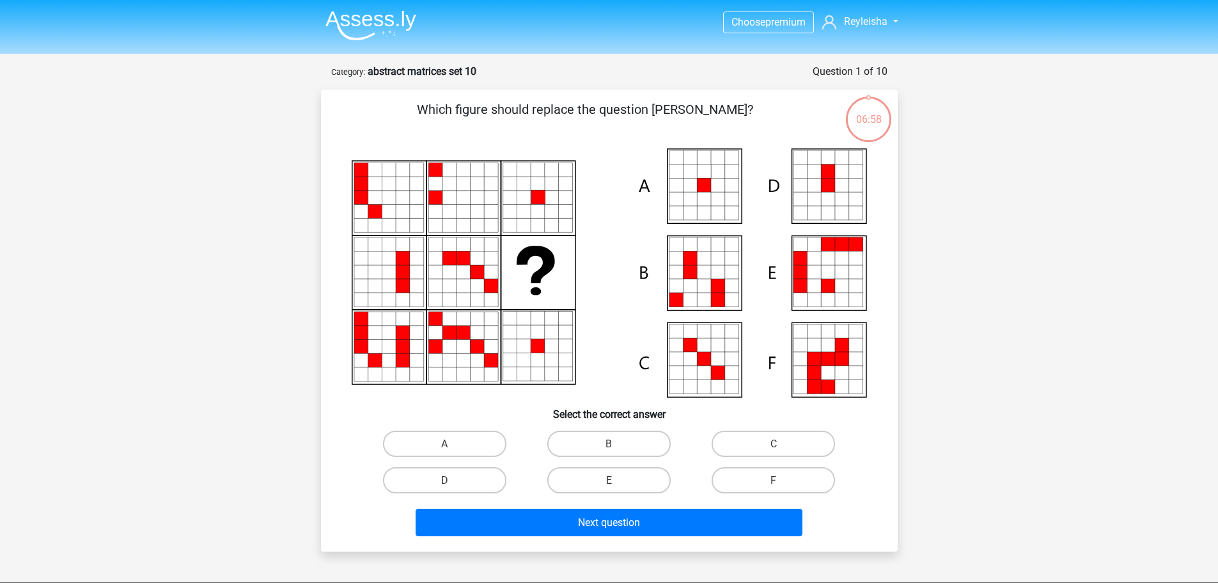
scroll to position [1305, 0]
click at [413, 441] on label "A" at bounding box center [444, 443] width 123 height 26
click at [444, 443] on input "A" at bounding box center [448, 447] width 8 height 8
radio input "true"
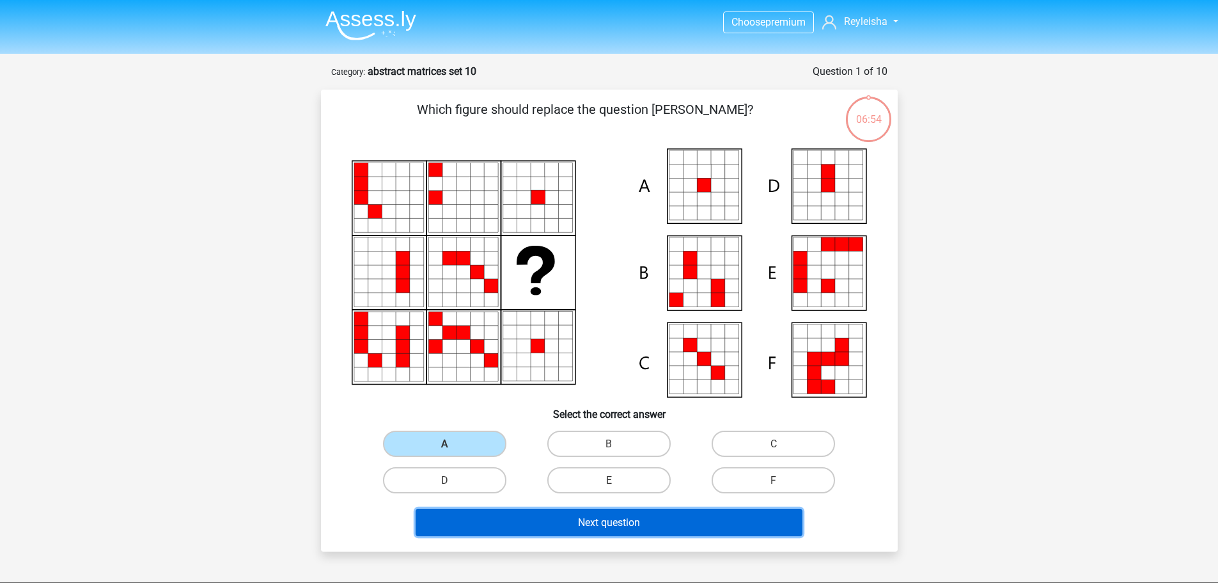
click at [459, 521] on button "Next question" at bounding box center [609, 522] width 387 height 28
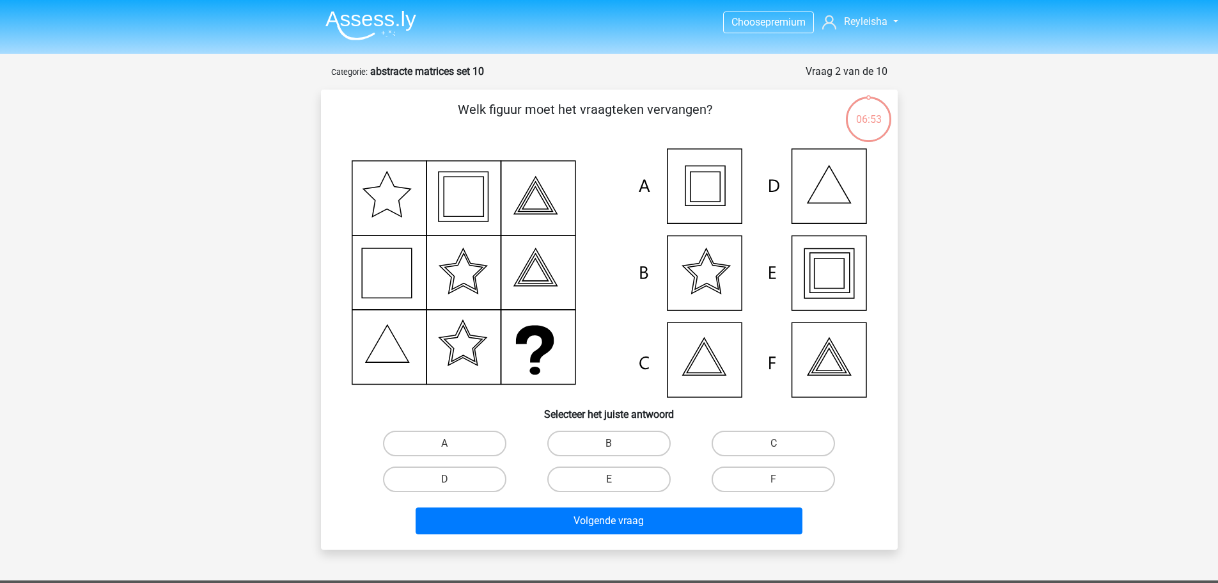
scroll to position [64, 0]
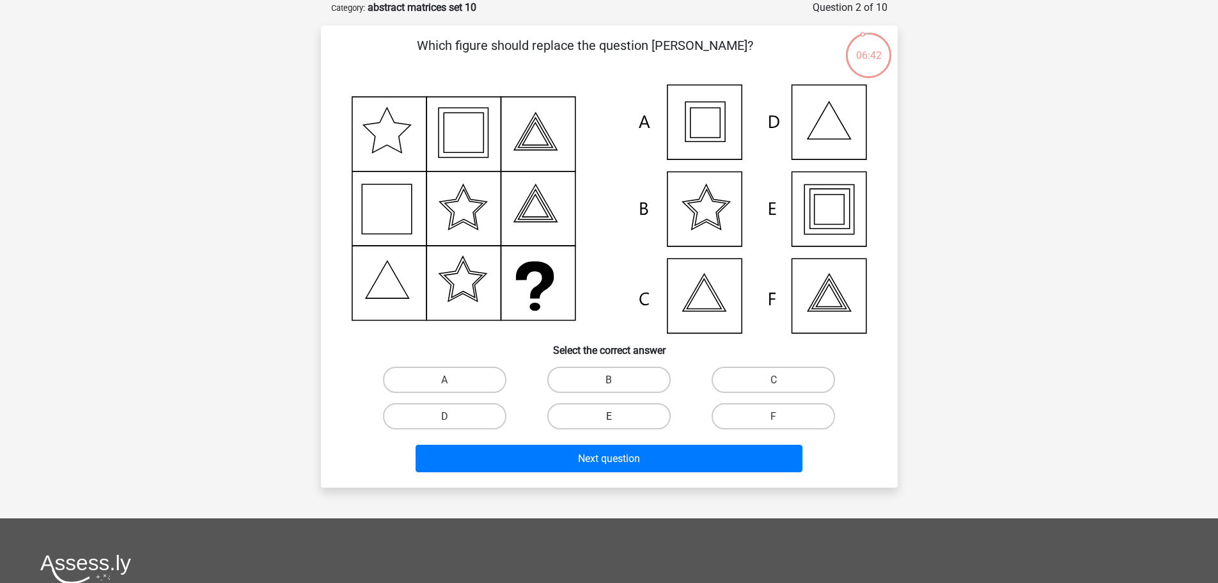
click at [613, 412] on label "E" at bounding box center [608, 416] width 123 height 26
click at [613, 416] on input "E" at bounding box center [613, 420] width 8 height 8
radio input "true"
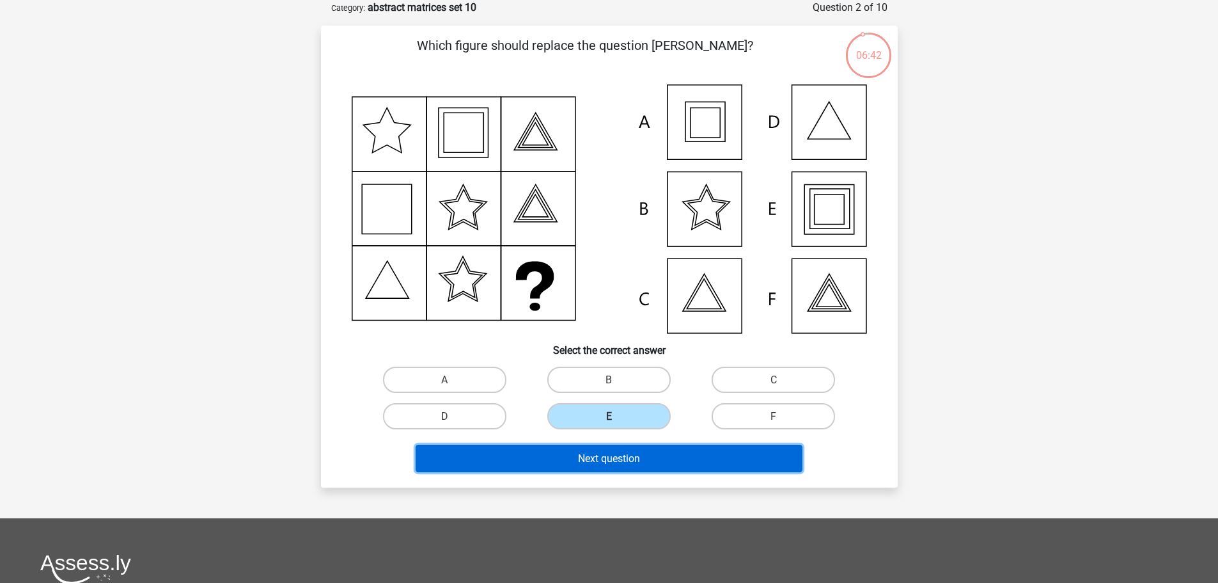
click at [611, 450] on button "Next question" at bounding box center [609, 458] width 387 height 28
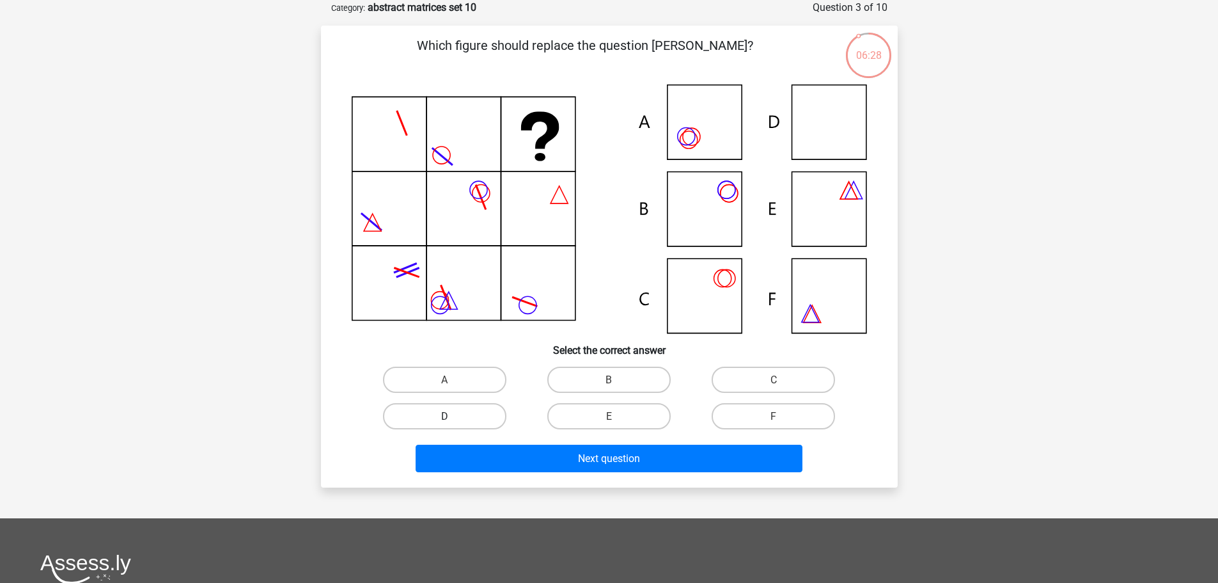
click at [442, 414] on font "D" at bounding box center [444, 416] width 7 height 12
click at [444, 416] on input "D" at bounding box center [448, 420] width 8 height 8
radio input "true"
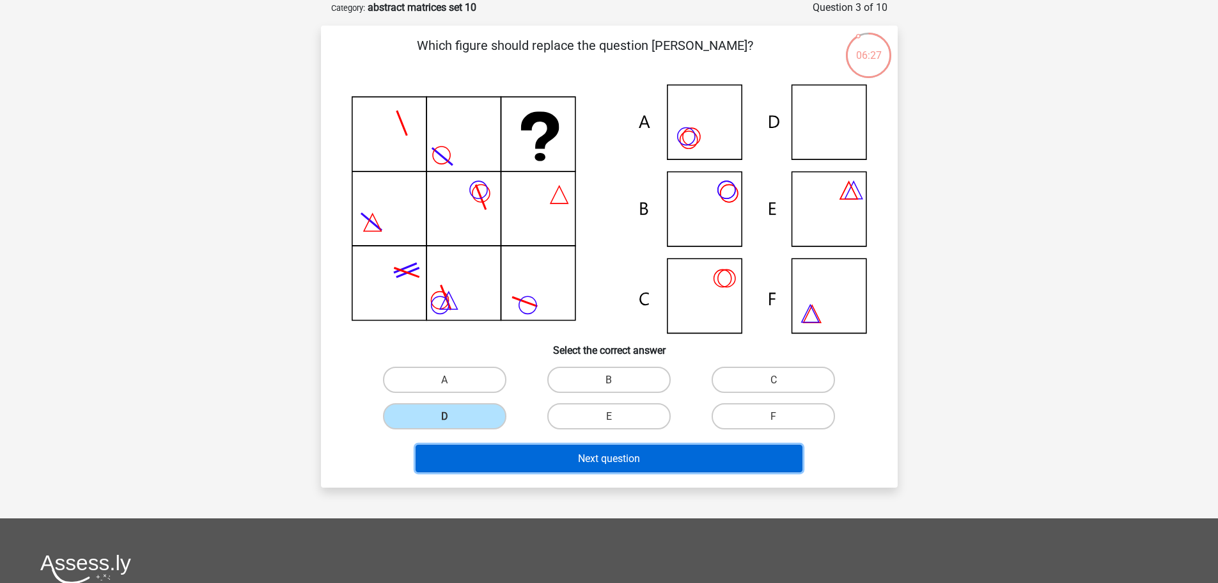
click at [458, 466] on button "Next question" at bounding box center [609, 458] width 387 height 28
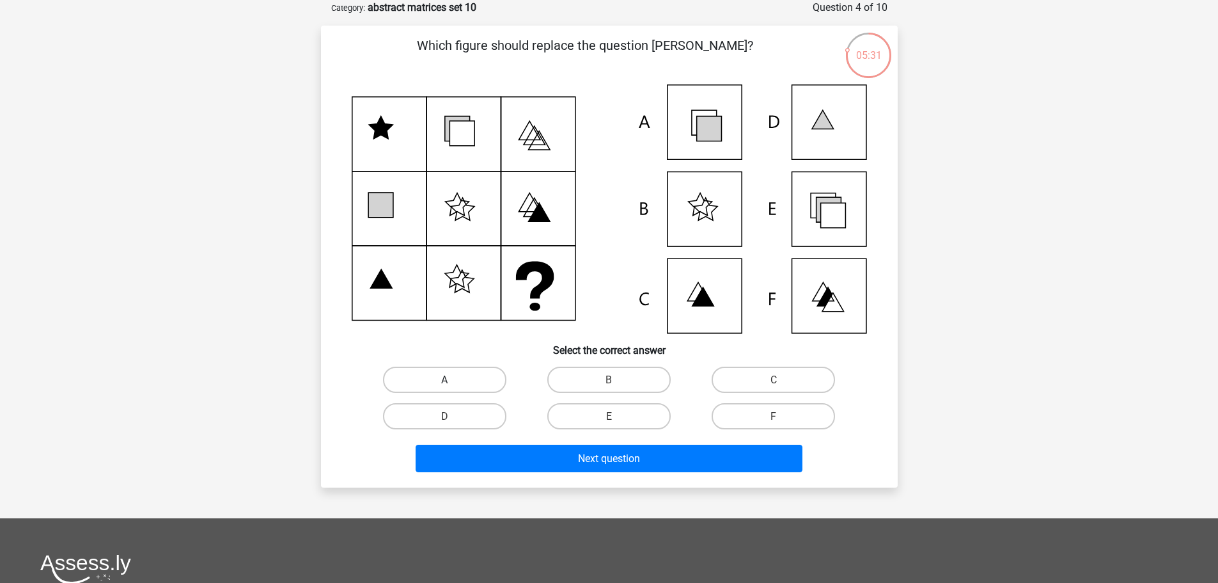
click at [453, 373] on label "A" at bounding box center [444, 379] width 123 height 26
click at [453, 379] on input "A" at bounding box center [448, 383] width 8 height 8
radio input "true"
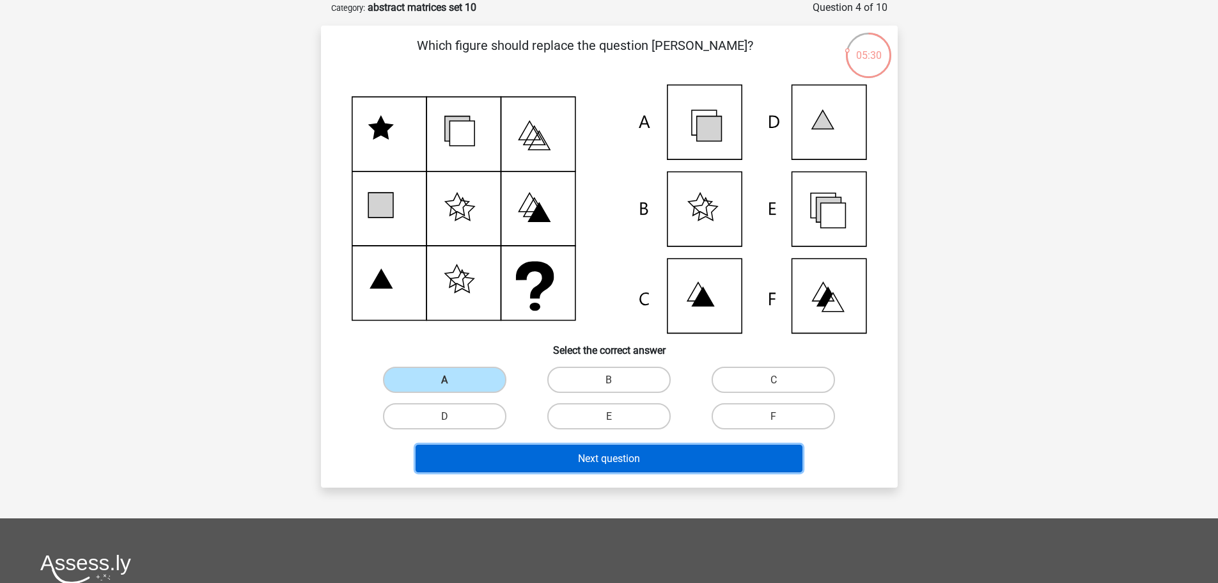
click at [544, 459] on button "Next question" at bounding box center [609, 458] width 387 height 28
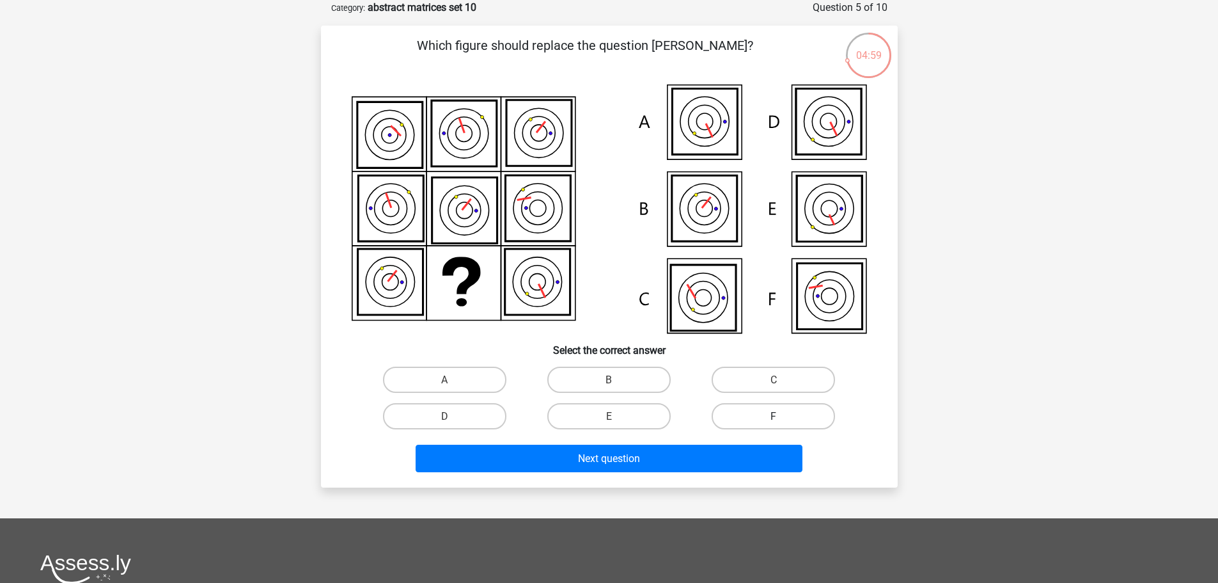
click at [781, 414] on label "F" at bounding box center [773, 416] width 123 height 26
click at [781, 416] on input "F" at bounding box center [778, 420] width 8 height 8
radio input "true"
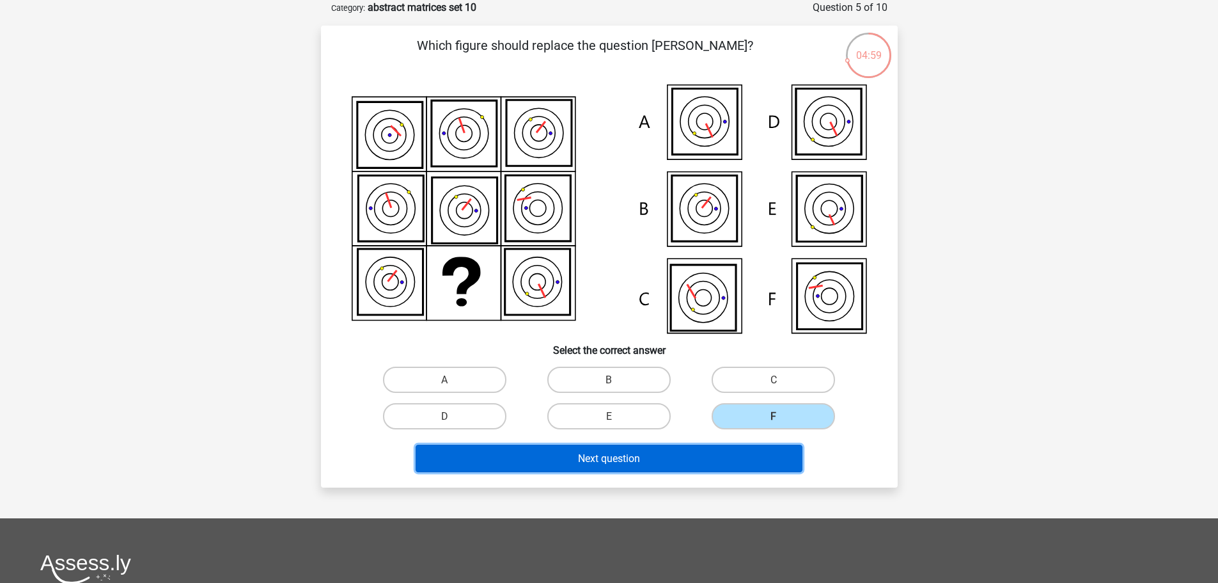
click at [752, 456] on button "Next question" at bounding box center [609, 458] width 387 height 28
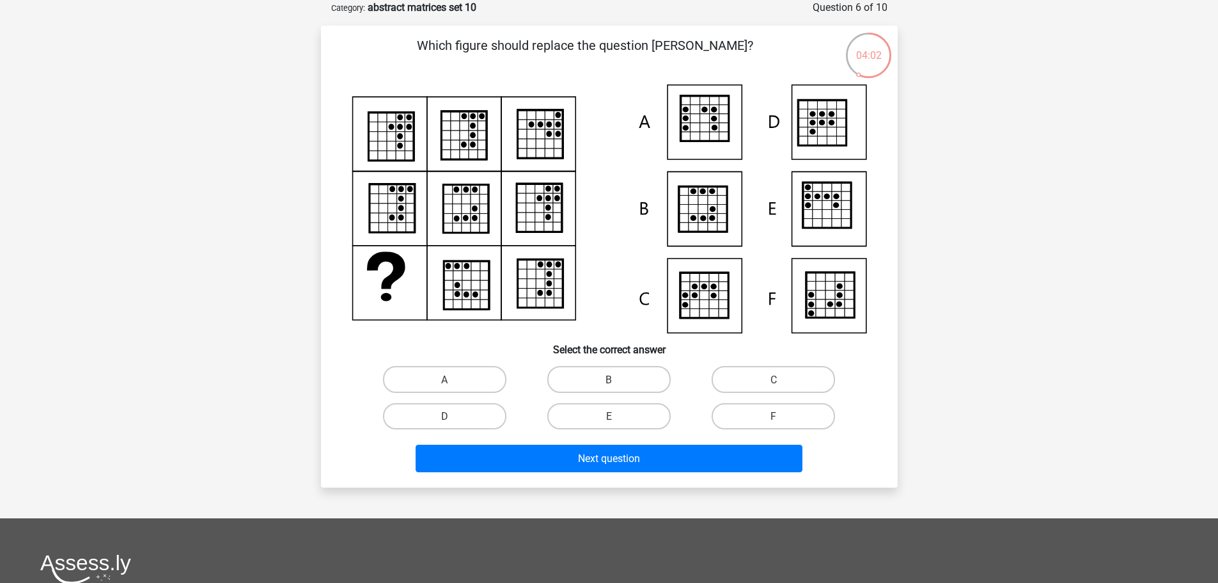
click at [638, 365] on div "B" at bounding box center [609, 379] width 164 height 36
click at [639, 378] on label "B" at bounding box center [608, 379] width 123 height 26
click at [617, 379] on input "B" at bounding box center [613, 383] width 8 height 8
radio input "true"
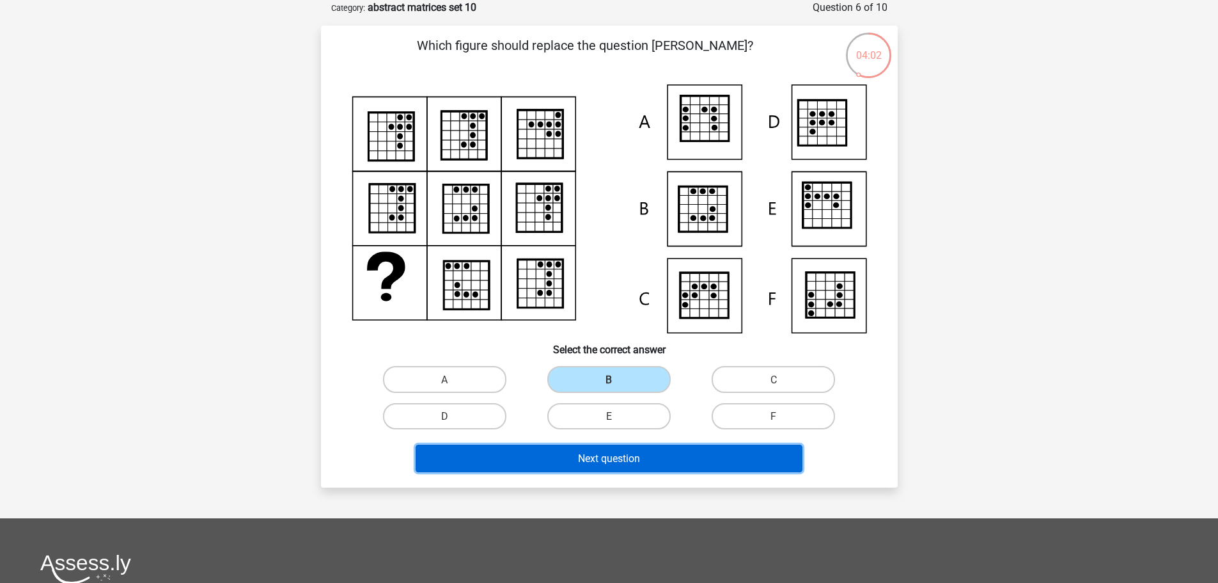
click at [642, 451] on button "Next question" at bounding box center [609, 458] width 387 height 28
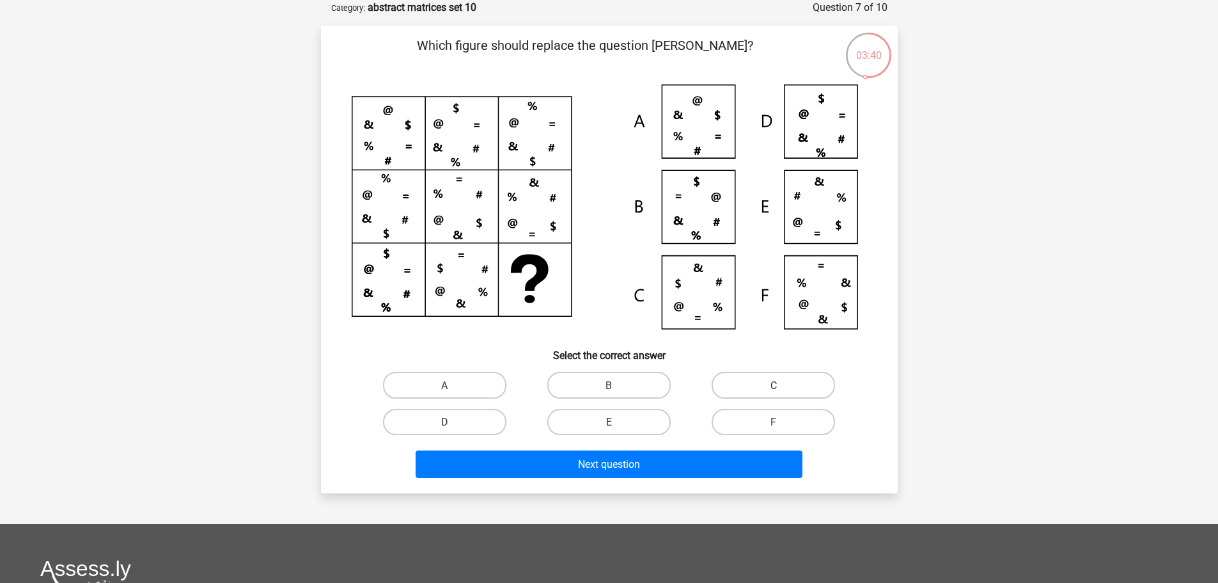
click at [741, 386] on label "C" at bounding box center [773, 385] width 123 height 26
click at [774, 386] on input "C" at bounding box center [778, 388] width 8 height 8
radio input "true"
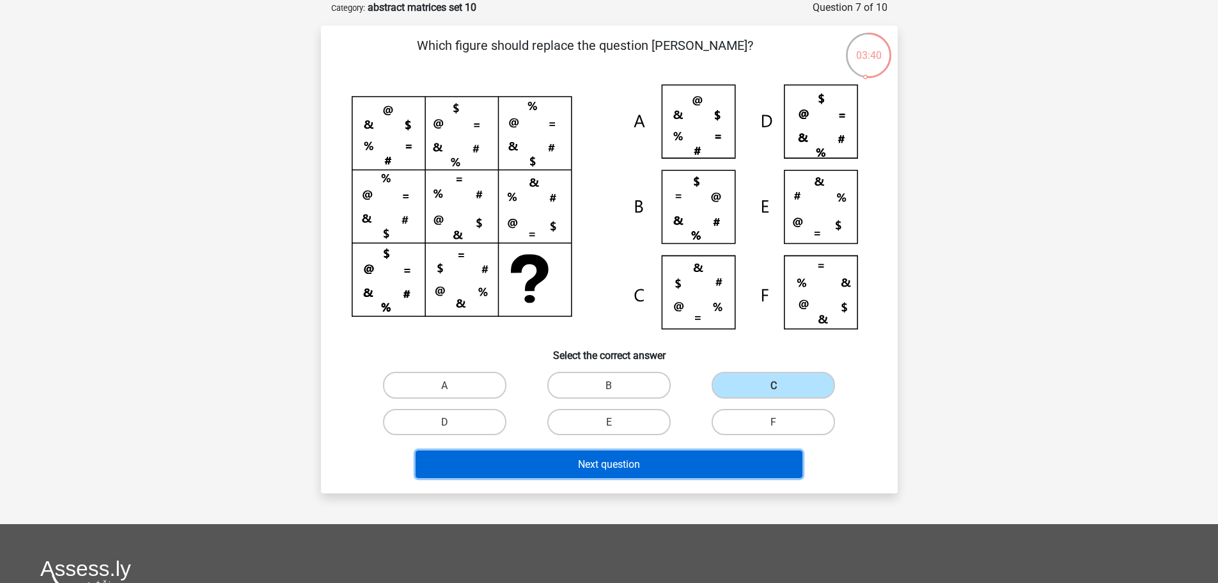
click at [688, 460] on button "Next question" at bounding box center [609, 464] width 387 height 28
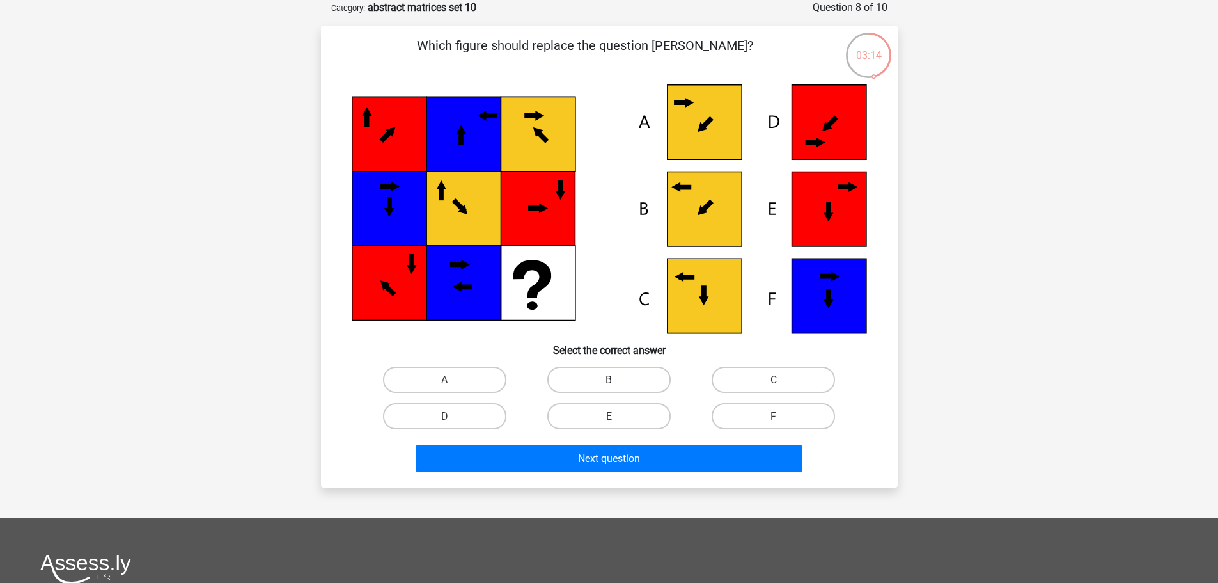
click at [586, 379] on label "B" at bounding box center [608, 379] width 123 height 26
click at [609, 379] on input "B" at bounding box center [613, 383] width 8 height 8
radio input "true"
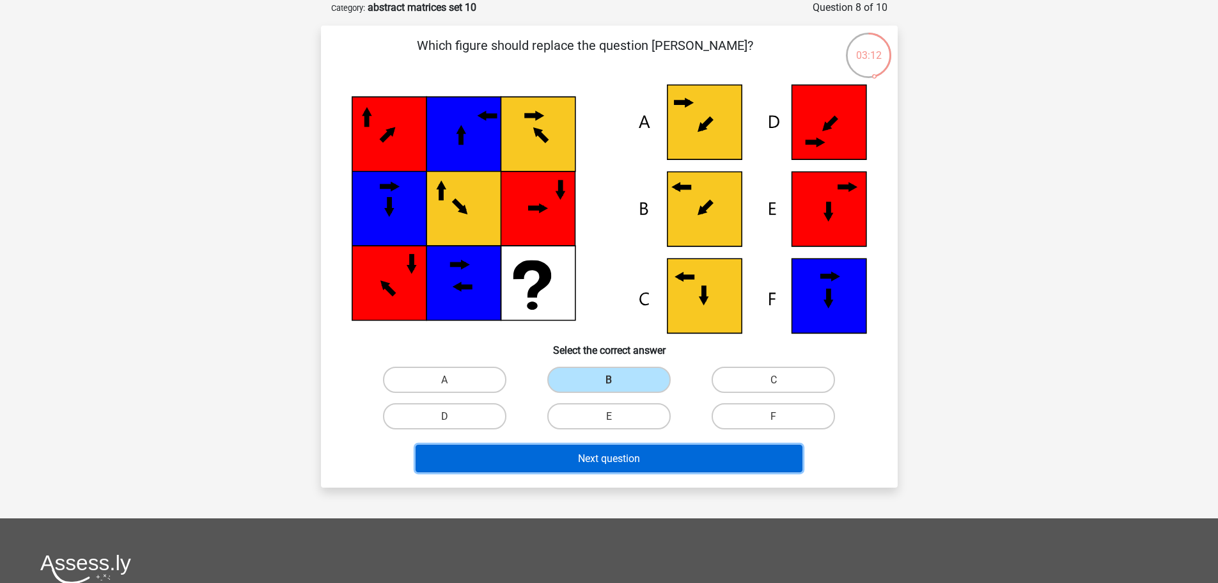
click at [574, 461] on button "Next question" at bounding box center [609, 458] width 387 height 28
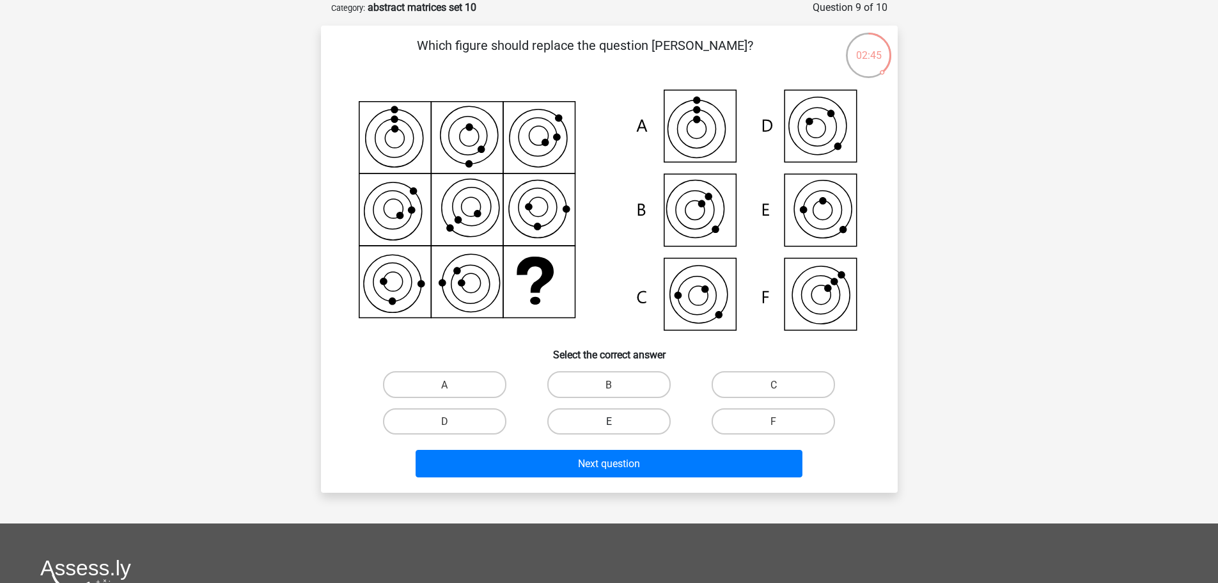
click at [611, 411] on label "E" at bounding box center [608, 421] width 123 height 26
click at [611, 421] on input "E" at bounding box center [613, 425] width 8 height 8
radio input "true"
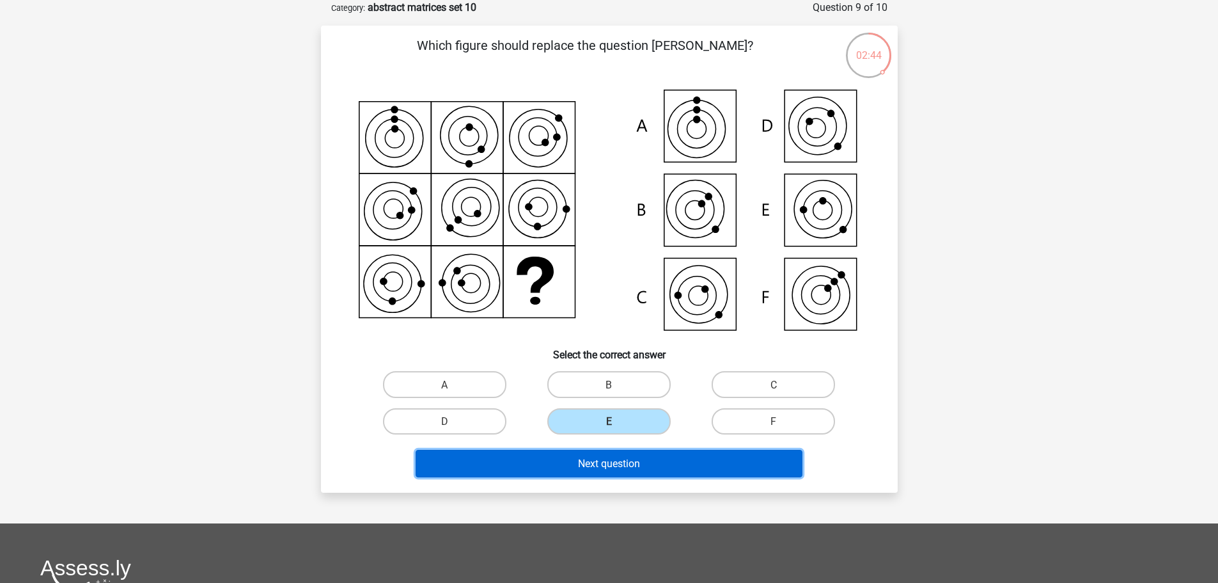
click at [661, 454] on button "Next question" at bounding box center [609, 464] width 387 height 28
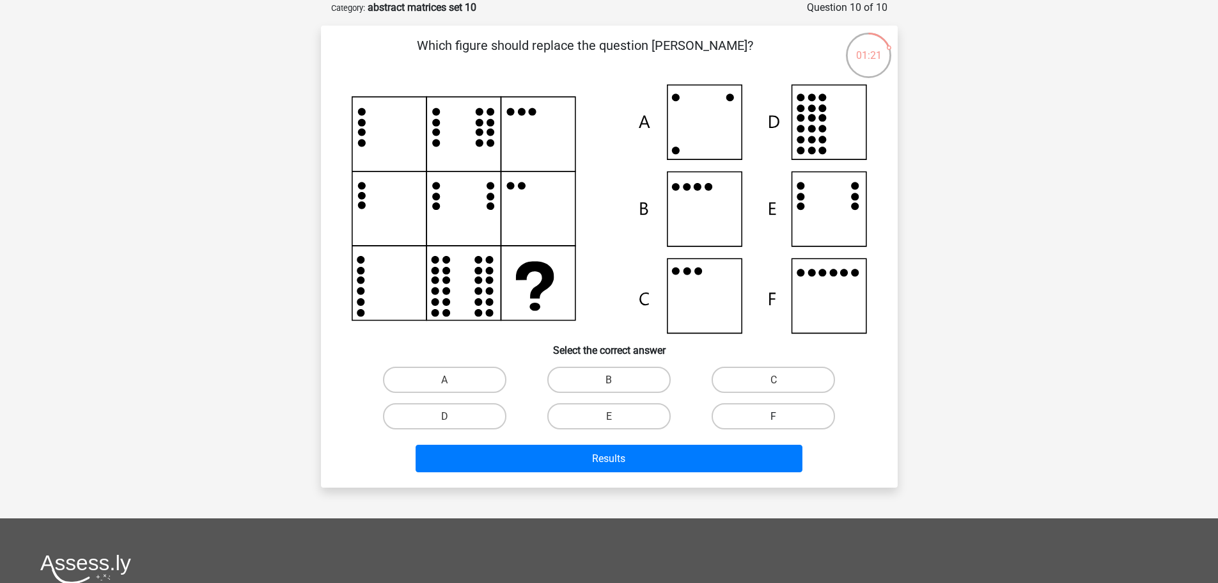
click at [749, 413] on label "F" at bounding box center [773, 416] width 123 height 26
click at [774, 416] on input "F" at bounding box center [778, 420] width 8 height 8
radio input "true"
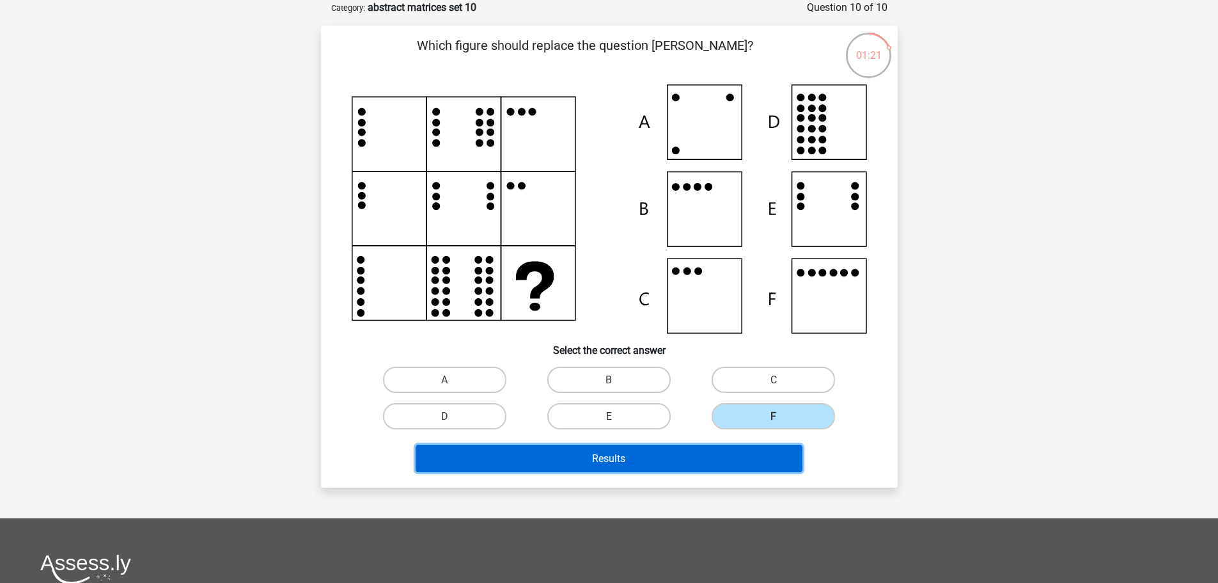
click at [740, 450] on button "Results" at bounding box center [609, 458] width 387 height 28
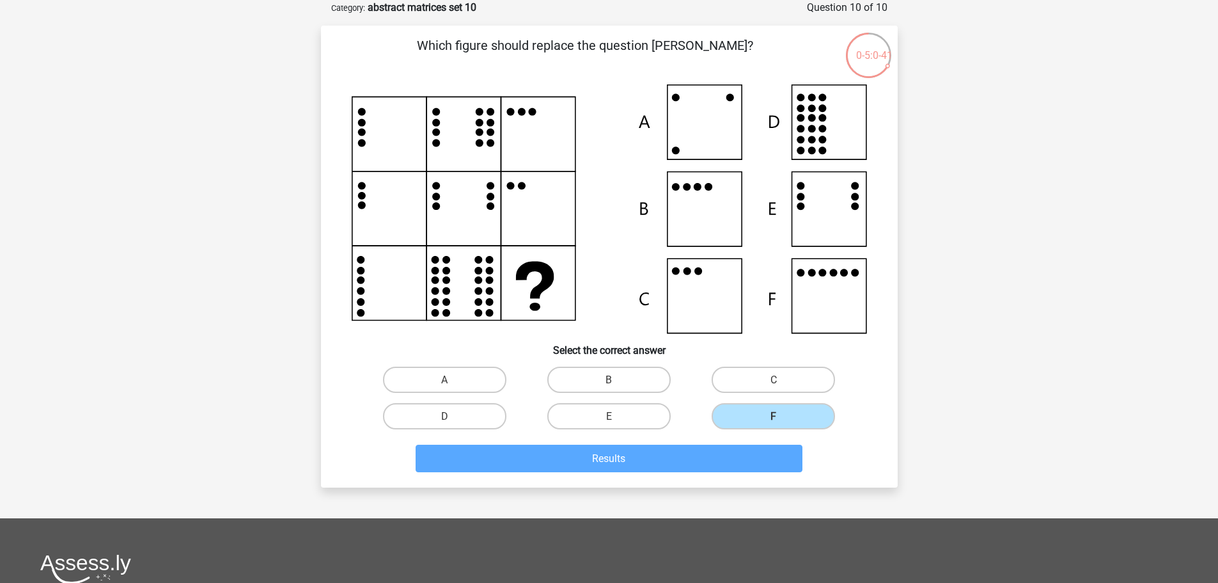
scroll to position [1305, 0]
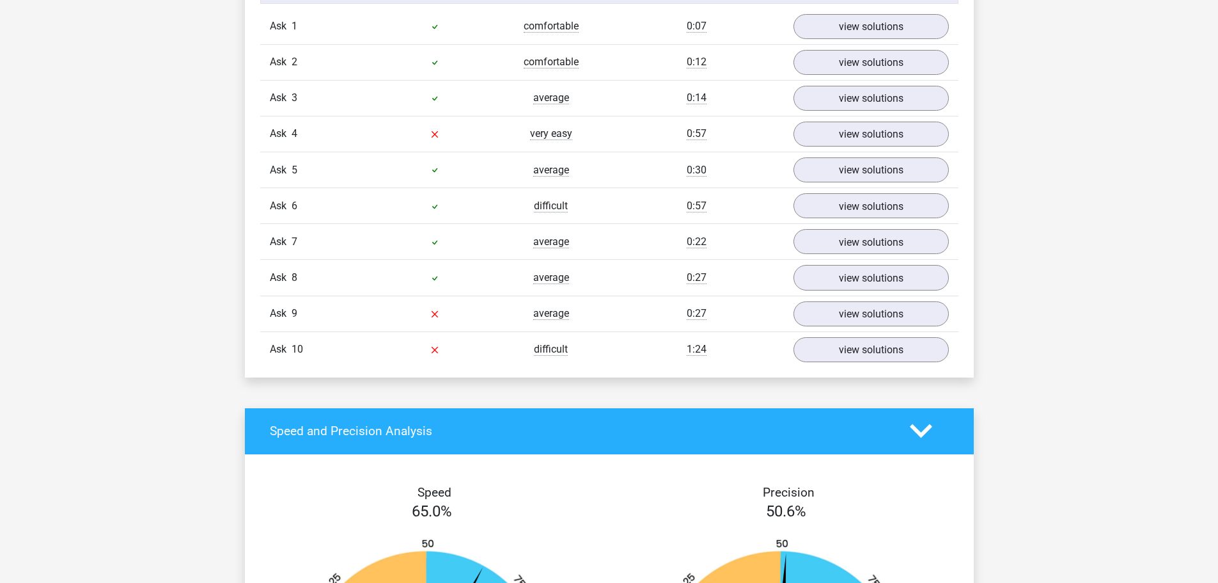
scroll to position [1087, 0]
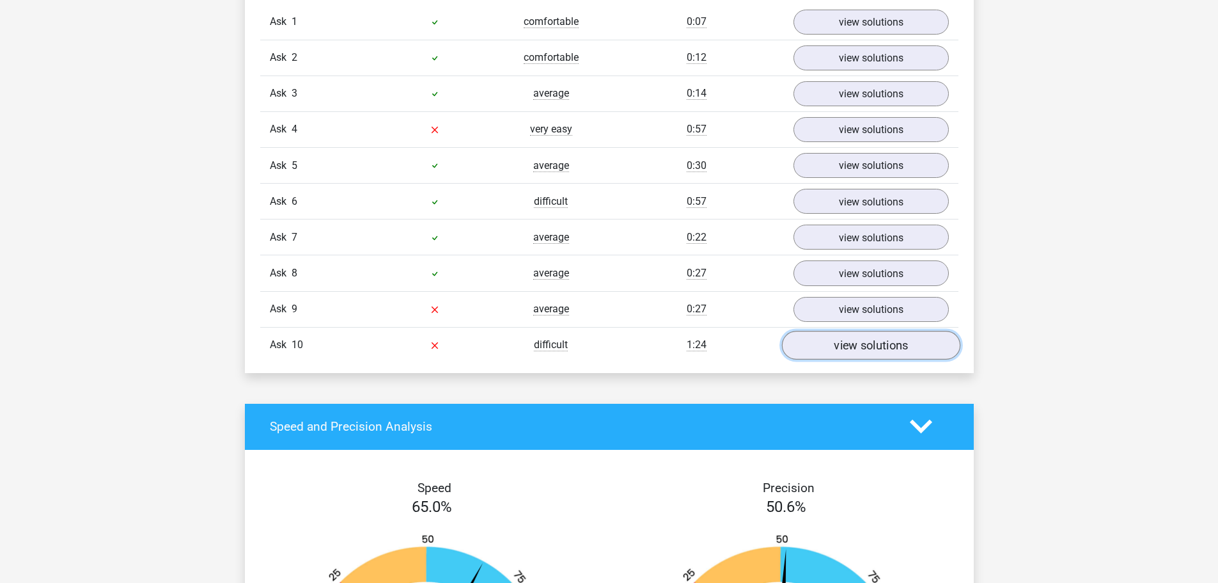
click at [819, 331] on link "view solutions" at bounding box center [871, 345] width 178 height 29
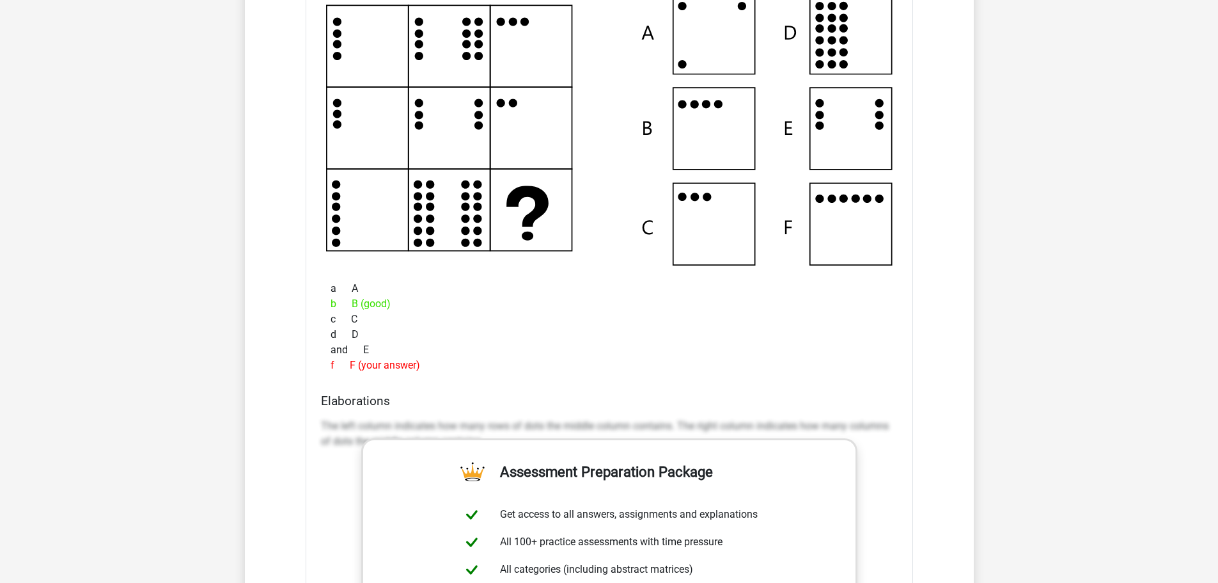
scroll to position [1535, 0]
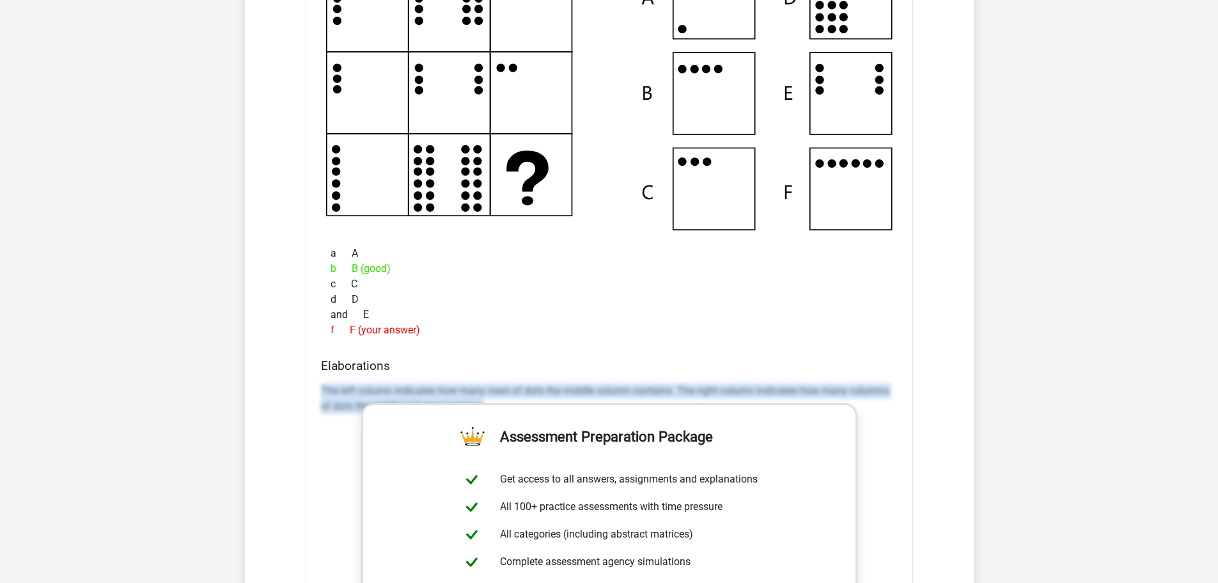
drag, startPoint x: 331, startPoint y: 388, endPoint x: 897, endPoint y: 425, distance: 567.2
type textarea "The left column indicates how many rows of dots the middle column contains. The…"
click at [897, 425] on div "The left column indicates how many rows of dots the middle column contains. The…" at bounding box center [609, 403] width 577 height 51
copy font "The left column indicates how many rows of dots the middle column contains. The…"
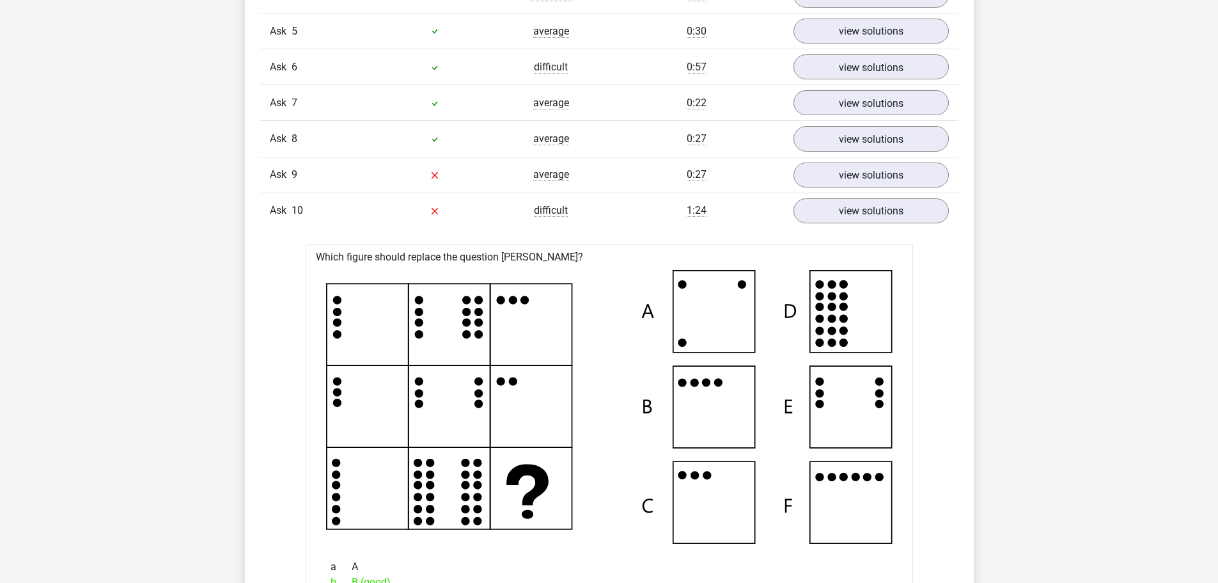
scroll to position [1215, 0]
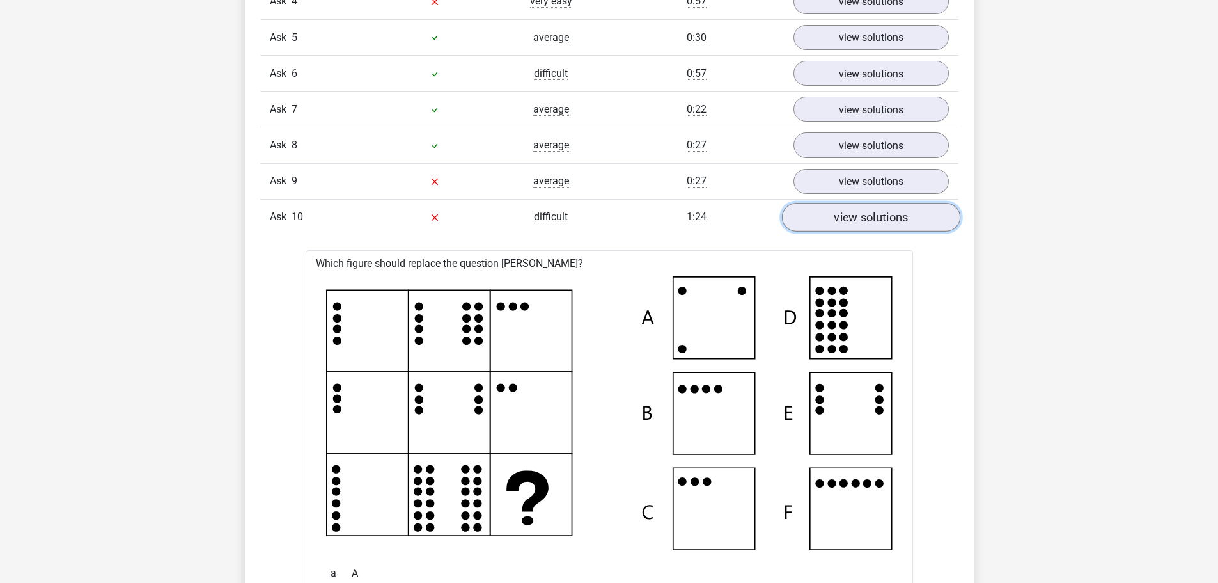
drag, startPoint x: 902, startPoint y: 220, endPoint x: 898, endPoint y: 225, distance: 6.8
click at [902, 220] on font "view solutions" at bounding box center [871, 217] width 74 height 14
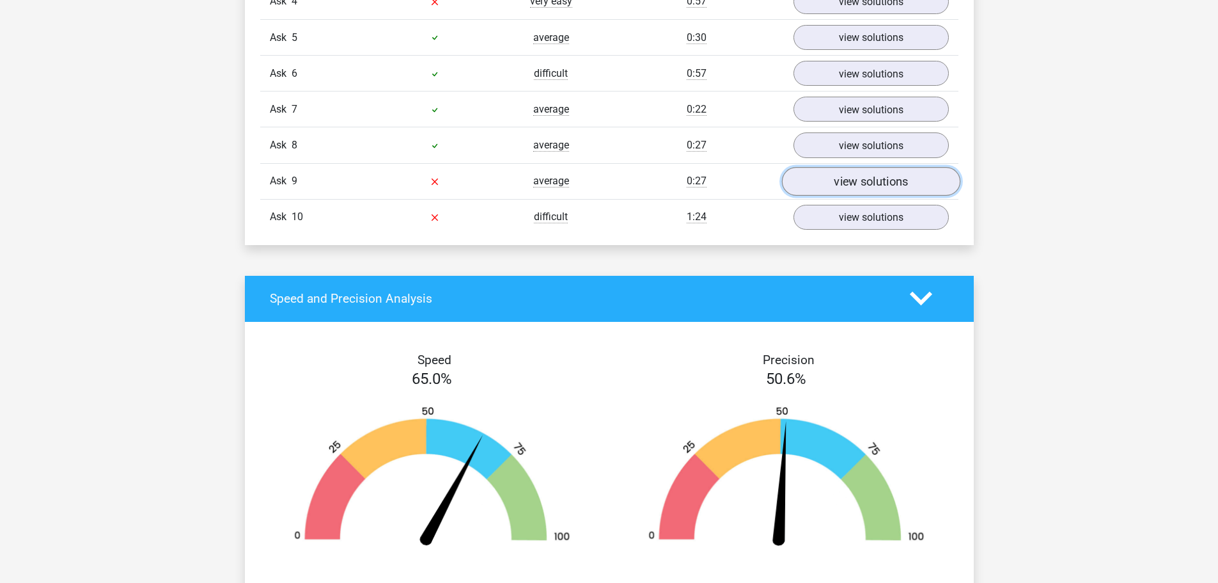
click at [870, 182] on font "view solutions" at bounding box center [871, 181] width 74 height 14
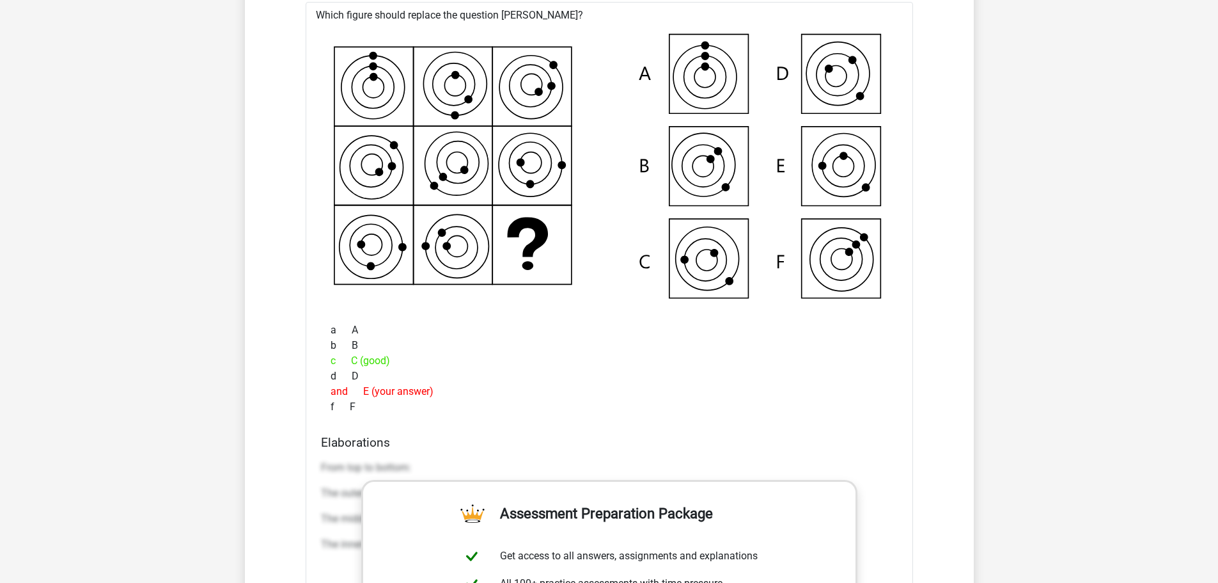
scroll to position [1471, 0]
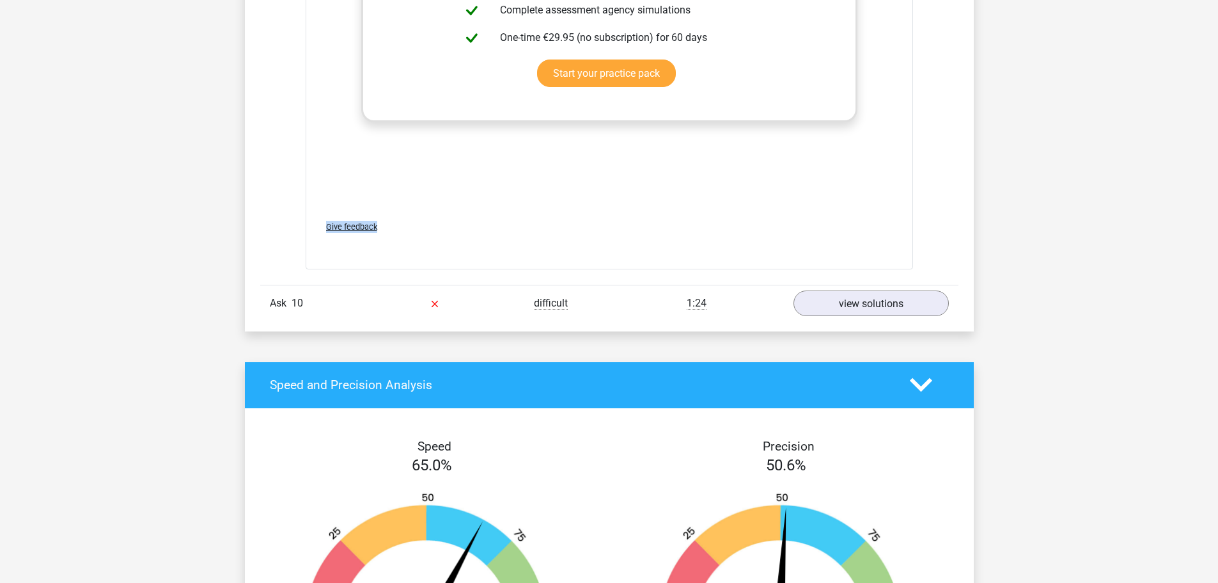
drag, startPoint x: 321, startPoint y: 449, endPoint x: 920, endPoint y: 235, distance: 635.8
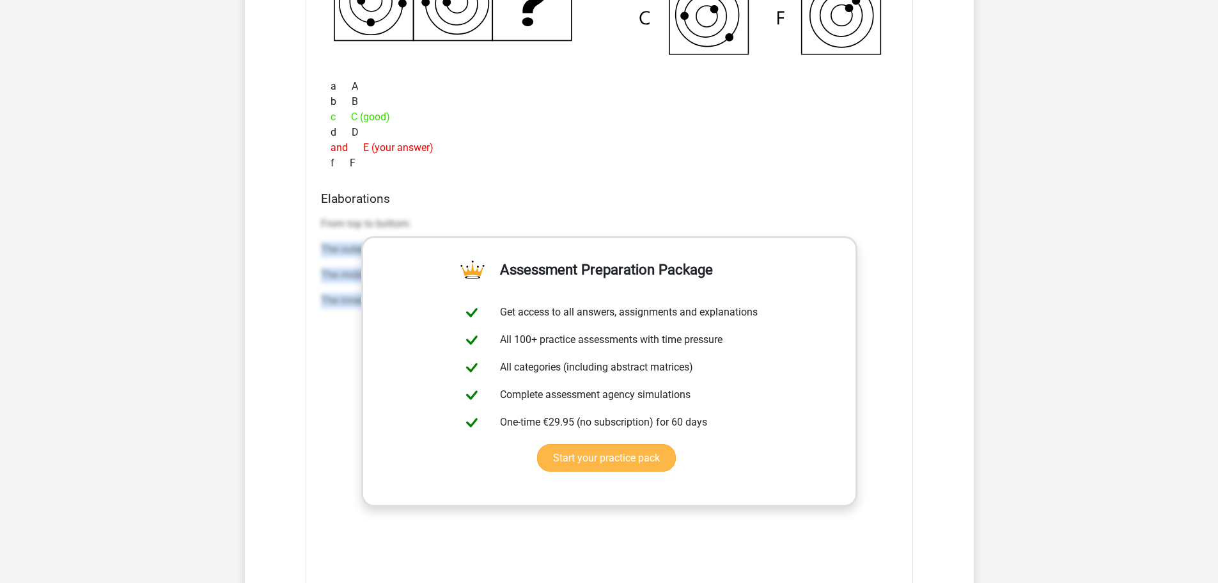
scroll to position [1672, 0]
click at [318, 308] on div "Elaborations From top to bottom: The outer ring rotates 45 degrees clockwise ev…" at bounding box center [609, 393] width 587 height 404
click at [327, 237] on div "From top to bottom: The outer ring rotates 45 degrees clockwise every time The …" at bounding box center [609, 266] width 577 height 113
drag, startPoint x: 320, startPoint y: 249, endPoint x: 893, endPoint y: 286, distance: 574.2
click at [893, 286] on div "Elaborations From top to bottom: The outer ring rotates 45 degrees clockwise ev…" at bounding box center [609, 393] width 587 height 404
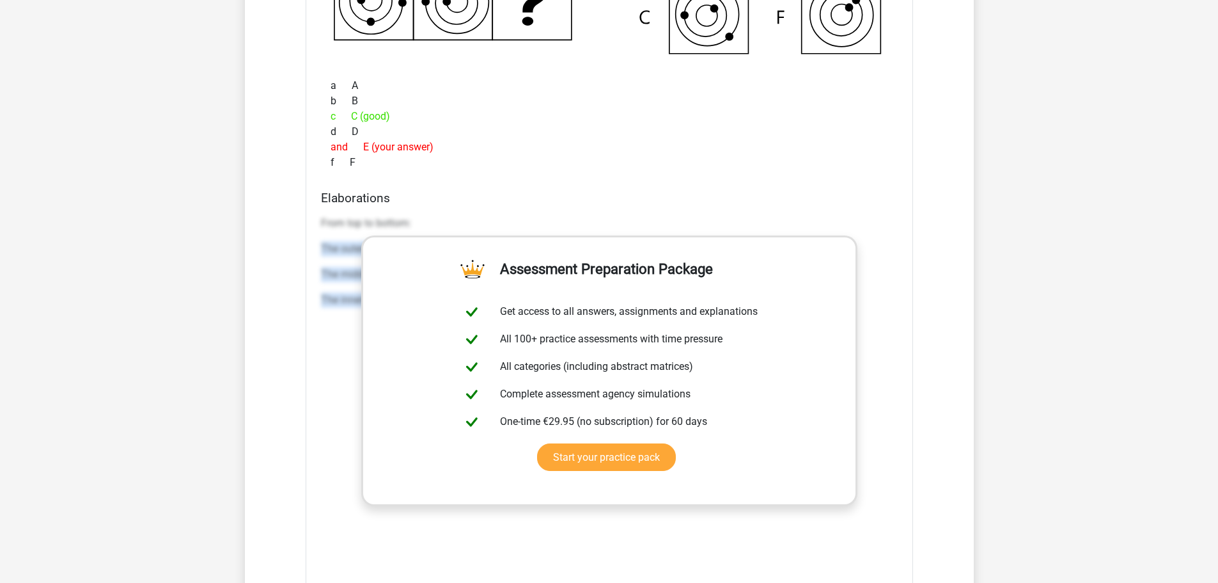
copy div "The outer ring rotates 45 degrees clockwise every time The middle ring rotates …"
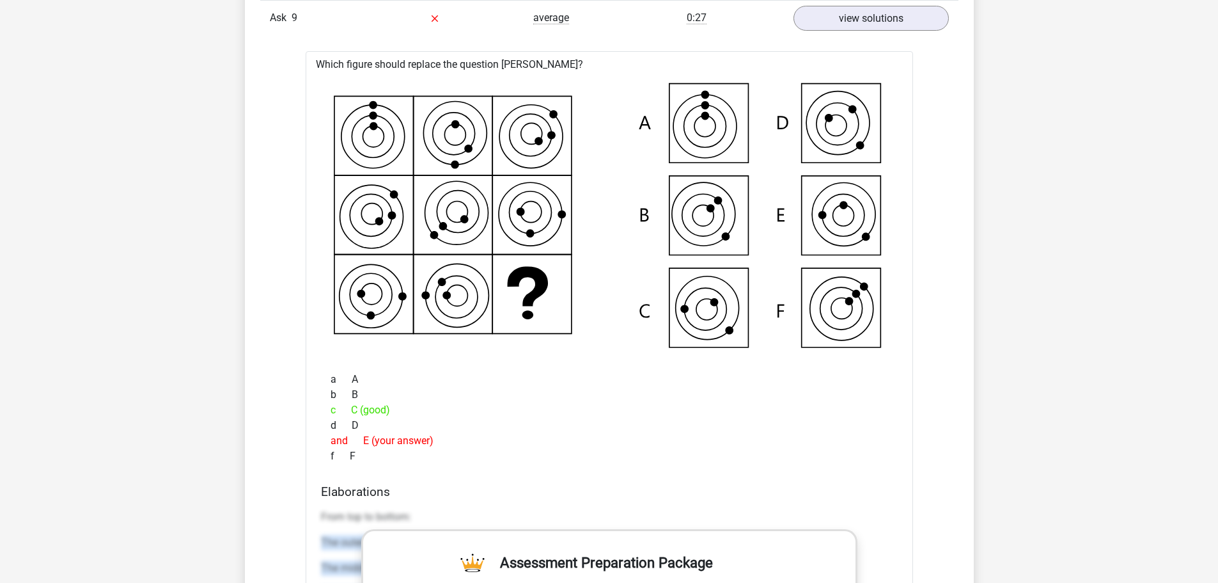
scroll to position [1096, 0]
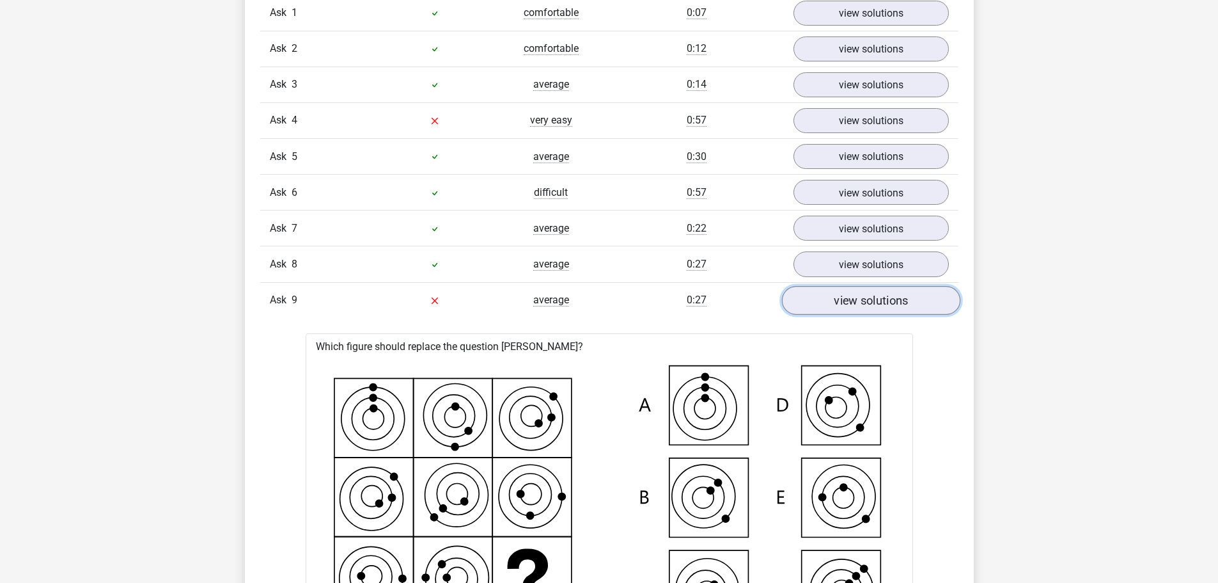
click at [824, 297] on link "view solutions" at bounding box center [871, 300] width 178 height 29
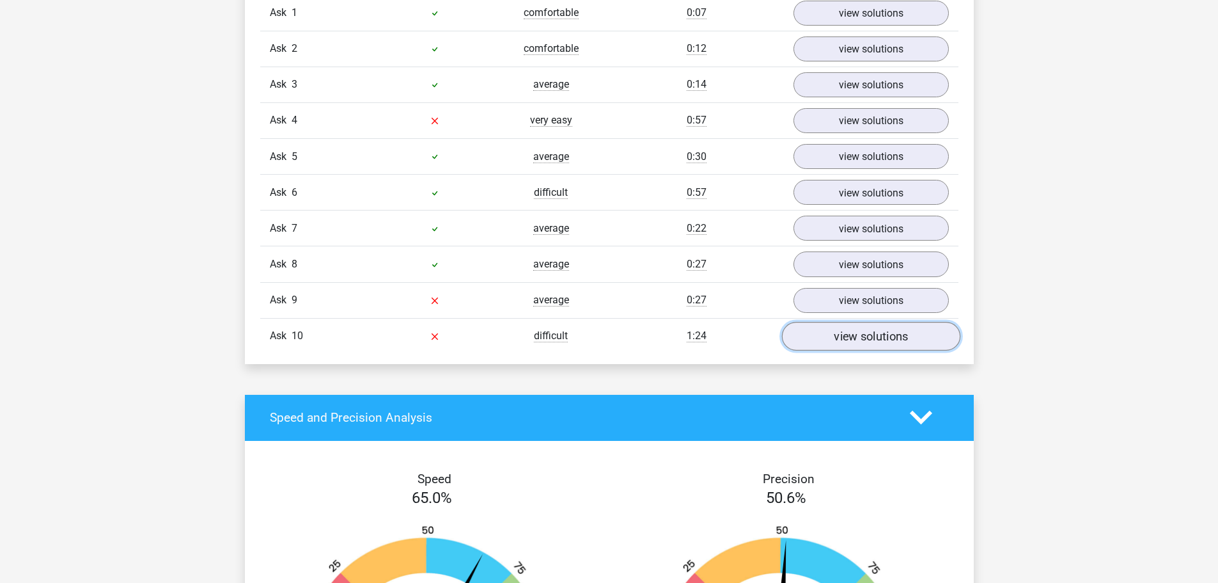
click at [863, 331] on font "view solutions" at bounding box center [871, 336] width 74 height 14
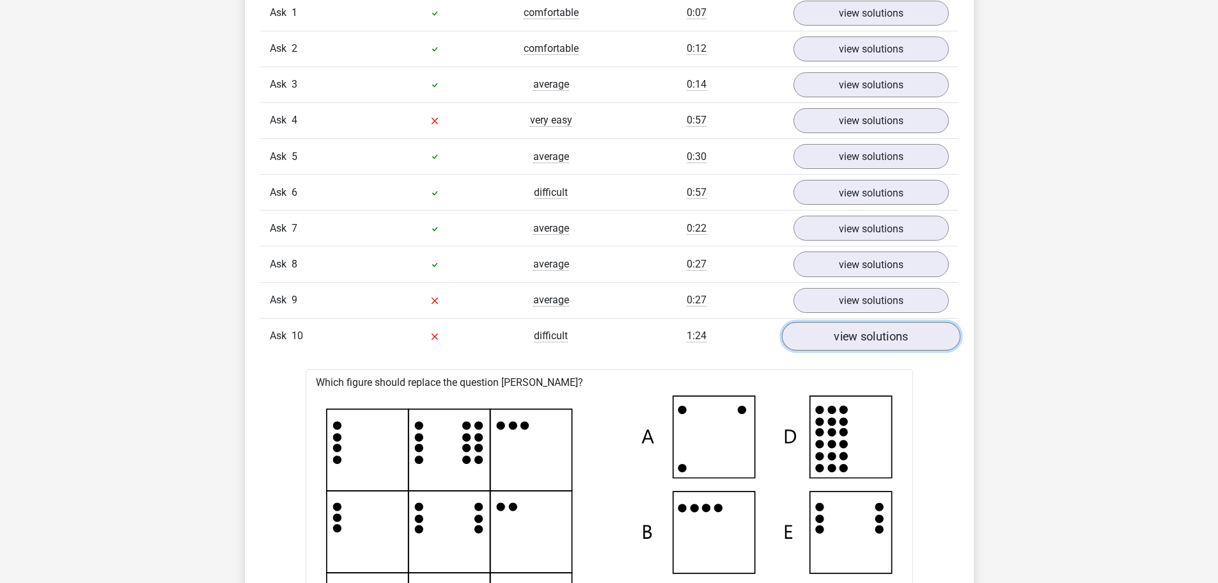
click at [819, 336] on link "view solutions" at bounding box center [871, 336] width 178 height 29
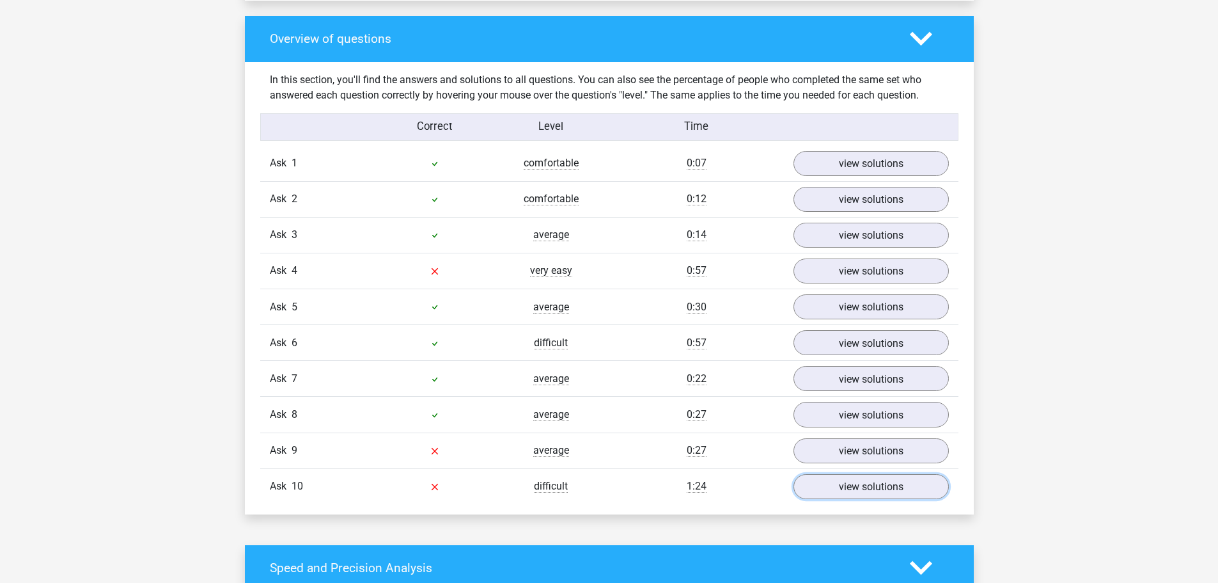
scroll to position [904, 0]
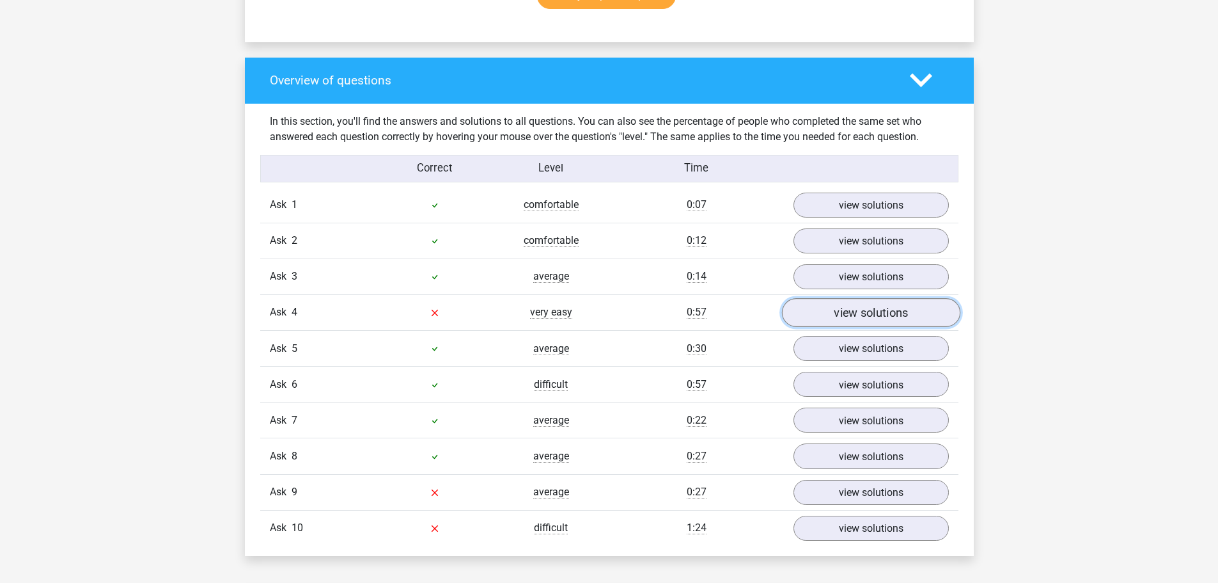
click at [838, 316] on font "view solutions" at bounding box center [871, 313] width 74 height 14
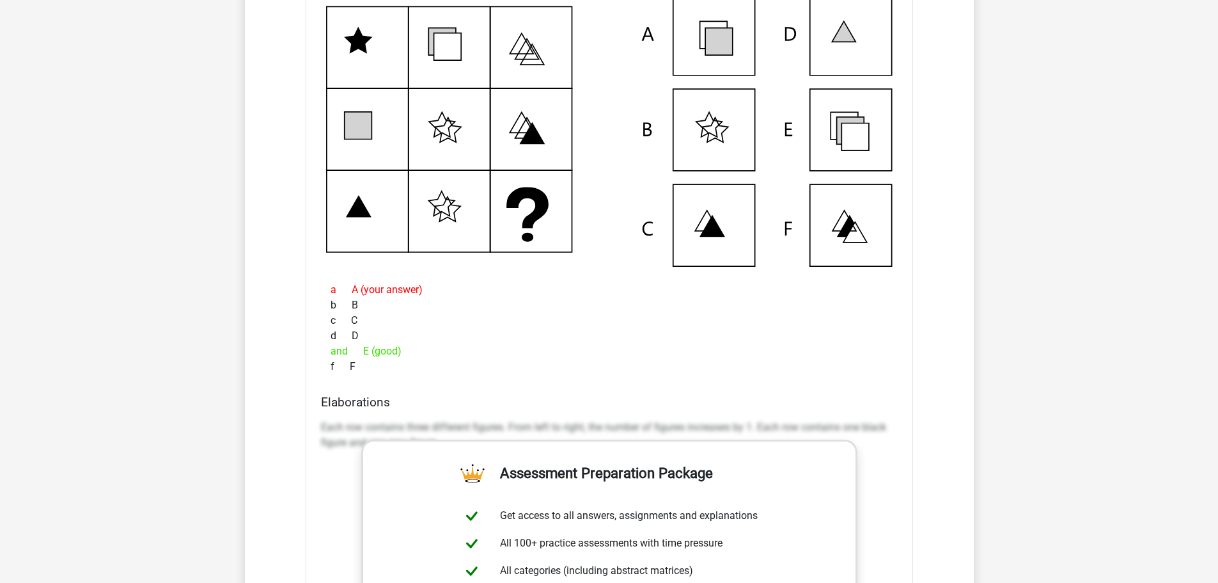
scroll to position [1288, 0]
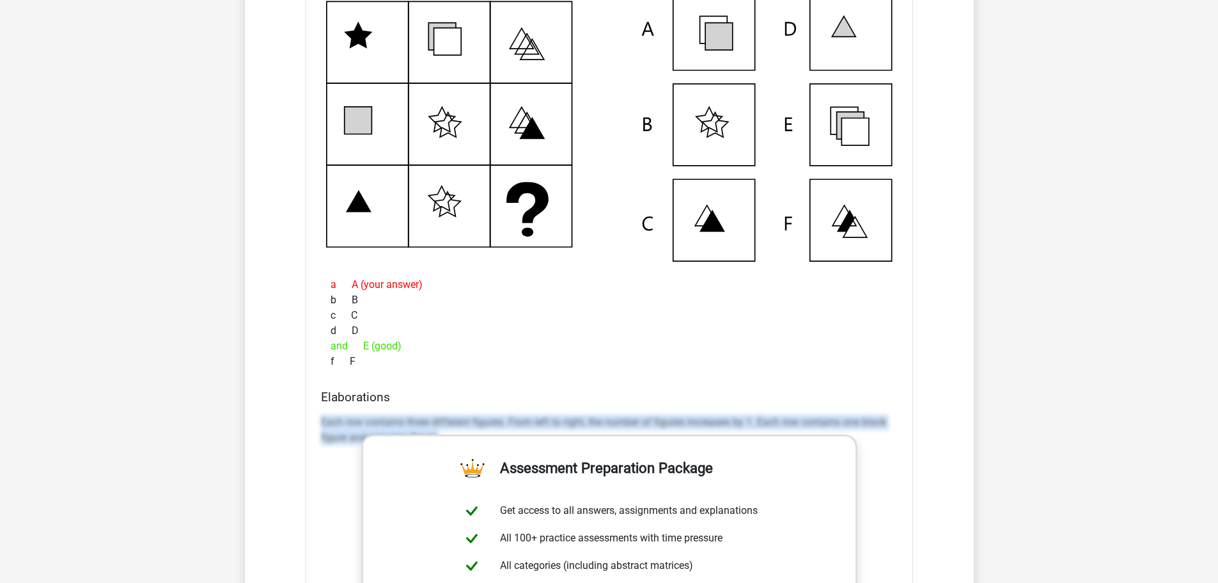
drag, startPoint x: 317, startPoint y: 417, endPoint x: 875, endPoint y: 460, distance: 559.4
click at [899, 460] on div "Elaborations Each row contains three different figures. From left to right, the…" at bounding box center [609, 591] width 587 height 404
copy font "Each row contains three different figures. From left to right, the number of fi…"
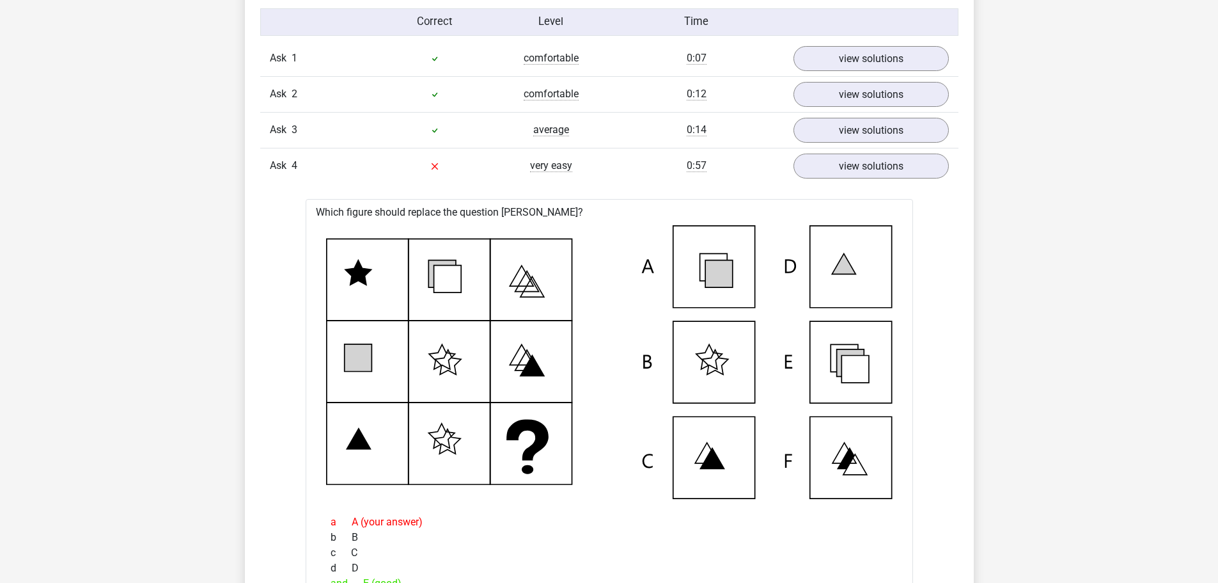
scroll to position [1032, 0]
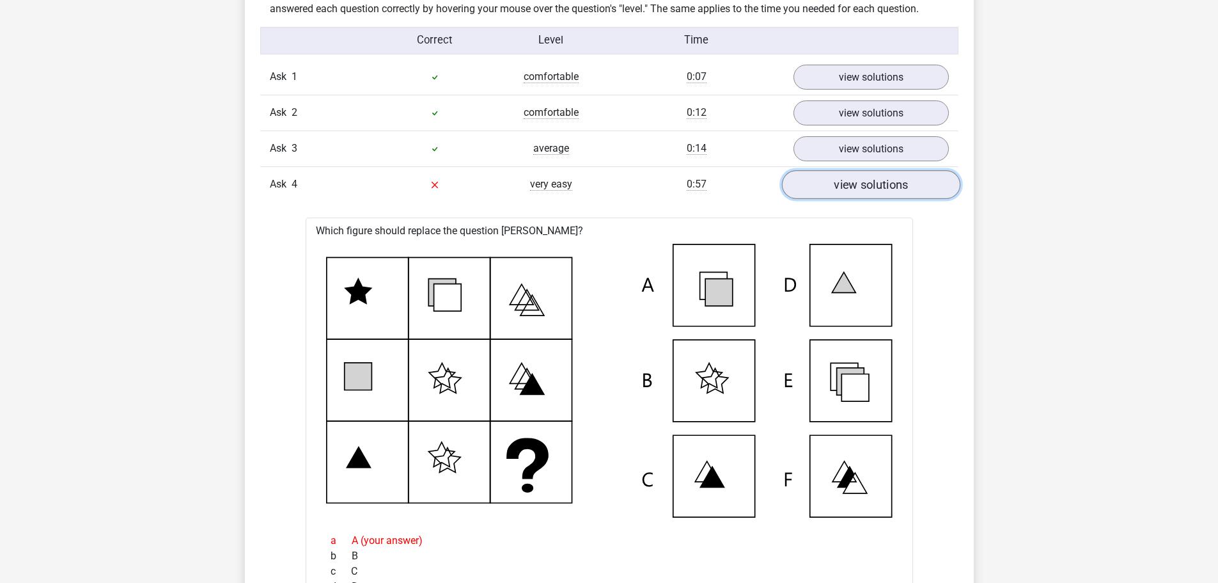
click at [876, 186] on font "view solutions" at bounding box center [871, 185] width 74 height 14
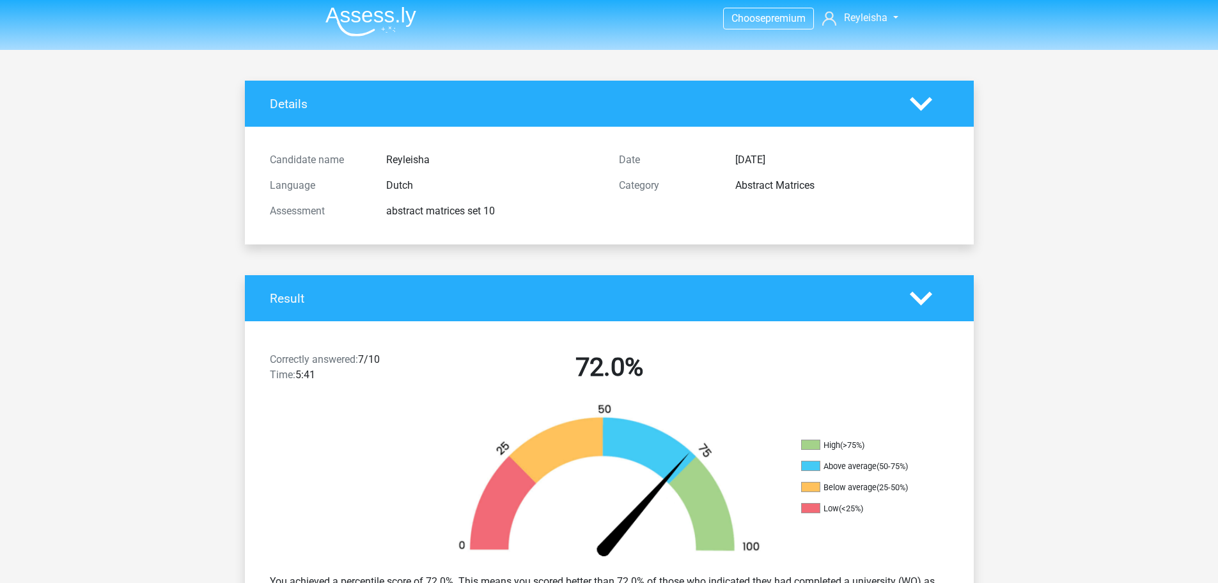
scroll to position [0, 0]
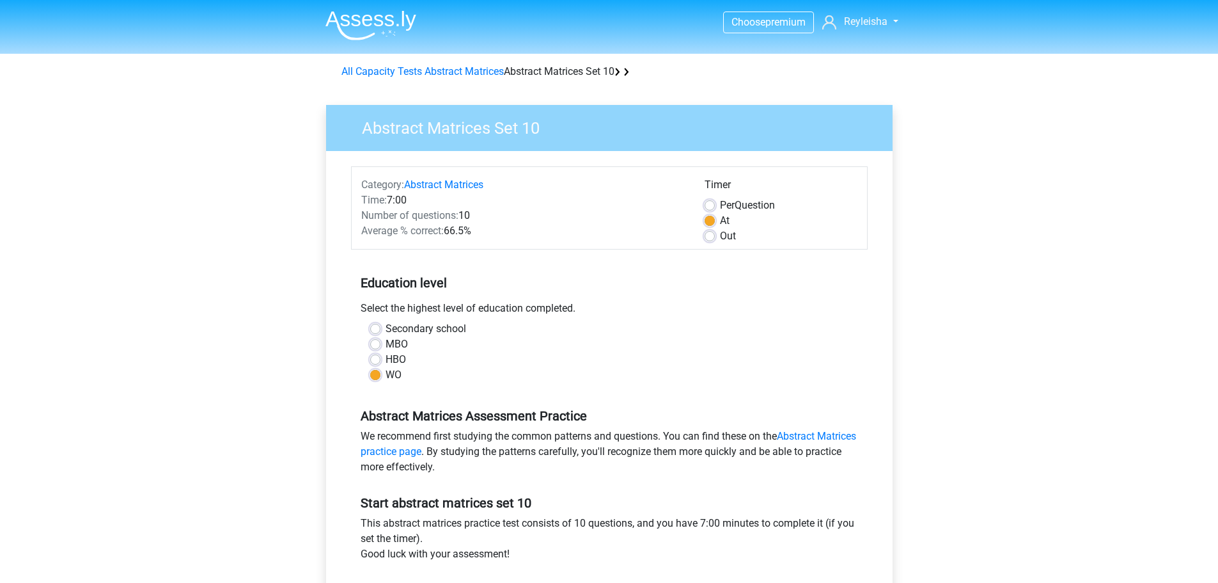
scroll to position [320, 0]
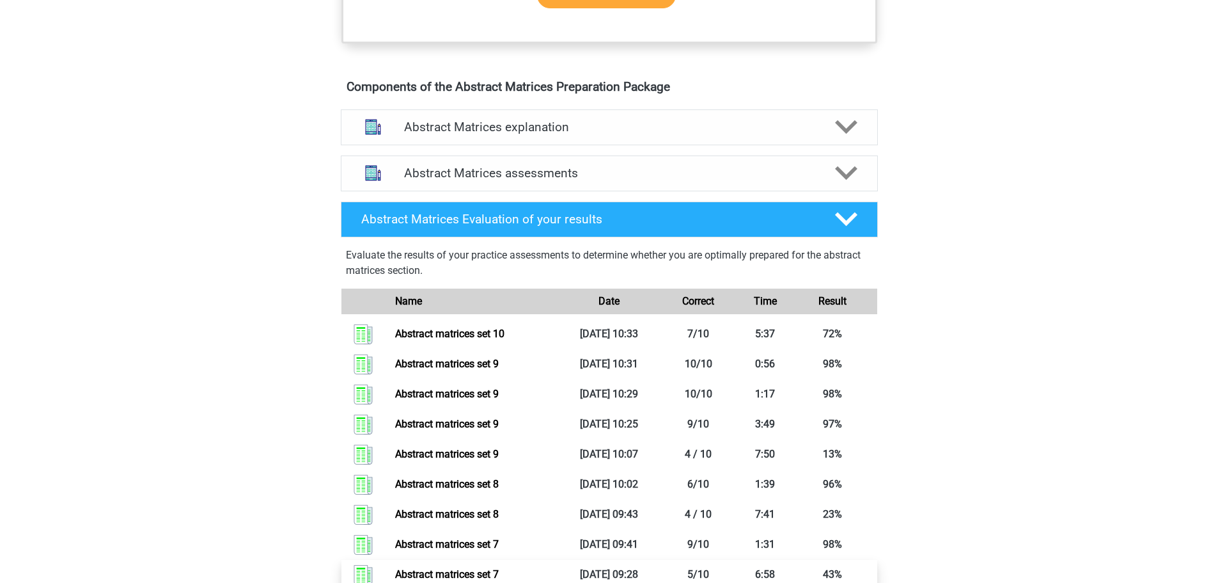
scroll to position [640, 0]
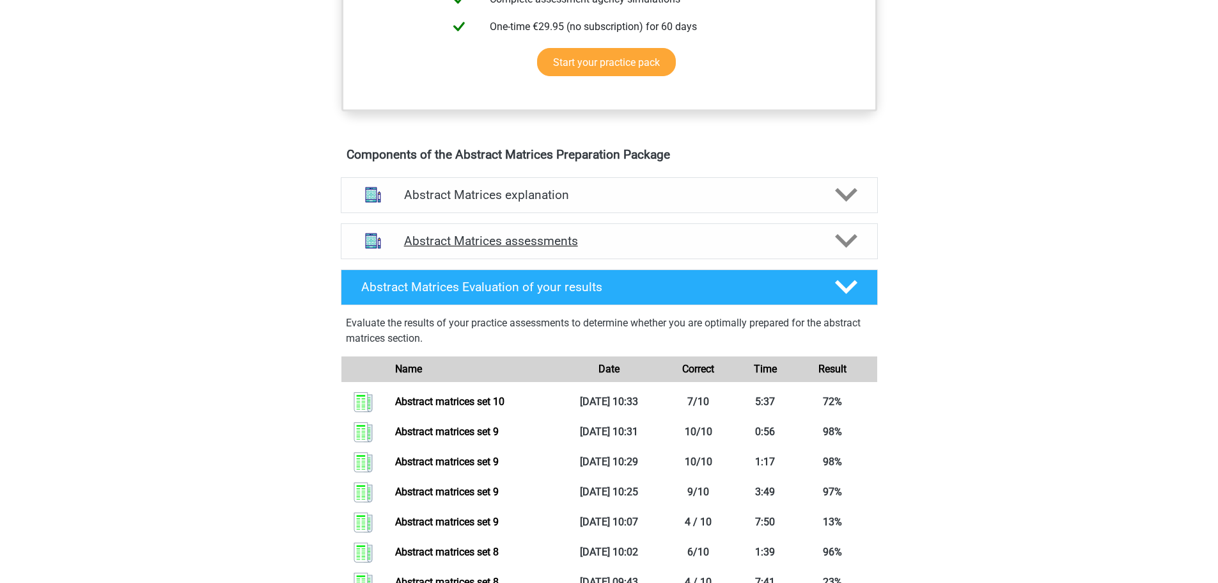
click at [853, 248] on polygon at bounding box center [846, 241] width 22 height 14
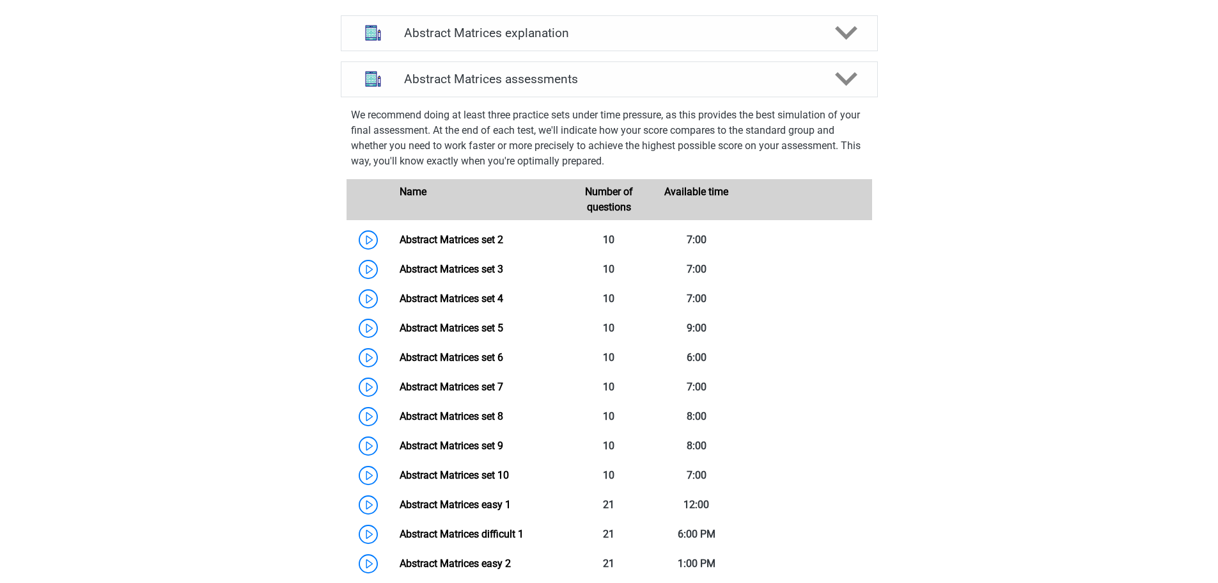
scroll to position [895, 0]
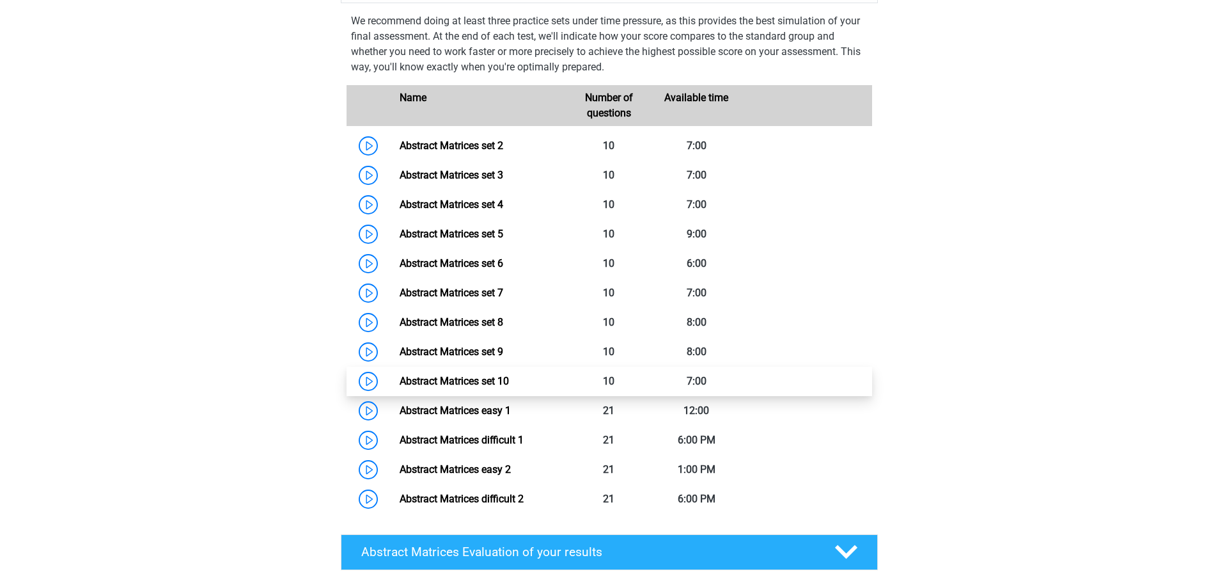
click at [488, 387] on link "Abstract Matrices set 10" at bounding box center [454, 381] width 109 height 12
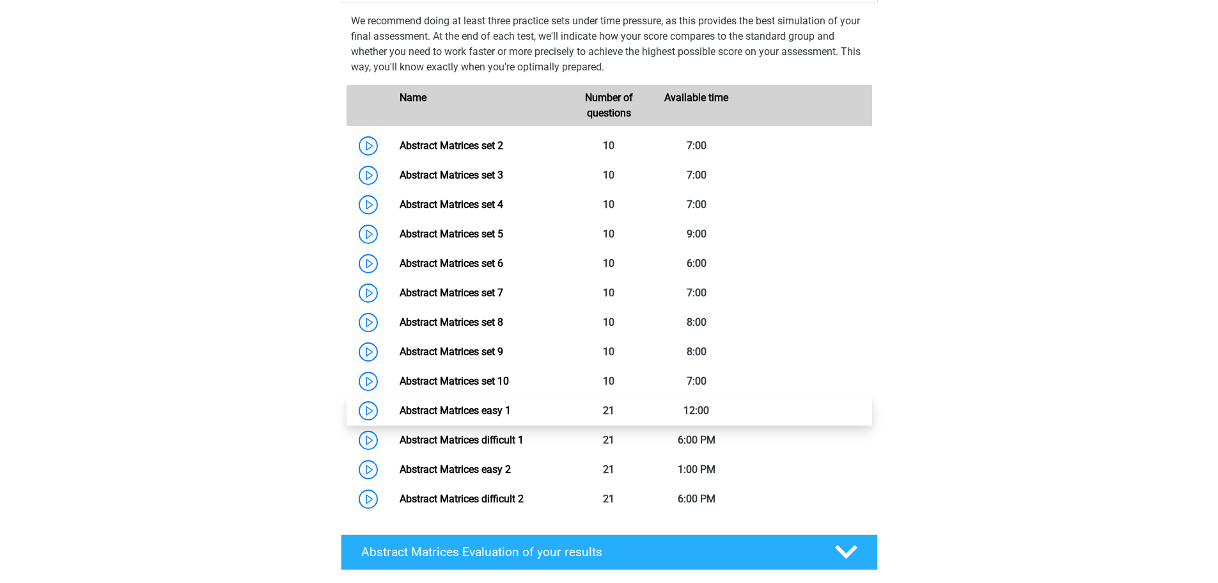
click at [492, 416] on link "Abstract Matrices easy 1" at bounding box center [455, 410] width 111 height 12
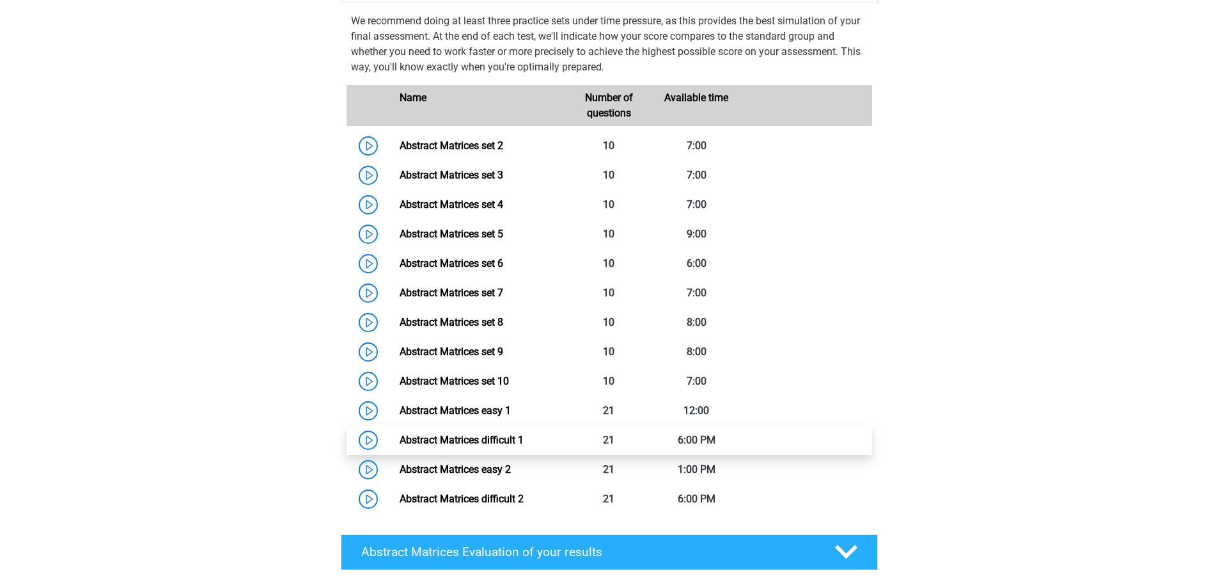
click at [515, 446] on link "Abstract Matrices difficult 1" at bounding box center [462, 440] width 124 height 12
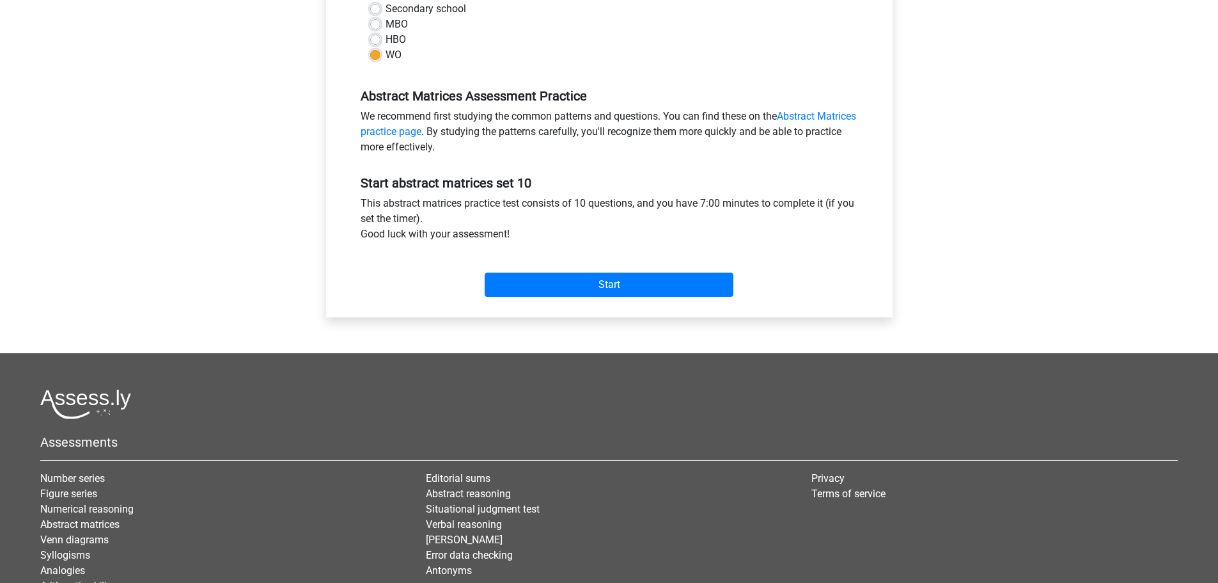
scroll to position [1305, 0]
click at [540, 282] on input "Start" at bounding box center [609, 284] width 249 height 24
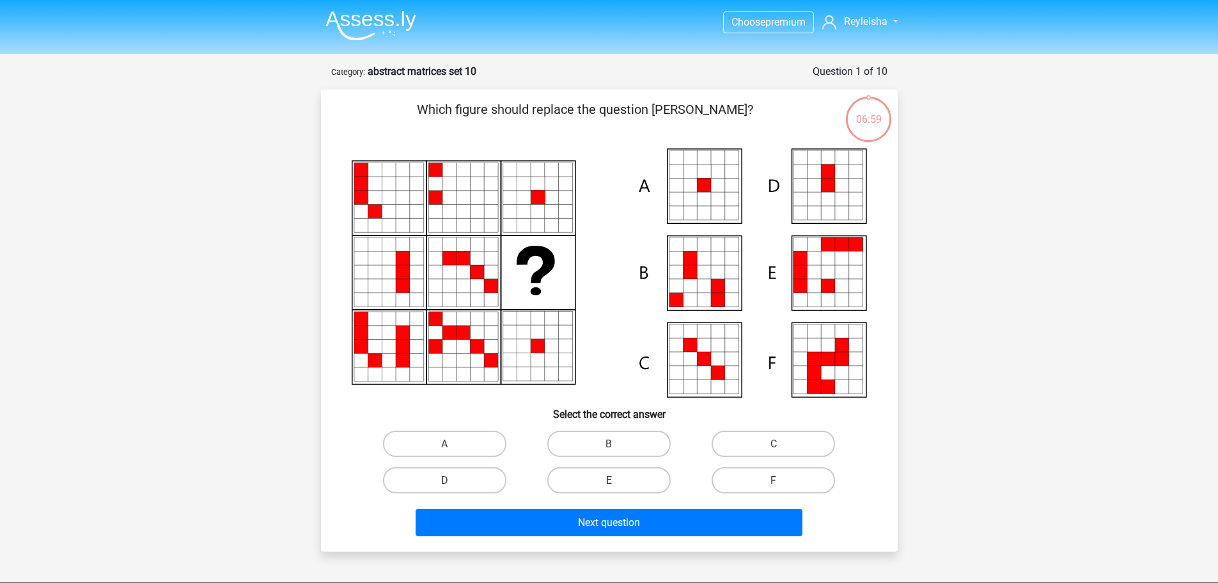
scroll to position [1305, 0]
click at [441, 443] on font "A" at bounding box center [444, 443] width 6 height 12
click at [444, 443] on input "A" at bounding box center [448, 447] width 8 height 8
radio input "true"
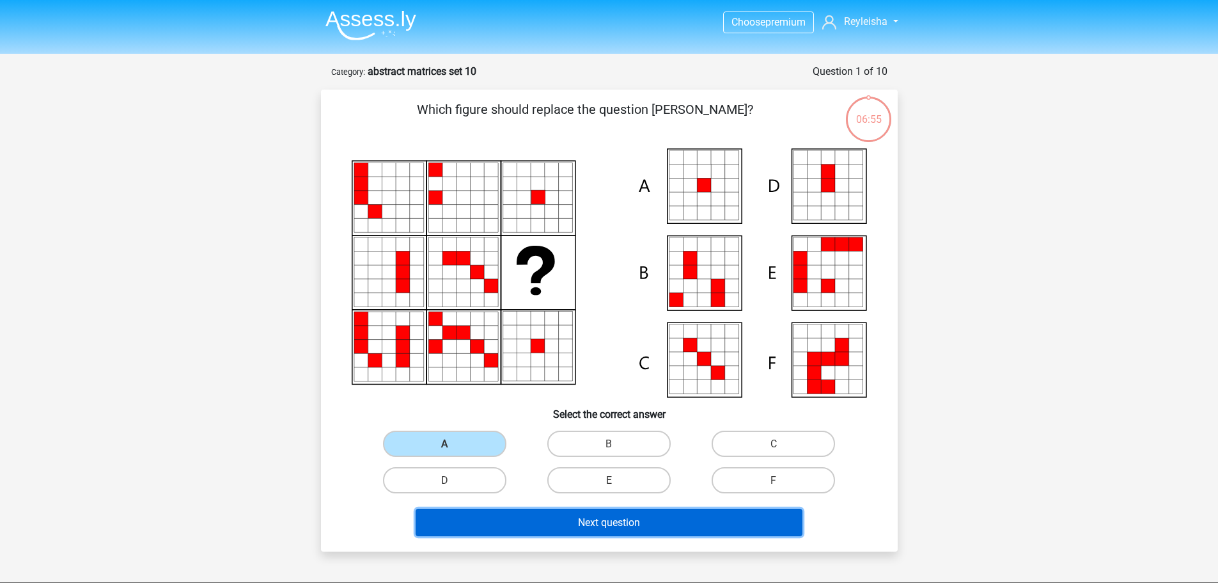
click at [491, 516] on button "Next question" at bounding box center [609, 522] width 387 height 28
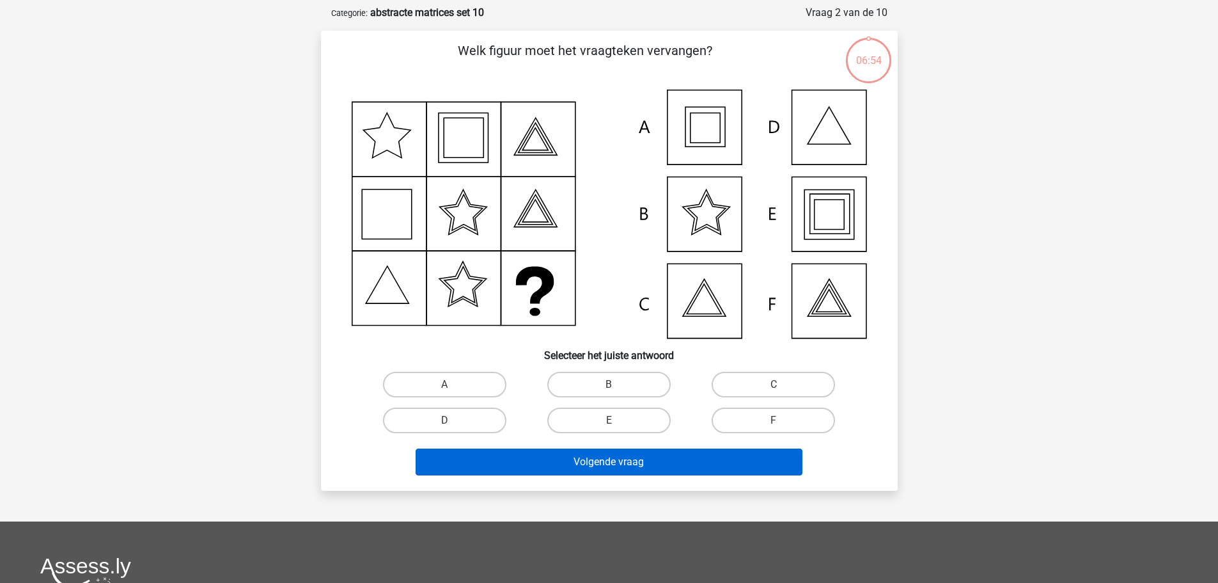
scroll to position [64, 0]
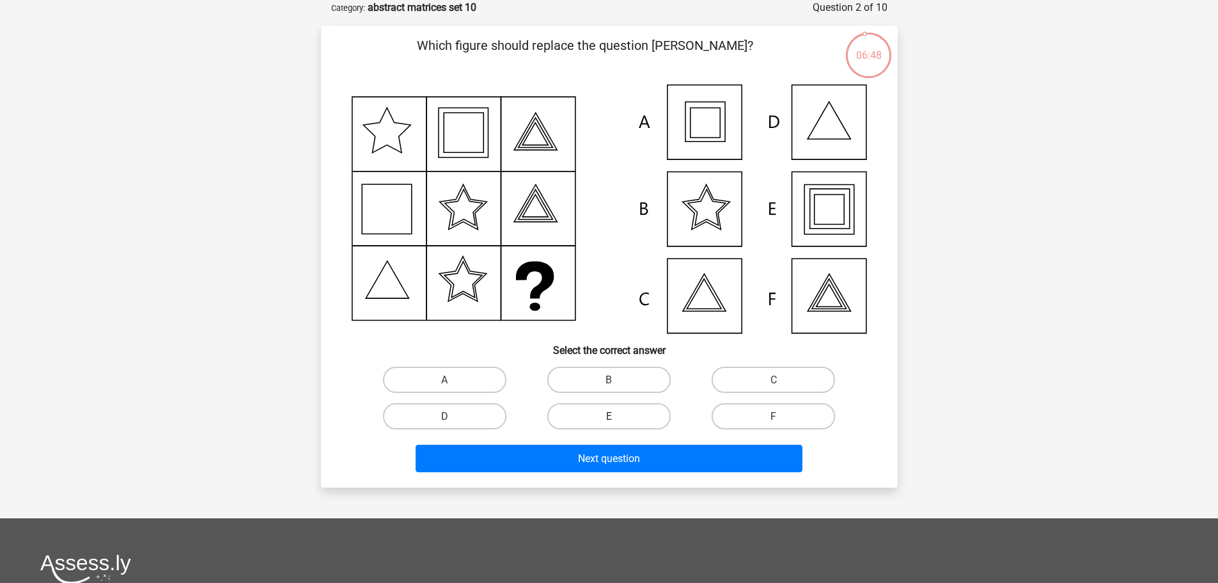
click at [612, 413] on font "E" at bounding box center [609, 416] width 6 height 12
click at [612, 416] on input "E" at bounding box center [613, 420] width 8 height 8
radio input "true"
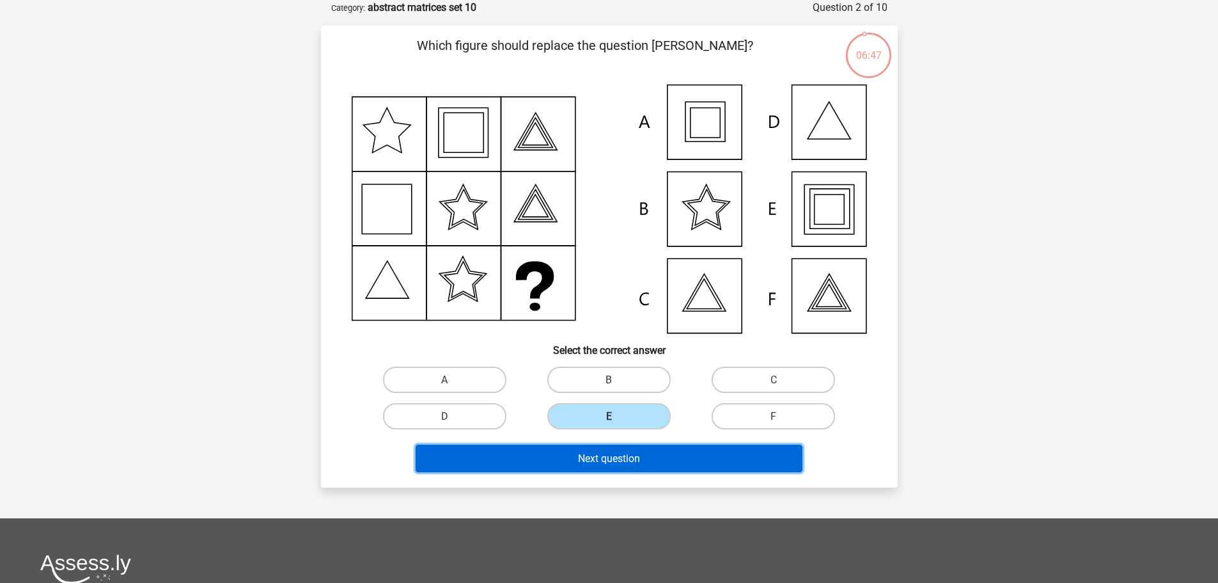
click at [601, 456] on font "Next question" at bounding box center [609, 458] width 62 height 12
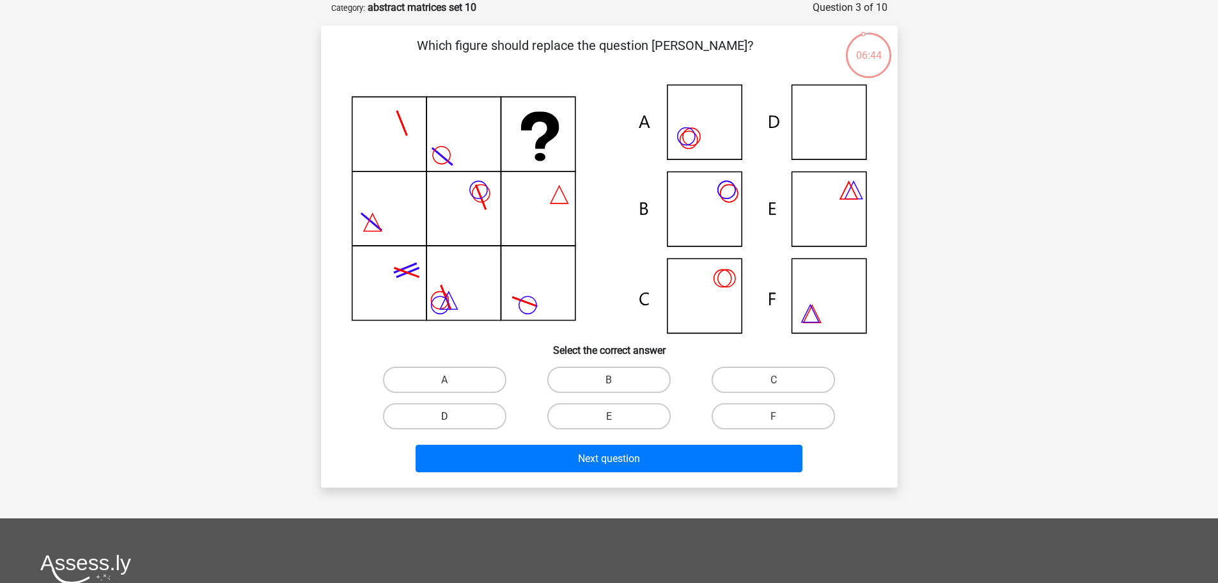
click at [468, 425] on label "D" at bounding box center [444, 416] width 123 height 26
click at [453, 424] on input "D" at bounding box center [448, 420] width 8 height 8
radio input "true"
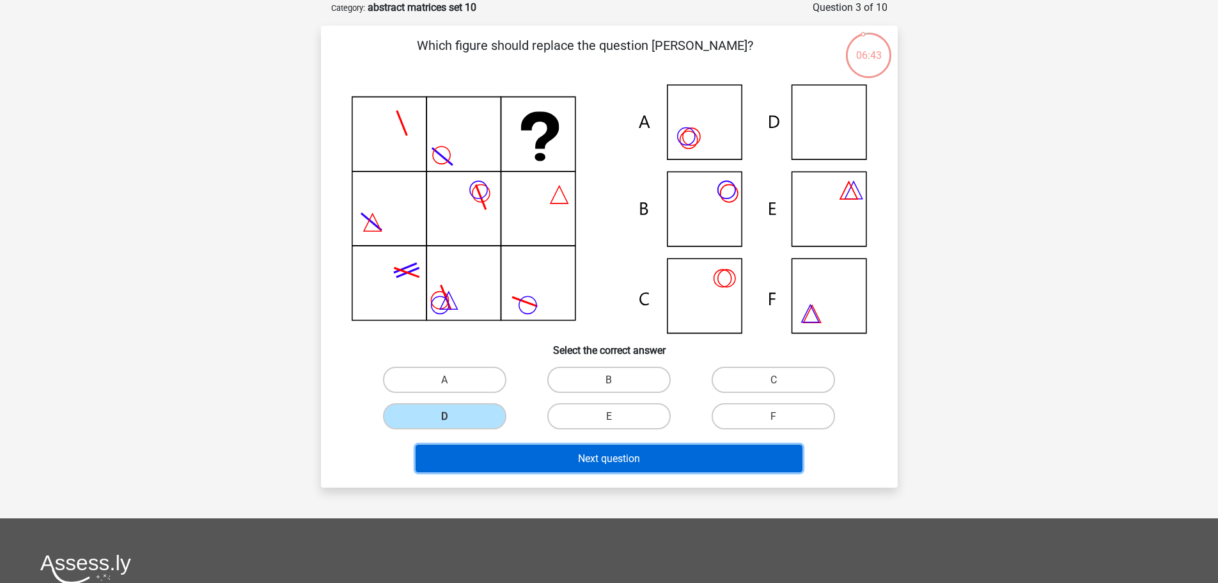
click at [514, 462] on button "Next question" at bounding box center [609, 458] width 387 height 28
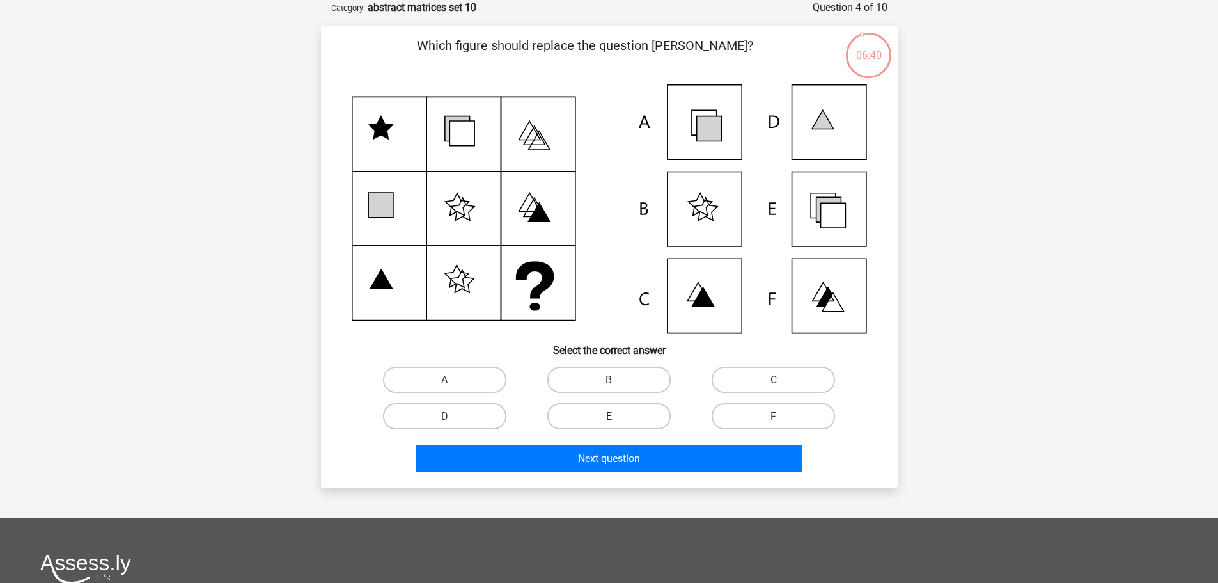
click at [622, 408] on label "E" at bounding box center [608, 416] width 123 height 26
click at [617, 416] on input "E" at bounding box center [613, 420] width 8 height 8
radio input "true"
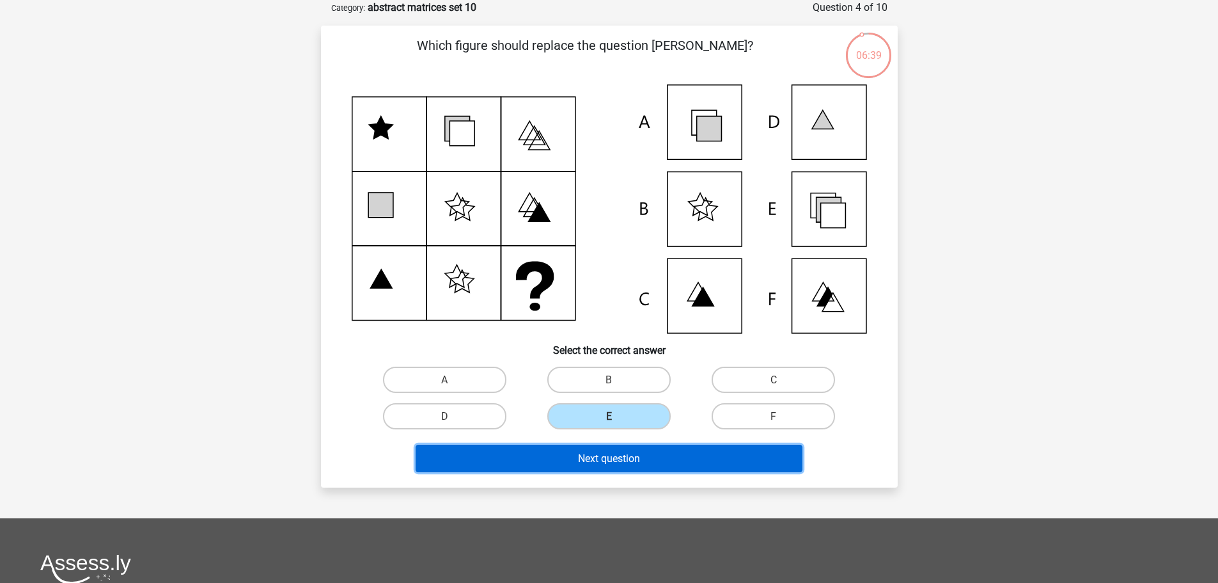
click at [638, 452] on font "Next question" at bounding box center [609, 458] width 62 height 12
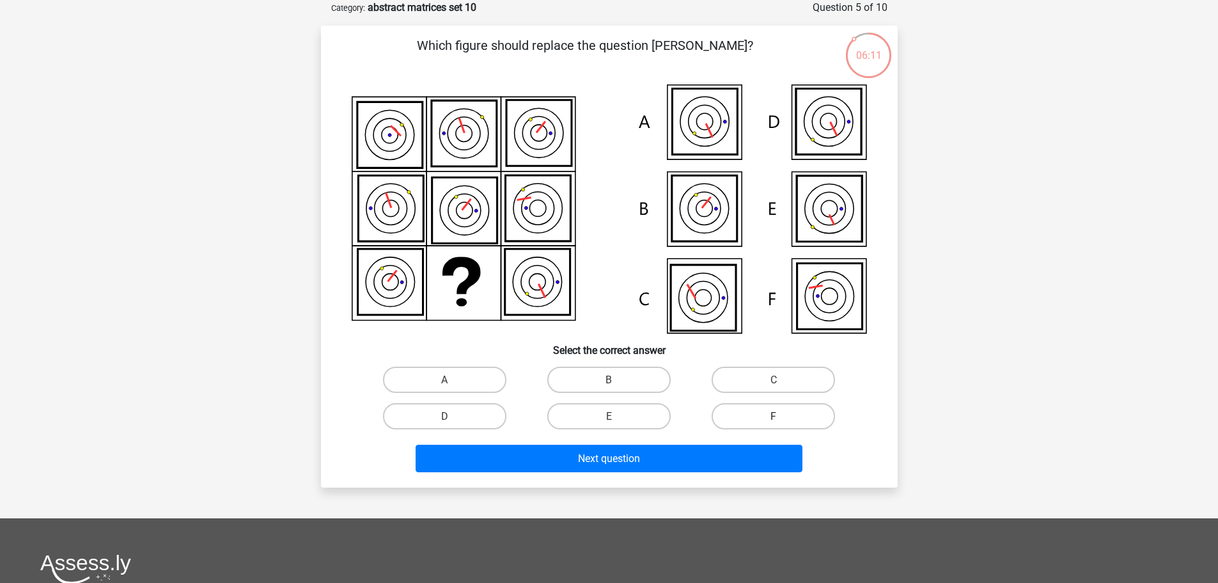
click at [762, 411] on label "F" at bounding box center [773, 416] width 123 height 26
click at [774, 416] on input "F" at bounding box center [778, 420] width 8 height 8
radio input "true"
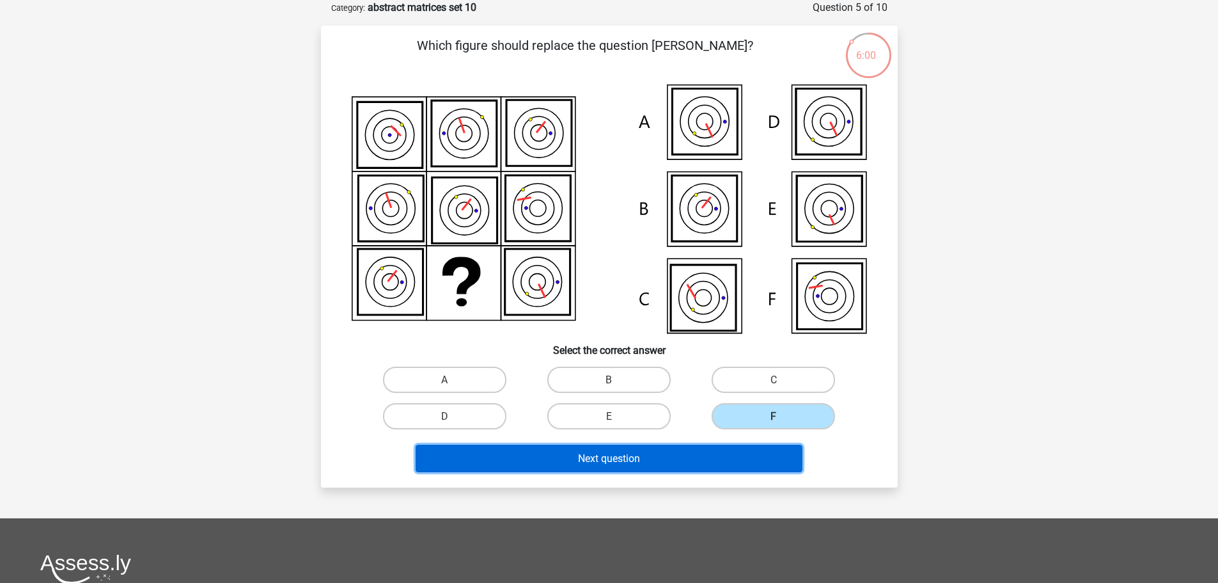
click at [641, 457] on button "Next question" at bounding box center [609, 458] width 387 height 28
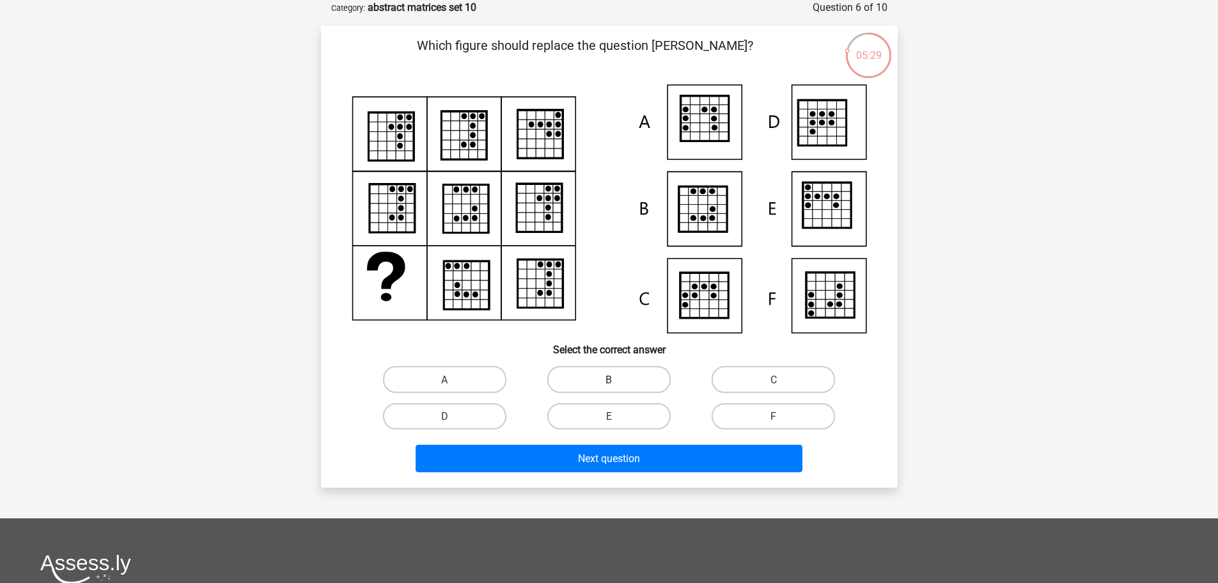
click at [592, 377] on label "B" at bounding box center [608, 379] width 123 height 26
click at [609, 379] on input "B" at bounding box center [613, 383] width 8 height 8
radio input "true"
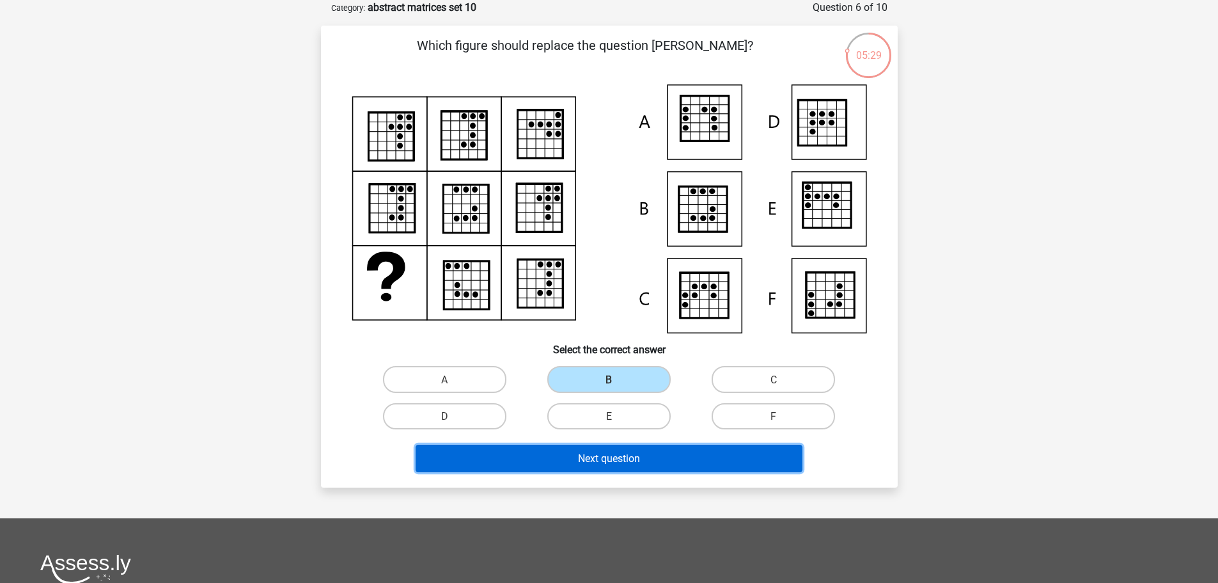
click at [576, 448] on button "Next question" at bounding box center [609, 458] width 387 height 28
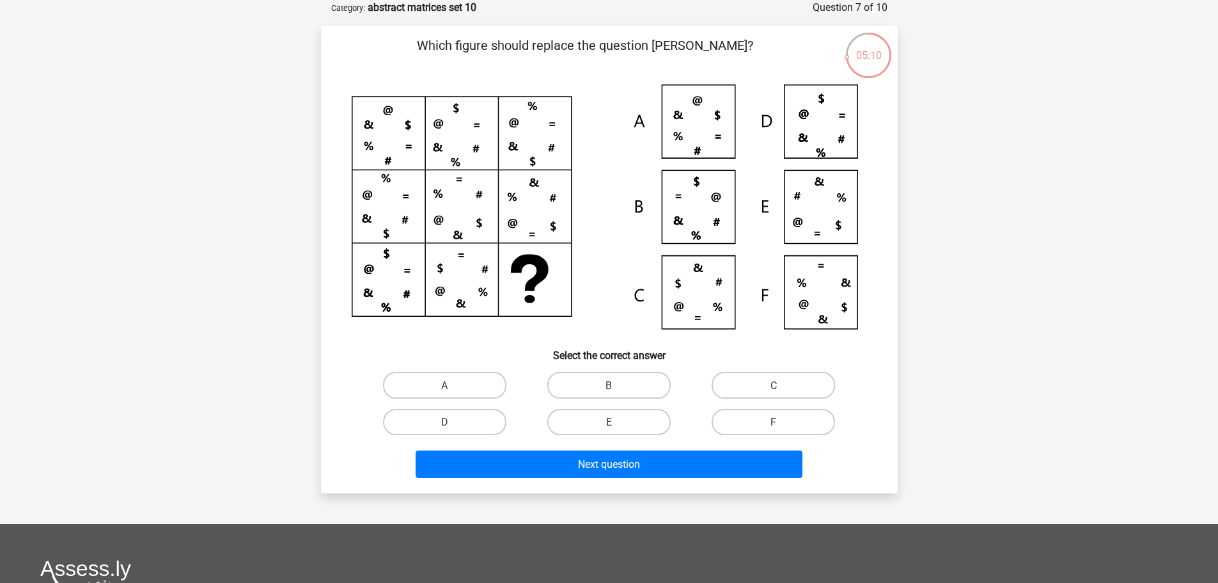
drag, startPoint x: 778, startPoint y: 381, endPoint x: 755, endPoint y: 425, distance: 49.2
click at [778, 381] on label "C" at bounding box center [773, 385] width 123 height 26
click at [778, 384] on input "C" at bounding box center [778, 388] width 8 height 8
radio input "true"
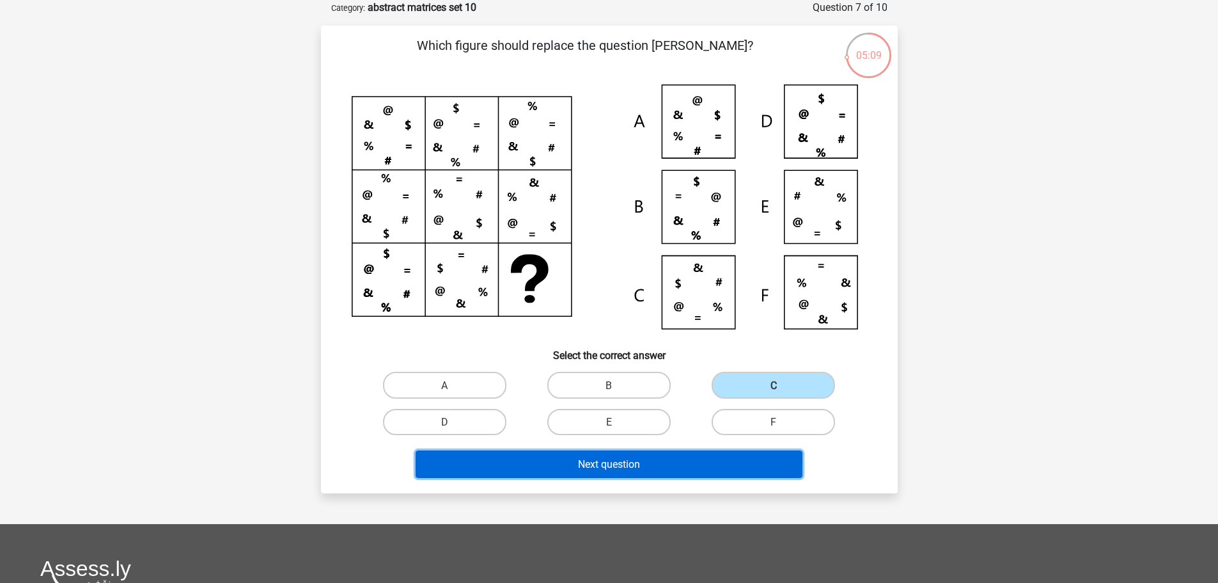
click at [711, 469] on button "Next question" at bounding box center [609, 464] width 387 height 28
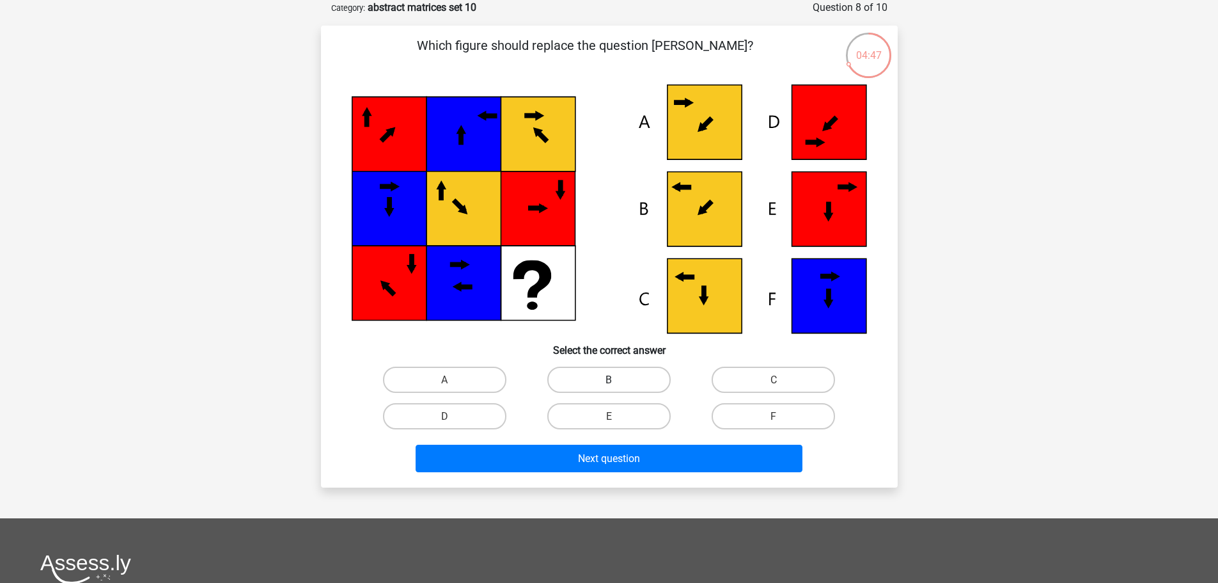
click at [618, 375] on label "B" at bounding box center [608, 379] width 123 height 26
click at [617, 379] on input "B" at bounding box center [613, 383] width 8 height 8
radio input "true"
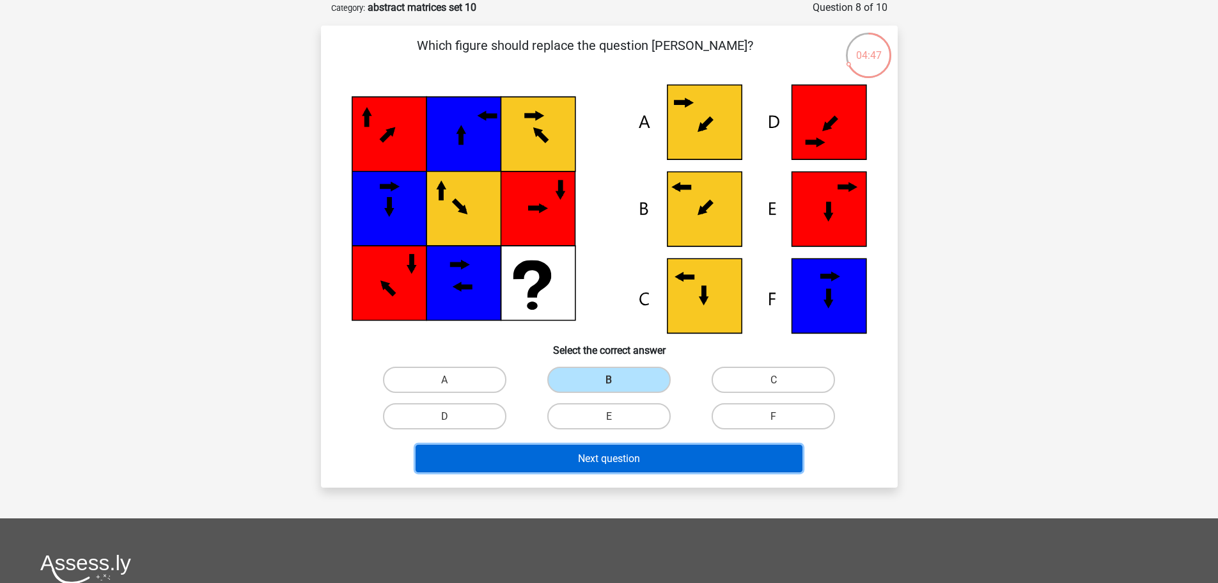
click at [616, 469] on button "Next question" at bounding box center [609, 458] width 387 height 28
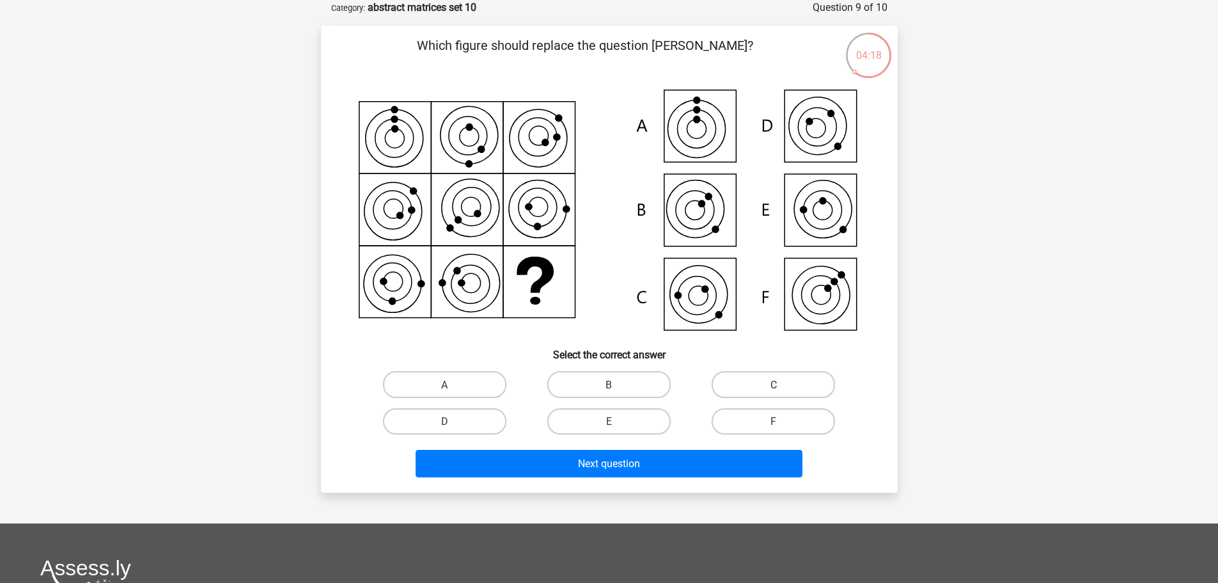
click at [783, 380] on label "C" at bounding box center [773, 384] width 123 height 26
click at [782, 384] on input "C" at bounding box center [778, 388] width 8 height 8
radio input "true"
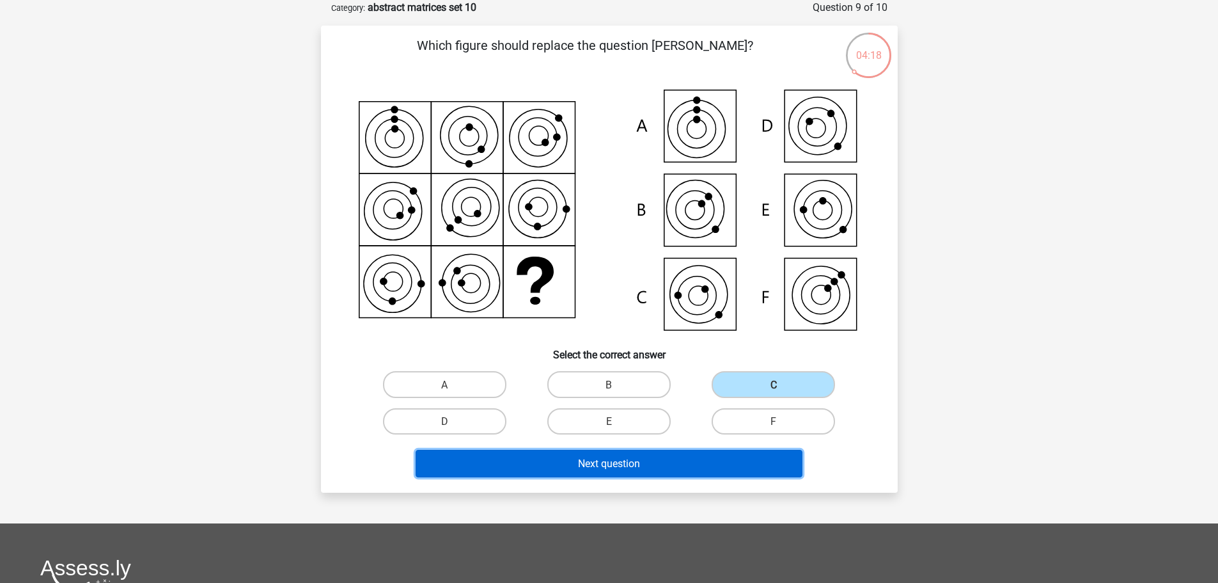
click at [725, 464] on button "Next question" at bounding box center [609, 464] width 387 height 28
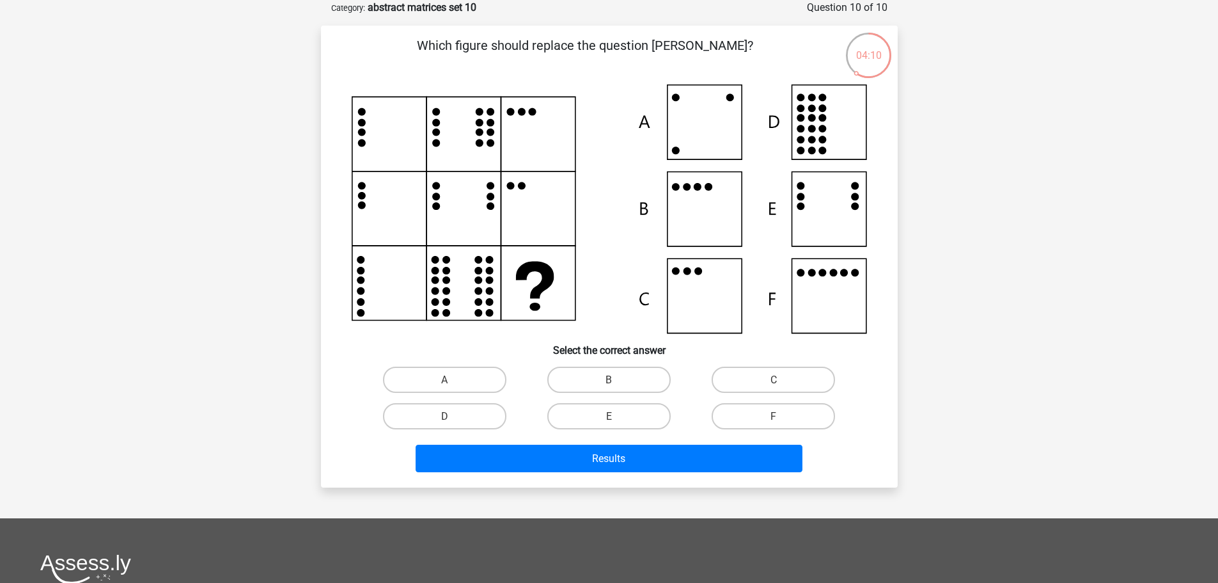
click at [598, 364] on div "B" at bounding box center [609, 379] width 164 height 36
click at [598, 374] on label "B" at bounding box center [608, 379] width 123 height 26
click at [609, 379] on input "B" at bounding box center [613, 383] width 8 height 8
radio input "true"
click at [619, 442] on div "Results" at bounding box center [610, 455] width 536 height 43
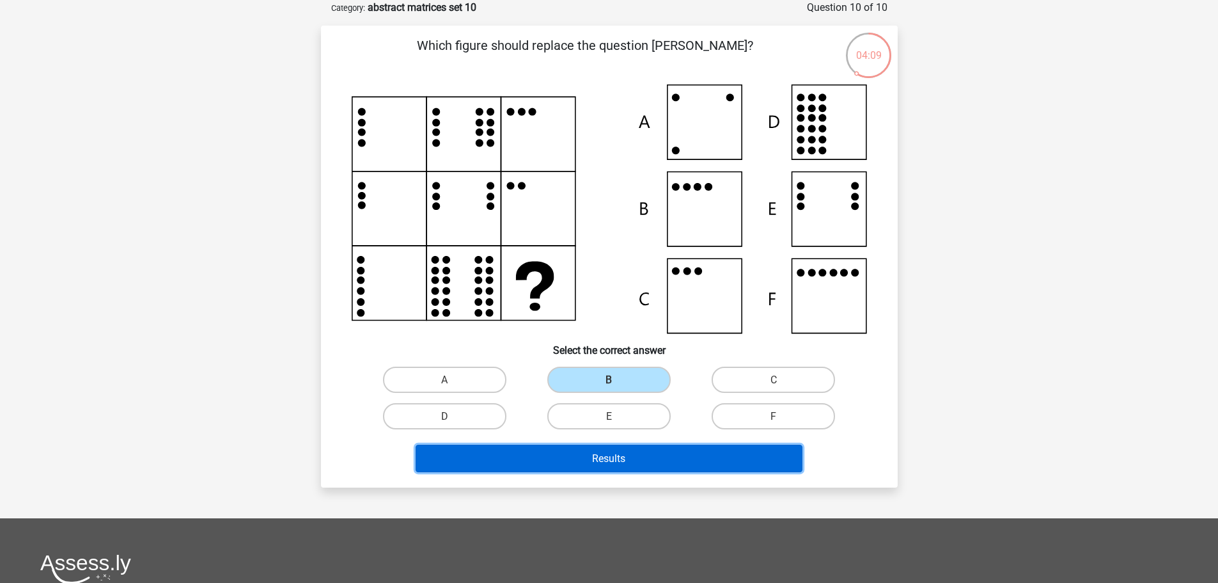
click at [616, 455] on font "Results" at bounding box center [608, 458] width 33 height 12
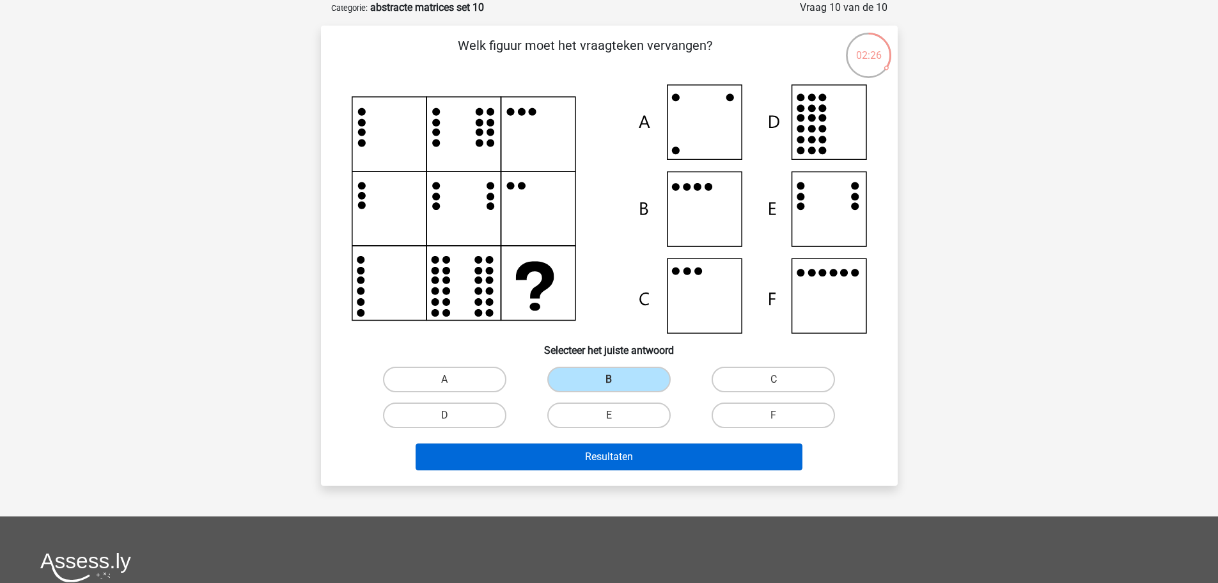
scroll to position [1305, 0]
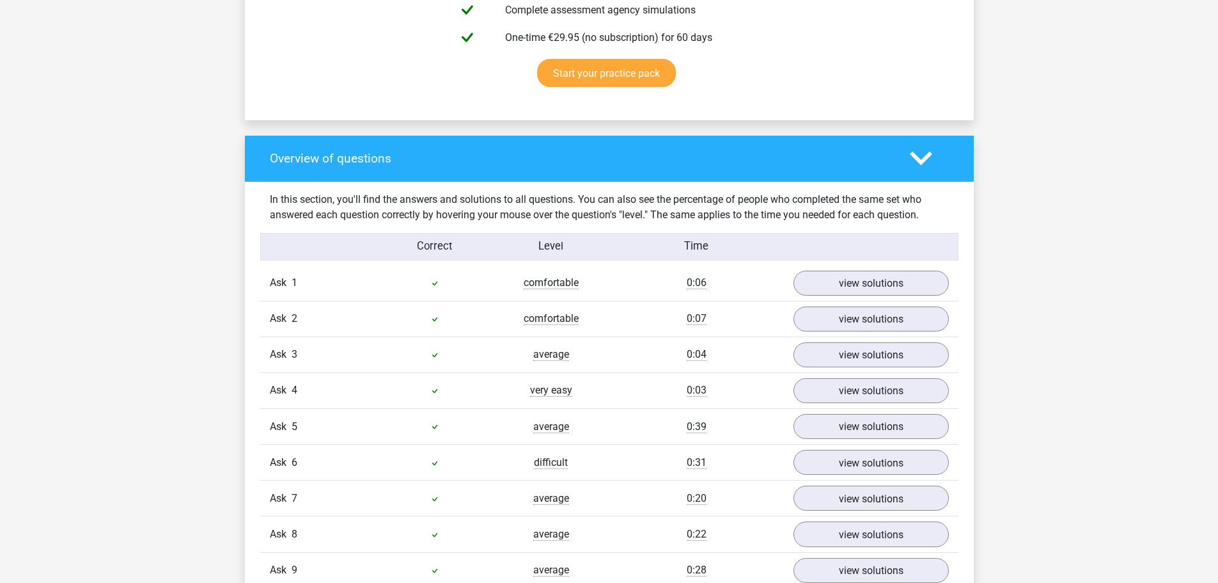
scroll to position [831, 0]
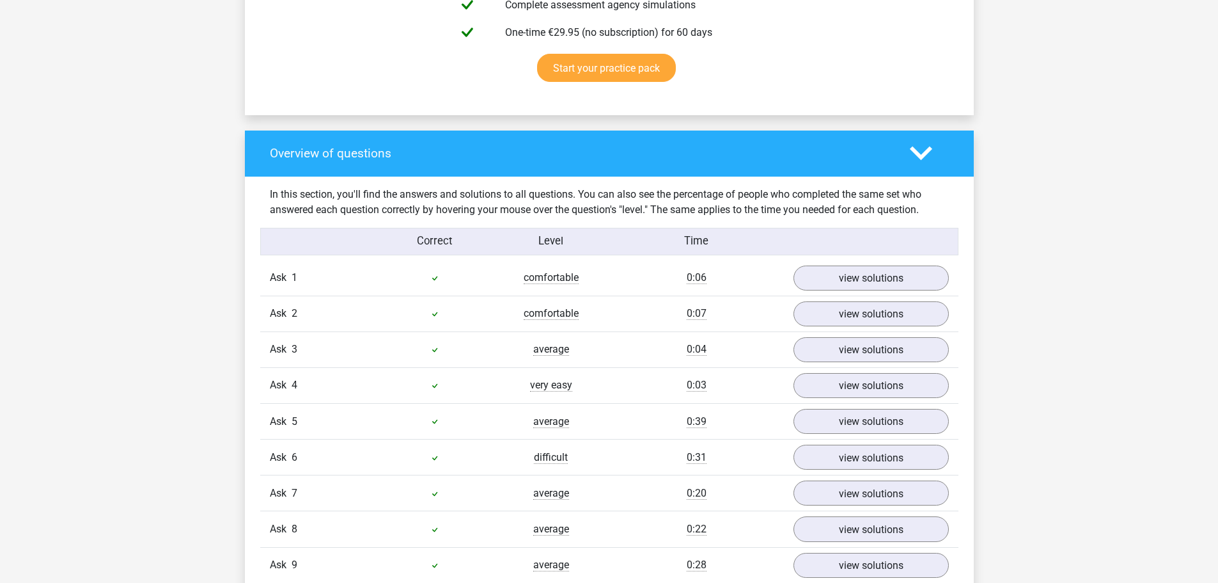
click at [862, 296] on div "Ask 2 comfortable 0:07 view solutions" at bounding box center [609, 313] width 698 height 36
click at [860, 285] on link "view solutions" at bounding box center [871, 277] width 178 height 29
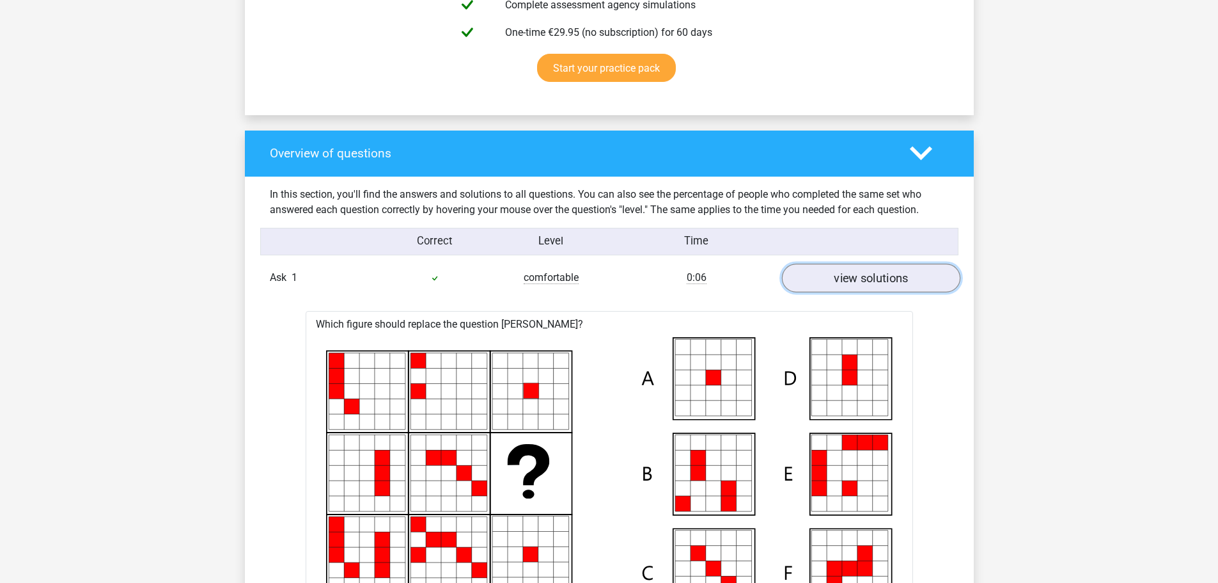
click at [860, 285] on link "view solutions" at bounding box center [871, 277] width 178 height 29
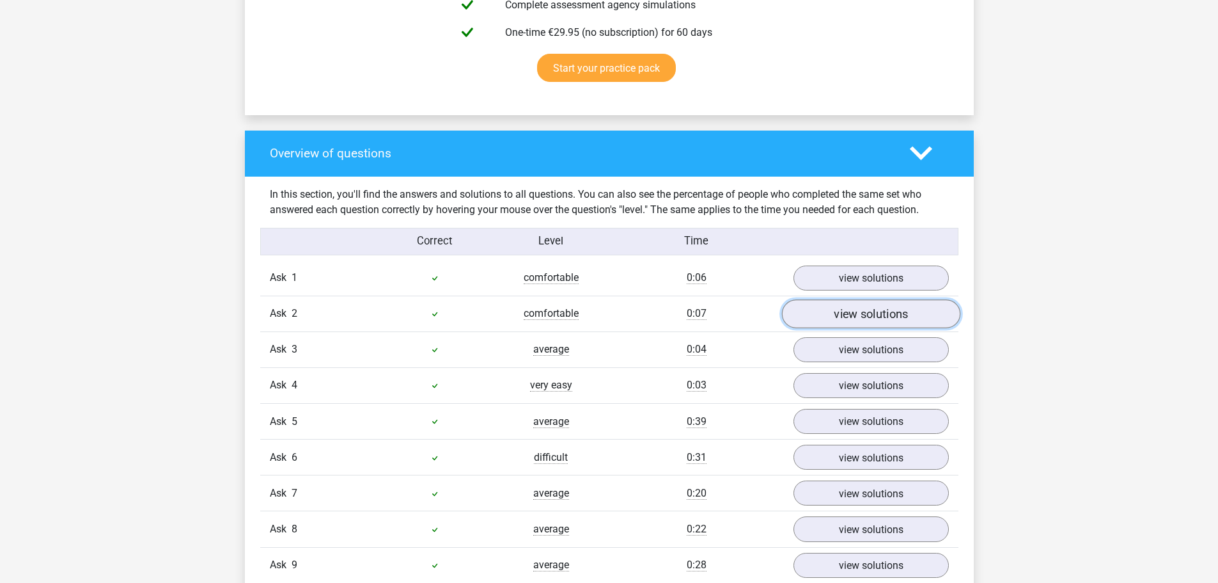
click at [849, 327] on link "view solutions" at bounding box center [871, 313] width 178 height 29
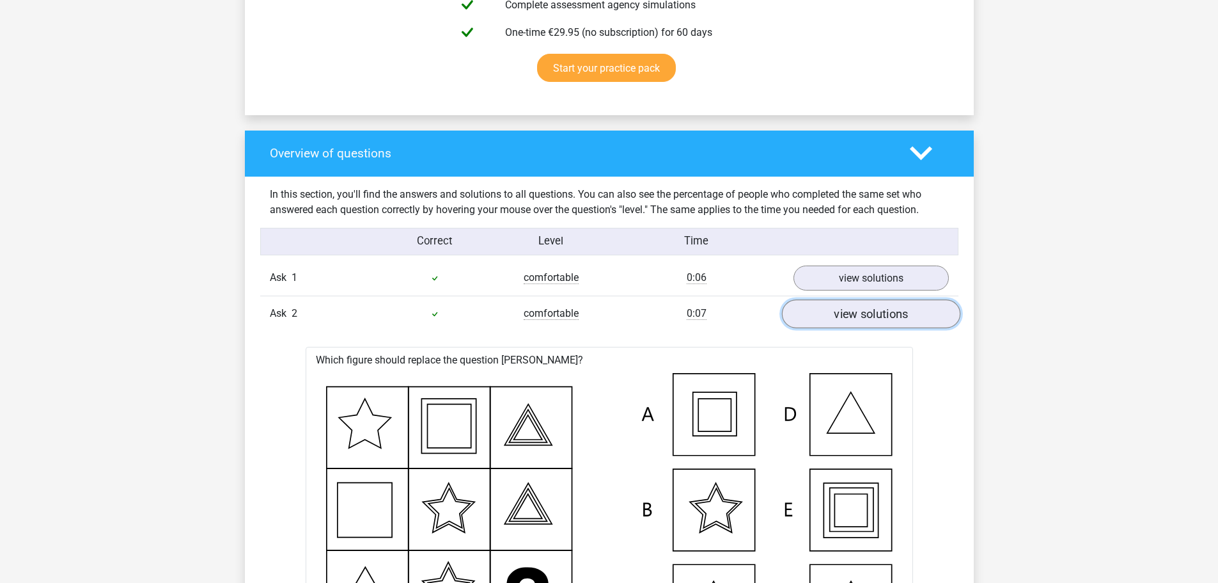
click at [847, 317] on font "view solutions" at bounding box center [871, 313] width 74 height 14
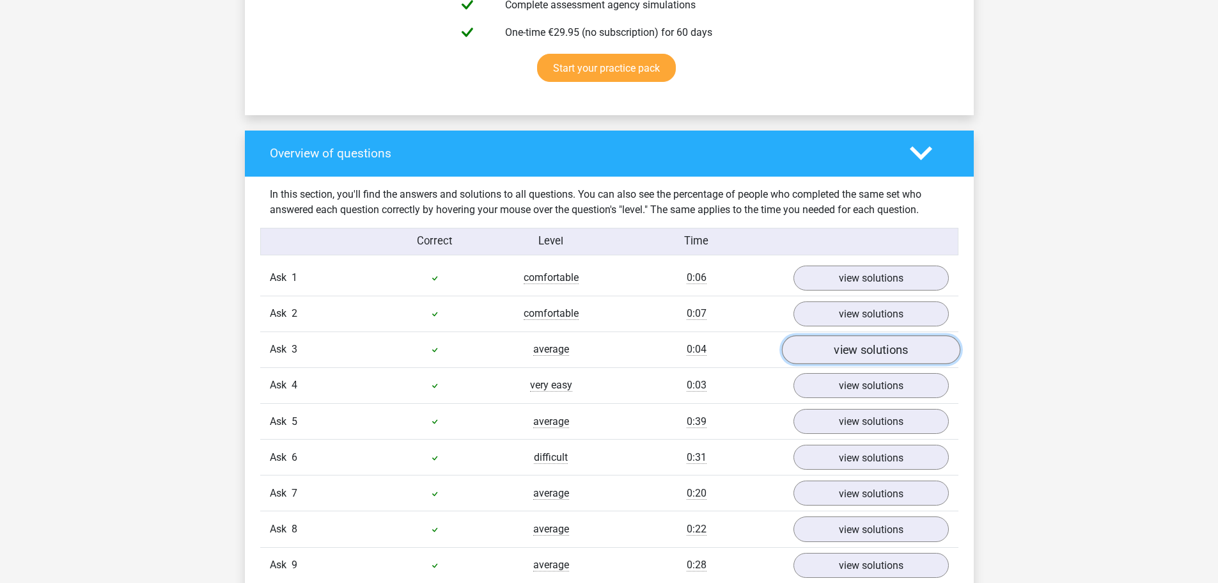
click at [833, 357] on link "view solutions" at bounding box center [871, 349] width 178 height 29
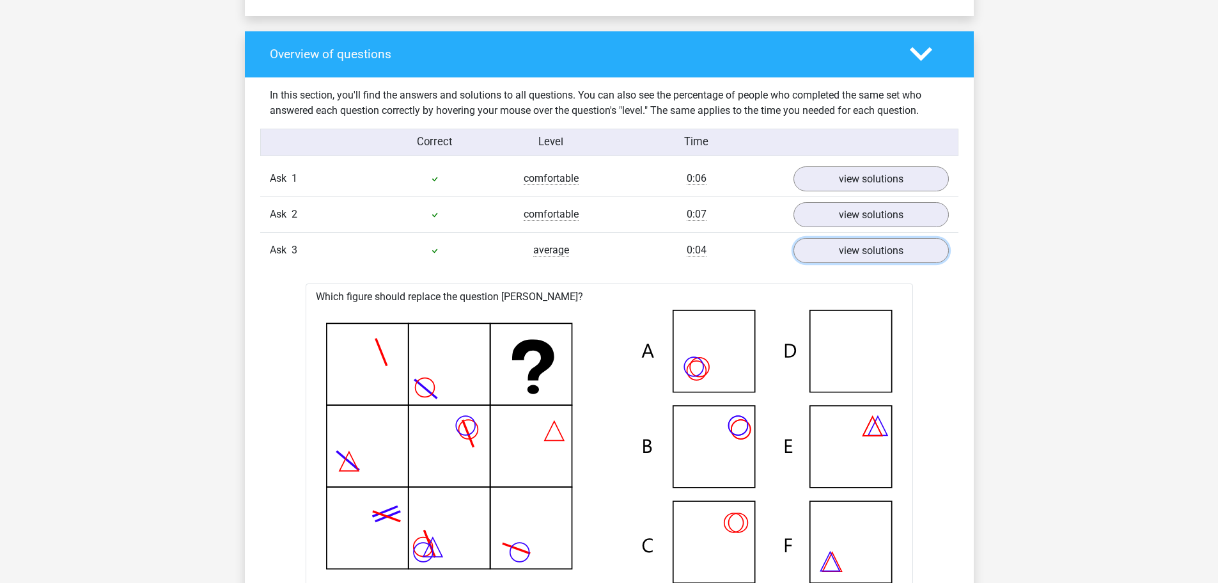
scroll to position [959, 0]
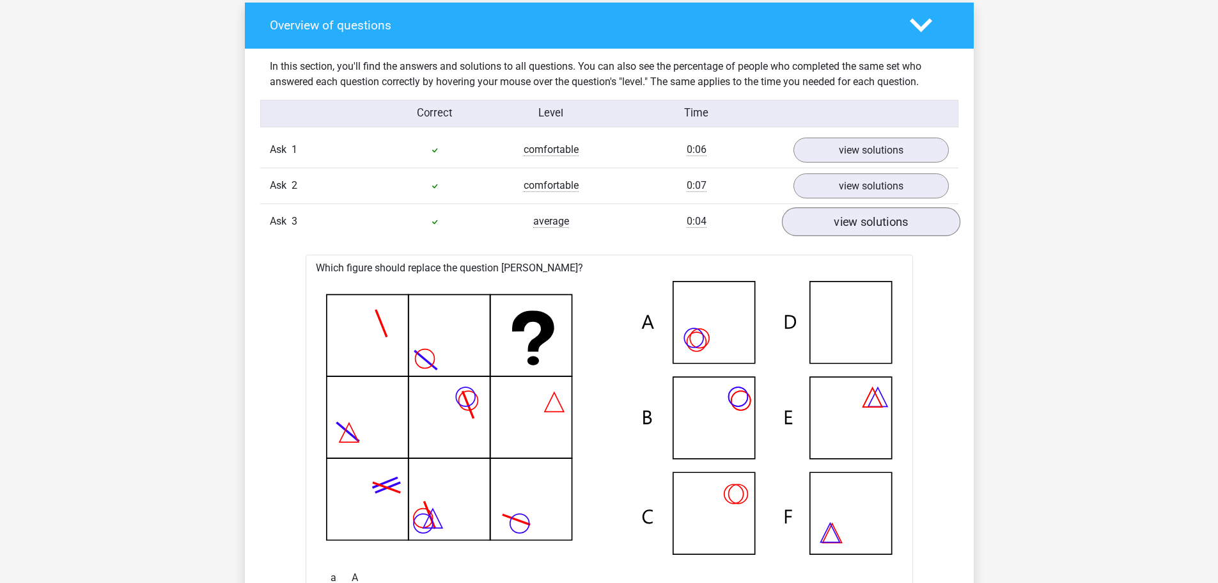
drag, startPoint x: 841, startPoint y: 245, endPoint x: 841, endPoint y: 233, distance: 11.5
type textarea "Which figure should replace the question [PERSON_NAME]?"
click at [840, 221] on font "view solutions" at bounding box center [871, 222] width 74 height 14
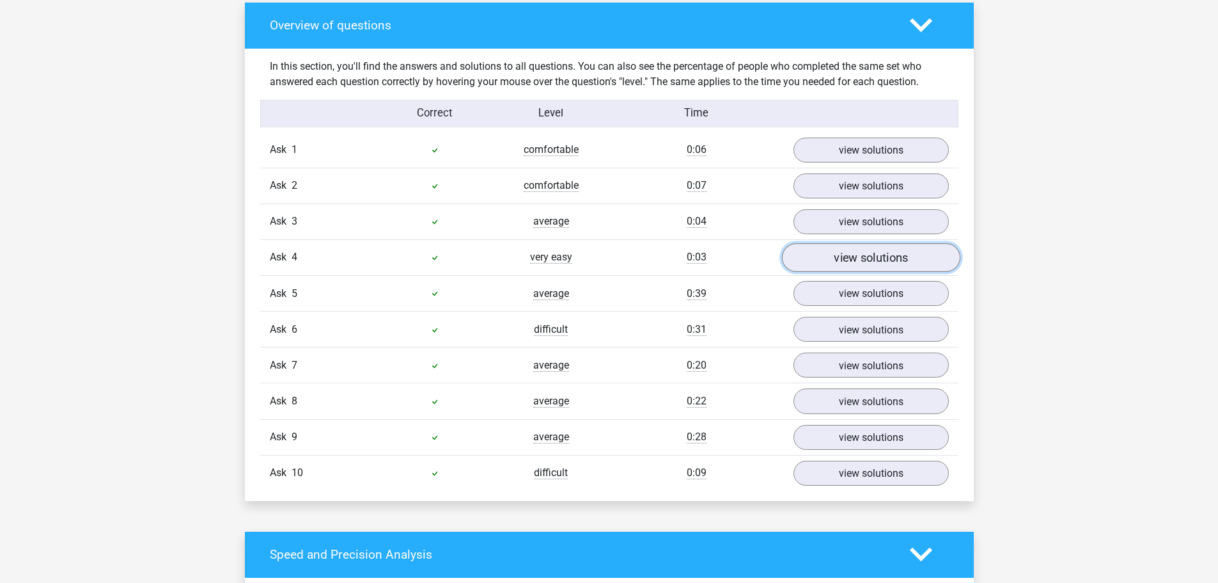
click at [853, 255] on font "view solutions" at bounding box center [871, 258] width 74 height 14
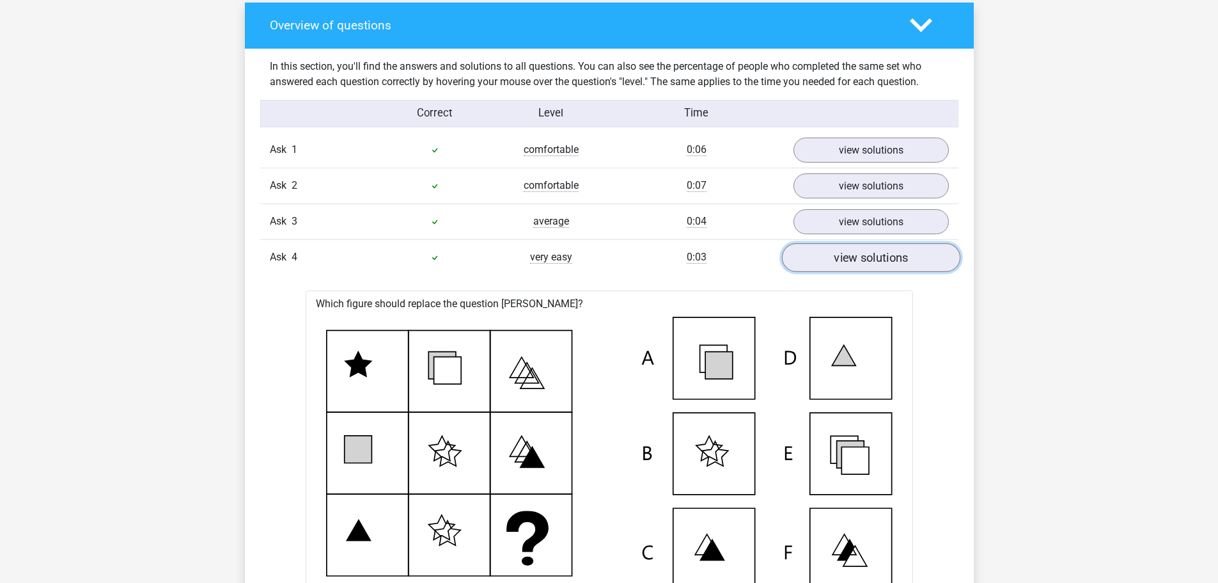
click at [853, 255] on font "view solutions" at bounding box center [871, 258] width 74 height 14
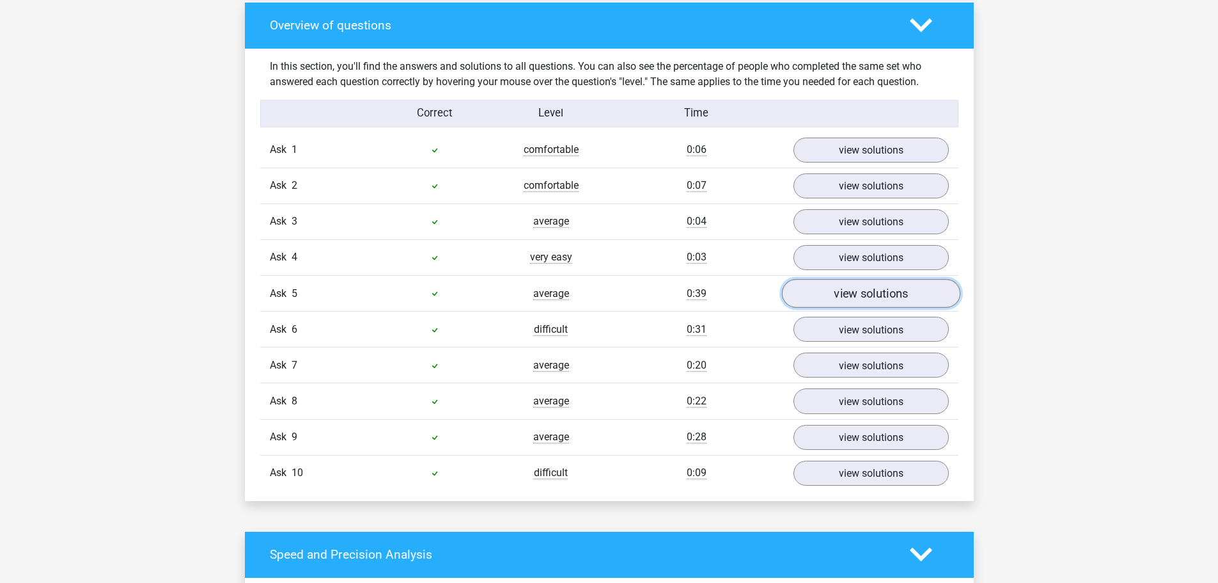
click at [852, 299] on font "view solutions" at bounding box center [871, 294] width 74 height 14
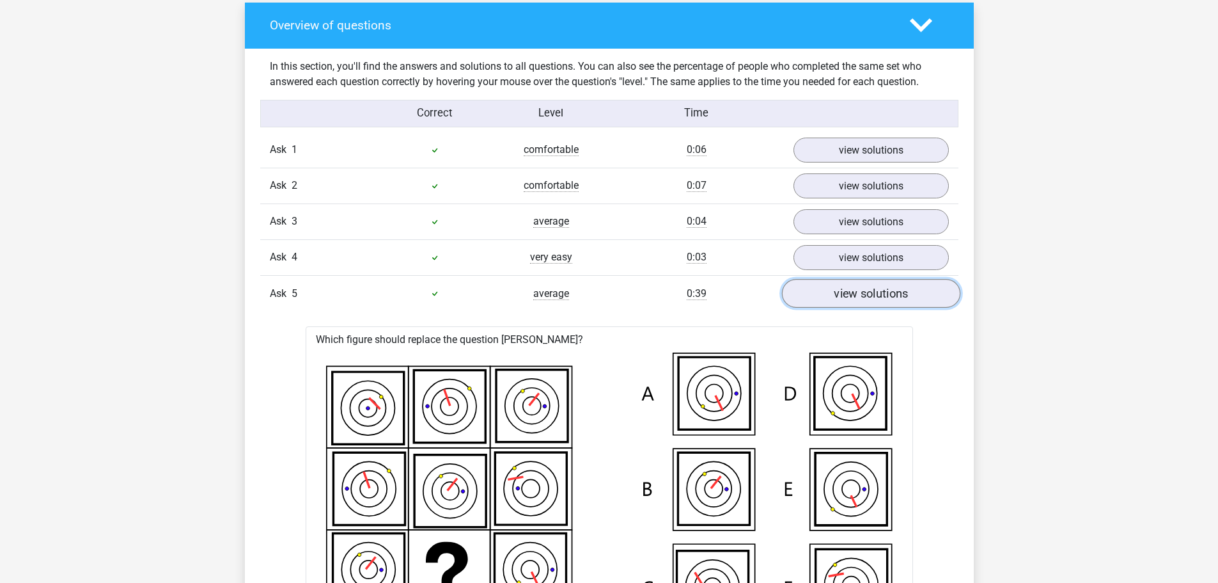
click at [852, 299] on font "view solutions" at bounding box center [871, 294] width 74 height 14
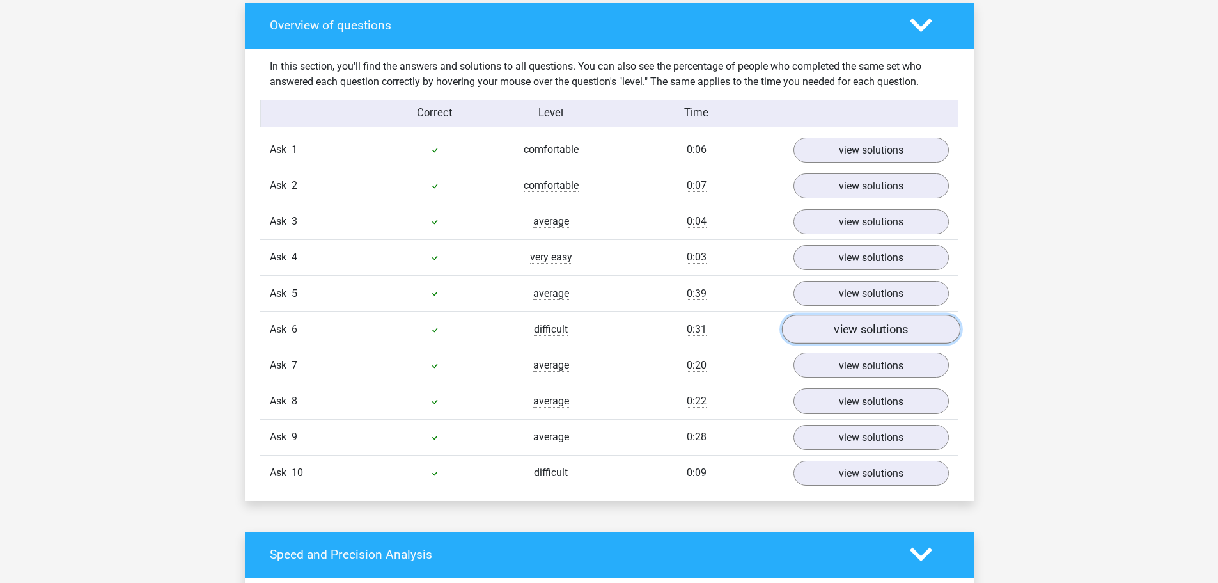
click at [854, 329] on font "view solutions" at bounding box center [871, 329] width 74 height 14
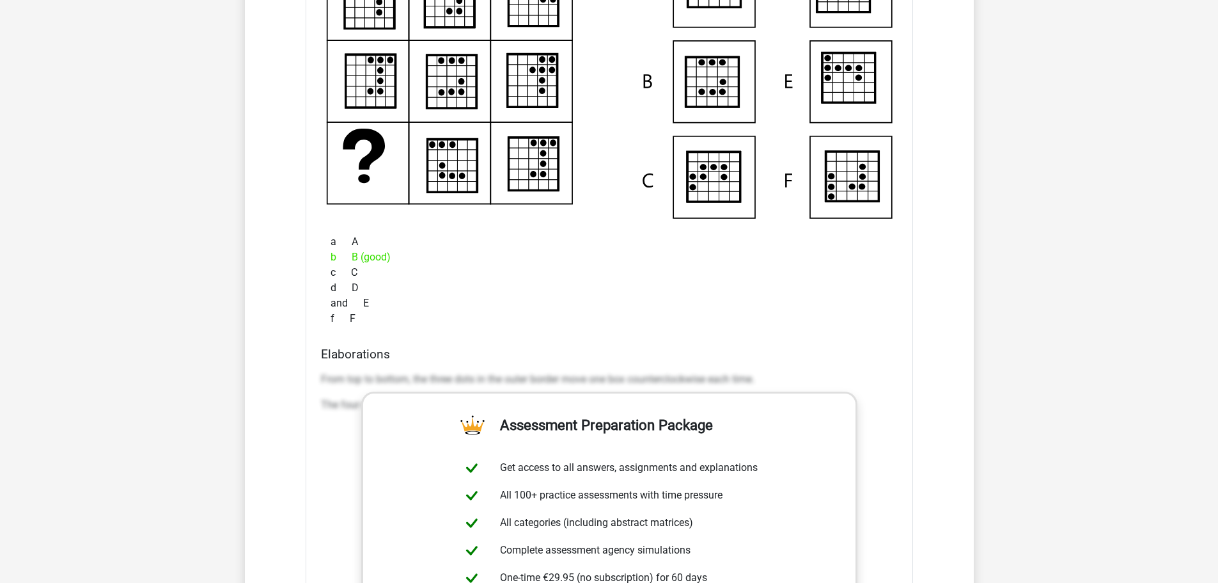
scroll to position [1407, 0]
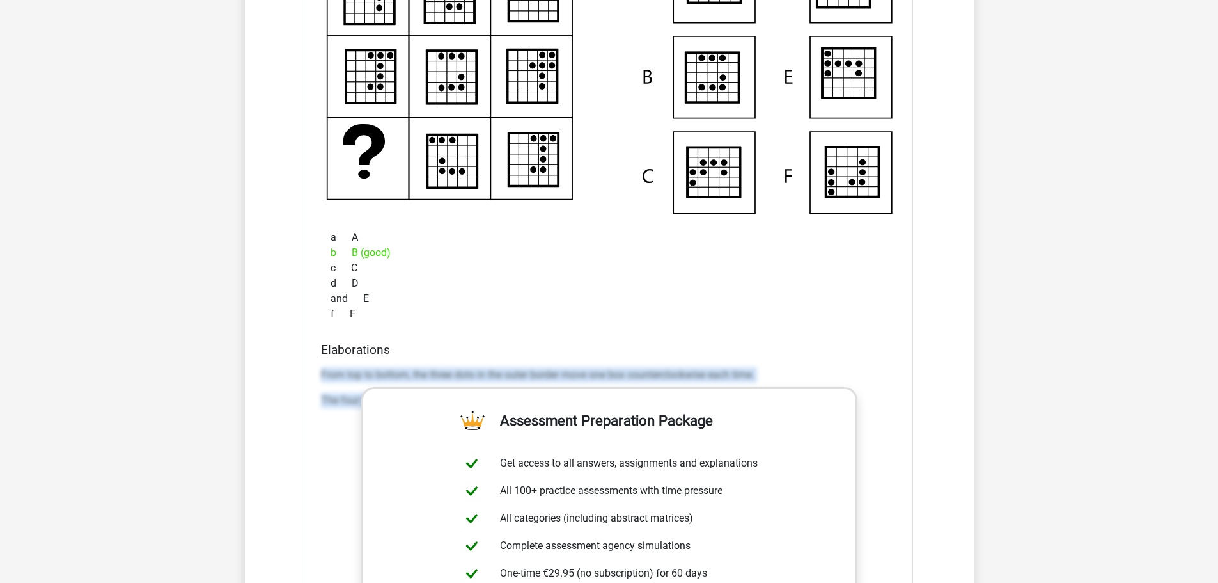
drag, startPoint x: 339, startPoint y: 375, endPoint x: 693, endPoint y: 409, distance: 355.9
click at [869, 466] on div "Elaborations From top to bottom, the three dots in the outer border move one bo…" at bounding box center [609, 544] width 587 height 404
copy div "From top to bottom, the three dots in the outer border move one box countercloc…"
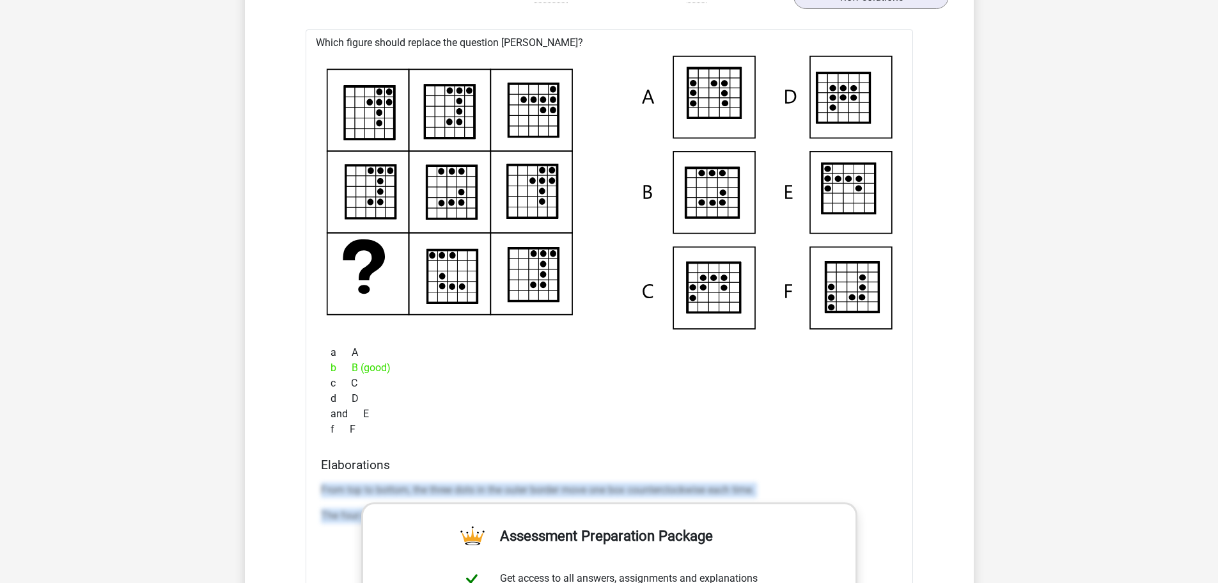
scroll to position [1215, 0]
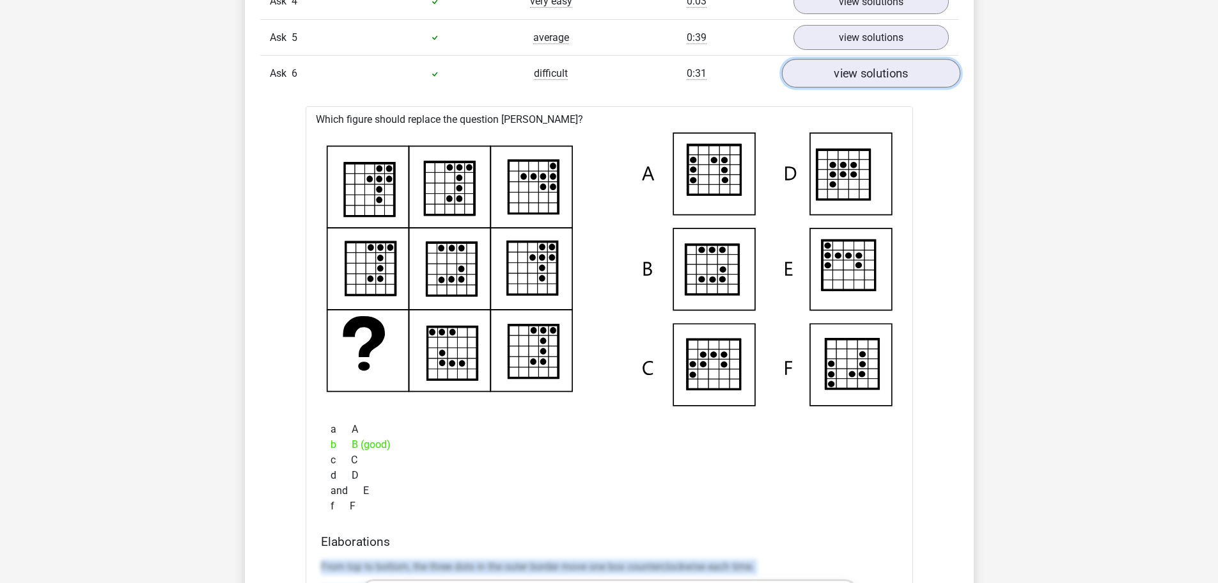
click at [859, 73] on font "view solutions" at bounding box center [871, 74] width 74 height 14
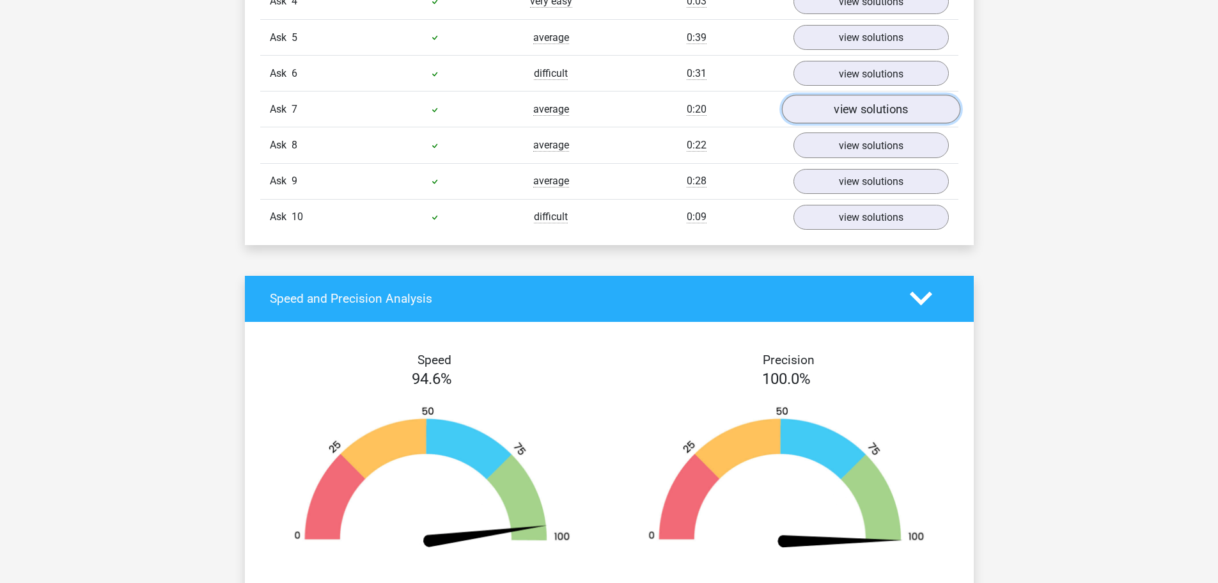
click at [849, 109] on font "view solutions" at bounding box center [871, 109] width 74 height 14
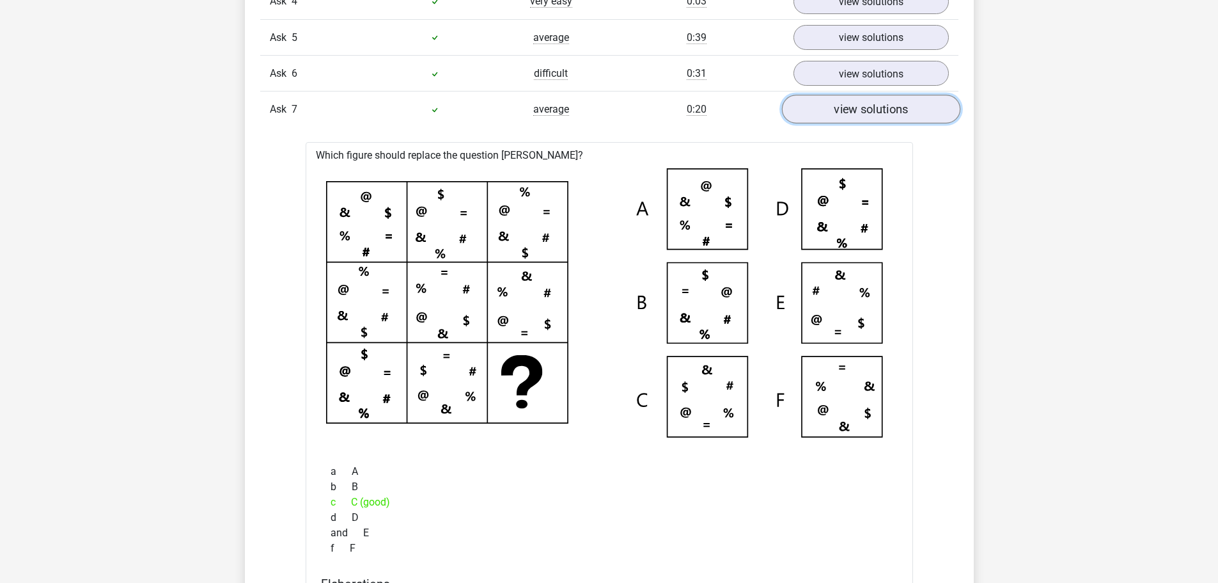
click at [849, 109] on font "view solutions" at bounding box center [871, 109] width 74 height 14
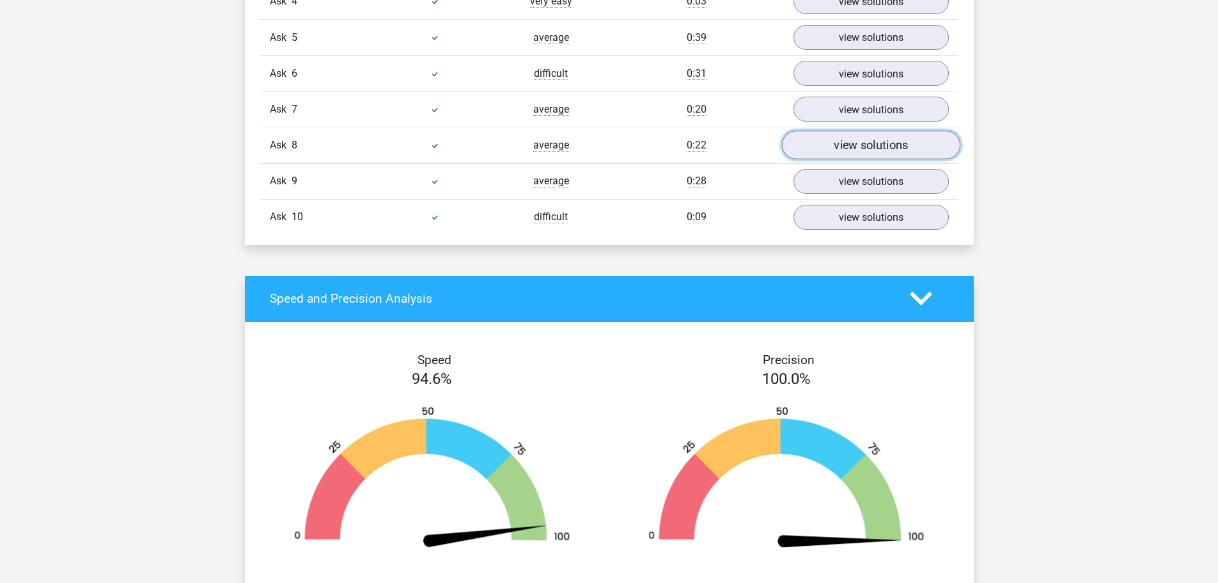
click at [837, 149] on font "view solutions" at bounding box center [871, 145] width 74 height 14
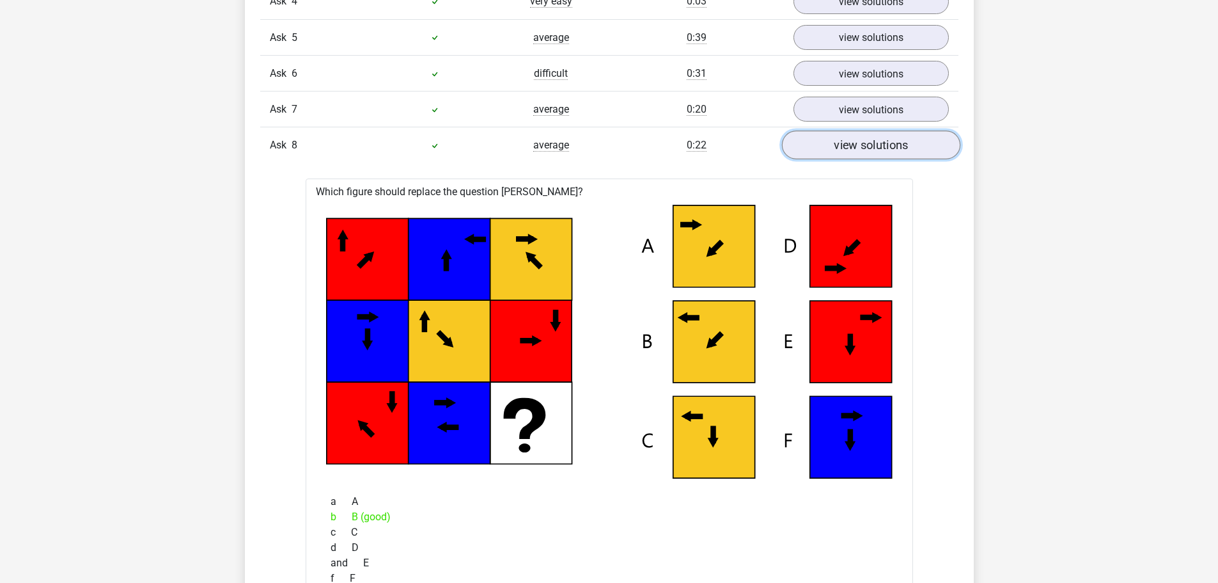
click at [837, 148] on font "view solutions" at bounding box center [871, 145] width 74 height 14
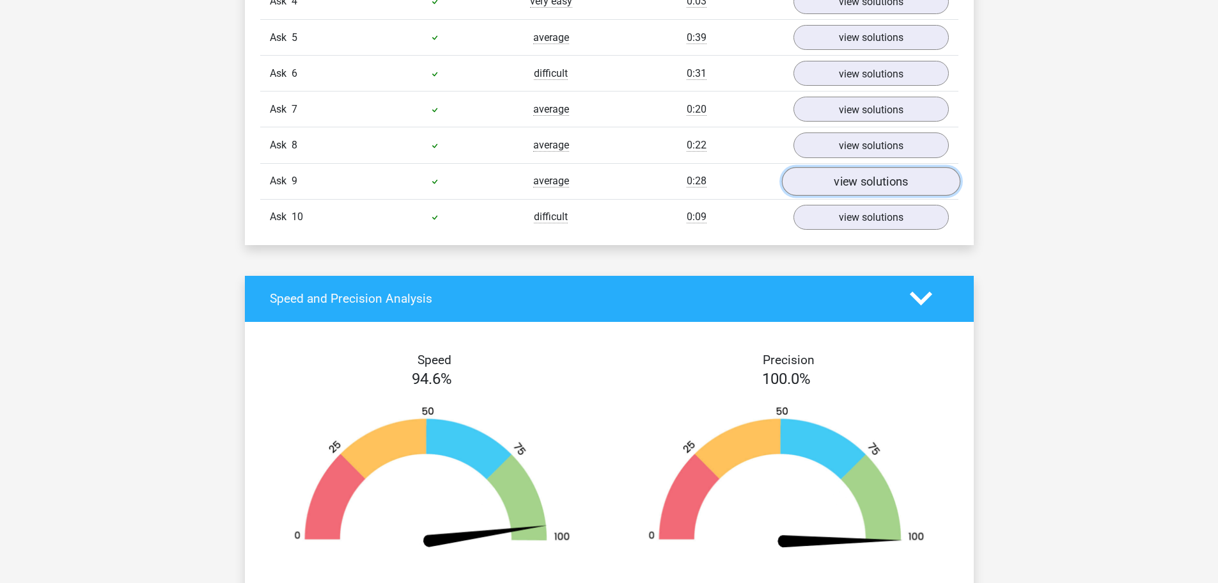
click at [828, 186] on link "view solutions" at bounding box center [871, 181] width 178 height 29
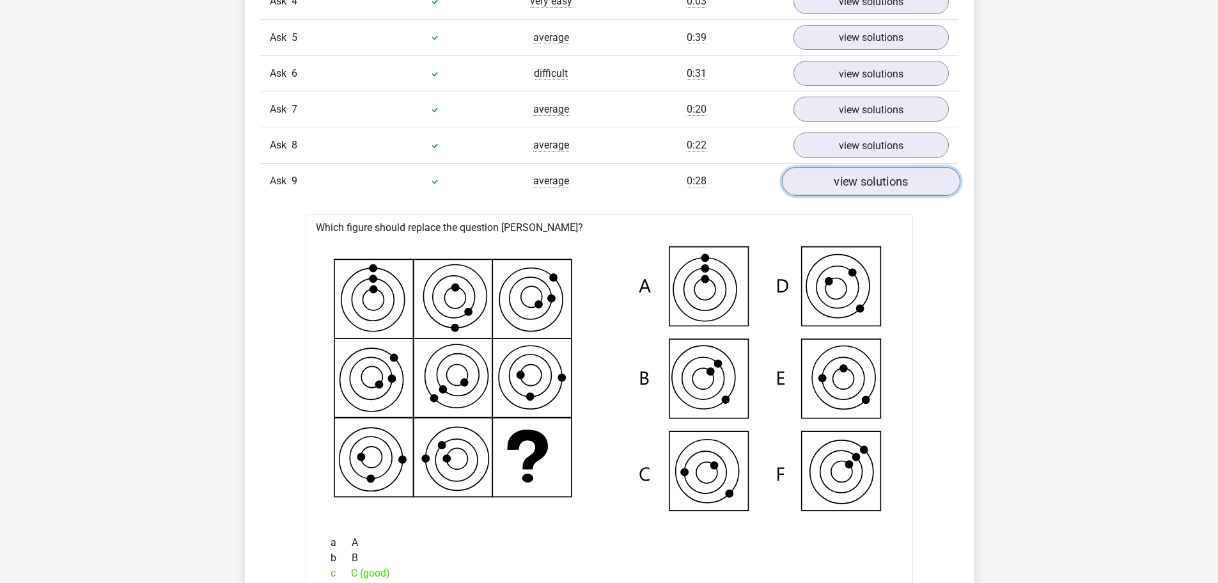
click at [827, 186] on link "view solutions" at bounding box center [871, 181] width 178 height 29
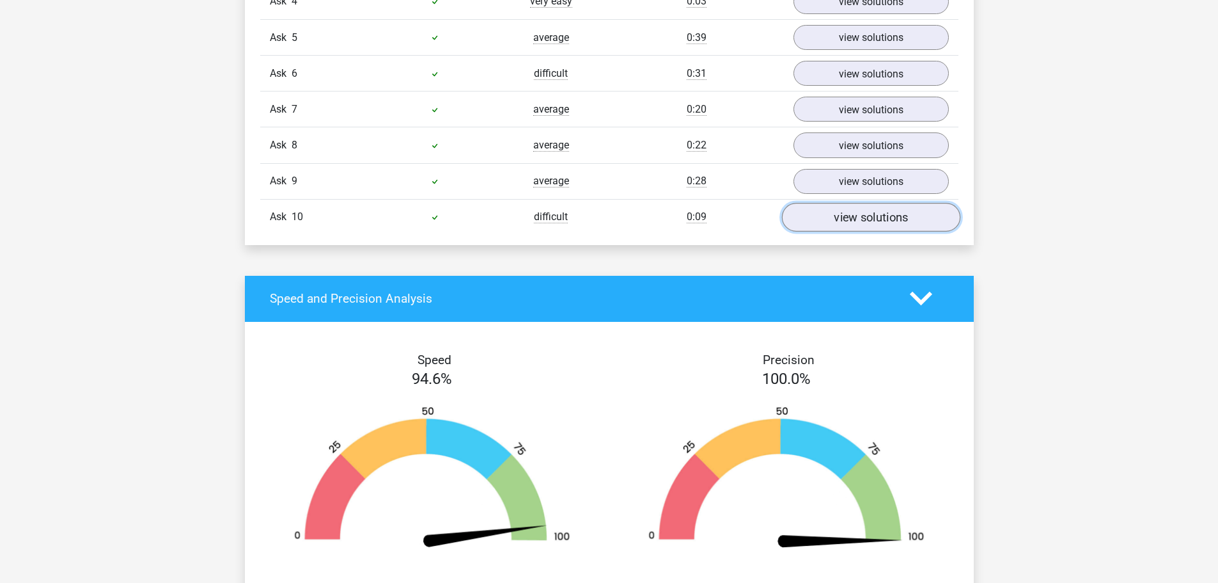
click at [833, 224] on link "view solutions" at bounding box center [871, 217] width 178 height 29
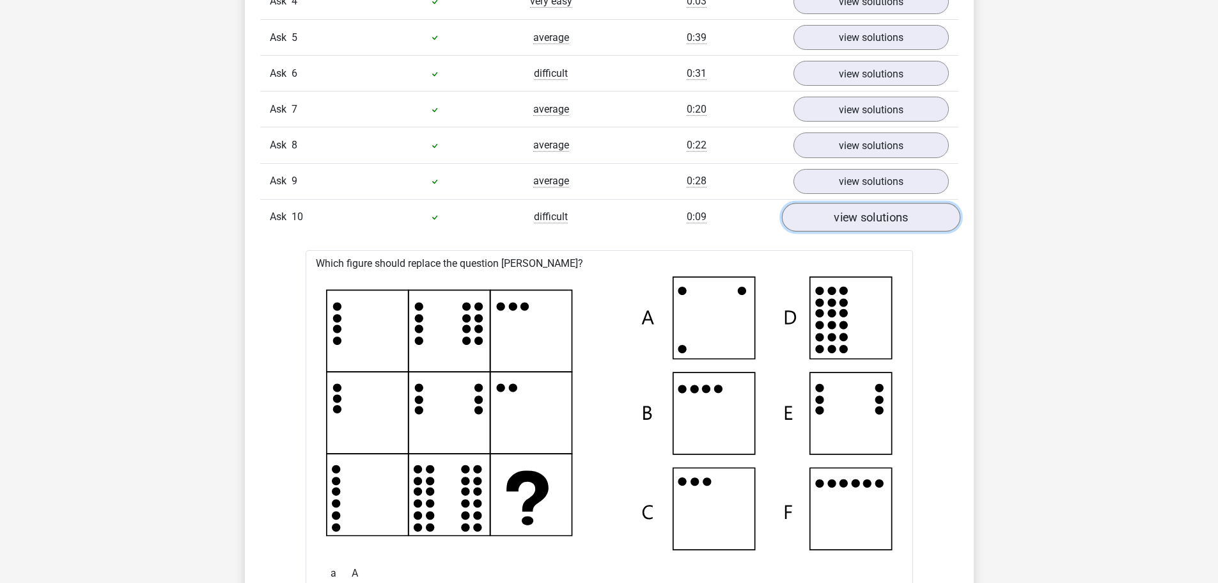
click at [833, 224] on link "view solutions" at bounding box center [871, 217] width 178 height 29
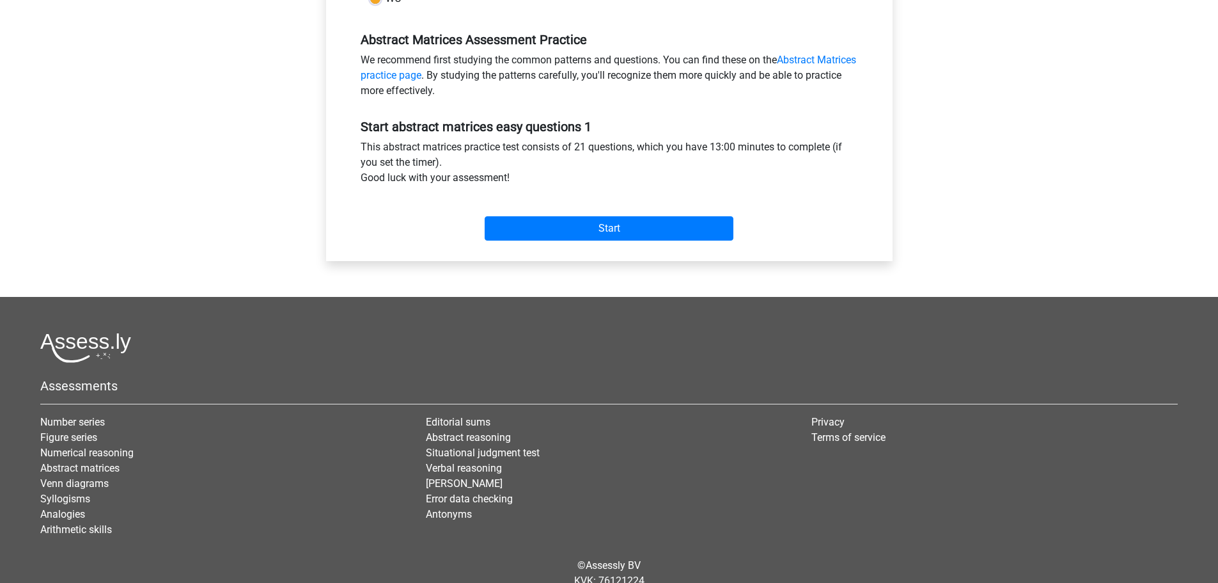
scroll to position [384, 0]
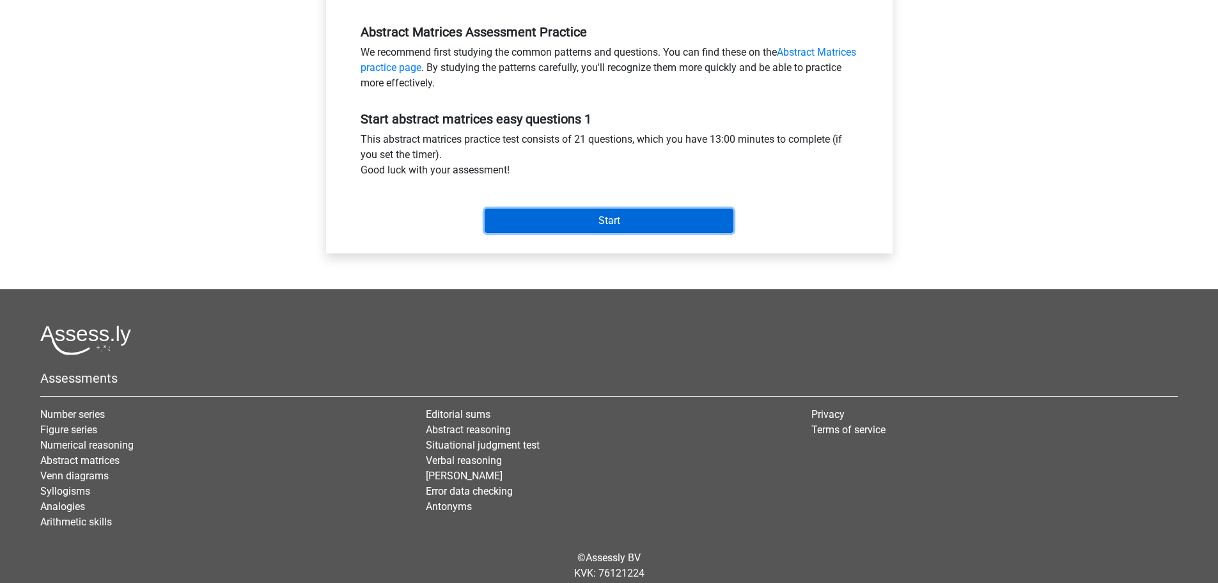
click at [583, 216] on input "Start" at bounding box center [609, 220] width 249 height 24
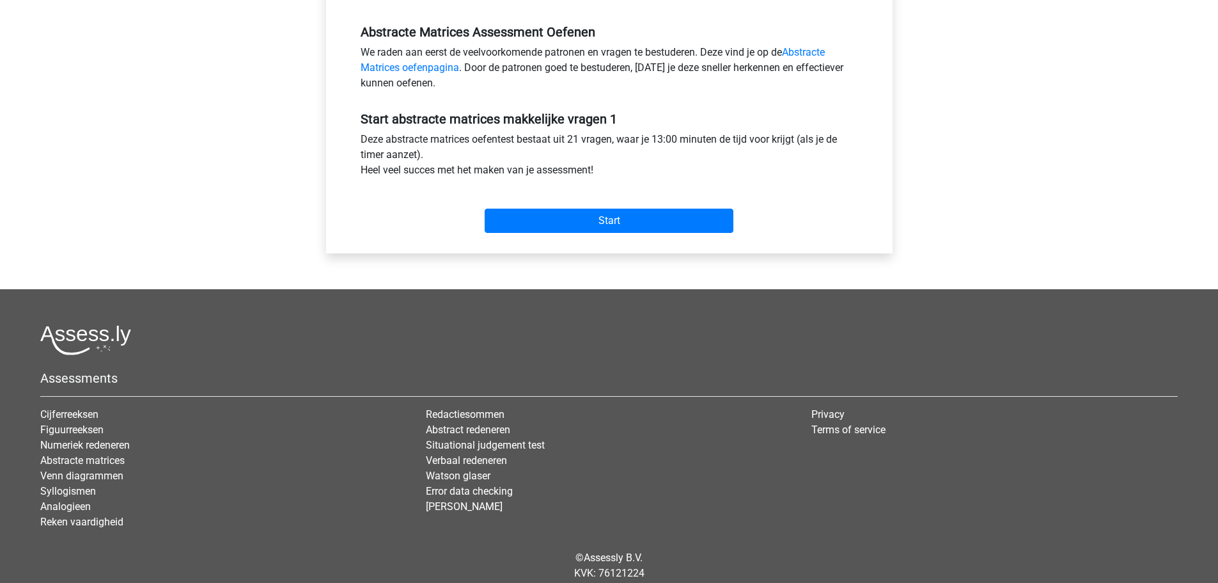
scroll to position [1305, 0]
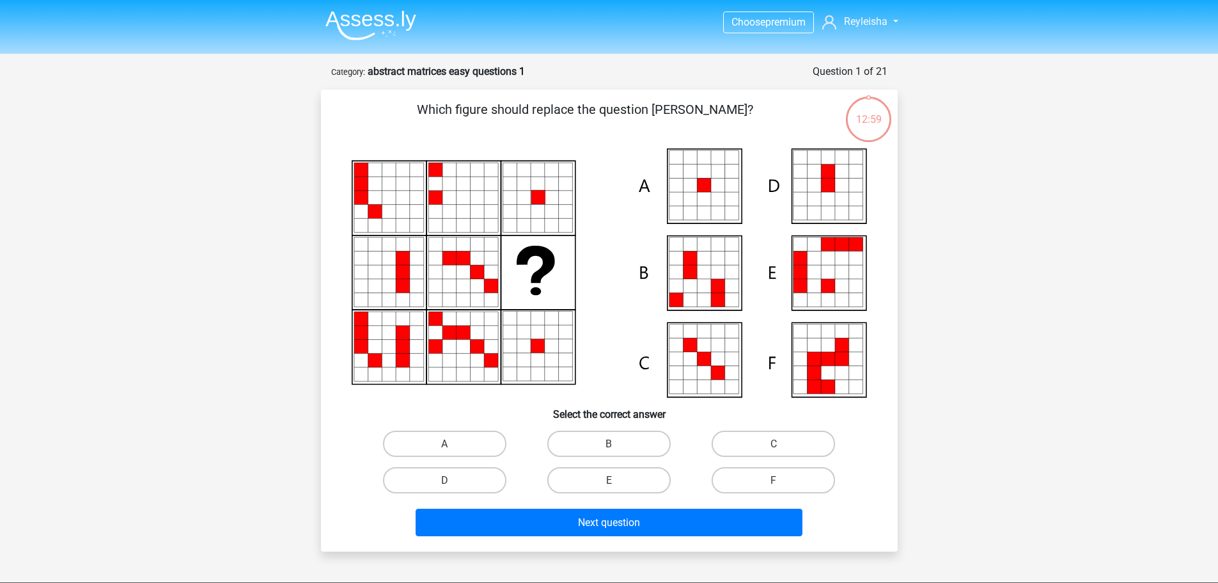
scroll to position [1305, 0]
click at [451, 443] on input "A" at bounding box center [448, 447] width 8 height 8
radio input "true"
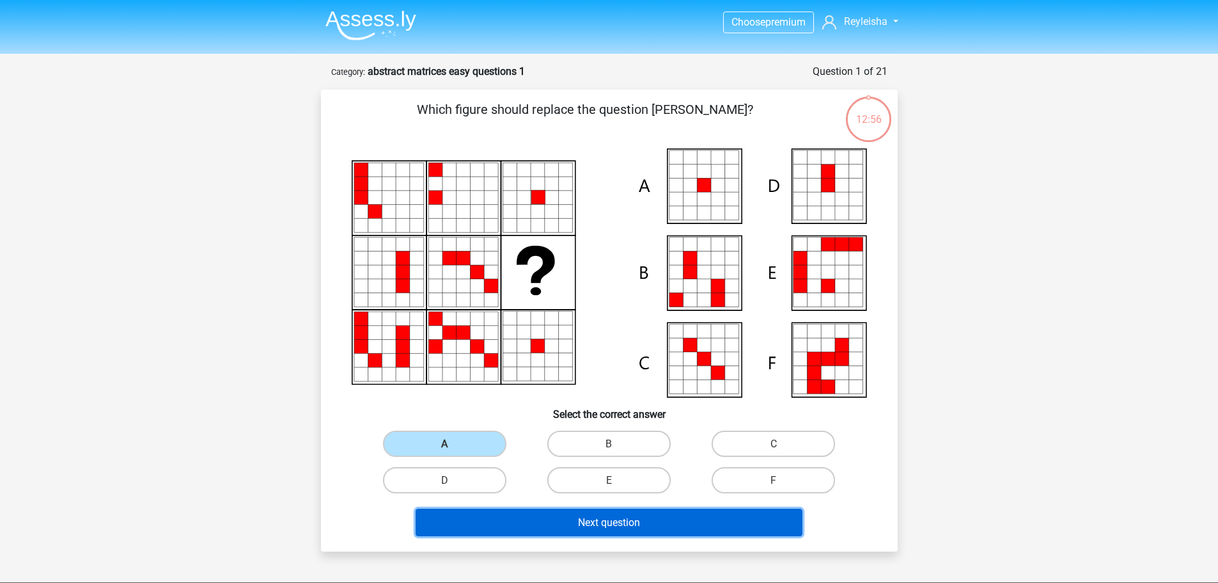
click at [483, 521] on button "Next question" at bounding box center [609, 522] width 387 height 28
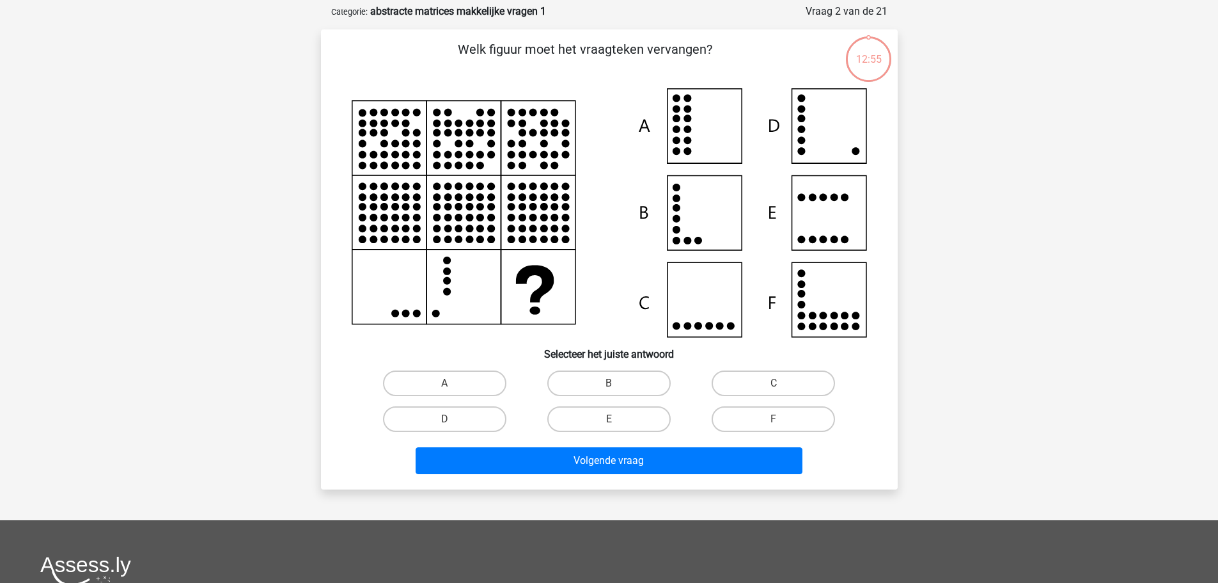
scroll to position [64, 0]
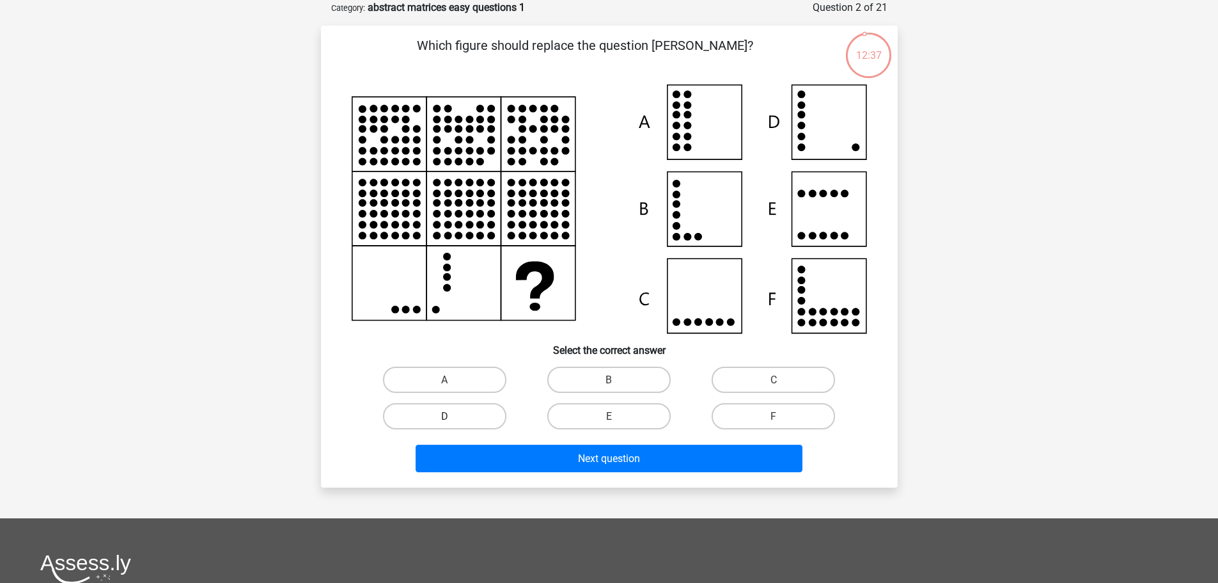
click at [450, 414] on label "D" at bounding box center [444, 416] width 123 height 26
click at [450, 416] on input "D" at bounding box center [448, 420] width 8 height 8
radio input "true"
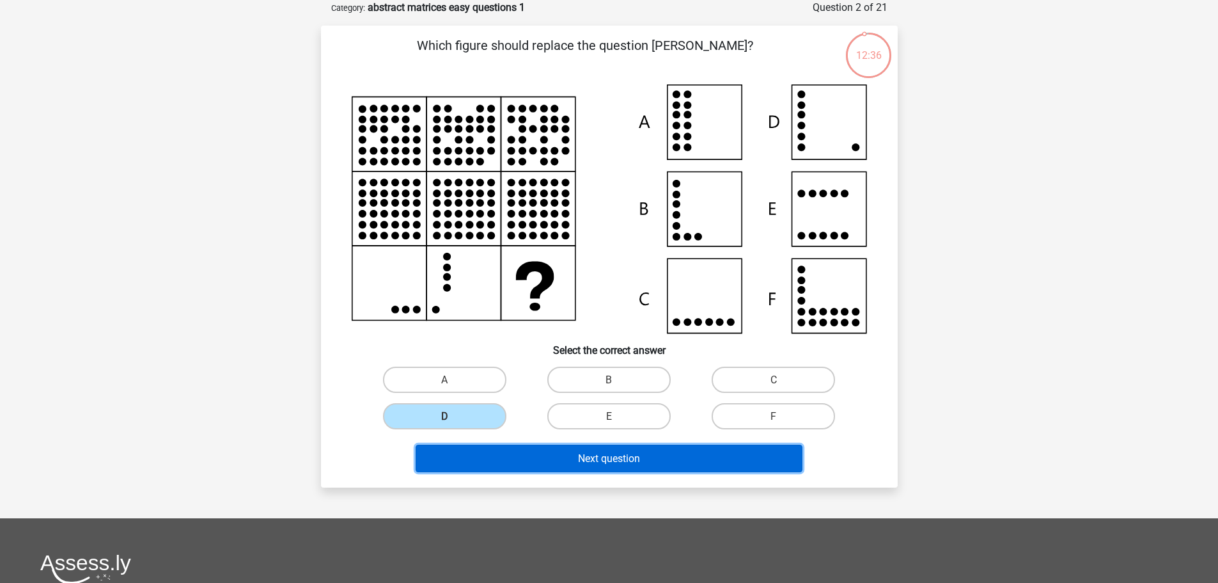
click at [552, 454] on button "Next question" at bounding box center [609, 458] width 387 height 28
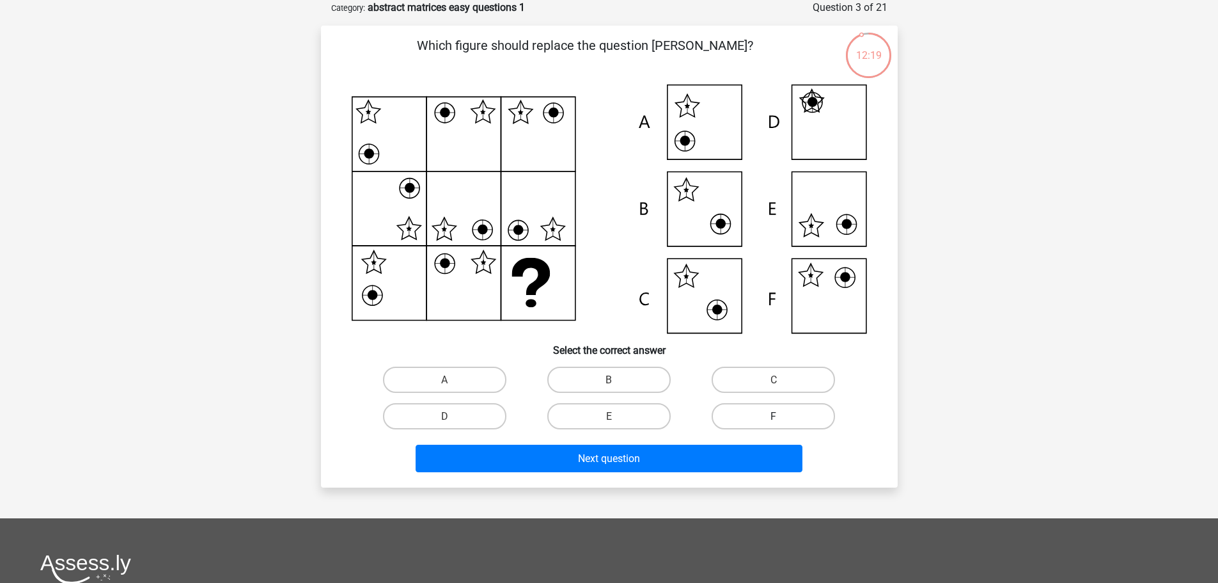
click at [804, 413] on label "F" at bounding box center [773, 416] width 123 height 26
click at [782, 416] on input "F" at bounding box center [778, 420] width 8 height 8
radio input "true"
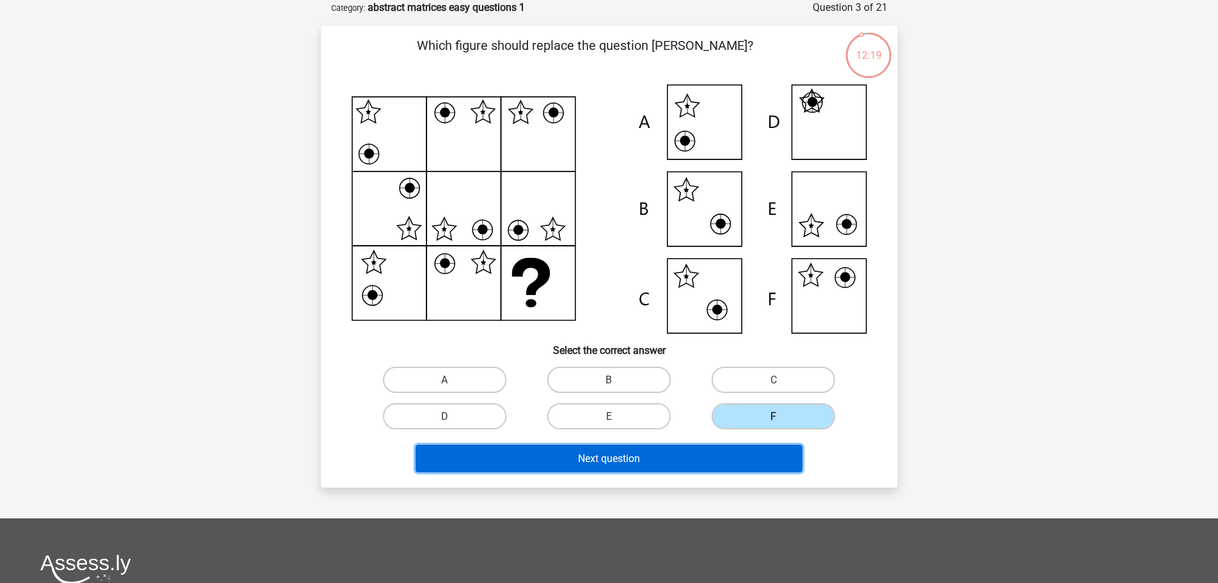
click at [740, 455] on button "Next question" at bounding box center [609, 458] width 387 height 28
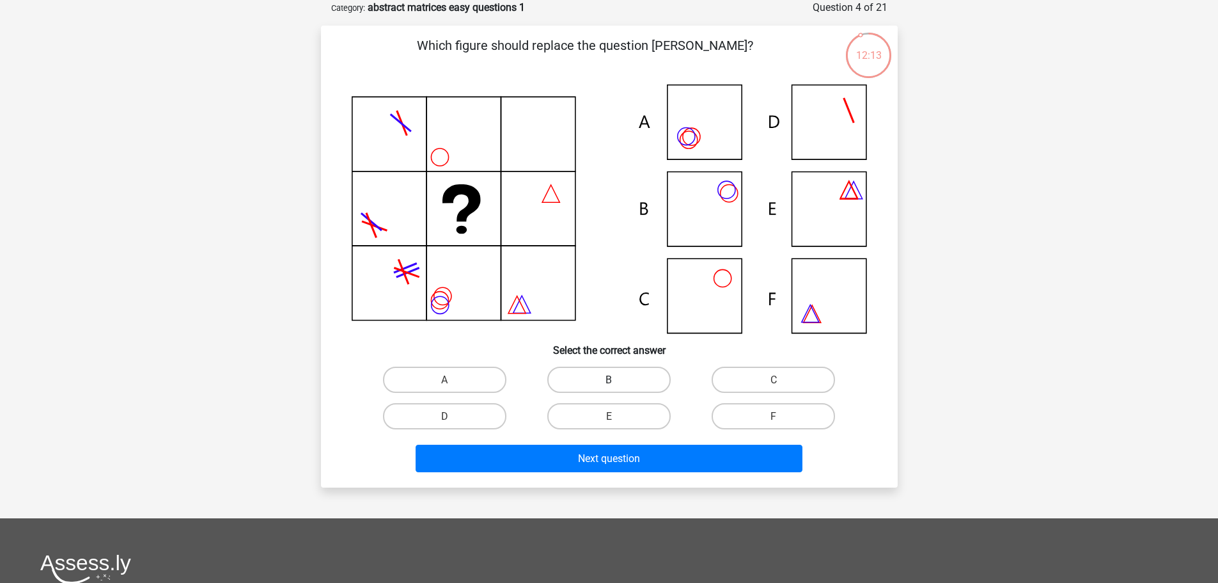
click at [601, 385] on label "B" at bounding box center [608, 379] width 123 height 26
click at [609, 385] on input "B" at bounding box center [613, 383] width 8 height 8
radio input "true"
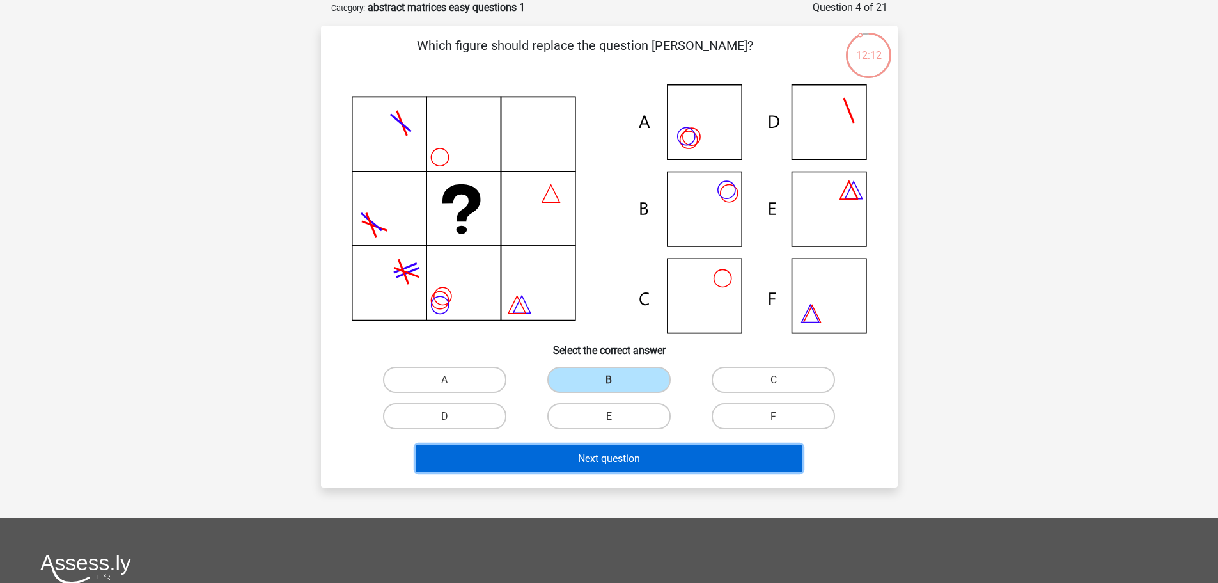
click at [608, 453] on font "Next question" at bounding box center [609, 458] width 62 height 12
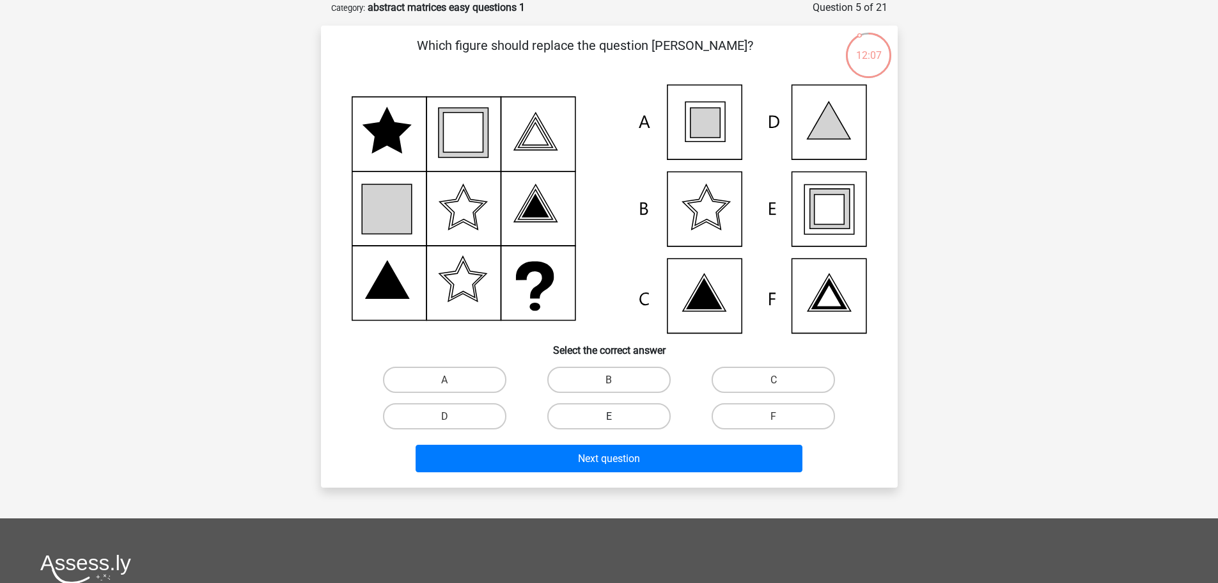
click at [621, 414] on label "E" at bounding box center [608, 416] width 123 height 26
click at [617, 416] on input "E" at bounding box center [613, 420] width 8 height 8
radio input "true"
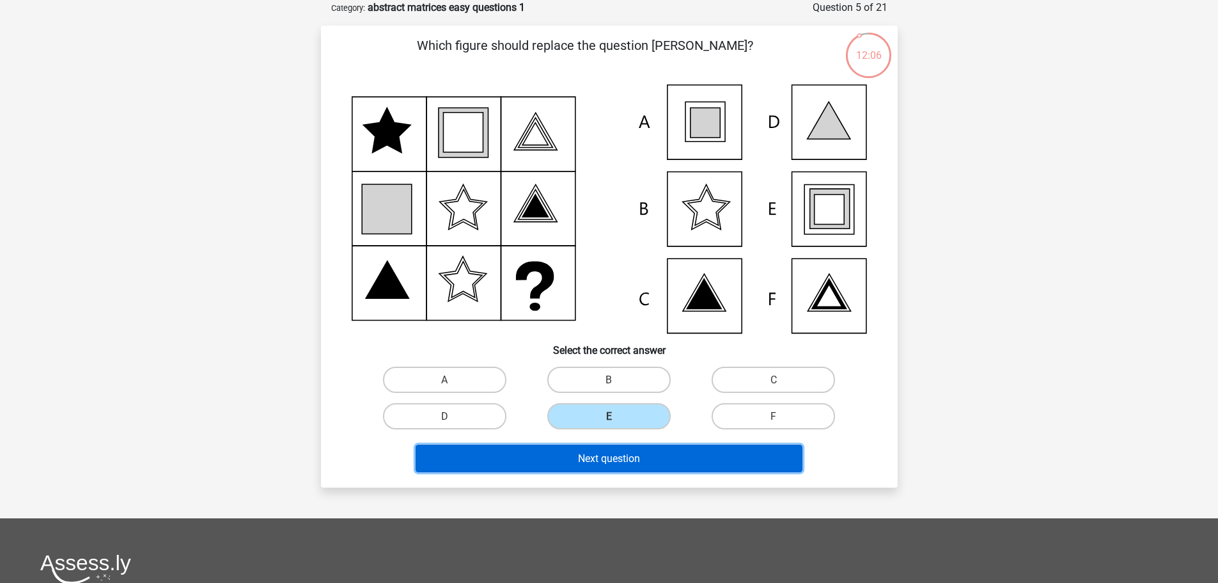
click at [630, 452] on button "Next question" at bounding box center [609, 458] width 387 height 28
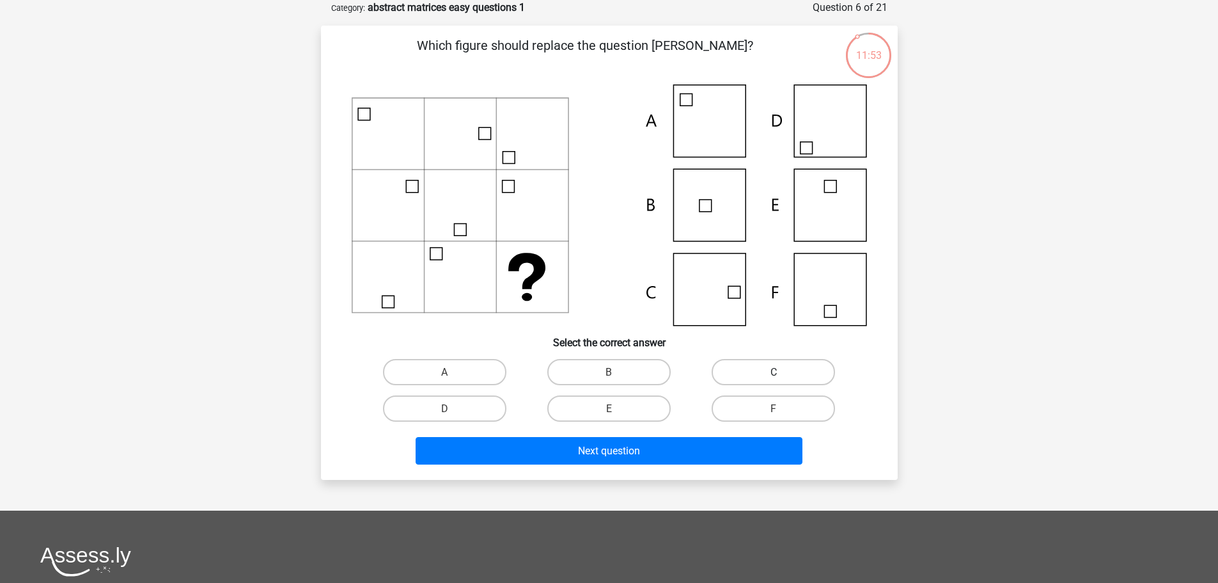
click at [780, 364] on label "C" at bounding box center [773, 372] width 123 height 26
click at [780, 372] on input "C" at bounding box center [778, 376] width 8 height 8
radio input "true"
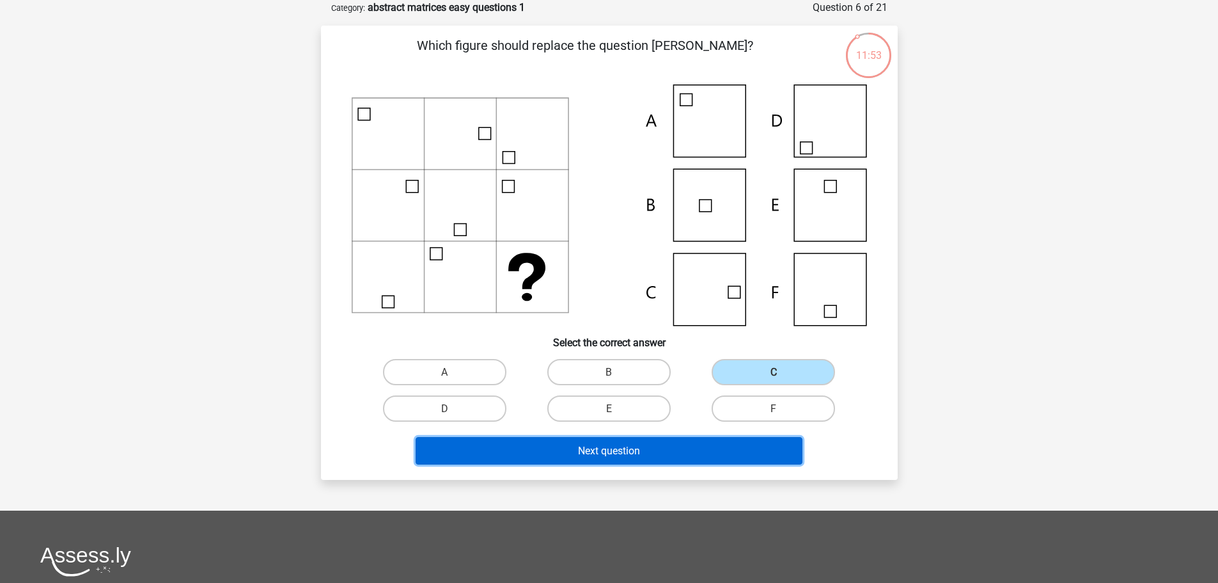
click at [753, 444] on button "Next question" at bounding box center [609, 451] width 387 height 28
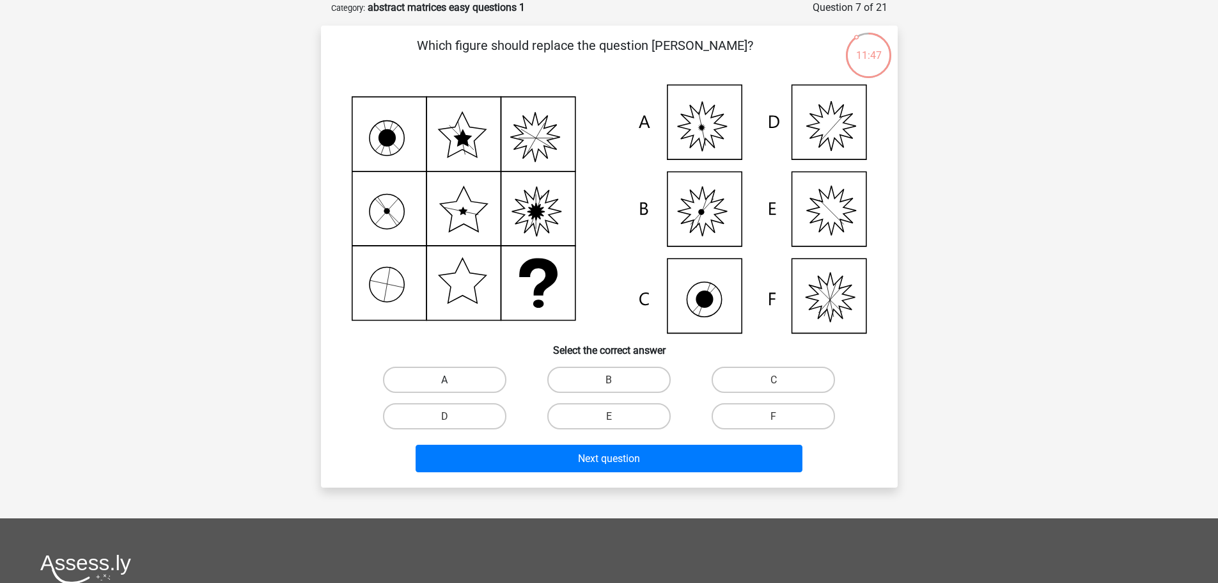
click at [481, 366] on label "A" at bounding box center [444, 379] width 123 height 26
click at [453, 379] on input "A" at bounding box center [448, 383] width 8 height 8
radio input "true"
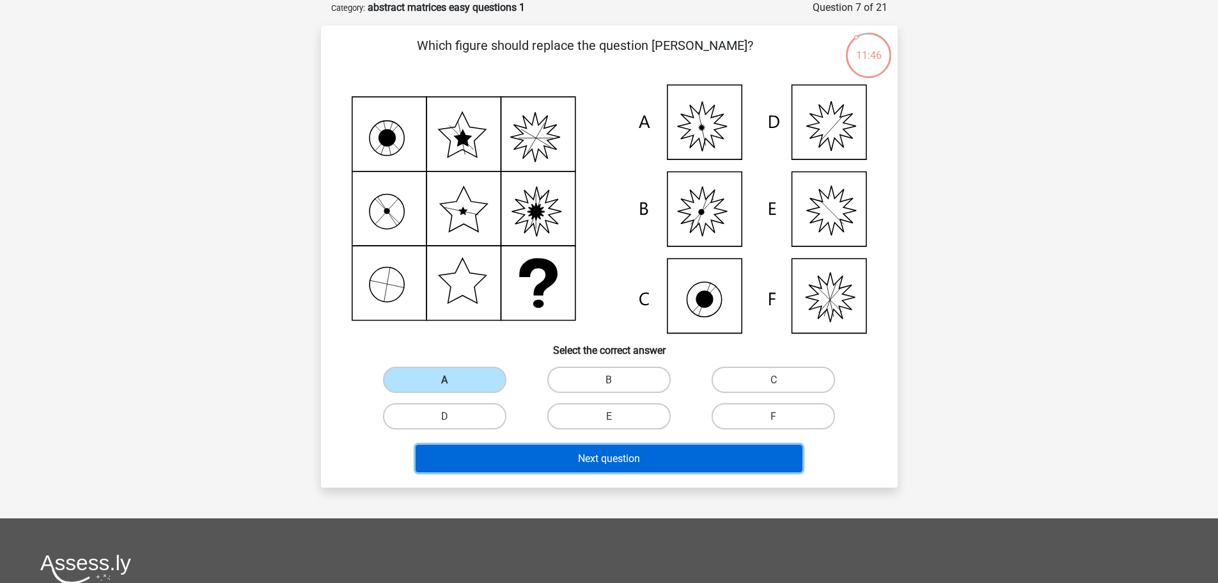
click at [591, 454] on font "Next question" at bounding box center [609, 458] width 62 height 12
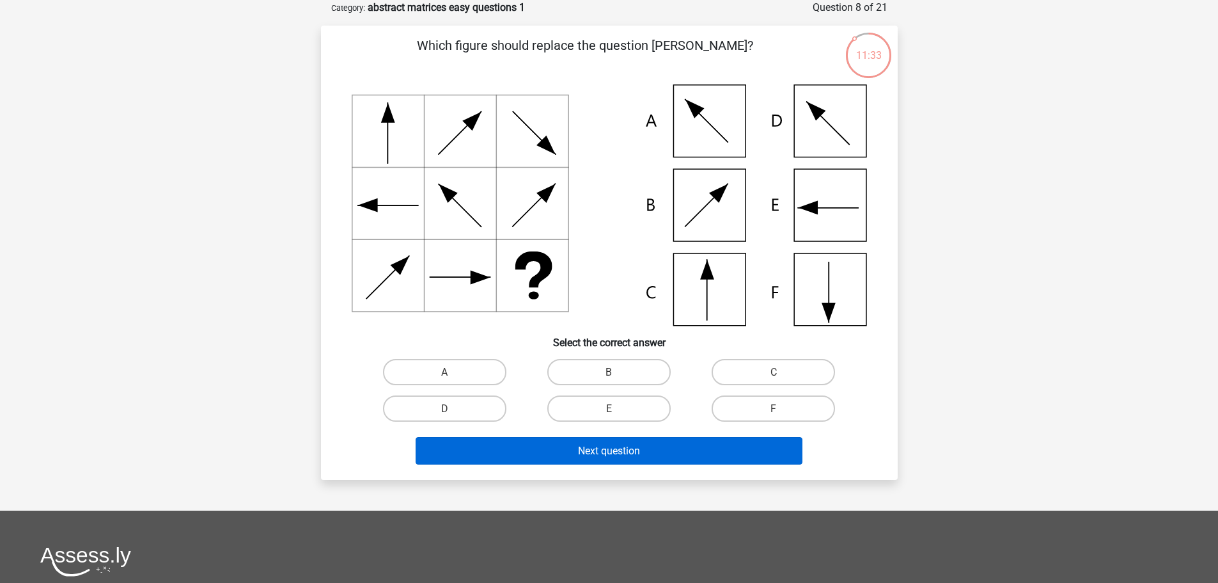
drag, startPoint x: 767, startPoint y: 404, endPoint x: 762, endPoint y: 441, distance: 38.0
click at [766, 404] on label "F" at bounding box center [773, 408] width 123 height 26
click at [774, 408] on input "F" at bounding box center [778, 412] width 8 height 8
radio input "true"
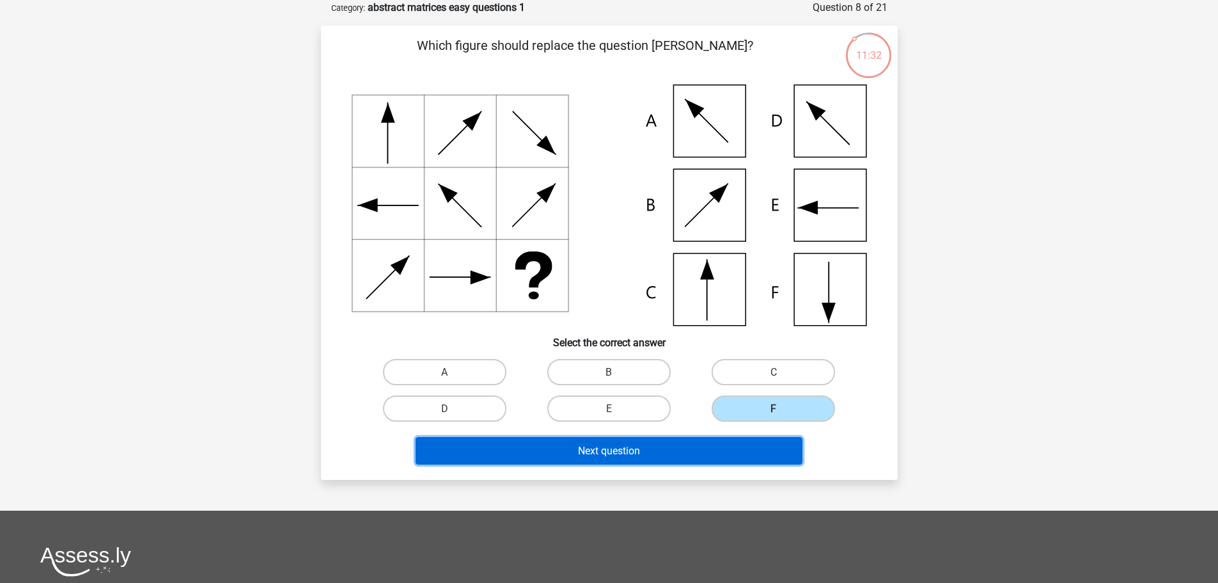
click at [756, 452] on button "Next question" at bounding box center [609, 451] width 387 height 28
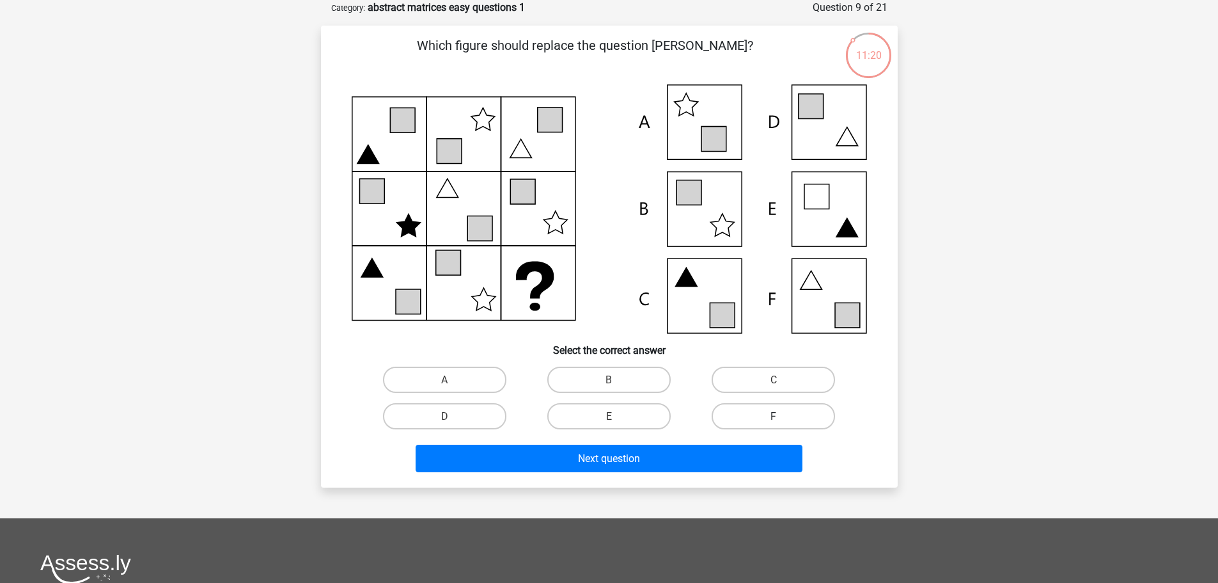
click at [790, 417] on label "F" at bounding box center [773, 416] width 123 height 26
click at [782, 417] on input "F" at bounding box center [778, 420] width 8 height 8
radio input "true"
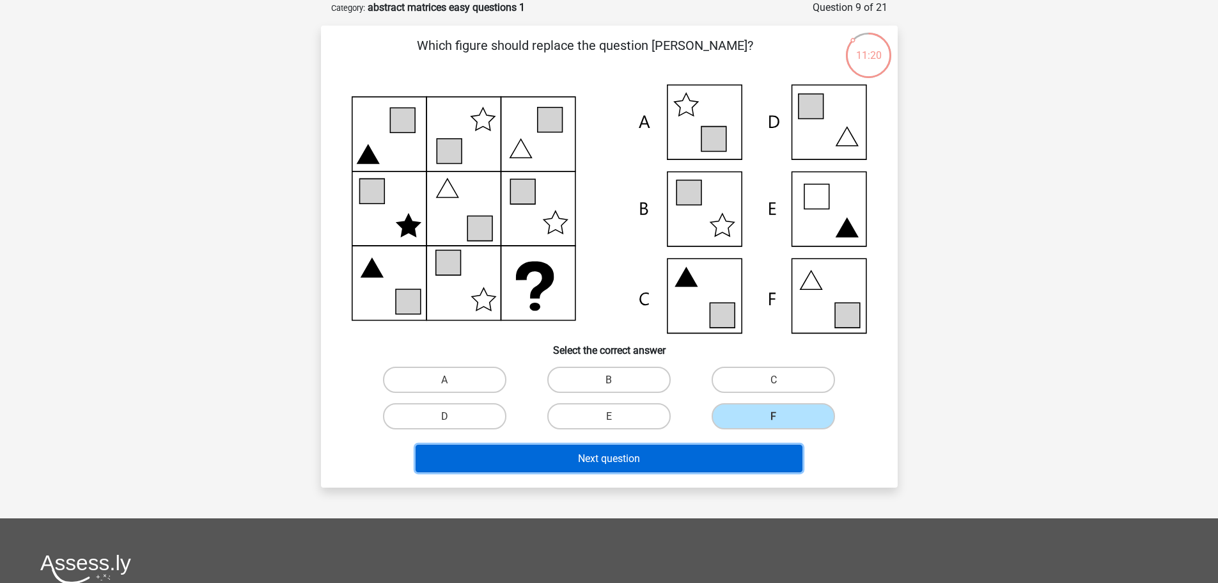
click at [773, 452] on button "Next question" at bounding box center [609, 458] width 387 height 28
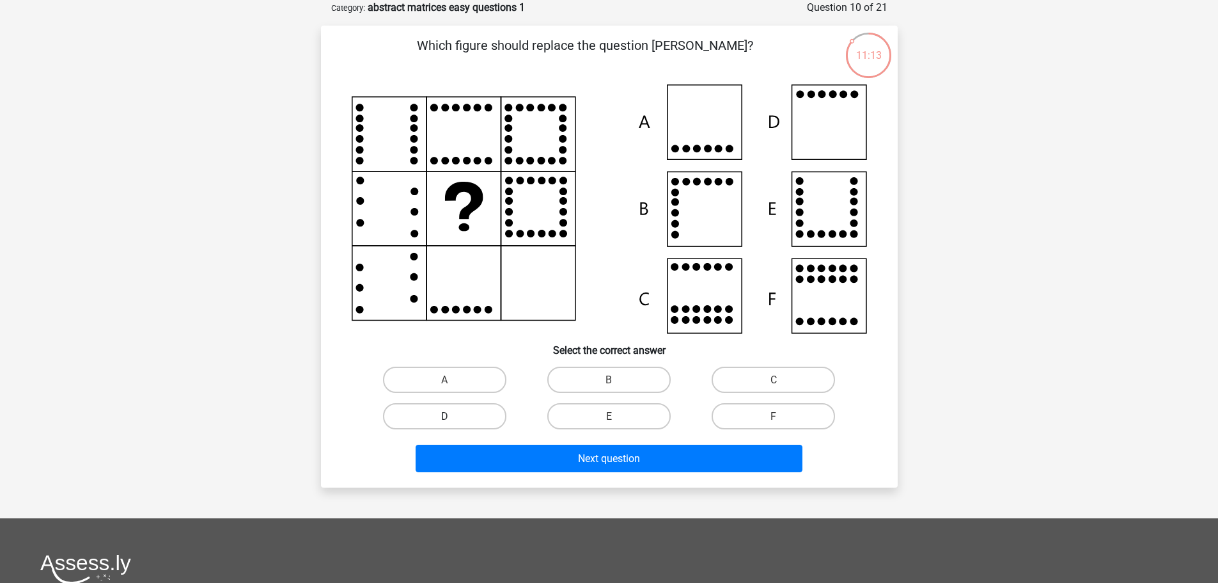
click at [424, 423] on label "D" at bounding box center [444, 416] width 123 height 26
click at [444, 423] on input "D" at bounding box center [448, 420] width 8 height 8
radio input "true"
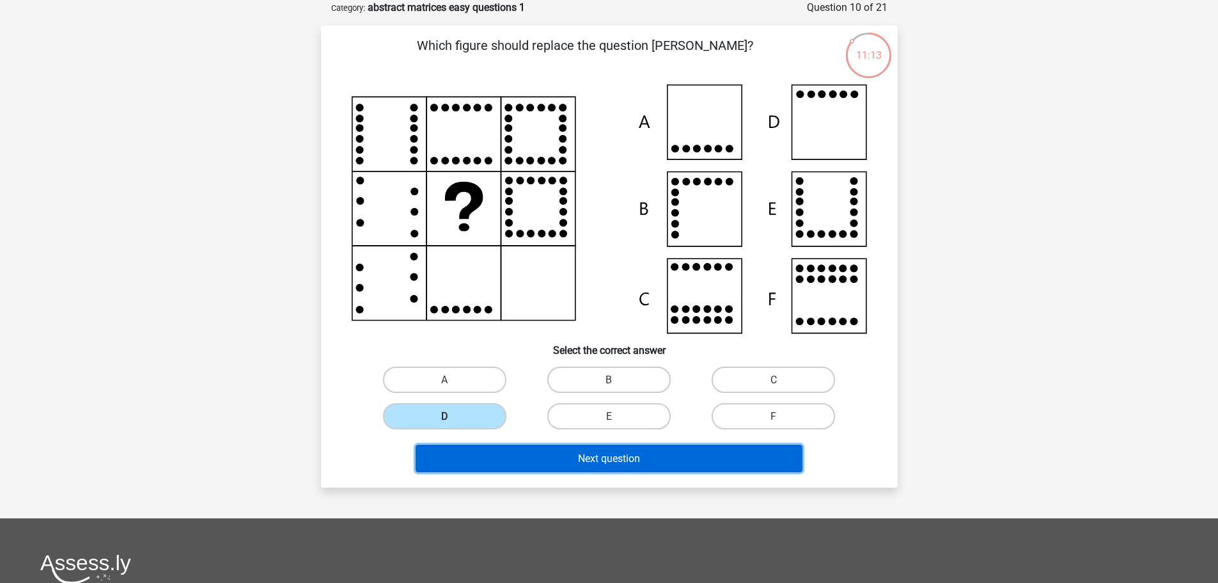
click at [483, 451] on button "Next question" at bounding box center [609, 458] width 387 height 28
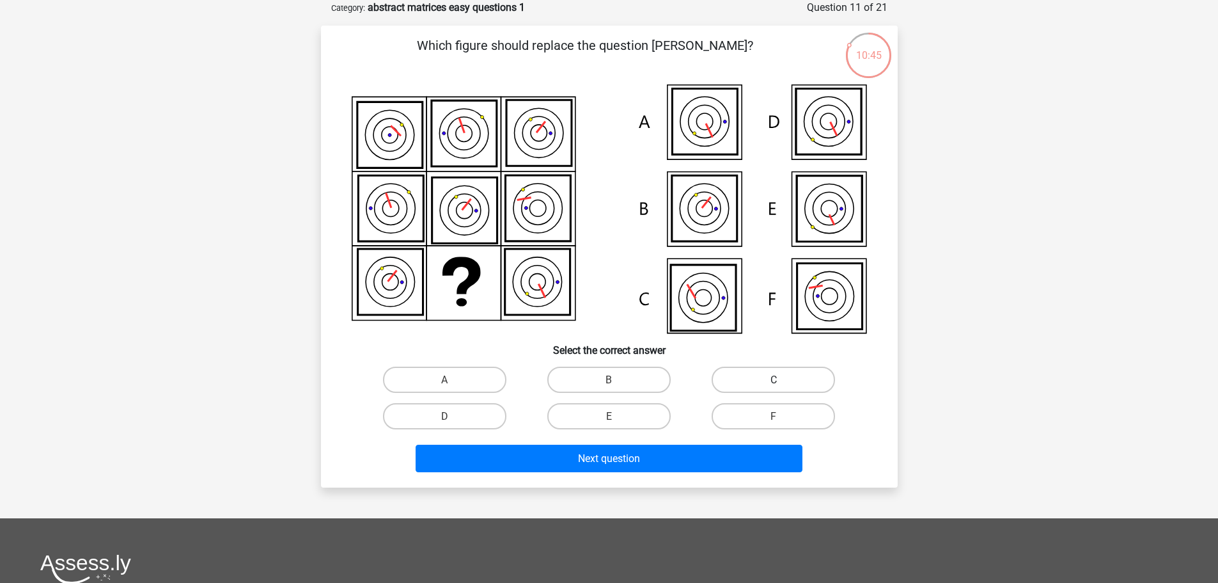
click at [773, 370] on label "C" at bounding box center [773, 379] width 123 height 26
click at [774, 379] on input "C" at bounding box center [778, 383] width 8 height 8
radio input "true"
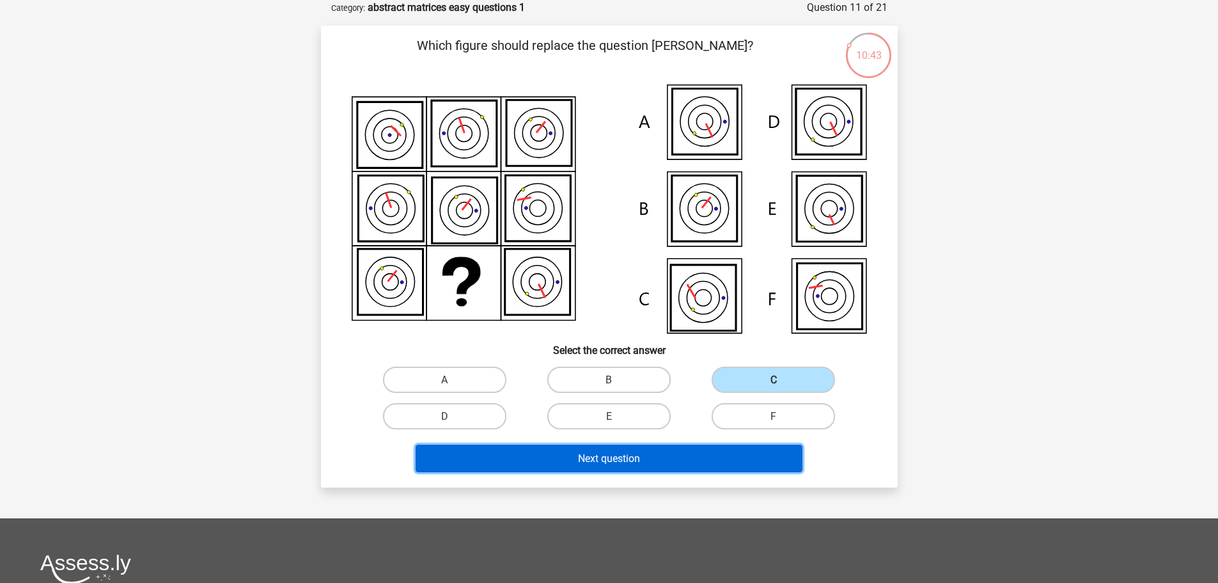
click at [642, 459] on button "Next question" at bounding box center [609, 458] width 387 height 28
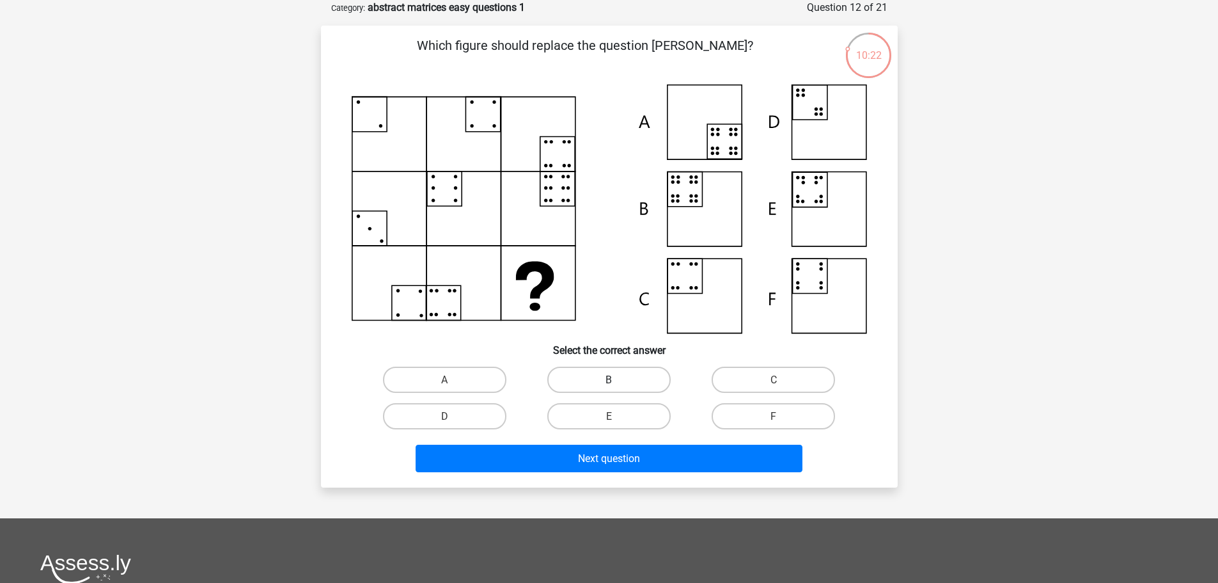
click at [630, 375] on label "B" at bounding box center [608, 379] width 123 height 26
click at [617, 379] on input "B" at bounding box center [613, 383] width 8 height 8
radio input "true"
click at [631, 478] on div "Which figure should replace the question [PERSON_NAME]?" at bounding box center [609, 257] width 577 height 462
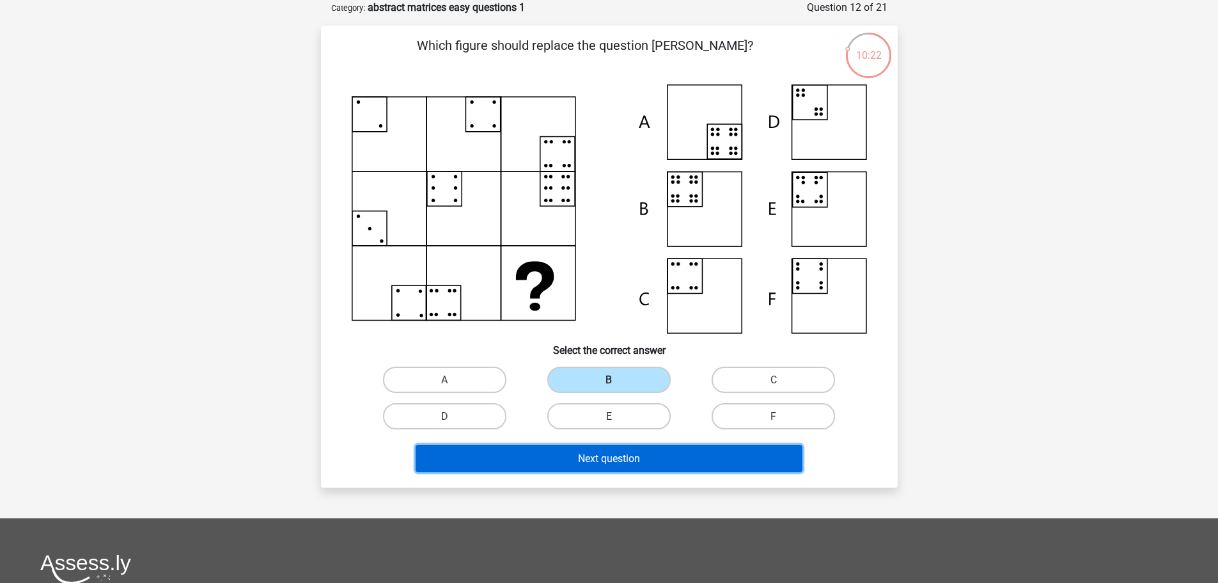
click at [631, 462] on font "Next question" at bounding box center [609, 458] width 62 height 12
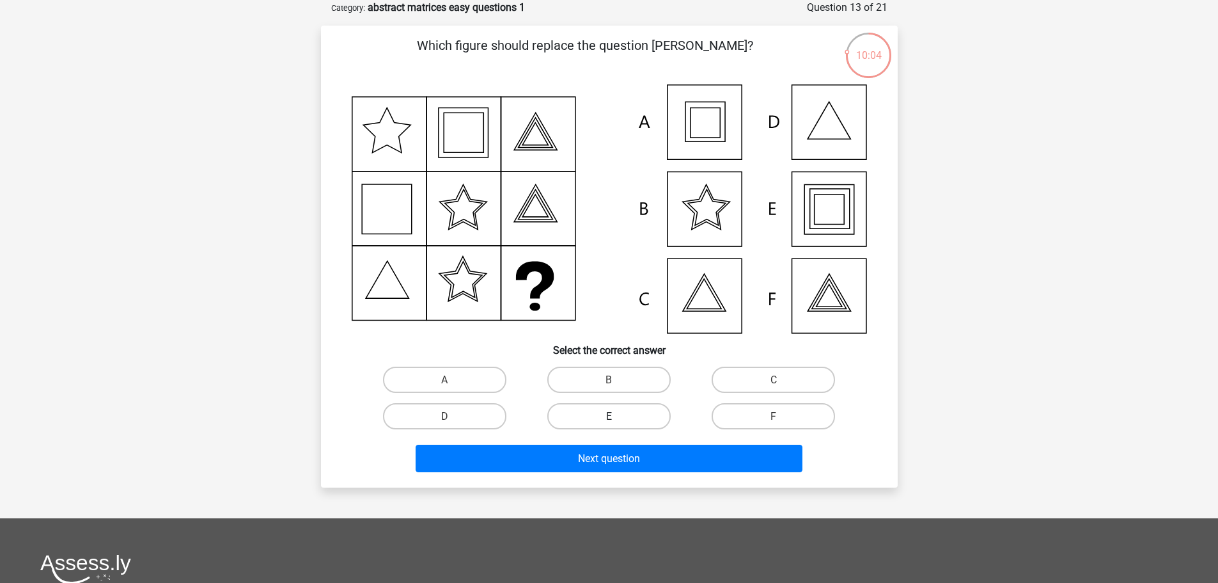
click at [612, 411] on font "E" at bounding box center [609, 416] width 6 height 12
click at [612, 416] on input "E" at bounding box center [613, 420] width 8 height 8
radio input "true"
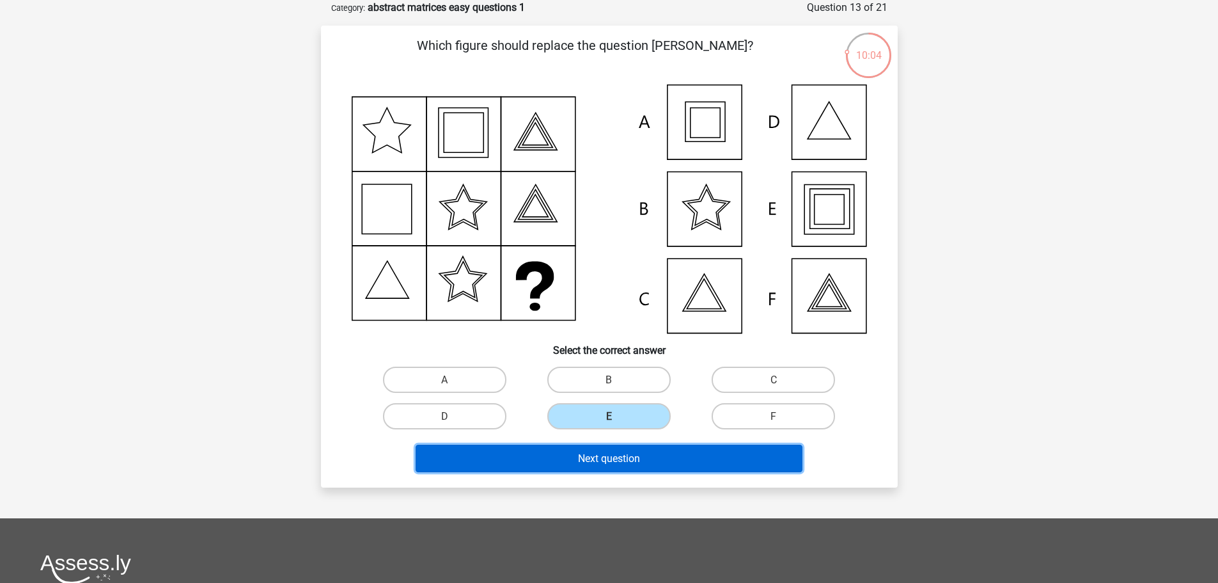
click at [615, 456] on font "Next question" at bounding box center [609, 458] width 62 height 12
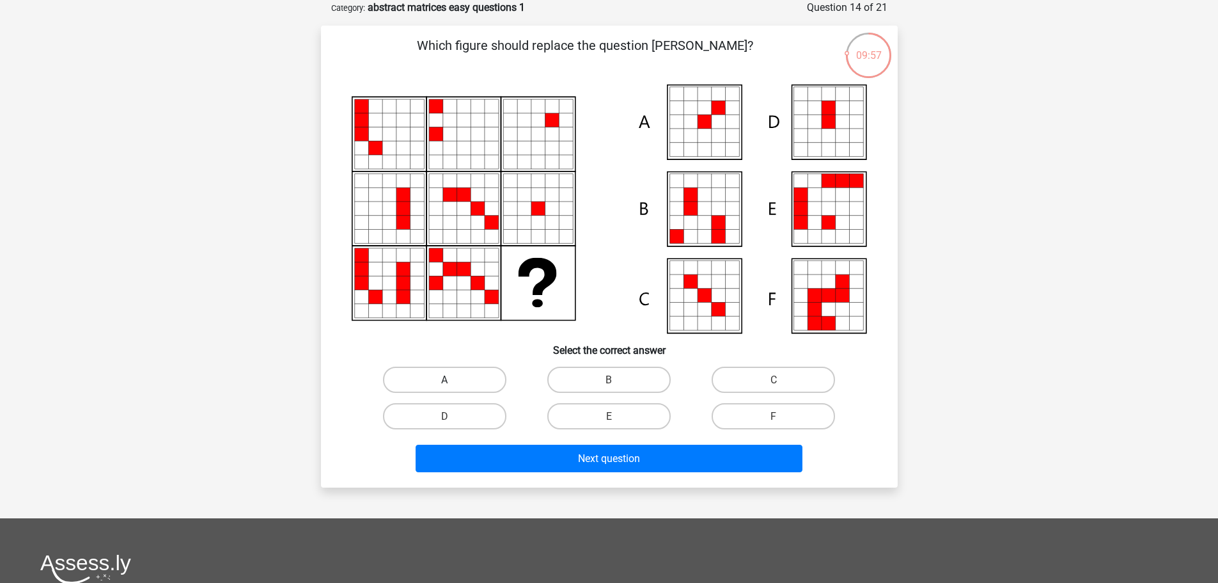
click at [434, 389] on label "A" at bounding box center [444, 379] width 123 height 26
click at [444, 388] on input "A" at bounding box center [448, 383] width 8 height 8
radio input "true"
click at [499, 441] on div "Next question" at bounding box center [610, 455] width 536 height 43
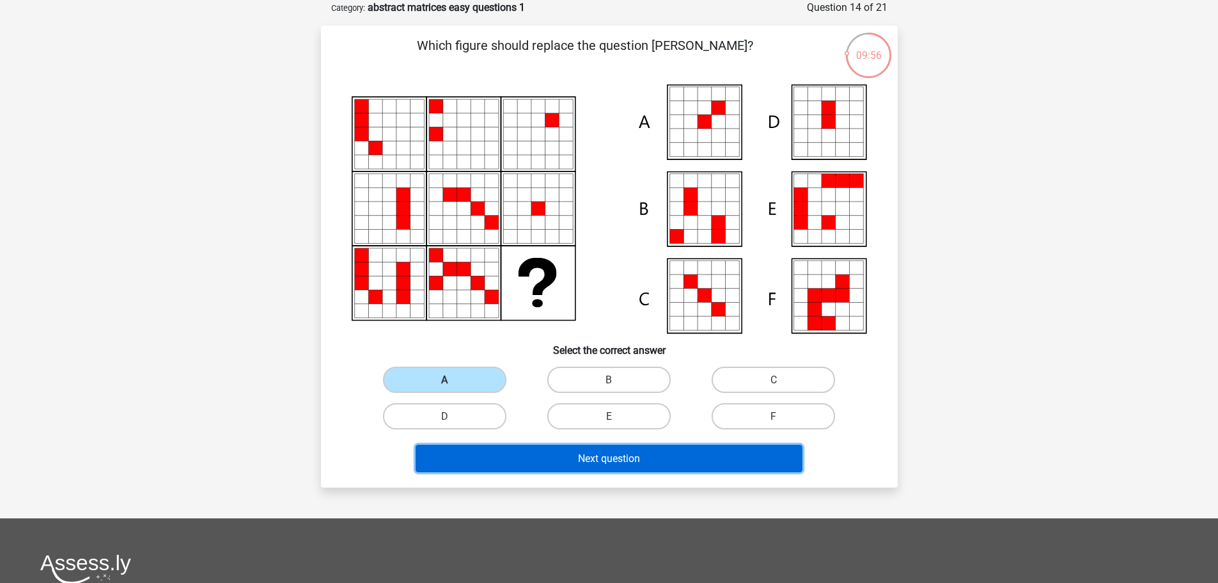
click at [500, 449] on button "Next question" at bounding box center [609, 458] width 387 height 28
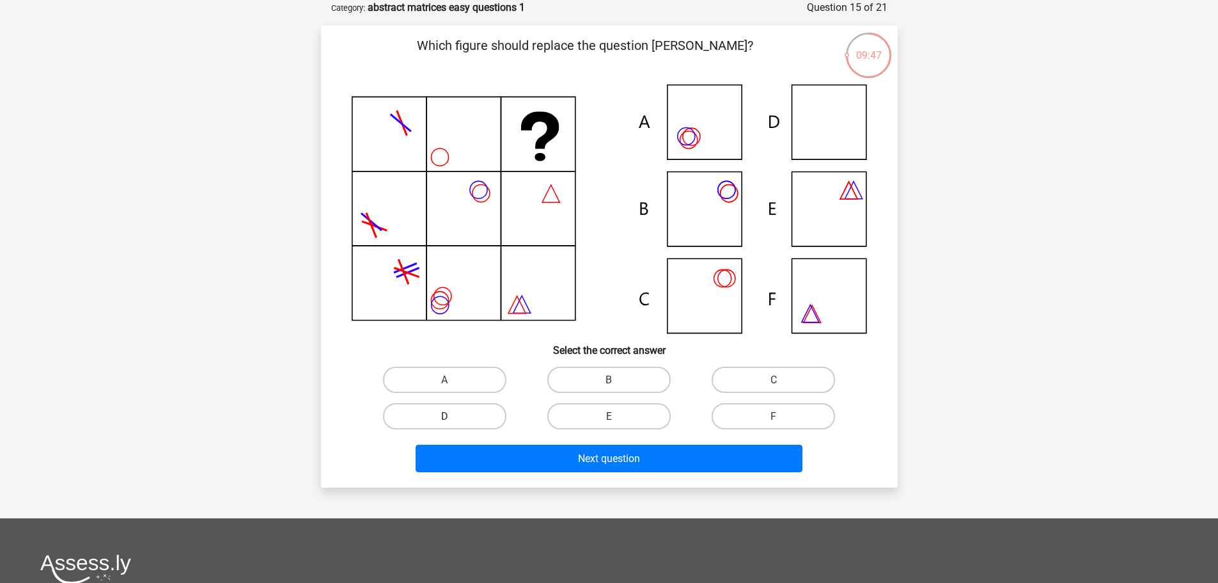
click at [466, 417] on label "D" at bounding box center [444, 416] width 123 height 26
click at [453, 417] on input "D" at bounding box center [448, 420] width 8 height 8
radio input "true"
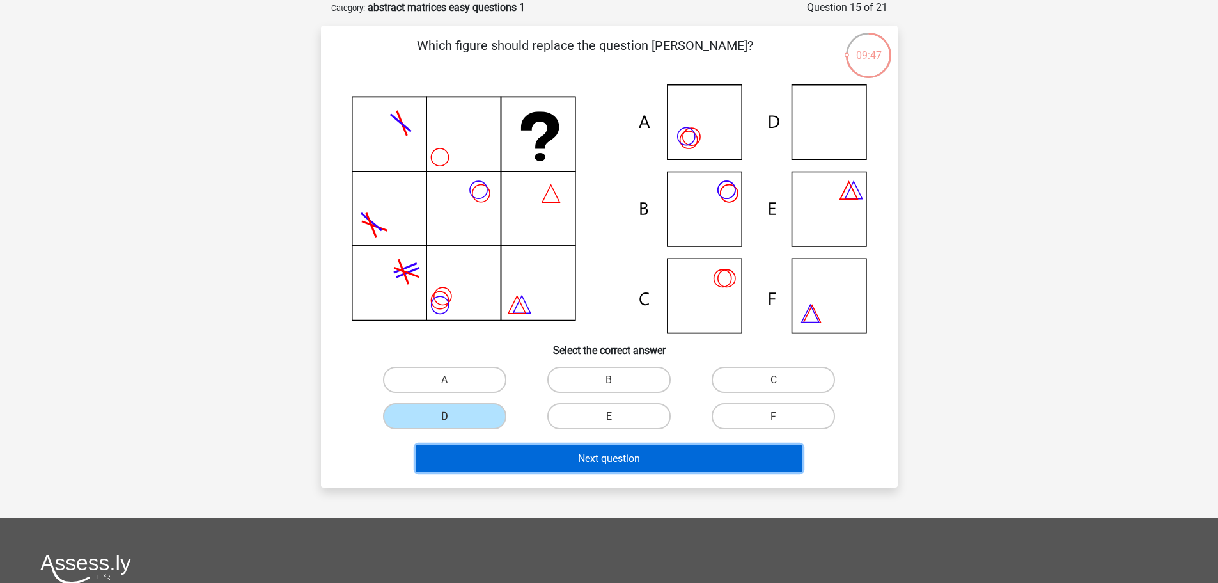
click at [514, 448] on button "Next question" at bounding box center [609, 458] width 387 height 28
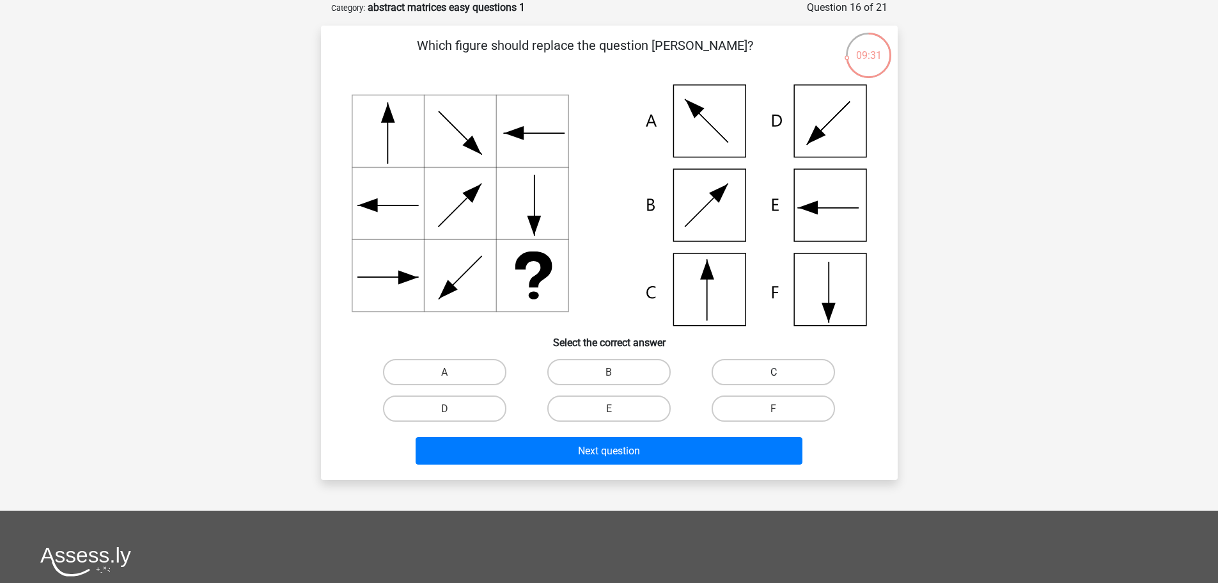
click at [771, 366] on font "C" at bounding box center [774, 372] width 6 height 12
click at [774, 372] on input "C" at bounding box center [778, 376] width 8 height 8
radio input "true"
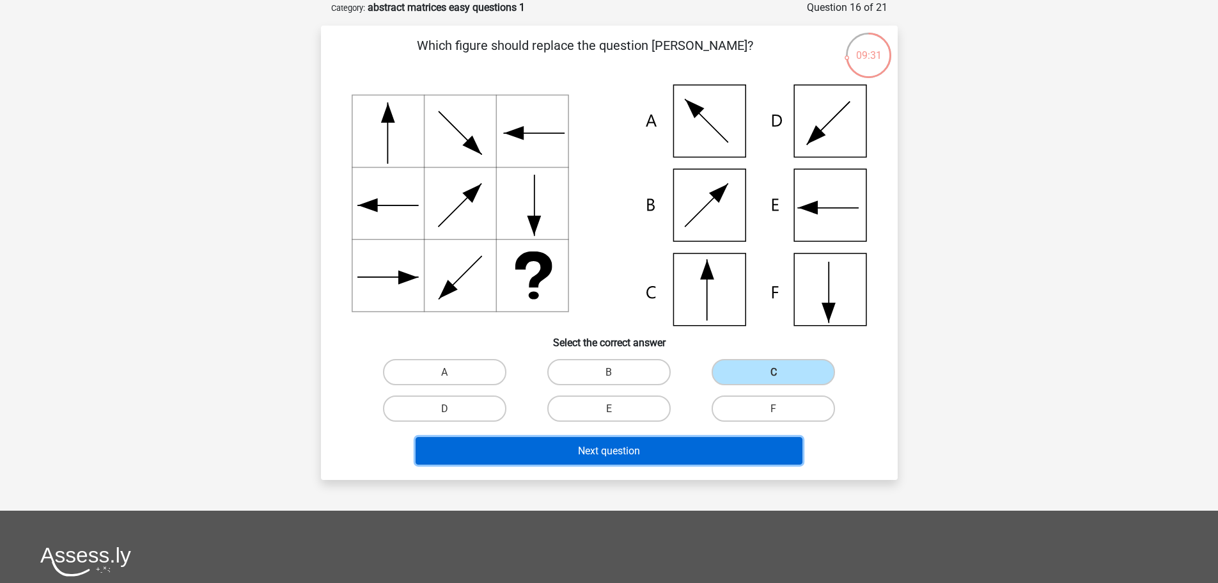
click at [666, 451] on button "Next question" at bounding box center [609, 451] width 387 height 28
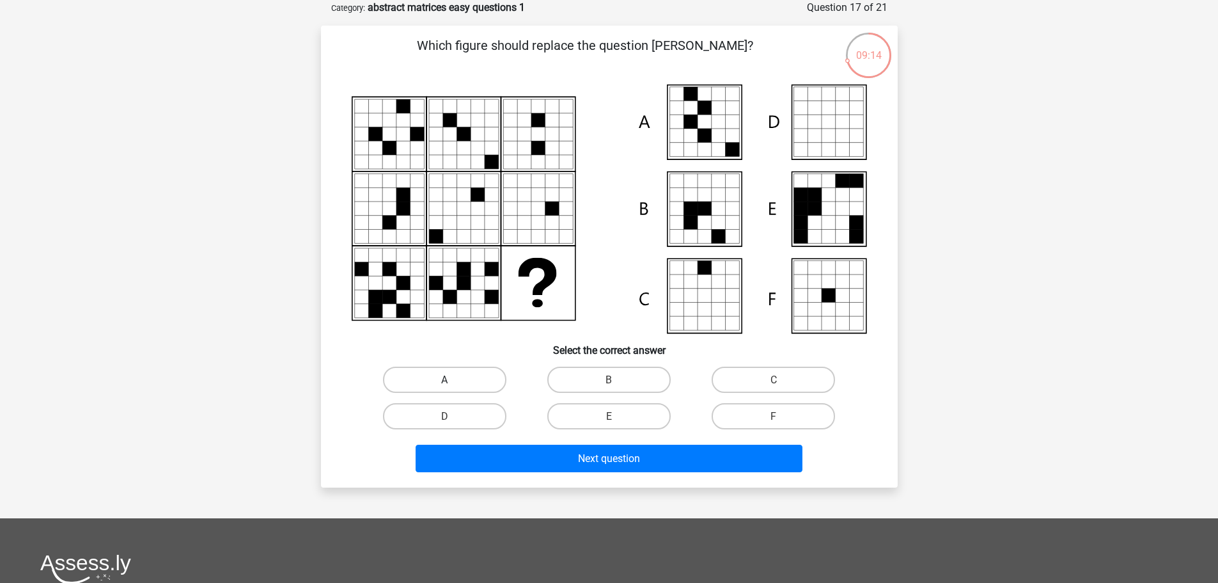
click at [437, 373] on label "A" at bounding box center [444, 379] width 123 height 26
click at [444, 379] on input "A" at bounding box center [448, 383] width 8 height 8
radio input "true"
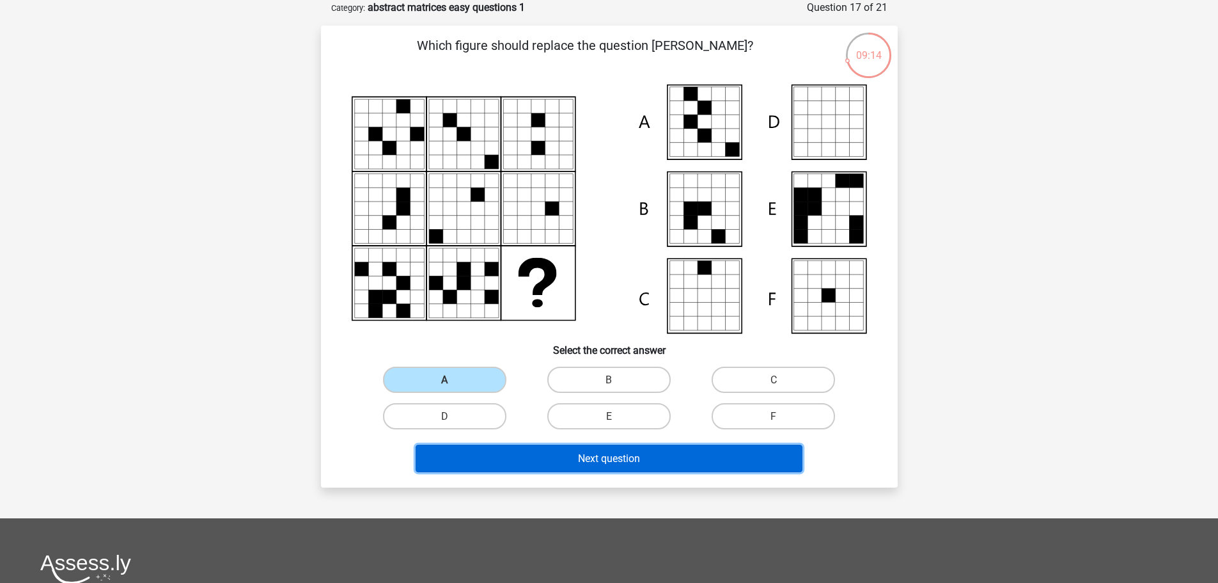
click at [466, 466] on button "Next question" at bounding box center [609, 458] width 387 height 28
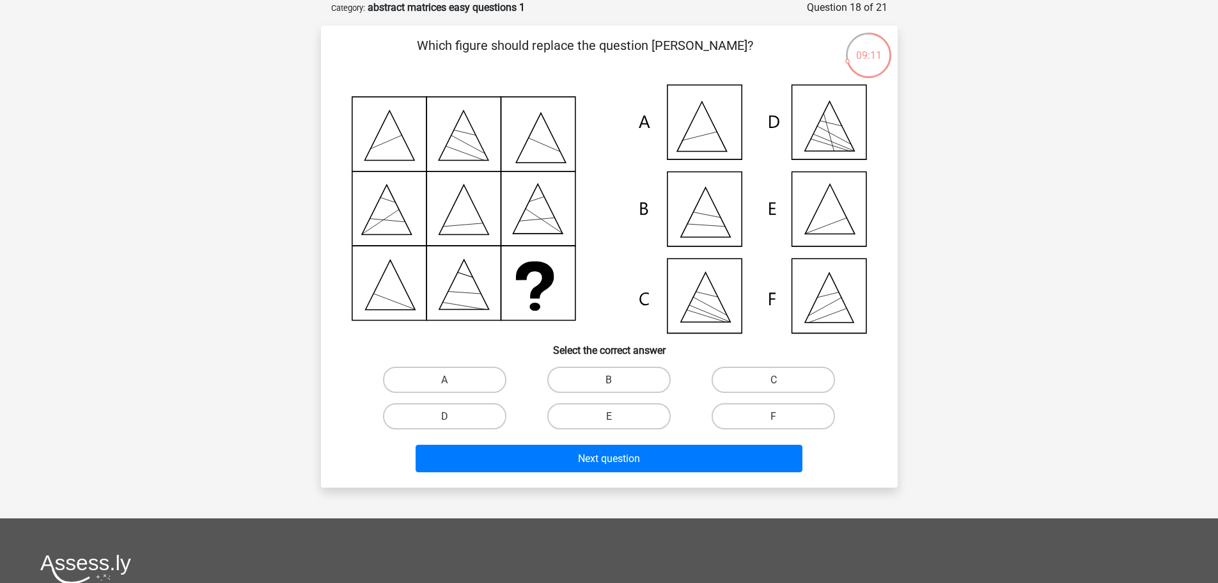
click at [824, 212] on icon at bounding box center [609, 208] width 515 height 249
click at [615, 406] on label "E" at bounding box center [608, 416] width 123 height 26
click at [615, 416] on input "E" at bounding box center [613, 420] width 8 height 8
radio input "true"
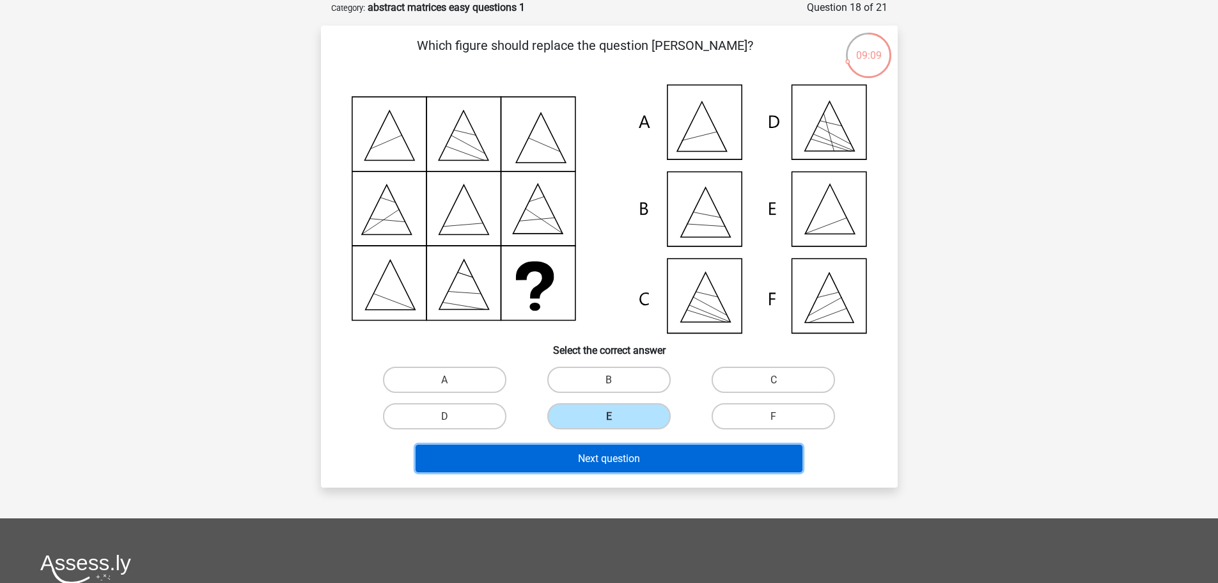
click at [588, 461] on font "Next question" at bounding box center [609, 458] width 62 height 12
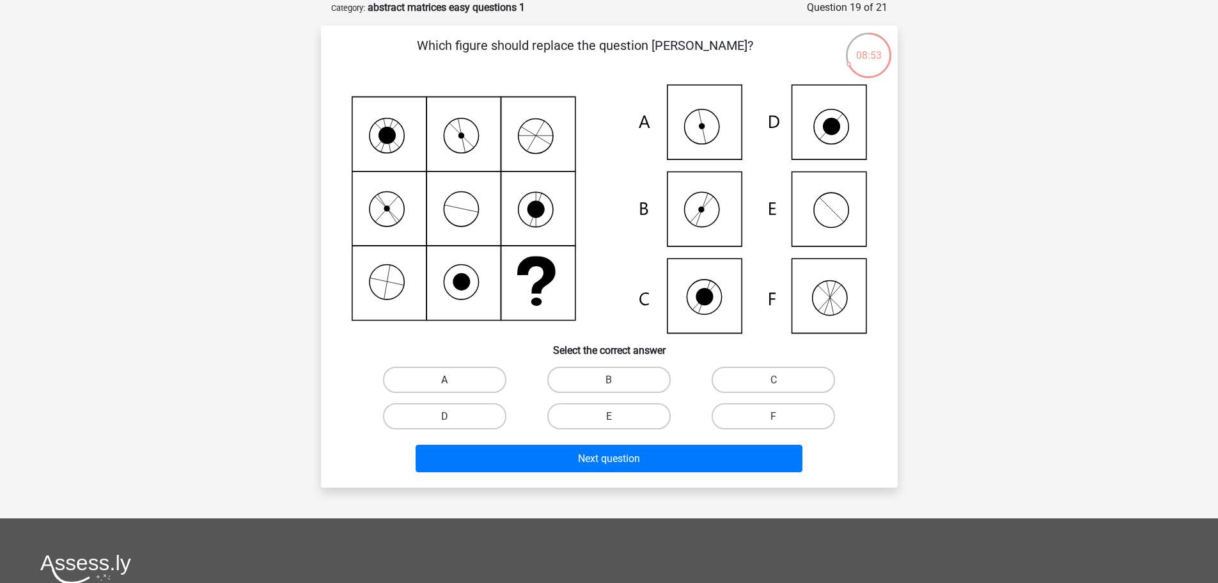
click at [466, 377] on label "A" at bounding box center [444, 379] width 123 height 26
click at [453, 379] on input "A" at bounding box center [448, 383] width 8 height 8
radio input "true"
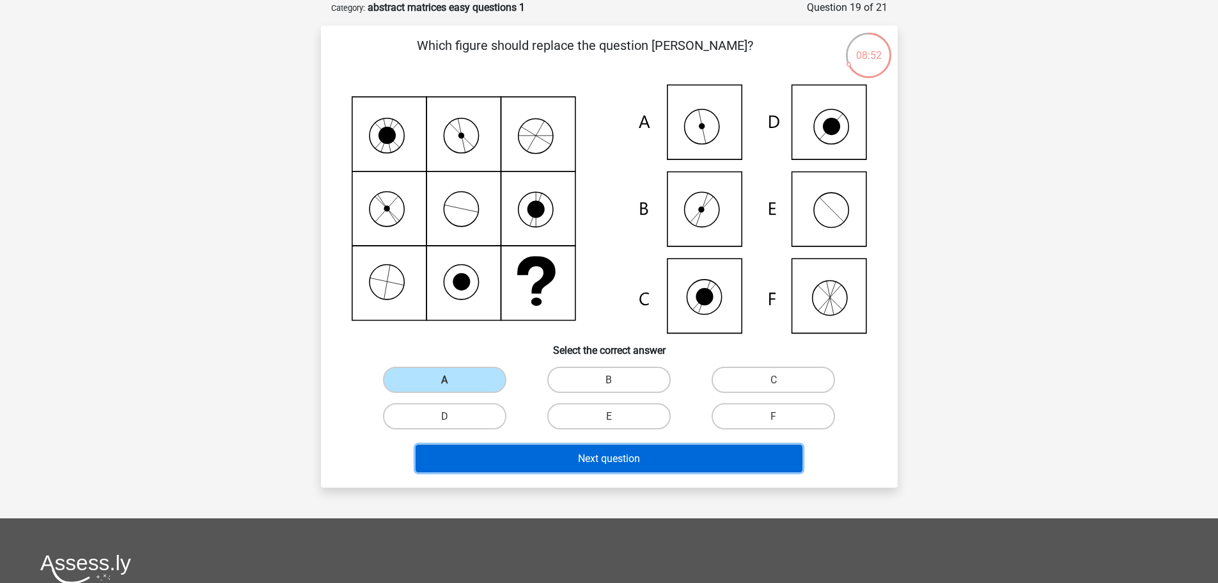
click at [572, 453] on button "Next question" at bounding box center [609, 458] width 387 height 28
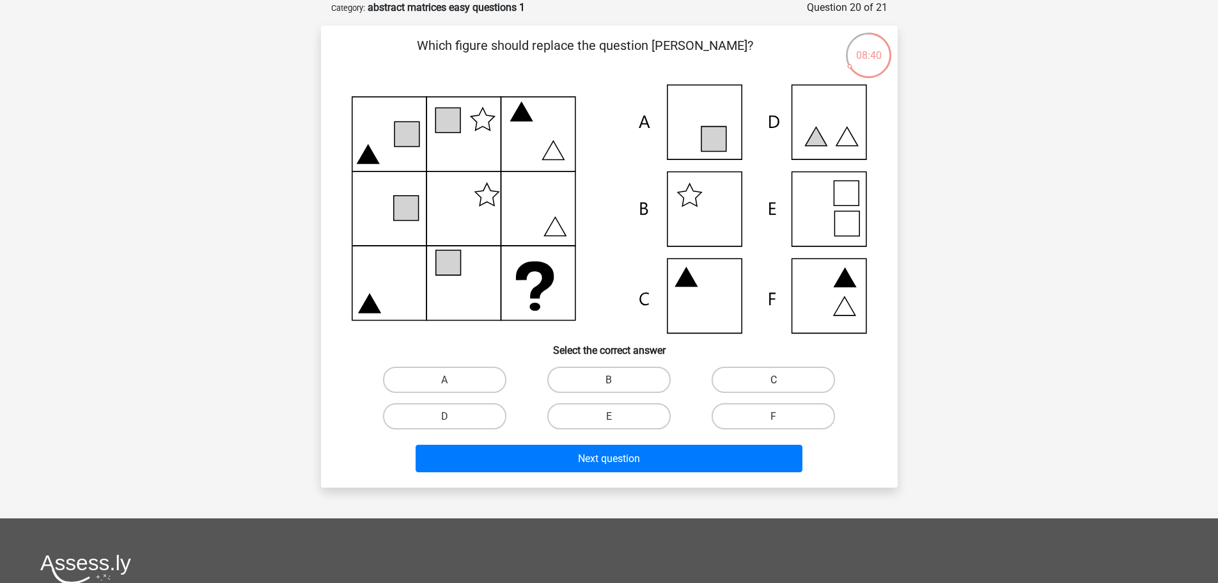
click at [746, 381] on label "C" at bounding box center [773, 379] width 123 height 26
click at [774, 381] on input "C" at bounding box center [778, 383] width 8 height 8
radio input "true"
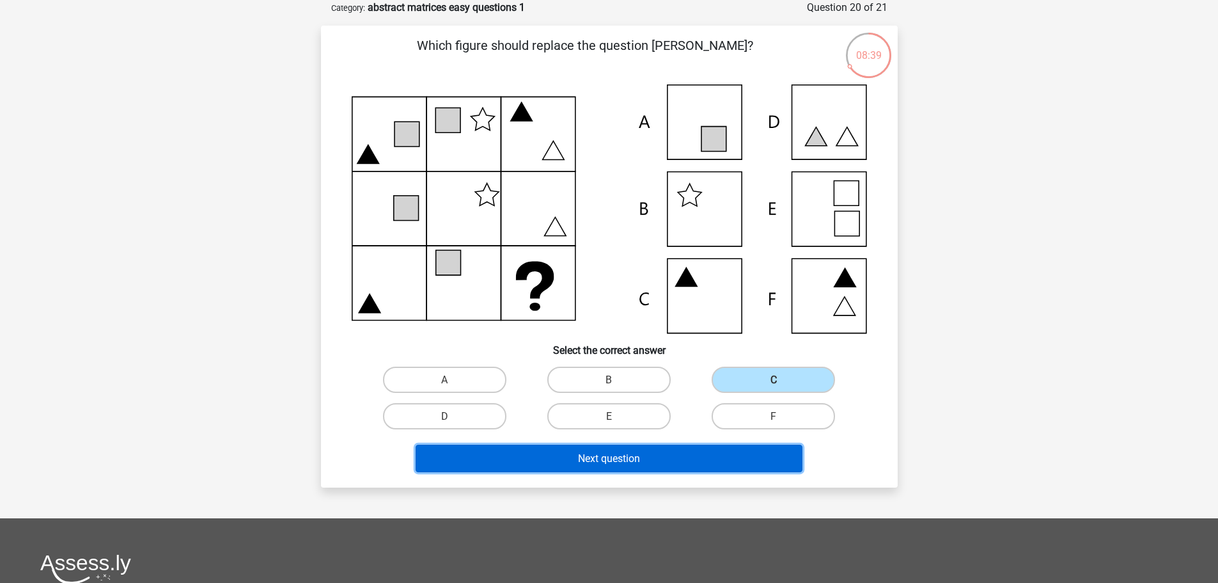
click at [667, 464] on button "Next question" at bounding box center [609, 458] width 387 height 28
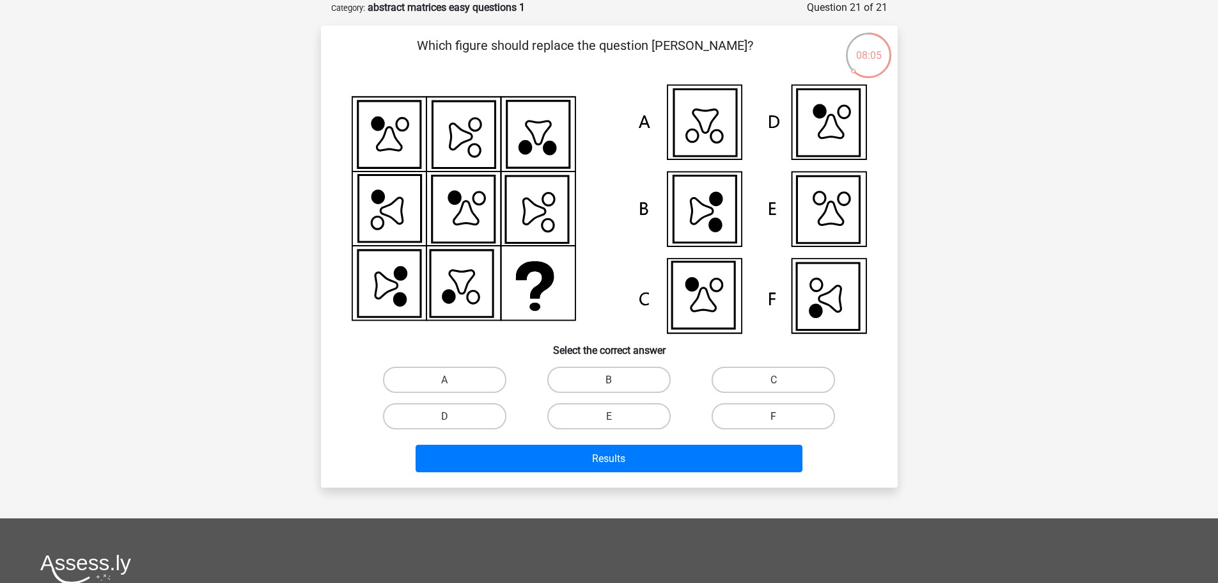
click at [739, 410] on label "F" at bounding box center [773, 416] width 123 height 26
click at [774, 416] on input "F" at bounding box center [778, 420] width 8 height 8
radio input "true"
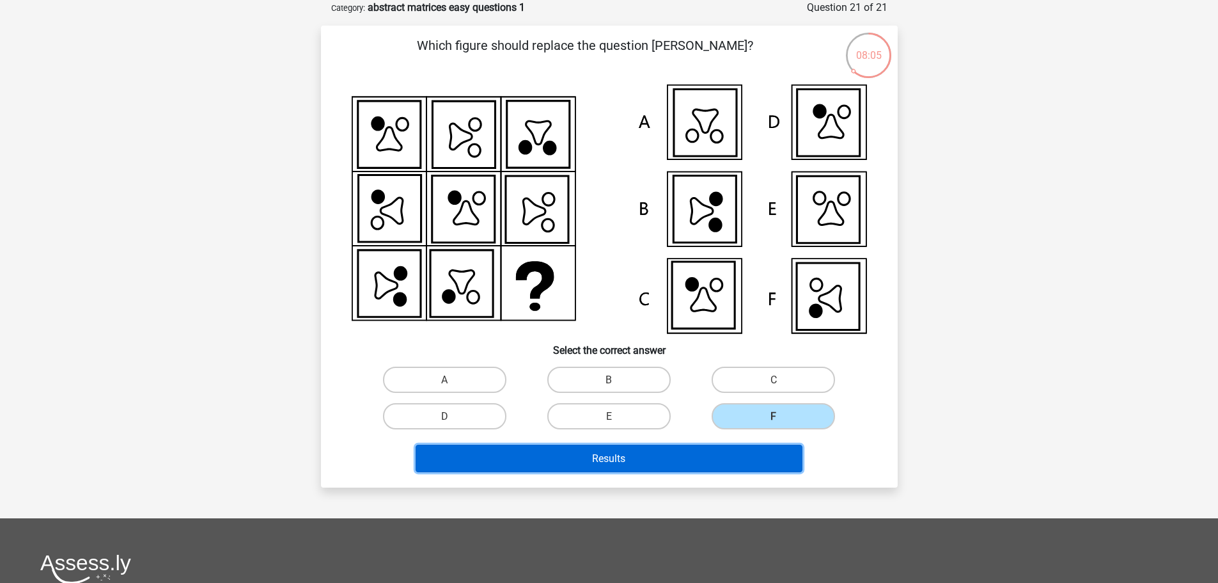
click at [721, 450] on button "Results" at bounding box center [609, 458] width 387 height 28
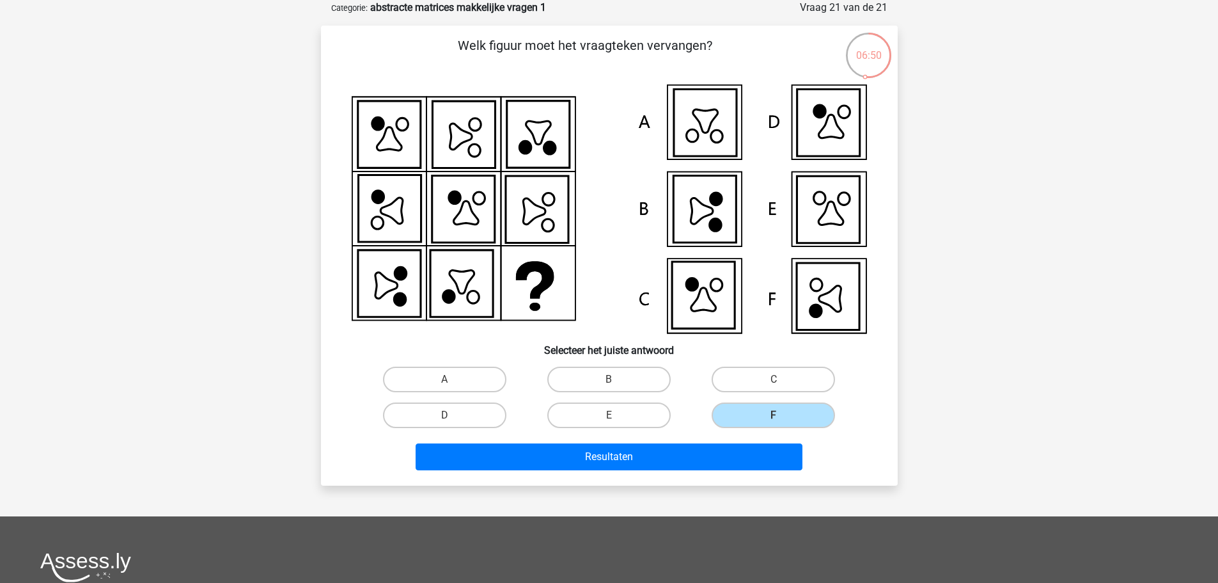
scroll to position [1305, 0]
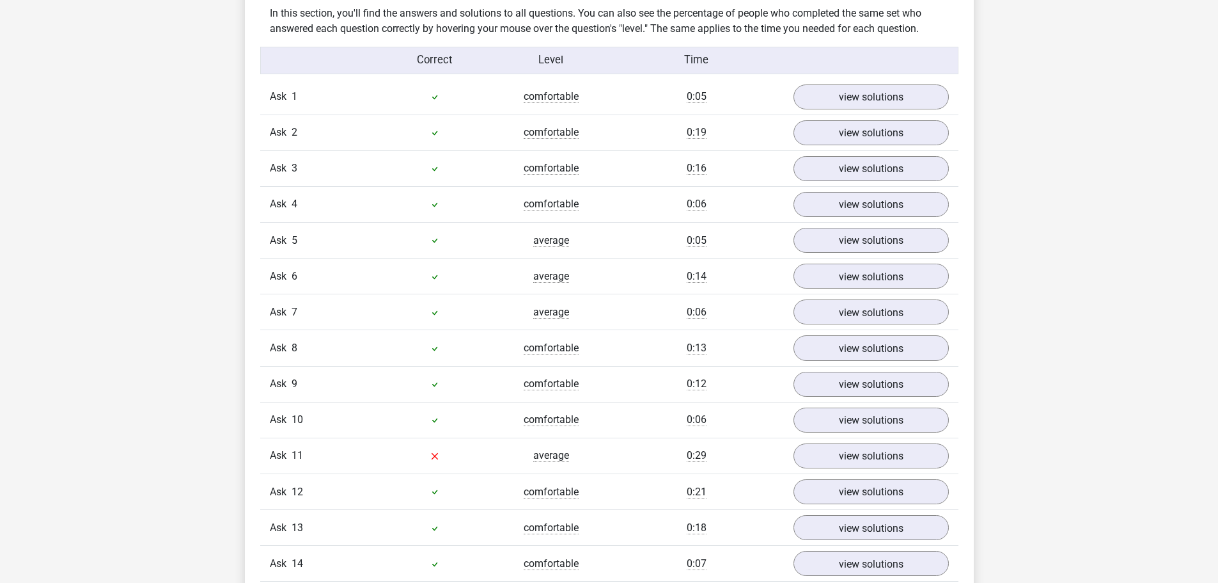
scroll to position [1087, 0]
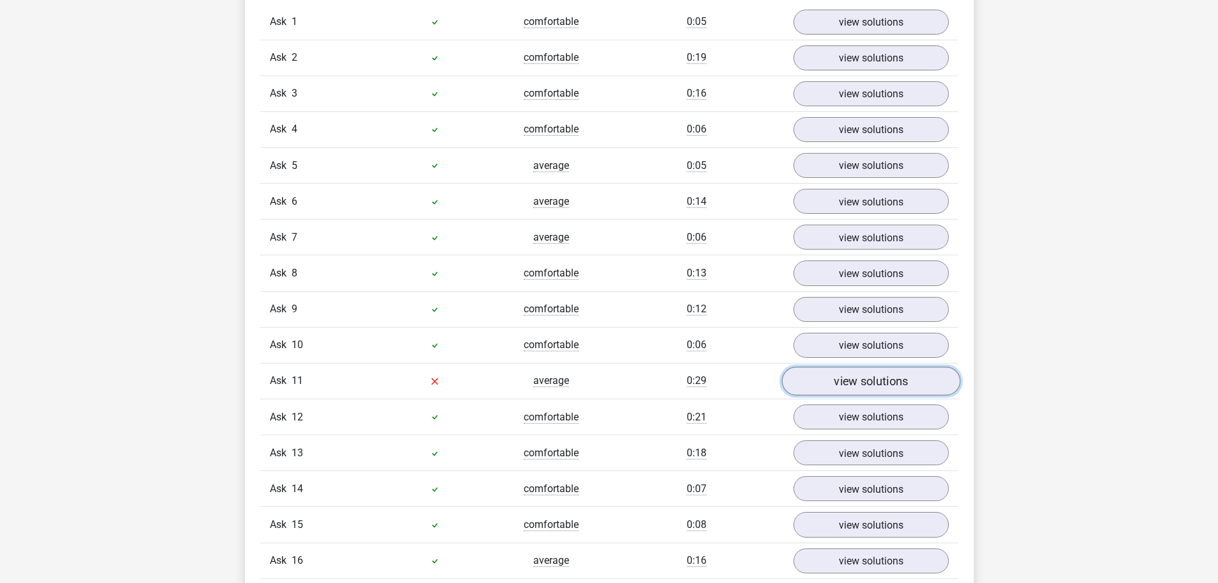
click at [845, 383] on font "view solutions" at bounding box center [871, 381] width 74 height 14
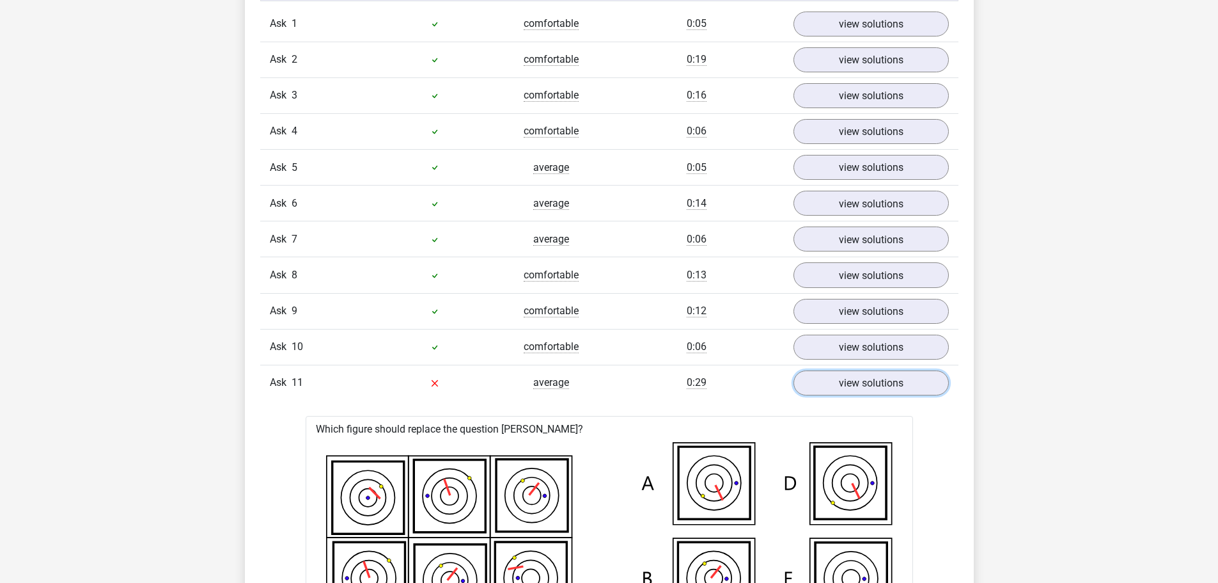
scroll to position [1023, 0]
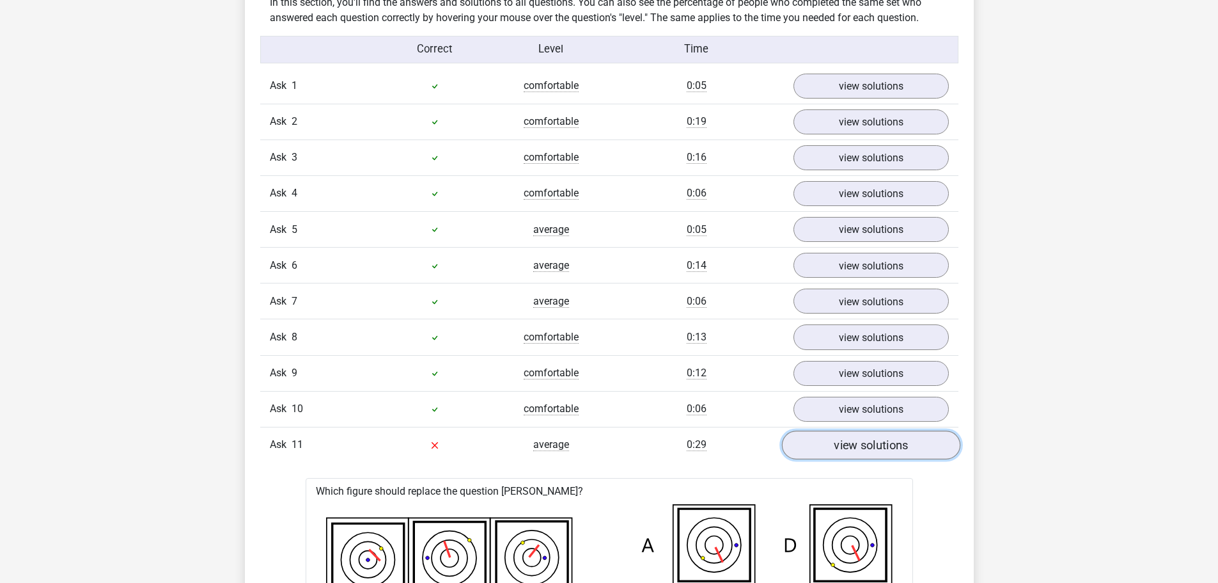
click at [826, 443] on link "view solutions" at bounding box center [871, 444] width 178 height 29
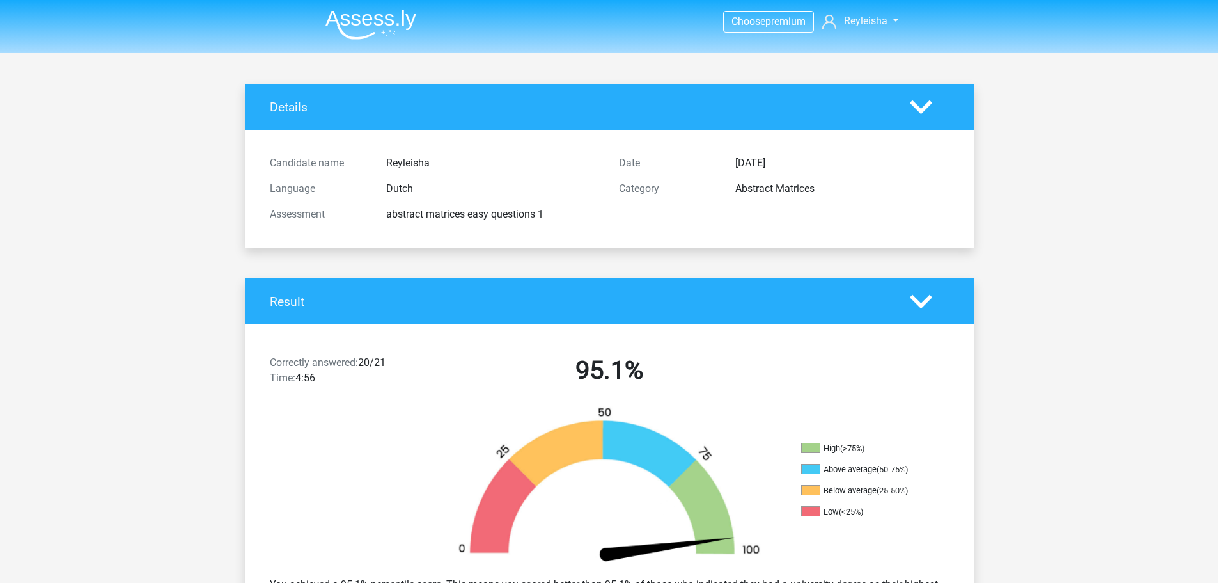
scroll to position [0, 0]
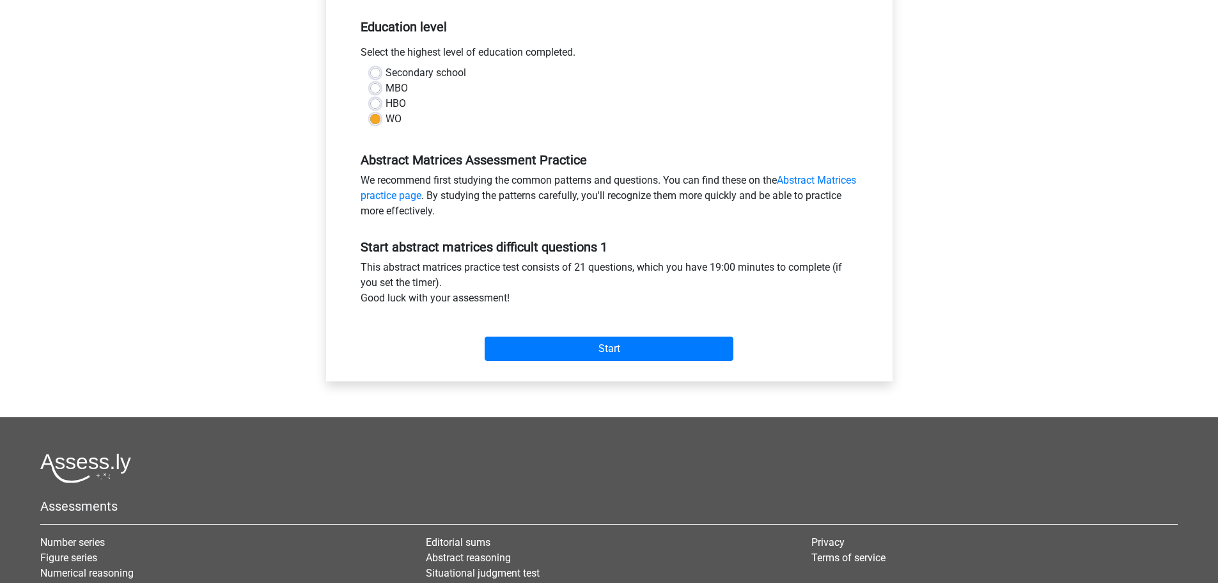
scroll to position [1305, 0]
click at [560, 352] on input "Start" at bounding box center [609, 348] width 249 height 24
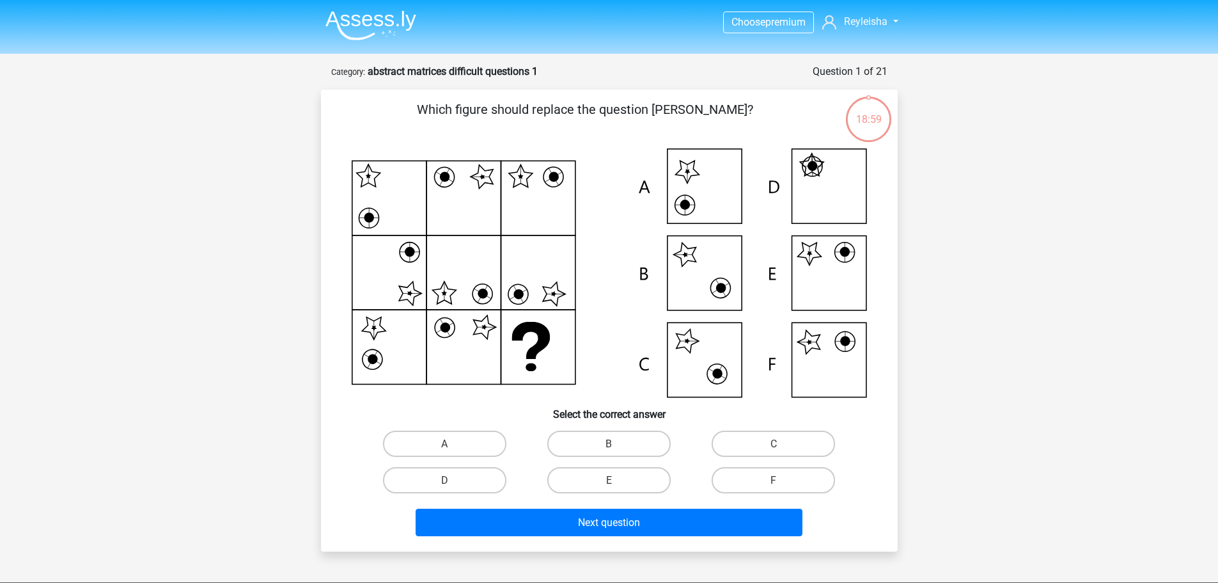
scroll to position [1305, 0]
click at [599, 477] on label "E" at bounding box center [608, 480] width 123 height 26
click at [609, 480] on input "E" at bounding box center [613, 484] width 8 height 8
radio input "true"
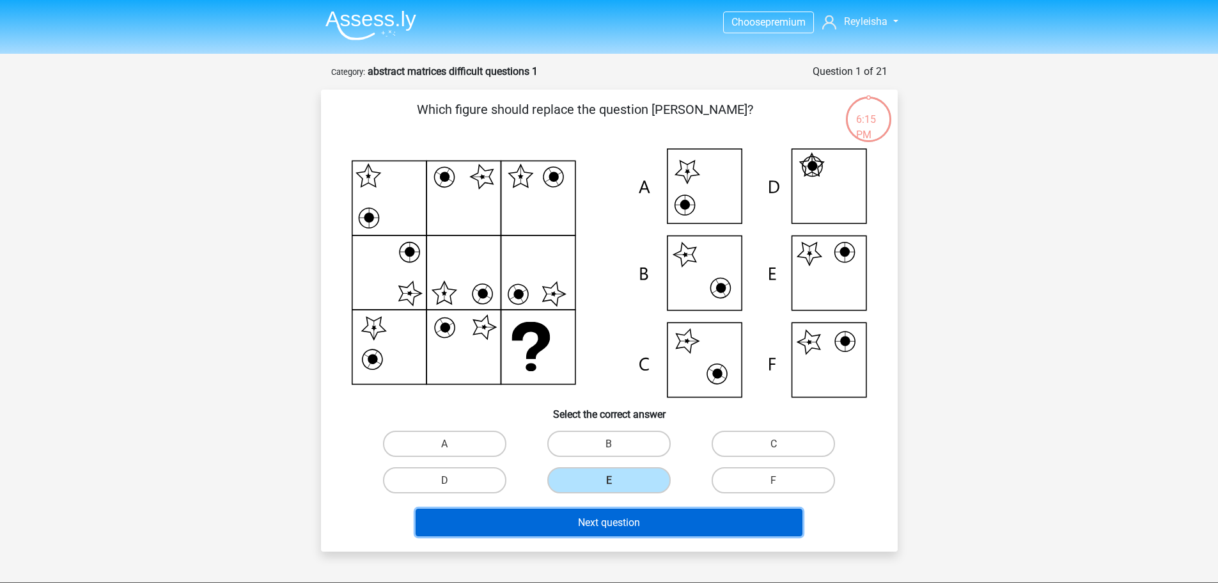
click at [612, 520] on font "Next question" at bounding box center [609, 522] width 62 height 12
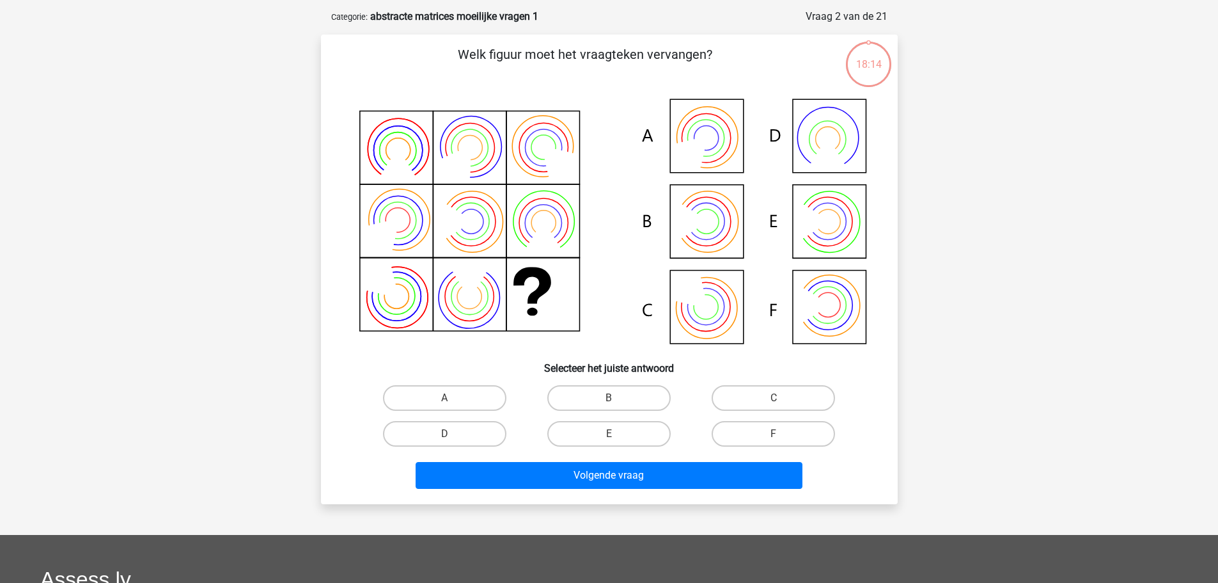
scroll to position [64, 0]
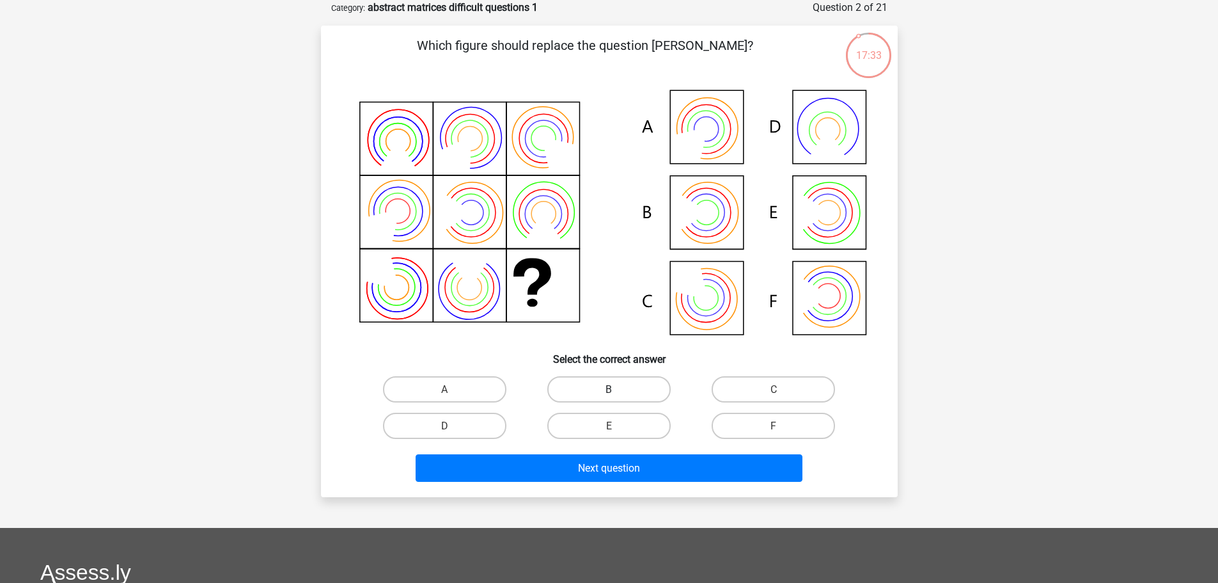
click at [643, 391] on label "B" at bounding box center [608, 389] width 123 height 26
click at [617, 391] on input "B" at bounding box center [613, 393] width 8 height 8
radio input "true"
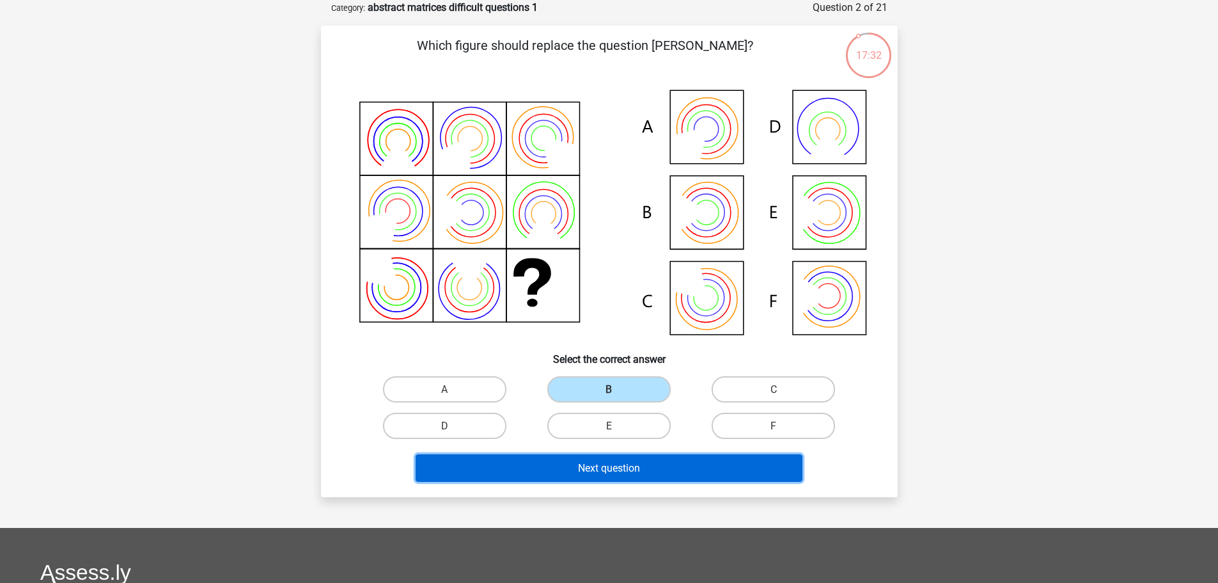
click at [636, 464] on font "Next question" at bounding box center [609, 468] width 62 height 12
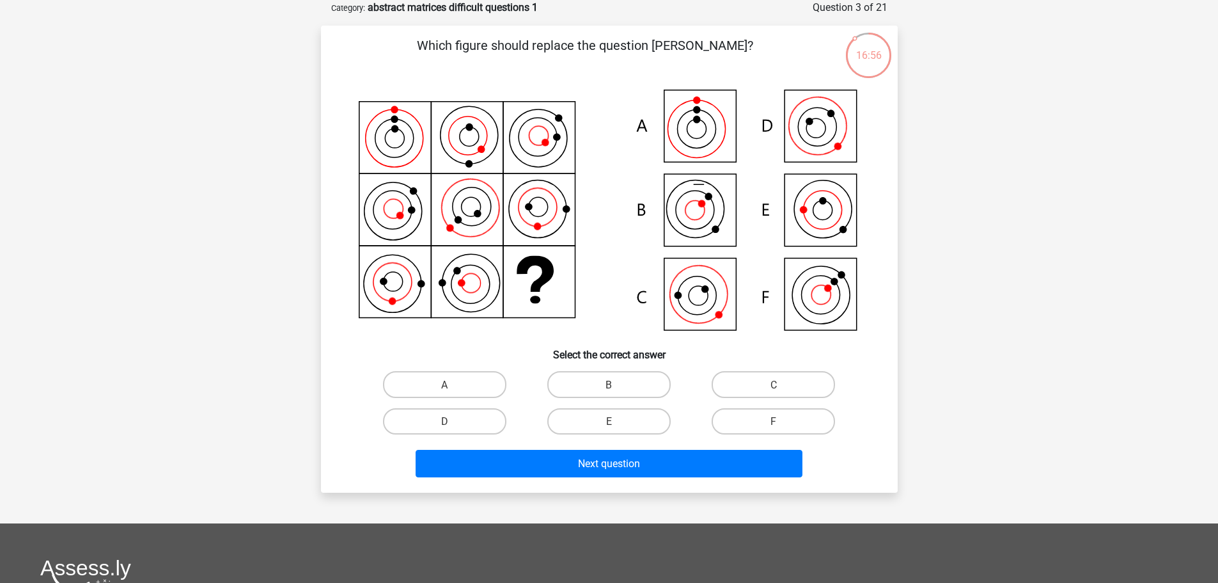
click at [791, 369] on div "C" at bounding box center [773, 384] width 164 height 36
click at [791, 380] on label "C" at bounding box center [773, 384] width 123 height 26
click at [782, 384] on input "C" at bounding box center [778, 388] width 8 height 8
radio input "true"
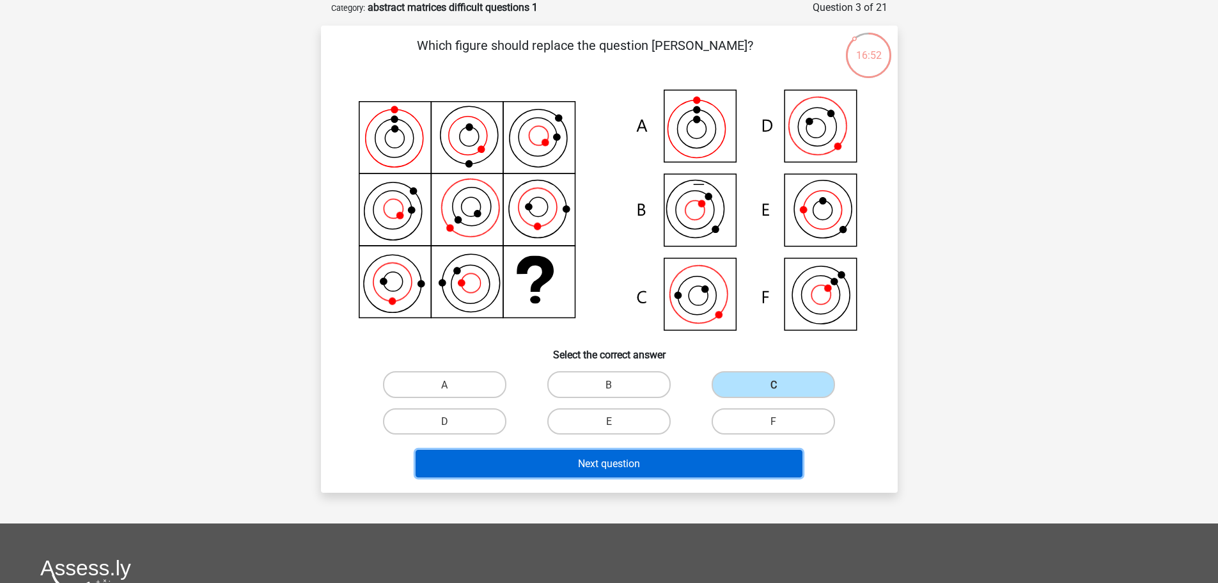
click at [540, 474] on button "Next question" at bounding box center [609, 464] width 387 height 28
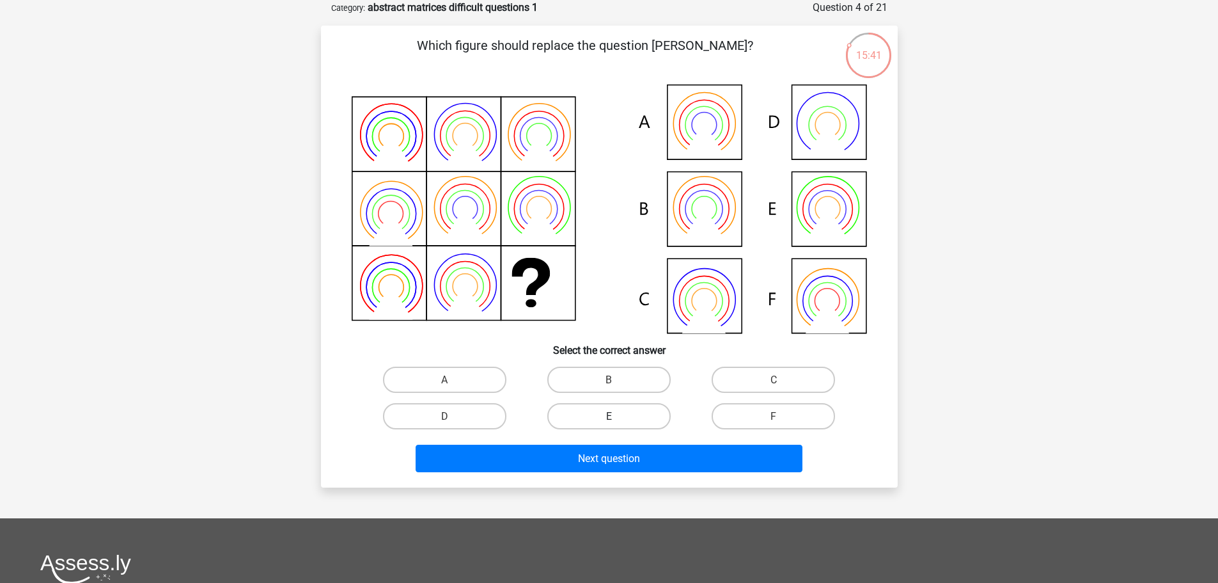
click at [620, 412] on label "E" at bounding box center [608, 416] width 123 height 26
click at [617, 416] on input "E" at bounding box center [613, 420] width 8 height 8
radio input "true"
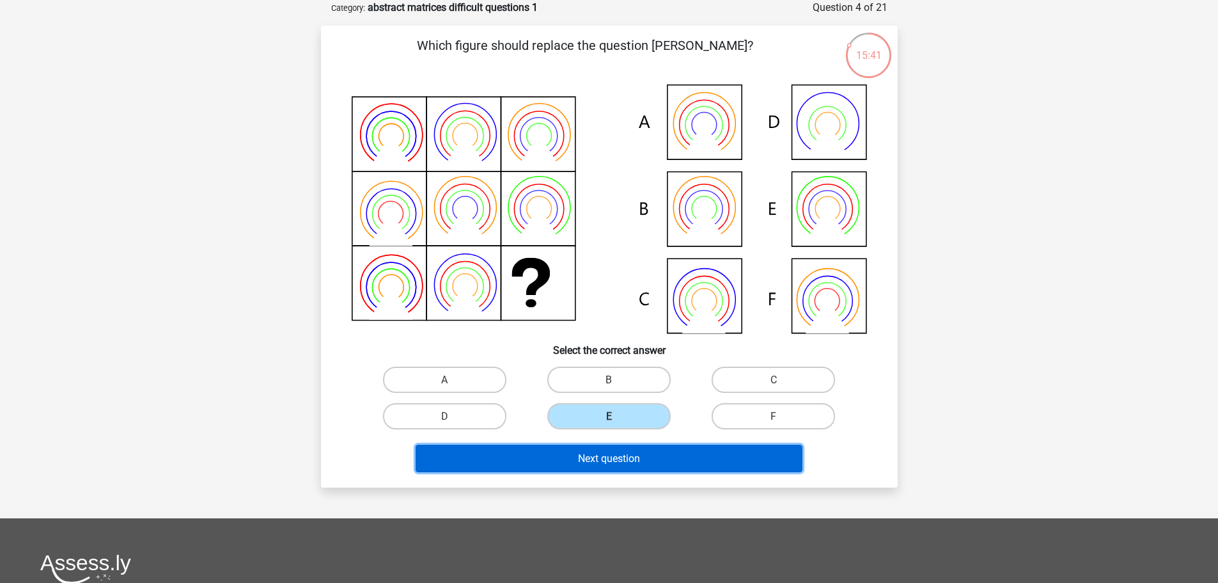
click at [634, 467] on button "Next question" at bounding box center [609, 458] width 387 height 28
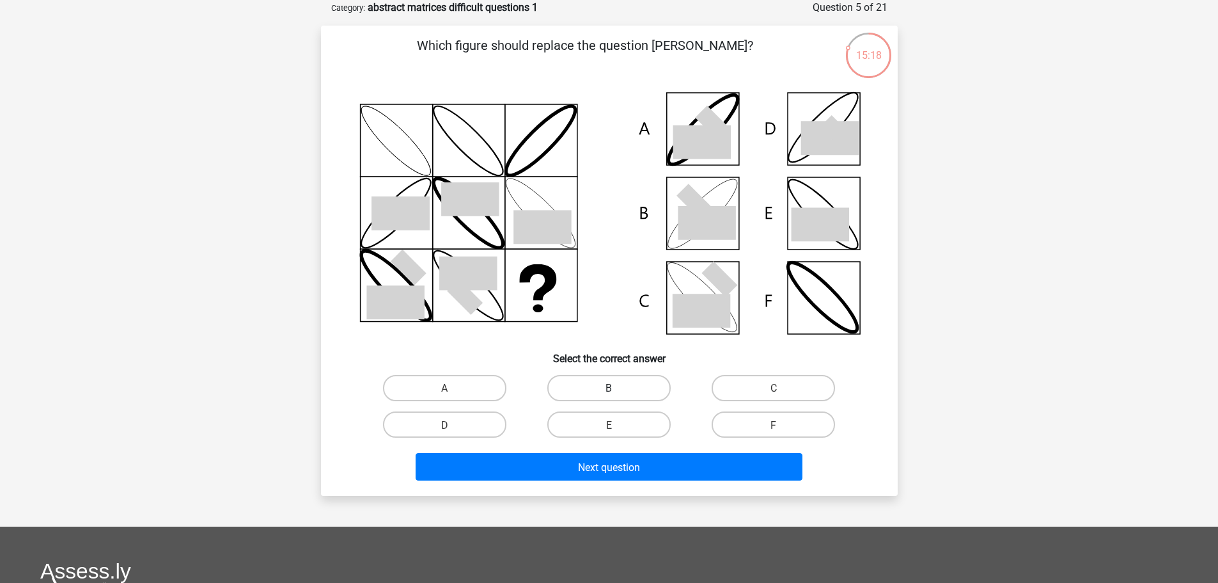
click at [633, 383] on label "B" at bounding box center [608, 388] width 123 height 26
click at [617, 388] on input "B" at bounding box center [613, 392] width 8 height 8
radio input "true"
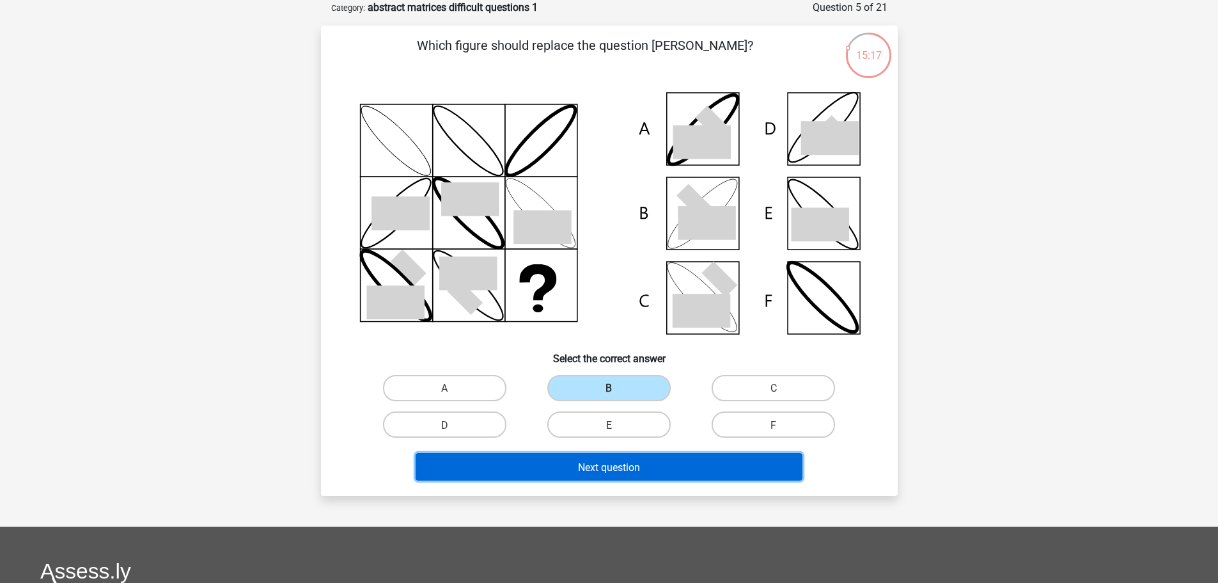
click at [628, 472] on font "Next question" at bounding box center [609, 466] width 62 height 12
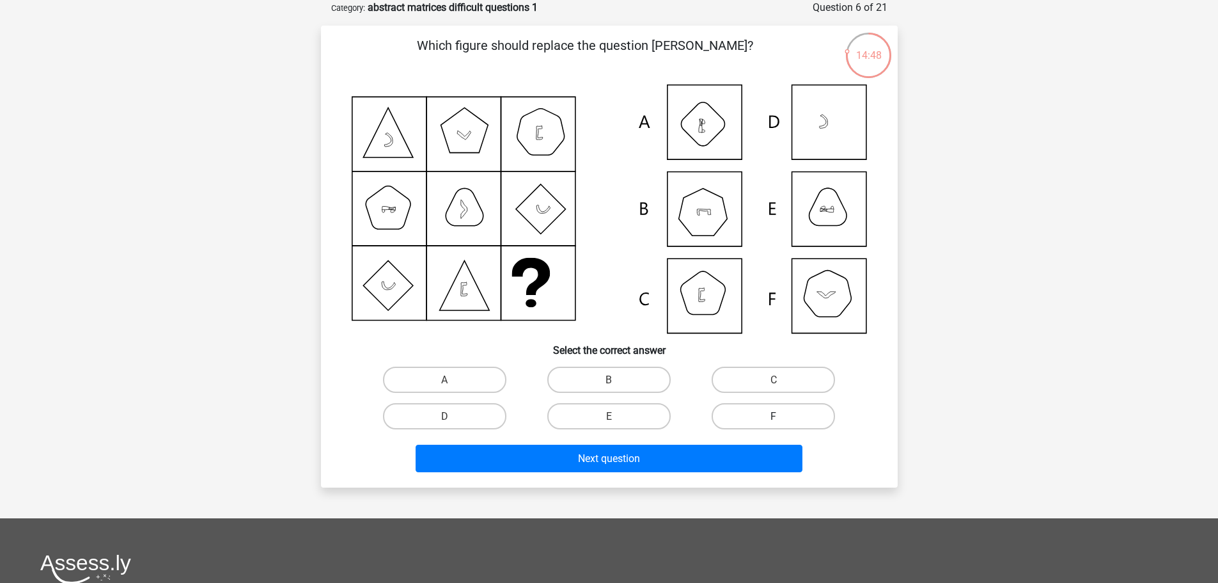
drag, startPoint x: 750, startPoint y: 371, endPoint x: 725, endPoint y: 419, distance: 54.4
click at [750, 370] on label "C" at bounding box center [773, 379] width 123 height 26
click at [774, 379] on input "C" at bounding box center [778, 383] width 8 height 8
radio input "true"
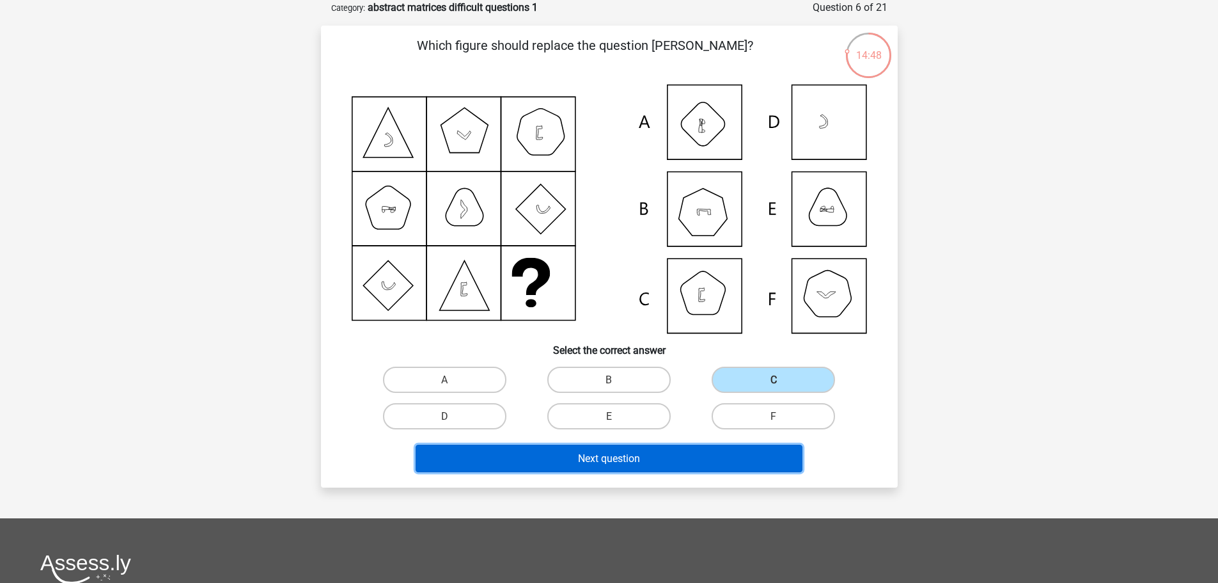
click at [658, 466] on button "Next question" at bounding box center [609, 458] width 387 height 28
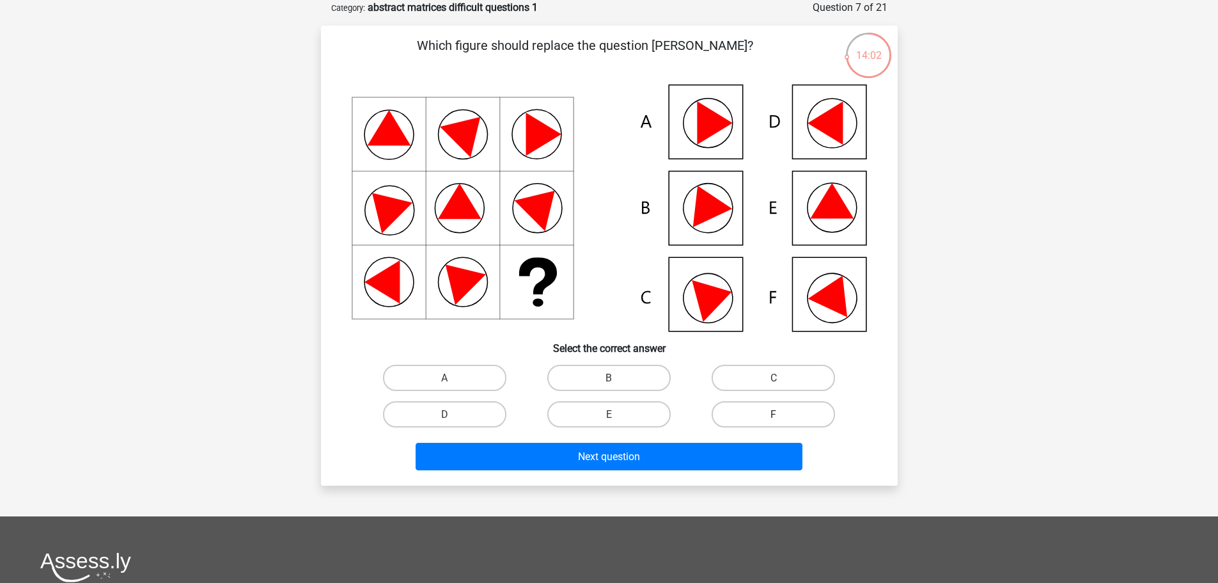
click at [780, 411] on label "F" at bounding box center [773, 414] width 123 height 26
click at [780, 414] on input "F" at bounding box center [778, 418] width 8 height 8
radio input "true"
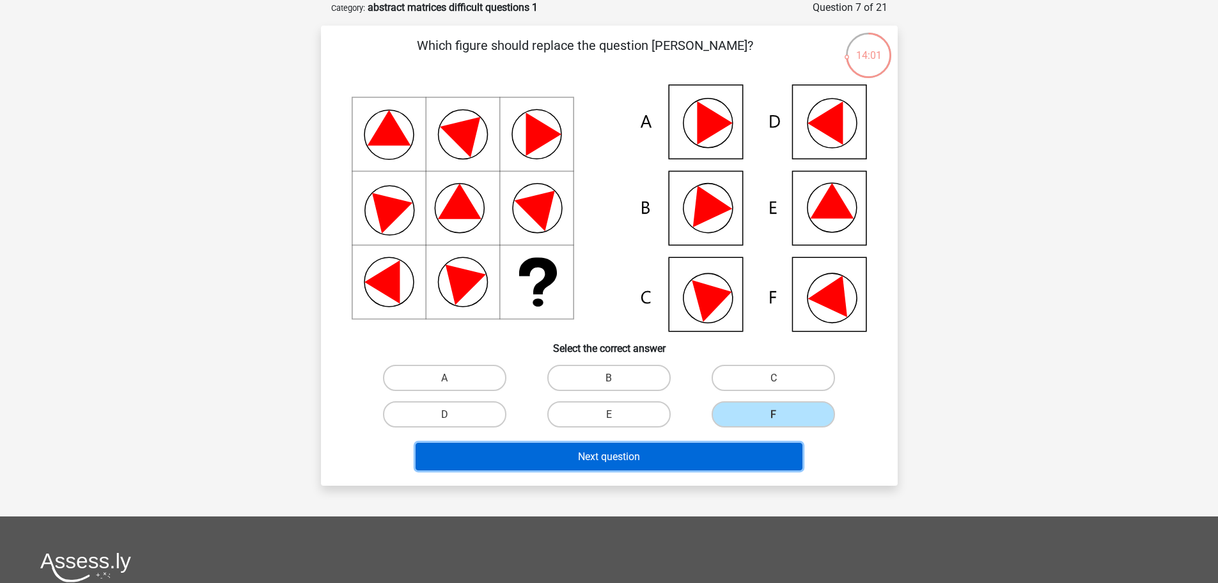
click at [754, 444] on button "Next question" at bounding box center [609, 457] width 387 height 28
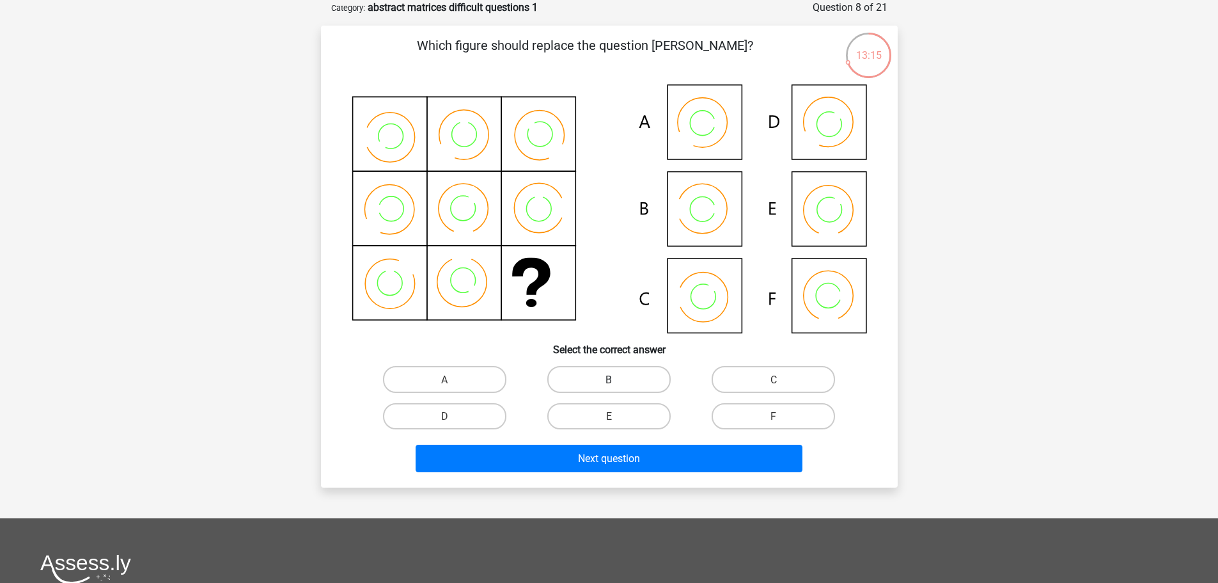
click at [589, 381] on label "B" at bounding box center [608, 379] width 123 height 26
click at [609, 381] on input "B" at bounding box center [613, 383] width 8 height 8
radio input "true"
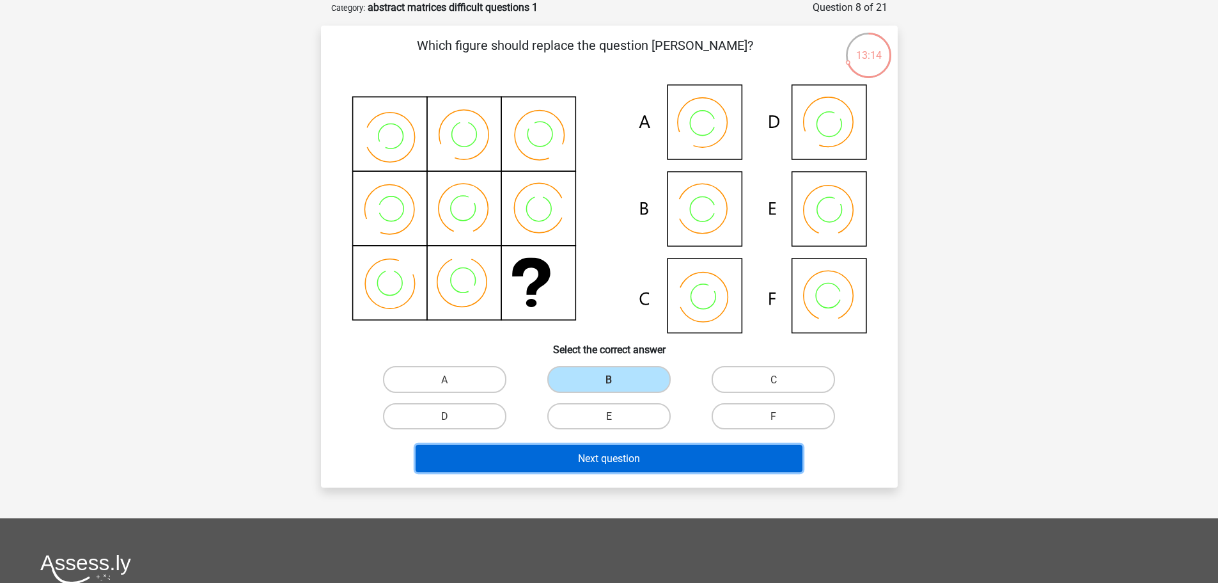
click at [594, 449] on button "Next question" at bounding box center [609, 458] width 387 height 28
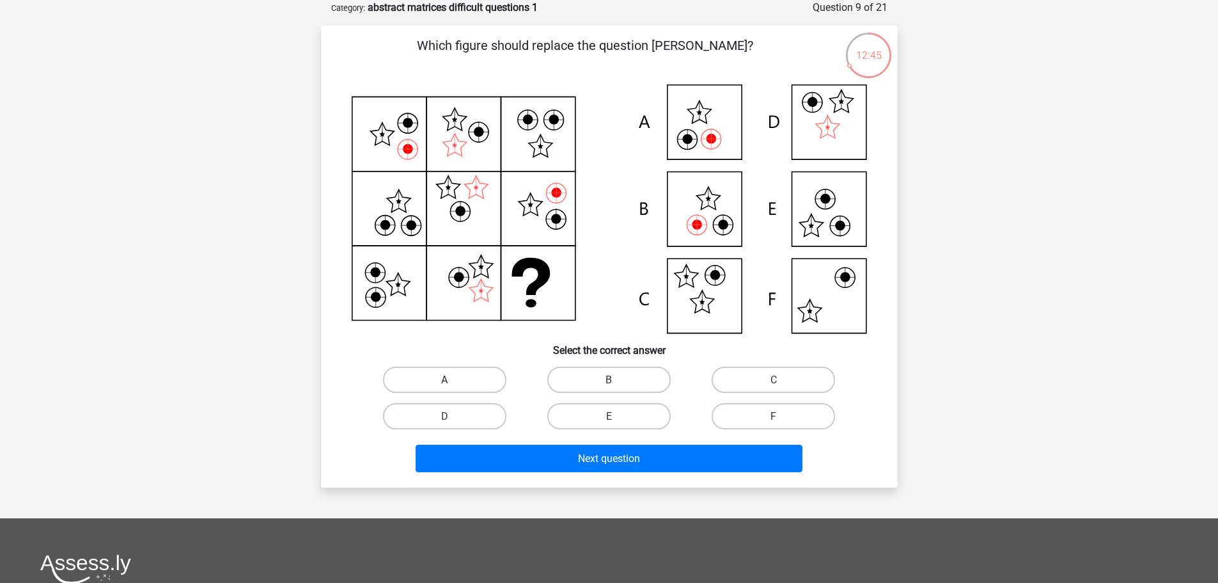
click at [475, 368] on label "A" at bounding box center [444, 379] width 123 height 26
click at [453, 379] on input "A" at bounding box center [448, 383] width 8 height 8
radio input "true"
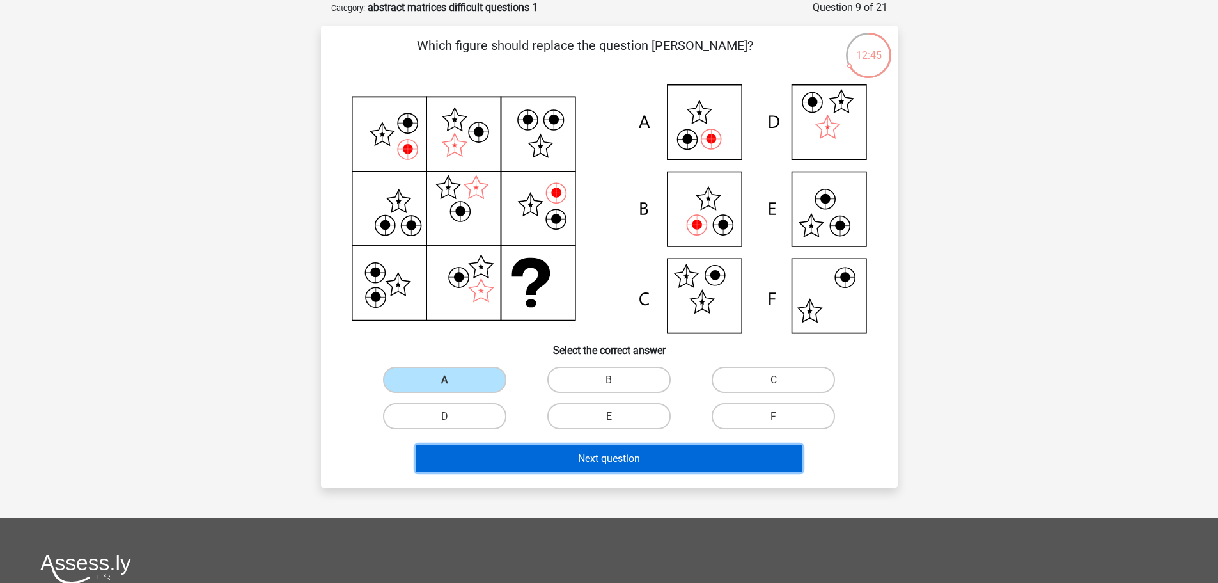
click at [513, 461] on button "Next question" at bounding box center [609, 458] width 387 height 28
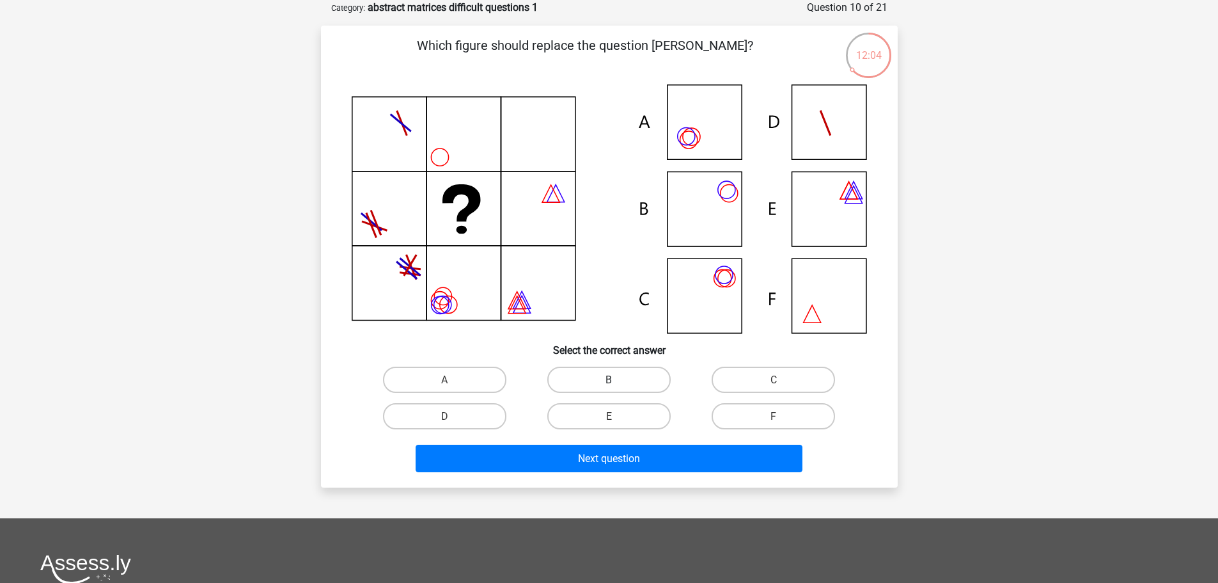
click at [622, 378] on label "B" at bounding box center [608, 379] width 123 height 26
click at [617, 379] on input "B" at bounding box center [613, 383] width 8 height 8
radio input "true"
click at [614, 398] on div "E" at bounding box center [609, 416] width 164 height 36
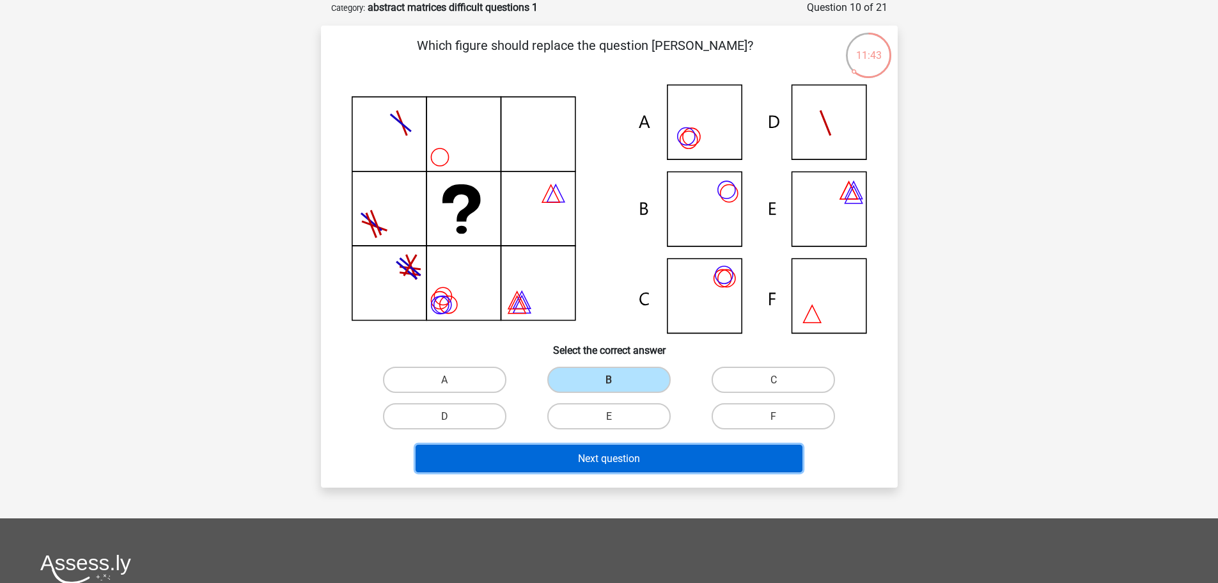
click at [619, 454] on font "Next question" at bounding box center [609, 458] width 62 height 12
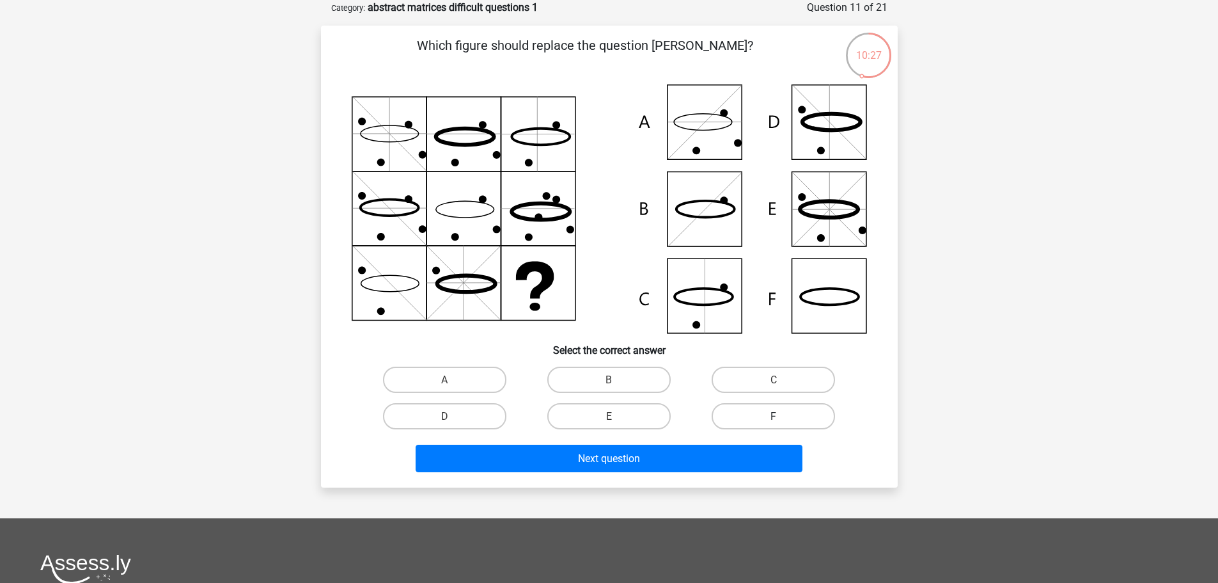
click at [769, 411] on label "F" at bounding box center [773, 416] width 123 height 26
click at [774, 416] on input "F" at bounding box center [778, 420] width 8 height 8
radio input "true"
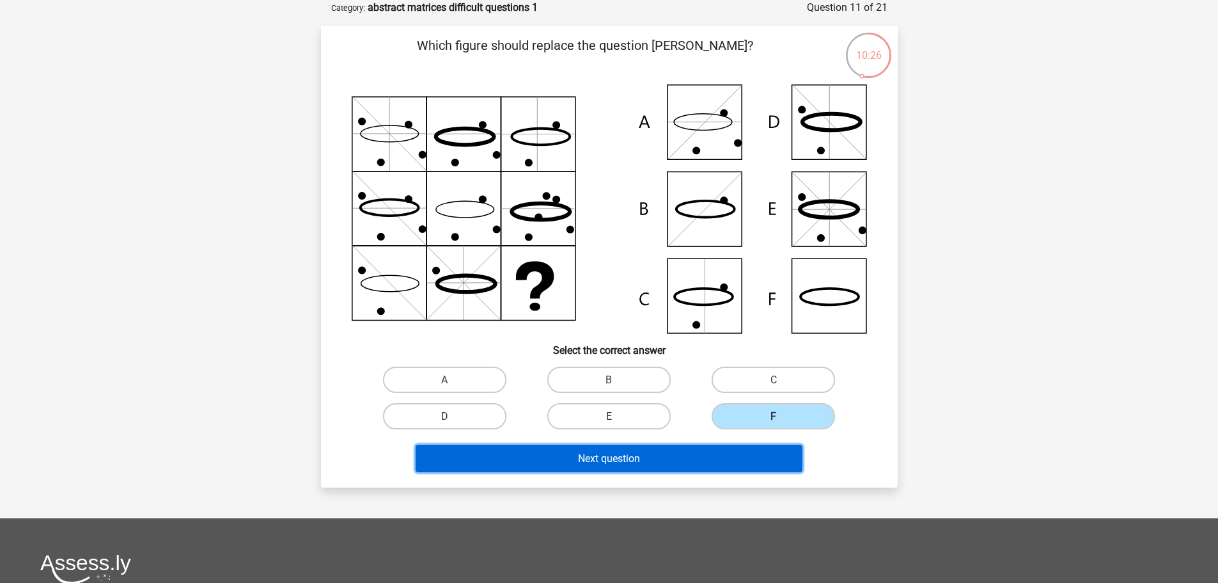
click at [754, 452] on button "Next question" at bounding box center [609, 458] width 387 height 28
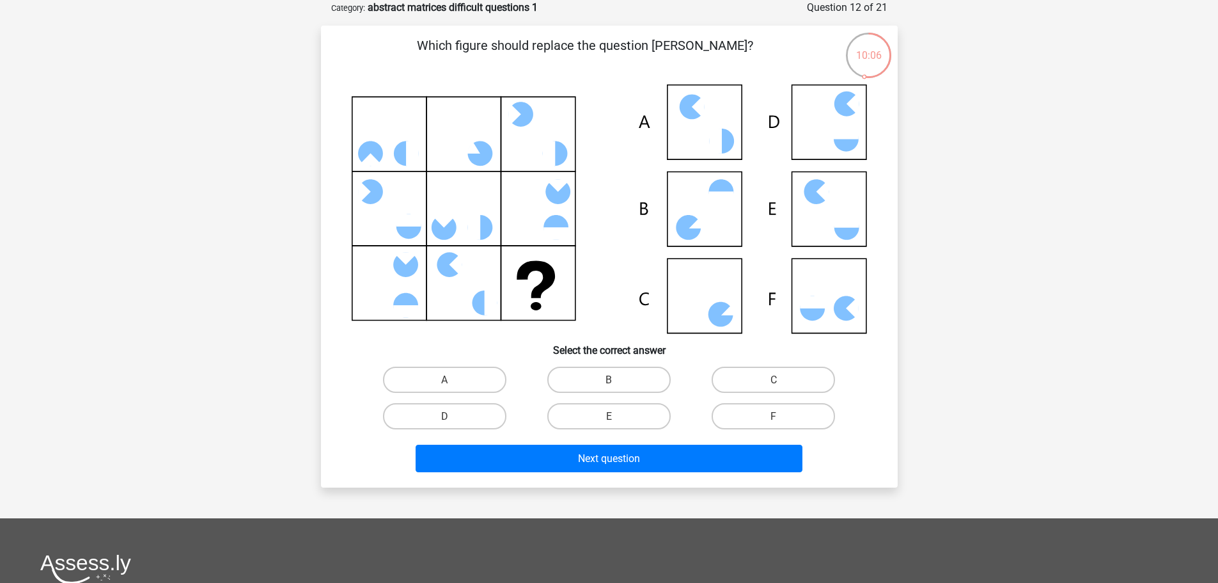
click at [359, 158] on icon at bounding box center [370, 153] width 25 height 25
click at [440, 428] on label "D" at bounding box center [444, 416] width 123 height 26
click at [444, 424] on input "D" at bounding box center [448, 420] width 8 height 8
radio input "true"
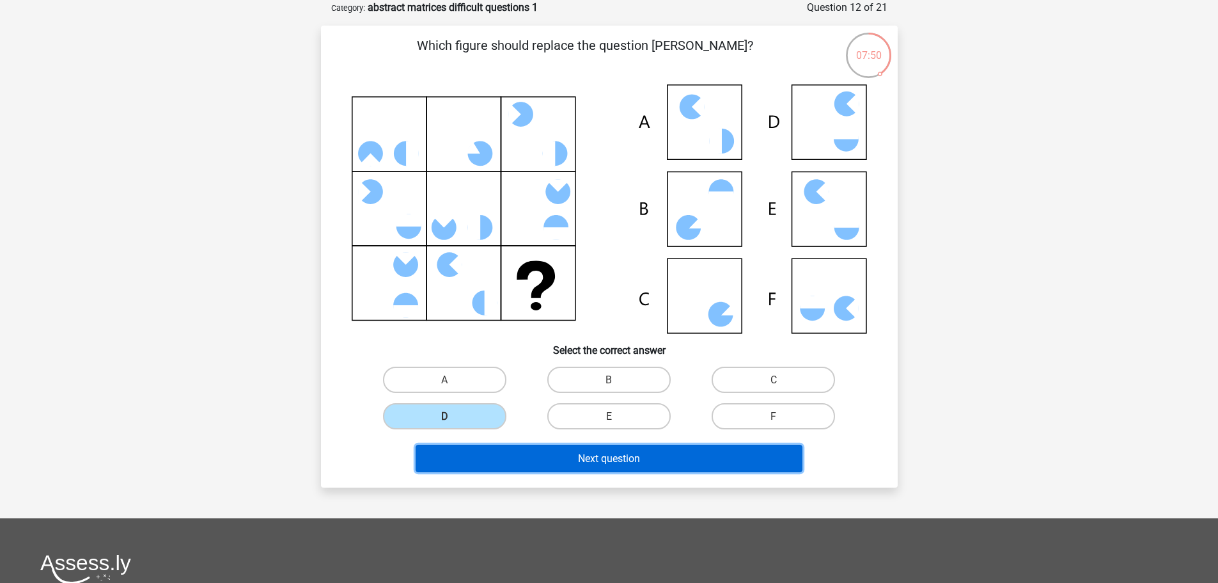
click at [530, 454] on button "Next question" at bounding box center [609, 458] width 387 height 28
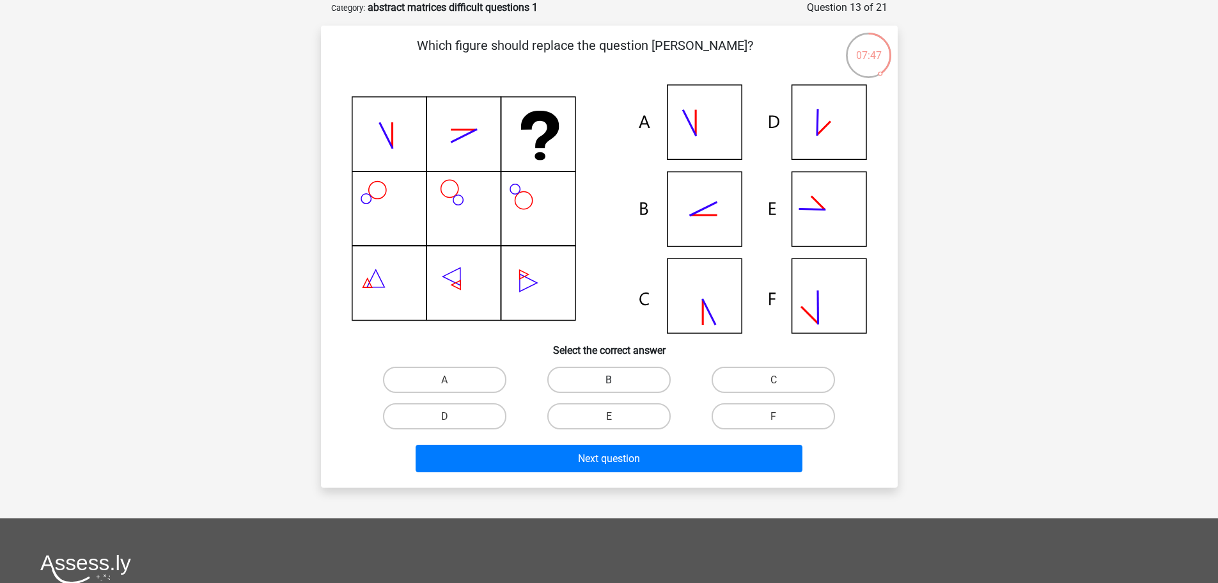
click at [637, 379] on label "B" at bounding box center [608, 379] width 123 height 26
click at [617, 379] on input "B" at bounding box center [613, 383] width 8 height 8
radio input "true"
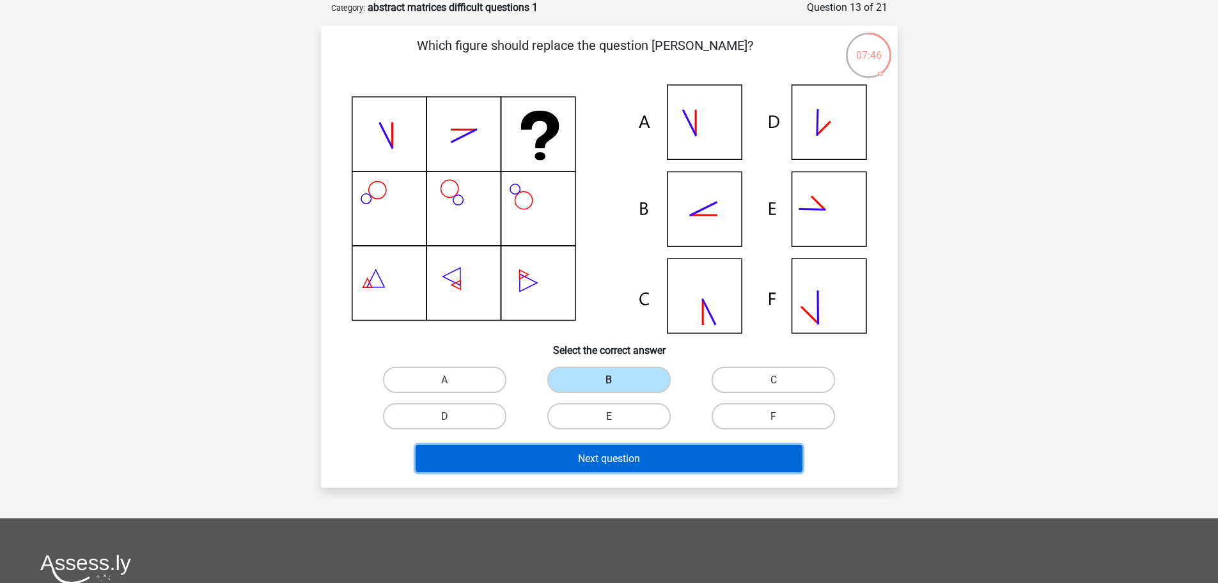
click at [578, 459] on font "Next question" at bounding box center [609, 458] width 62 height 12
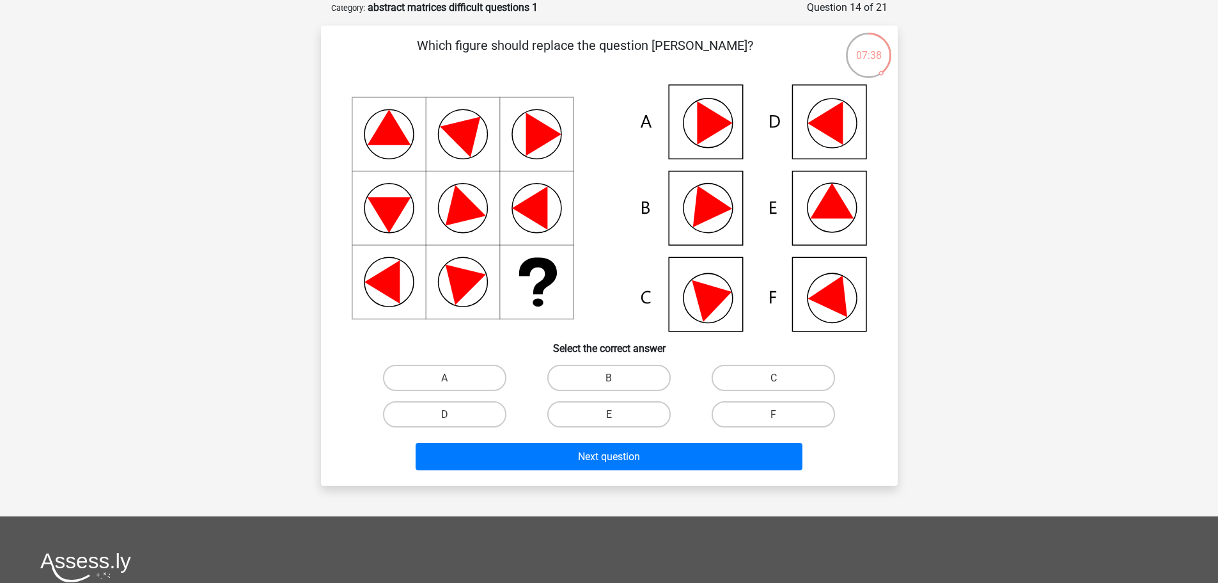
click at [789, 398] on div "F" at bounding box center [773, 414] width 164 height 36
click at [785, 416] on label "F" at bounding box center [773, 414] width 123 height 26
click at [782, 416] on input "F" at bounding box center [778, 418] width 8 height 8
radio input "true"
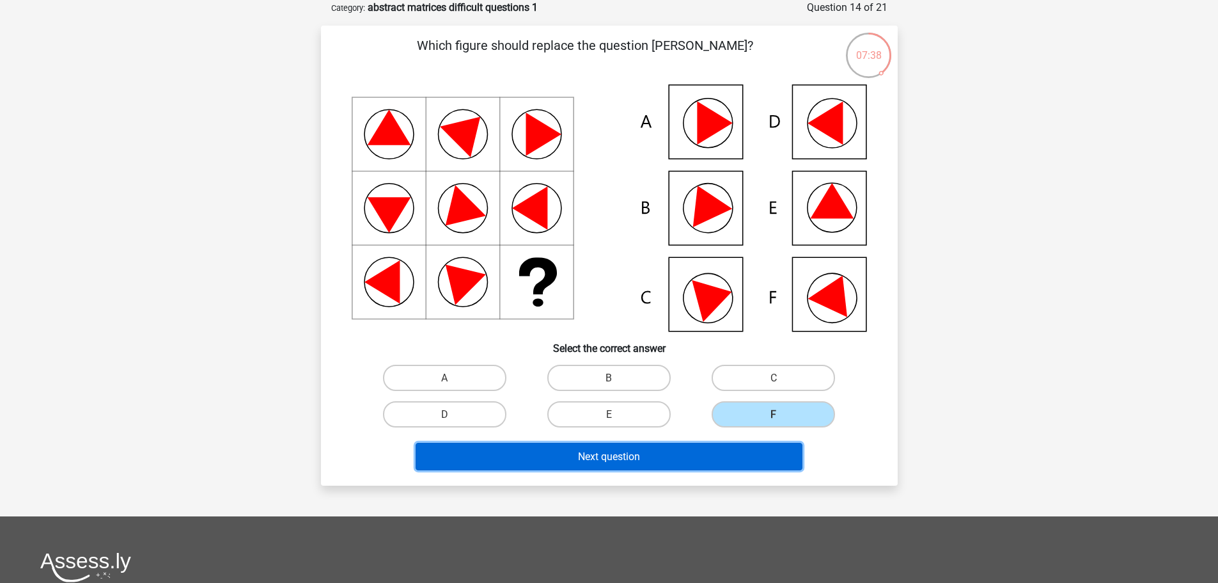
click at [762, 453] on button "Next question" at bounding box center [609, 457] width 387 height 28
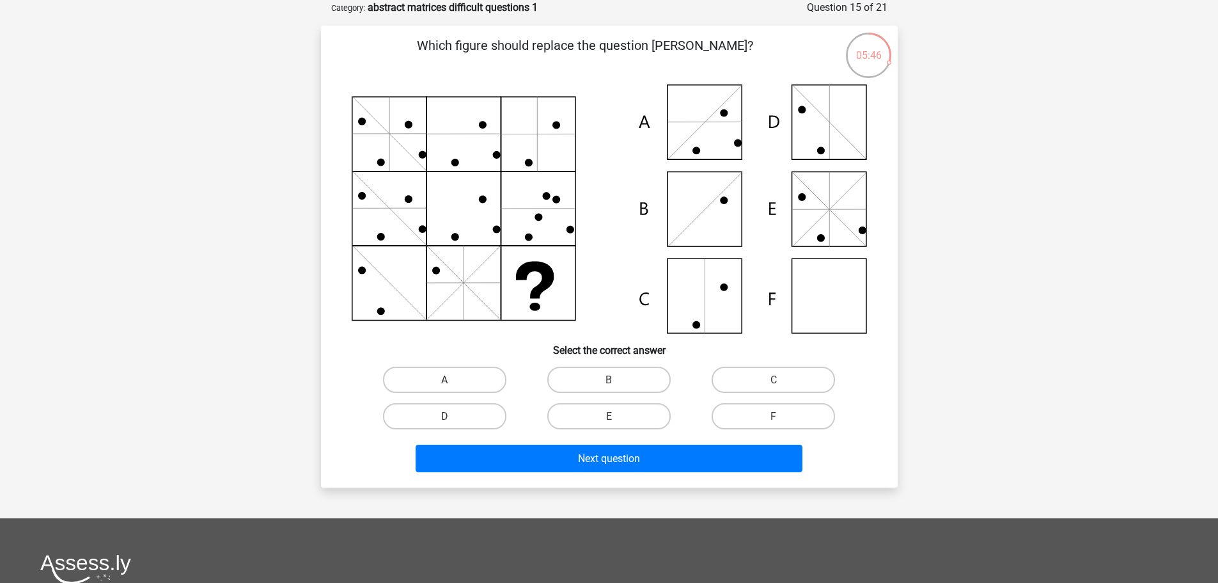
click at [430, 370] on label "A" at bounding box center [444, 379] width 123 height 26
click at [444, 379] on input "A" at bounding box center [448, 383] width 8 height 8
radio input "true"
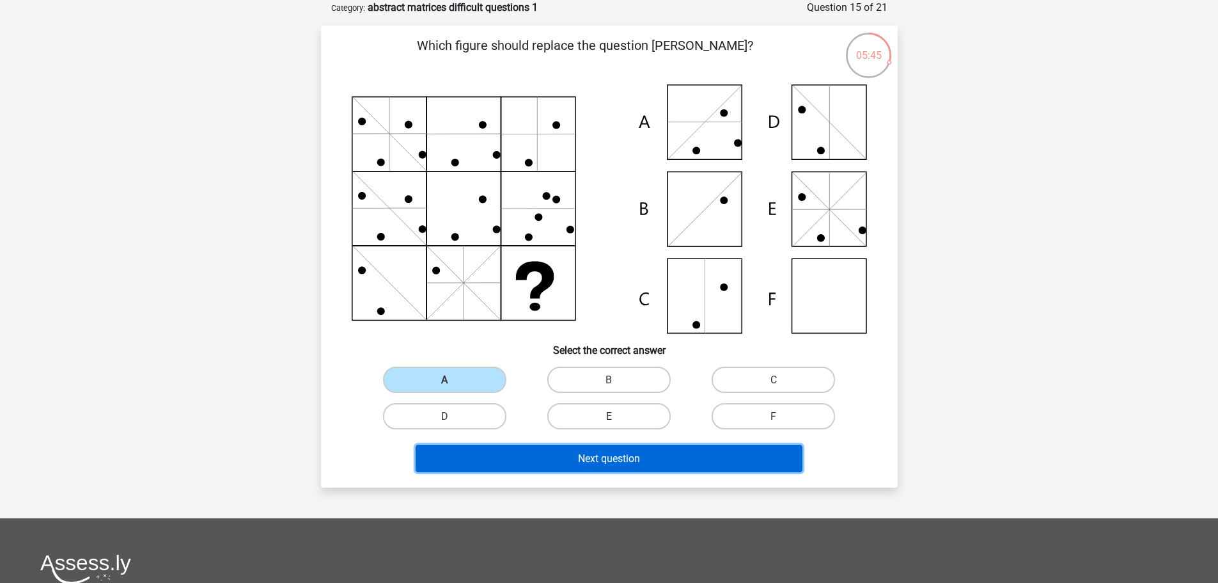
click at [510, 451] on button "Next question" at bounding box center [609, 458] width 387 height 28
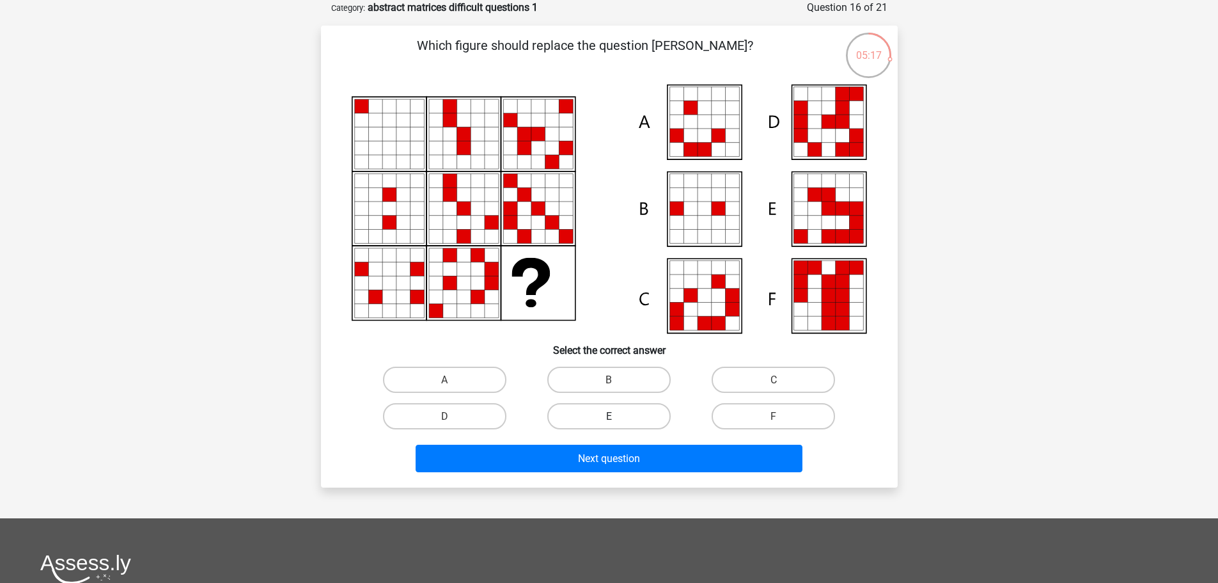
click at [618, 411] on label "E" at bounding box center [608, 416] width 123 height 26
click at [617, 416] on input "E" at bounding box center [613, 420] width 8 height 8
radio input "true"
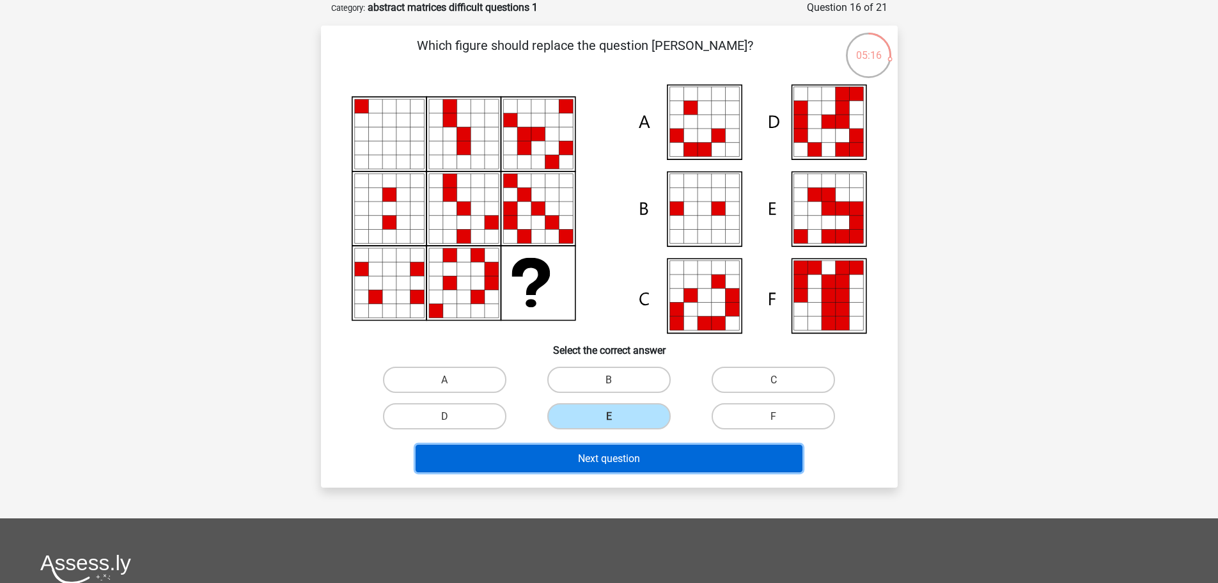
click at [629, 453] on font "Next question" at bounding box center [609, 458] width 62 height 12
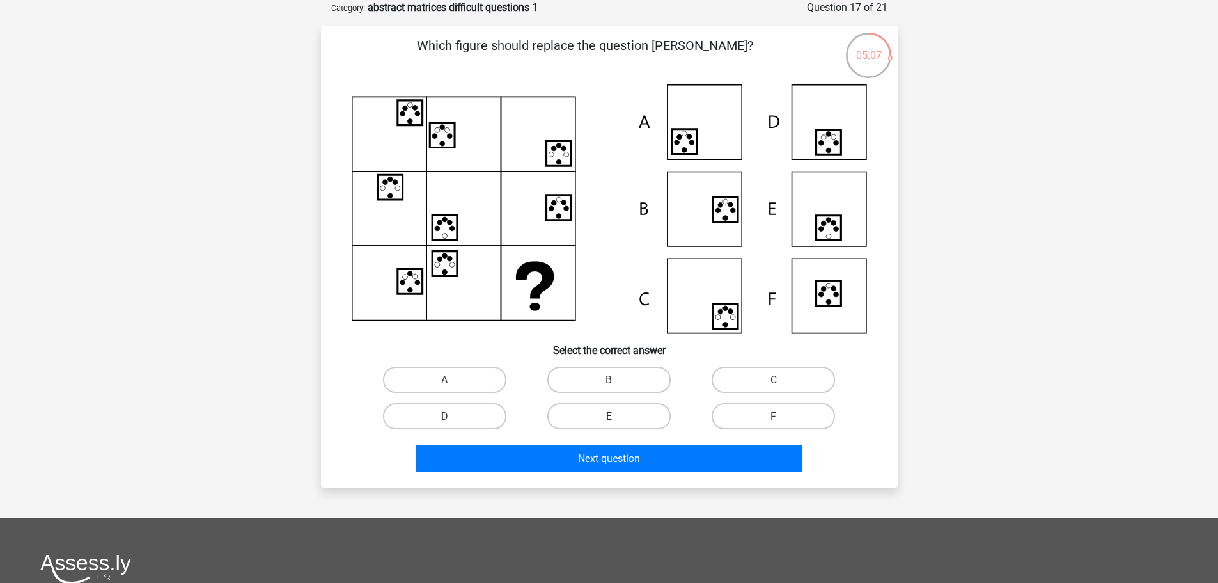
click at [589, 422] on label "E" at bounding box center [608, 416] width 123 height 26
click at [609, 422] on input "E" at bounding box center [613, 420] width 8 height 8
radio input "true"
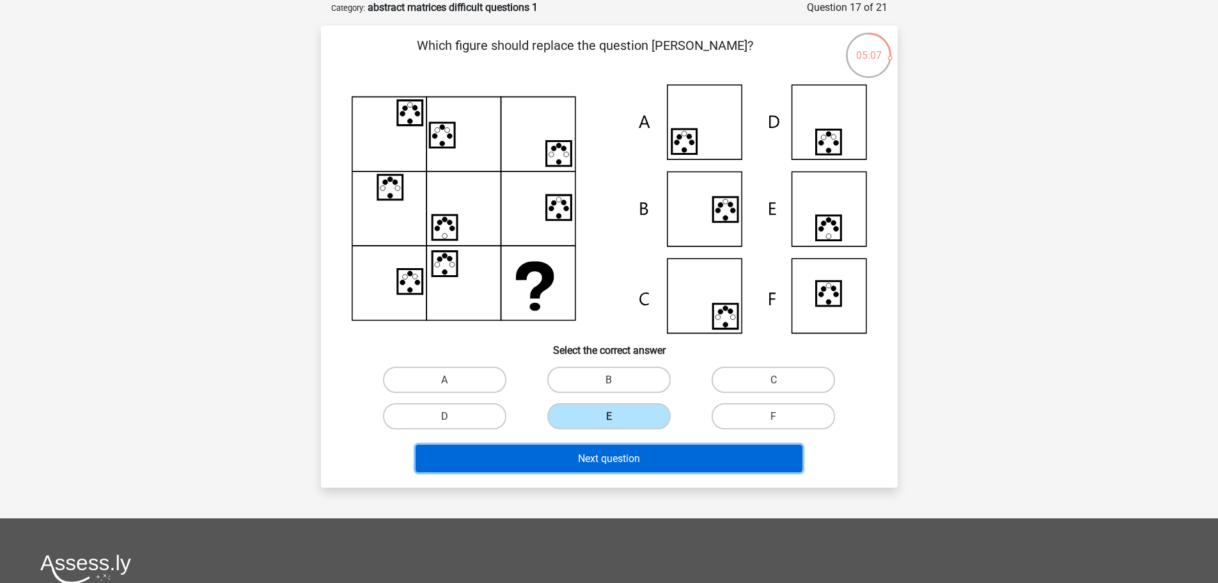
click at [590, 457] on font "Next question" at bounding box center [609, 458] width 62 height 12
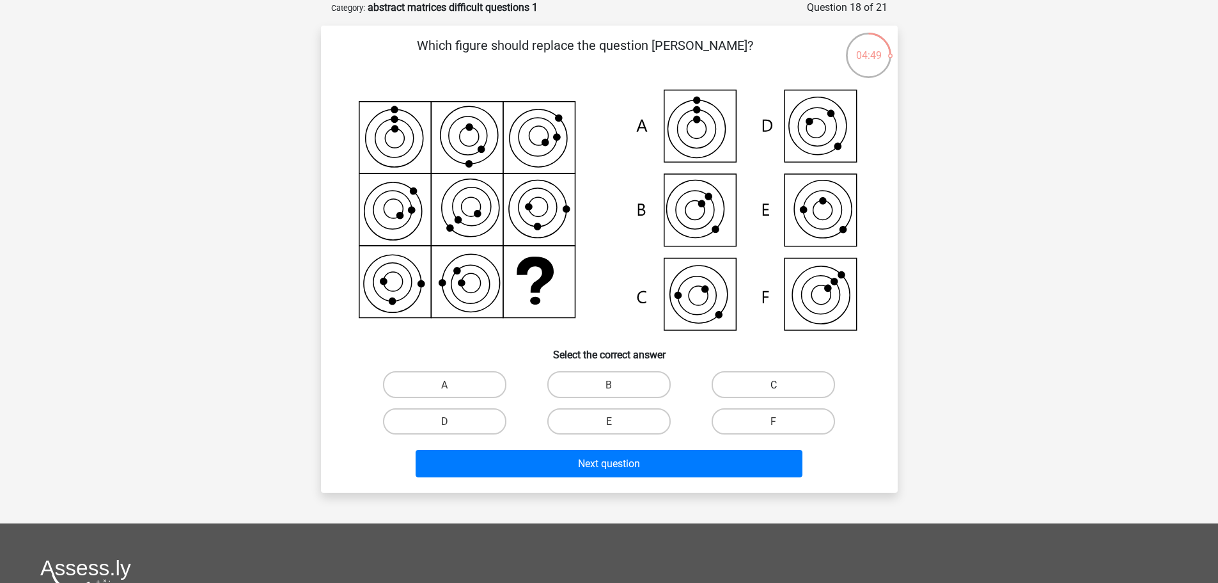
click at [780, 377] on label "C" at bounding box center [773, 384] width 123 height 26
click at [780, 384] on input "C" at bounding box center [778, 388] width 8 height 8
radio input "true"
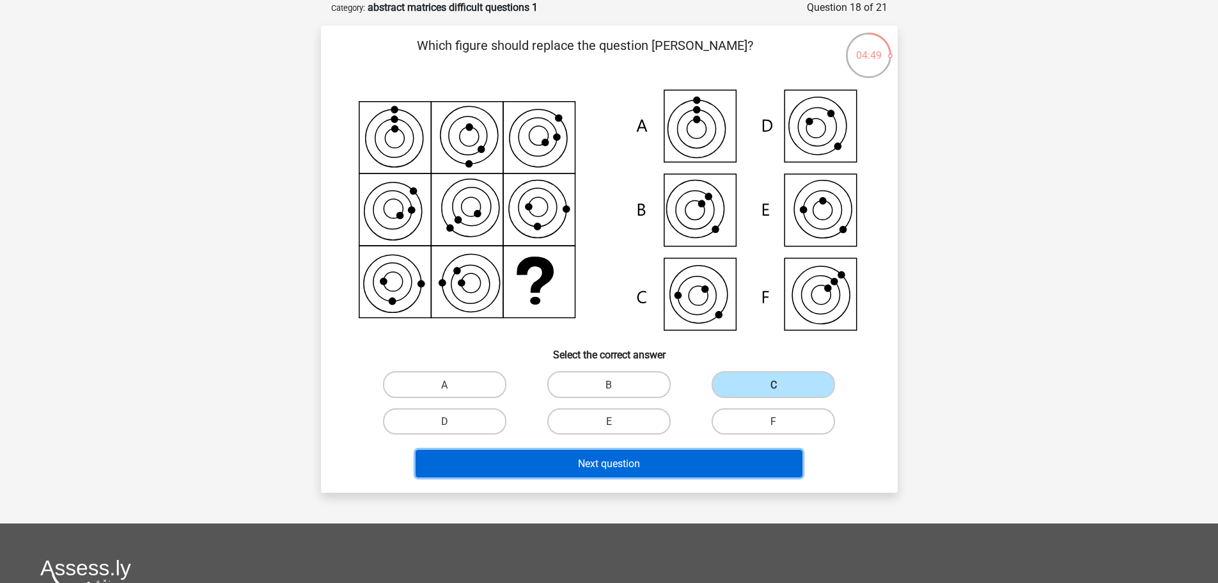
click at [682, 457] on button "Next question" at bounding box center [609, 464] width 387 height 28
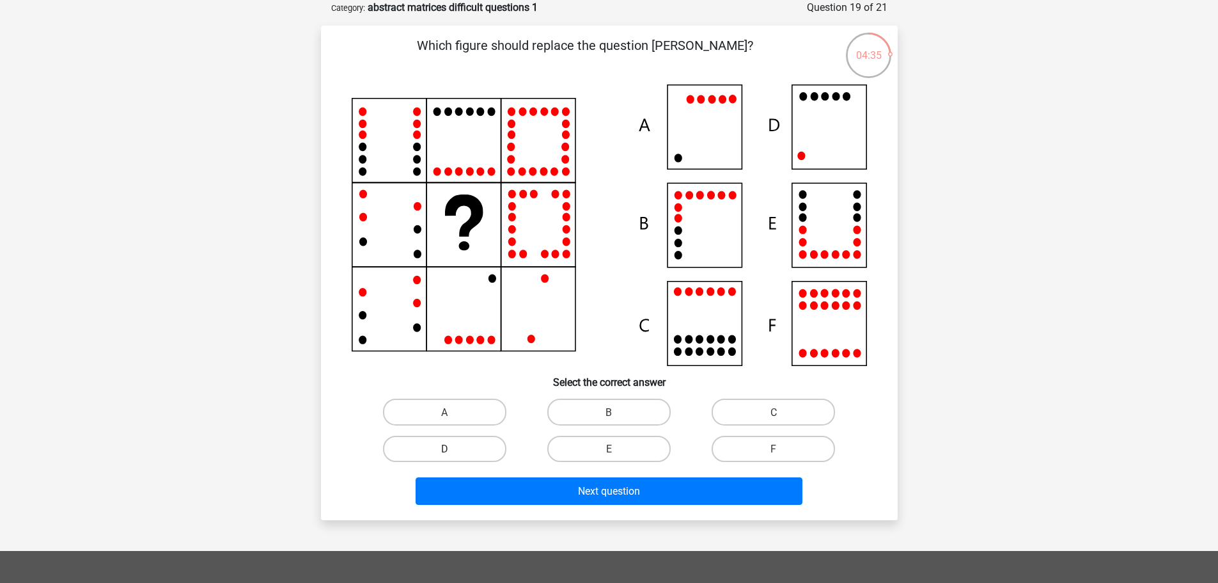
click at [460, 446] on label "D" at bounding box center [444, 449] width 123 height 26
click at [453, 448] on input "D" at bounding box center [448, 452] width 8 height 8
radio input "true"
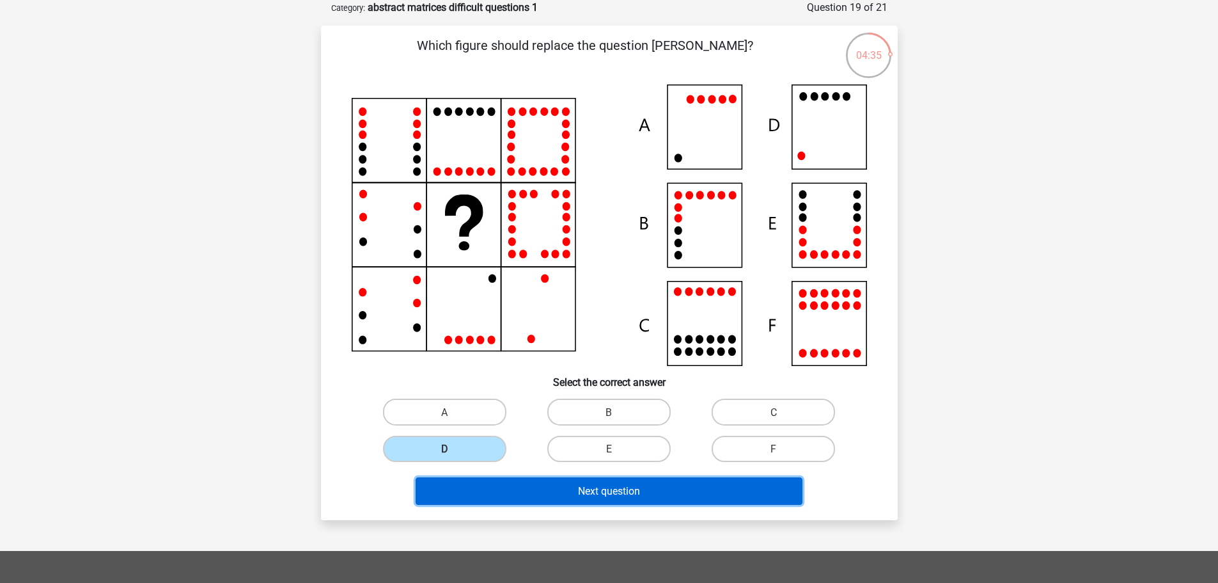
click at [523, 488] on button "Next question" at bounding box center [609, 491] width 387 height 28
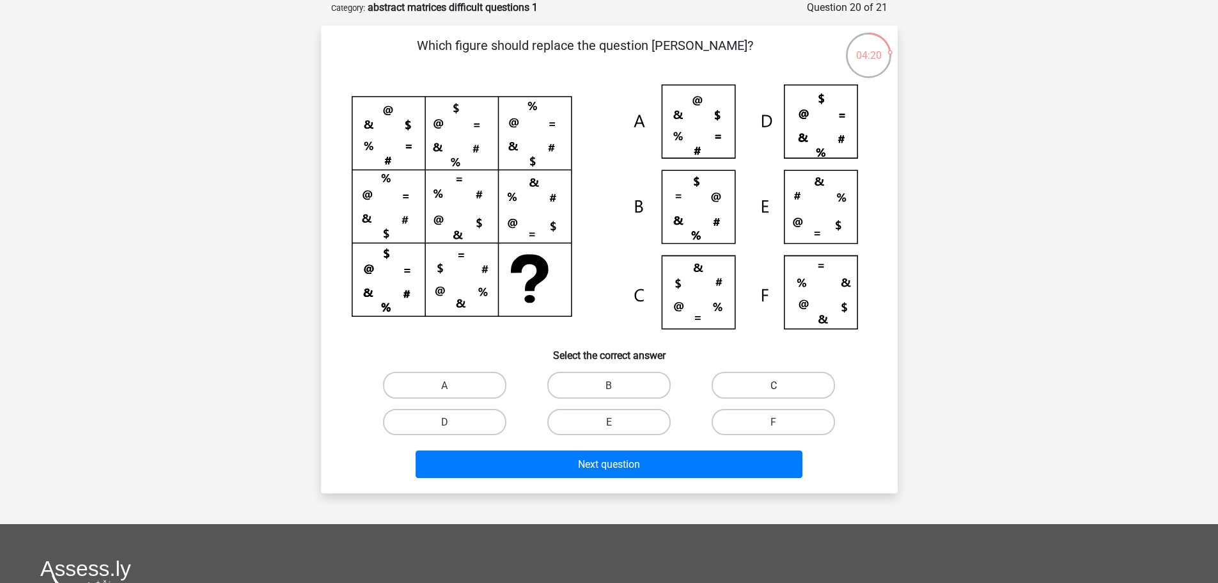
click at [805, 379] on label "C" at bounding box center [773, 385] width 123 height 26
click at [782, 384] on input "C" at bounding box center [778, 388] width 8 height 8
radio input "true"
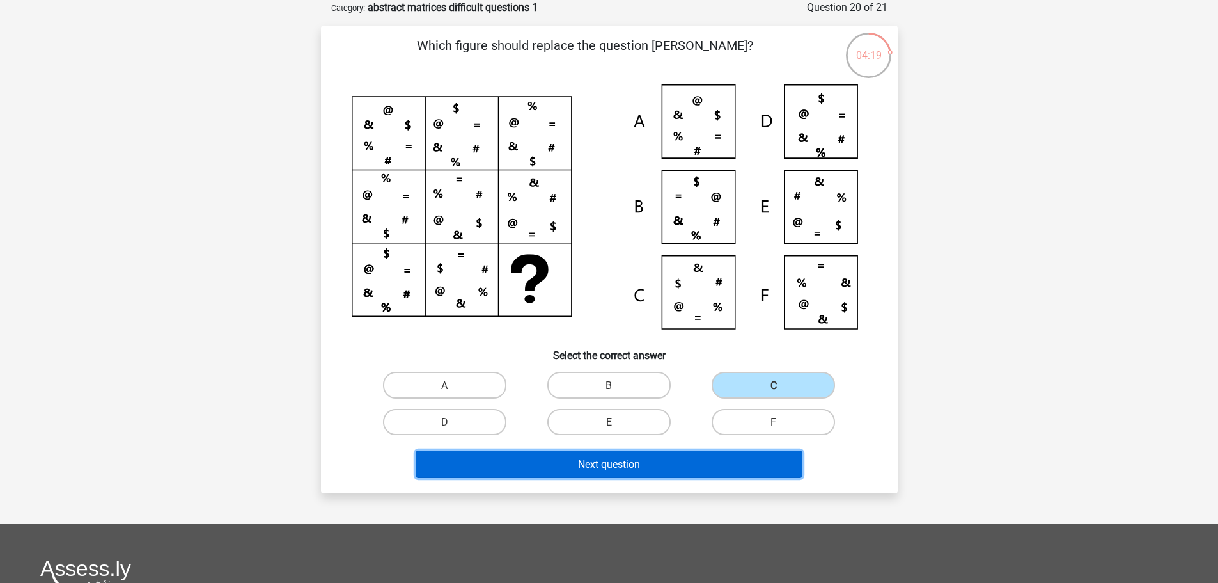
click at [739, 464] on button "Next question" at bounding box center [609, 464] width 387 height 28
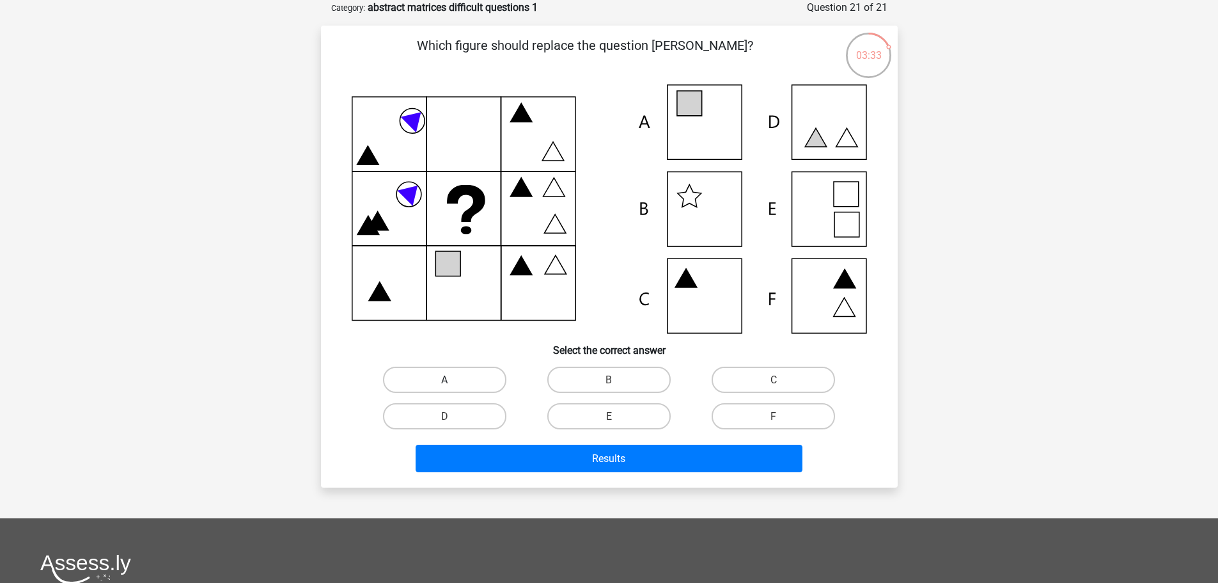
click at [414, 381] on label "A" at bounding box center [444, 379] width 123 height 26
click at [444, 381] on input "A" at bounding box center [448, 383] width 8 height 8
radio input "true"
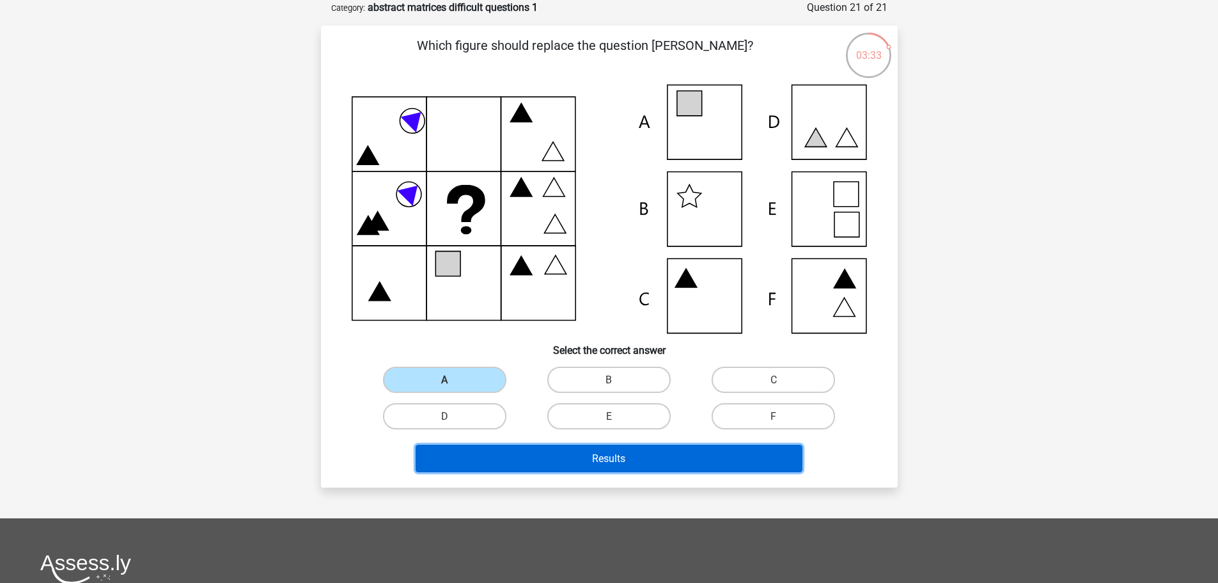
click at [479, 459] on button "Results" at bounding box center [609, 458] width 387 height 28
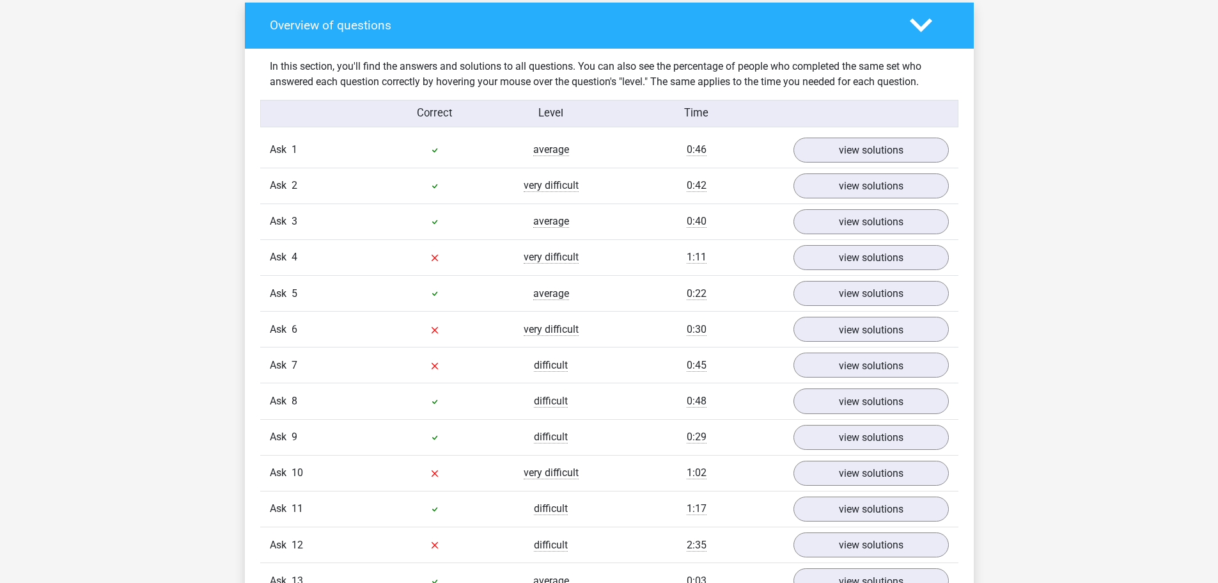
scroll to position [1305, 0]
click at [872, 256] on font "view solutions" at bounding box center [871, 258] width 74 height 14
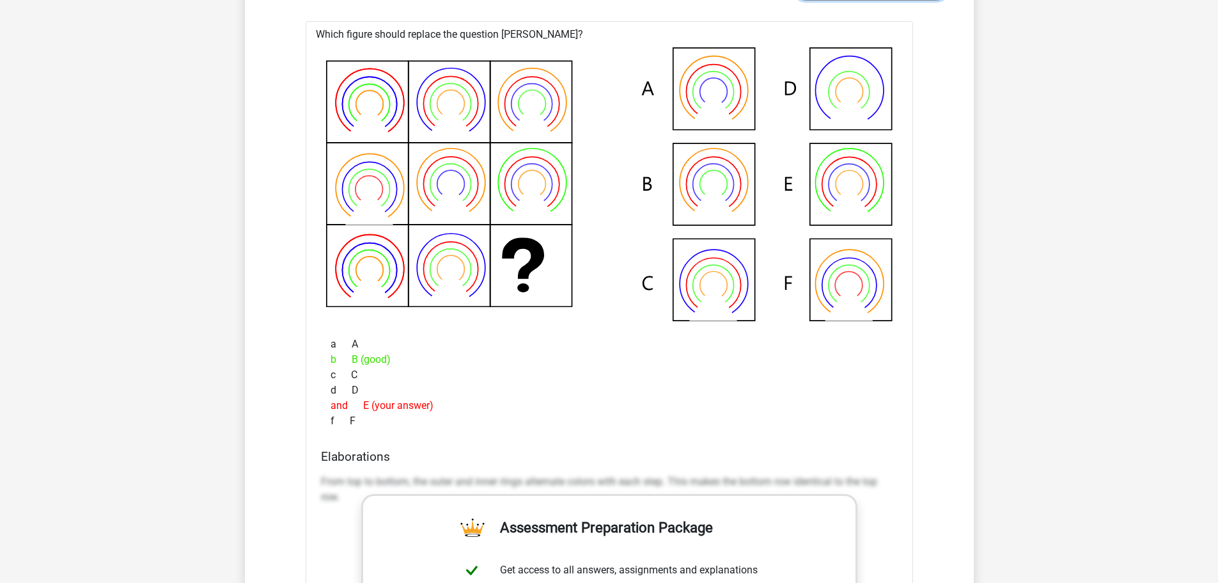
scroll to position [1279, 0]
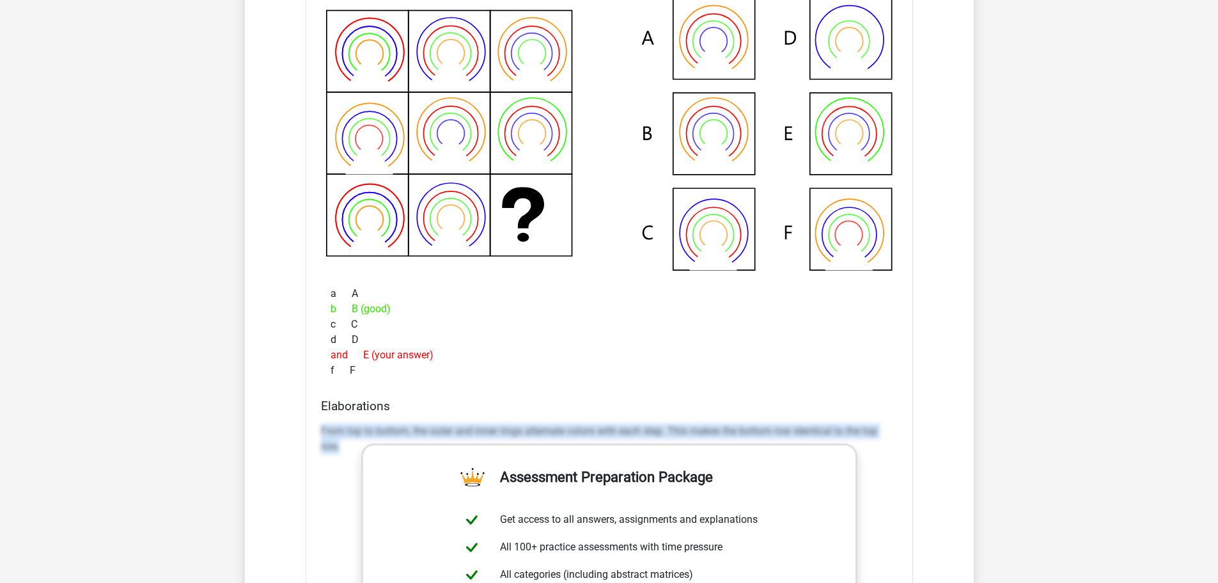
drag, startPoint x: 321, startPoint y: 429, endPoint x: 356, endPoint y: 451, distance: 41.4
type textarea "From top to bottom, the outer and inner rings alternate colors with each step. …"
copy font "From top to bottom, the outer and inner rings alternate colors with each step. …"
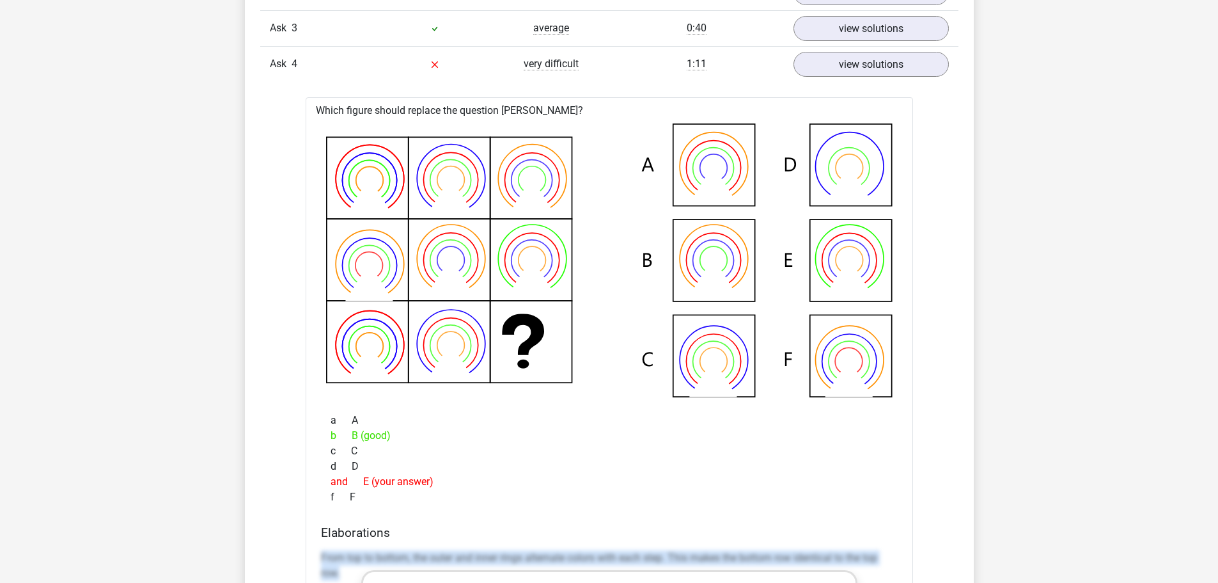
scroll to position [1151, 0]
click at [858, 65] on font "view solutions" at bounding box center [871, 66] width 74 height 14
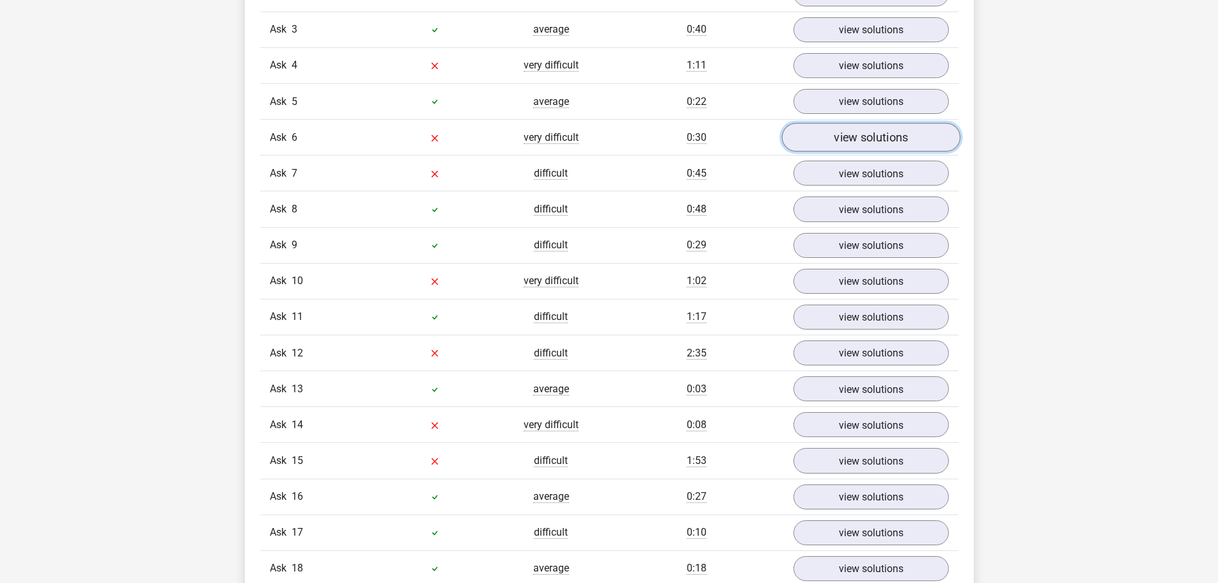
click at [874, 128] on link "view solutions" at bounding box center [871, 137] width 178 height 29
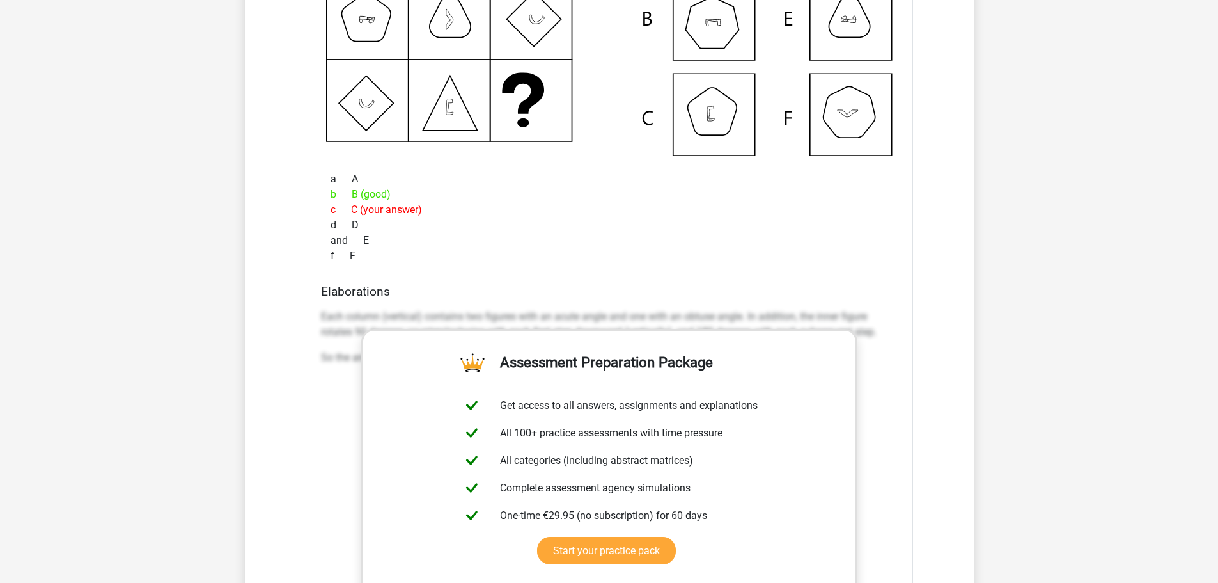
scroll to position [1471, 0]
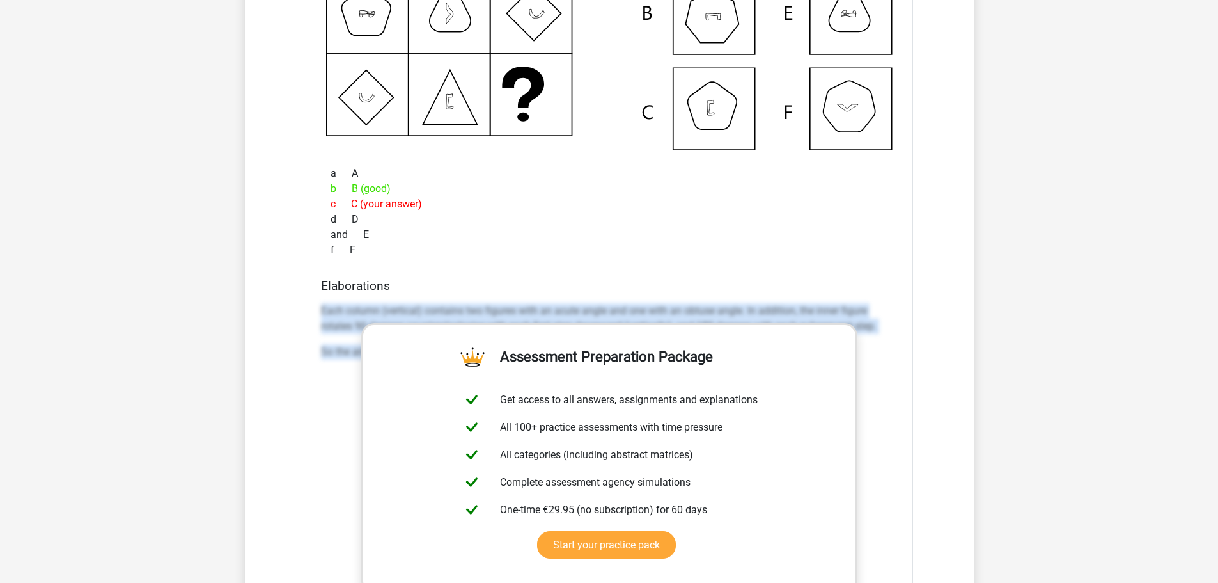
drag, startPoint x: 320, startPoint y: 310, endPoint x: 876, endPoint y: 396, distance: 562.4
click at [884, 388] on div "Elaborations Each column (vertical) contains two figures with an acute angle an…" at bounding box center [609, 480] width 587 height 404
copy div "Each column (vertical) contains two figures with an acute angle and one with an…"
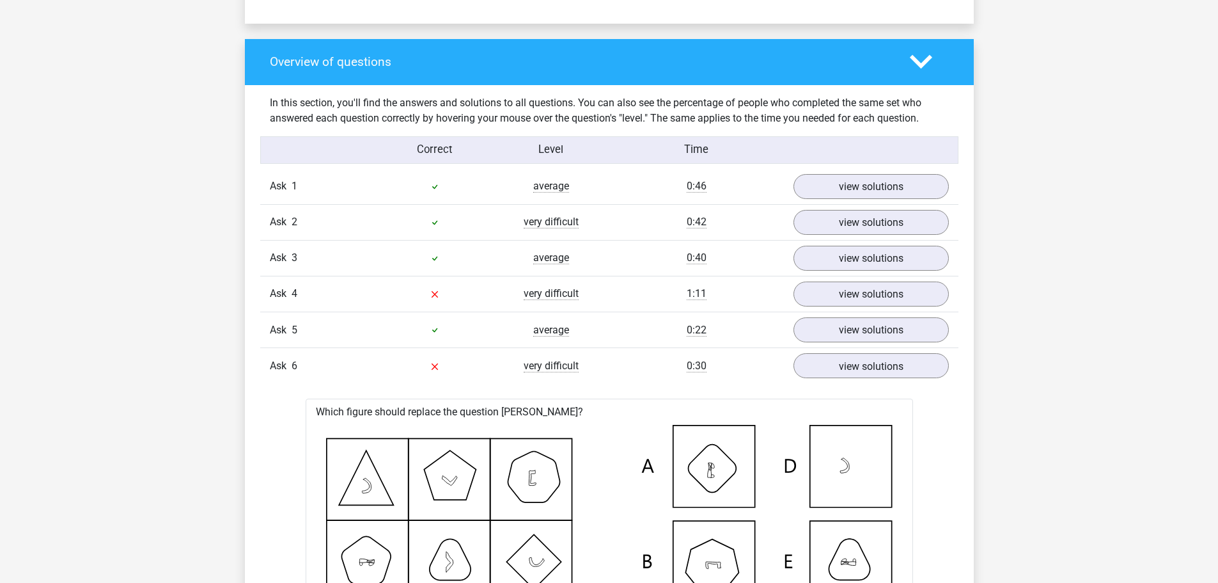
scroll to position [895, 0]
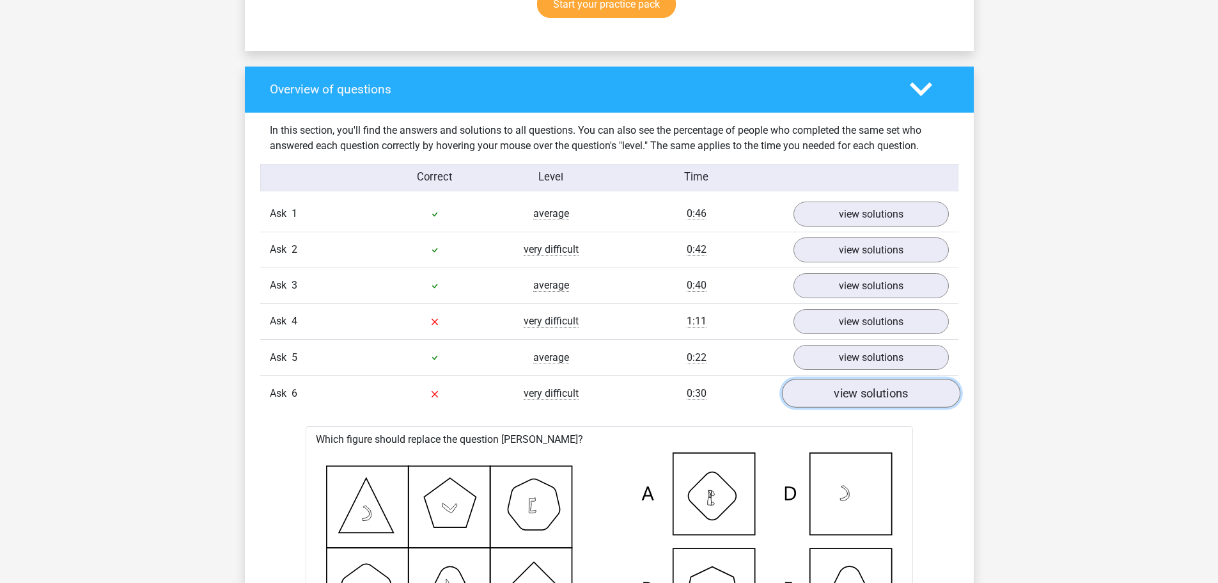
click at [886, 393] on font "view solutions" at bounding box center [871, 393] width 74 height 14
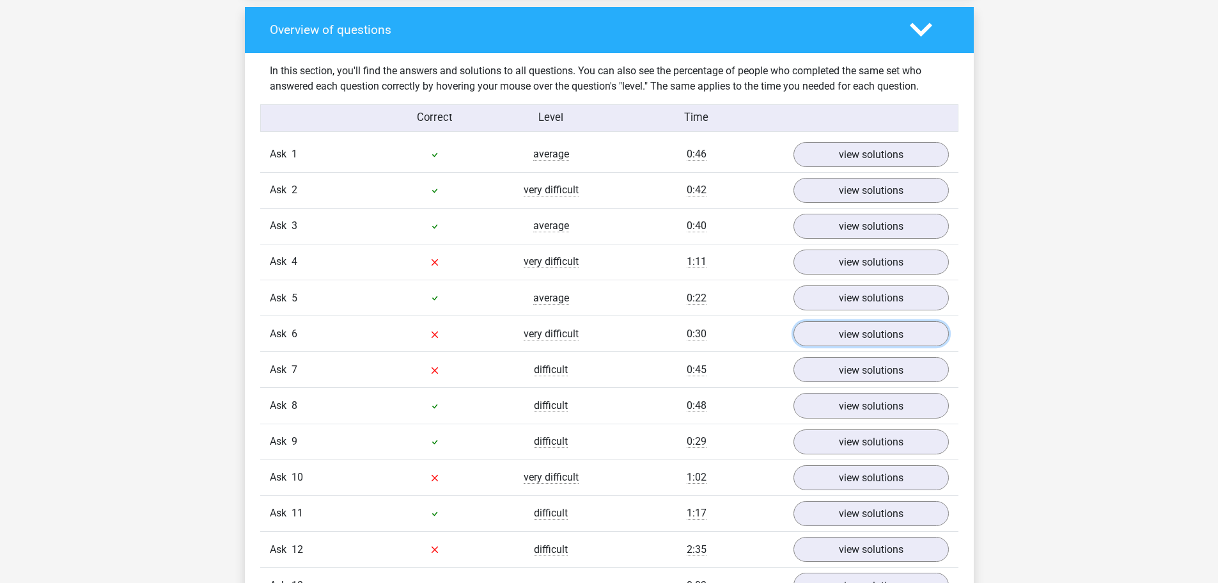
scroll to position [959, 0]
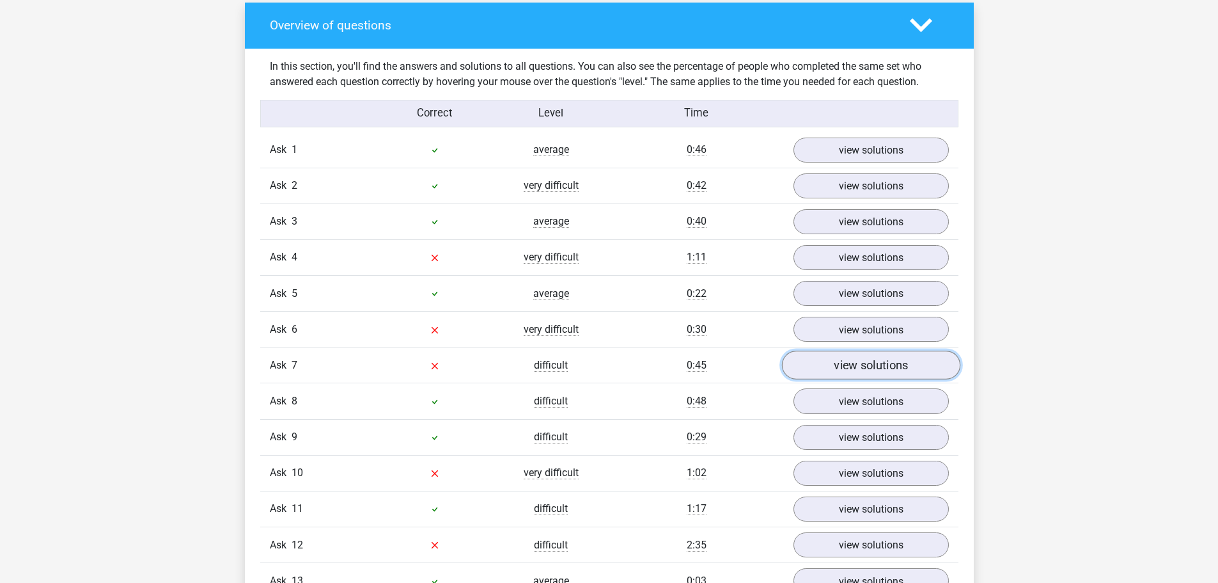
click at [820, 364] on link "view solutions" at bounding box center [871, 364] width 178 height 29
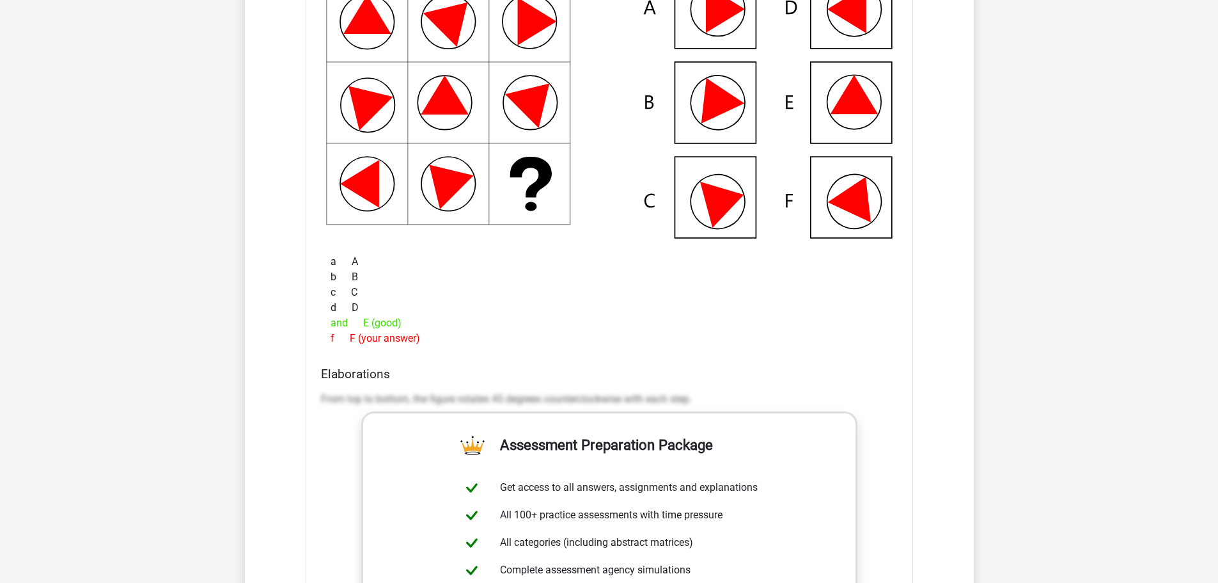
scroll to position [1471, 0]
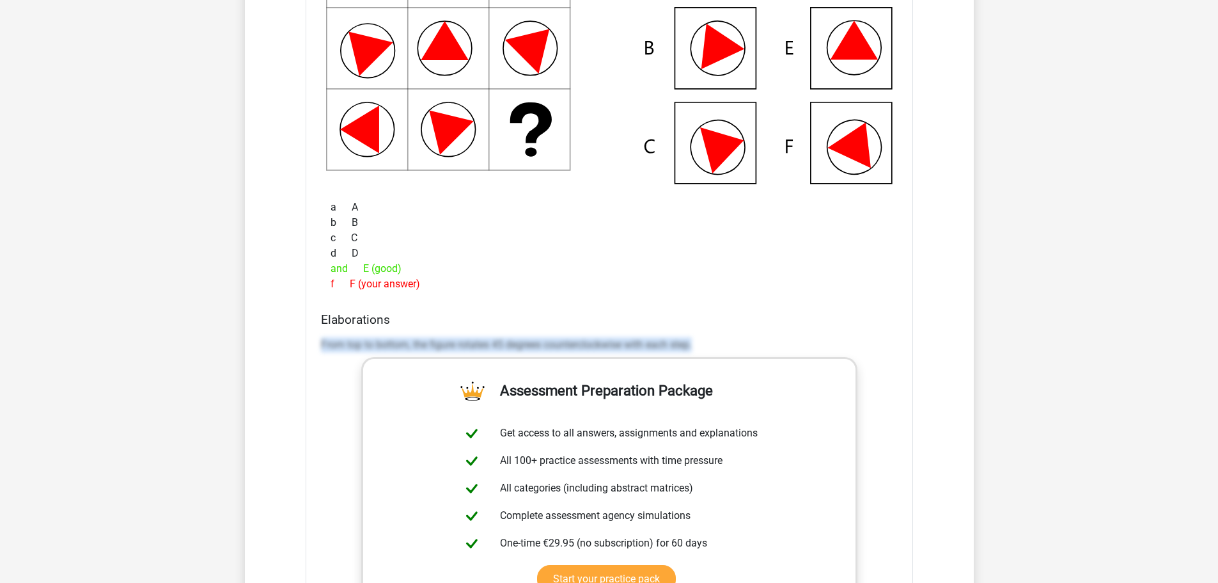
drag, startPoint x: 318, startPoint y: 340, endPoint x: 684, endPoint y: 348, distance: 365.9
click at [703, 350] on div "Elaborations From top to bottom, the figure rotates 45 degrees counterclockwise…" at bounding box center [609, 514] width 587 height 404
copy font "From top to bottom, the figure rotates 45 degrees counterclockwise with each st…"
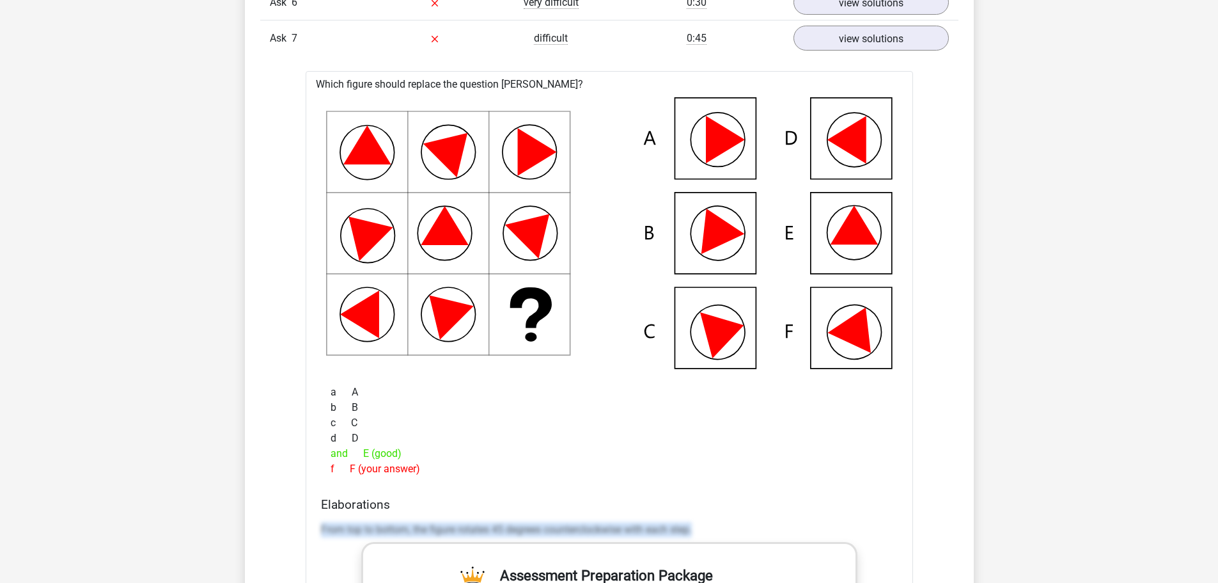
scroll to position [1215, 0]
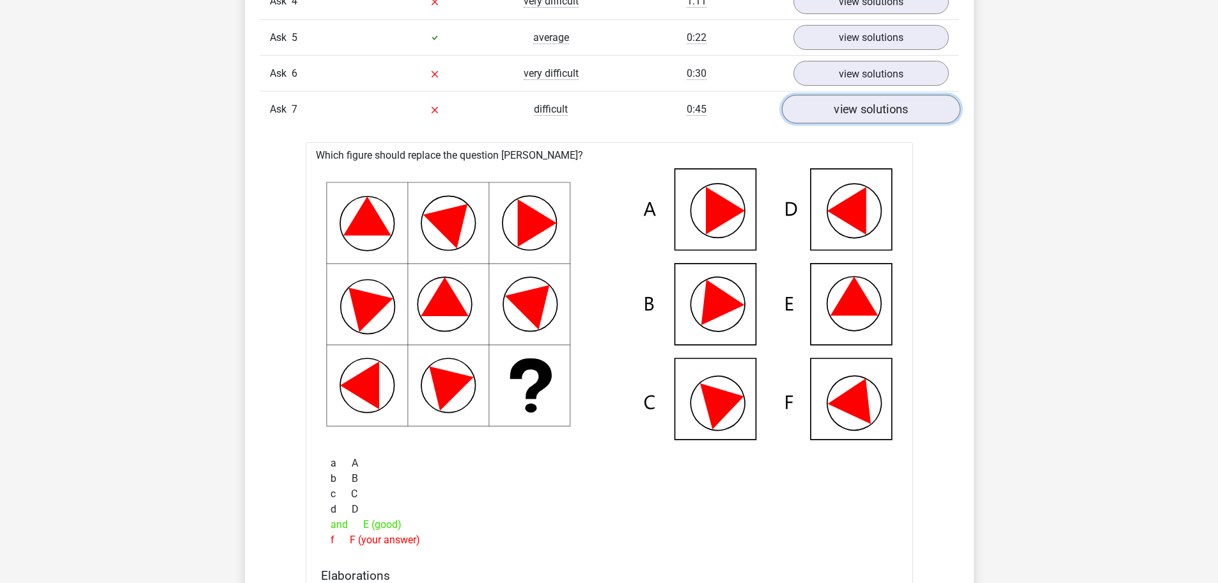
click at [897, 115] on font "view solutions" at bounding box center [871, 109] width 74 height 14
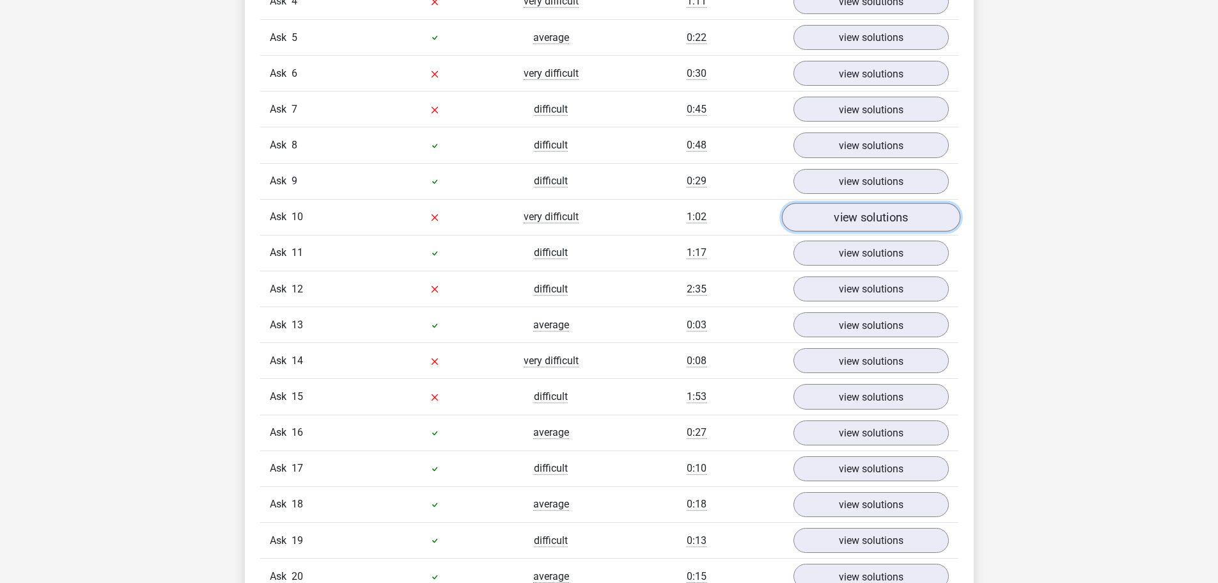
click at [908, 210] on font "view solutions" at bounding box center [871, 217] width 74 height 14
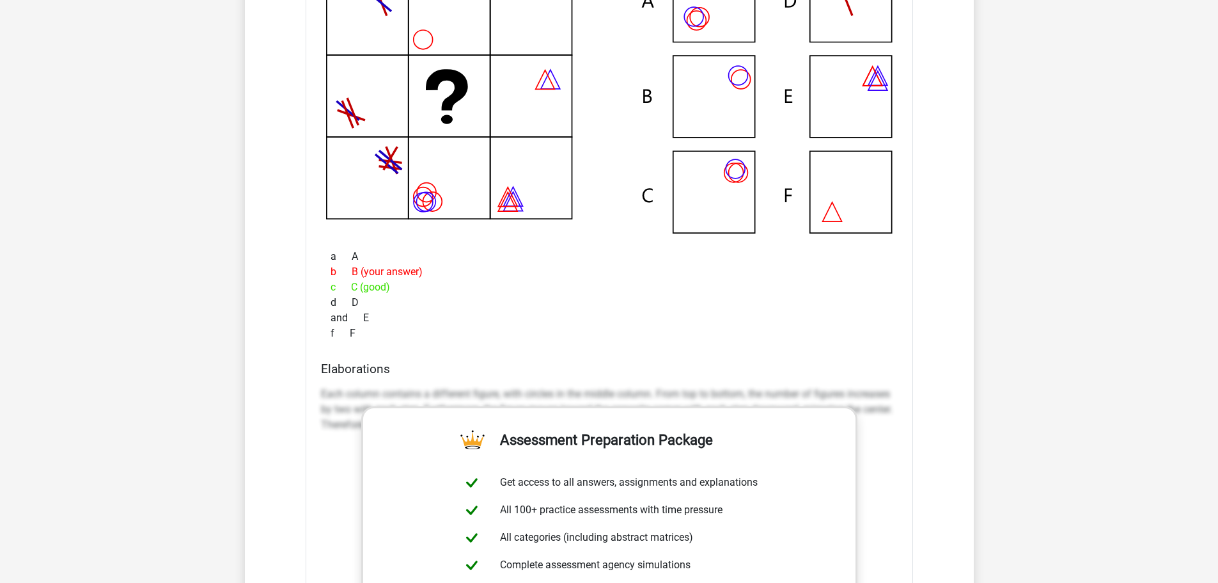
scroll to position [1535, 0]
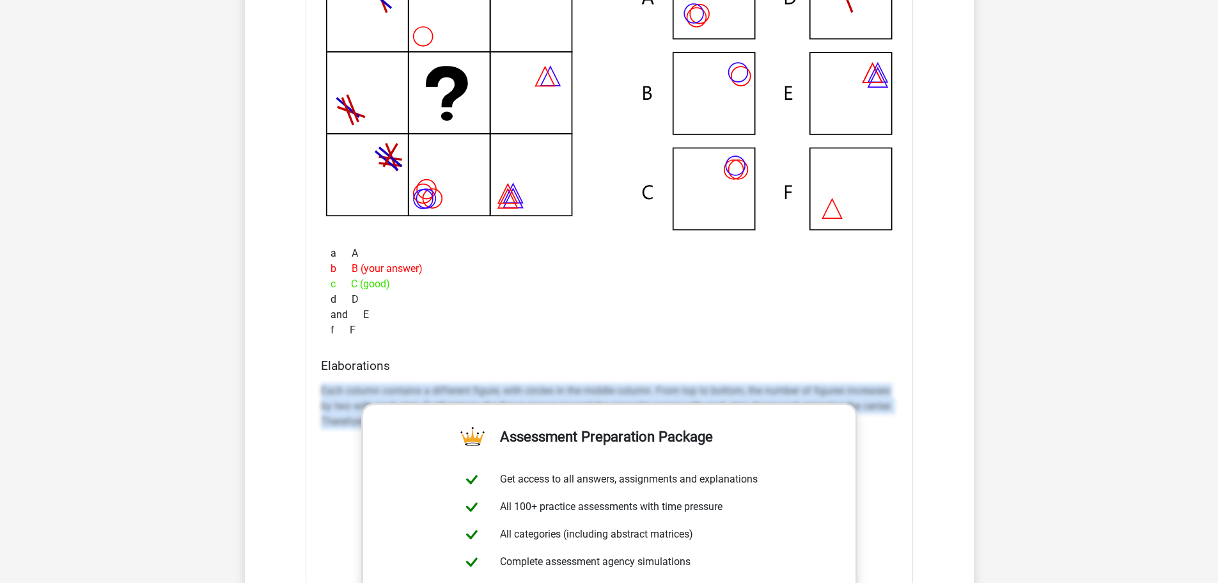
drag, startPoint x: 313, startPoint y: 387, endPoint x: 909, endPoint y: 450, distance: 598.8
click at [909, 450] on div "Which figure should replace the question mark? a A b c d and f" at bounding box center [610, 375] width 608 height 890
copy font "Each column contains a different figure, with circles in the middle column. Fro…"
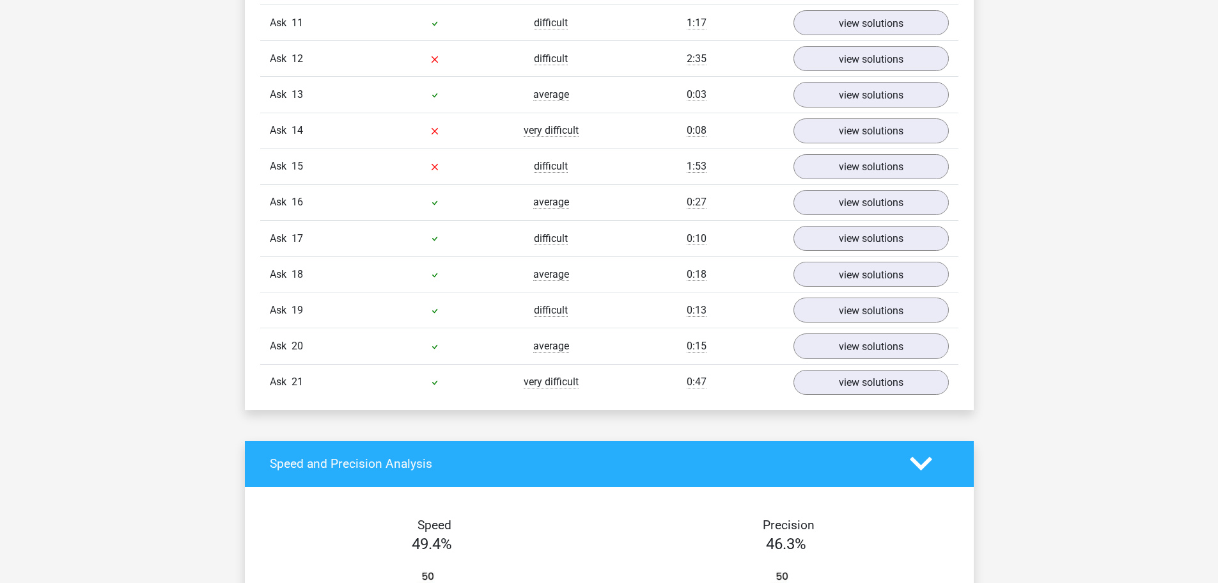
scroll to position [2174, 0]
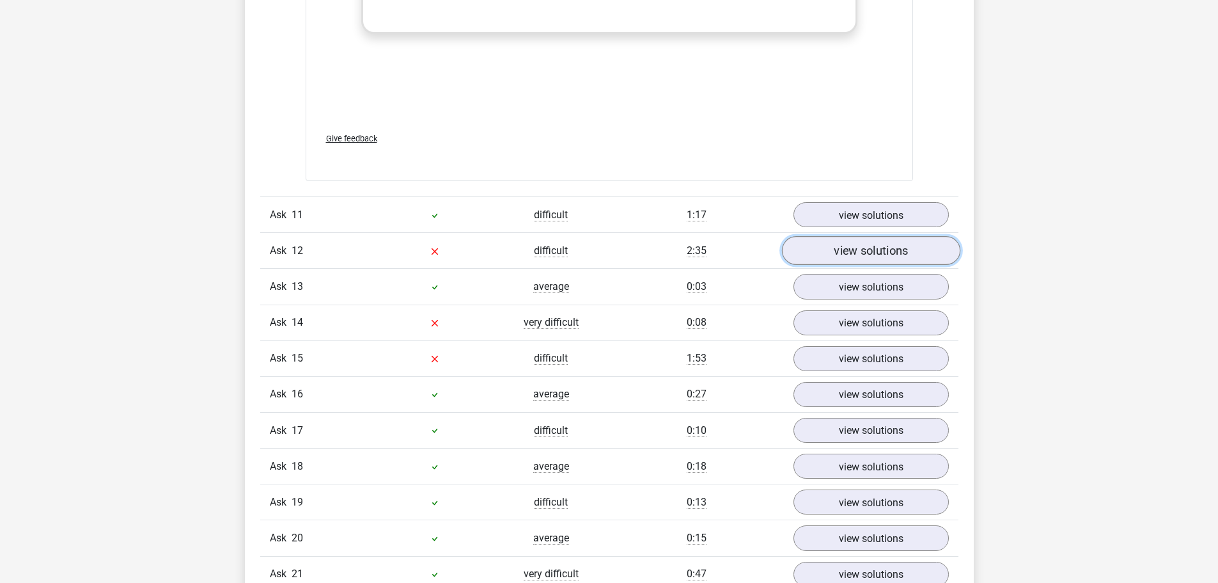
click at [858, 256] on font "view solutions" at bounding box center [871, 251] width 74 height 14
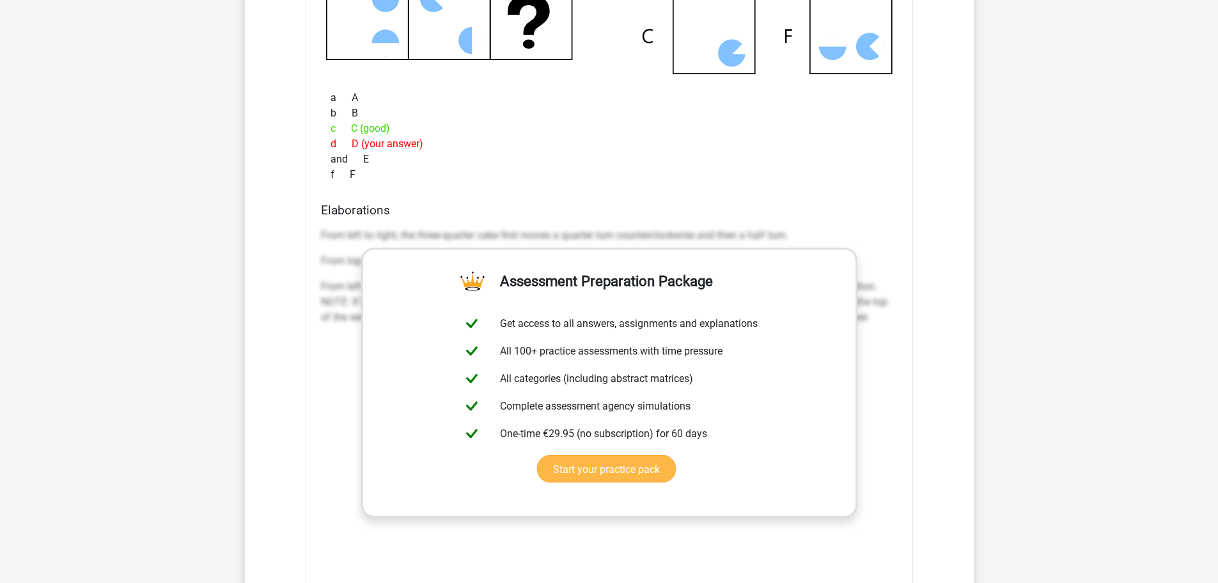
scroll to position [2686, 0]
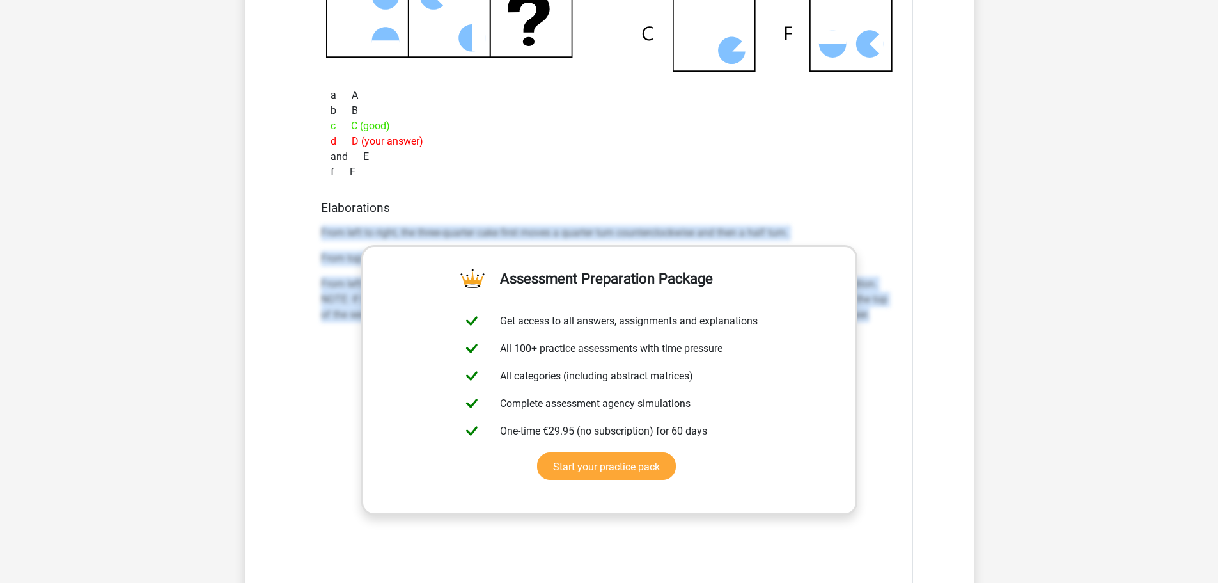
drag, startPoint x: 318, startPoint y: 228, endPoint x: 931, endPoint y: 353, distance: 625.2
copy div "From left to right, the three-quarter cake first moves a quarter turn countercl…"
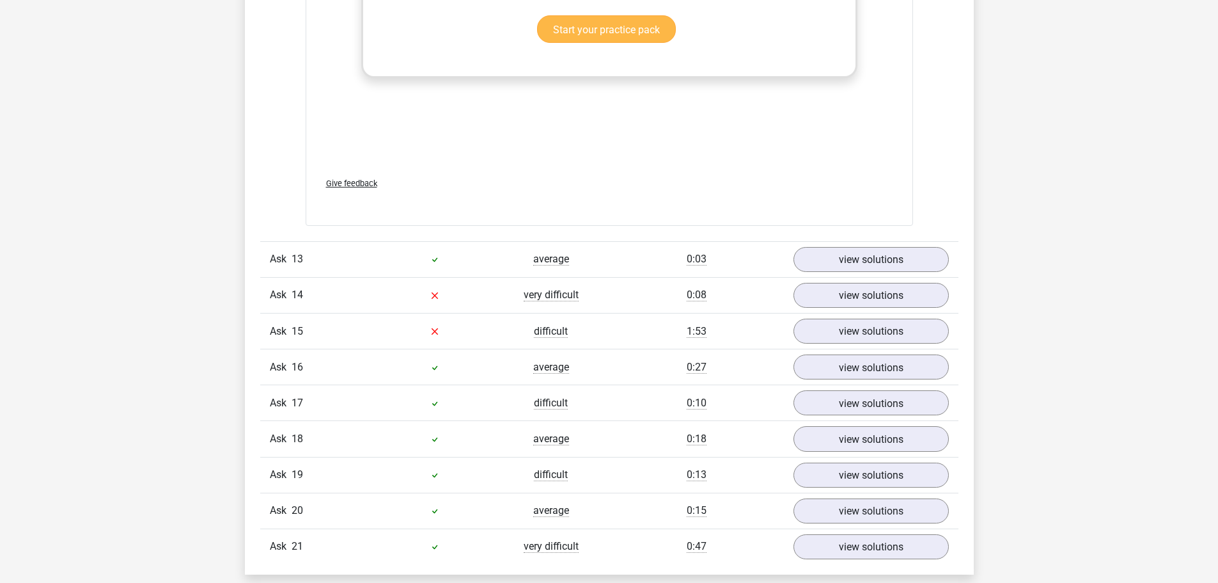
scroll to position [3134, 0]
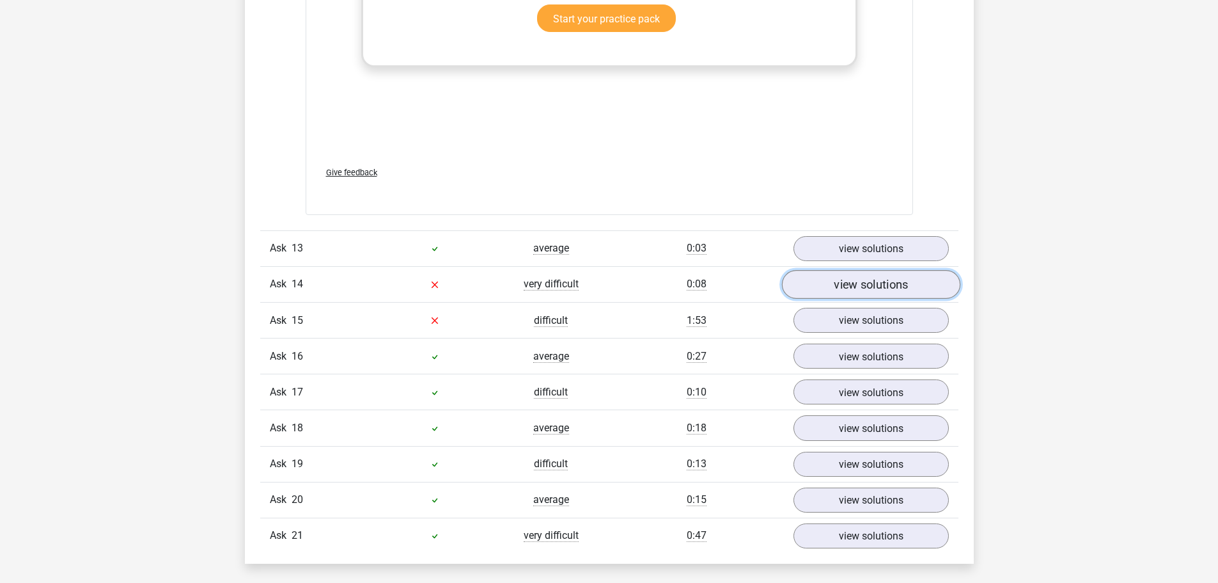
click at [825, 272] on link "view solutions" at bounding box center [871, 284] width 178 height 29
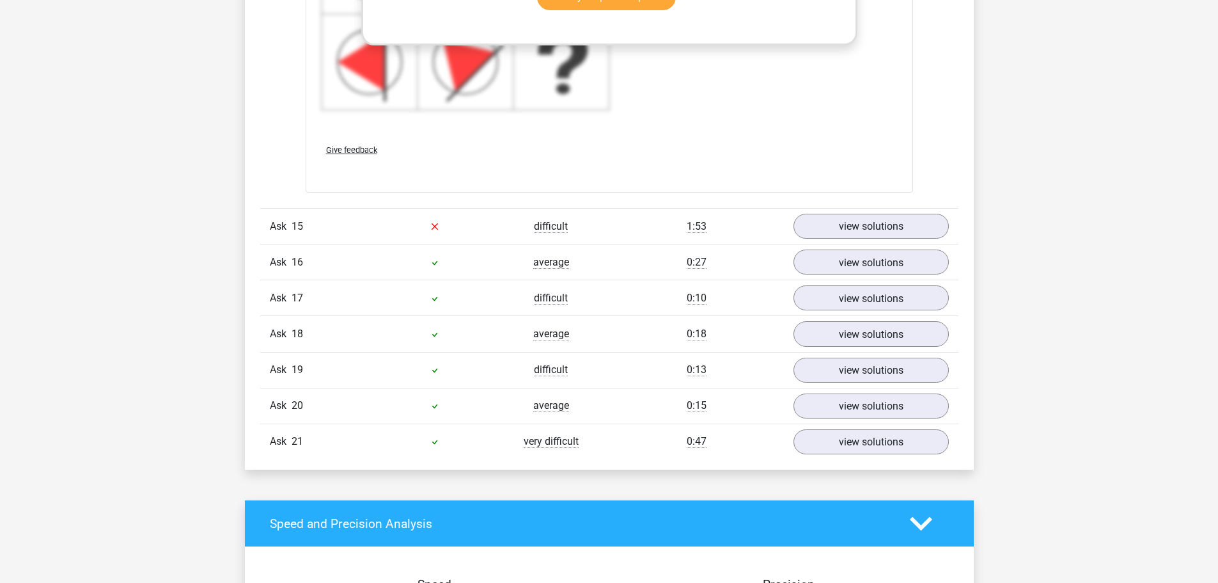
scroll to position [4221, 0]
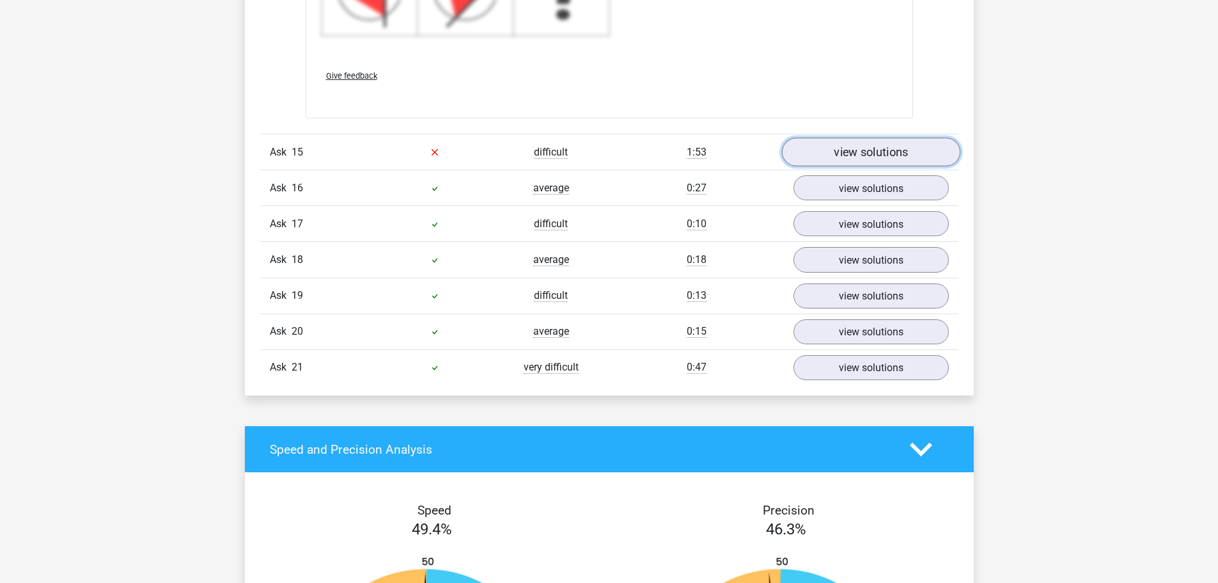
click at [847, 155] on font "view solutions" at bounding box center [871, 152] width 74 height 14
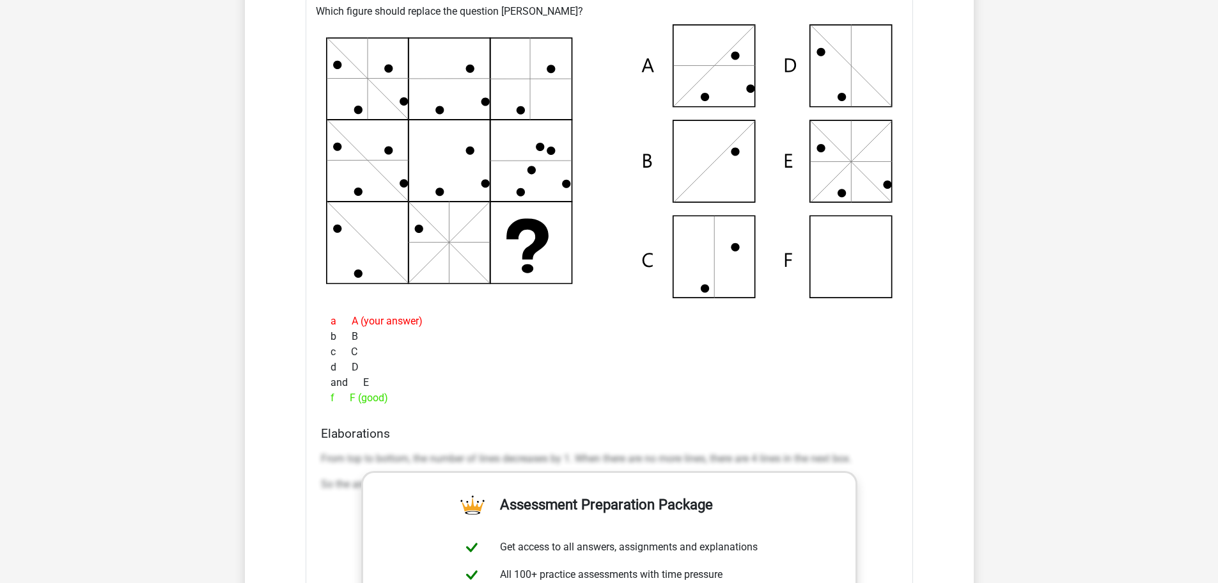
scroll to position [4413, 0]
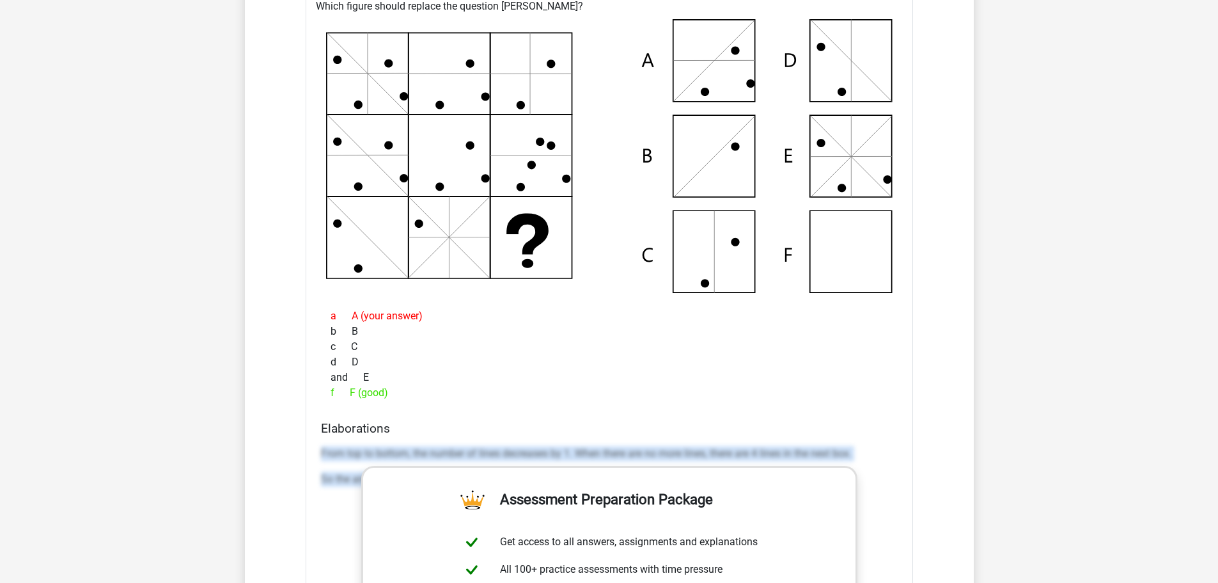
drag, startPoint x: 316, startPoint y: 450, endPoint x: 883, endPoint y: 522, distance: 571.8
copy div "From top to bottom, the number of lines decreases by 1. When there are no more …"
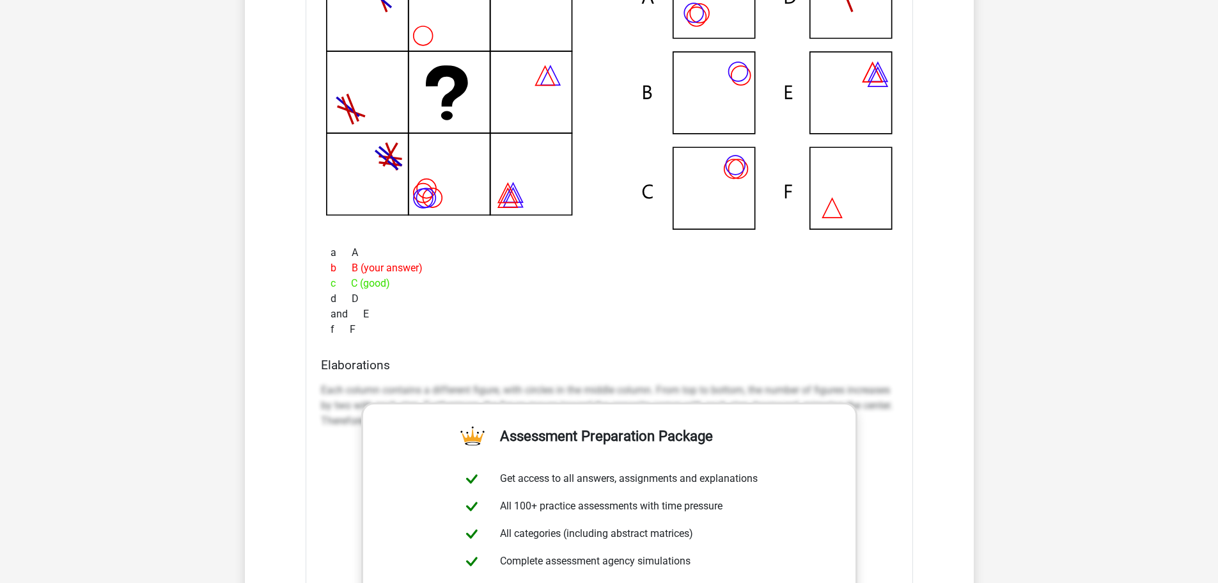
scroll to position [1382, 0]
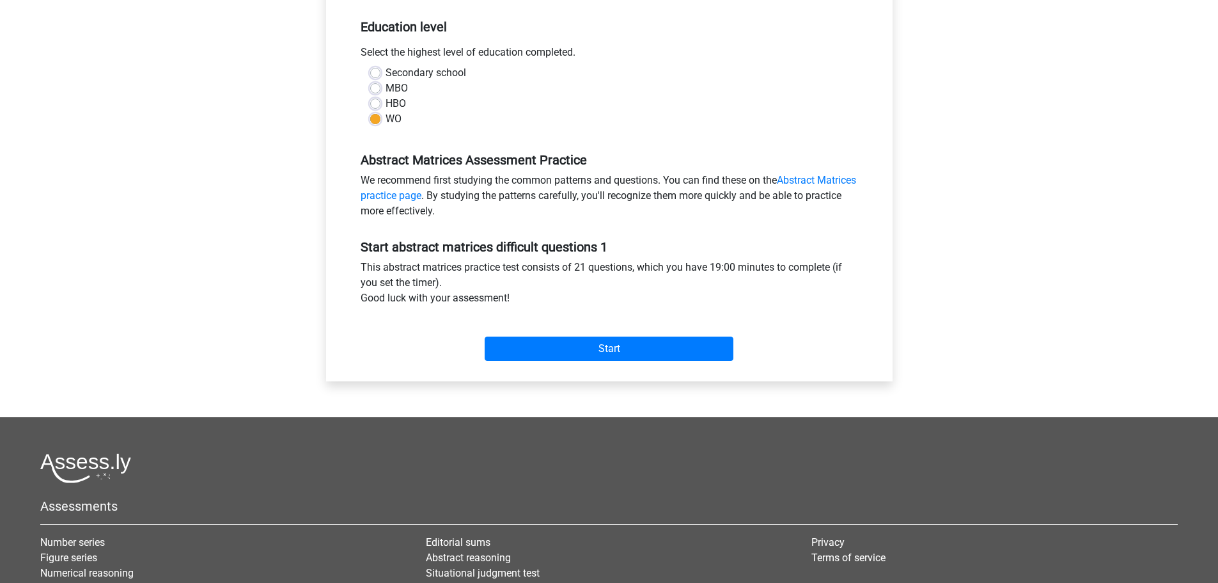
scroll to position [1305, 0]
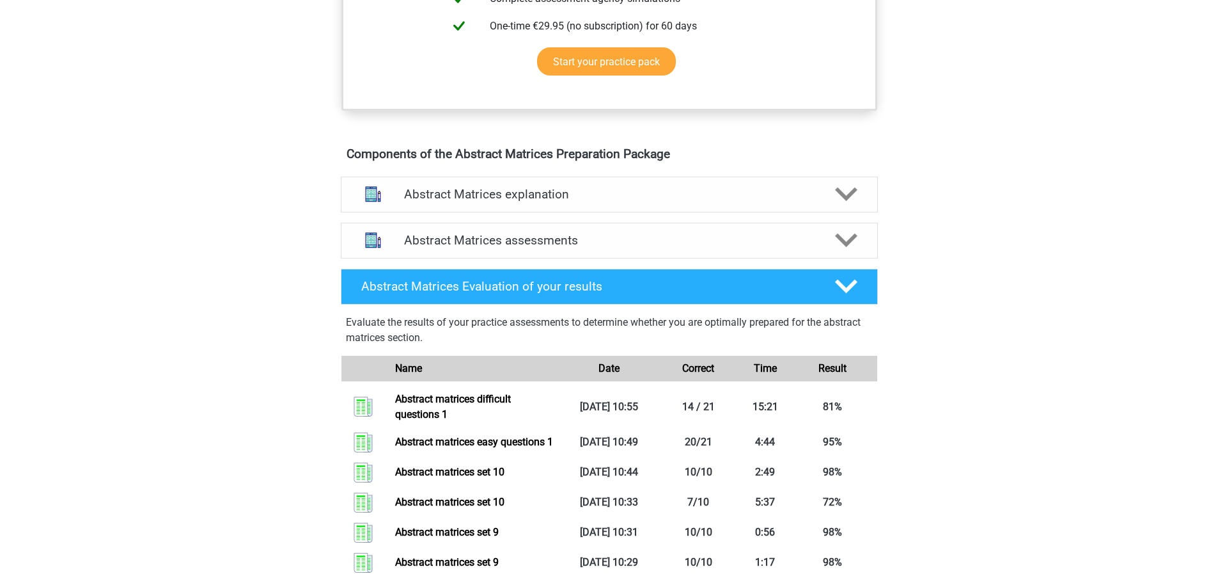
scroll to position [640, 0]
click at [854, 248] on polygon at bounding box center [846, 241] width 22 height 14
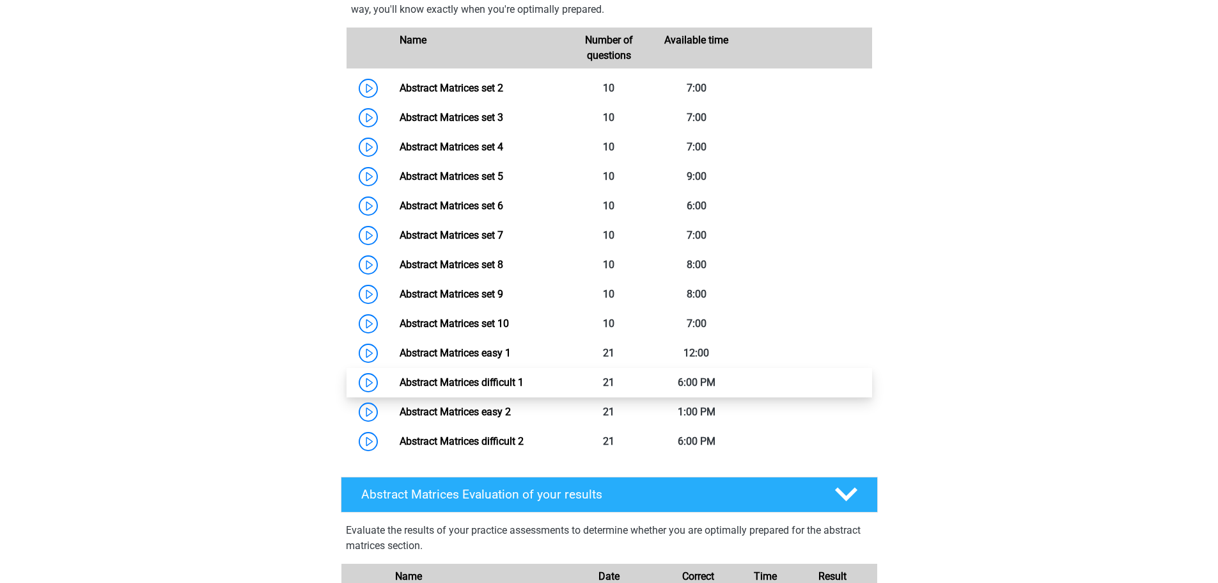
scroll to position [959, 0]
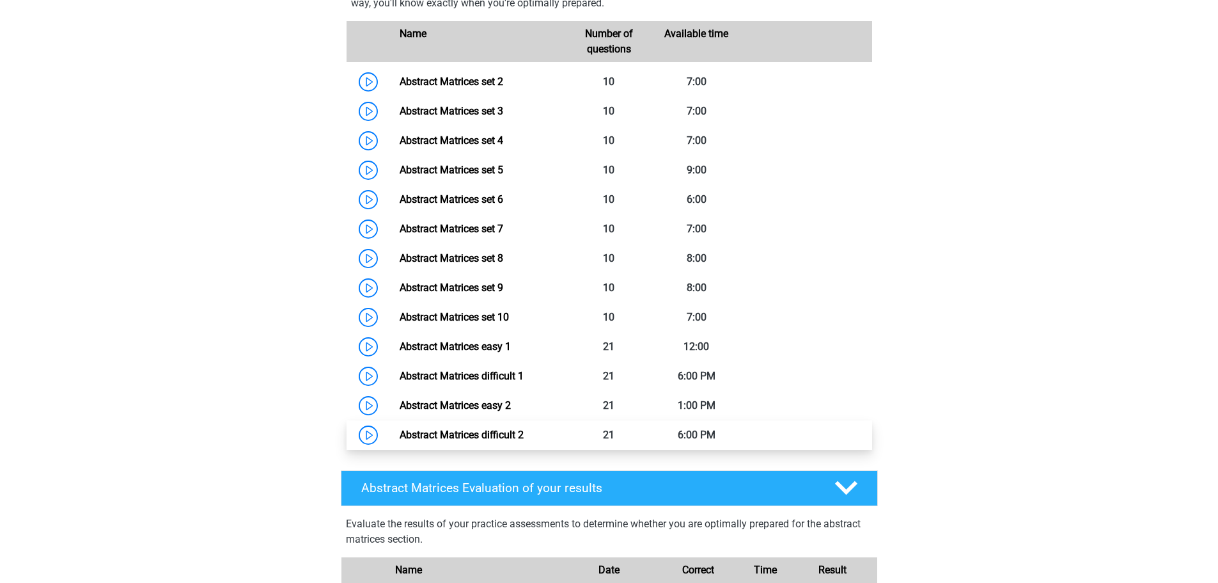
click at [524, 441] on link "Abstract Matrices difficult 2" at bounding box center [462, 434] width 124 height 12
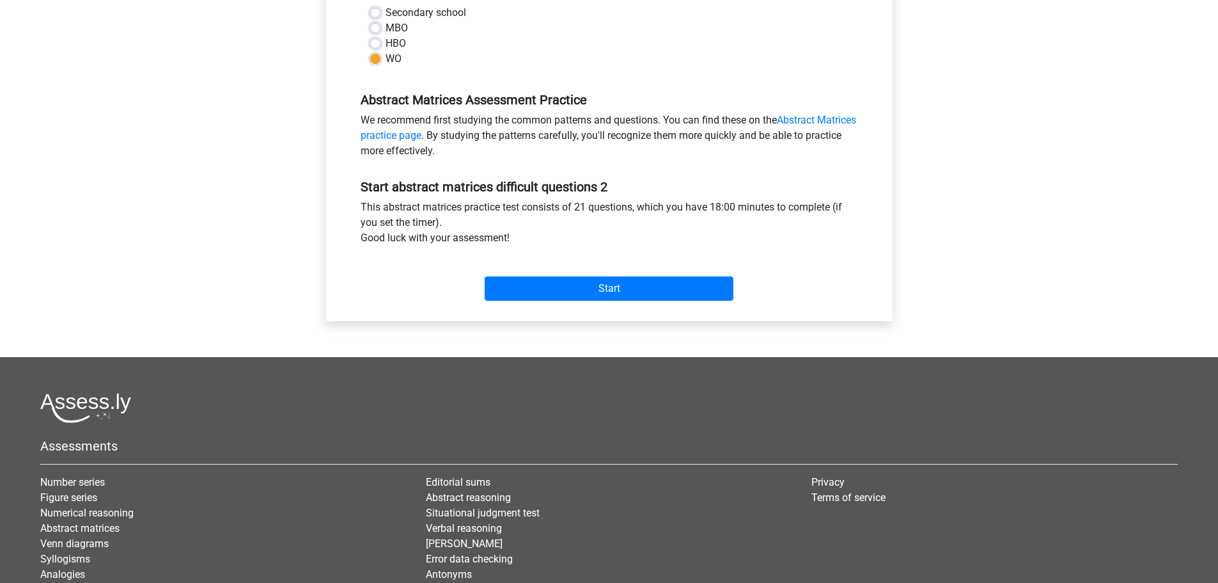
scroll to position [320, 0]
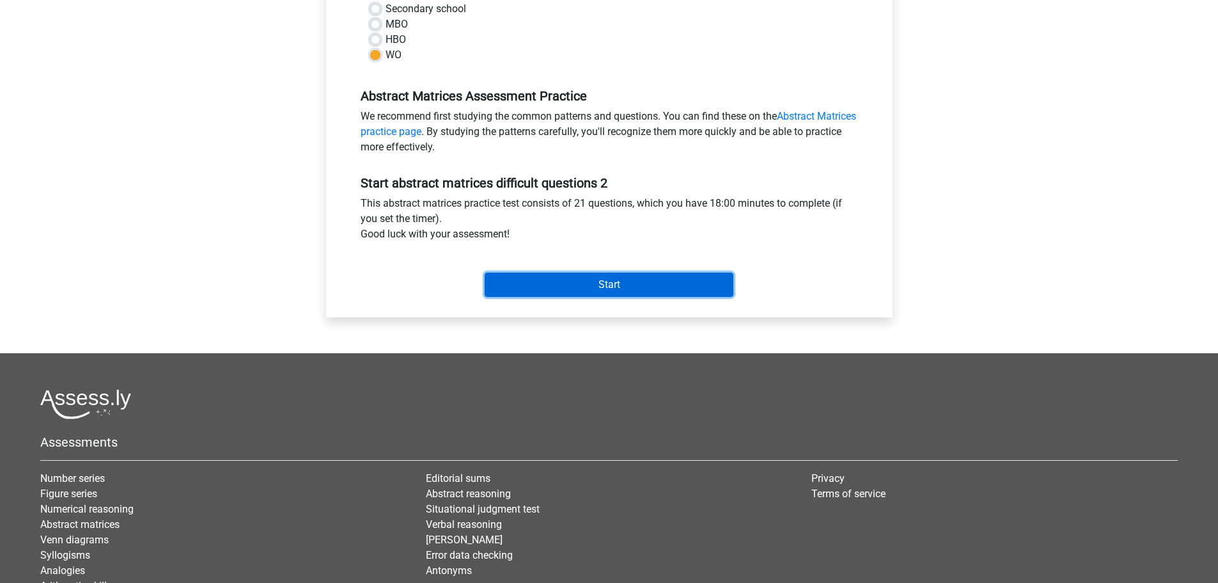
click at [636, 286] on input "Start" at bounding box center [609, 284] width 249 height 24
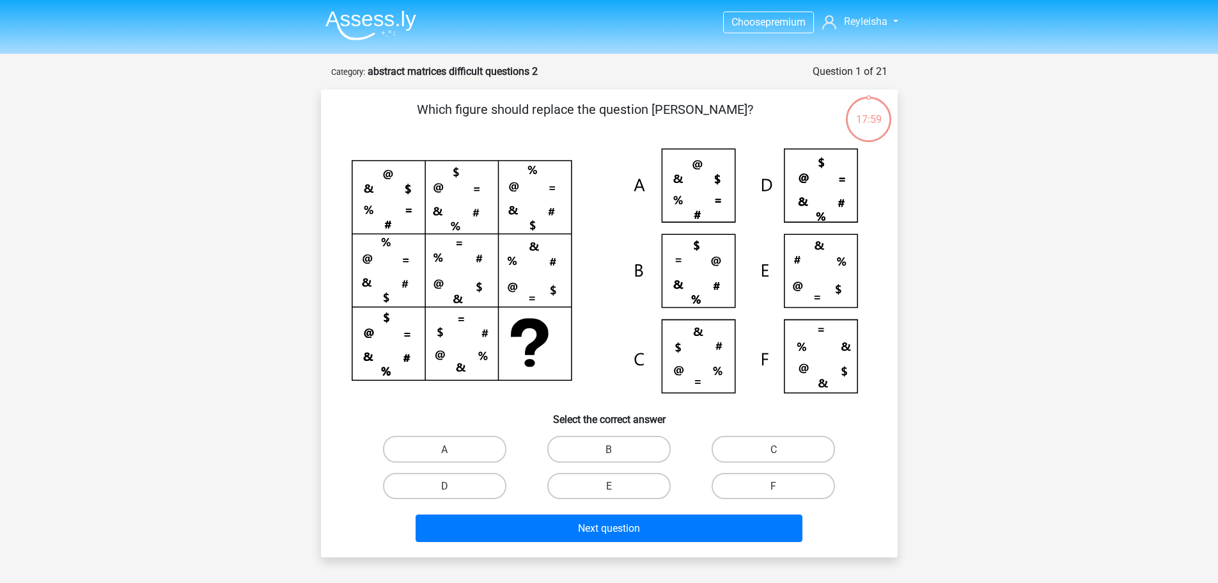
scroll to position [1305, 0]
click at [776, 446] on font "C" at bounding box center [774, 449] width 6 height 12
click at [776, 448] on input "C" at bounding box center [778, 452] width 8 height 8
radio input "true"
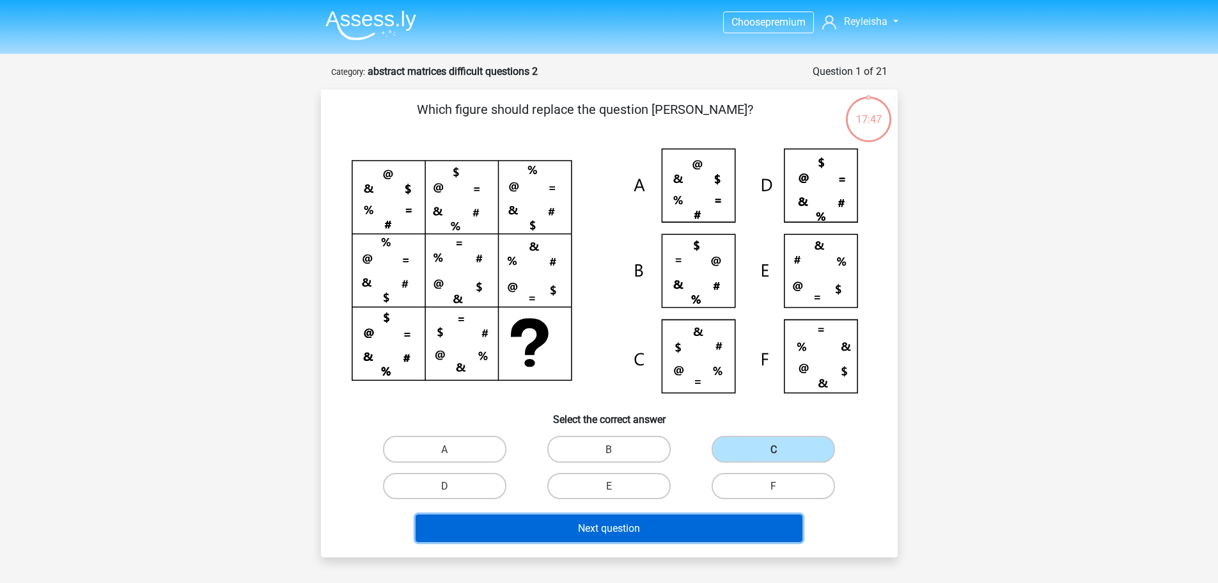
click at [719, 532] on button "Next question" at bounding box center [609, 528] width 387 height 28
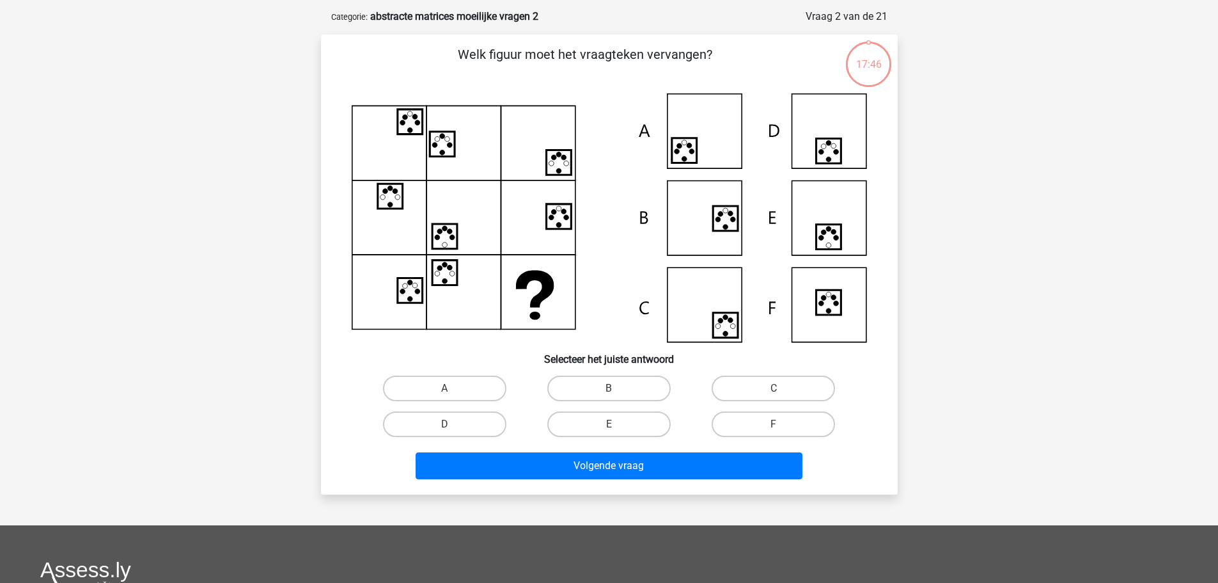
scroll to position [64, 0]
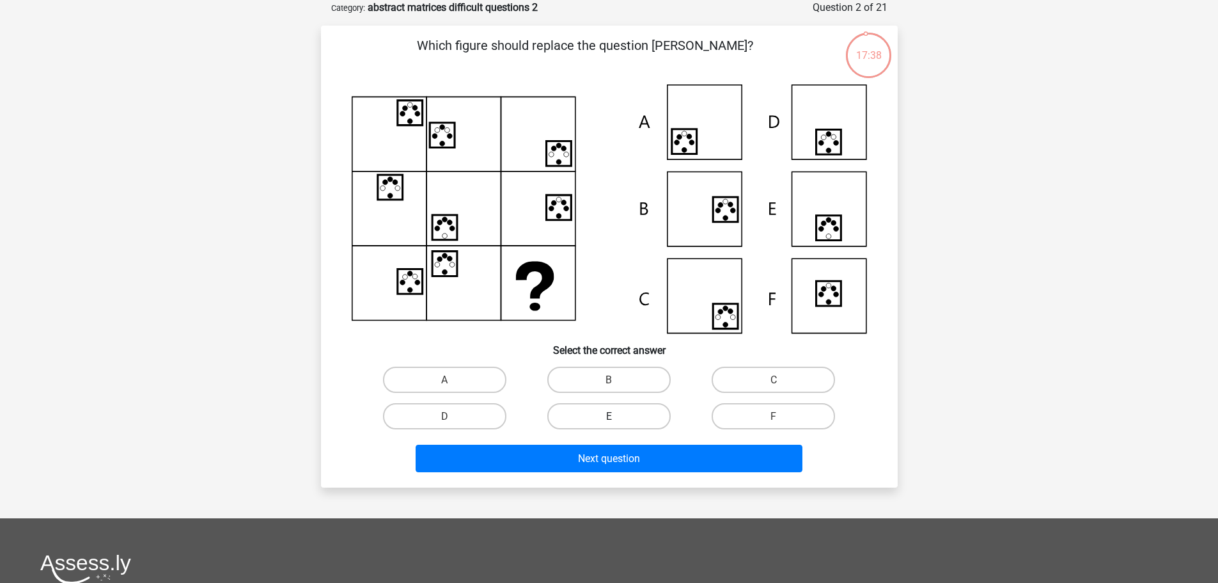
click at [583, 416] on label "E" at bounding box center [608, 416] width 123 height 26
click at [609, 416] on input "E" at bounding box center [613, 420] width 8 height 8
radio input "true"
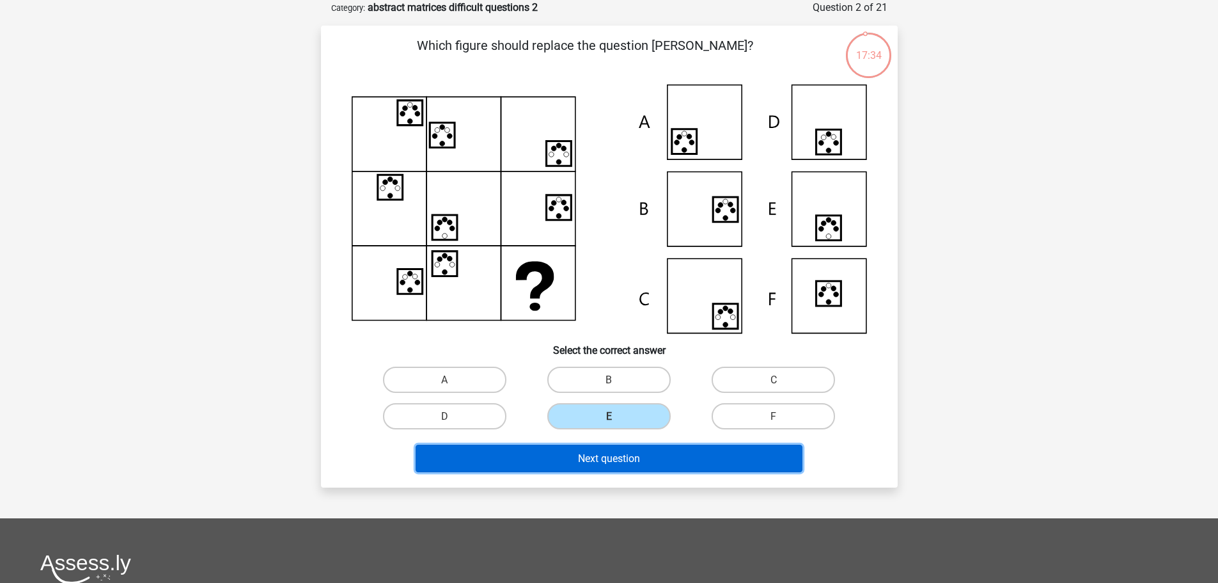
click at [620, 462] on font "Next question" at bounding box center [609, 458] width 62 height 12
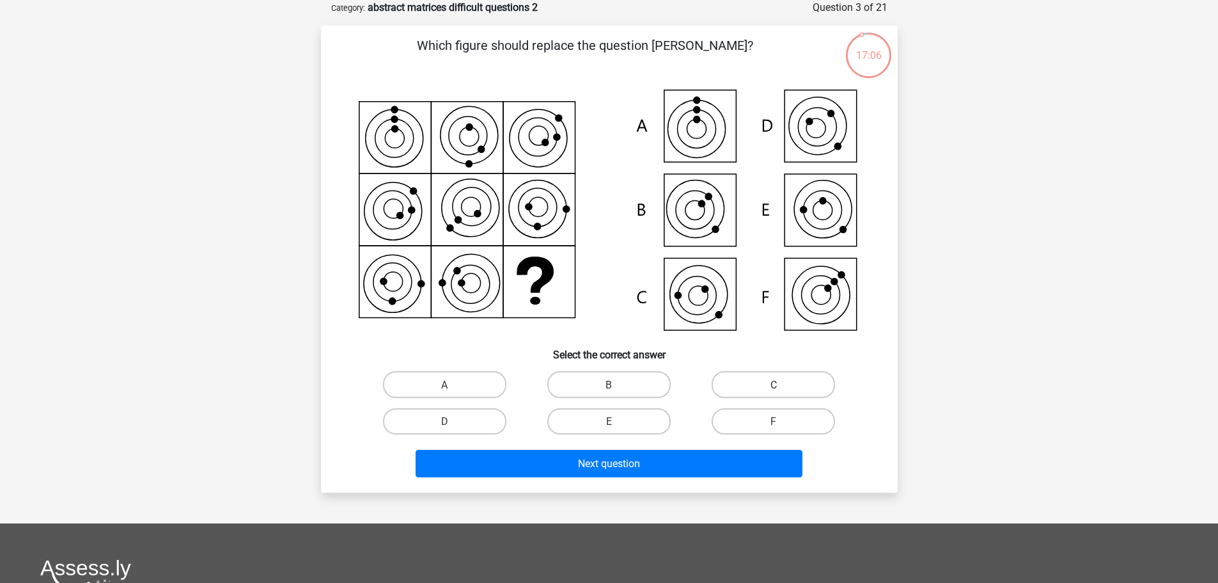
click at [780, 377] on label "C" at bounding box center [773, 384] width 123 height 26
click at [780, 384] on input "C" at bounding box center [778, 388] width 8 height 8
radio input "true"
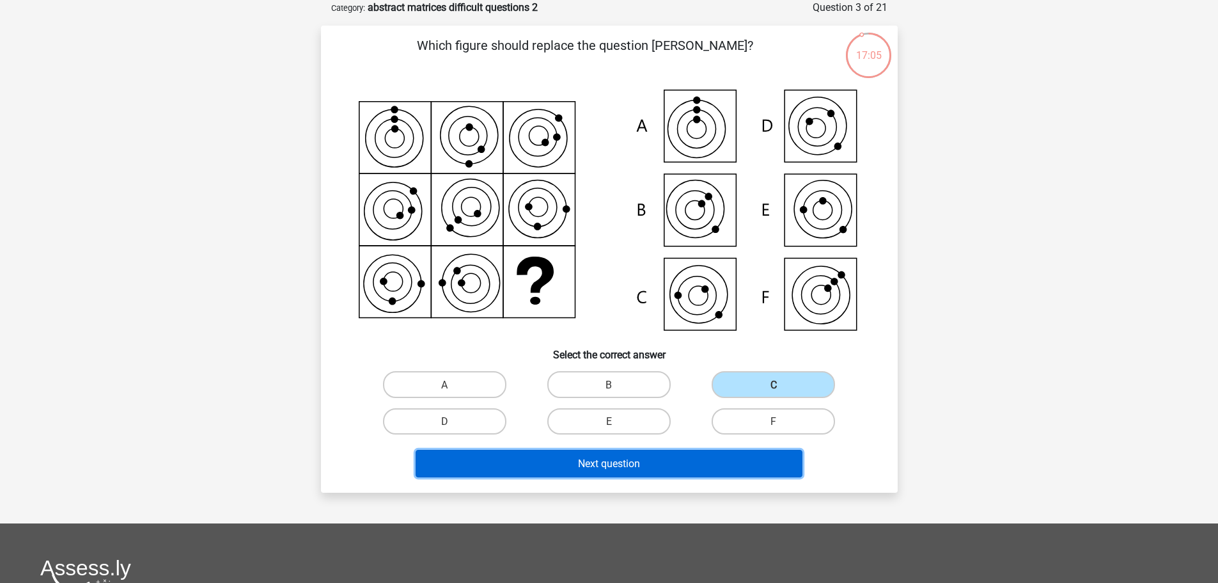
click at [738, 462] on button "Next question" at bounding box center [609, 464] width 387 height 28
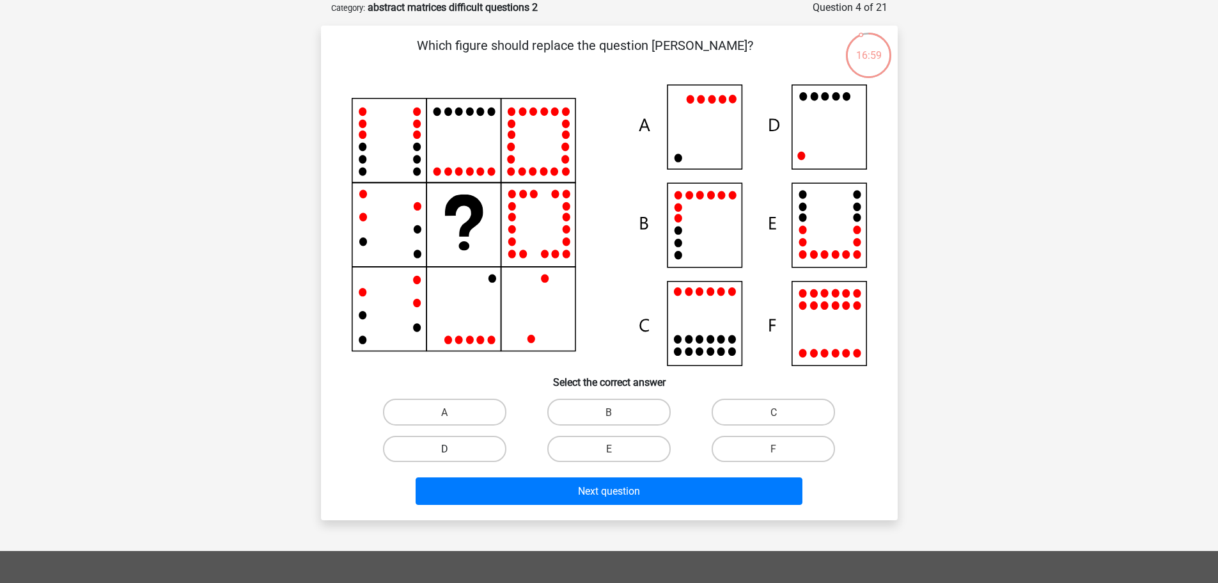
click at [418, 451] on label "D" at bounding box center [444, 449] width 123 height 26
click at [444, 451] on input "D" at bounding box center [448, 452] width 8 height 8
radio input "true"
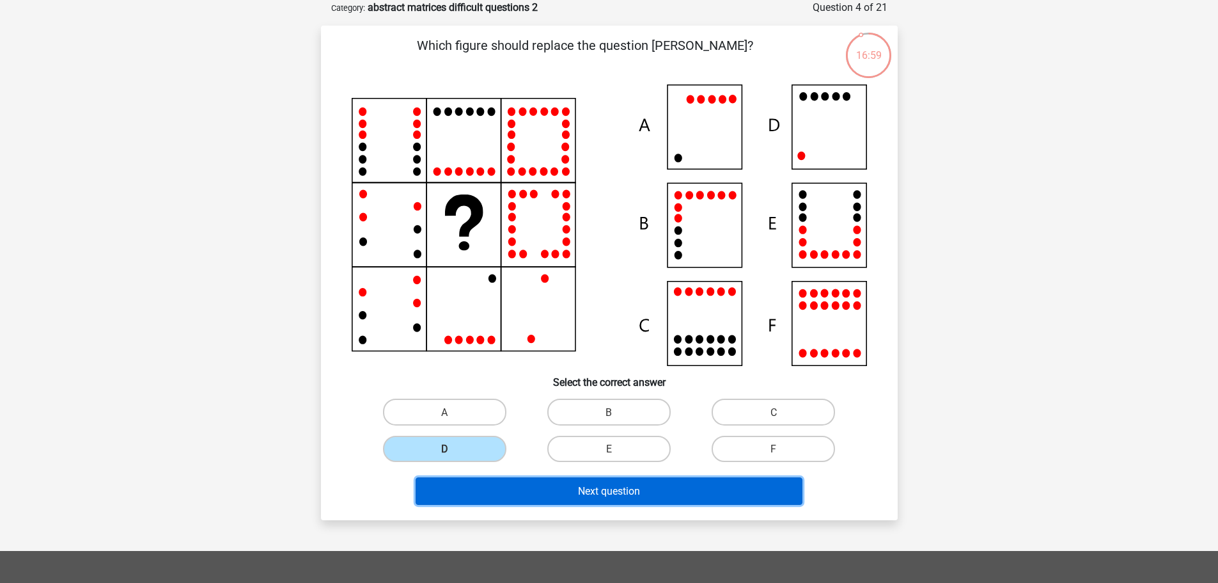
click at [468, 483] on button "Next question" at bounding box center [609, 491] width 387 height 28
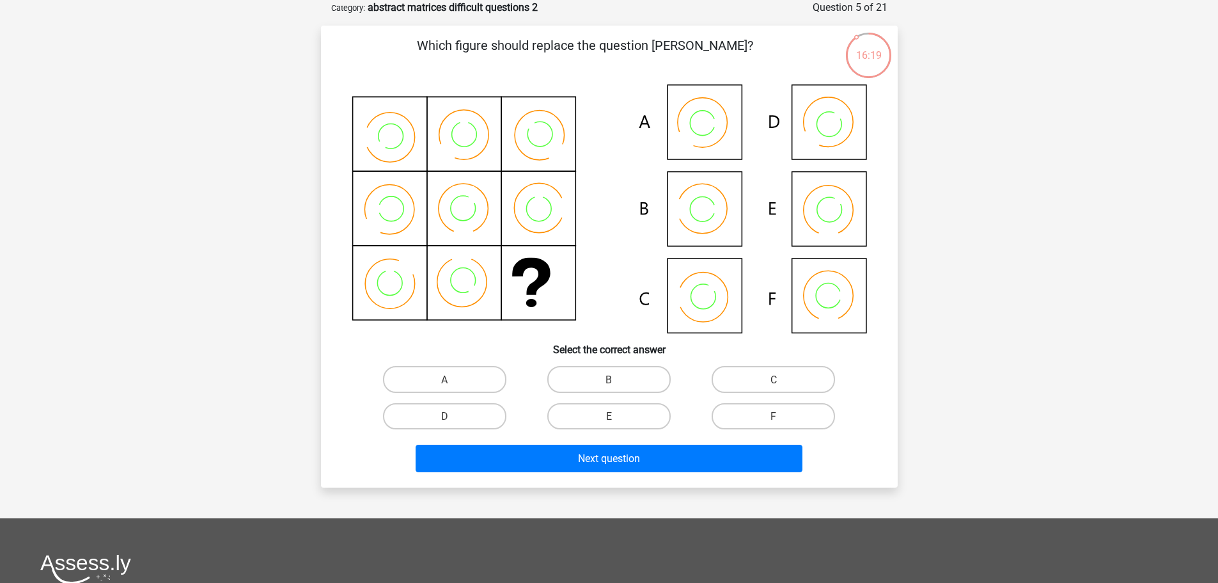
click at [640, 356] on div "Which figure should replace the question mark?" at bounding box center [609, 256] width 567 height 441
click at [640, 376] on label "B" at bounding box center [608, 379] width 123 height 26
click at [617, 379] on input "B" at bounding box center [613, 383] width 8 height 8
radio input "true"
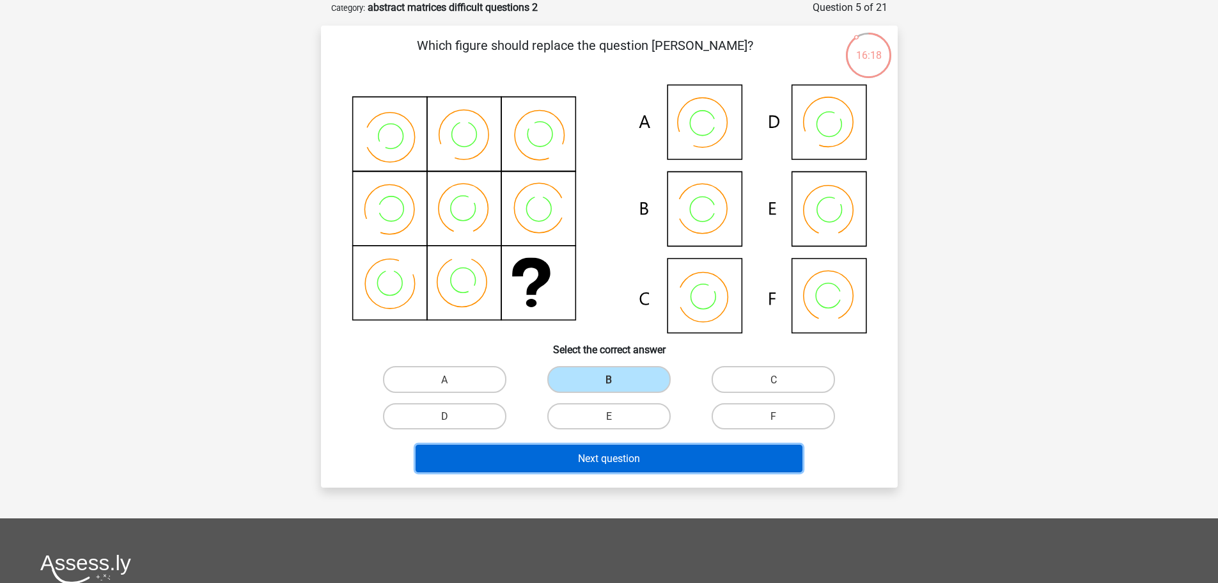
click at [670, 459] on button "Next question" at bounding box center [609, 458] width 387 height 28
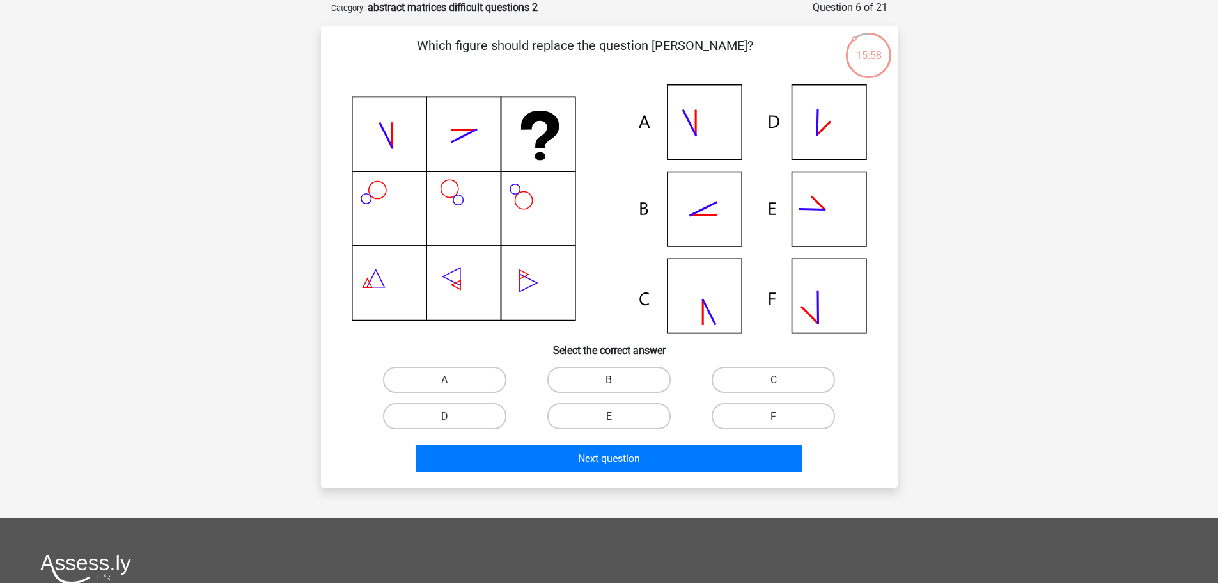
click at [625, 366] on label "B" at bounding box center [608, 379] width 123 height 26
click at [617, 379] on input "B" at bounding box center [613, 383] width 8 height 8
radio input "true"
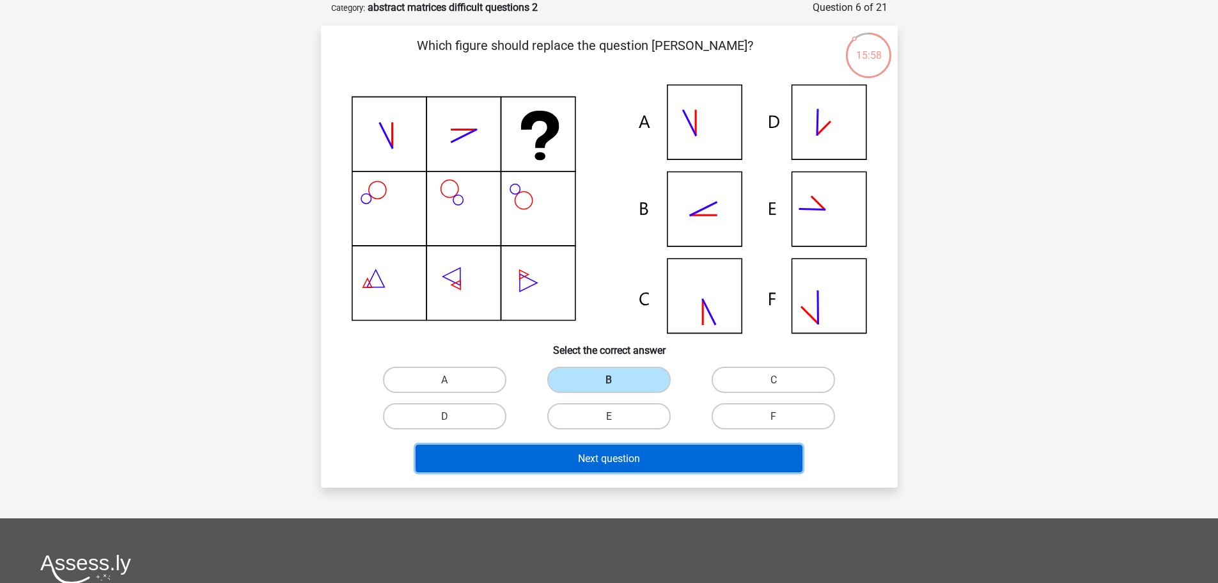
click at [629, 467] on button "Next question" at bounding box center [609, 458] width 387 height 28
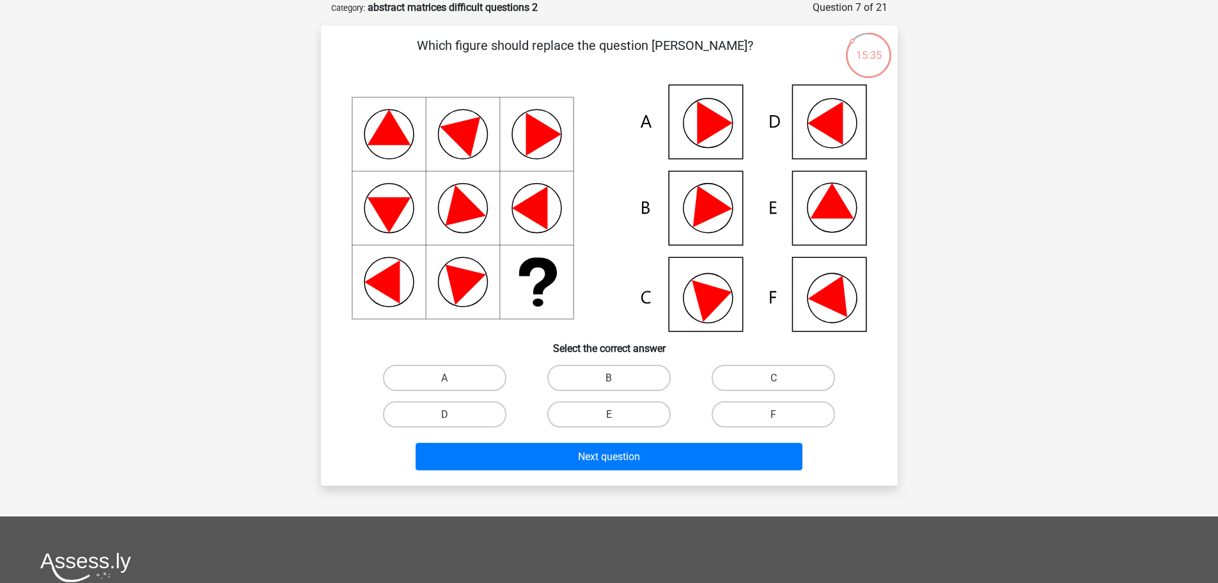
click at [609, 414] on input "E" at bounding box center [613, 418] width 8 height 8
radio input "true"
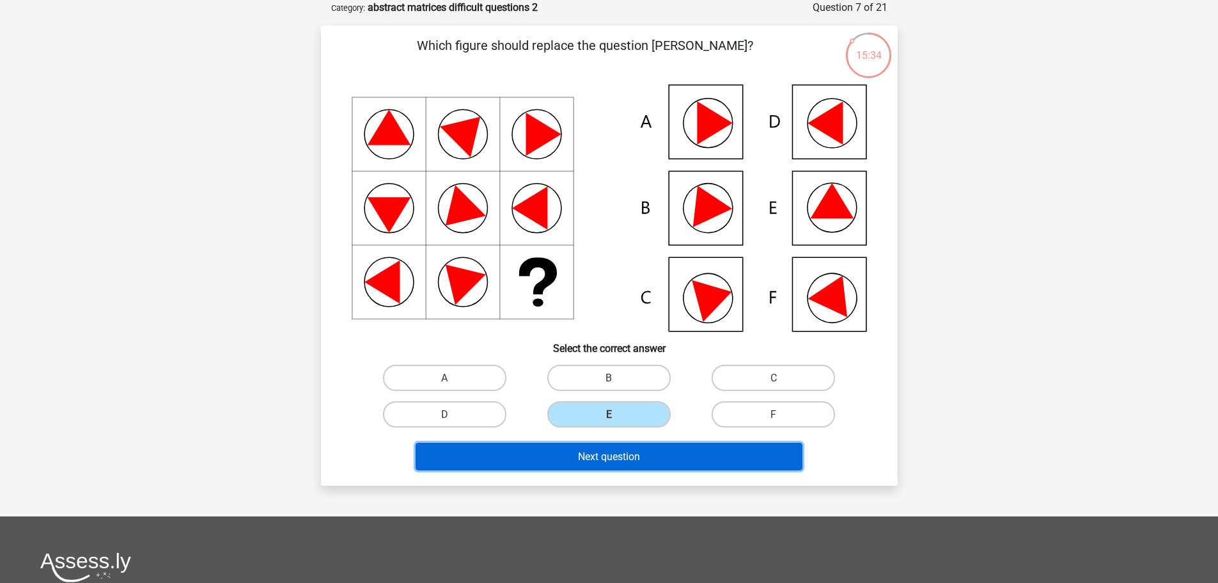
click at [609, 448] on button "Next question" at bounding box center [609, 457] width 387 height 28
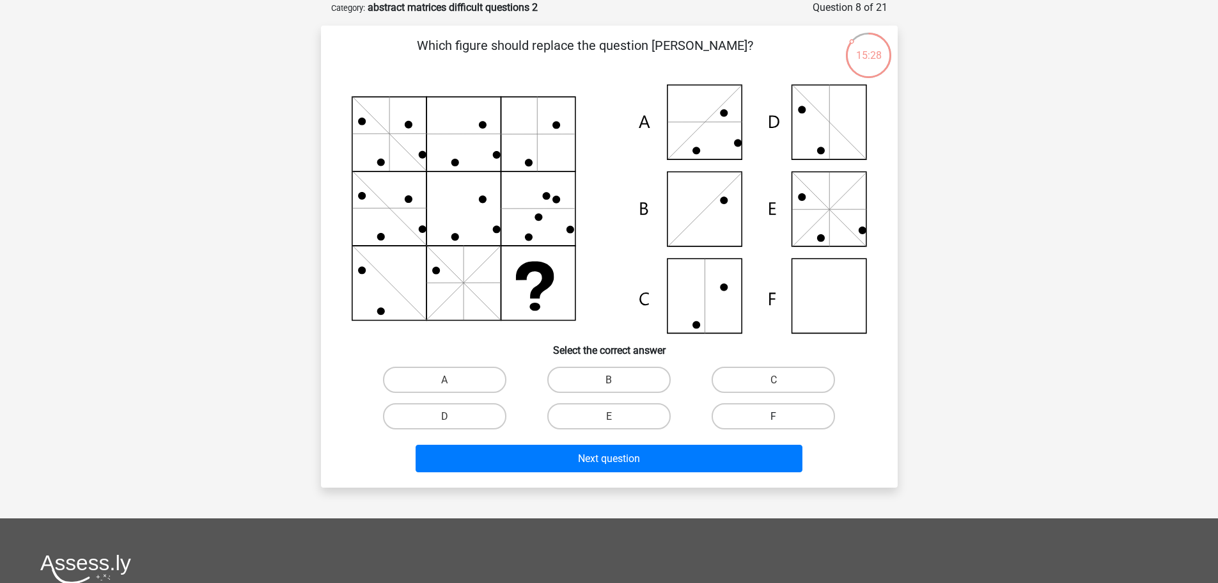
click at [801, 425] on label "F" at bounding box center [773, 416] width 123 height 26
click at [782, 424] on input "F" at bounding box center [778, 420] width 8 height 8
radio input "true"
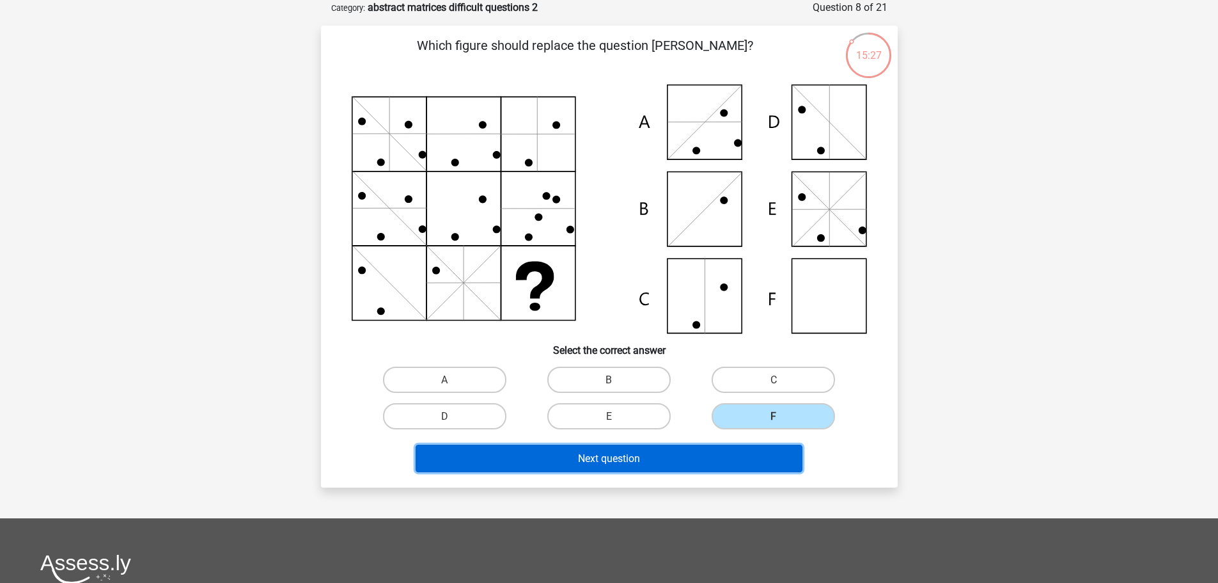
click at [782, 453] on button "Next question" at bounding box center [609, 458] width 387 height 28
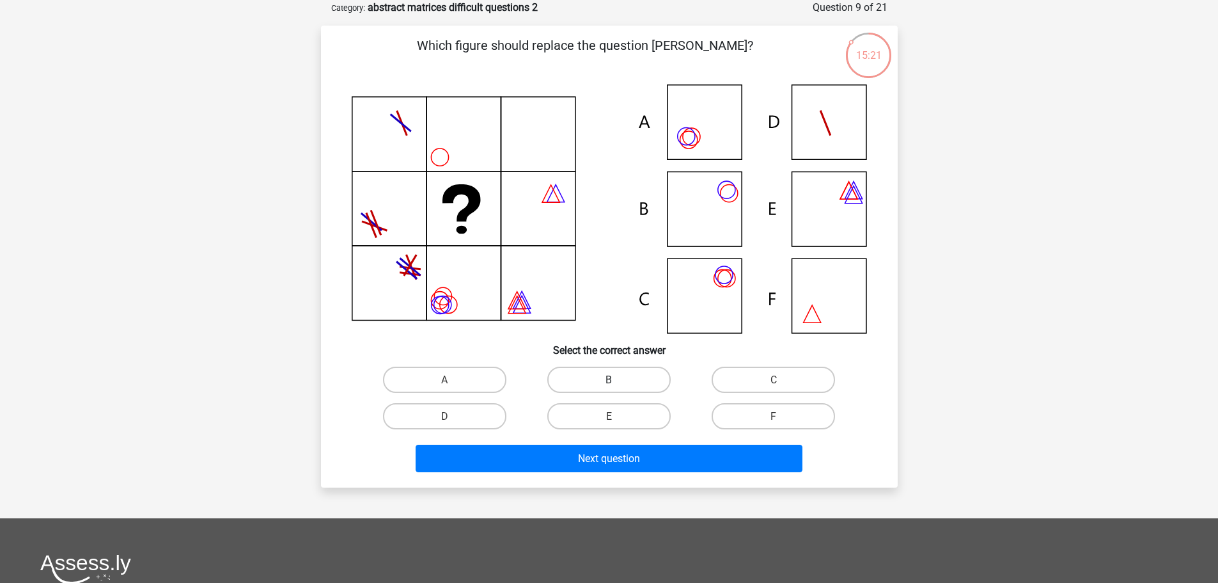
click at [595, 385] on label "B" at bounding box center [608, 379] width 123 height 26
click at [609, 385] on input "B" at bounding box center [613, 383] width 8 height 8
radio input "true"
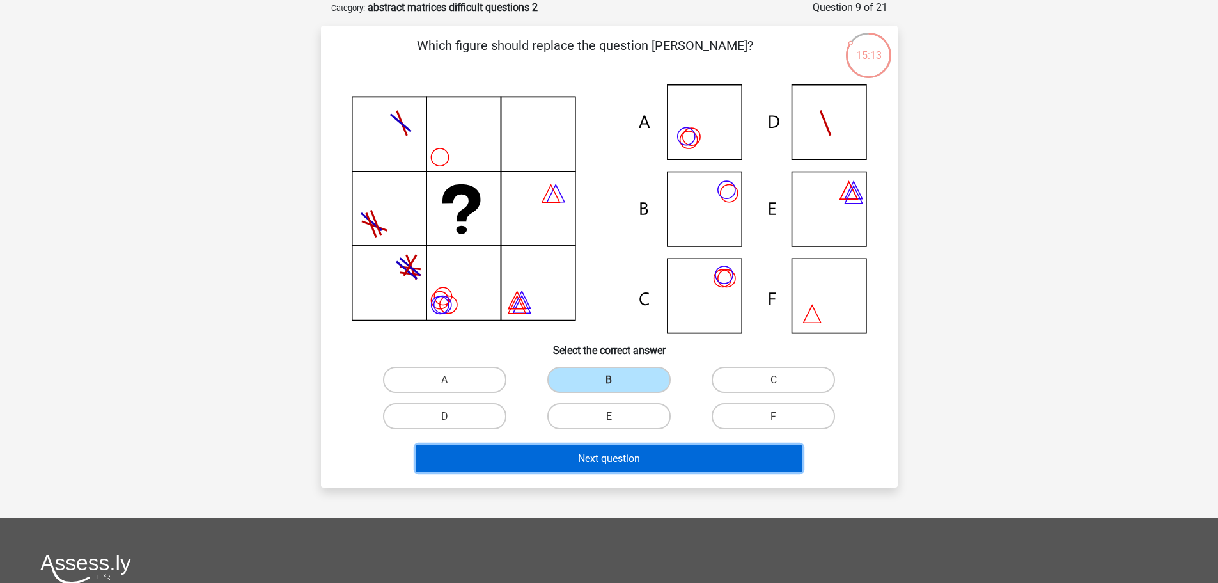
click at [549, 457] on button "Next question" at bounding box center [609, 458] width 387 height 28
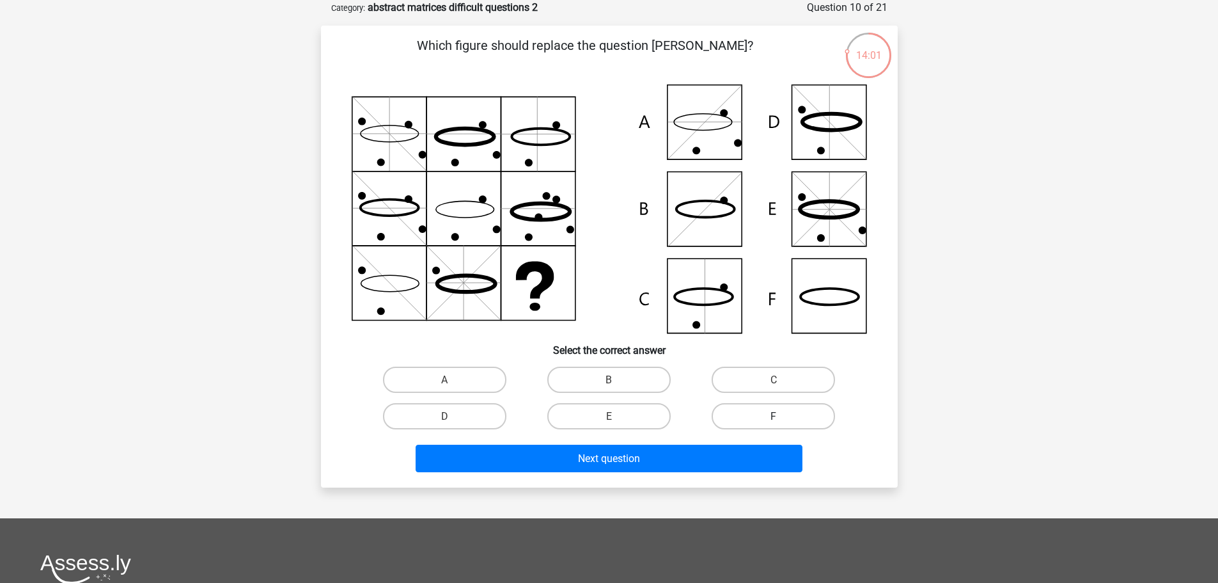
click at [746, 418] on label "F" at bounding box center [773, 416] width 123 height 26
click at [774, 418] on input "F" at bounding box center [778, 420] width 8 height 8
radio input "true"
click at [740, 443] on div "Next question" at bounding box center [610, 455] width 536 height 43
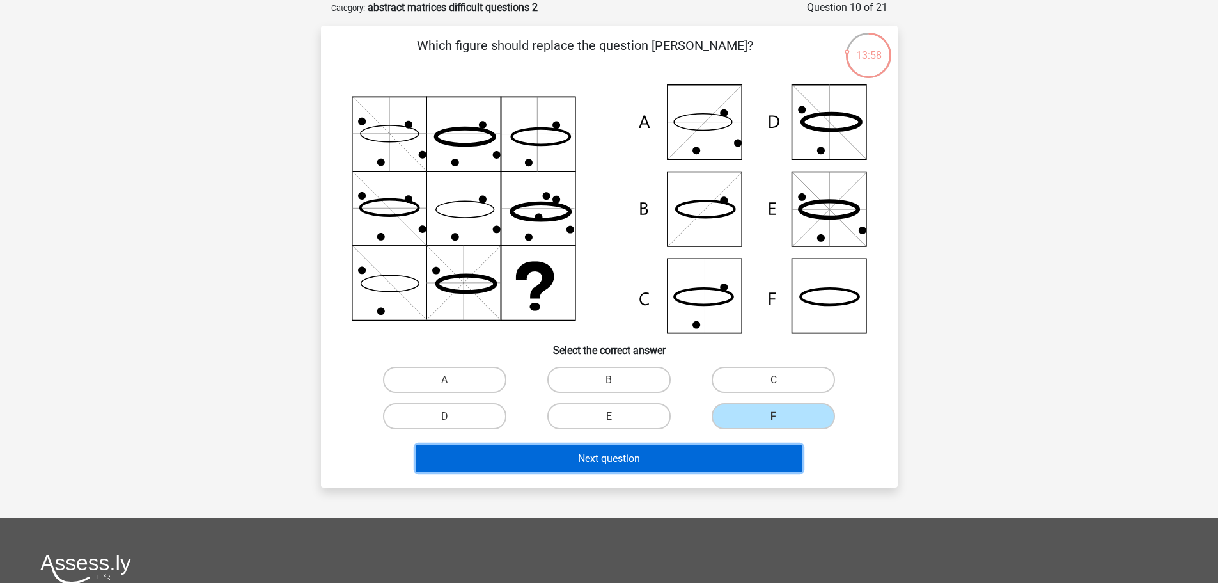
click at [628, 455] on font "Next question" at bounding box center [609, 458] width 62 height 12
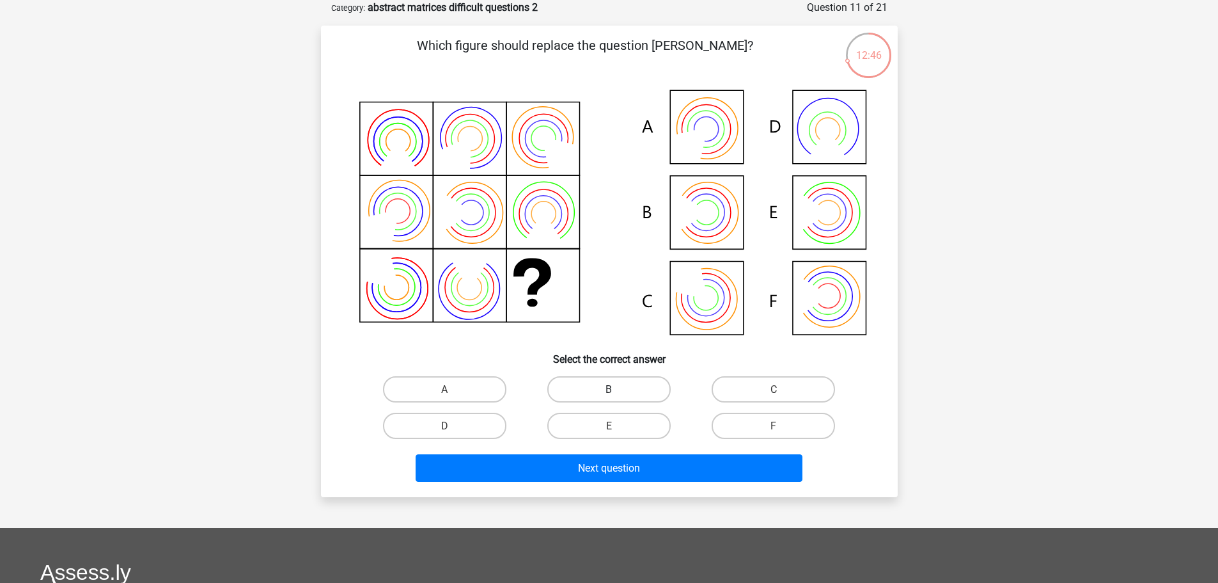
click at [637, 383] on label "B" at bounding box center [608, 389] width 123 height 26
click at [617, 389] on input "B" at bounding box center [613, 393] width 8 height 8
radio input "true"
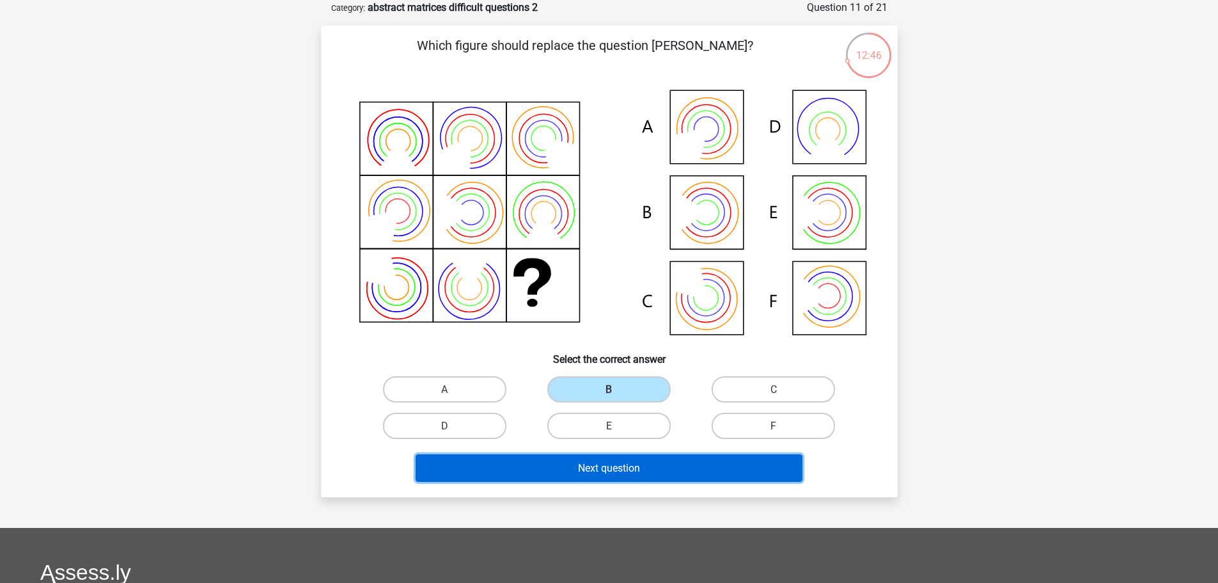
click at [634, 469] on font "Next question" at bounding box center [609, 468] width 62 height 12
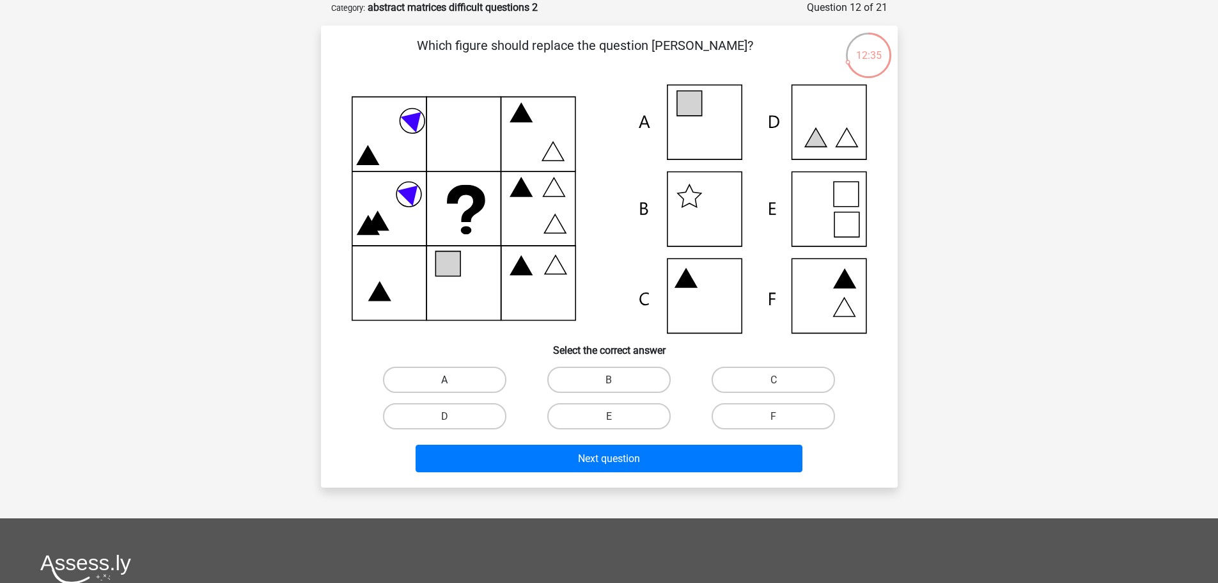
click at [490, 375] on label "A" at bounding box center [444, 379] width 123 height 26
click at [453, 379] on input "A" at bounding box center [448, 383] width 8 height 8
radio input "true"
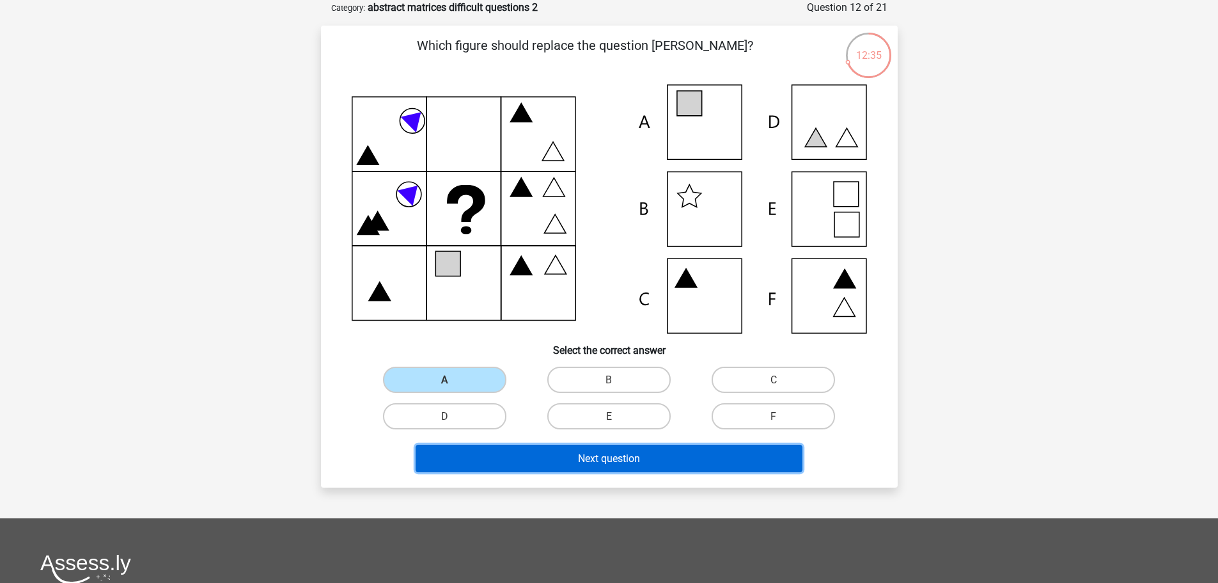
click at [533, 457] on button "Next question" at bounding box center [609, 458] width 387 height 28
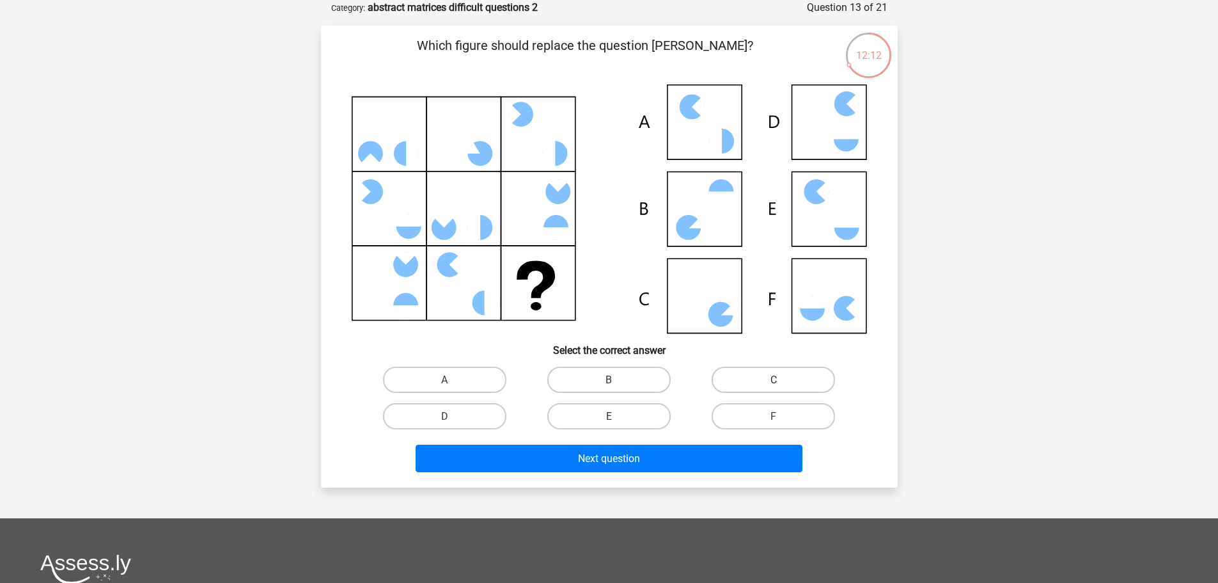
click at [773, 381] on font "C" at bounding box center [774, 379] width 6 height 12
click at [774, 381] on input "C" at bounding box center [778, 383] width 8 height 8
radio input "true"
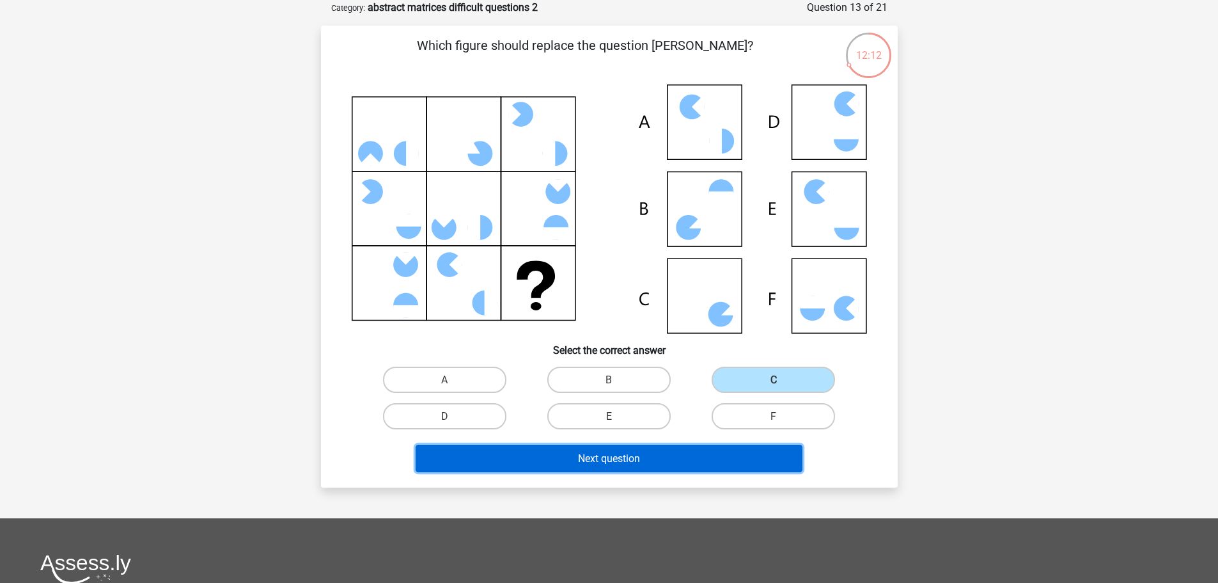
click at [718, 457] on button "Next question" at bounding box center [609, 458] width 387 height 28
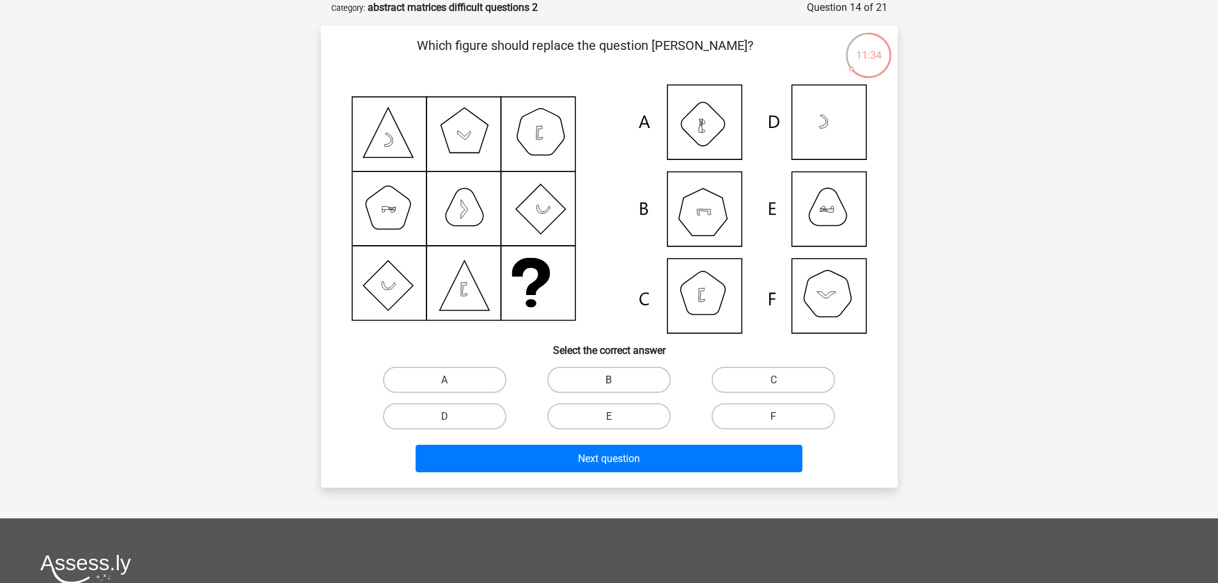
click at [621, 377] on label "B" at bounding box center [608, 379] width 123 height 26
click at [617, 379] on input "B" at bounding box center [613, 383] width 8 height 8
radio input "true"
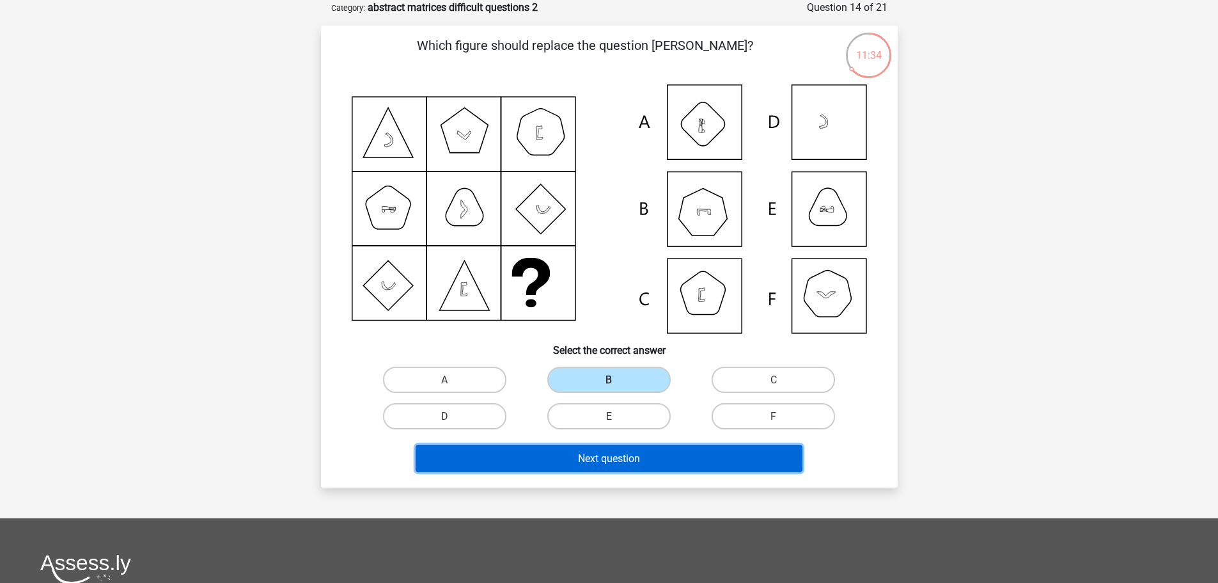
click at [619, 447] on button "Next question" at bounding box center [609, 458] width 387 height 28
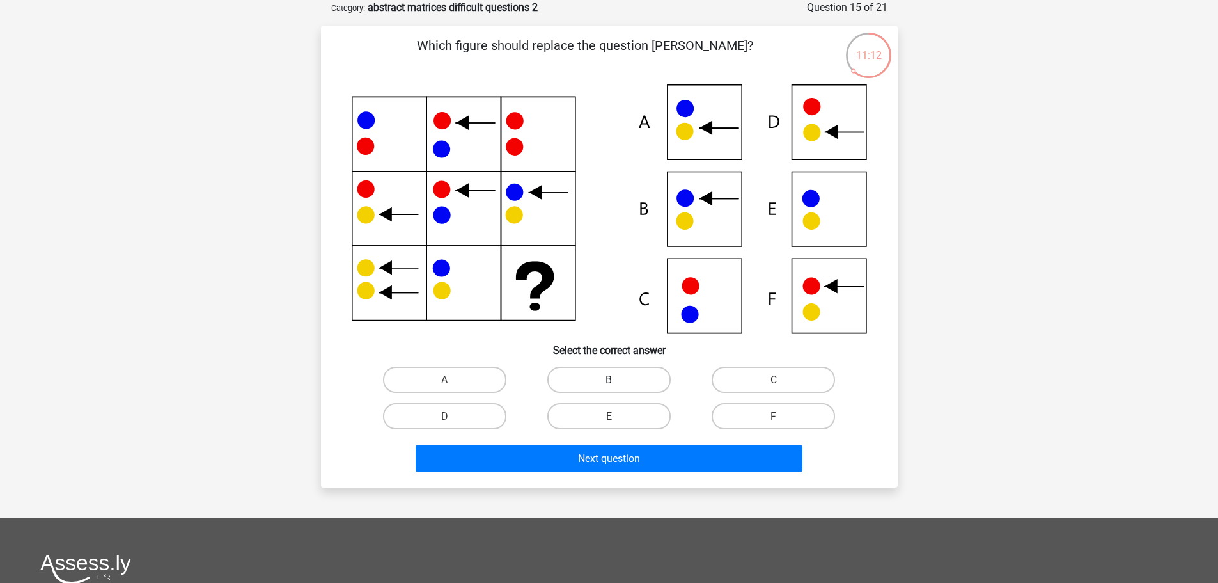
click at [619, 376] on label "B" at bounding box center [608, 379] width 123 height 26
click at [617, 379] on input "B" at bounding box center [613, 383] width 8 height 8
radio input "true"
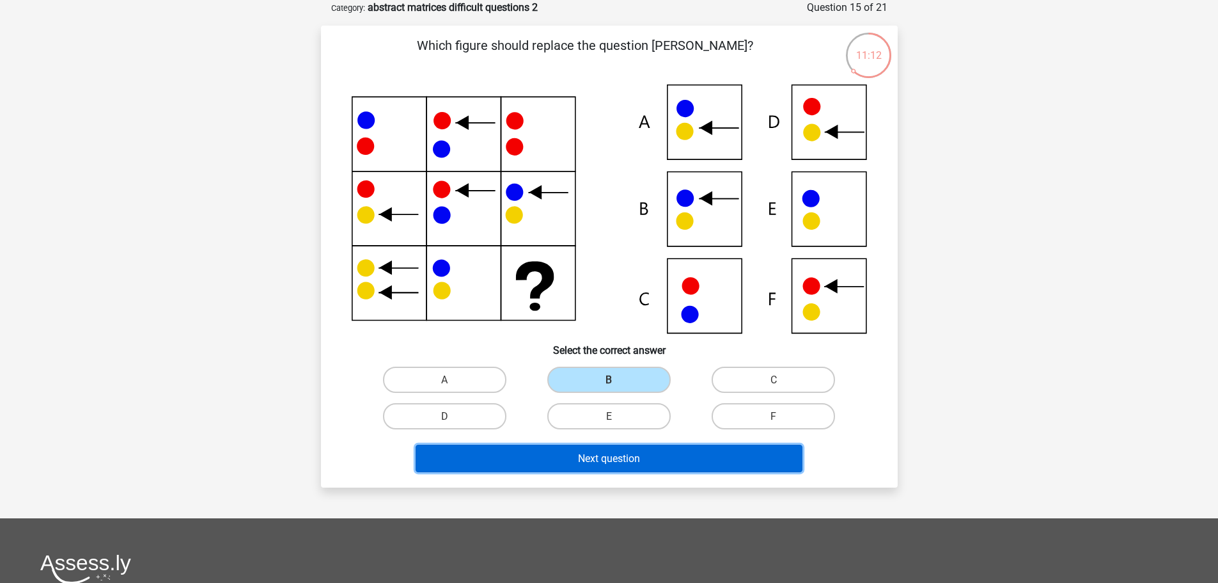
click at [617, 453] on font "Next question" at bounding box center [609, 458] width 62 height 12
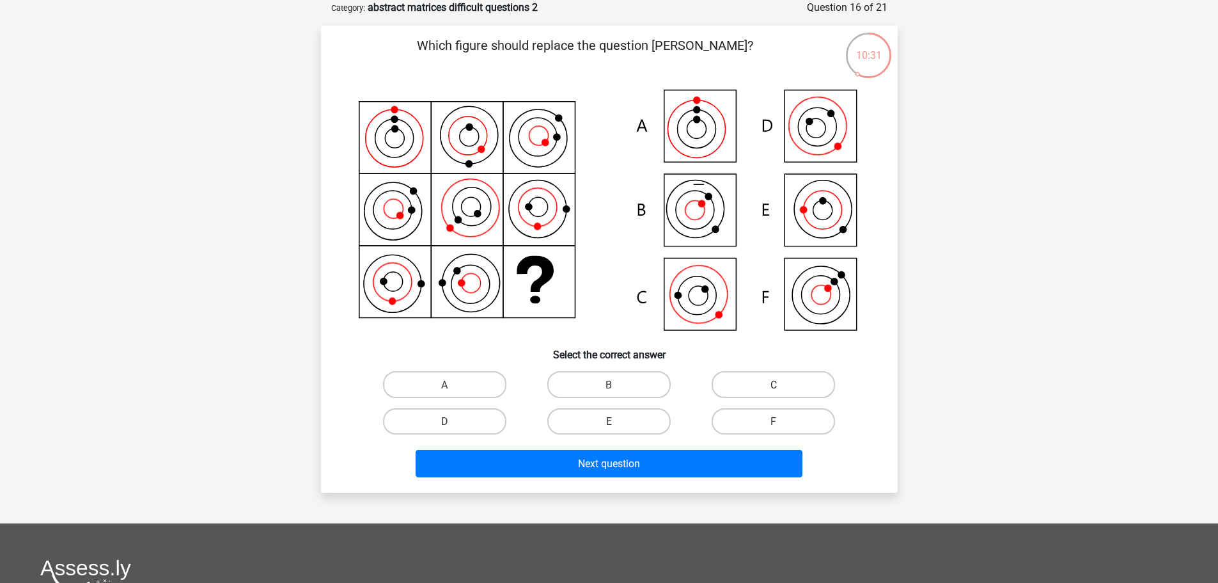
click at [769, 372] on label "C" at bounding box center [773, 384] width 123 height 26
click at [774, 384] on input "C" at bounding box center [778, 388] width 8 height 8
radio input "true"
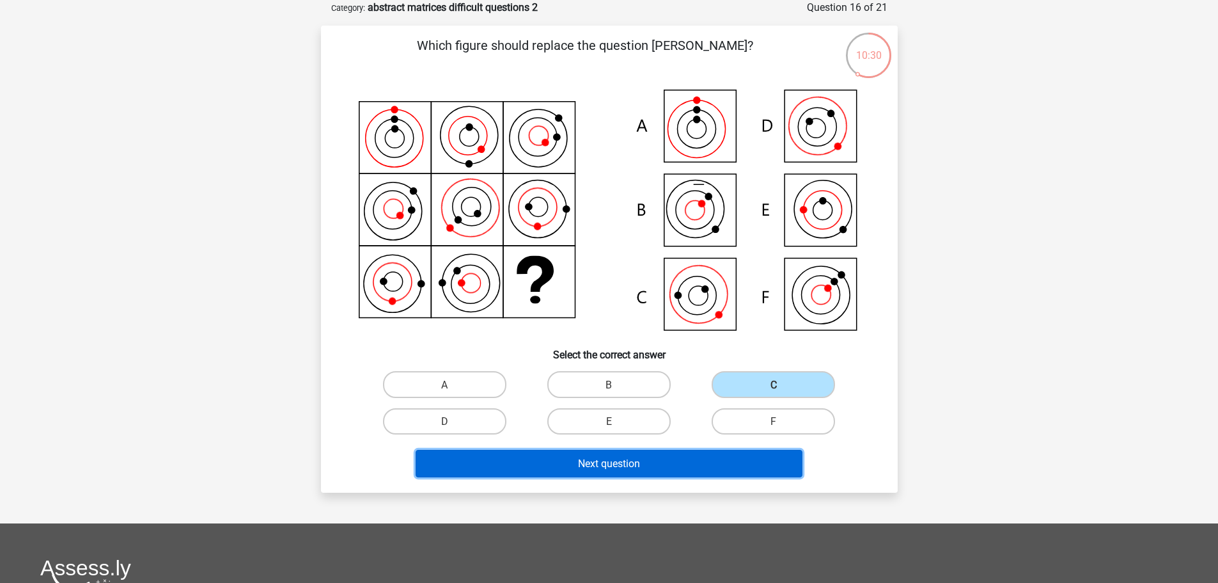
click at [680, 473] on button "Next question" at bounding box center [609, 464] width 387 height 28
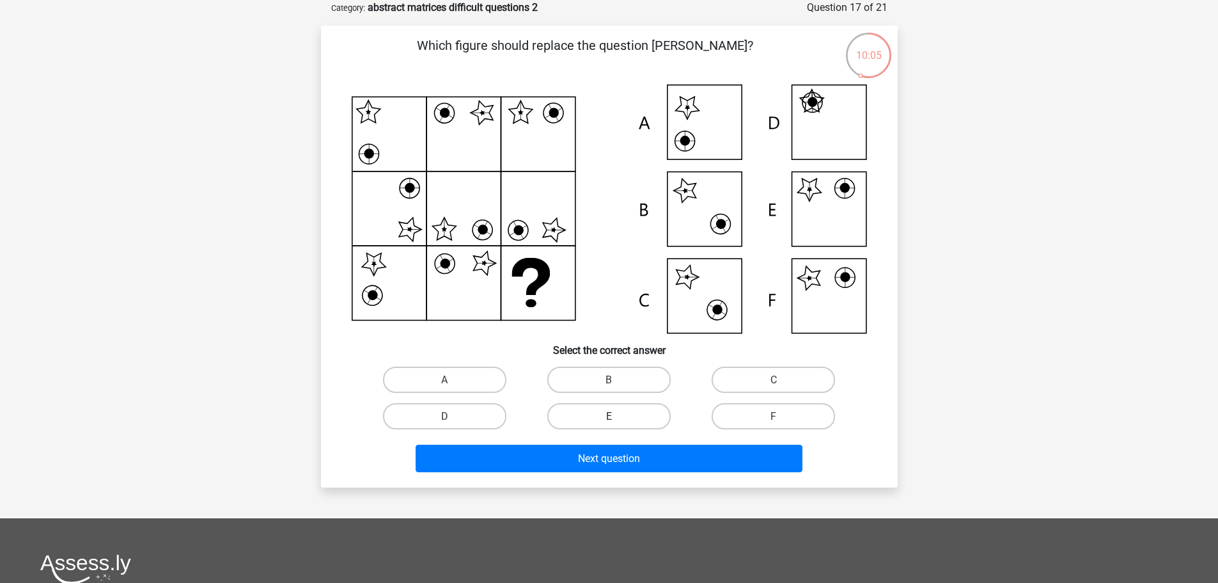
click at [599, 416] on label "E" at bounding box center [608, 416] width 123 height 26
click at [609, 416] on input "E" at bounding box center [613, 420] width 8 height 8
radio input "true"
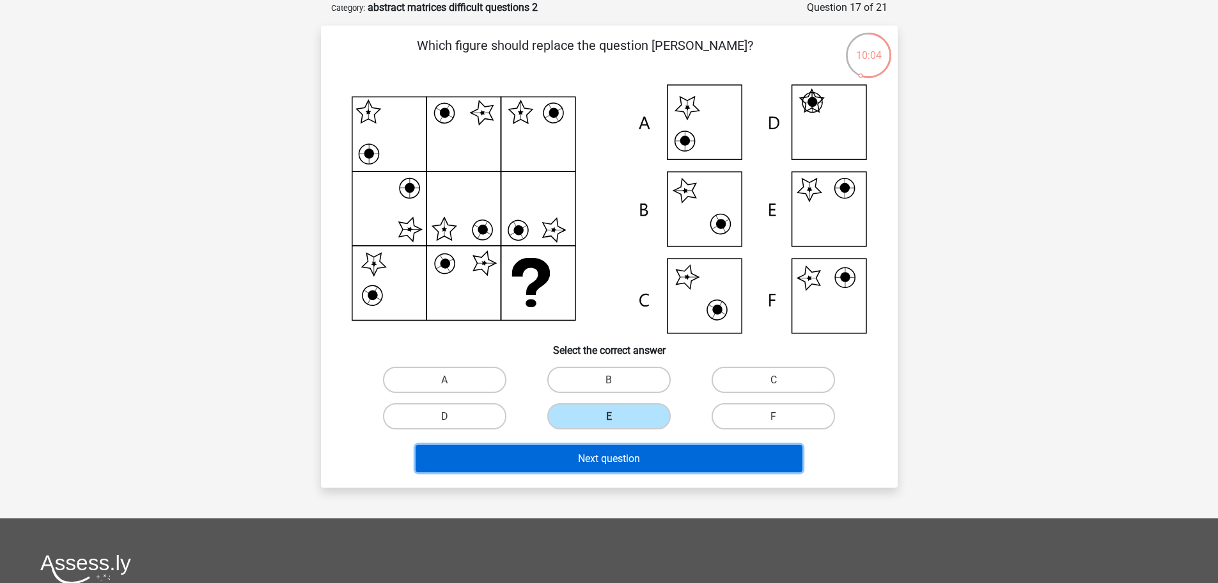
click at [572, 457] on button "Next question" at bounding box center [609, 458] width 387 height 28
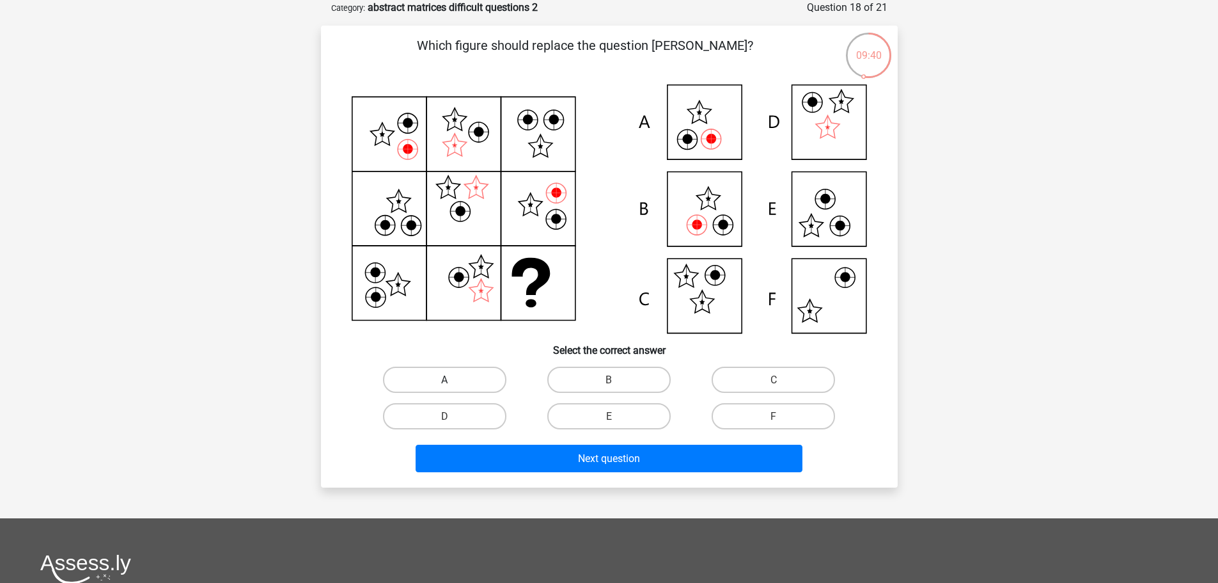
click at [469, 379] on label "A" at bounding box center [444, 379] width 123 height 26
click at [453, 379] on input "A" at bounding box center [448, 383] width 8 height 8
radio input "true"
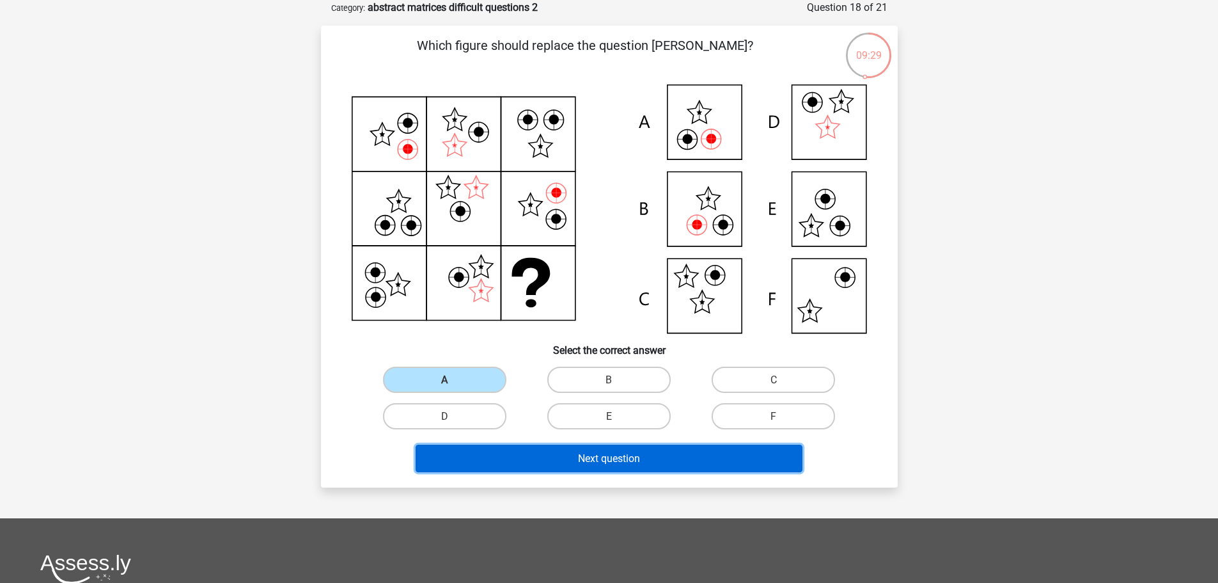
click at [585, 453] on font "Next question" at bounding box center [609, 458] width 62 height 12
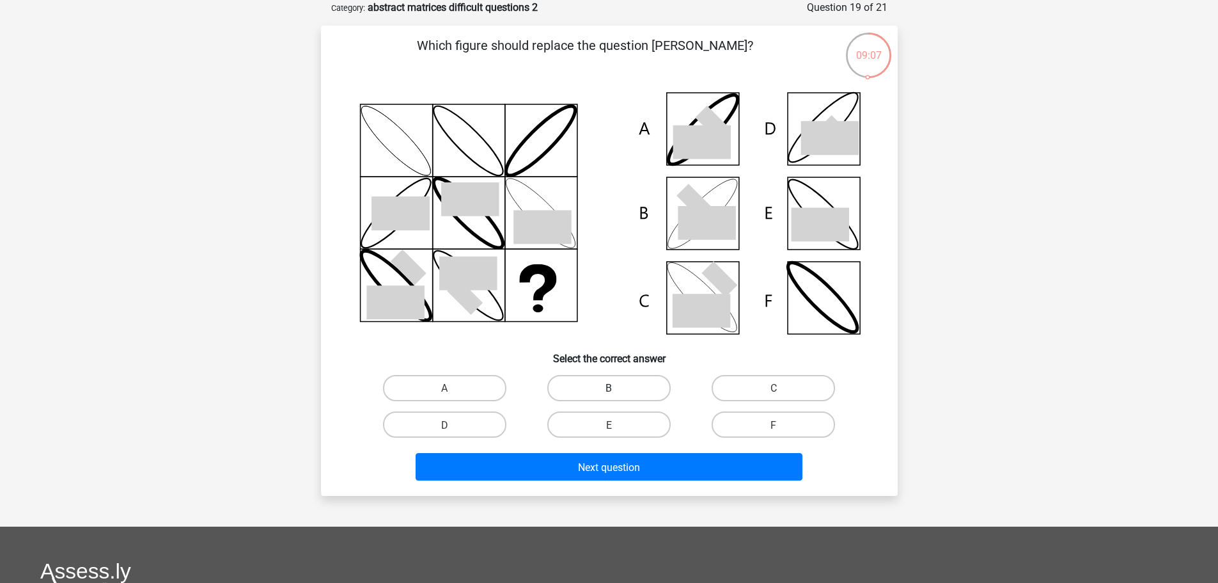
click at [613, 381] on label "B" at bounding box center [608, 388] width 123 height 26
click at [613, 388] on input "B" at bounding box center [613, 392] width 8 height 8
radio input "true"
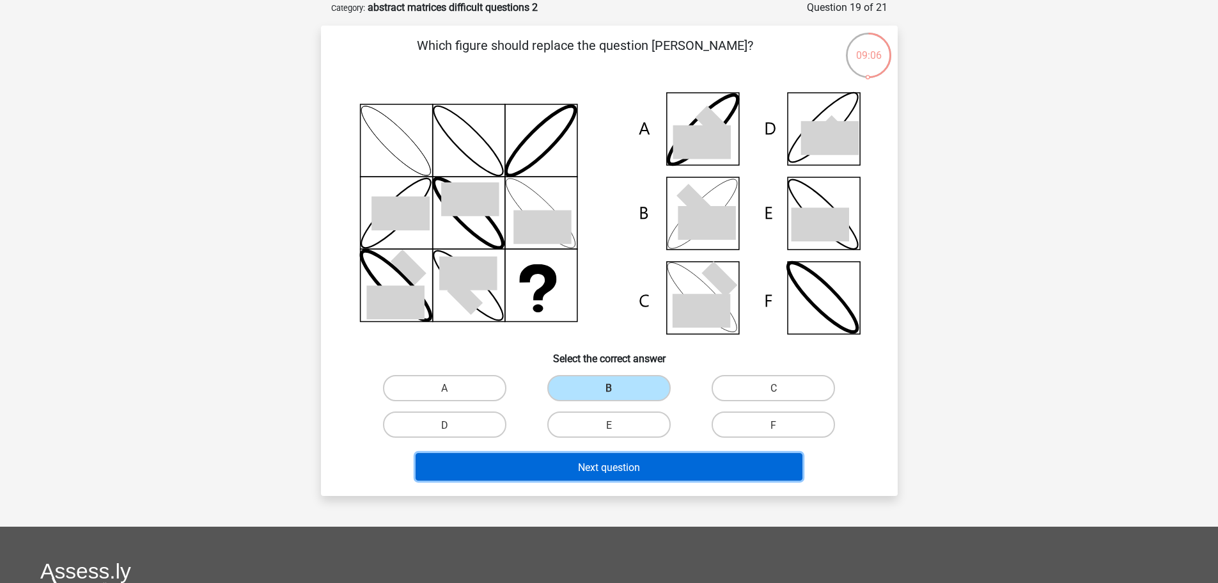
click at [611, 457] on button "Next question" at bounding box center [609, 467] width 387 height 28
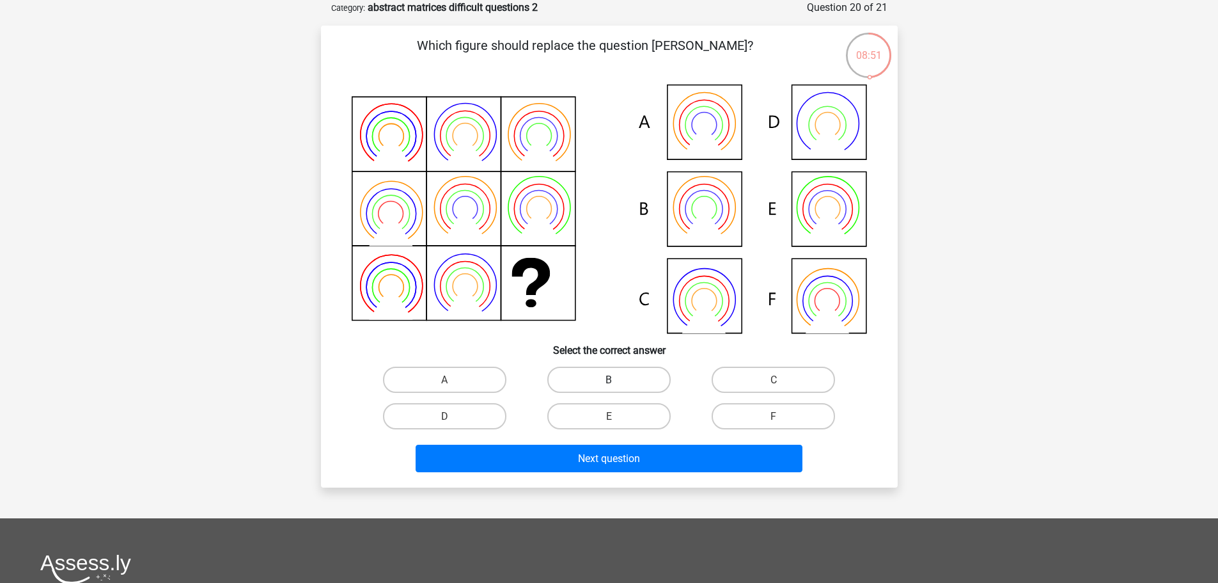
click at [602, 382] on label "B" at bounding box center [608, 379] width 123 height 26
click at [609, 382] on input "B" at bounding box center [613, 383] width 8 height 8
radio input "true"
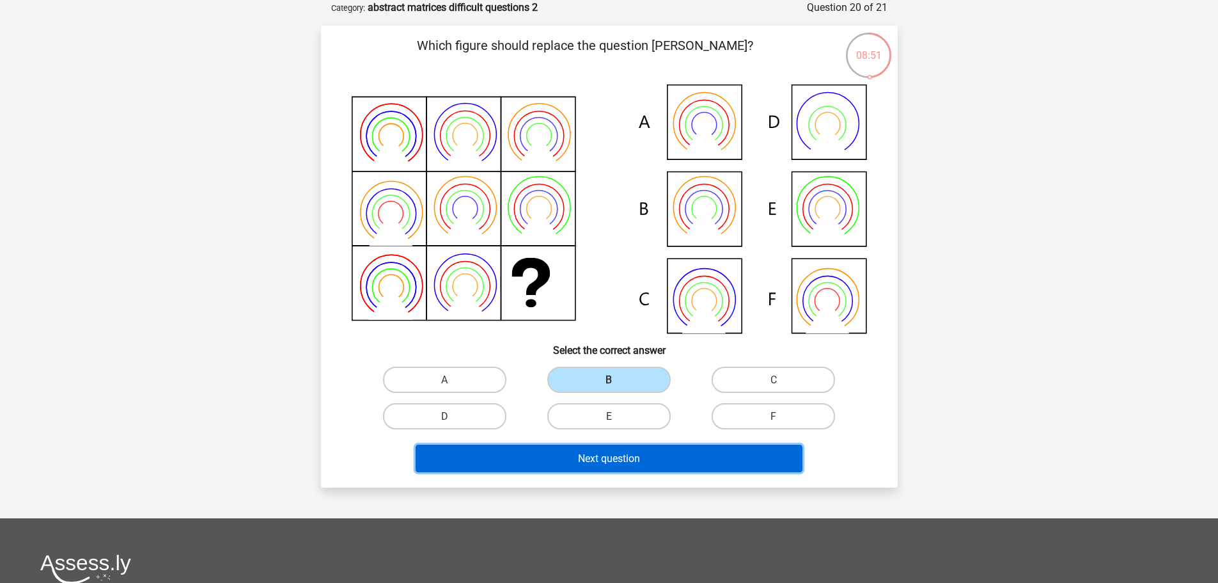
click at [590, 448] on button "Next question" at bounding box center [609, 458] width 387 height 28
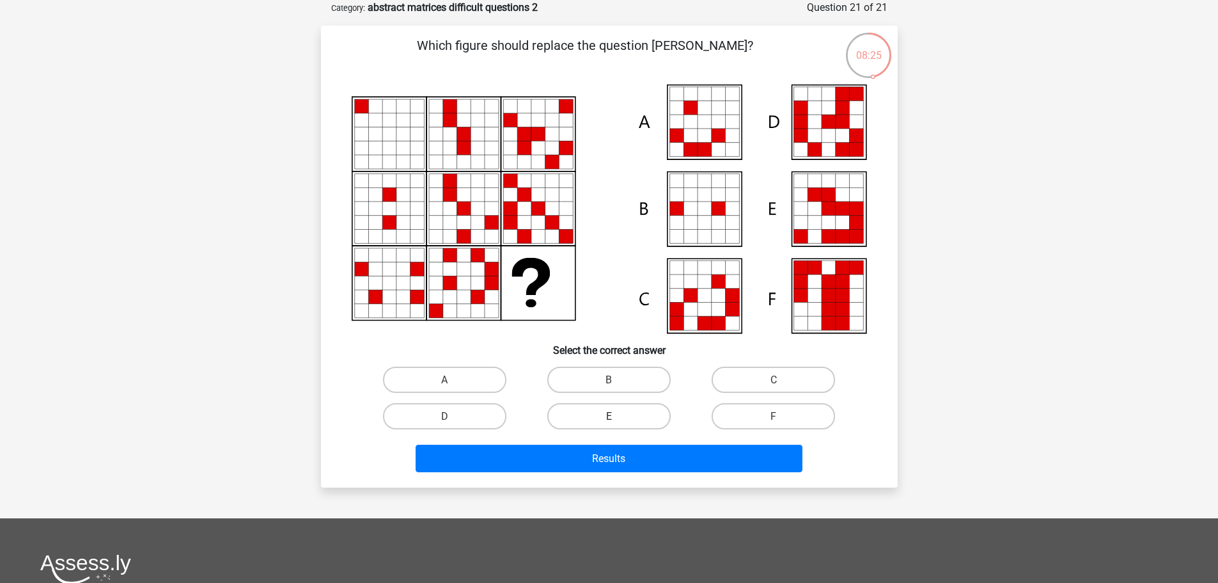
click at [641, 406] on label "E" at bounding box center [608, 416] width 123 height 26
click at [617, 416] on input "E" at bounding box center [613, 420] width 8 height 8
radio input "true"
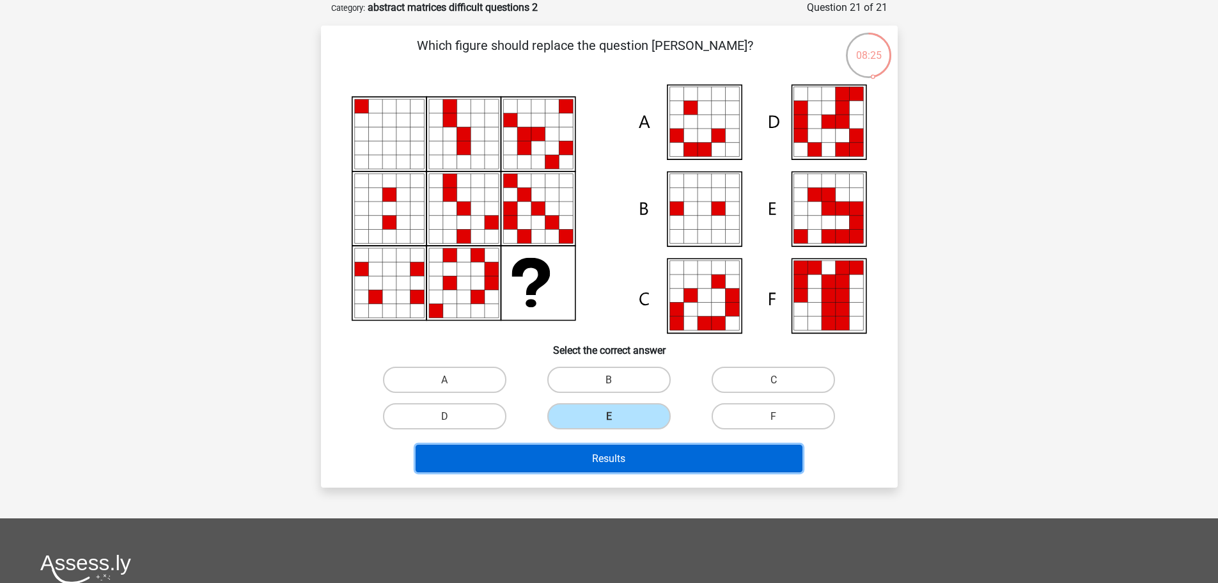
click at [661, 455] on button "Results" at bounding box center [609, 458] width 387 height 28
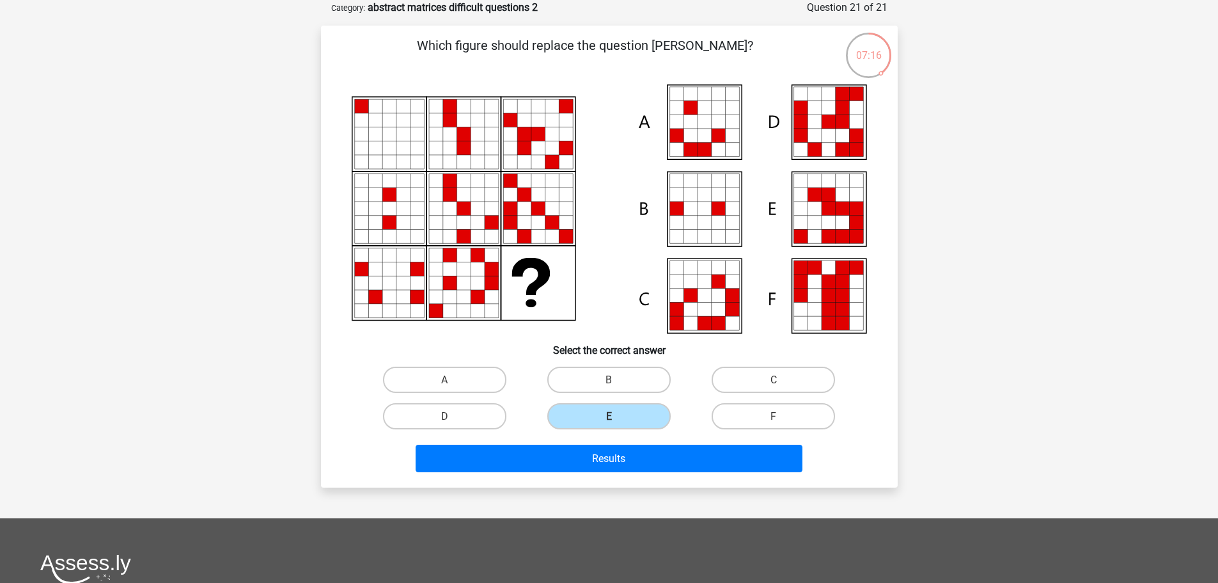
scroll to position [1305, 0]
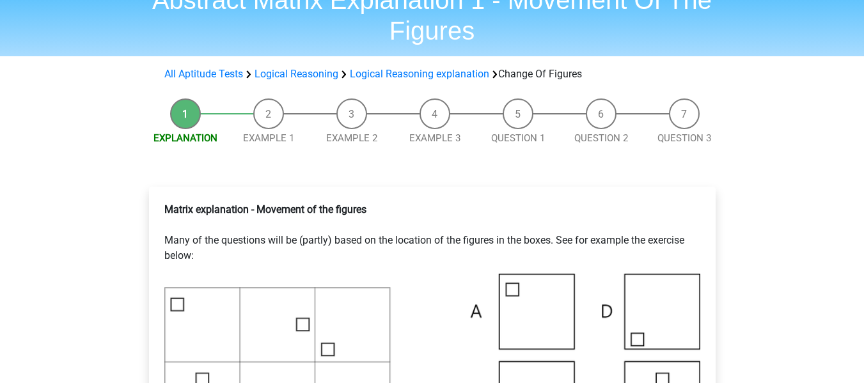
scroll to position [1559, 0]
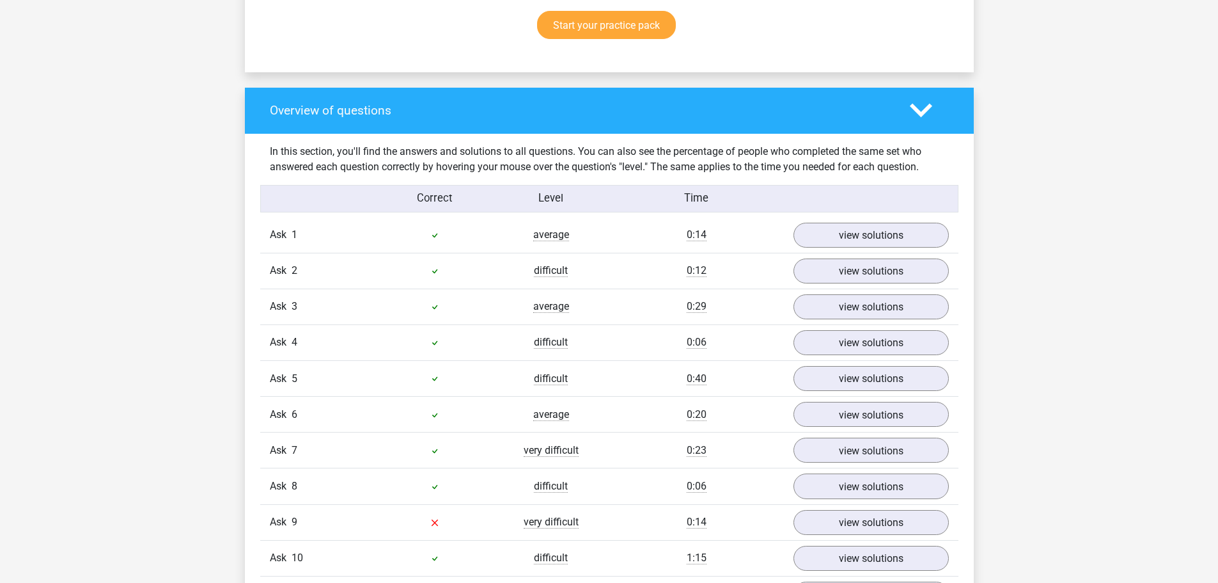
scroll to position [1151, 0]
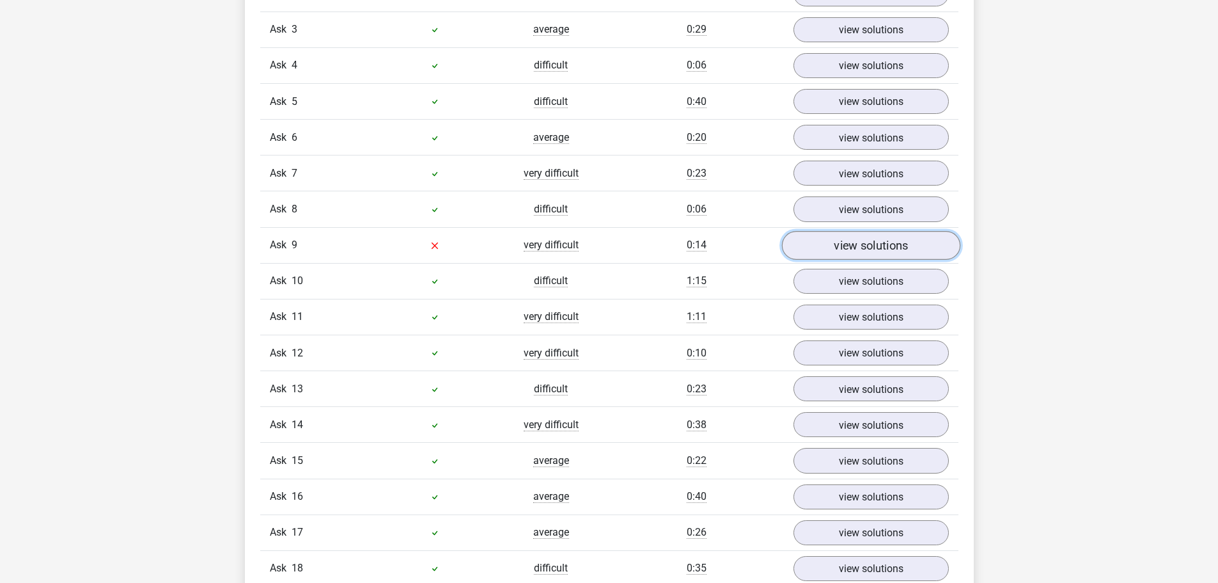
click at [883, 249] on font "view solutions" at bounding box center [871, 245] width 74 height 14
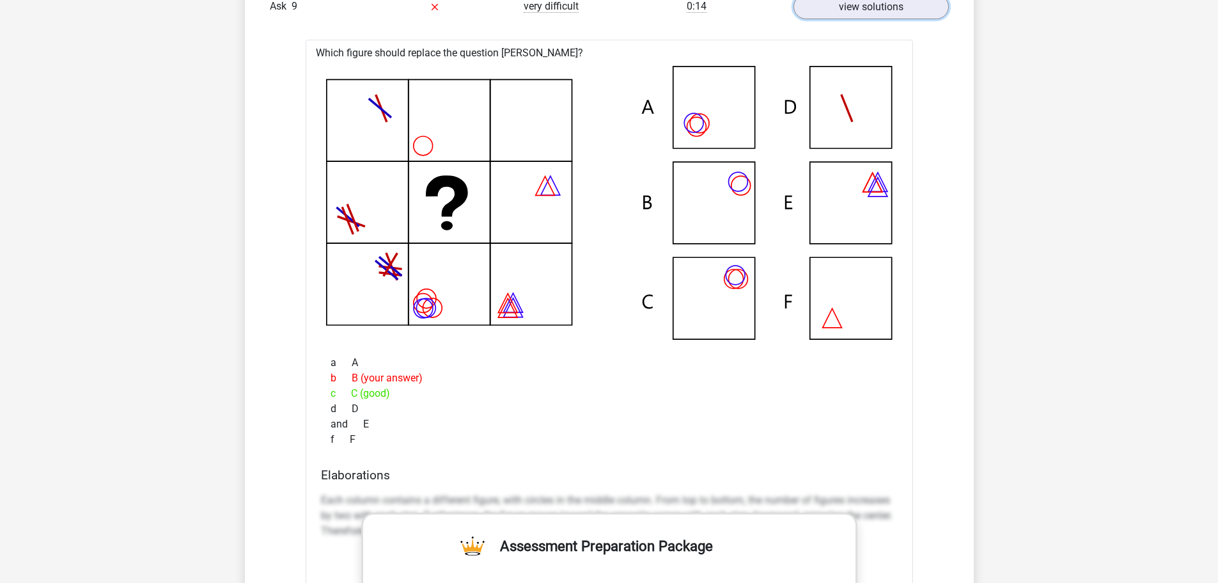
scroll to position [1599, 0]
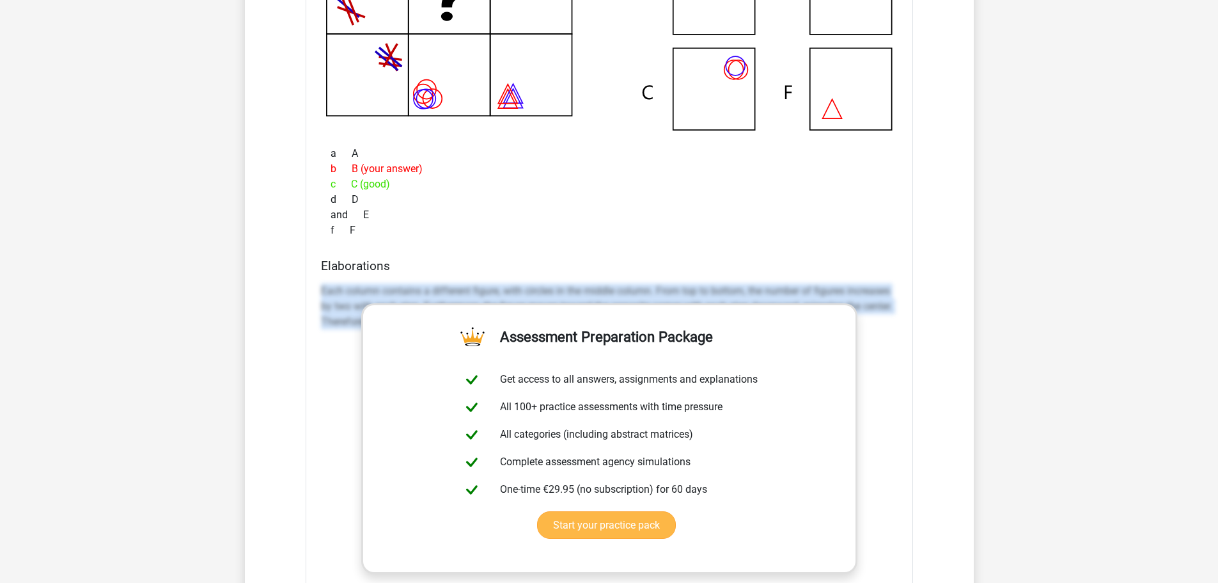
drag, startPoint x: 315, startPoint y: 289, endPoint x: 717, endPoint y: 381, distance: 412.1
type textarea "Each column contains a different figure, with circles in the middle column. Fro…"
click at [903, 371] on div "Which figure should replace the question [PERSON_NAME]? a A b c d and f" at bounding box center [610, 276] width 608 height 890
copy font "Each column contains a different figure, with circles in the middle column. Fro…"
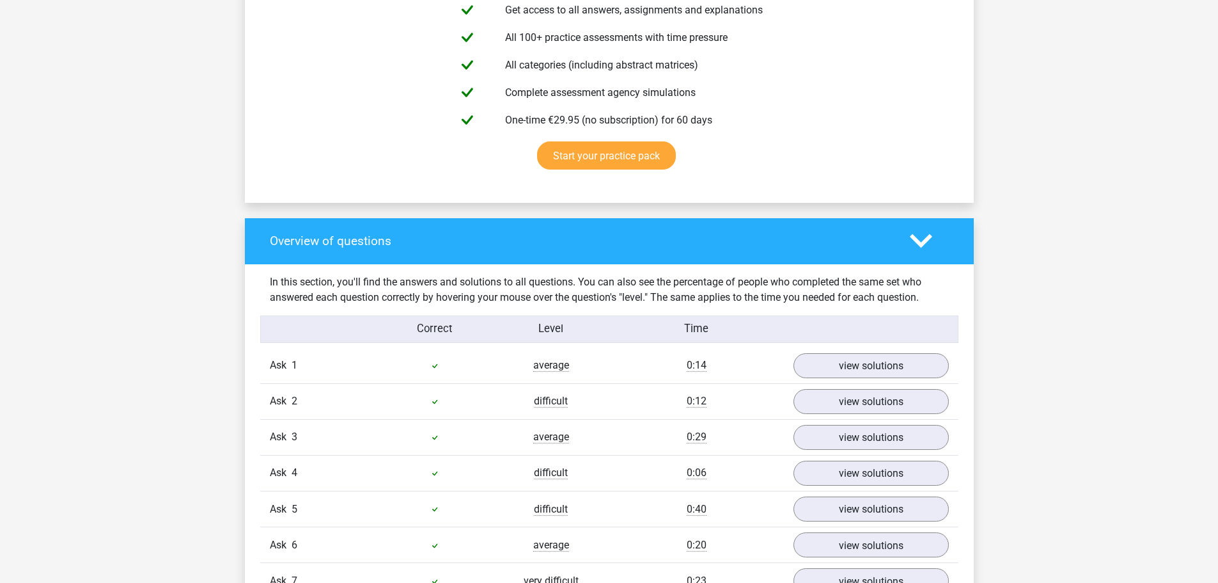
scroll to position [831, 0]
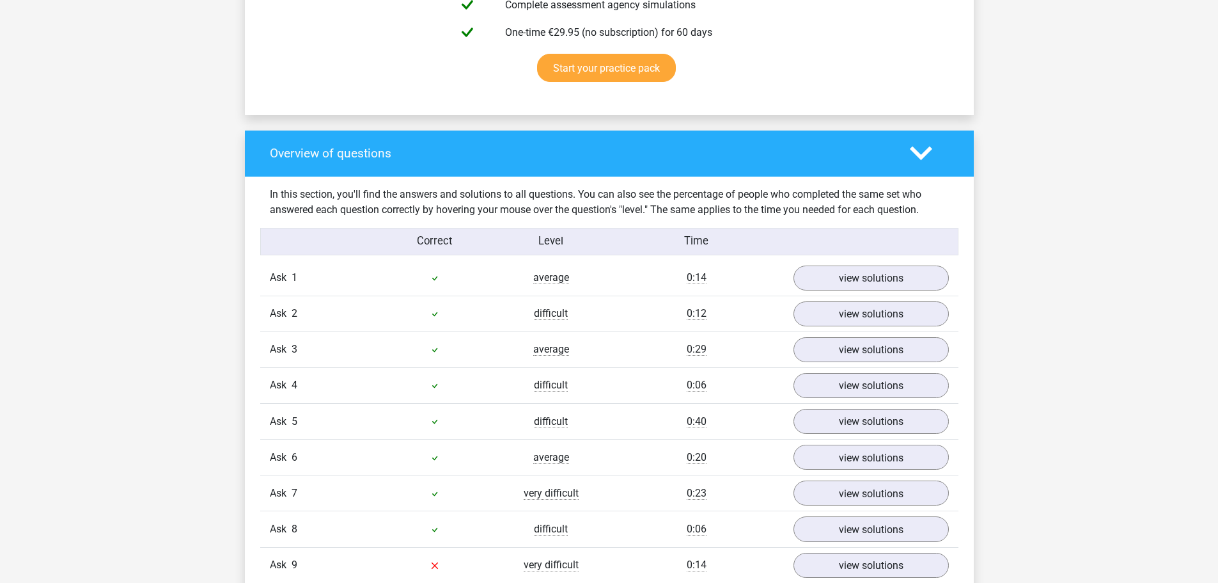
click at [930, 152] on icon at bounding box center [921, 153] width 22 height 22
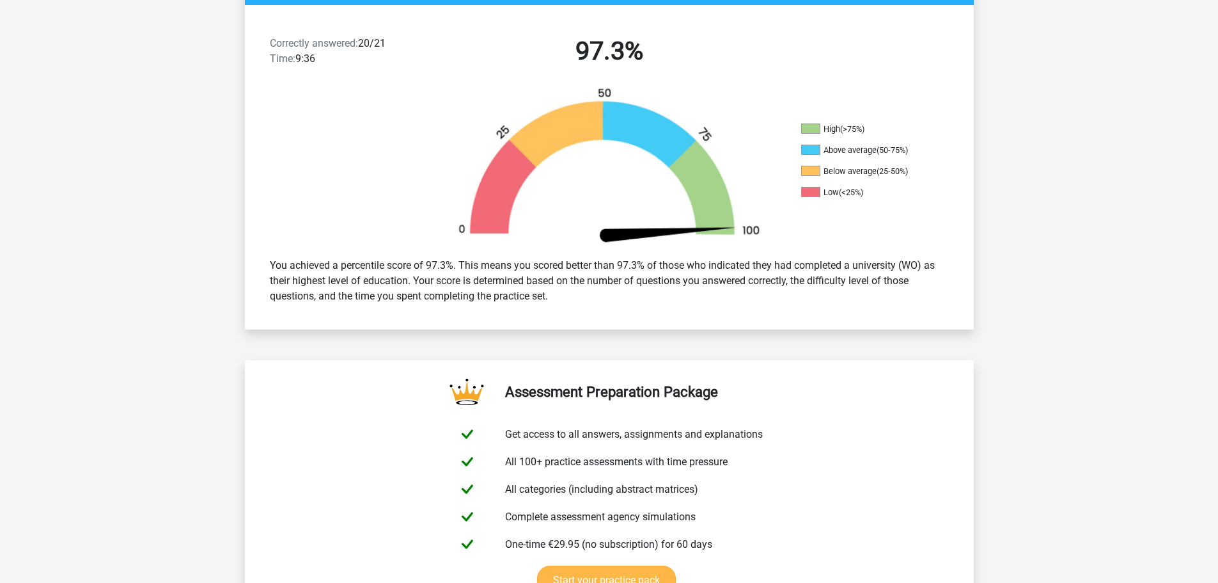
scroll to position [0, 0]
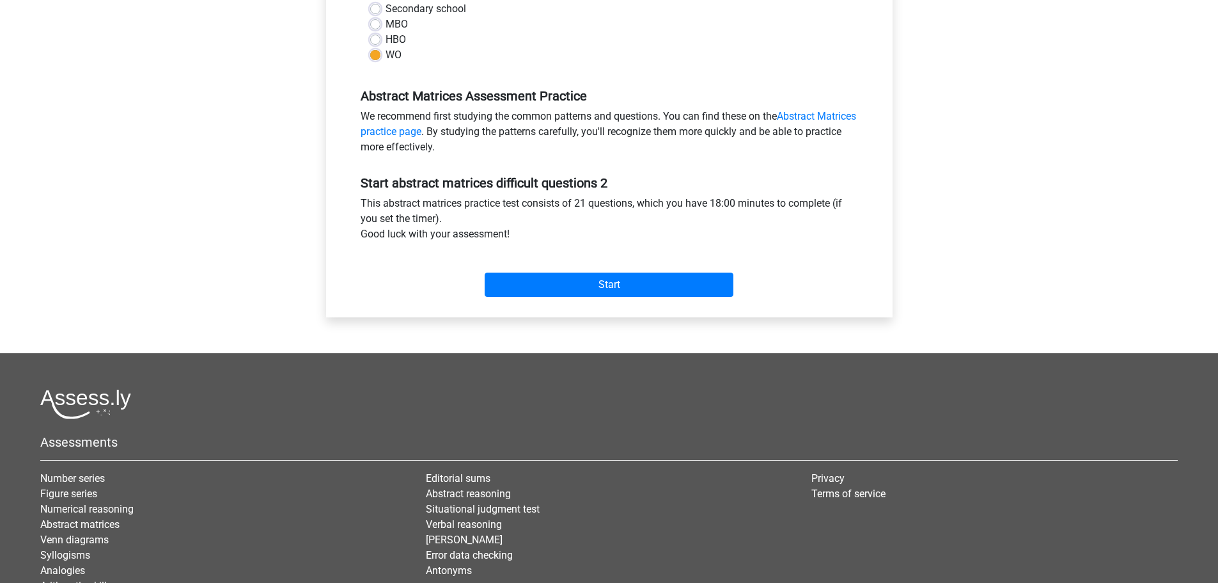
scroll to position [1305, 0]
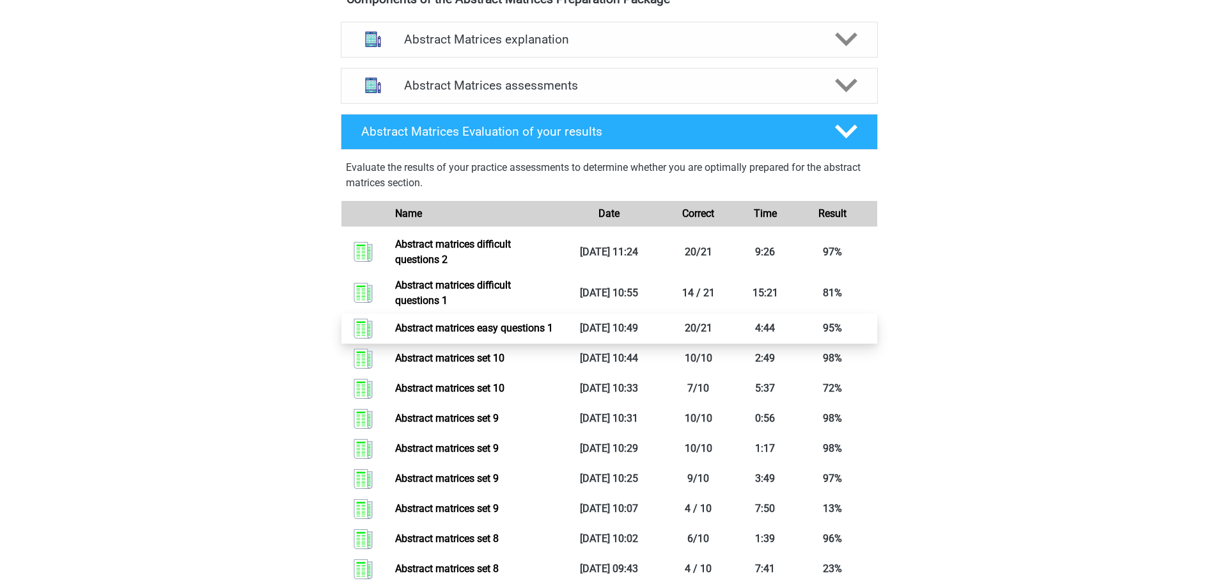
scroll to position [703, 0]
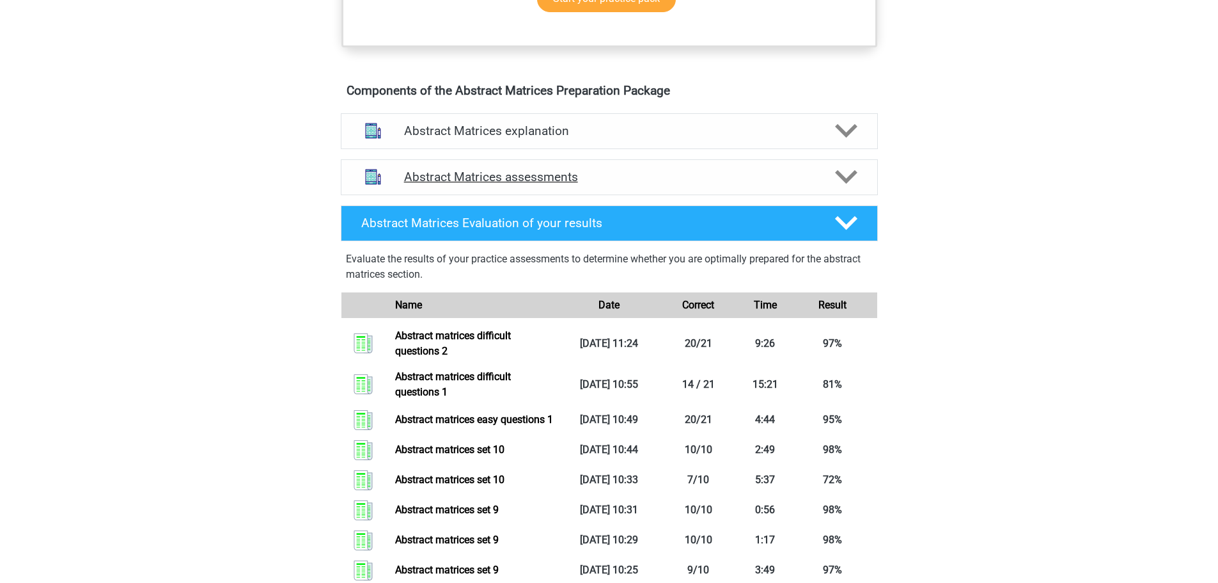
click at [842, 188] on icon at bounding box center [846, 177] width 22 height 22
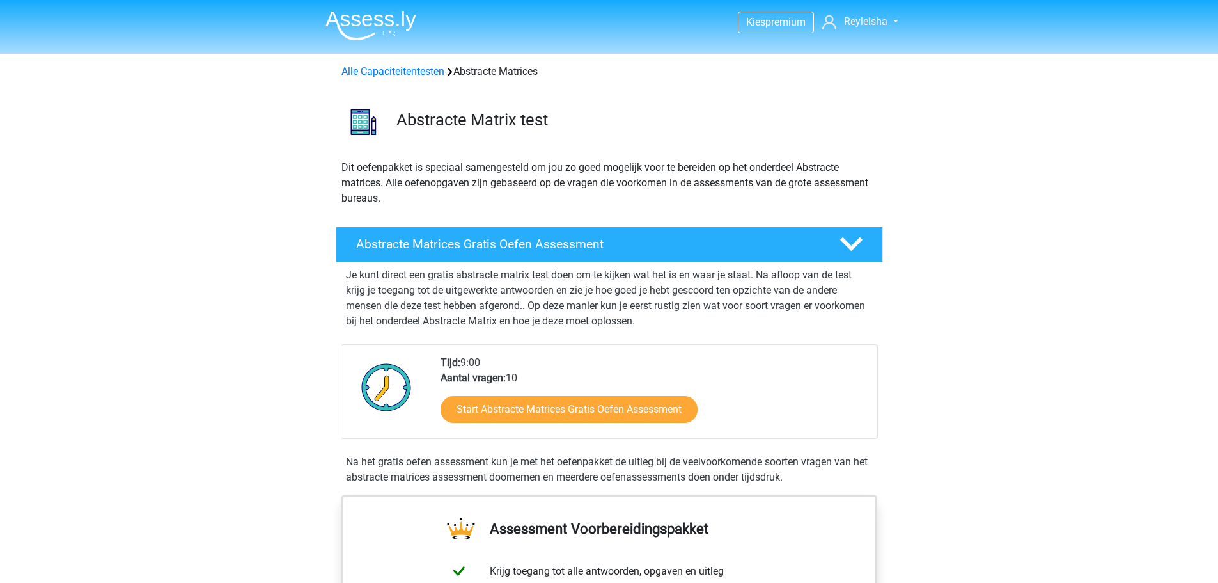
scroll to position [1305, 0]
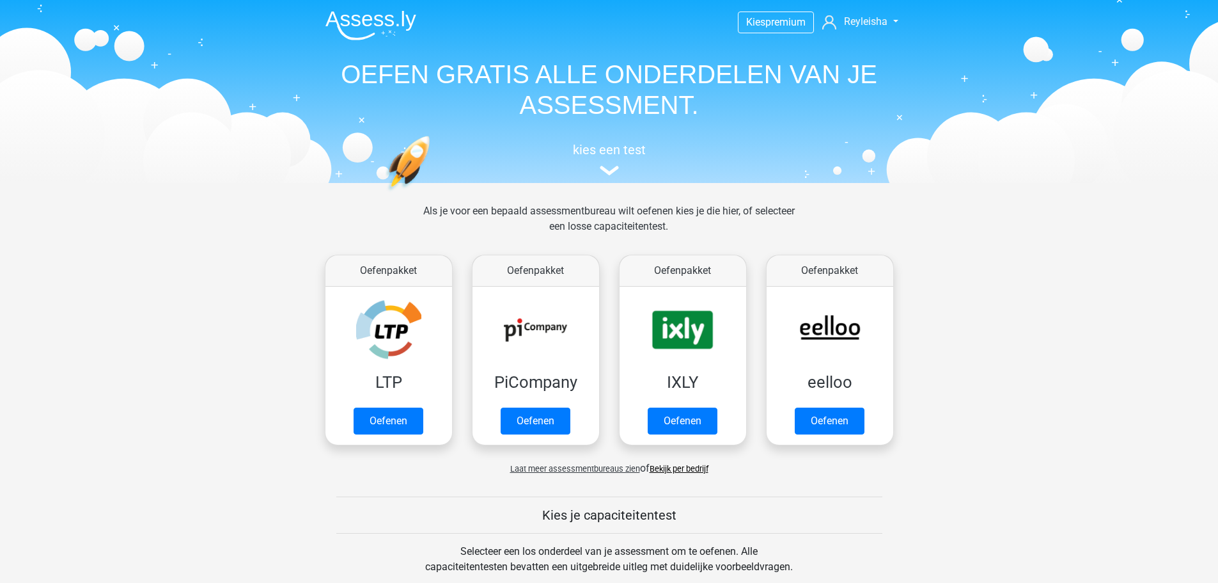
scroll to position [384, 0]
